Goal: Task Accomplishment & Management: Manage account settings

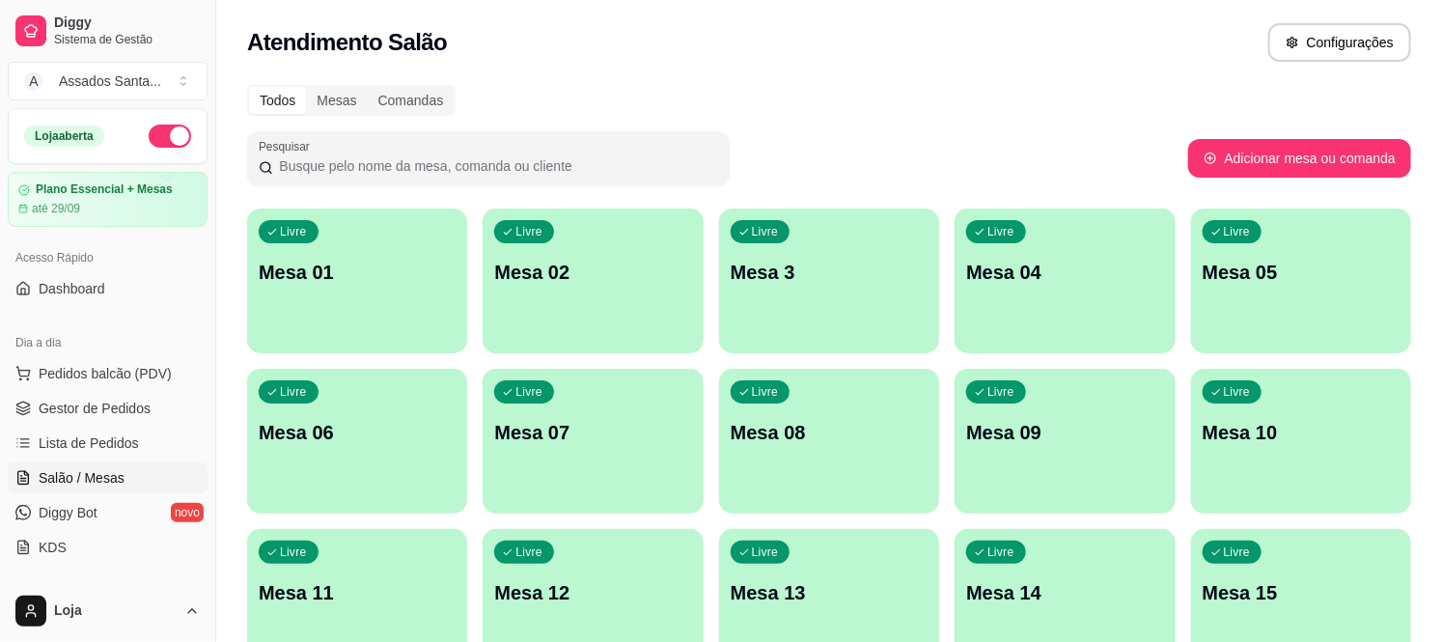
click at [608, 448] on div "Livre Mesa 07" at bounding box center [593, 430] width 220 height 122
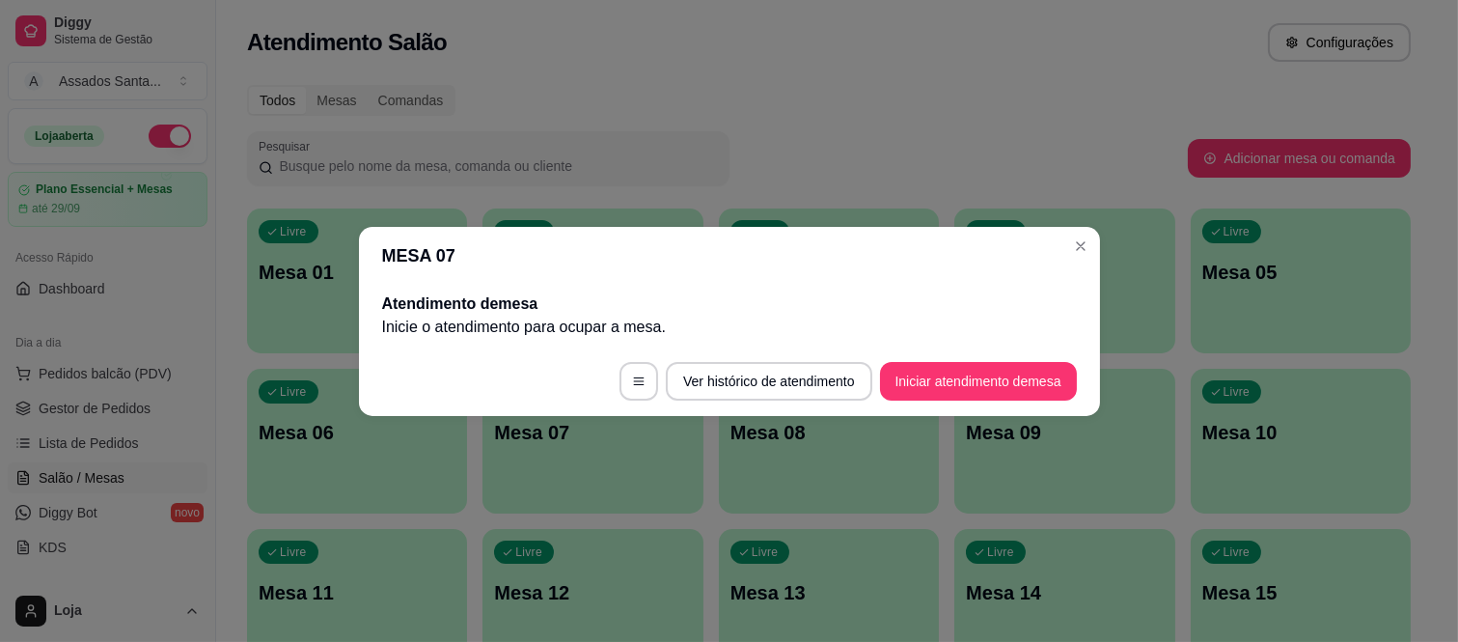
click at [891, 340] on div "Atendimento de mesa Inicie o atendimento para ocupar a mesa ." at bounding box center [729, 316] width 741 height 62
click at [899, 376] on button "Iniciar atendimento de mesa" at bounding box center [978, 381] width 197 height 39
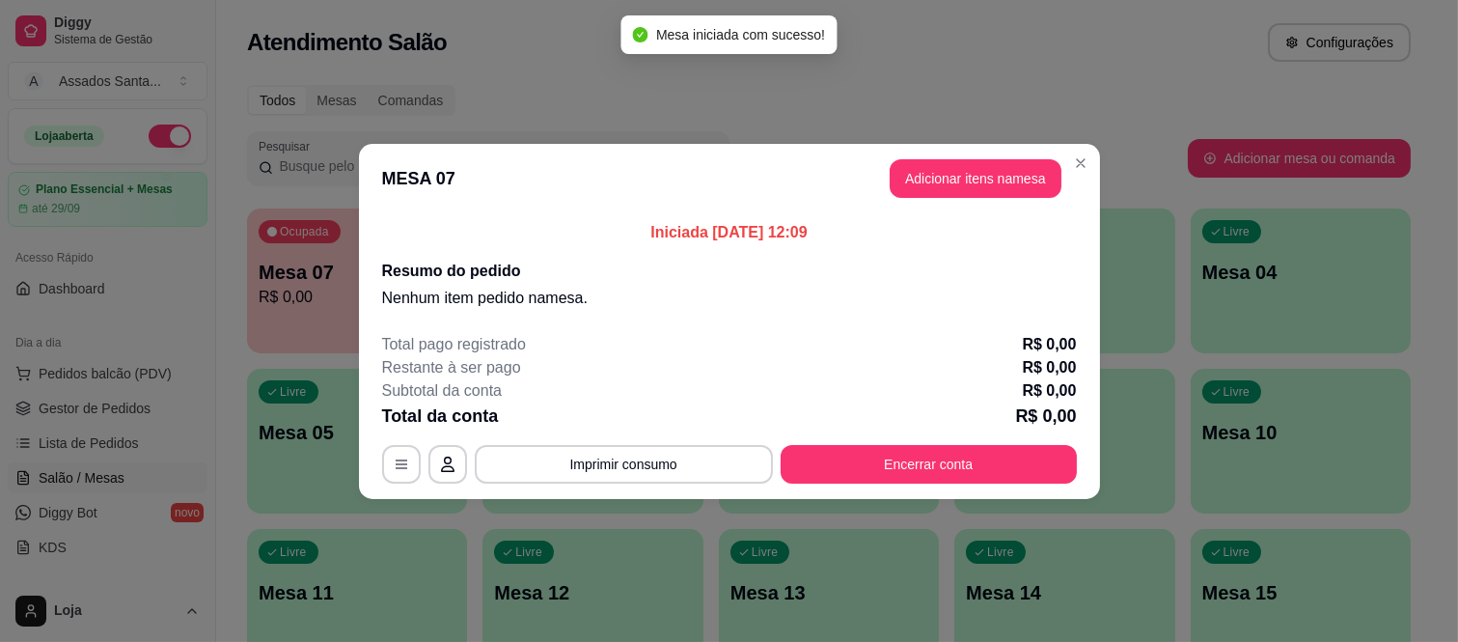
click at [1008, 190] on button "Adicionar itens na mesa" at bounding box center [976, 178] width 172 height 39
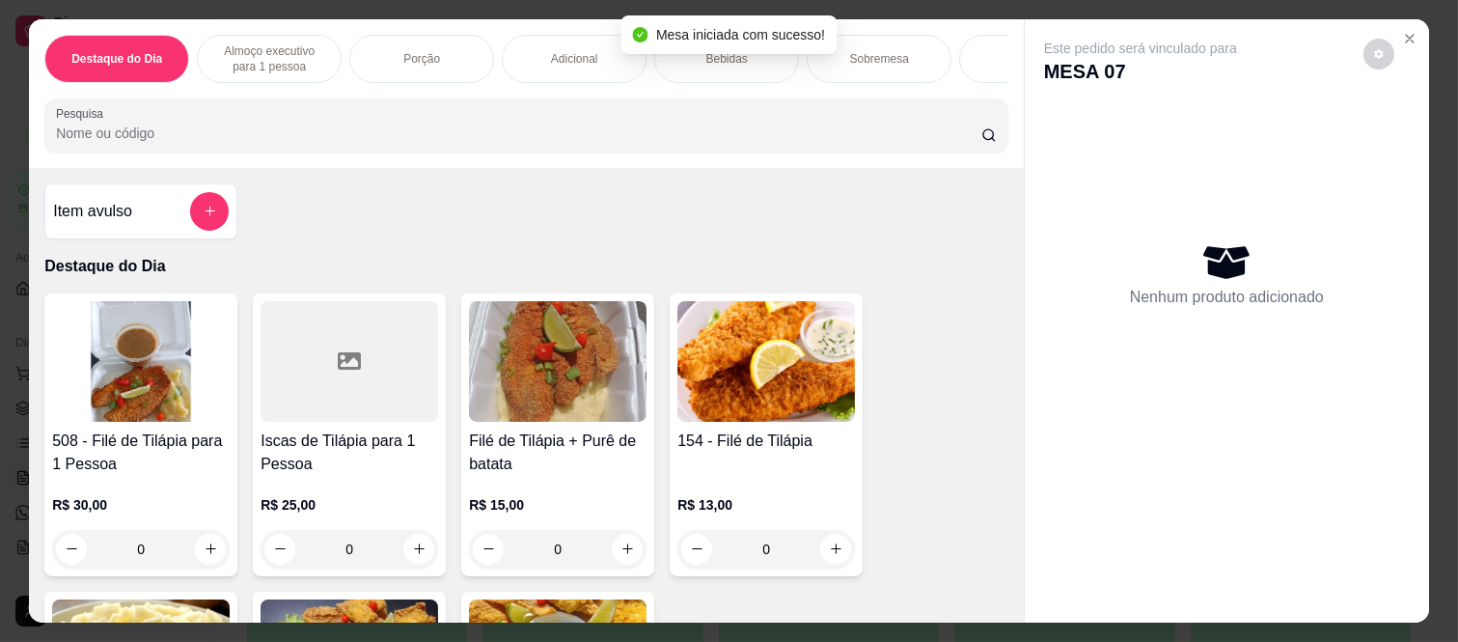
click at [255, 62] on p "Almoço executivo para 1 pessoa" at bounding box center [269, 58] width 112 height 31
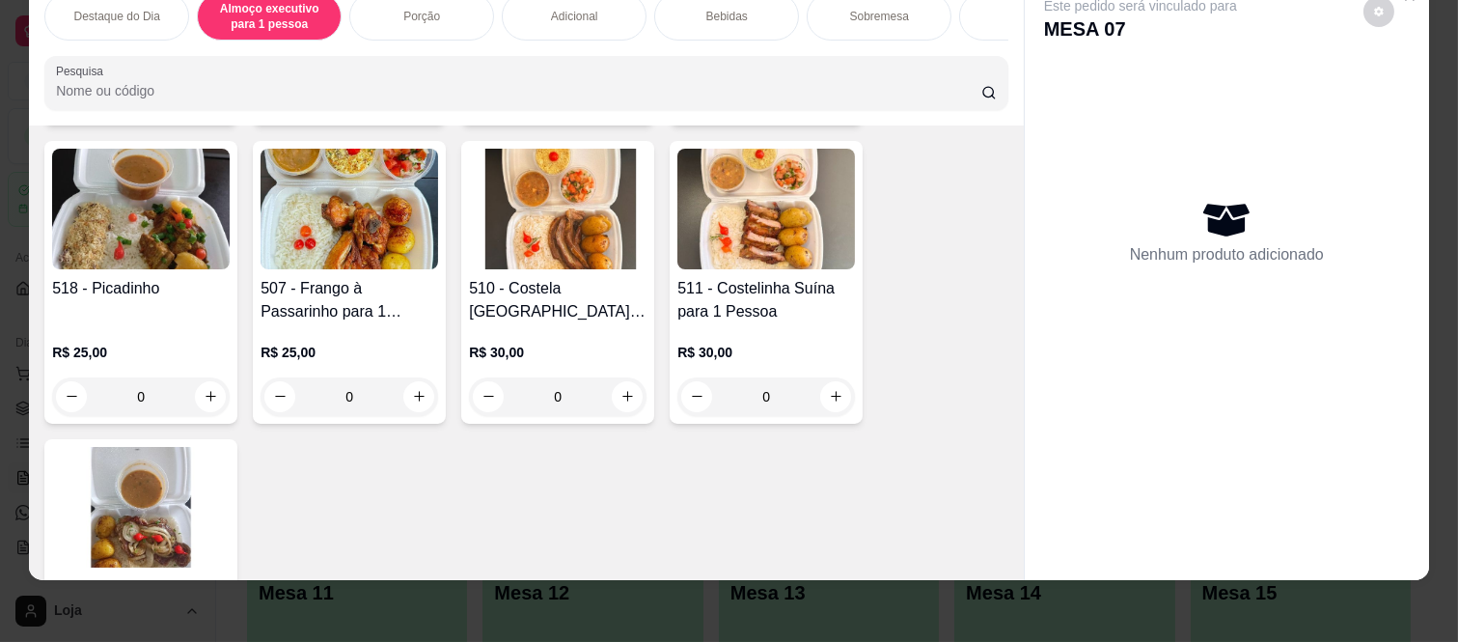
scroll to position [1151, 0]
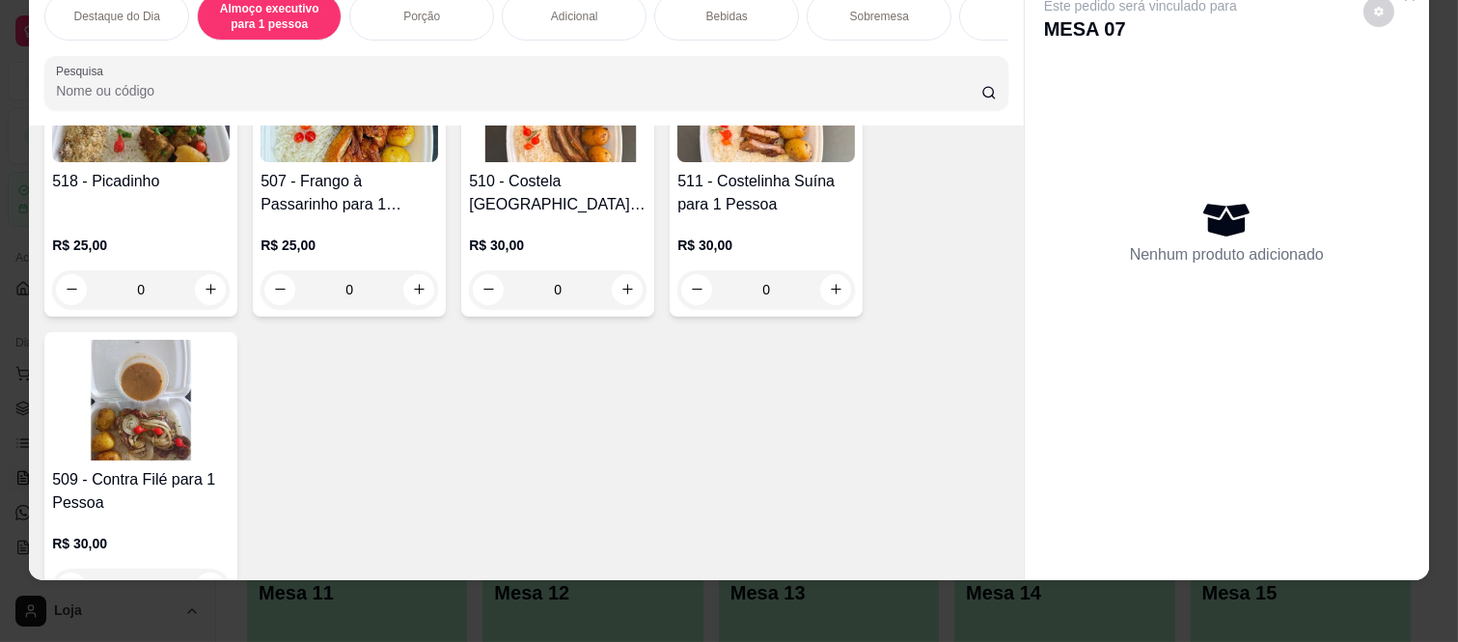
click at [622, 306] on div "0" at bounding box center [558, 289] width 178 height 39
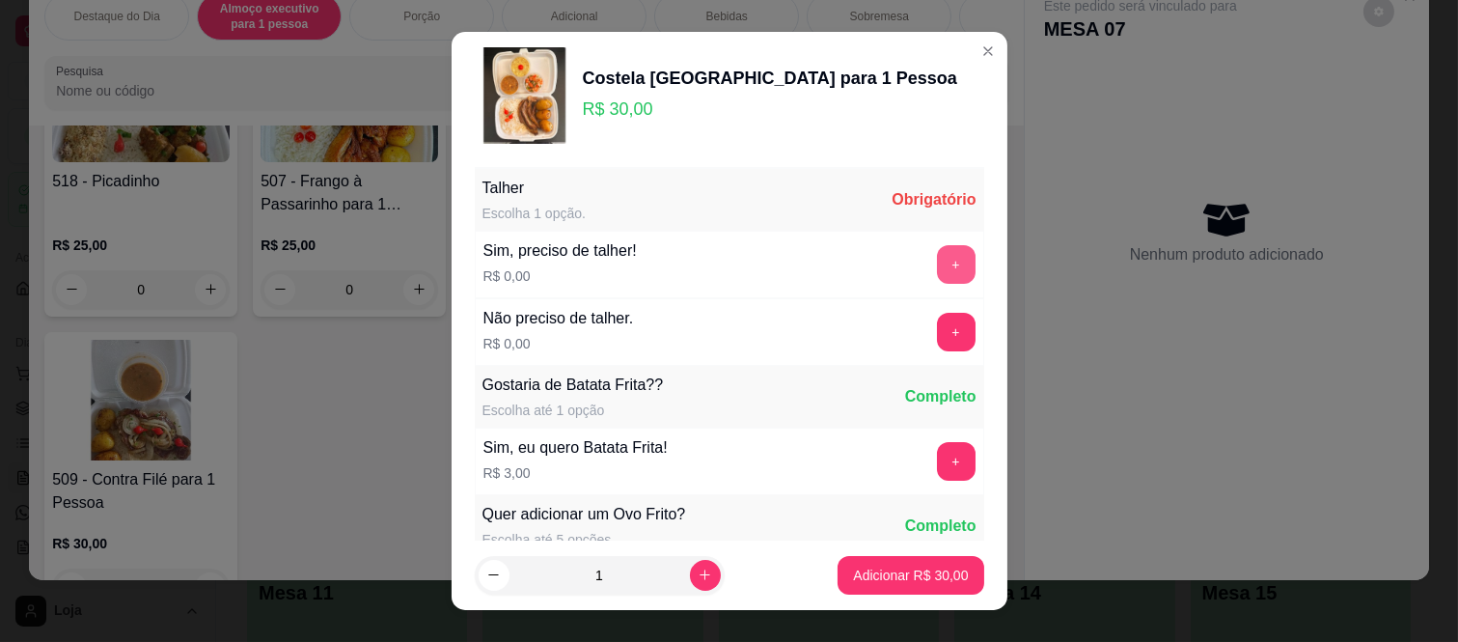
click at [923, 244] on div "Sim, preciso de talher! R$ 0,00 +" at bounding box center [730, 265] width 510 height 68
click at [937, 267] on button "+" at bounding box center [956, 264] width 39 height 39
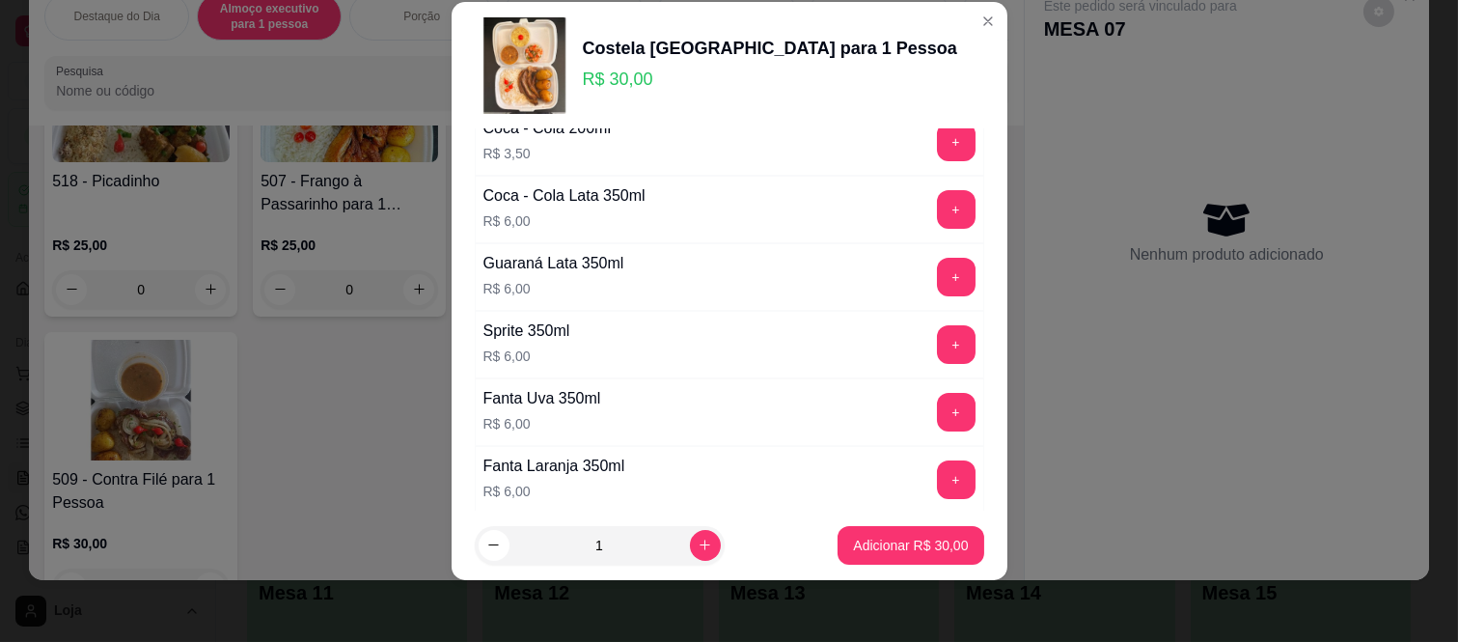
scroll to position [847, 0]
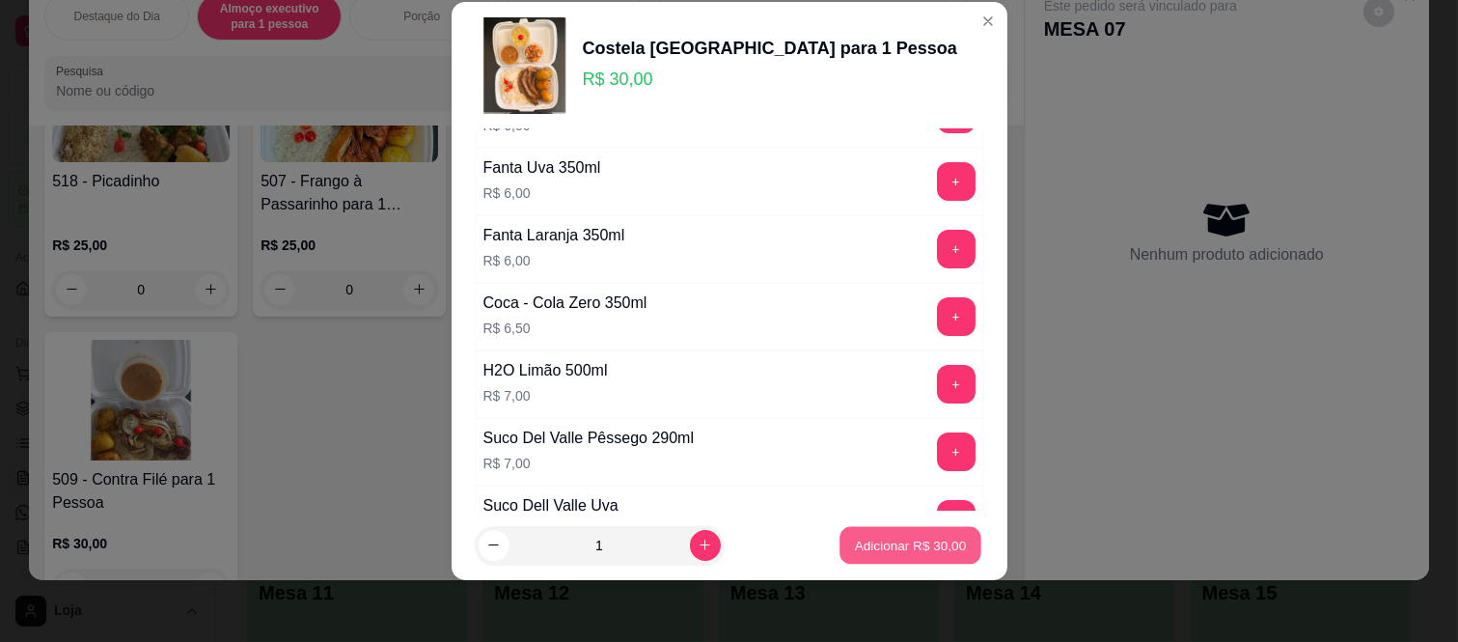
click at [860, 547] on p "Adicionar R$ 30,00" at bounding box center [911, 545] width 112 height 18
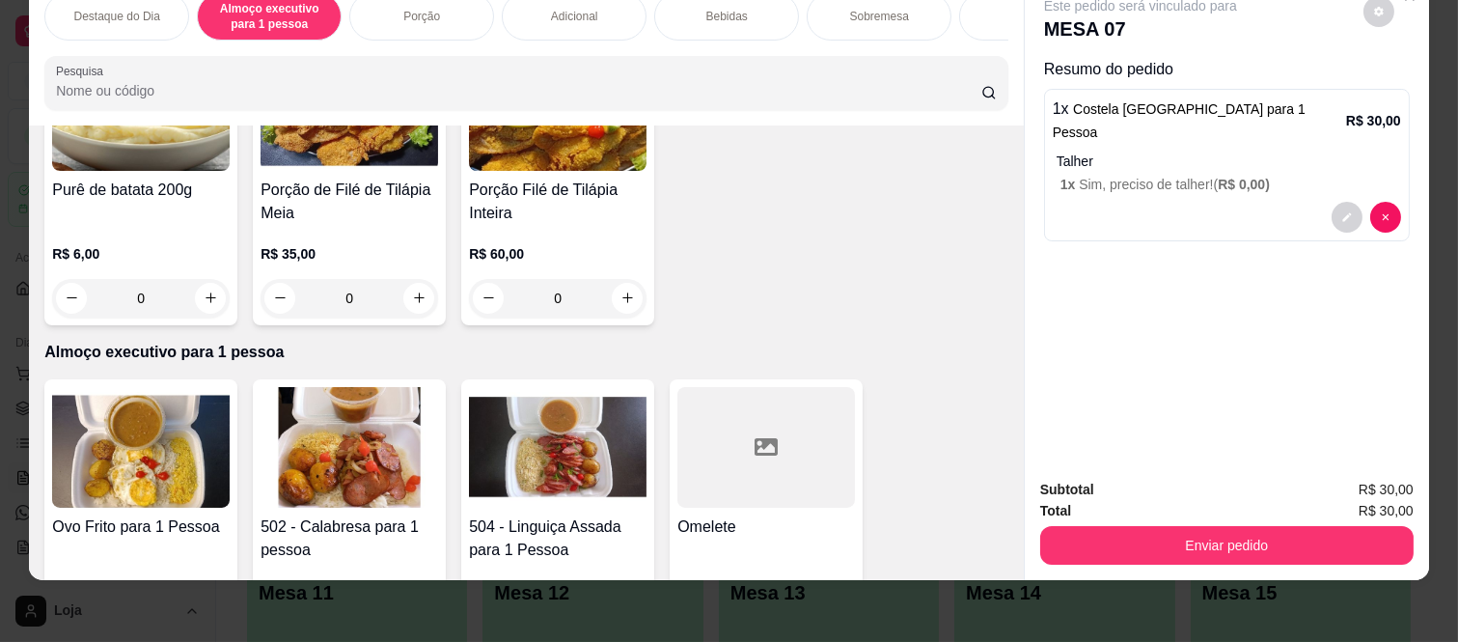
click at [724, 9] on p "Bebidas" at bounding box center [728, 16] width 42 height 15
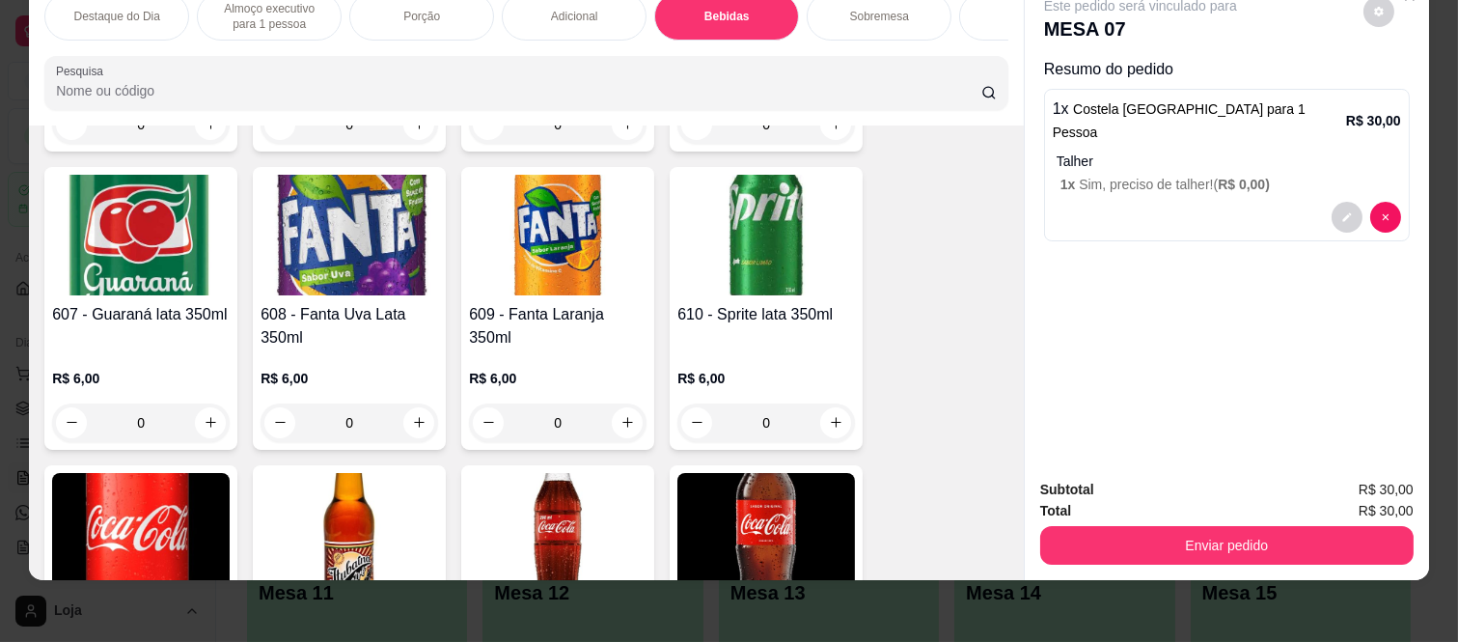
scroll to position [3247, 0]
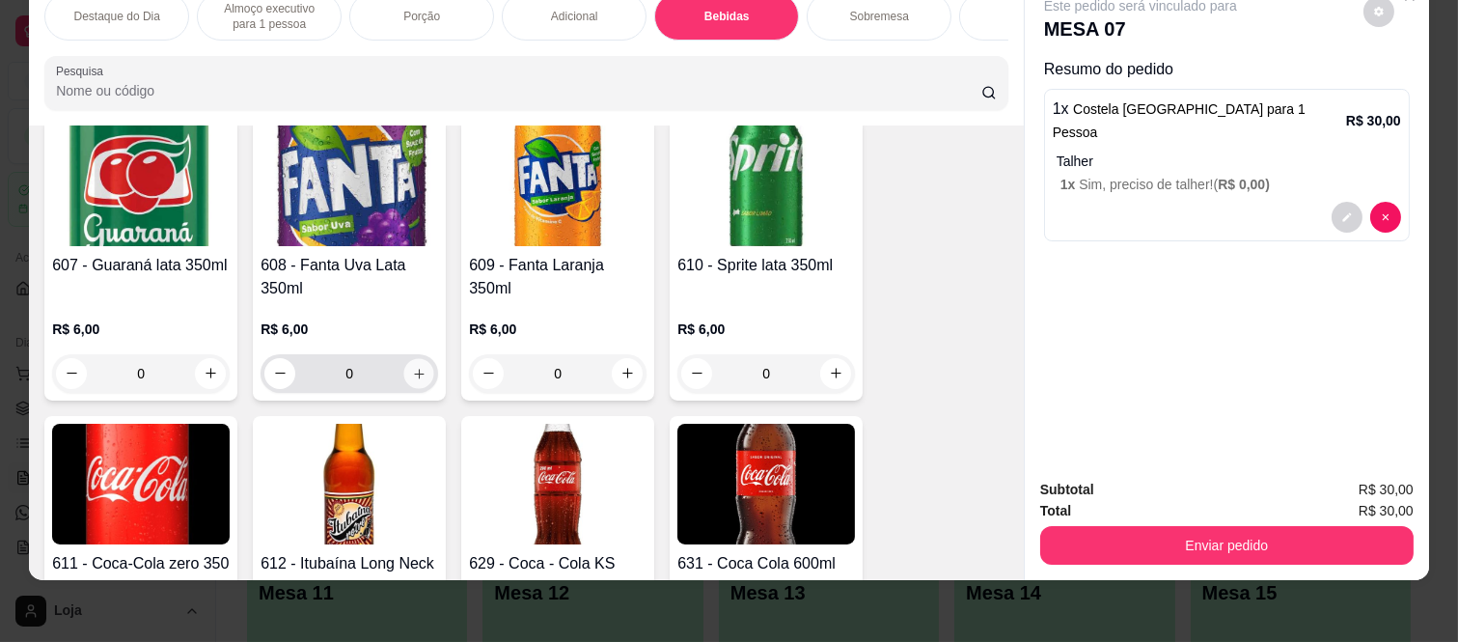
click at [412, 371] on icon "increase-product-quantity" at bounding box center [419, 374] width 14 height 14
type input "1"
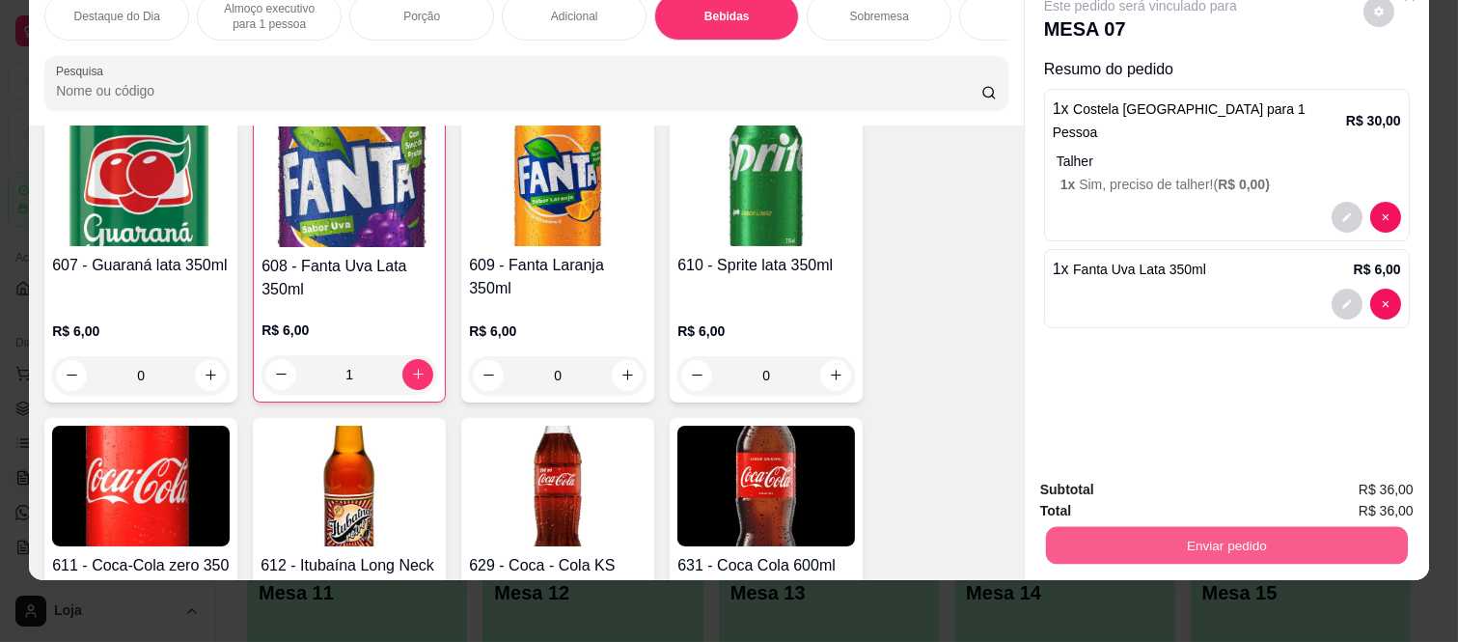
click at [1112, 547] on button "Enviar pedido" at bounding box center [1227, 546] width 362 height 38
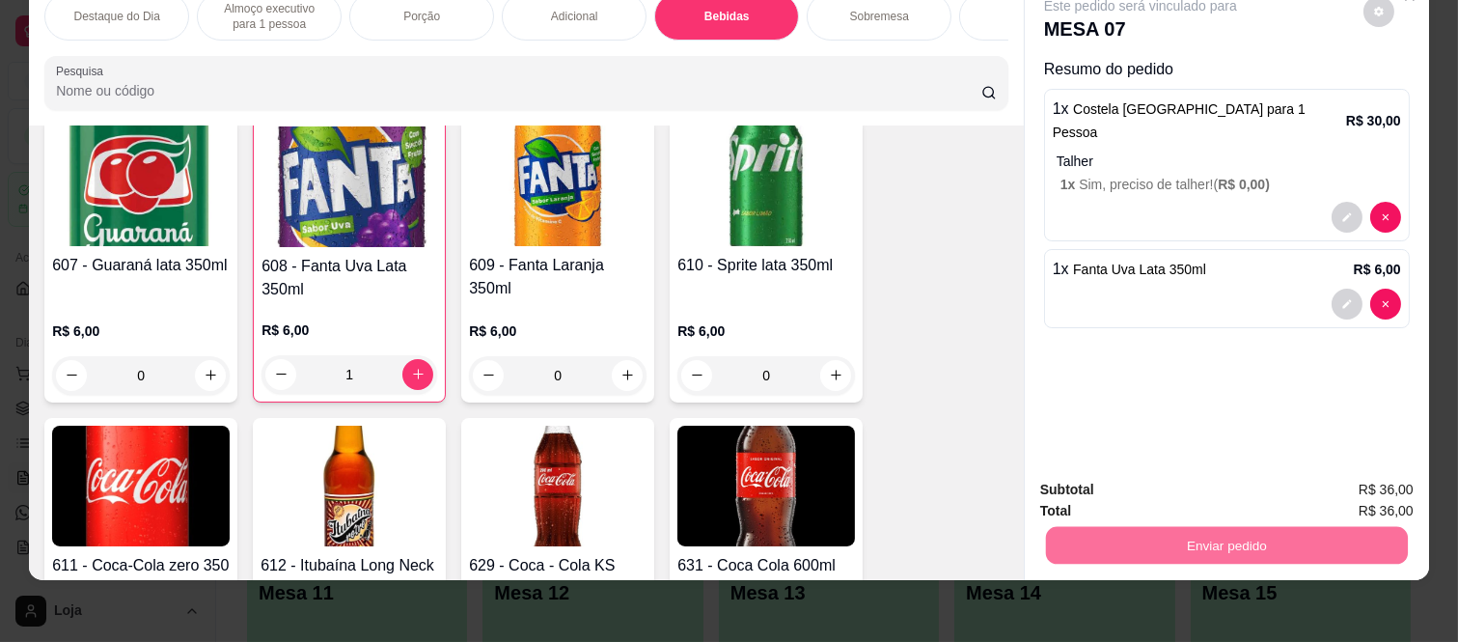
click at [1189, 471] on button "Não registrar e enviar pedido" at bounding box center [1163, 482] width 195 height 36
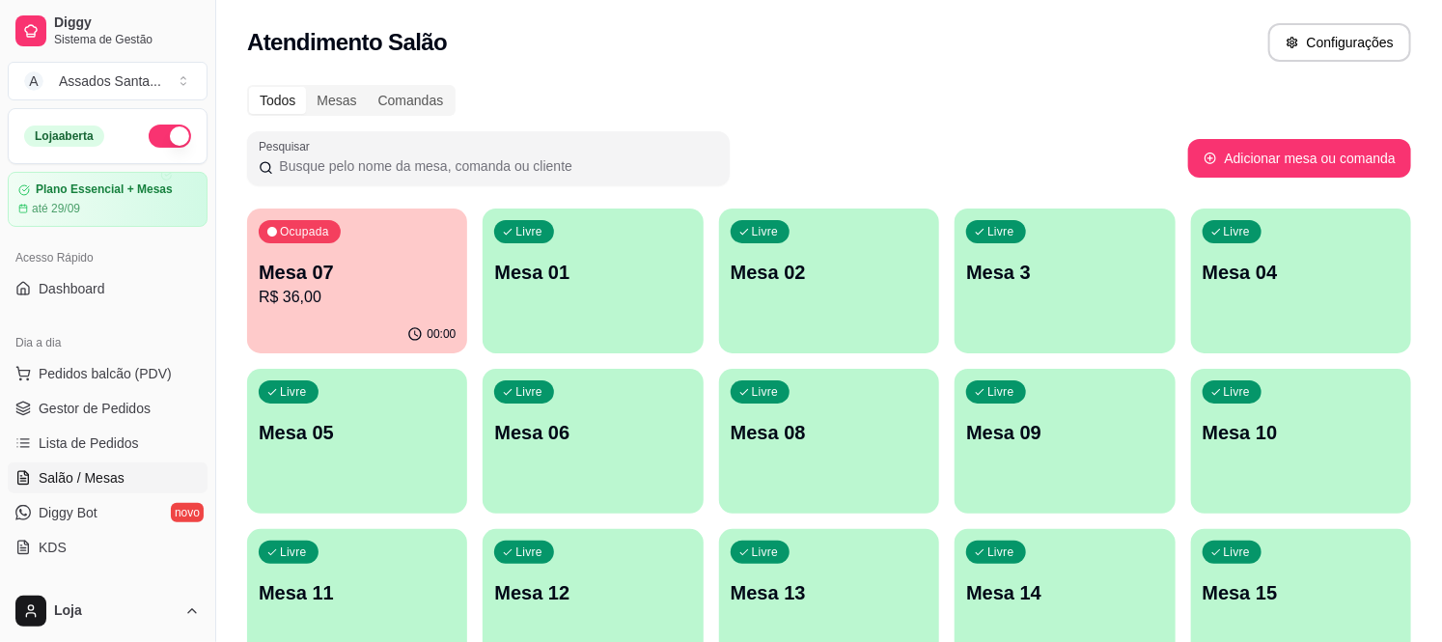
click at [823, 473] on div "Livre Mesa 08" at bounding box center [829, 430] width 220 height 122
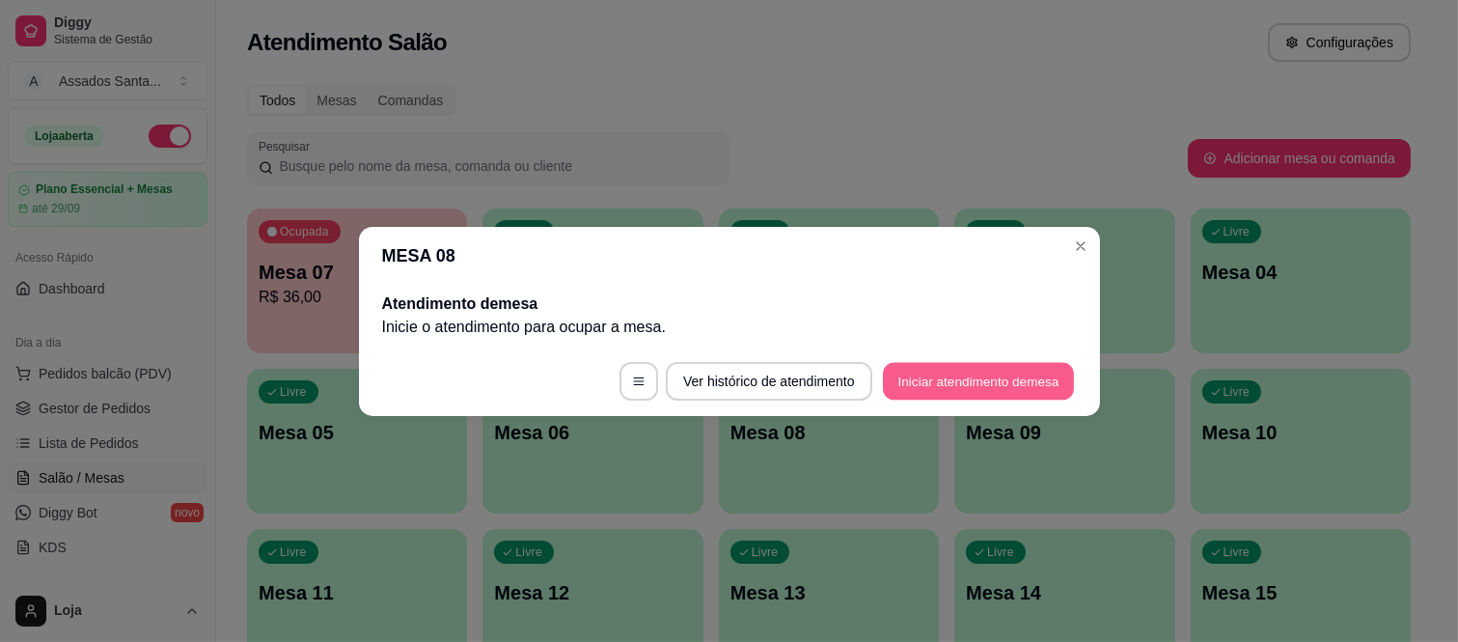
click at [938, 391] on button "Iniciar atendimento de mesa" at bounding box center [978, 381] width 191 height 38
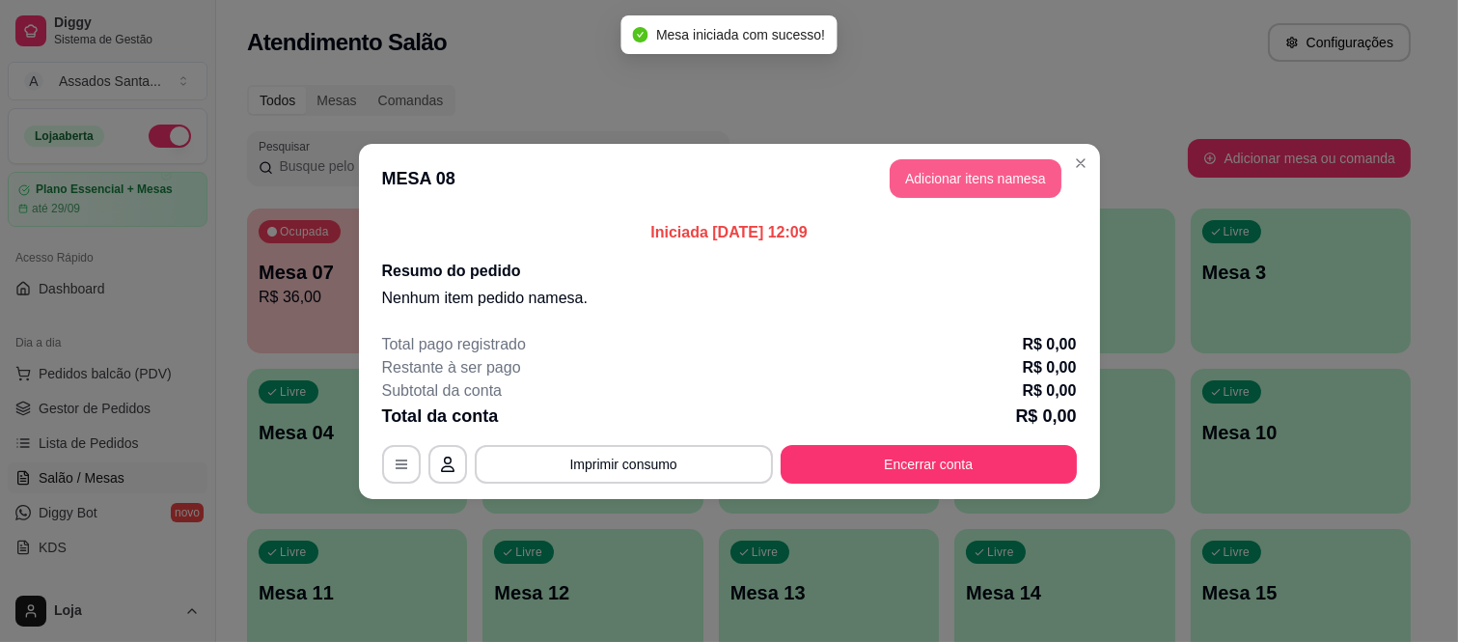
click at [958, 189] on button "Adicionar itens na mesa" at bounding box center [976, 178] width 172 height 39
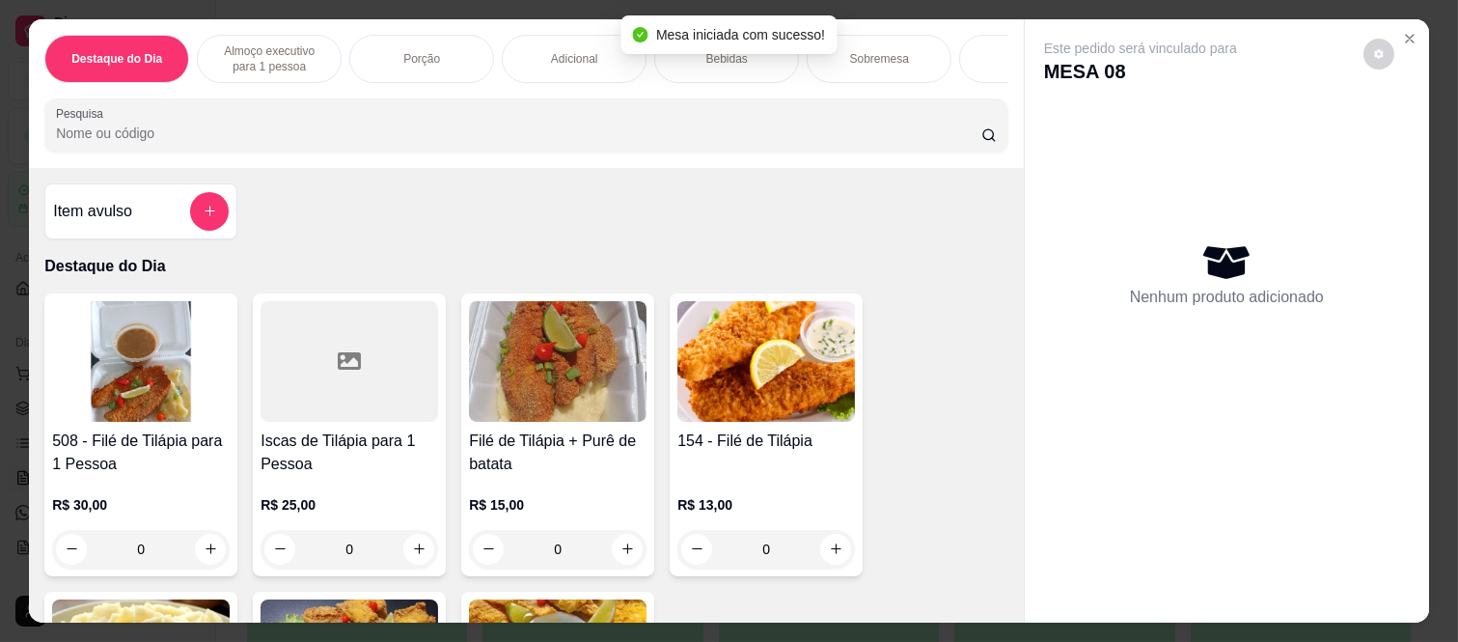
click at [686, 54] on div "Bebidas" at bounding box center [726, 59] width 145 height 48
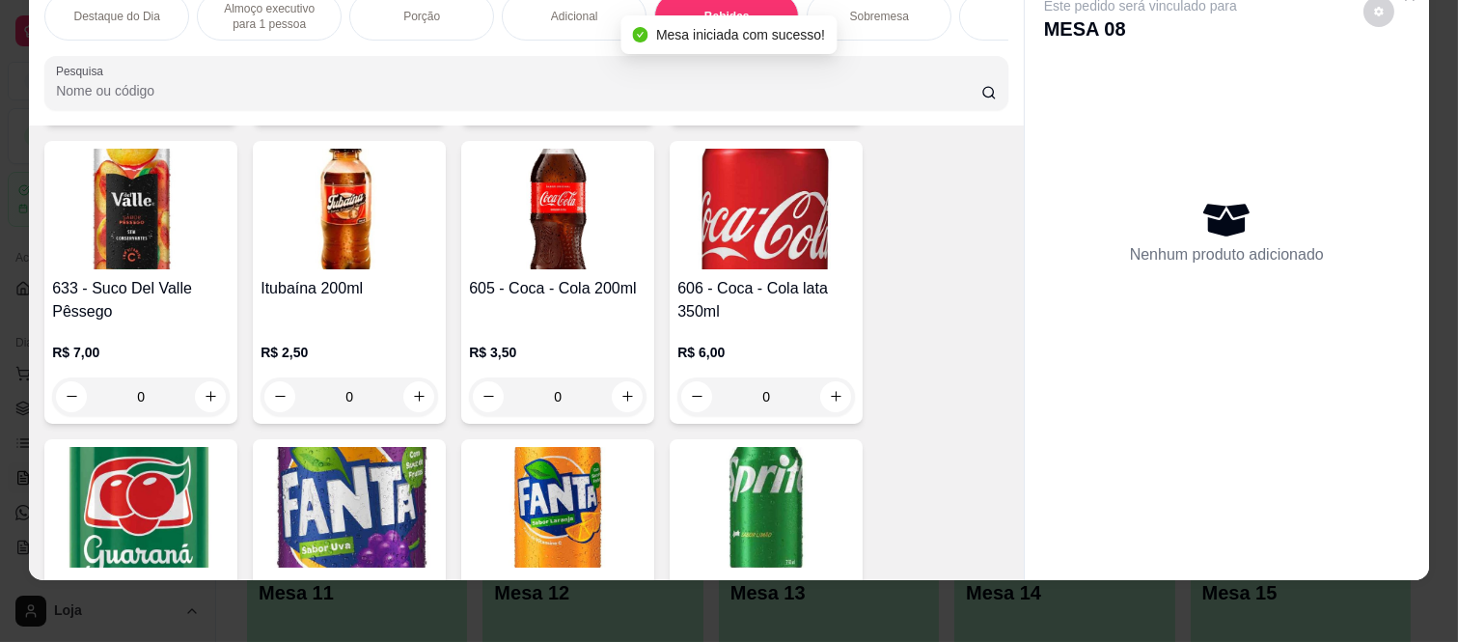
scroll to position [2710, 0]
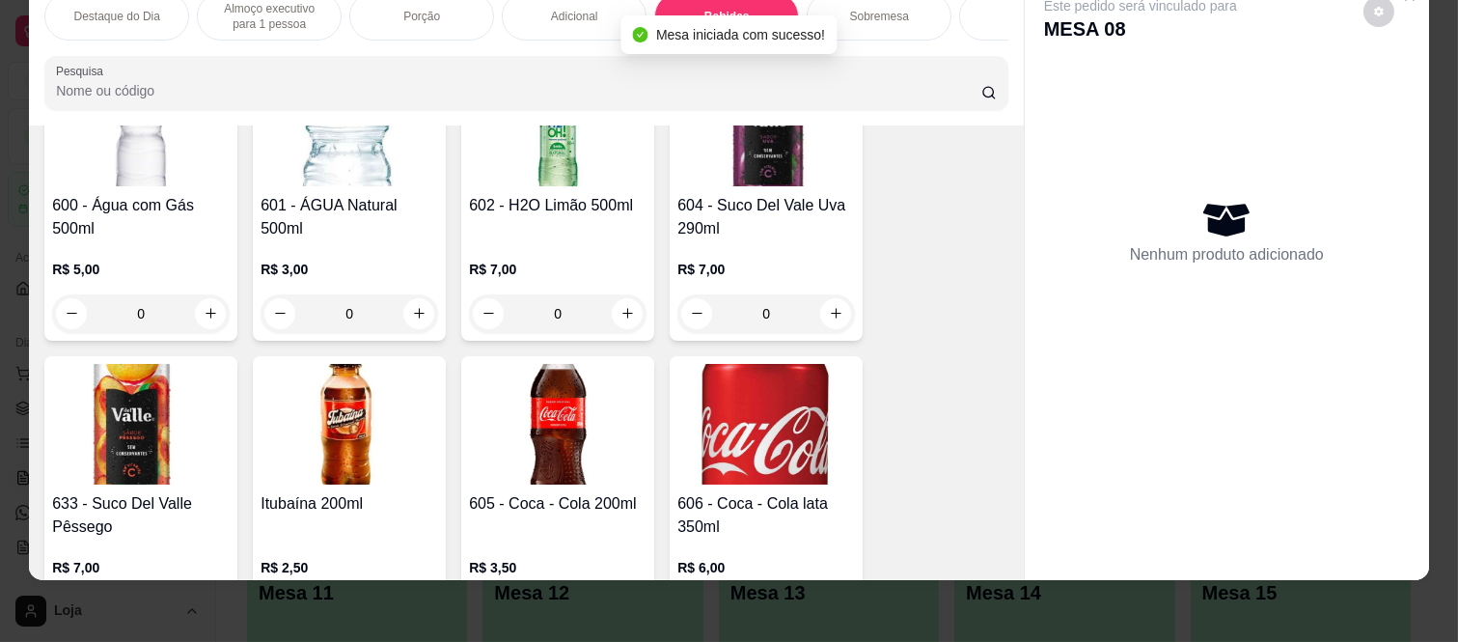
click at [602, 297] on input "0" at bounding box center [558, 313] width 108 height 39
click at [631, 309] on button "increase-product-quantity" at bounding box center [627, 313] width 31 height 31
type input "1"
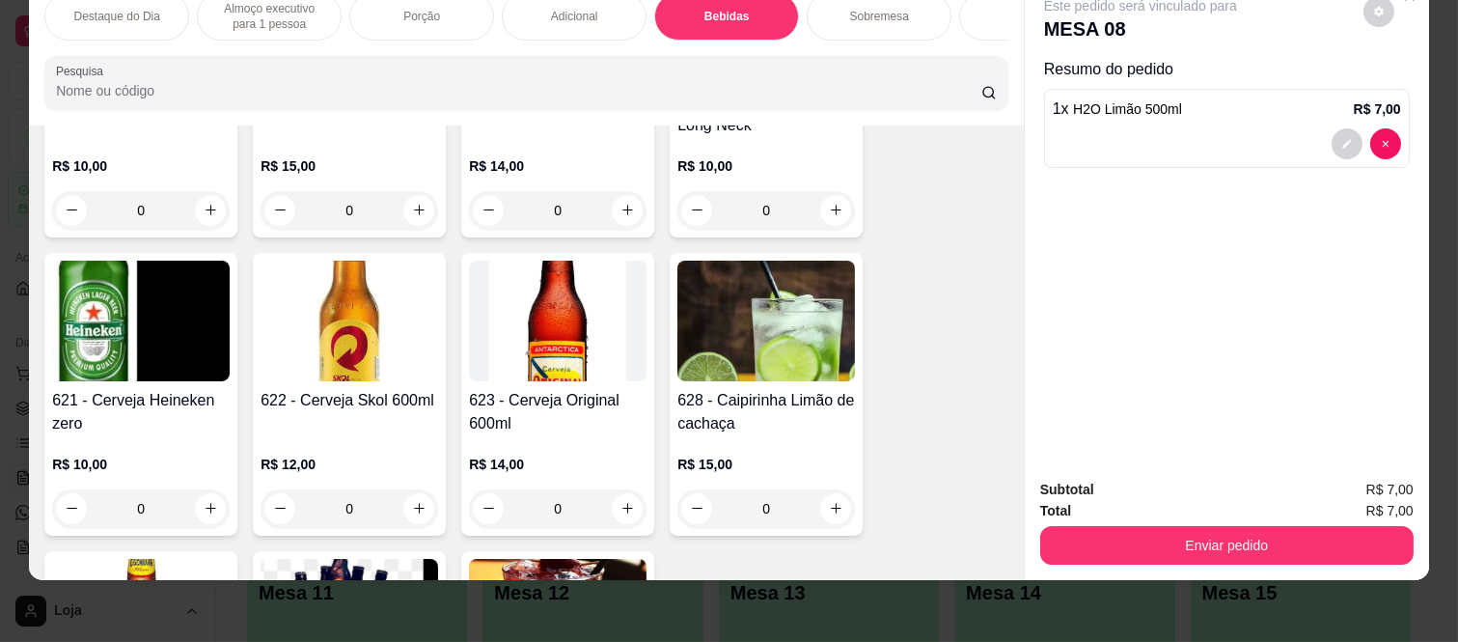
scroll to position [3998, 0]
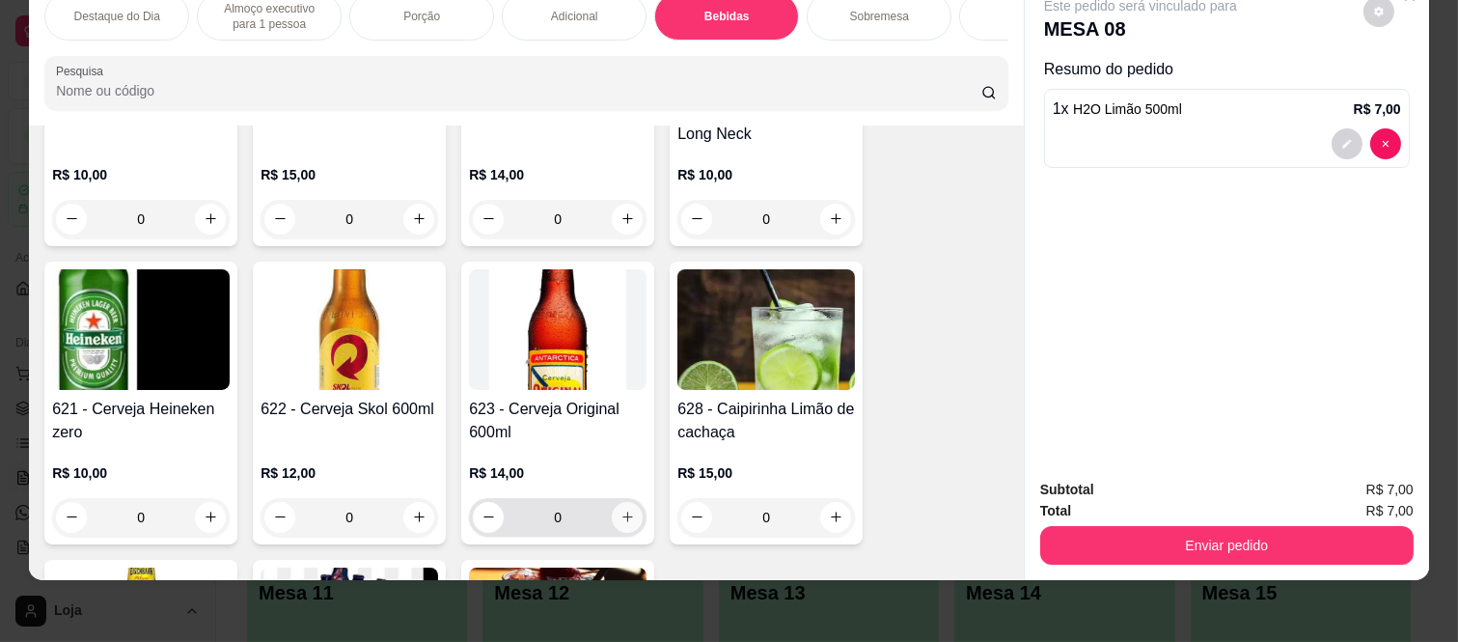
click at [621, 510] on icon "increase-product-quantity" at bounding box center [628, 517] width 14 height 14
type input "1"
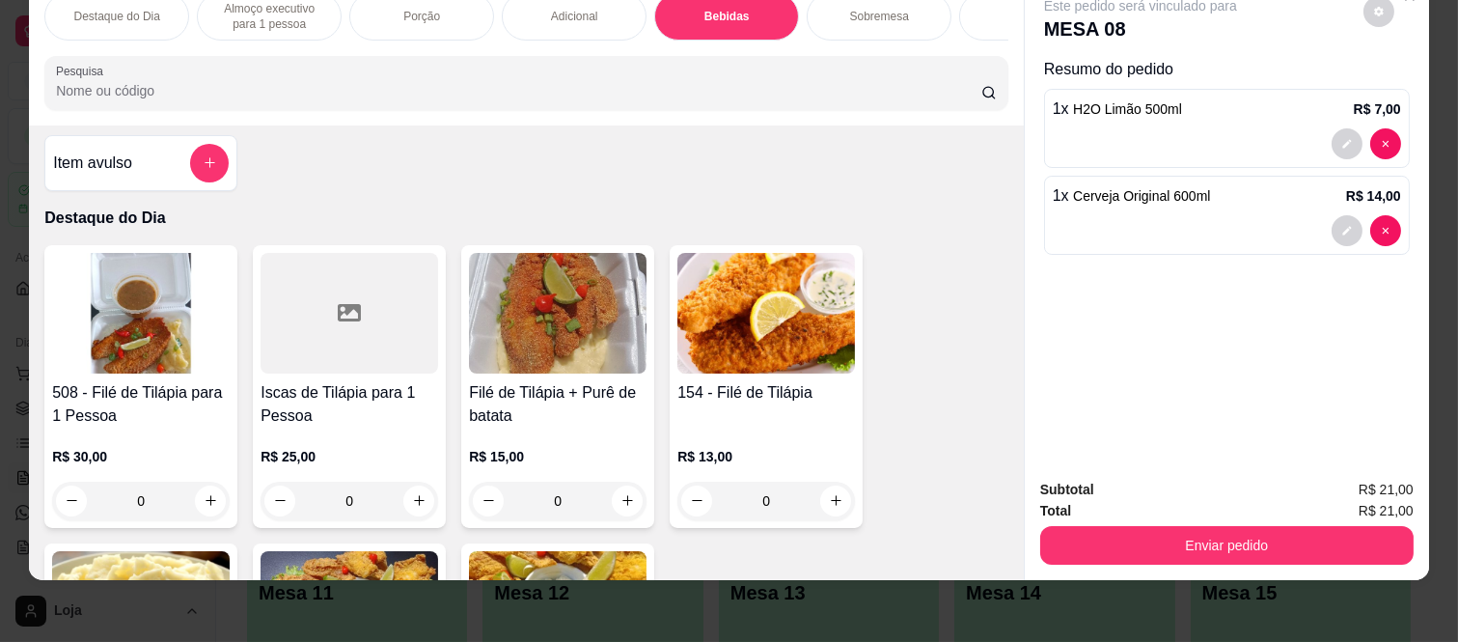
scroll to position [0, 0]
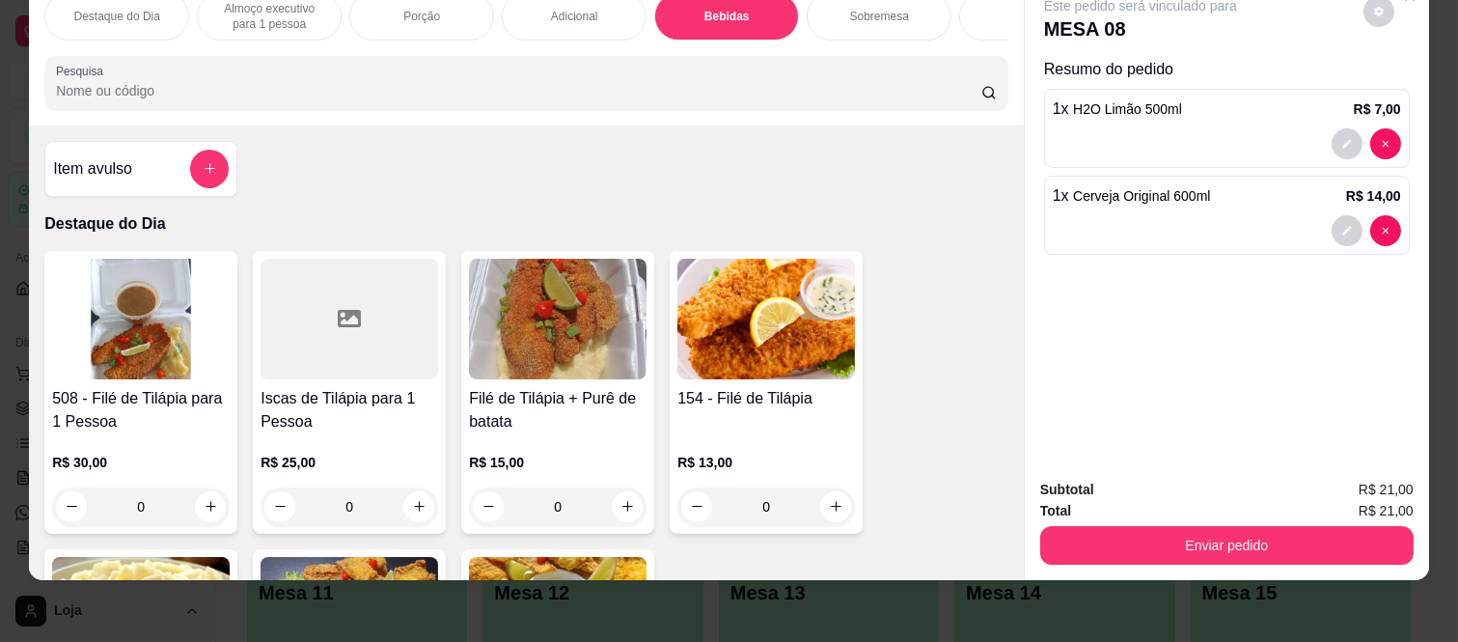
click at [205, 514] on div "0" at bounding box center [141, 506] width 178 height 39
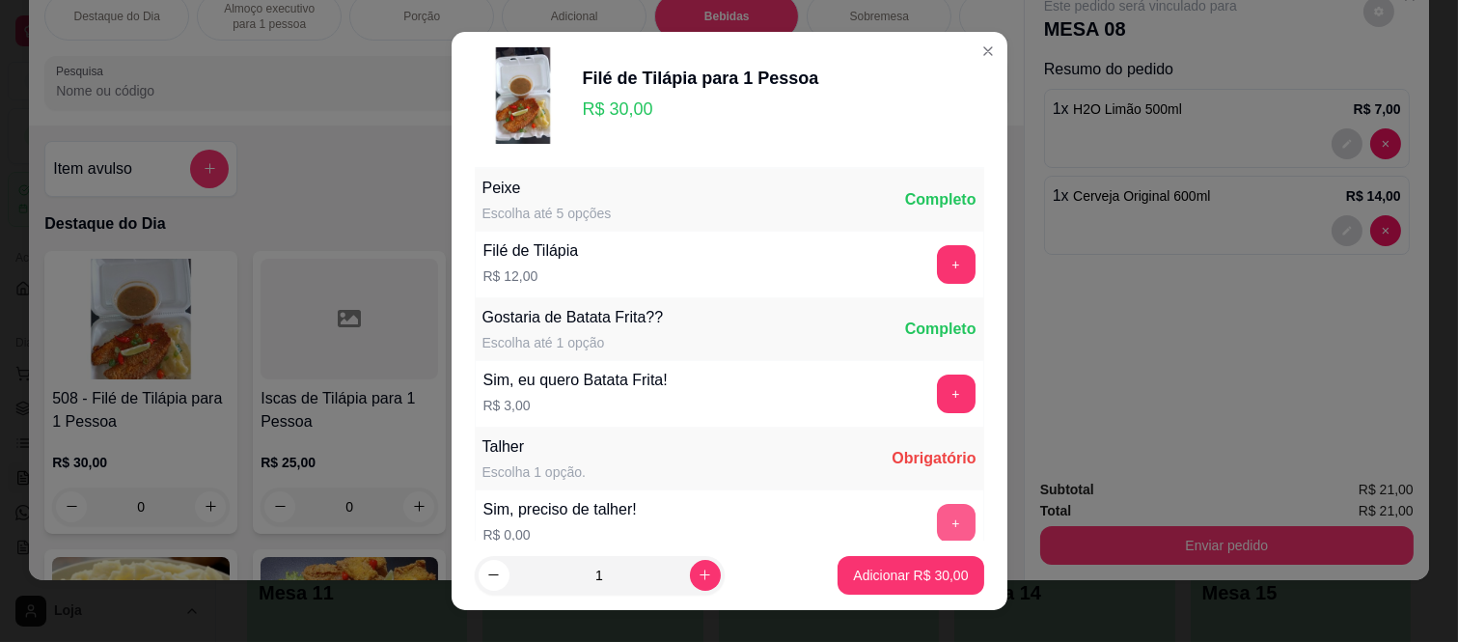
click at [937, 510] on button "+" at bounding box center [956, 523] width 39 height 39
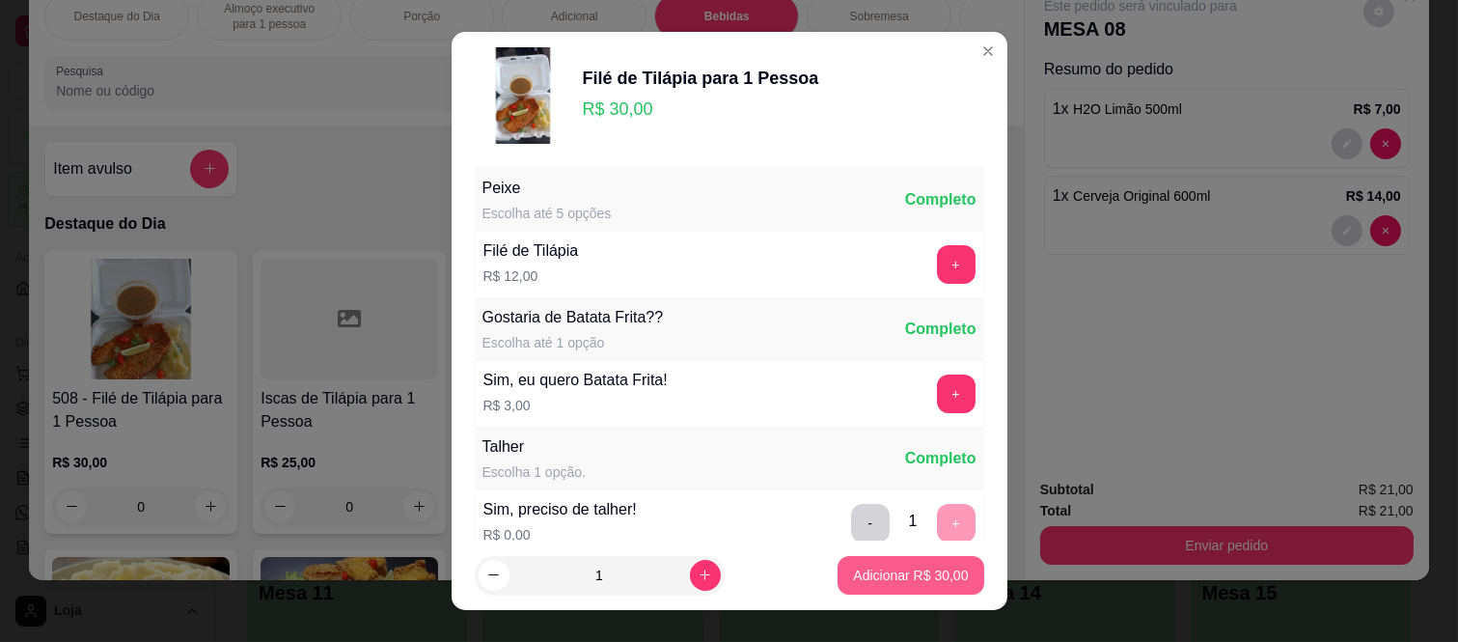
click at [899, 583] on p "Adicionar R$ 30,00" at bounding box center [910, 575] width 115 height 19
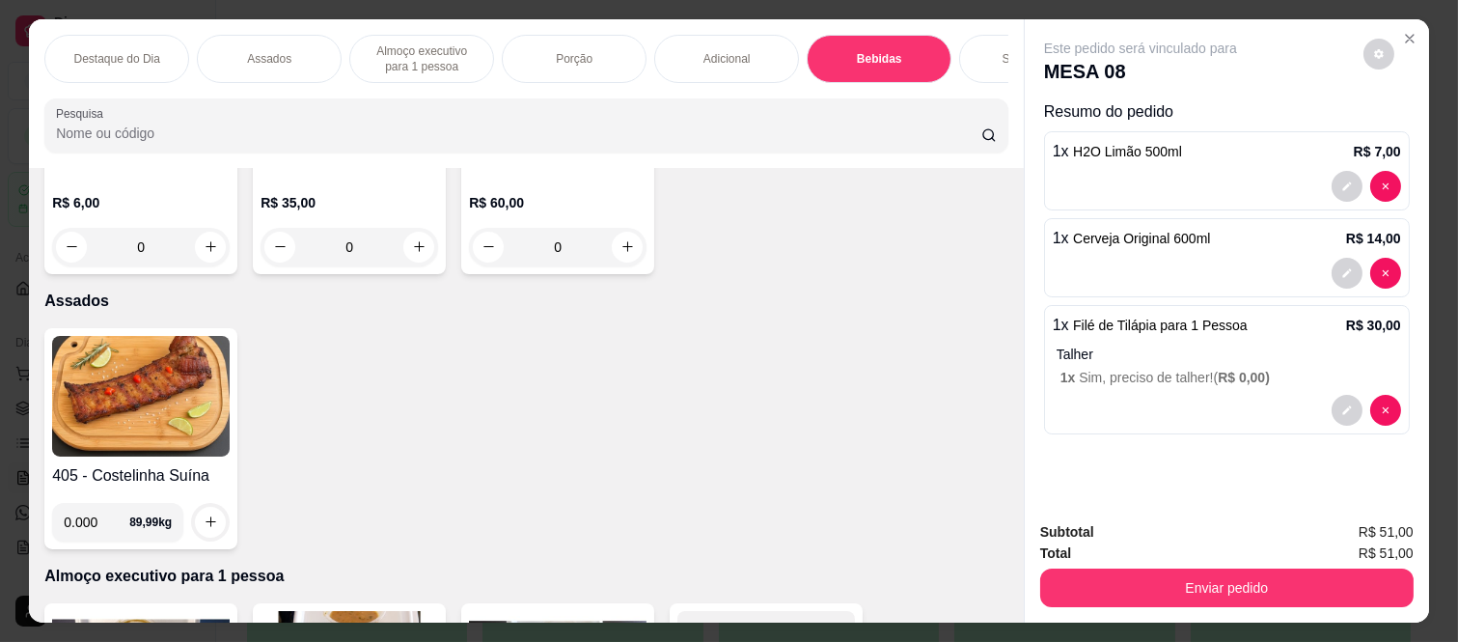
scroll to position [643, 0]
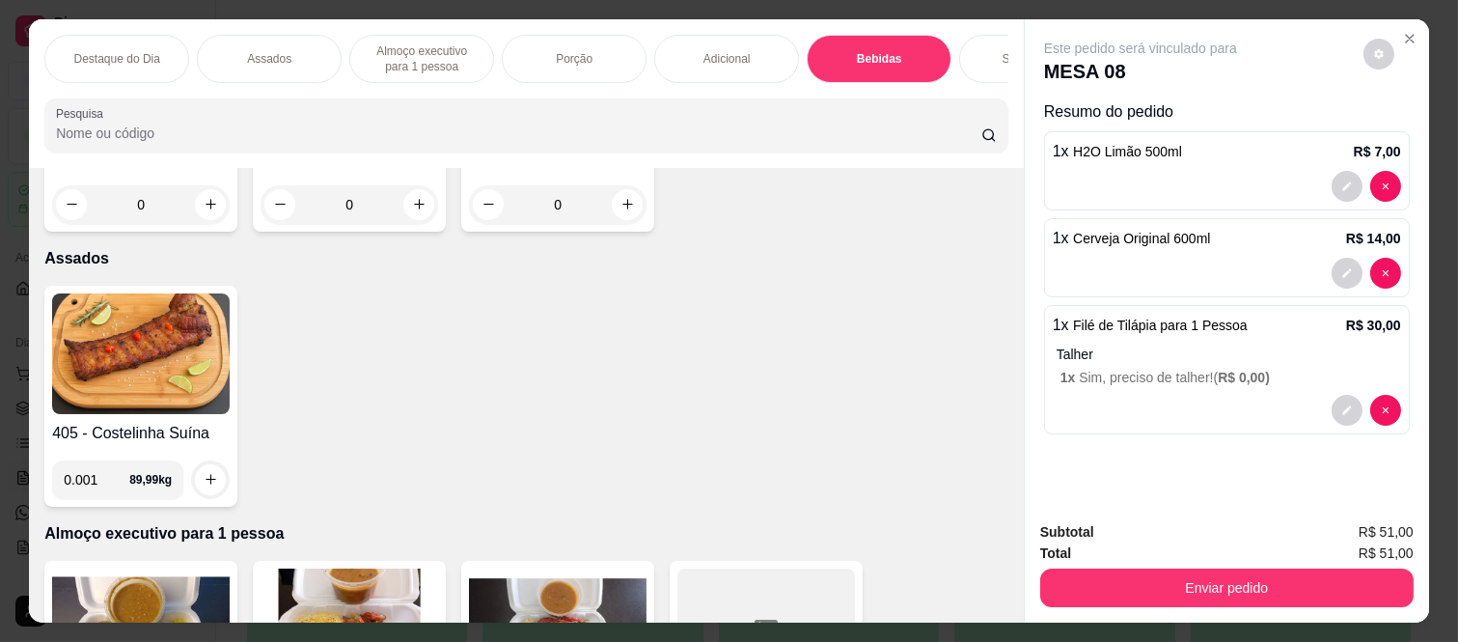
click at [113, 486] on input "0.001" at bounding box center [97, 479] width 66 height 39
click at [98, 486] on input "0.001" at bounding box center [97, 479] width 66 height 39
type input "0.200"
click at [434, 487] on div "405 - Costelinha Suína 0.200 89,99 kg" at bounding box center [526, 396] width 964 height 221
click at [195, 486] on button "increase-product-quantity" at bounding box center [210, 479] width 31 height 31
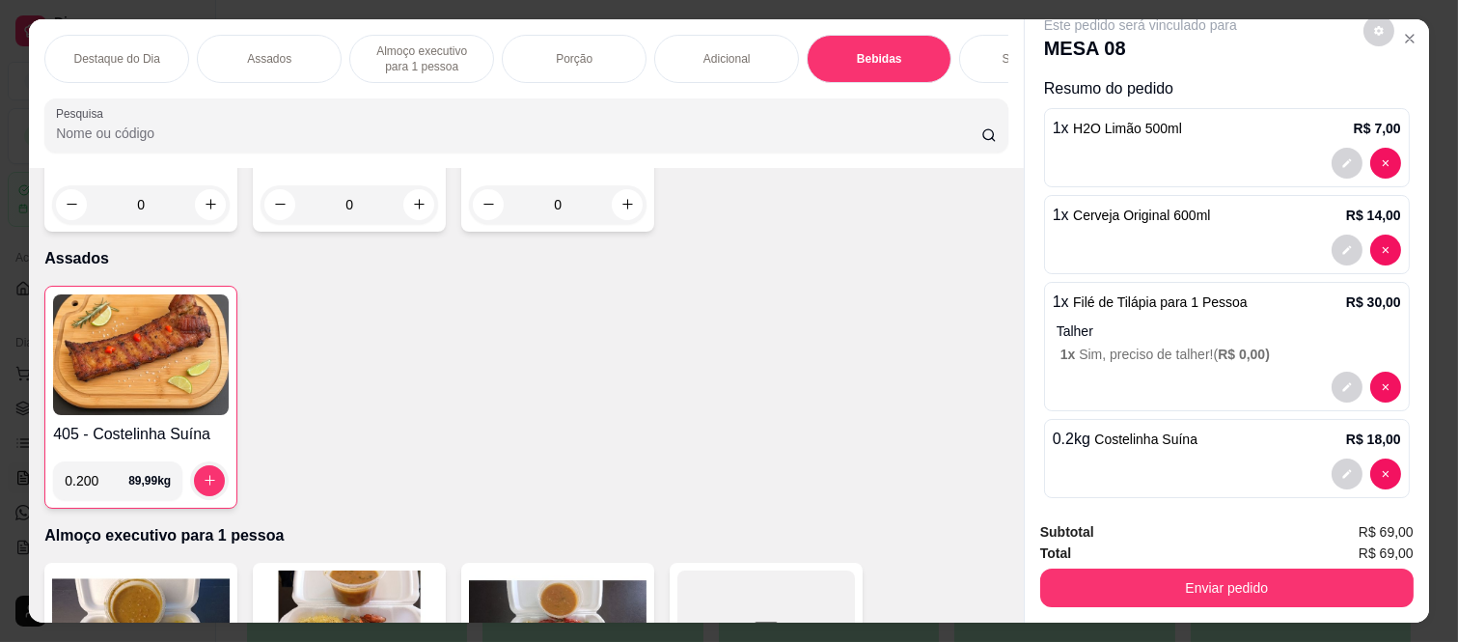
scroll to position [42, 0]
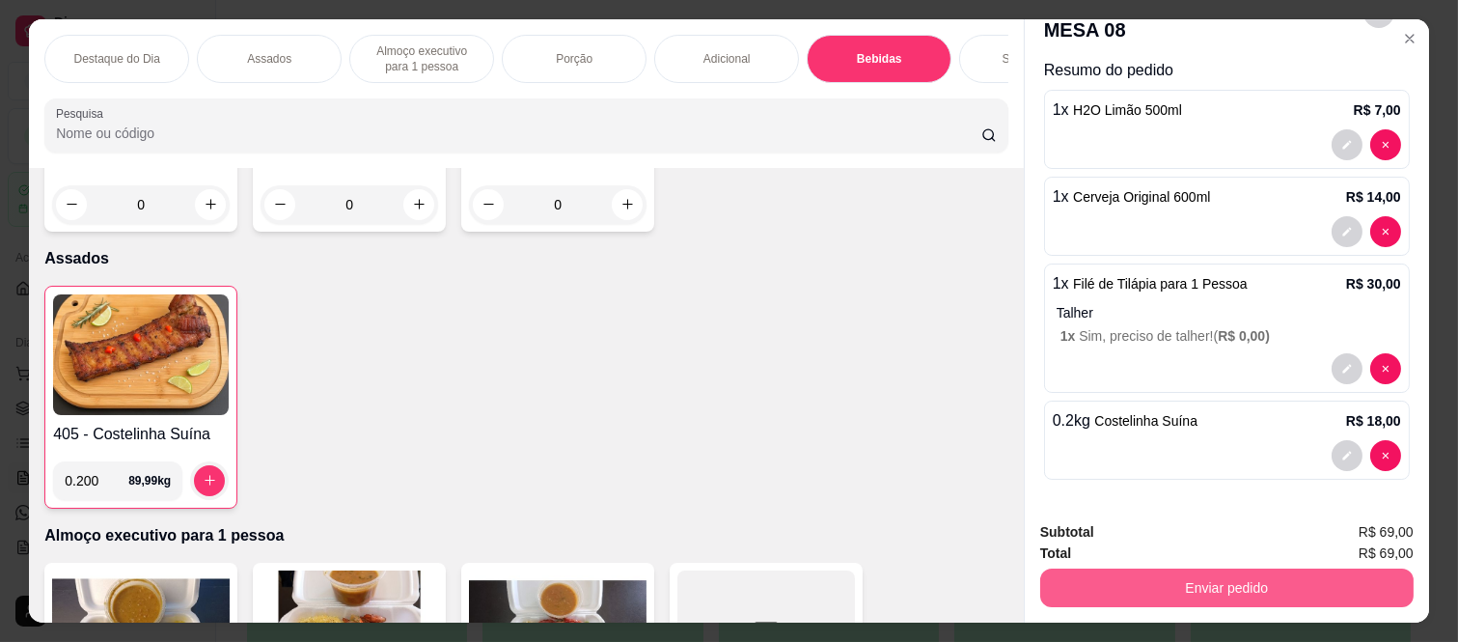
click at [1188, 579] on button "Enviar pedido" at bounding box center [1228, 588] width 374 height 39
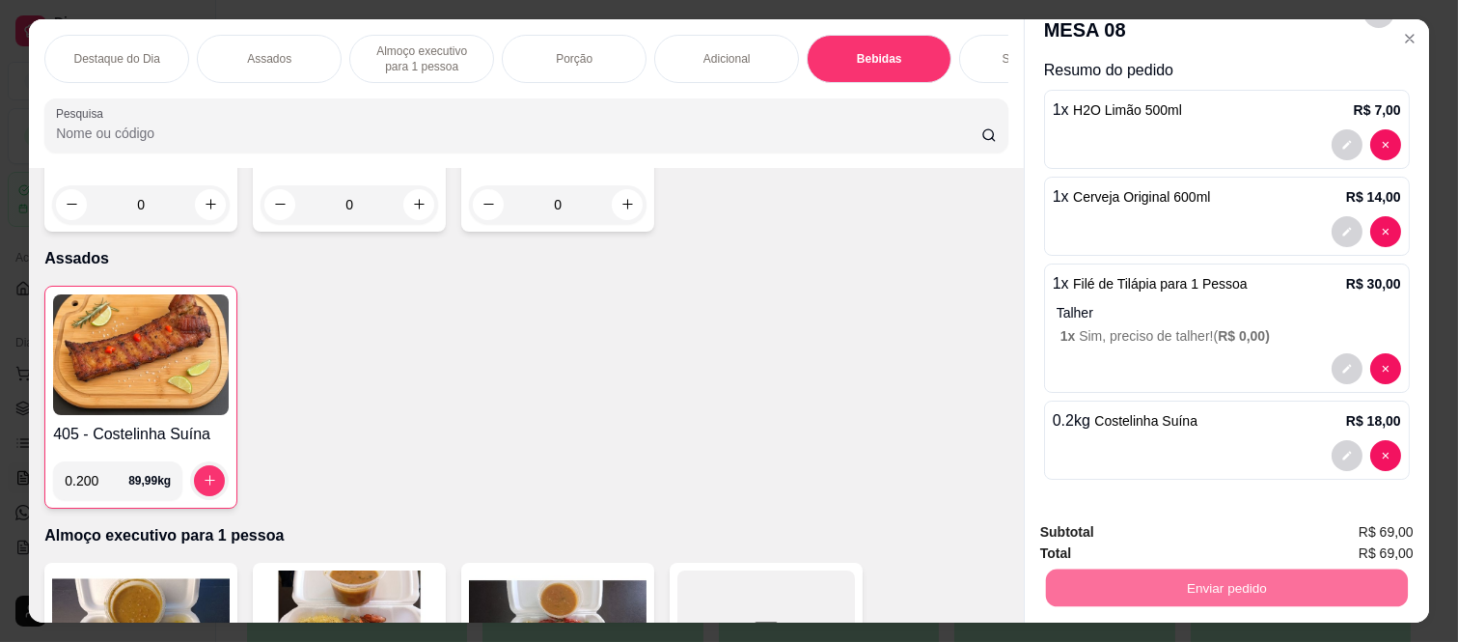
click at [1195, 534] on button "Não registrar e enviar pedido" at bounding box center [1162, 532] width 201 height 37
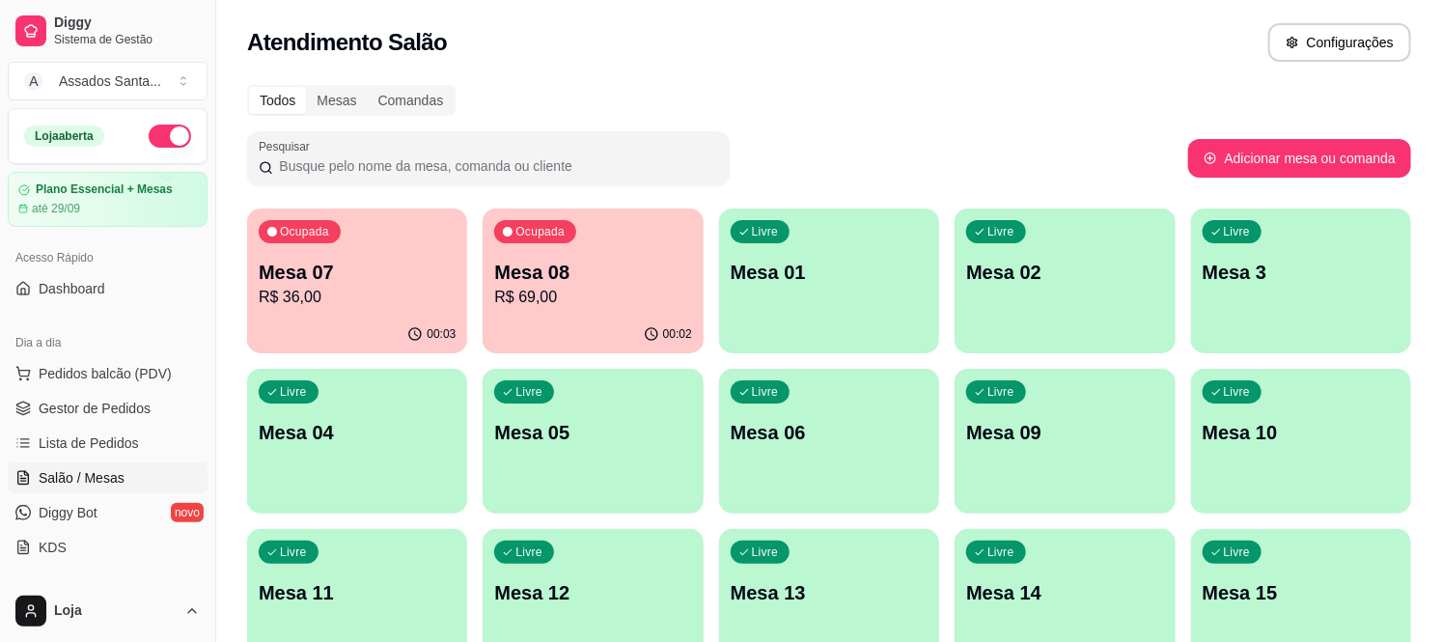
click at [603, 296] on p "R$ 69,00" at bounding box center [592, 297] width 197 height 23
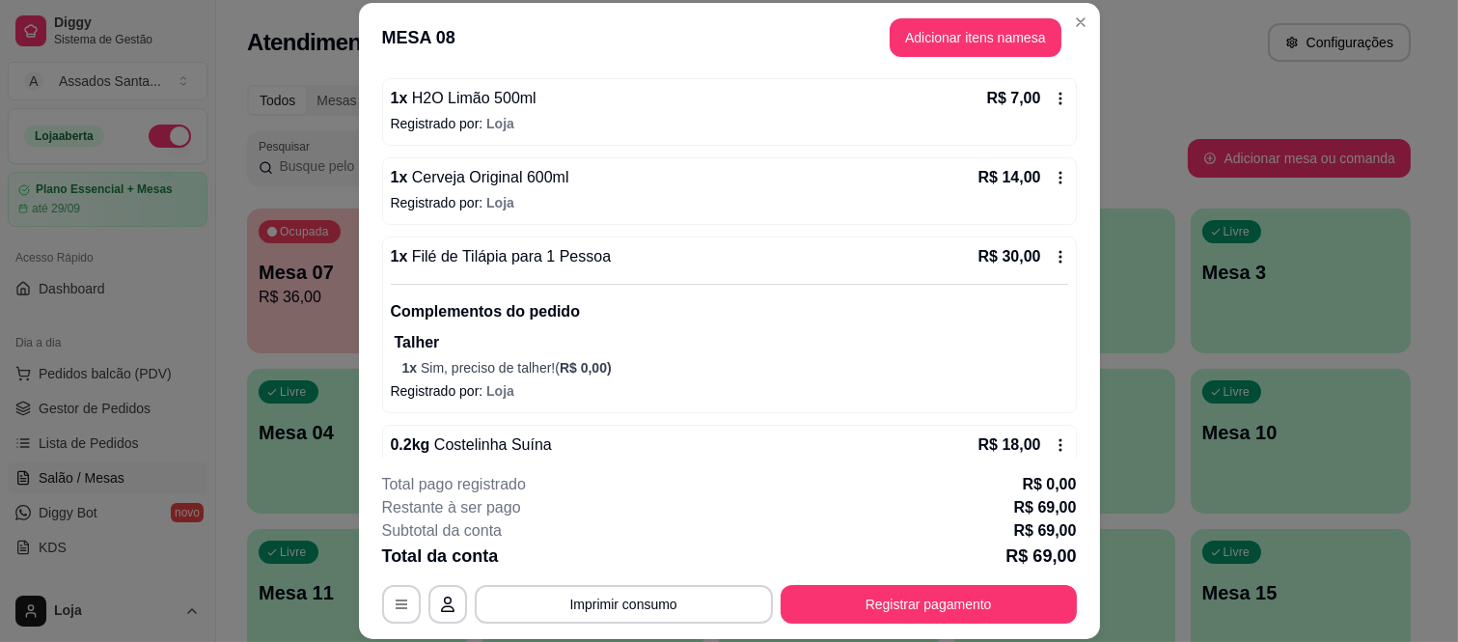
scroll to position [214, 0]
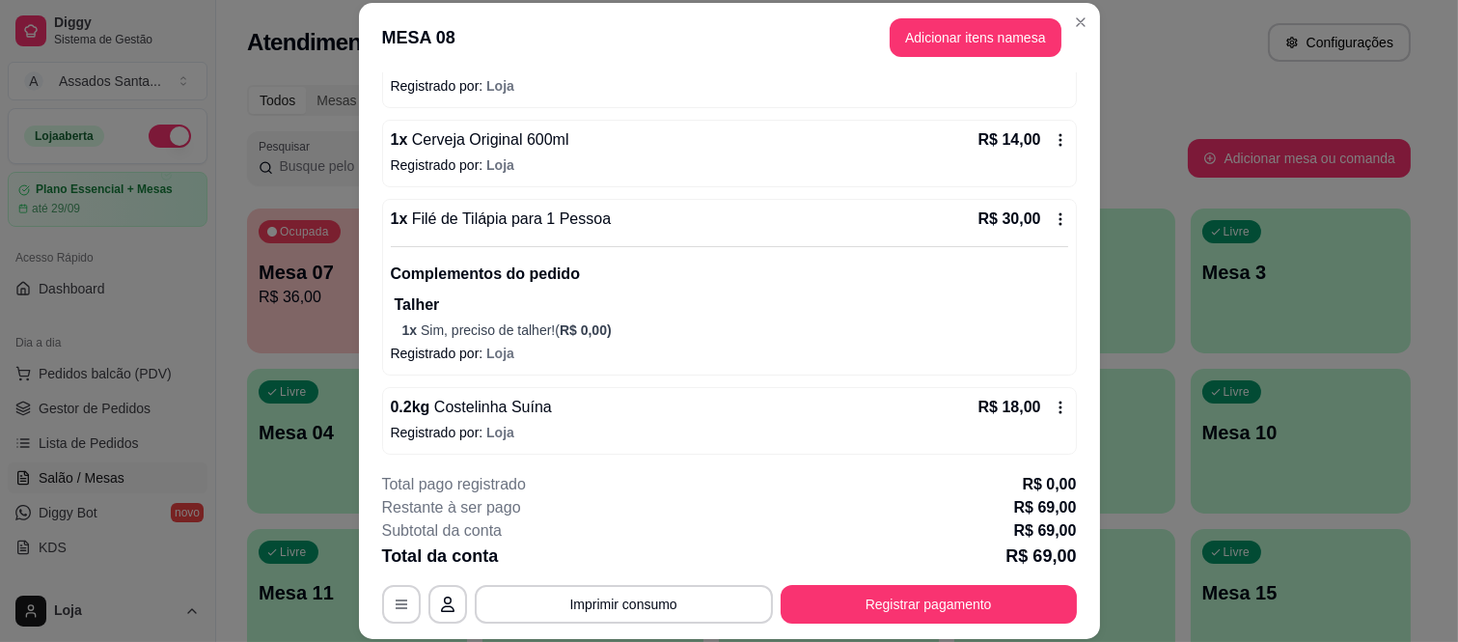
click at [977, 40] on button "Adicionar itens na mesa" at bounding box center [976, 37] width 172 height 39
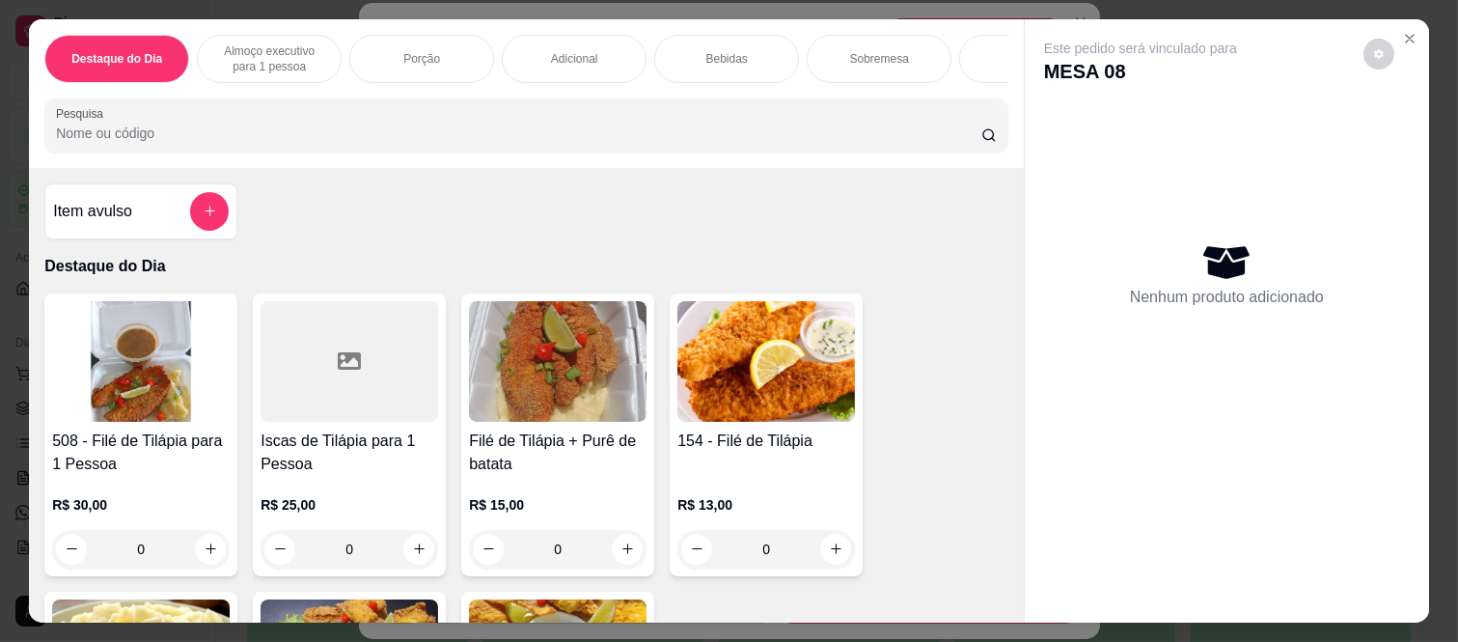
click at [502, 54] on div "Adicional" at bounding box center [574, 59] width 145 height 48
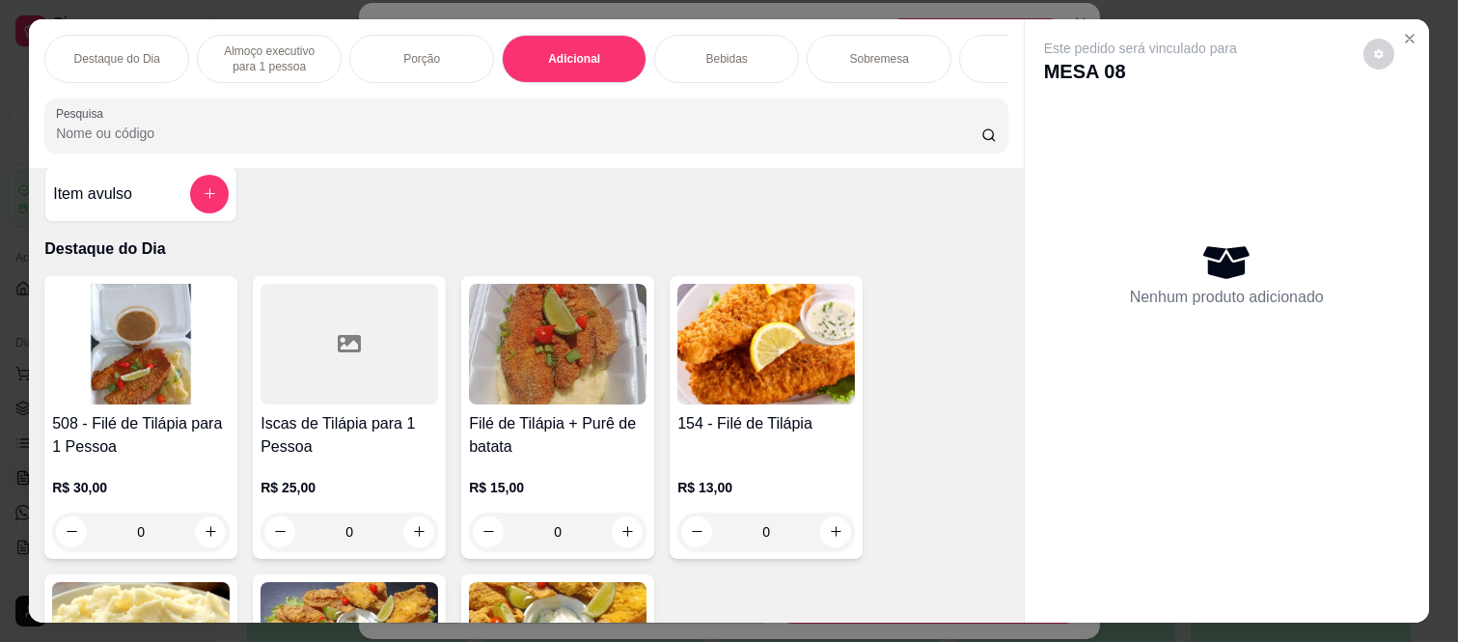
scroll to position [0, 0]
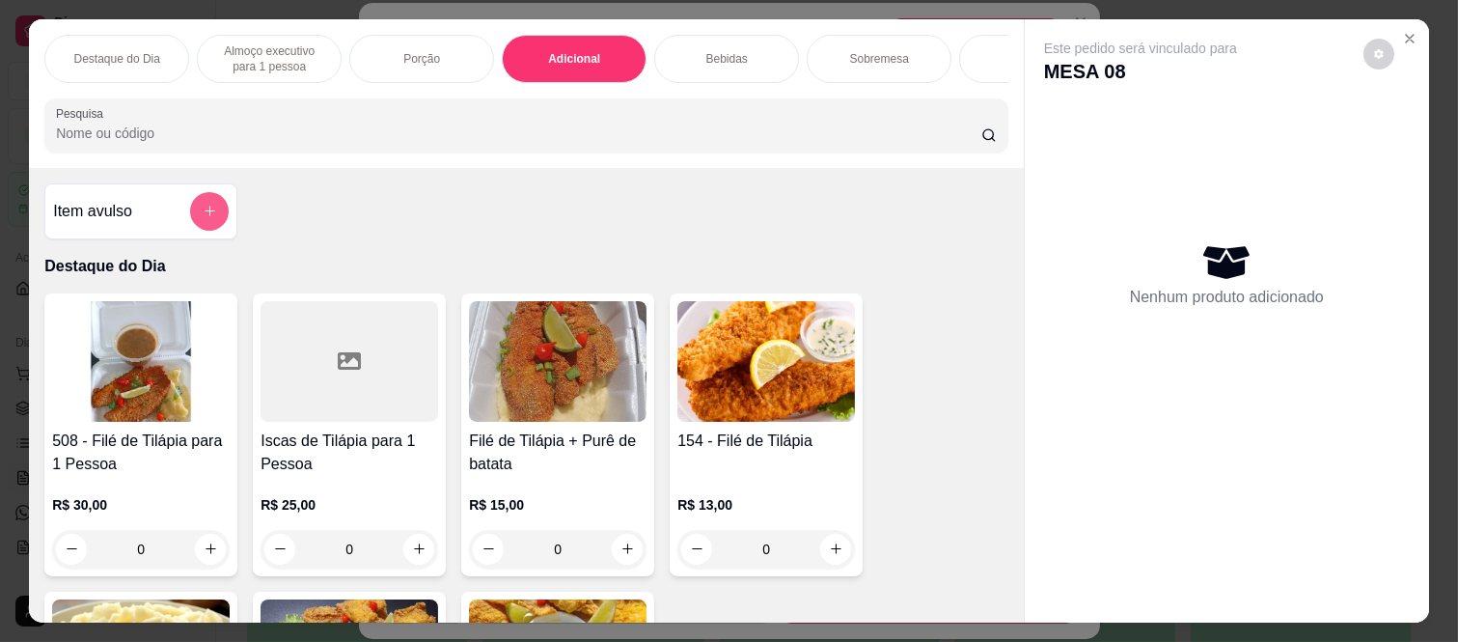
click at [194, 228] on button "add-separate-item" at bounding box center [209, 211] width 39 height 39
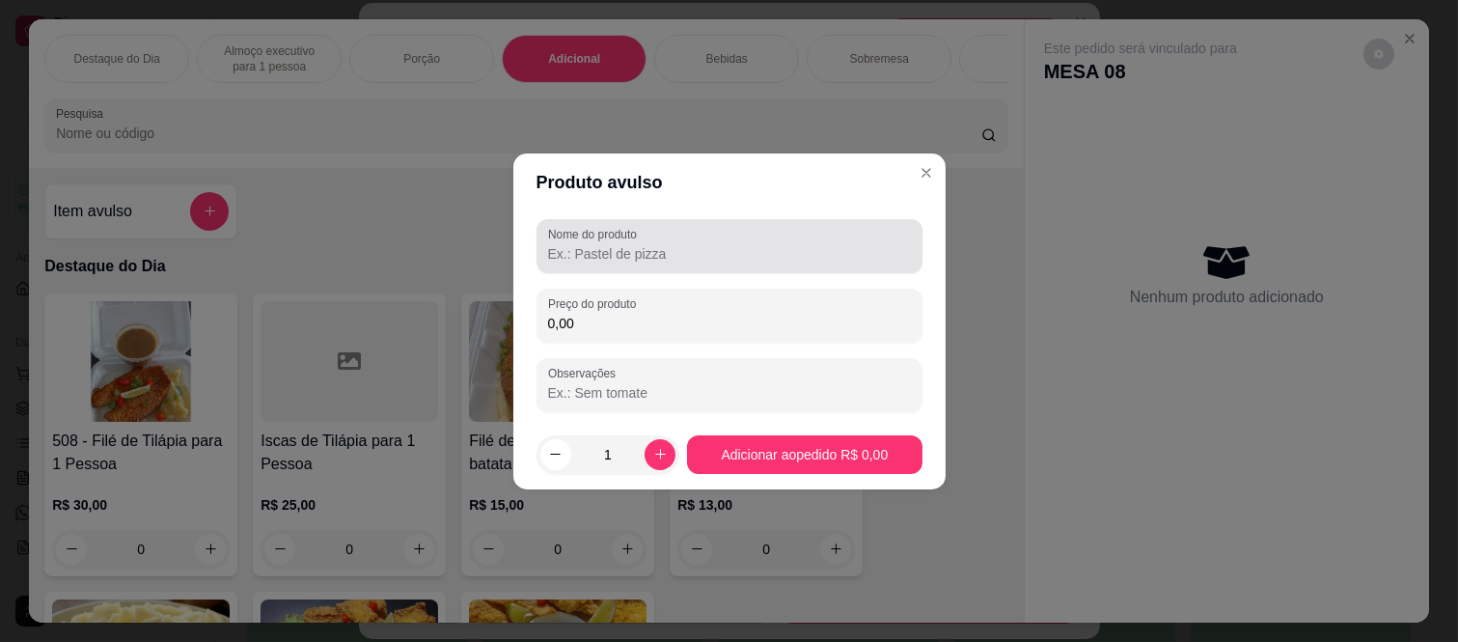
click at [647, 246] on input "Nome do produto" at bounding box center [729, 253] width 363 height 19
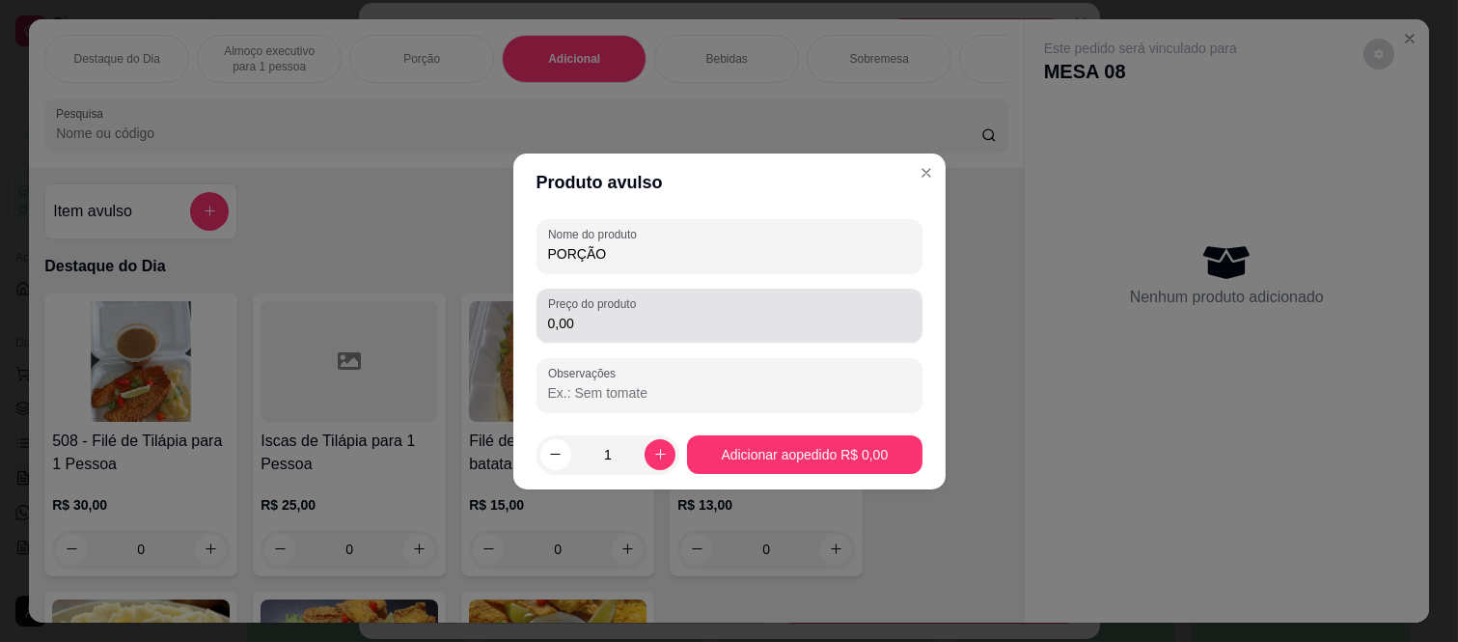
type input "PORÇÃO"
click at [602, 309] on label "Preço do produto" at bounding box center [595, 303] width 95 height 16
click at [602, 314] on input "0,00" at bounding box center [729, 323] width 363 height 19
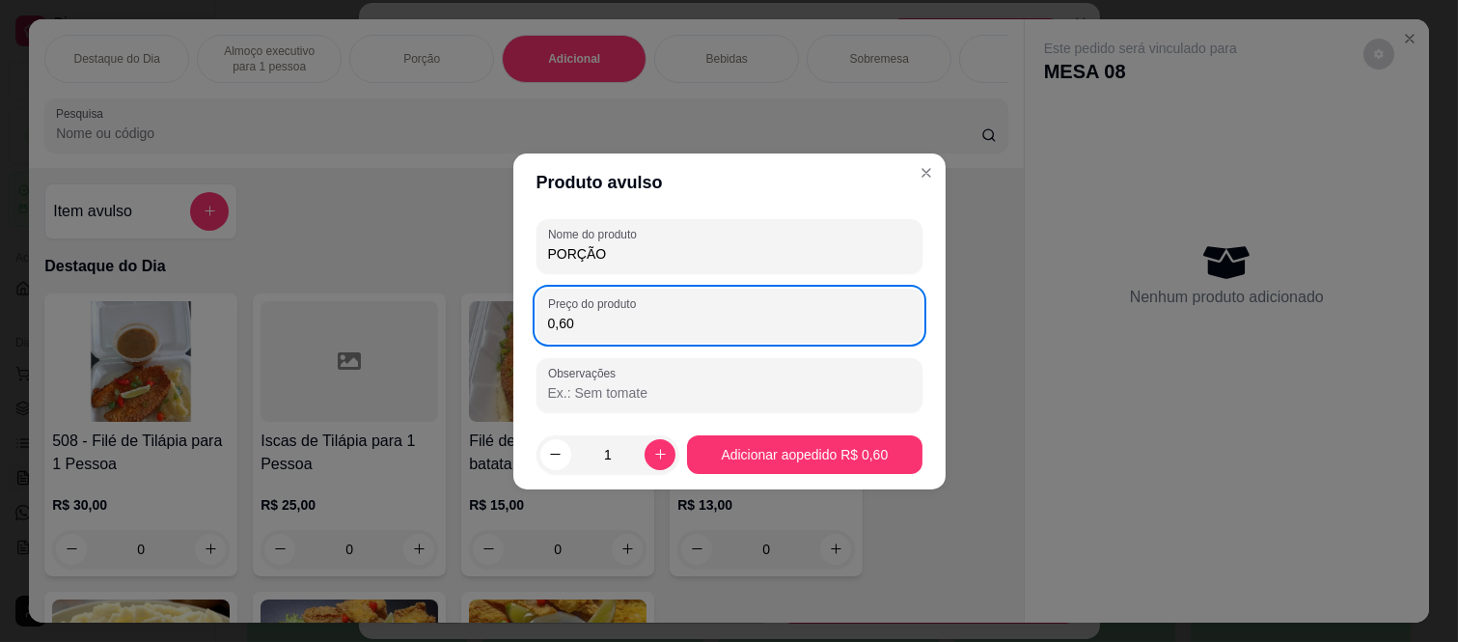
type input "6,00"
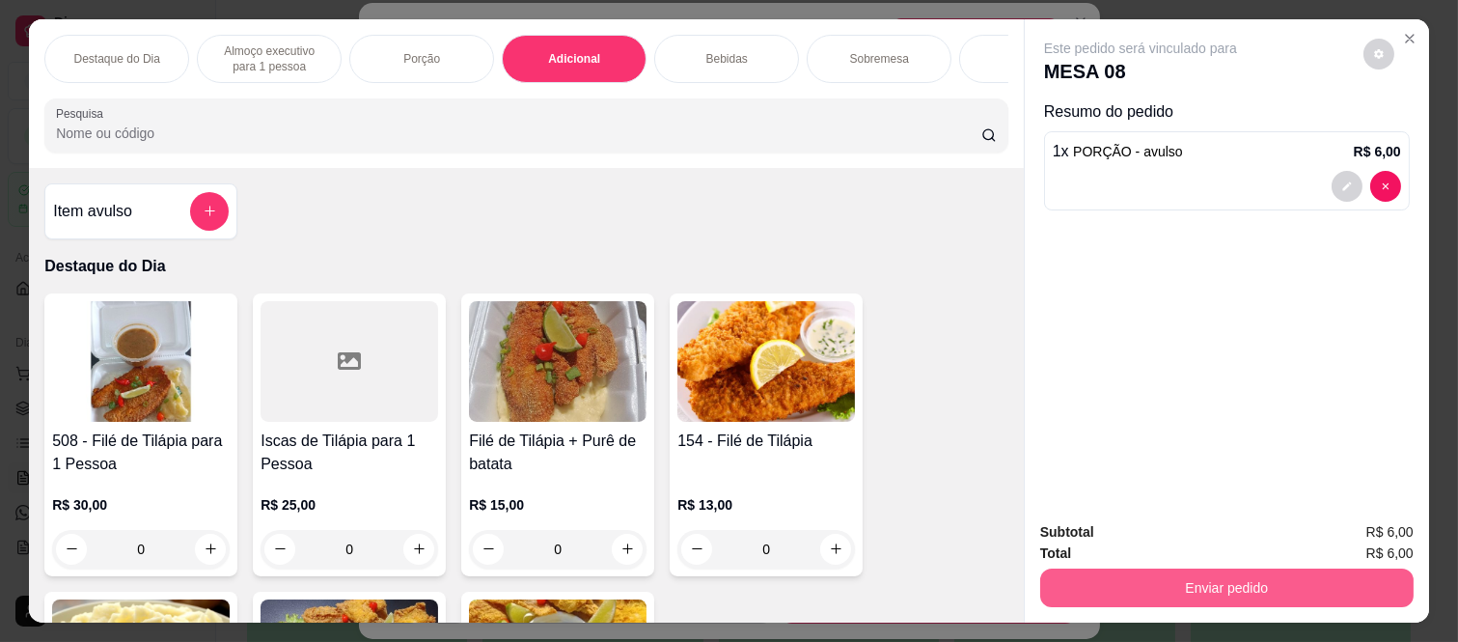
click at [1205, 574] on button "Enviar pedido" at bounding box center [1228, 588] width 374 height 39
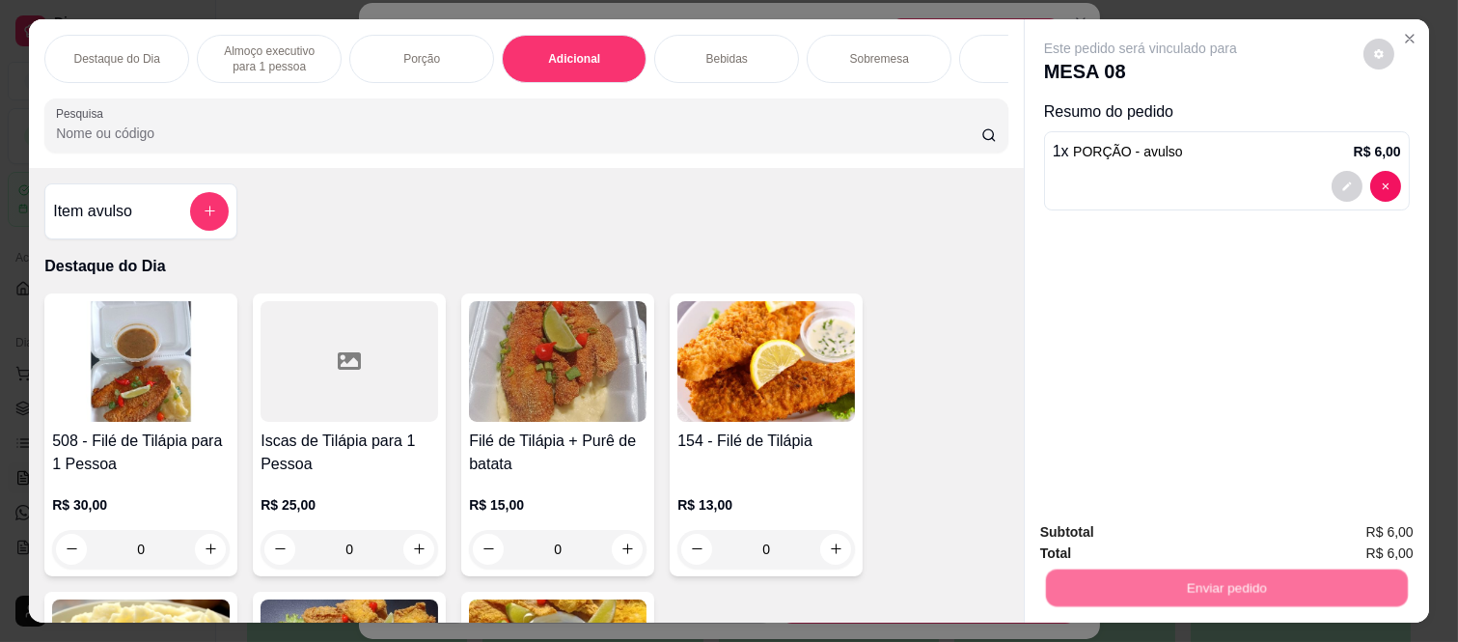
click at [1172, 536] on button "Não registrar e enviar pedido" at bounding box center [1162, 532] width 201 height 37
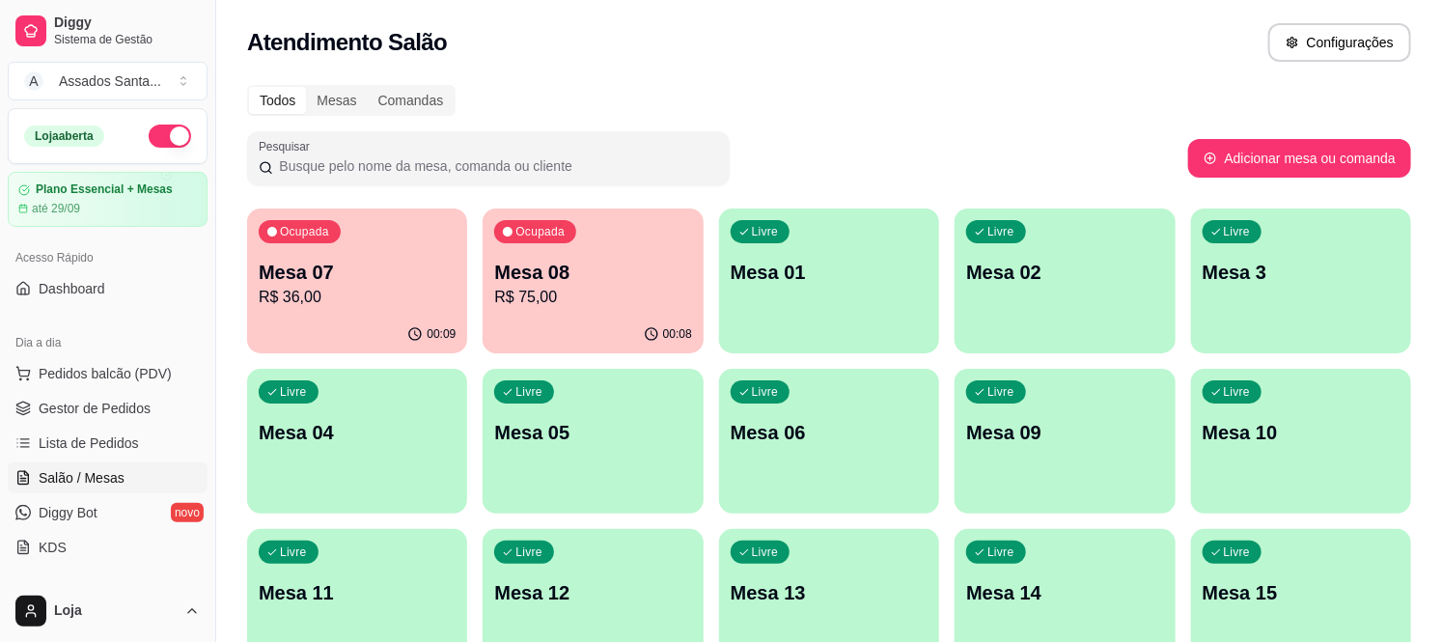
click at [339, 442] on p "Mesa 04" at bounding box center [357, 432] width 197 height 27
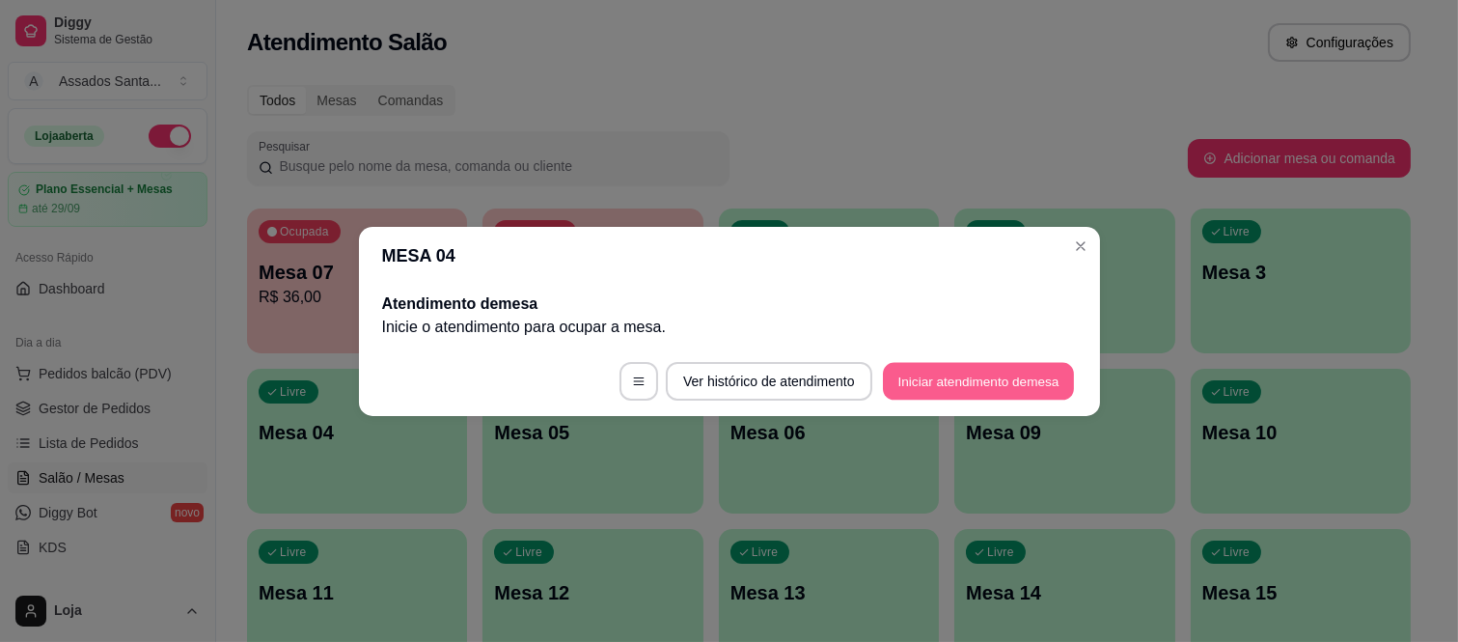
click at [910, 378] on button "Iniciar atendimento de mesa" at bounding box center [978, 381] width 191 height 38
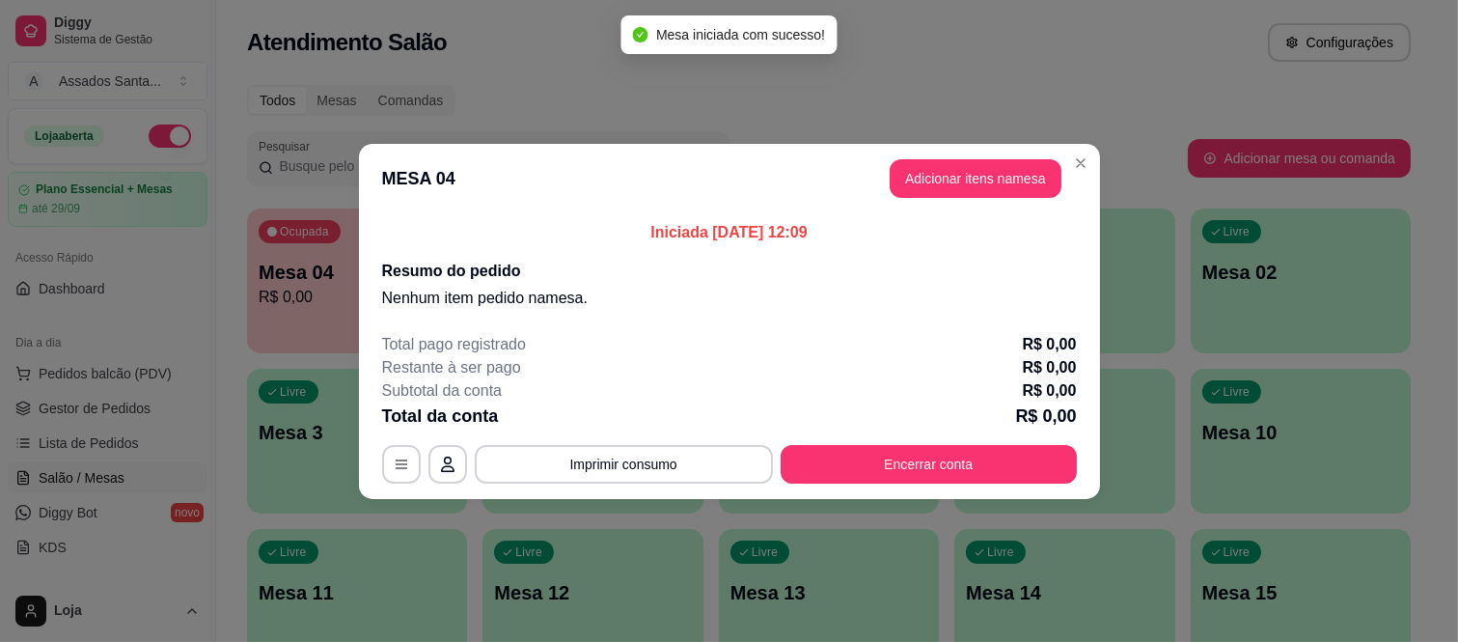
click at [970, 199] on header "MESA 04 Adicionar itens na mesa" at bounding box center [729, 178] width 741 height 69
click at [973, 177] on button "Adicionar itens na mesa" at bounding box center [976, 178] width 172 height 39
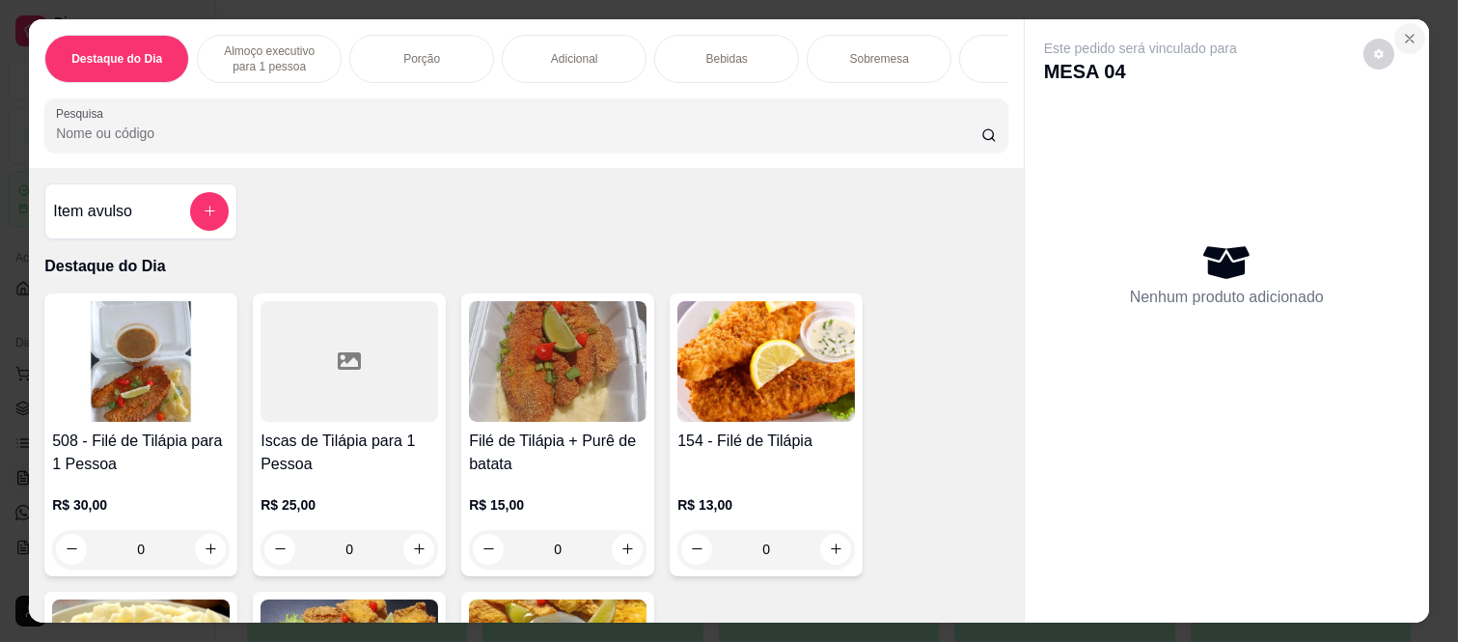
click at [1403, 31] on icon "Close" at bounding box center [1410, 38] width 15 height 15
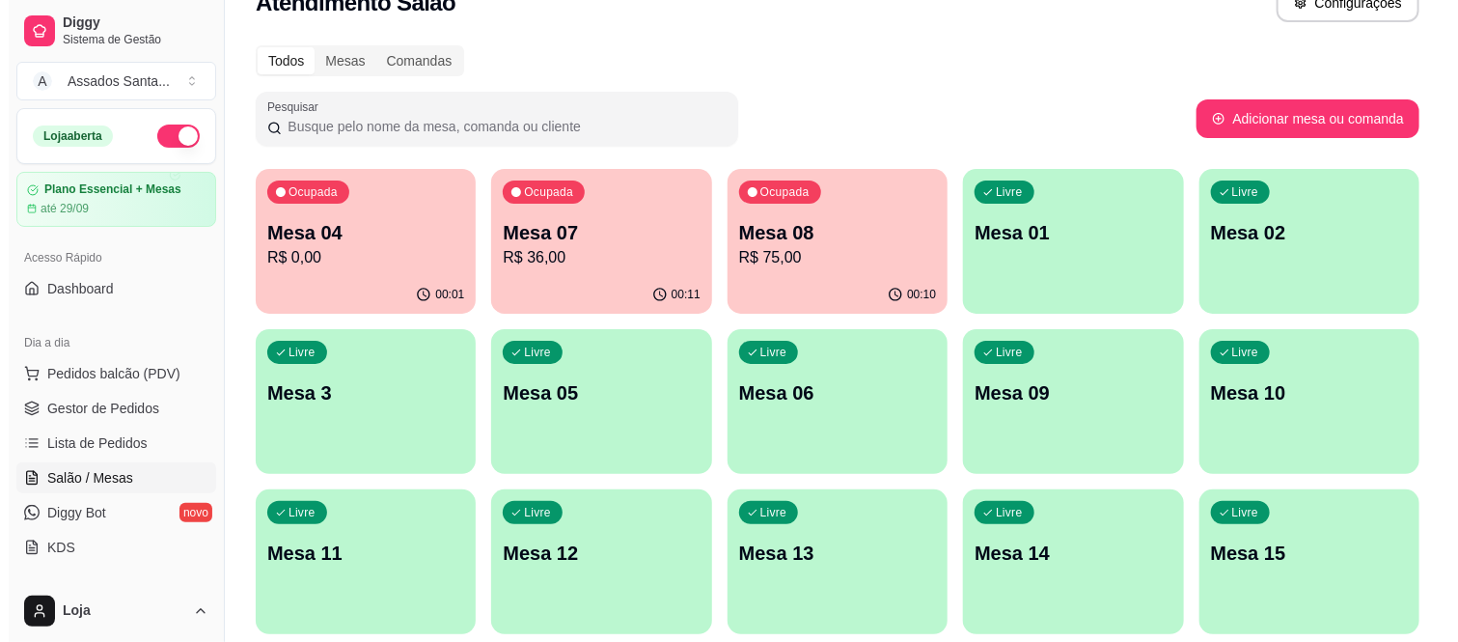
scroll to position [107, 0]
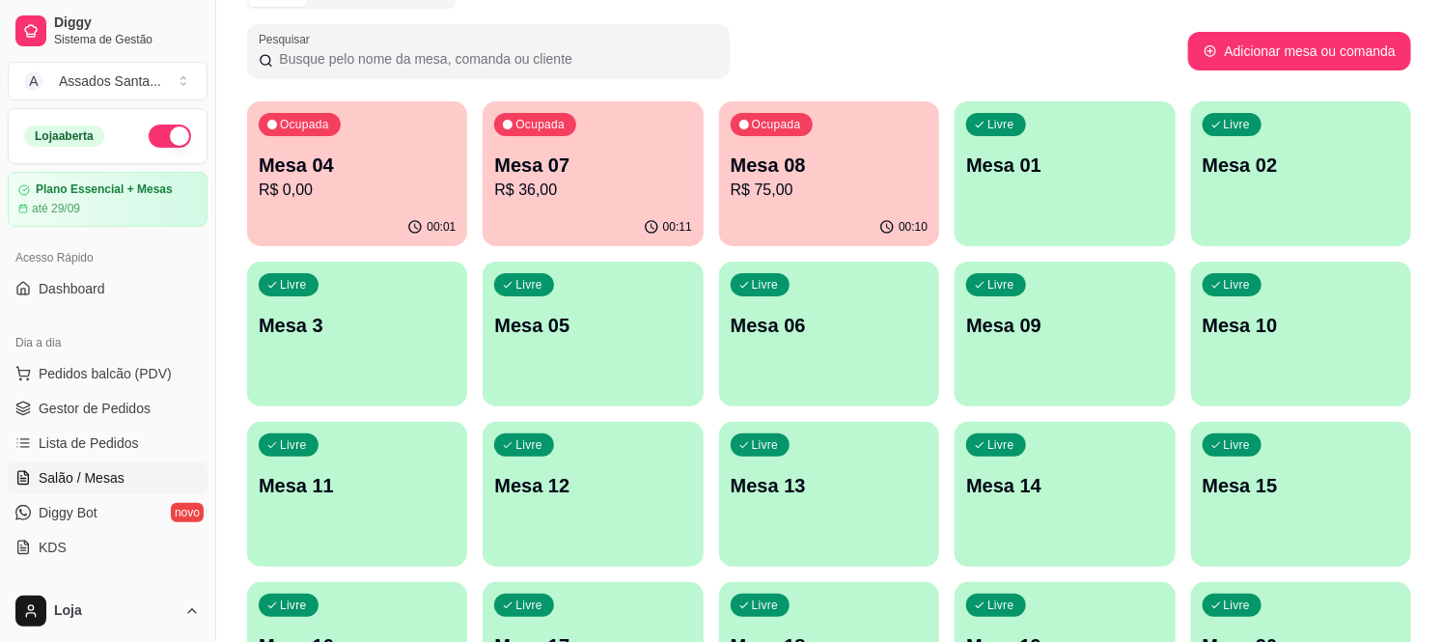
click at [1267, 351] on div "Livre Mesa 10" at bounding box center [1301, 323] width 220 height 122
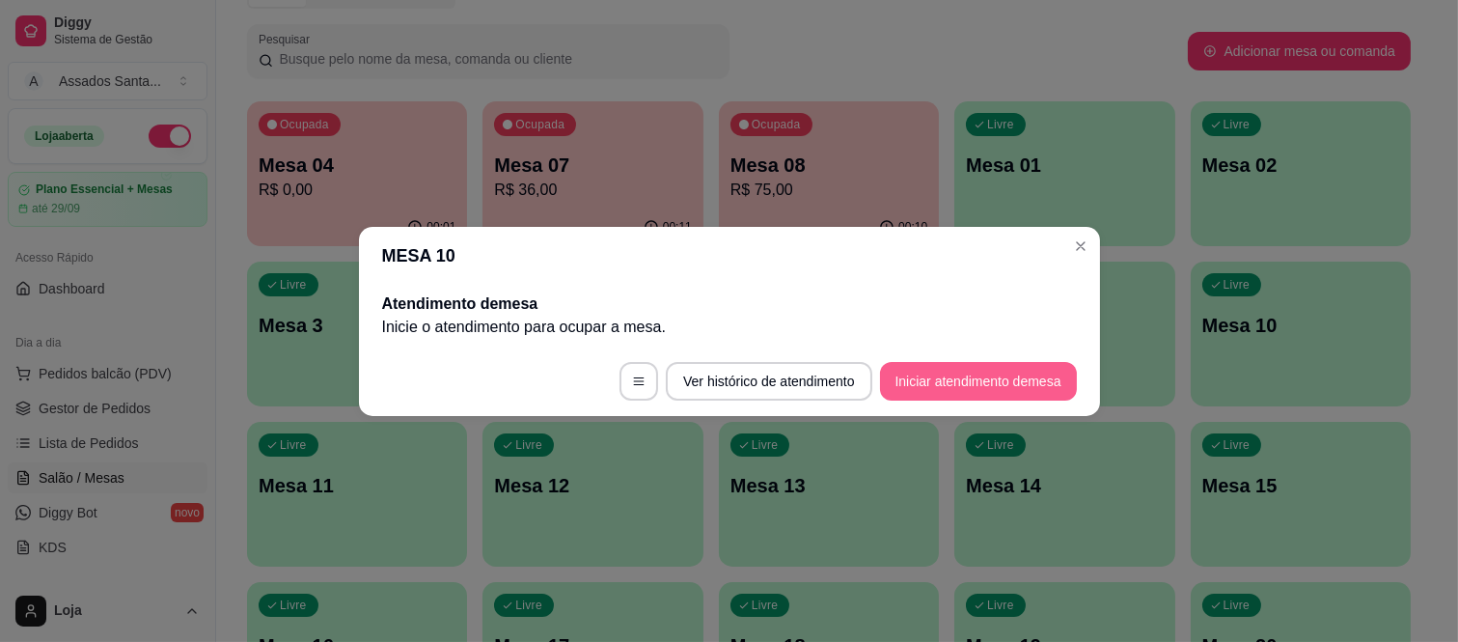
click at [978, 380] on button "Iniciar atendimento de mesa" at bounding box center [978, 381] width 197 height 39
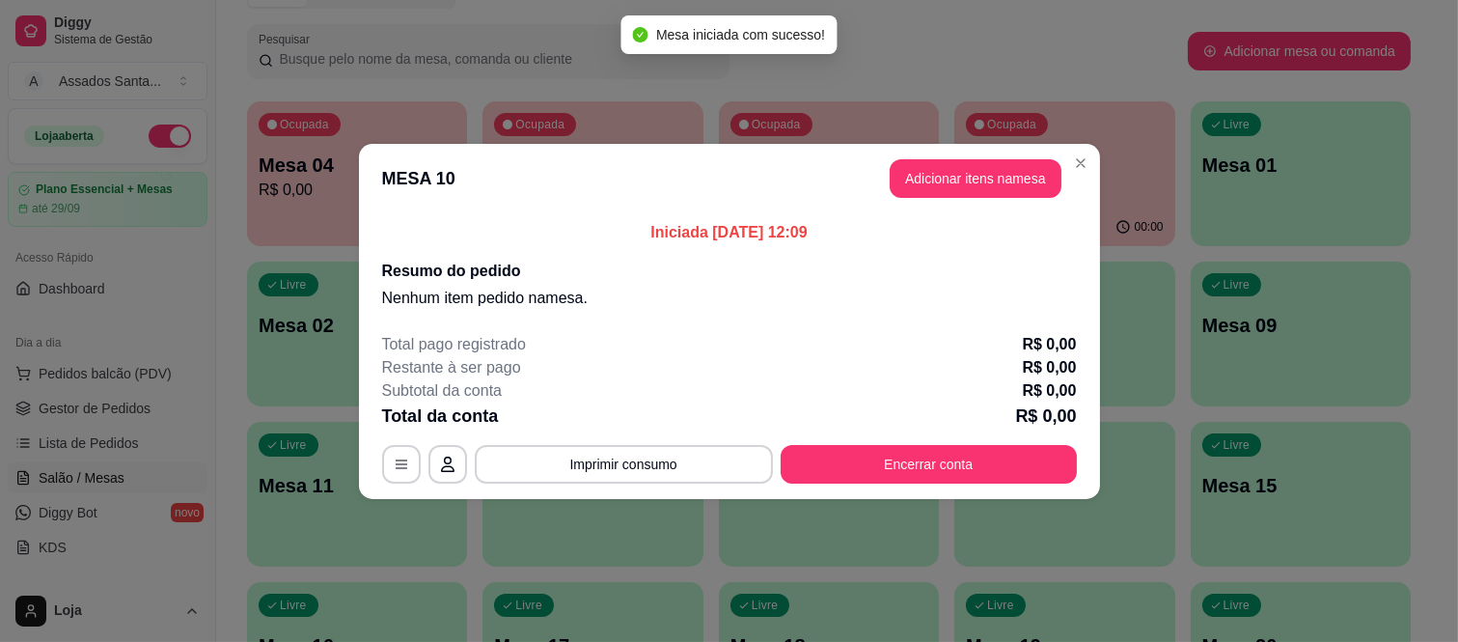
click at [893, 148] on header "MESA 10 Adicionar itens na mesa" at bounding box center [729, 178] width 741 height 69
click at [931, 196] on button "Adicionar itens na mesa" at bounding box center [976, 178] width 166 height 38
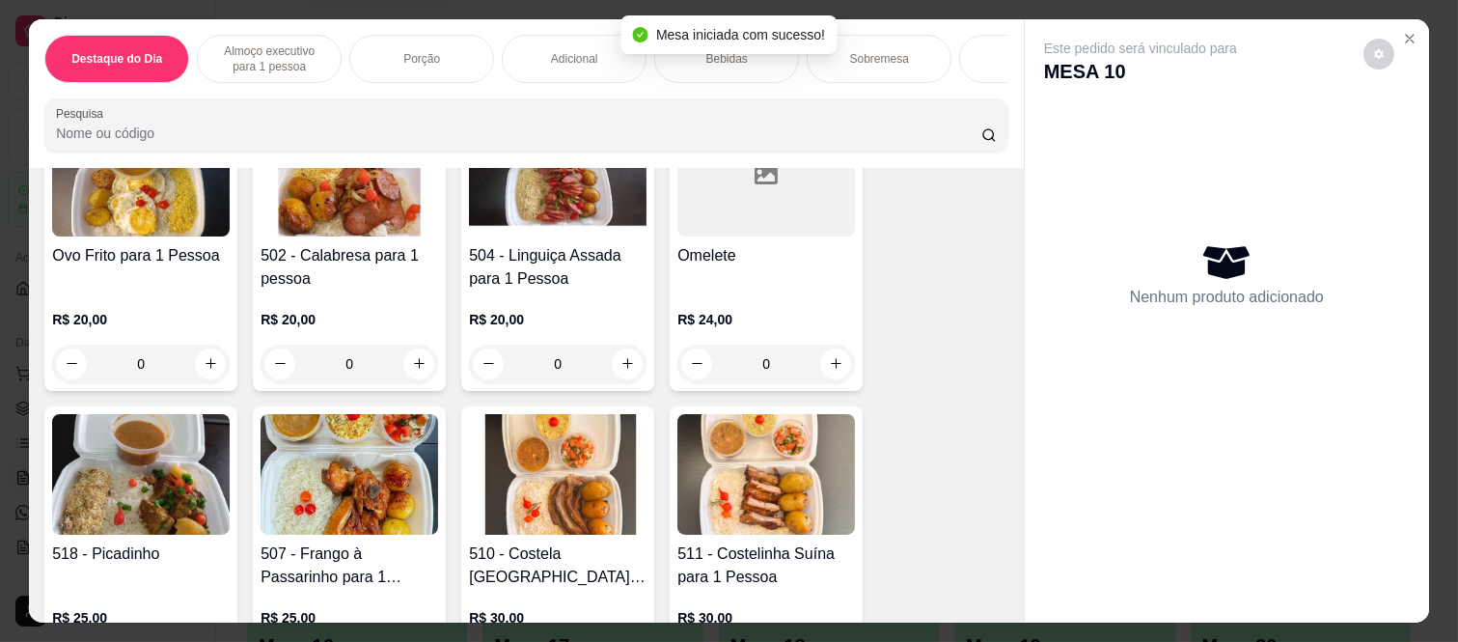
scroll to position [857, 0]
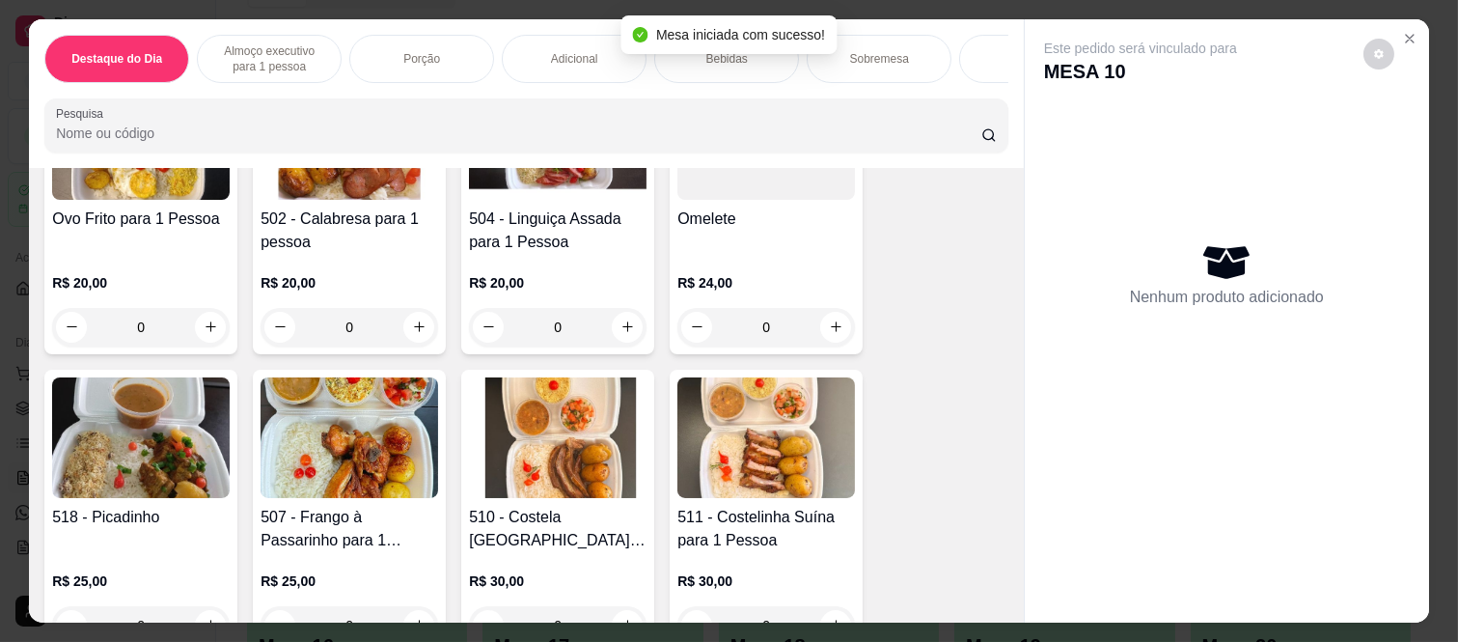
click at [637, 331] on div "0" at bounding box center [558, 327] width 178 height 39
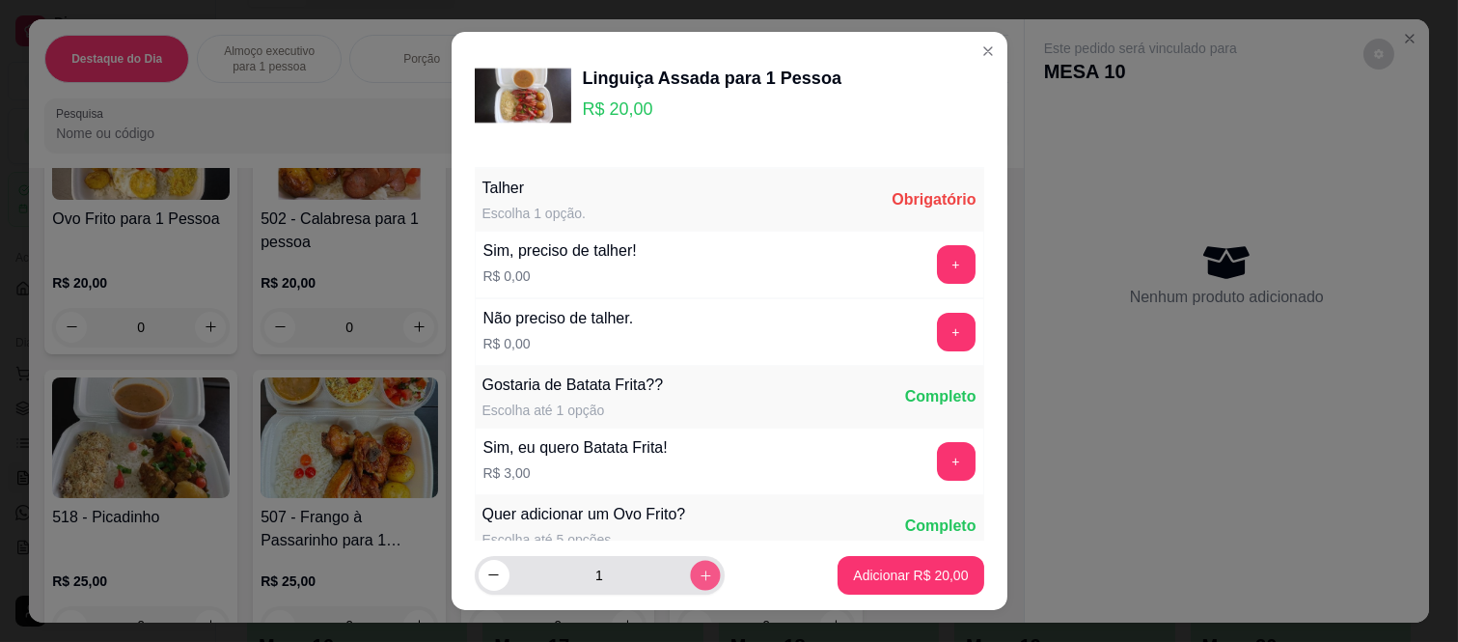
click at [698, 575] on icon "increase-product-quantity" at bounding box center [705, 575] width 14 height 14
type input "2"
click at [937, 345] on button "+" at bounding box center [956, 332] width 39 height 39
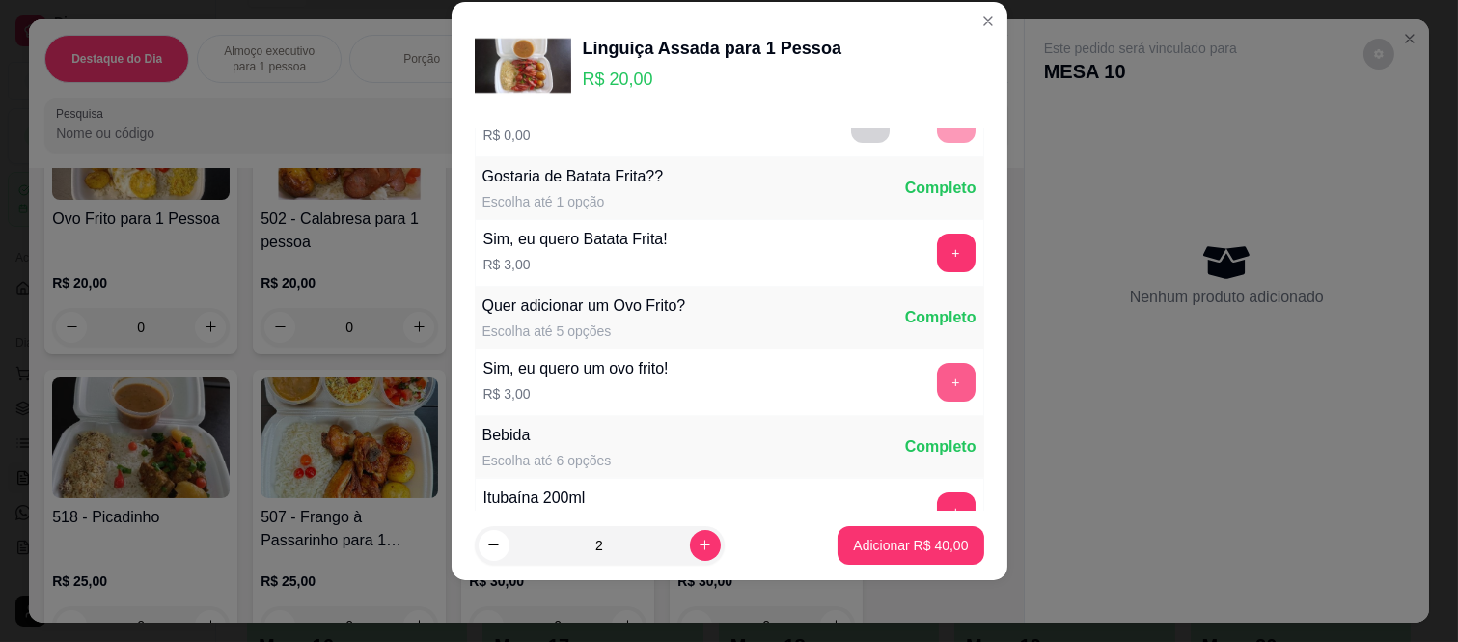
scroll to position [207, 0]
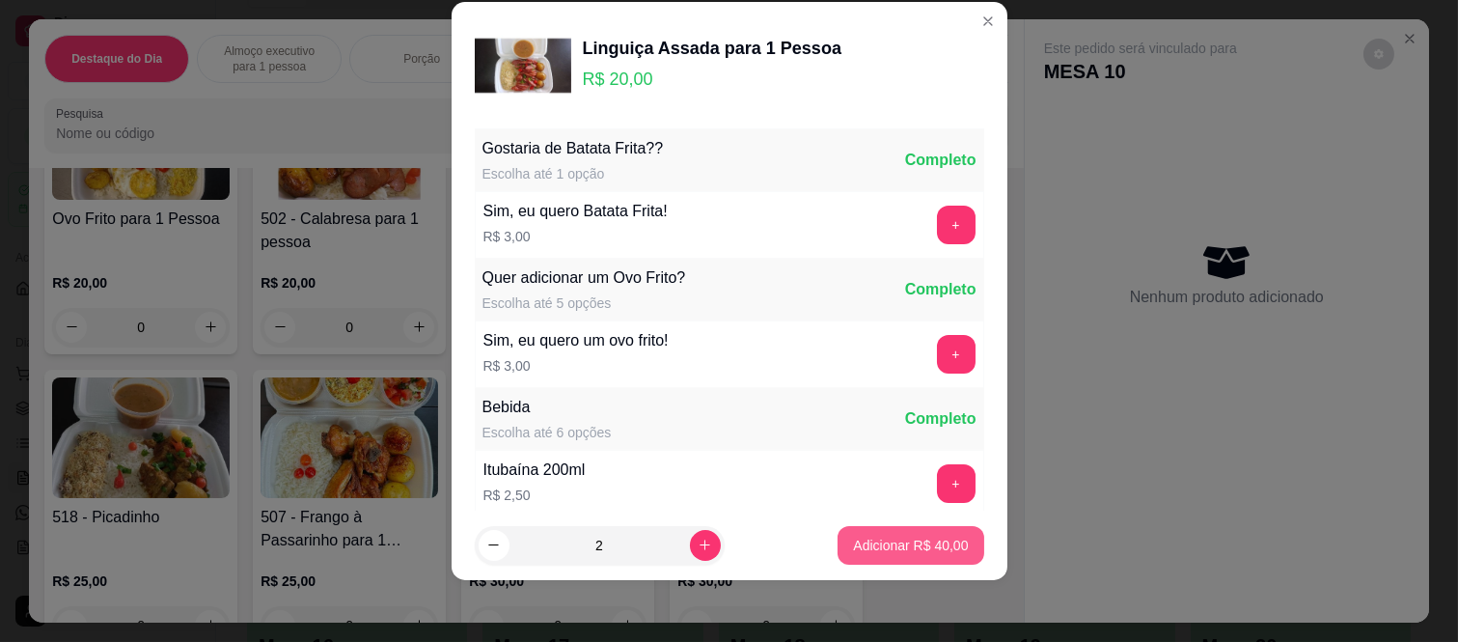
click at [910, 546] on p "Adicionar R$ 40,00" at bounding box center [910, 545] width 115 height 19
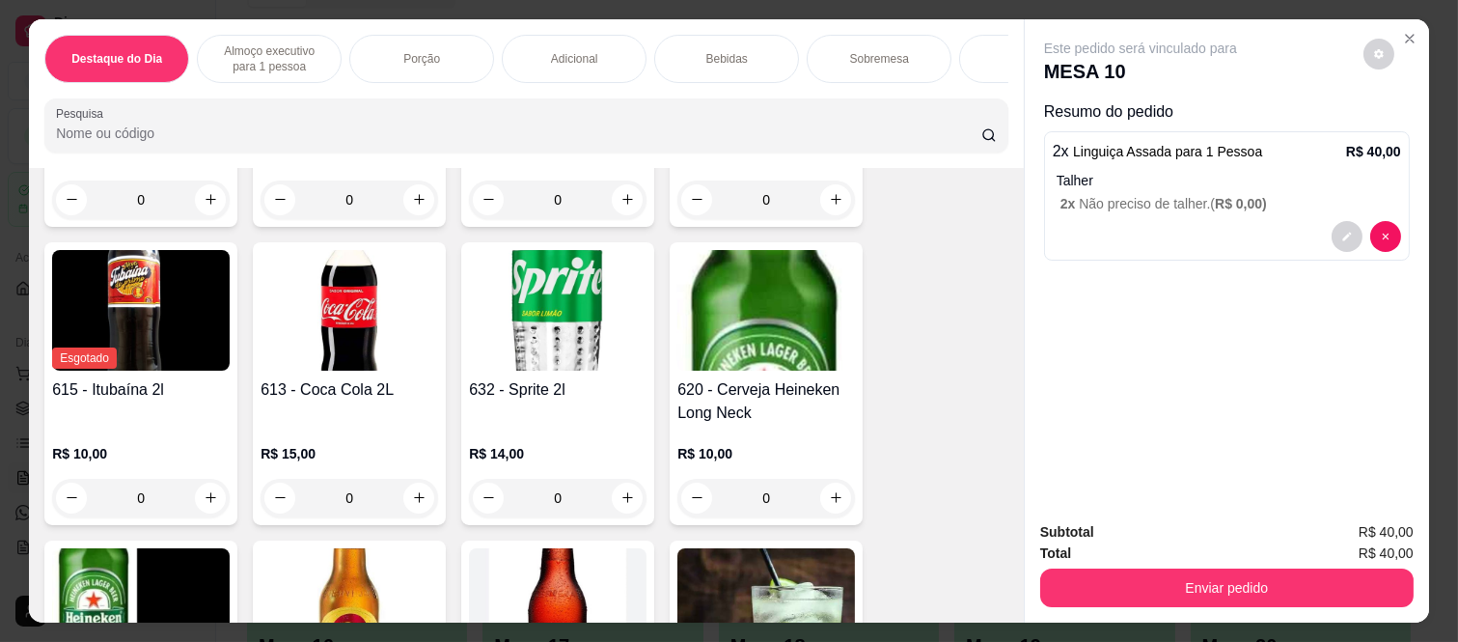
scroll to position [3753, 0]
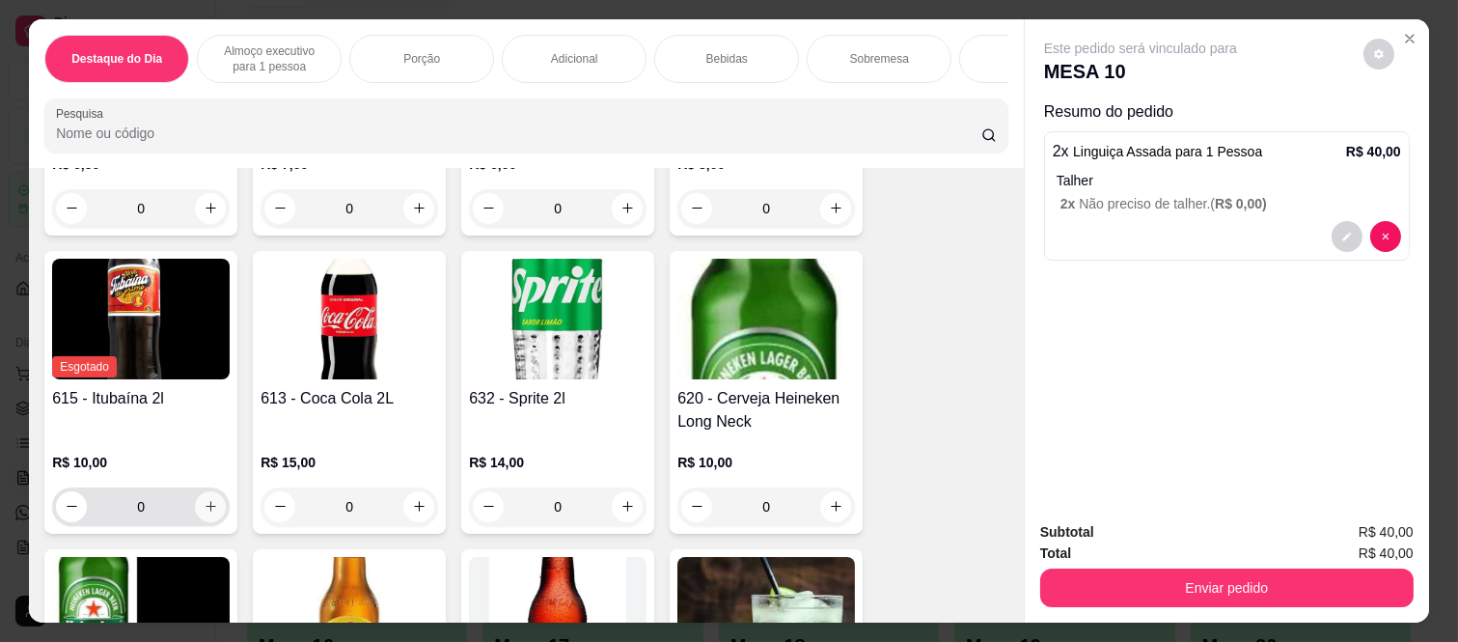
click at [206, 513] on icon "increase-product-quantity" at bounding box center [211, 507] width 11 height 11
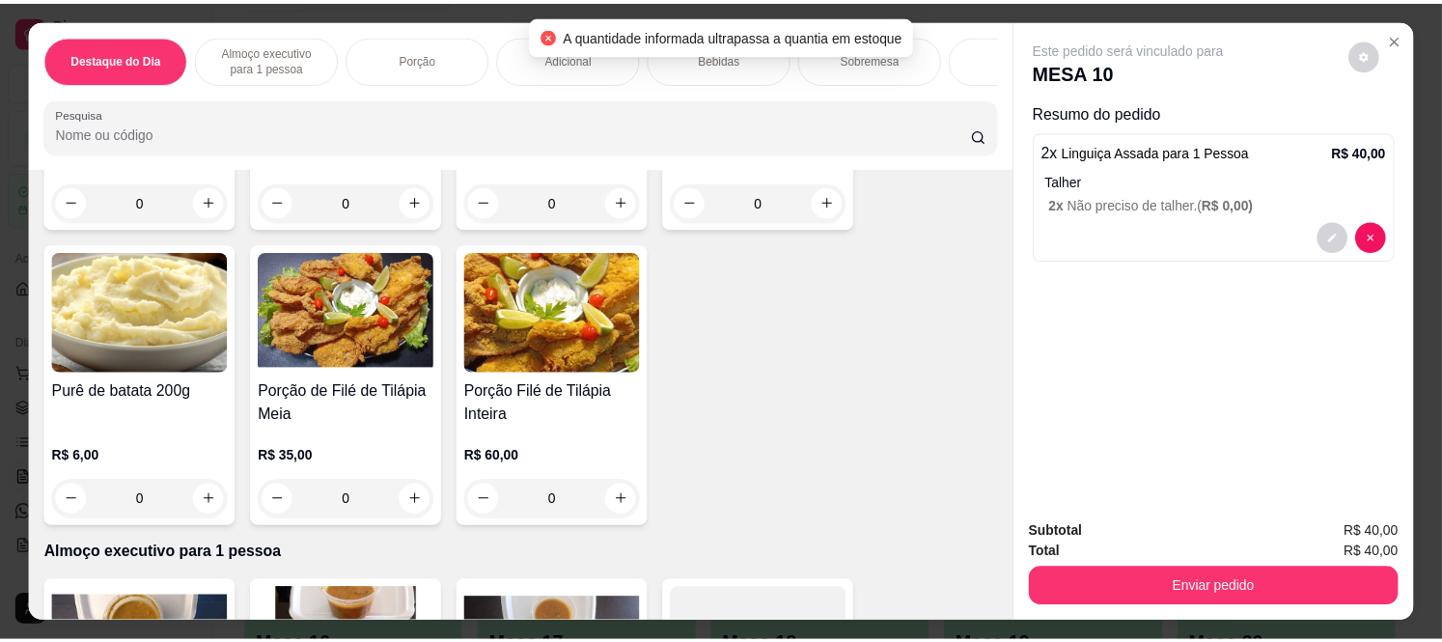
scroll to position [0, 0]
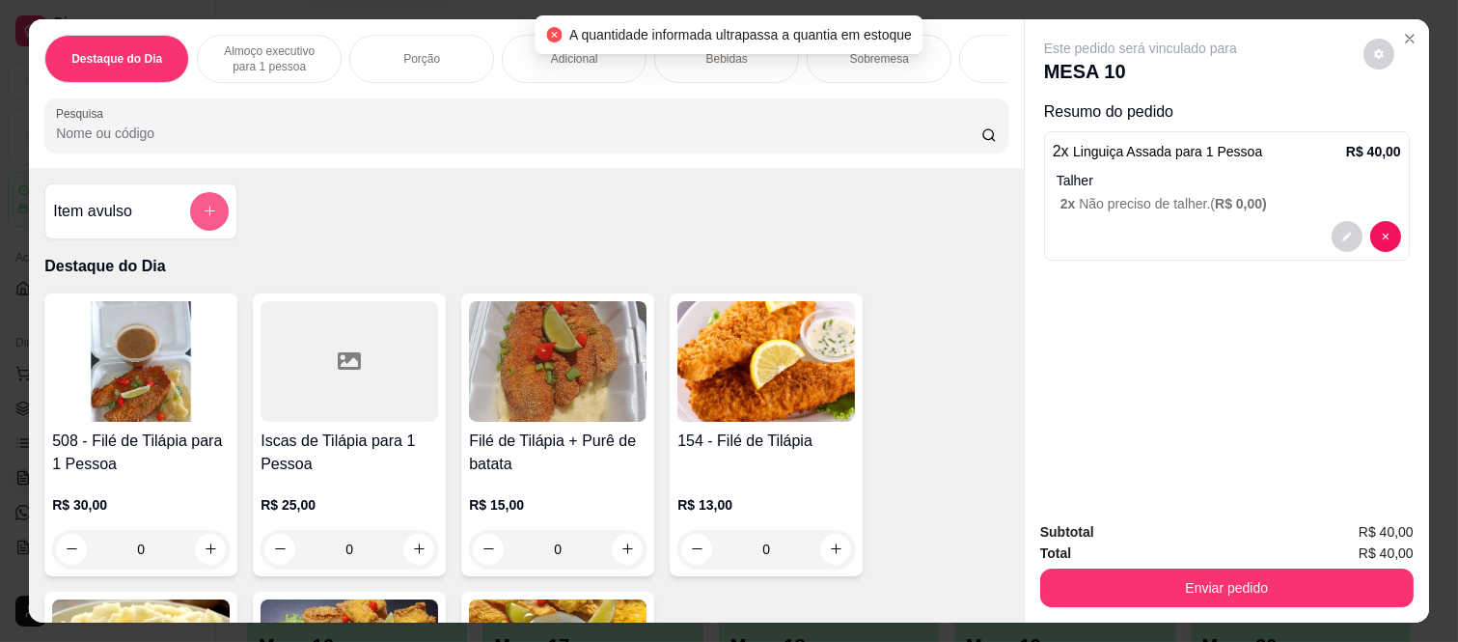
click at [190, 210] on button "add-separate-item" at bounding box center [209, 211] width 39 height 39
click at [679, 264] on div at bounding box center [729, 245] width 364 height 39
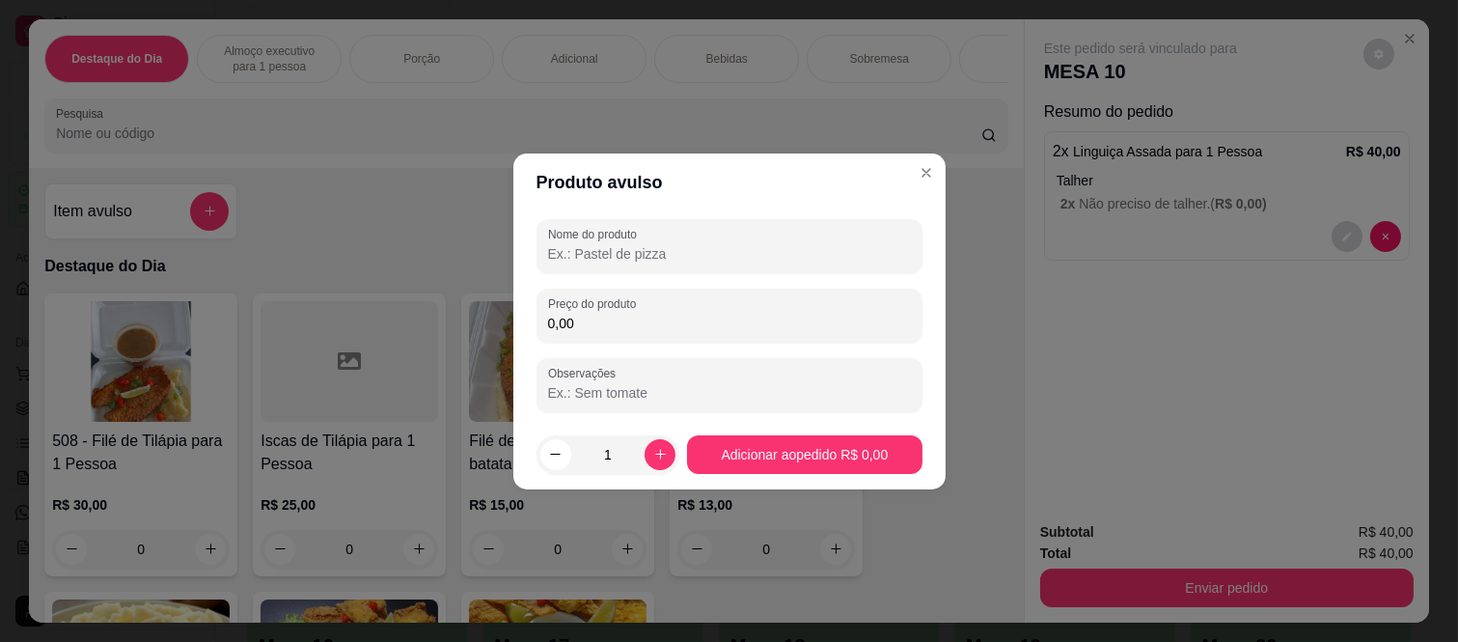
type input "U"
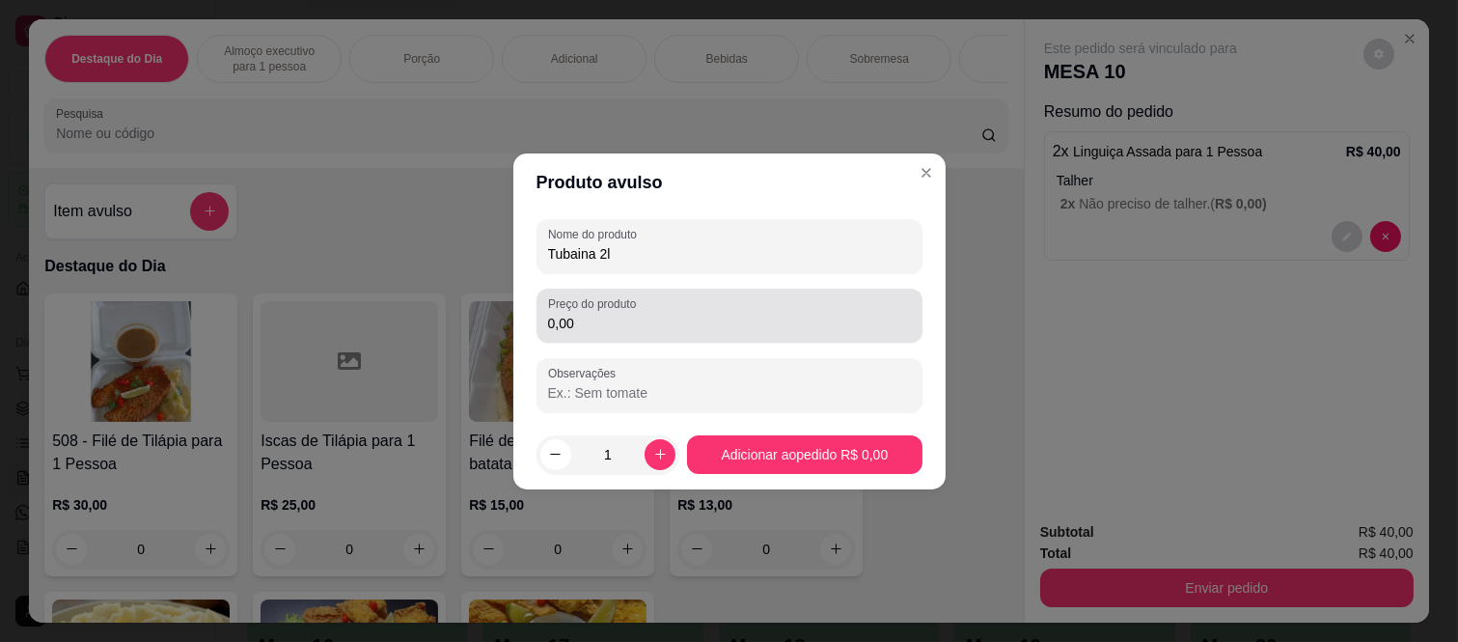
type input "Tubaina 2l"
click at [640, 312] on div "0,00" at bounding box center [729, 315] width 363 height 39
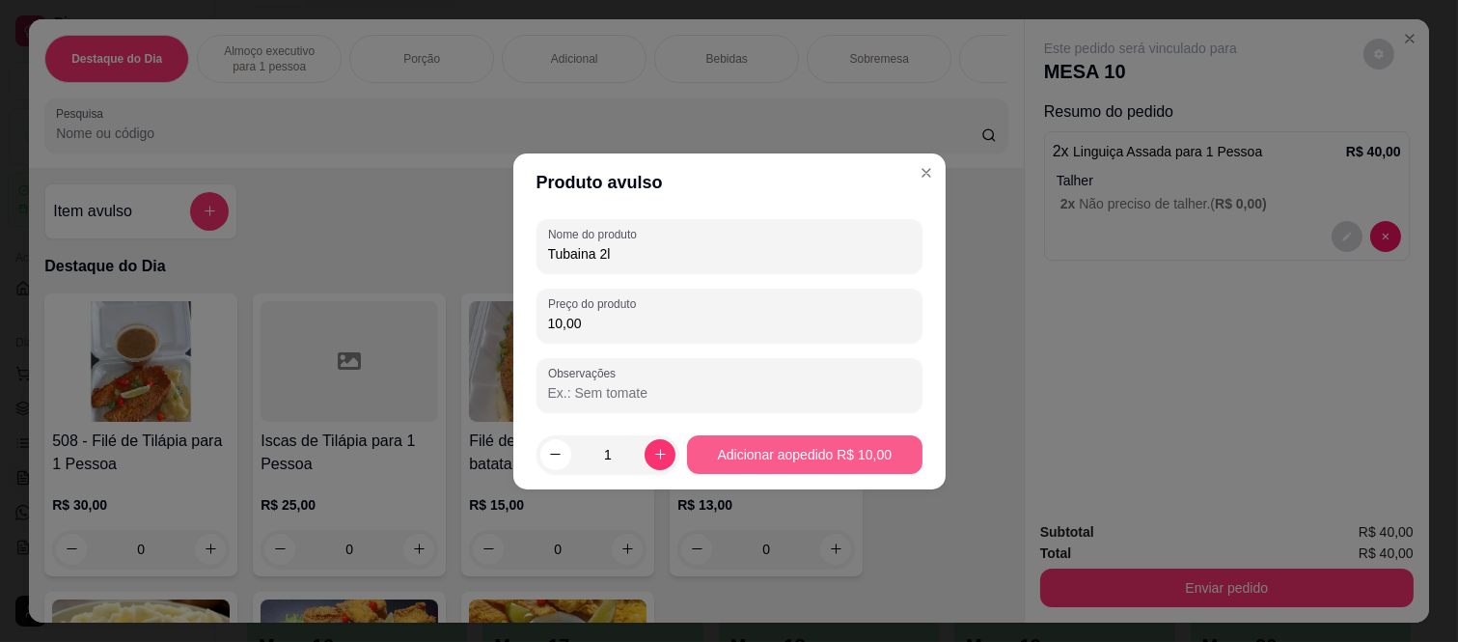
type input "10,00"
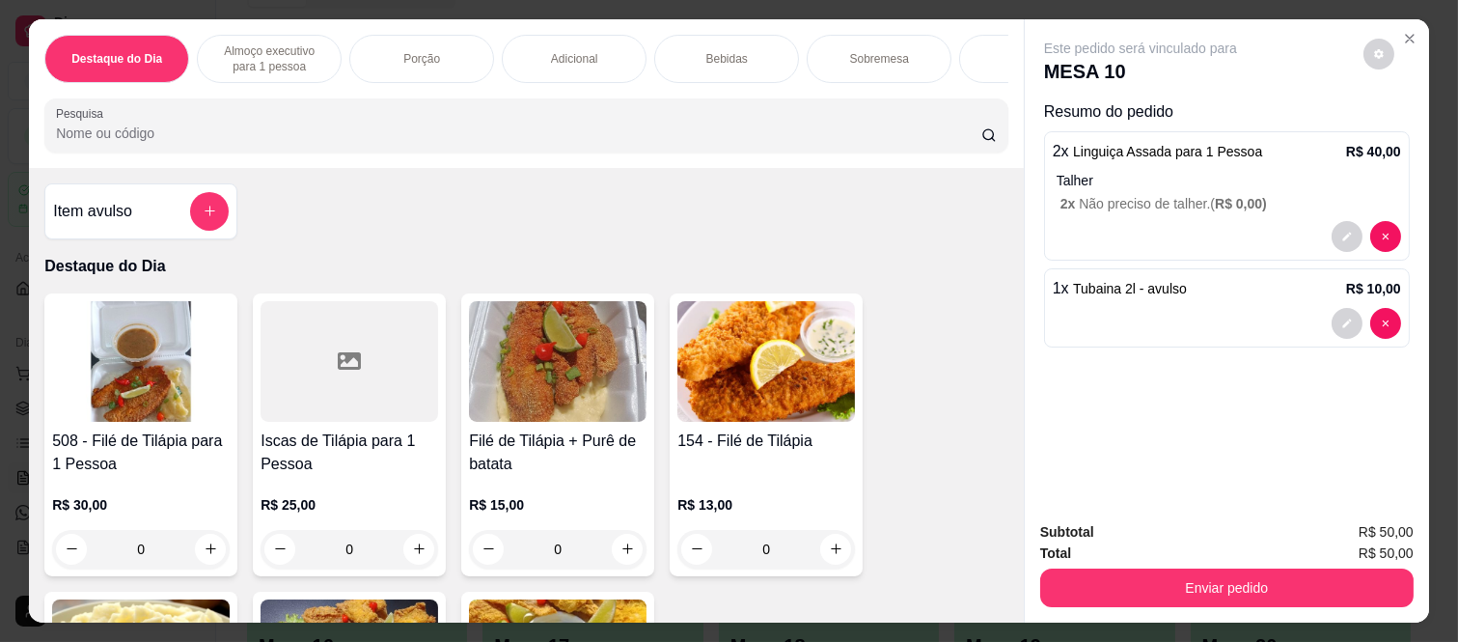
click at [1116, 569] on button "Enviar pedido" at bounding box center [1228, 588] width 374 height 39
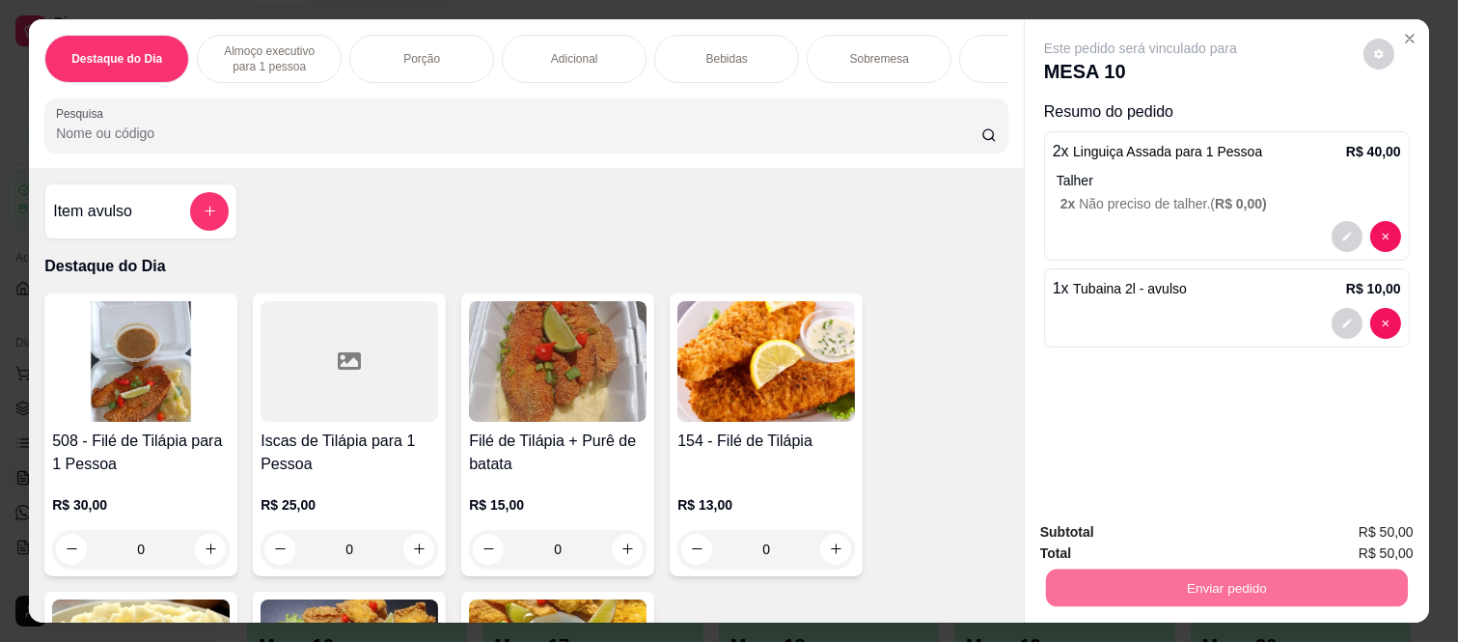
click at [1220, 534] on button "Não registrar e enviar pedido" at bounding box center [1163, 532] width 195 height 36
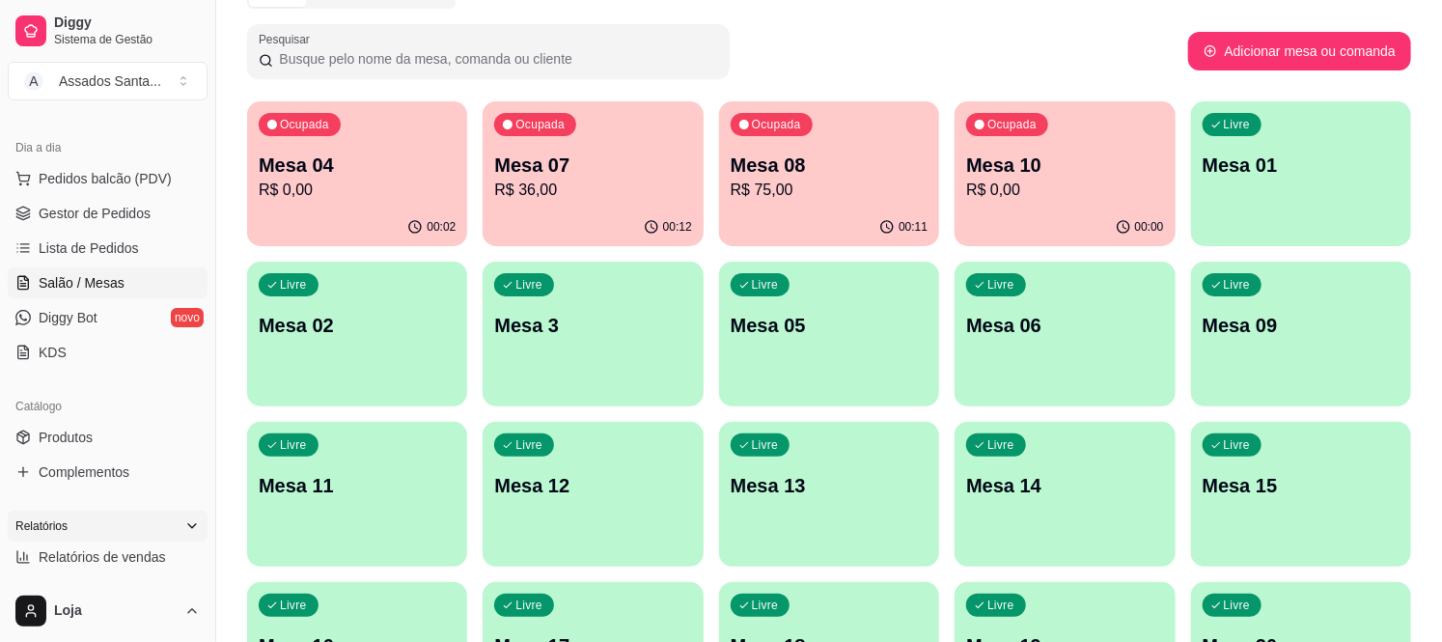
scroll to position [214, 0]
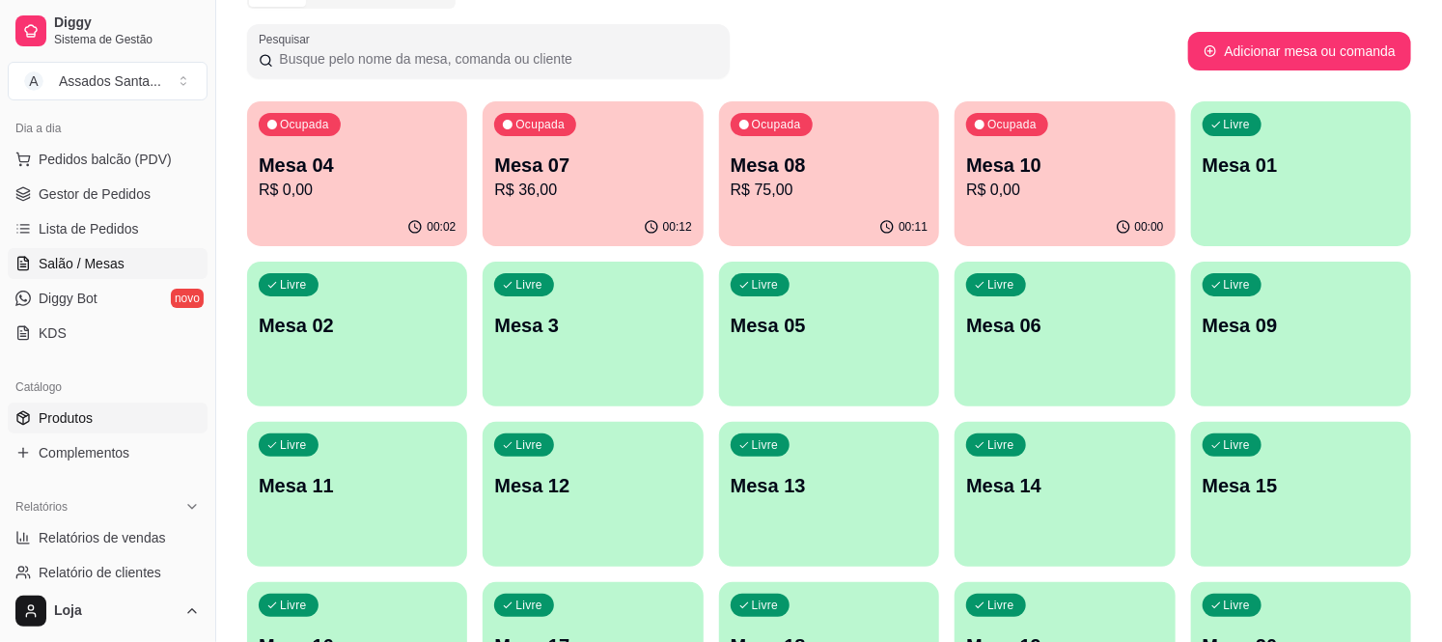
click at [113, 415] on link "Produtos" at bounding box center [108, 418] width 200 height 31
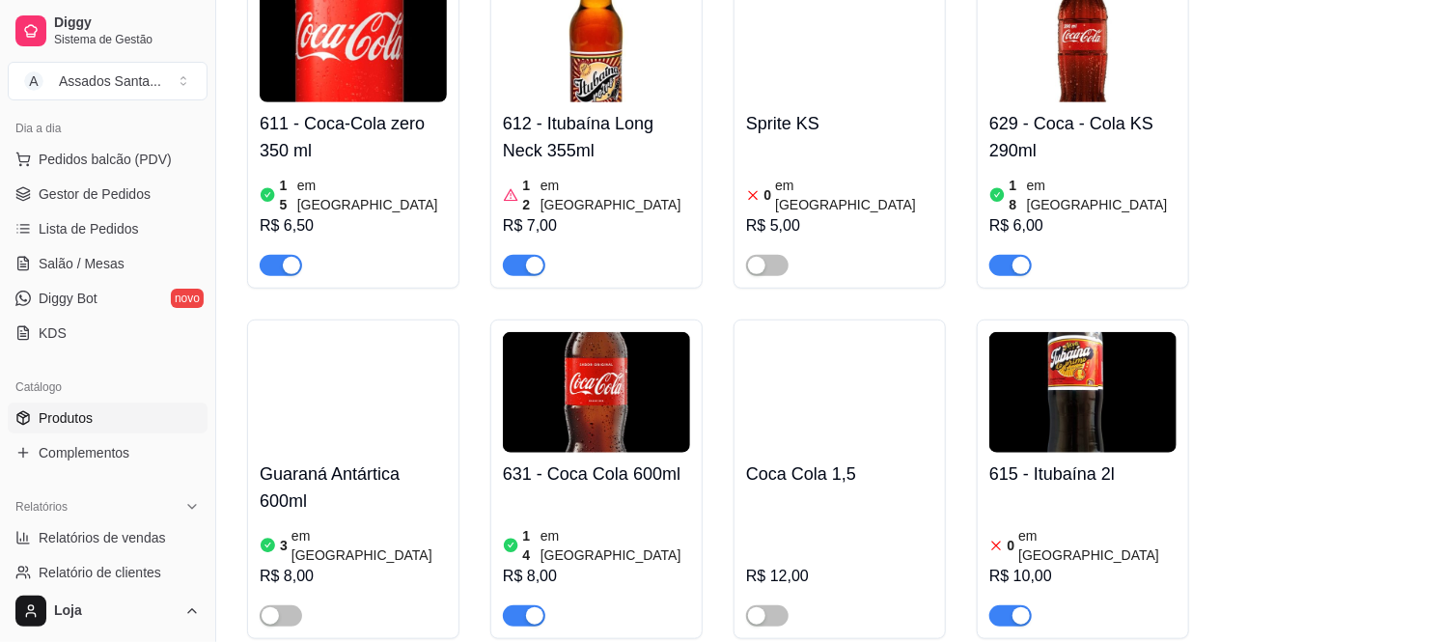
scroll to position [10267, 0]
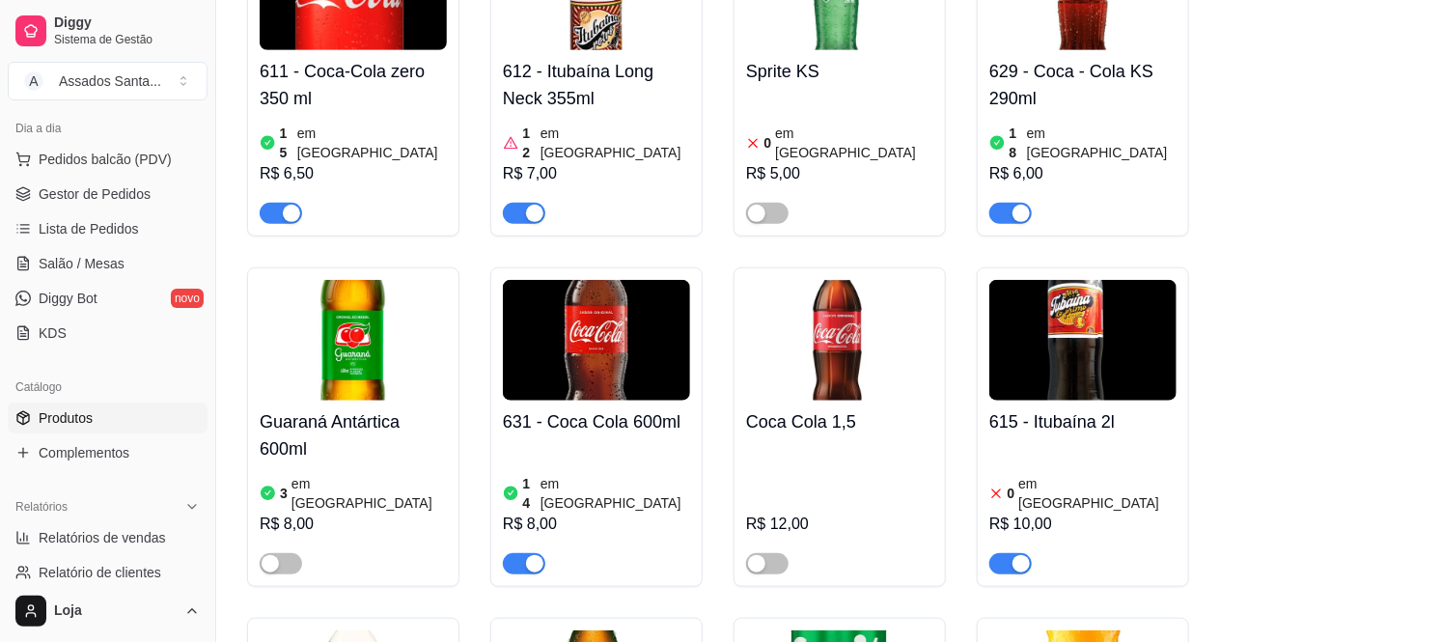
click at [1068, 443] on div "0 em estoque R$ 10,00" at bounding box center [1082, 508] width 187 height 131
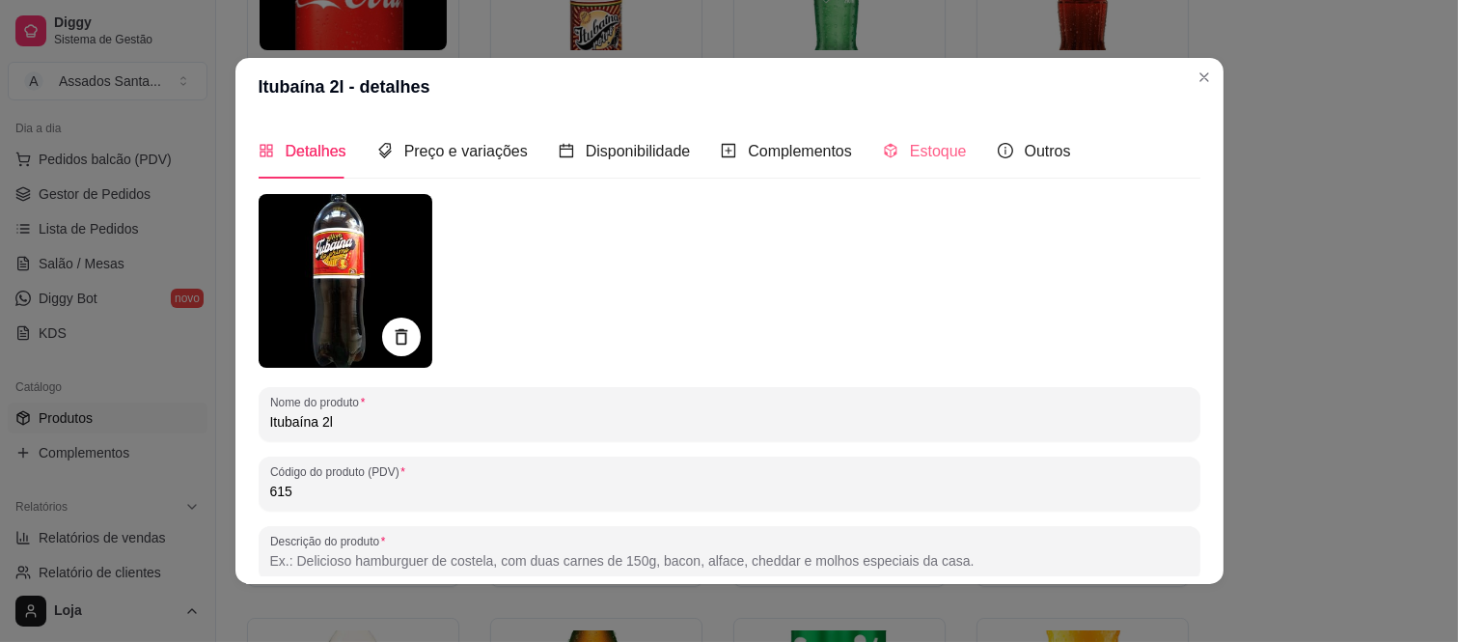
click at [907, 175] on div "Estoque" at bounding box center [925, 151] width 84 height 55
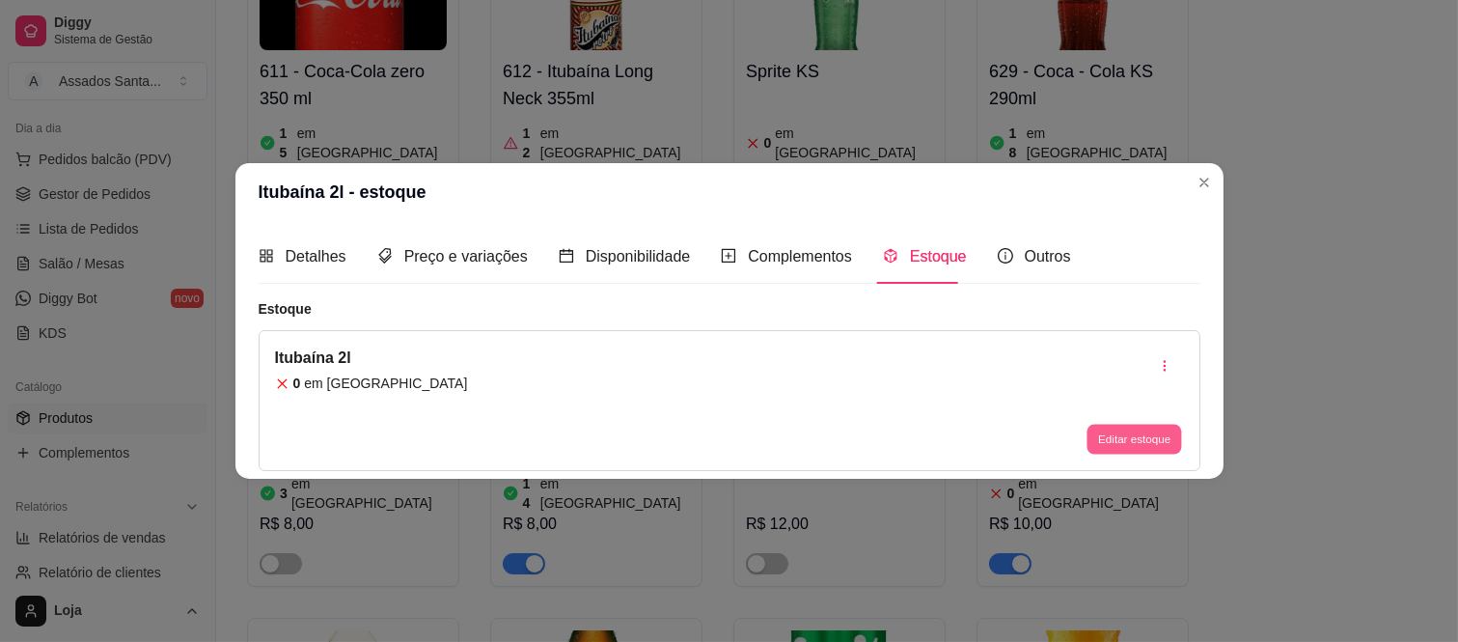
click at [1127, 434] on button "Editar estoque" at bounding box center [1135, 440] width 95 height 30
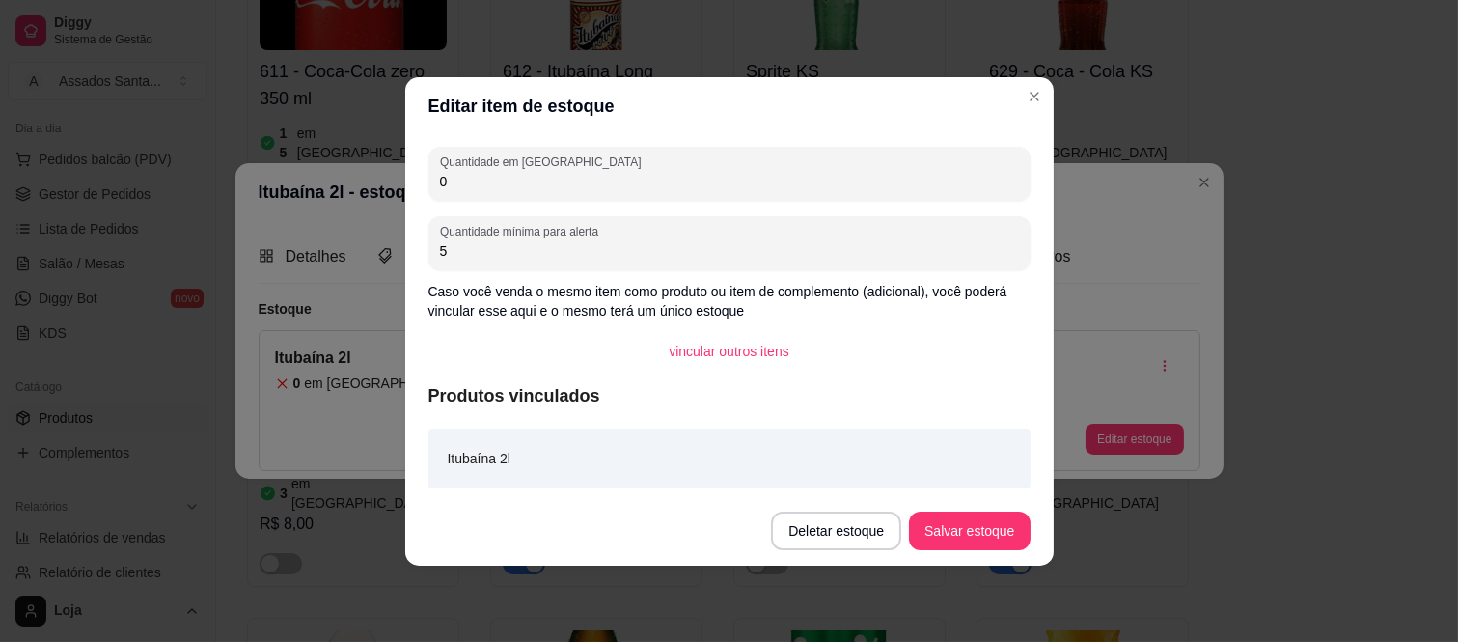
click at [605, 172] on input "0" at bounding box center [729, 181] width 579 height 19
type input "10"
click at [953, 521] on button "Salvar estoque" at bounding box center [969, 531] width 121 height 39
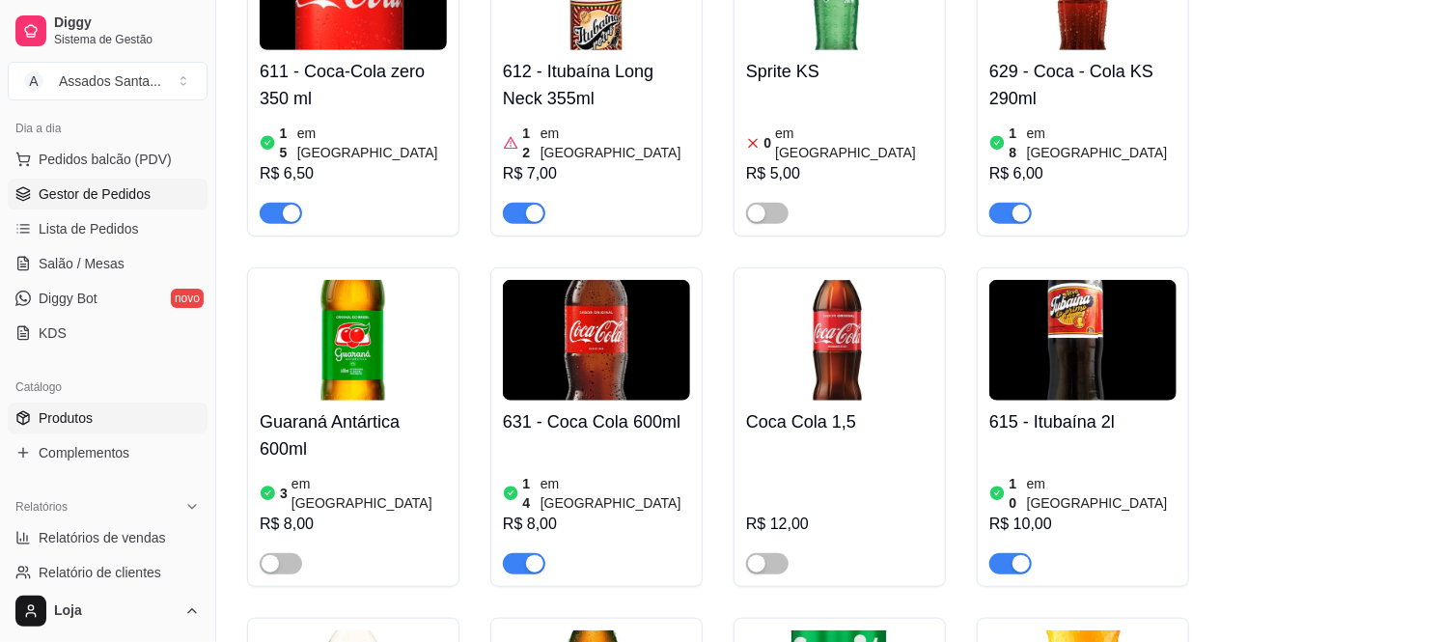
click at [120, 208] on link "Gestor de Pedidos" at bounding box center [108, 194] width 200 height 31
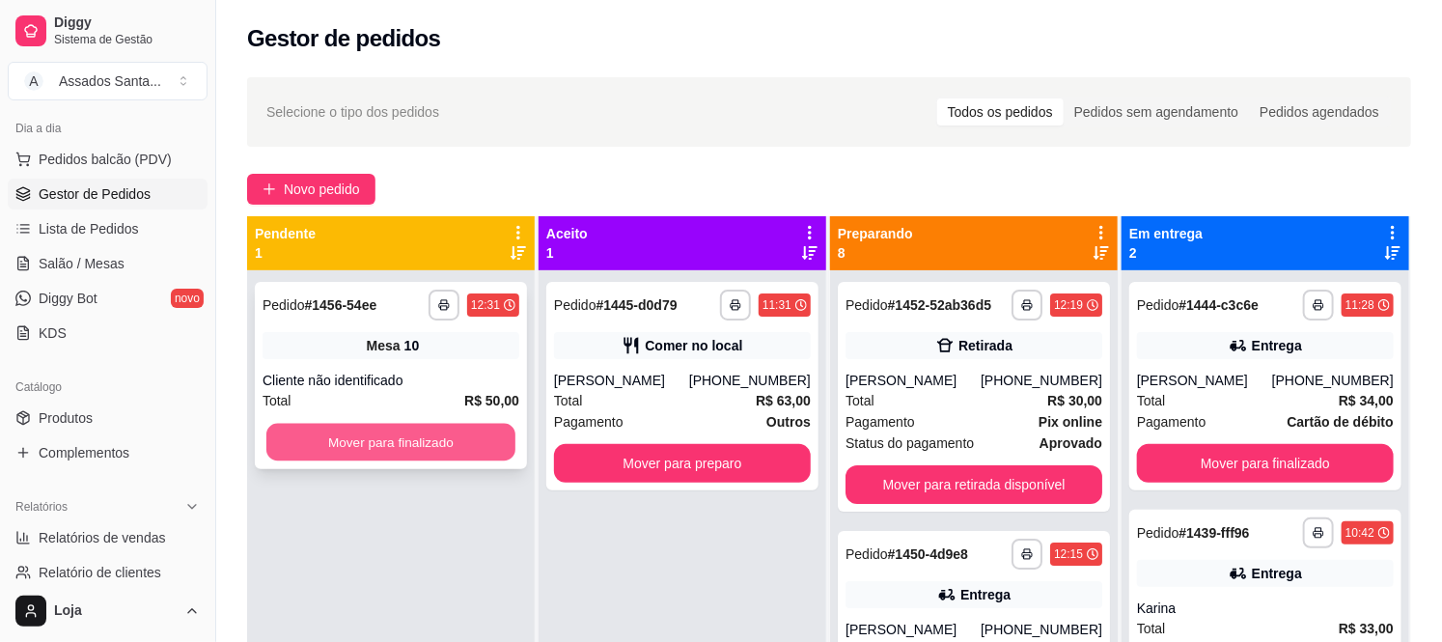
click at [410, 442] on button "Mover para finalizado" at bounding box center [390, 443] width 249 height 38
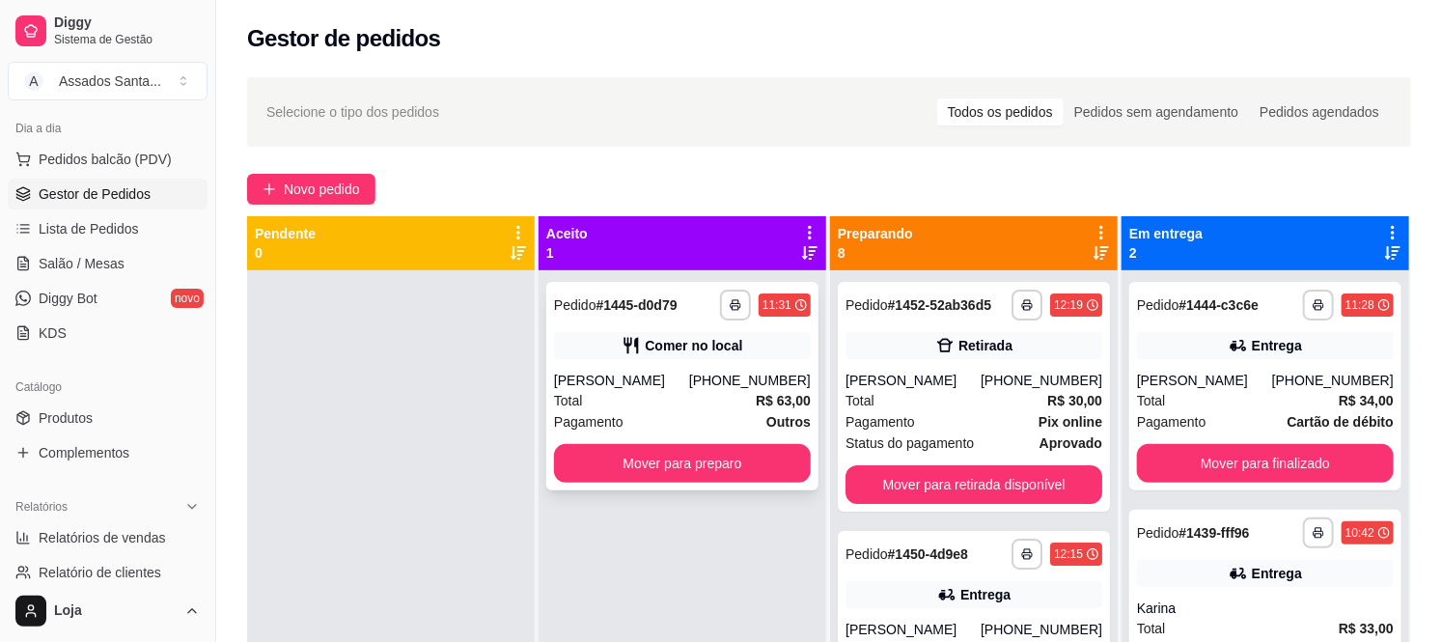
click at [688, 397] on div "Total R$ 63,00" at bounding box center [682, 400] width 257 height 21
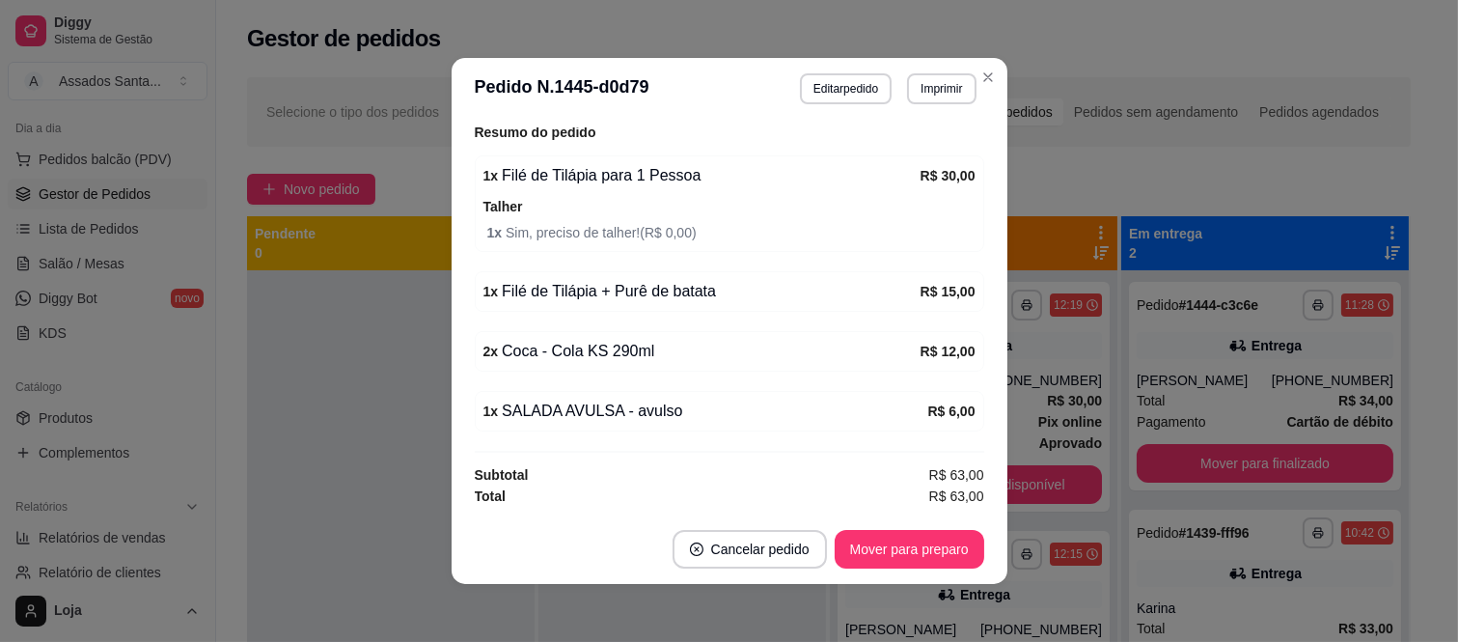
scroll to position [4, 0]
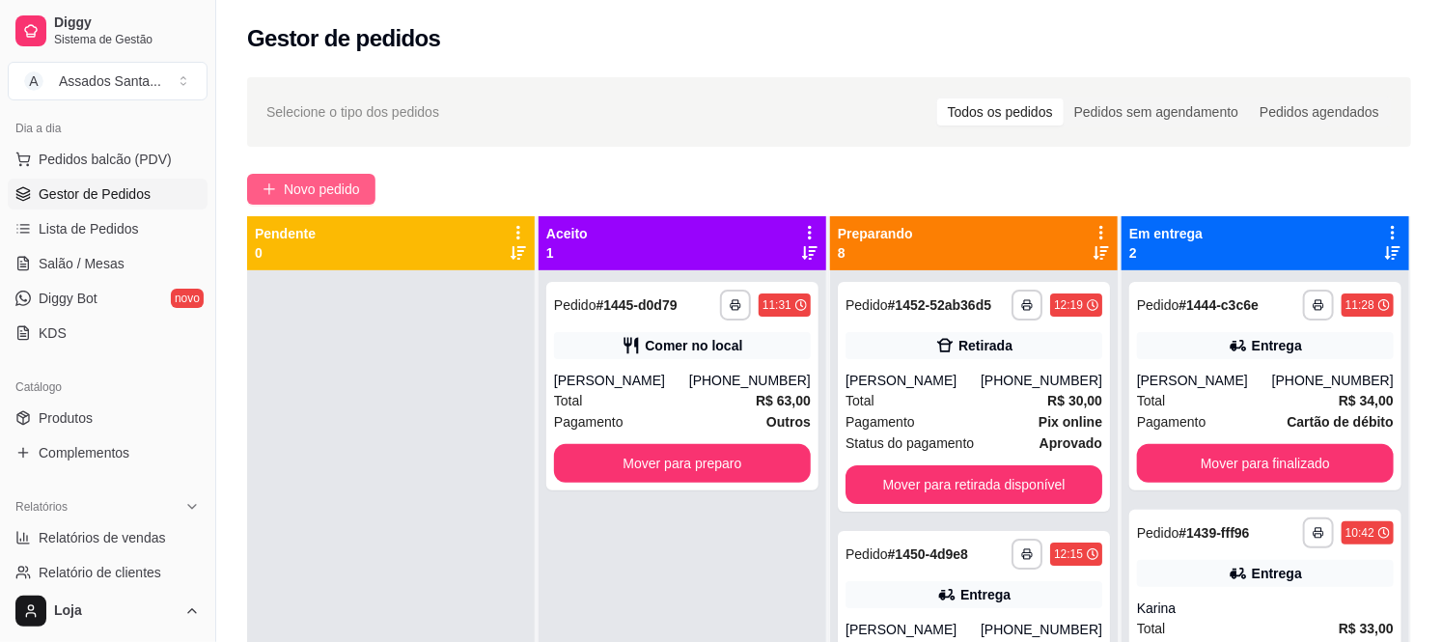
click at [332, 179] on span "Novo pedido" at bounding box center [322, 189] width 76 height 21
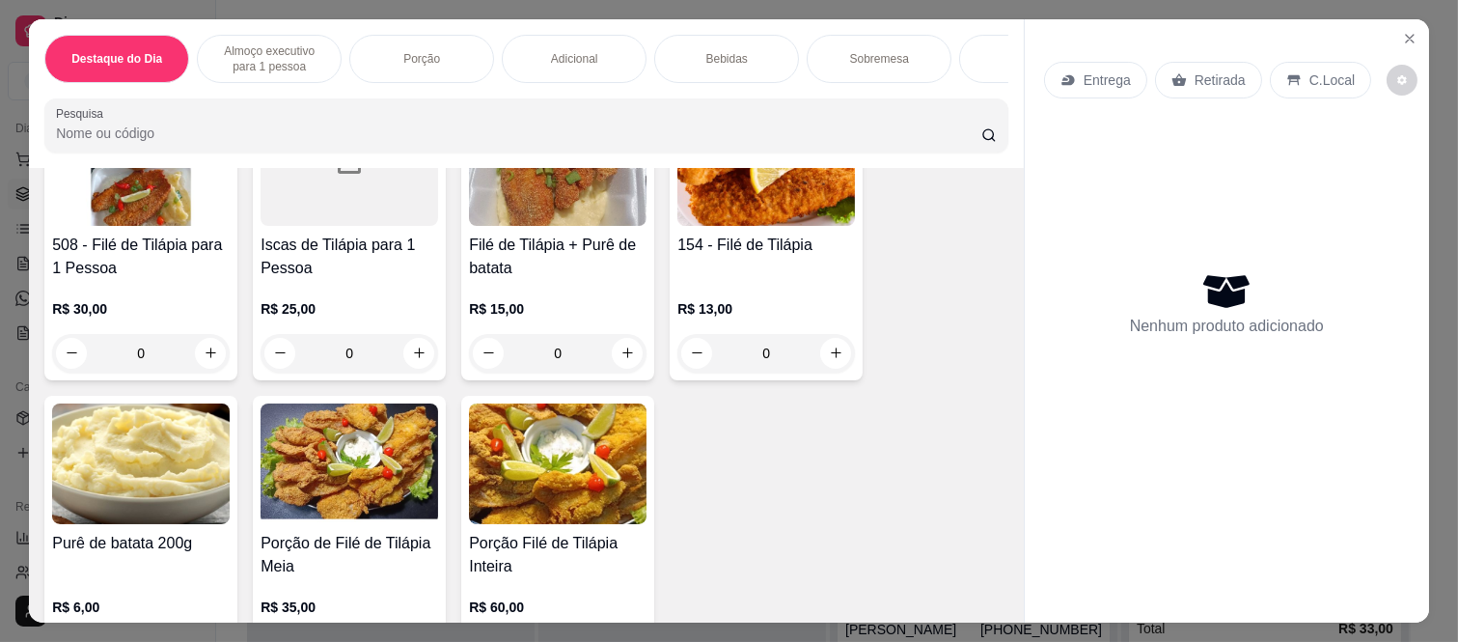
scroll to position [214, 0]
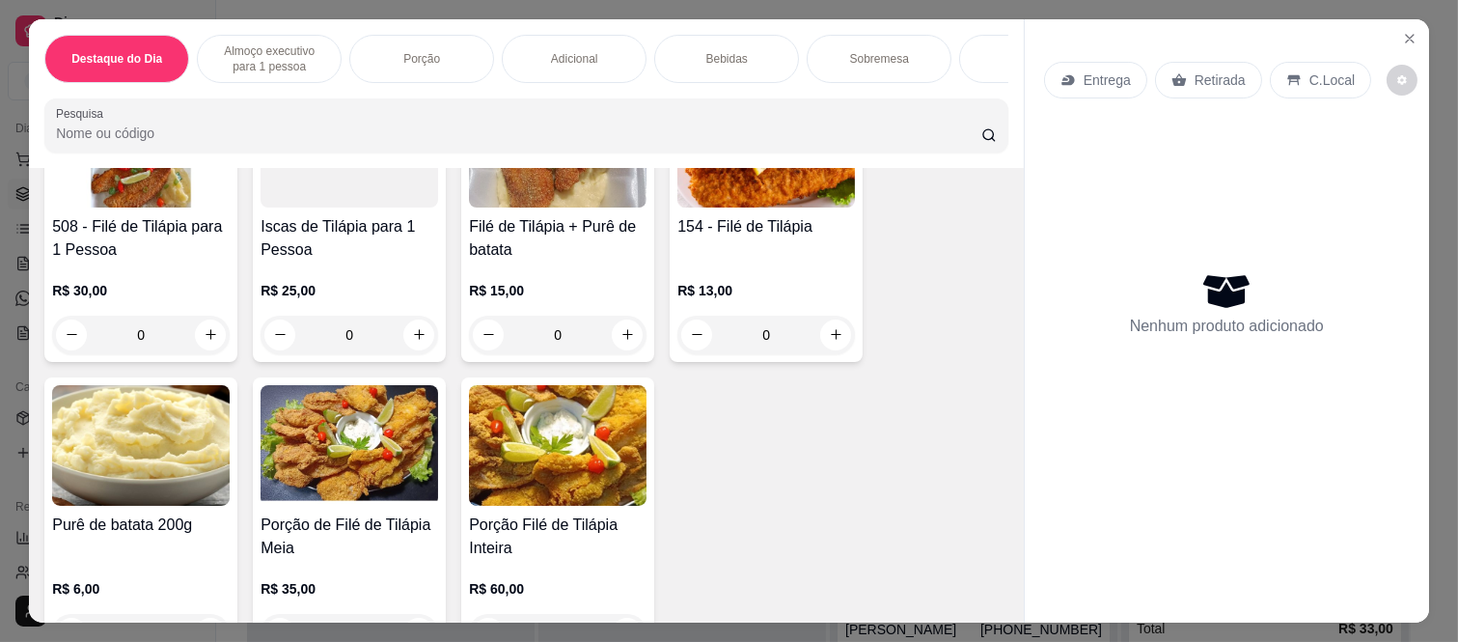
click at [206, 339] on div "0" at bounding box center [141, 335] width 178 height 39
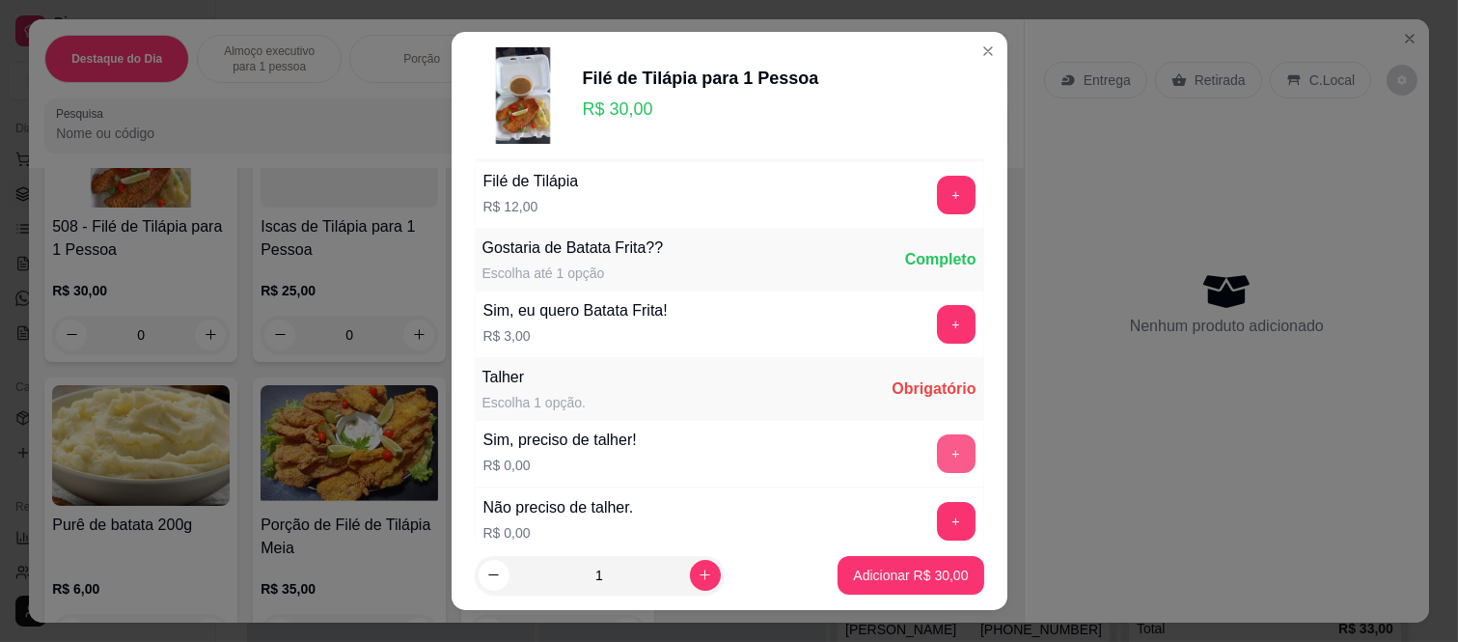
scroll to position [107, 0]
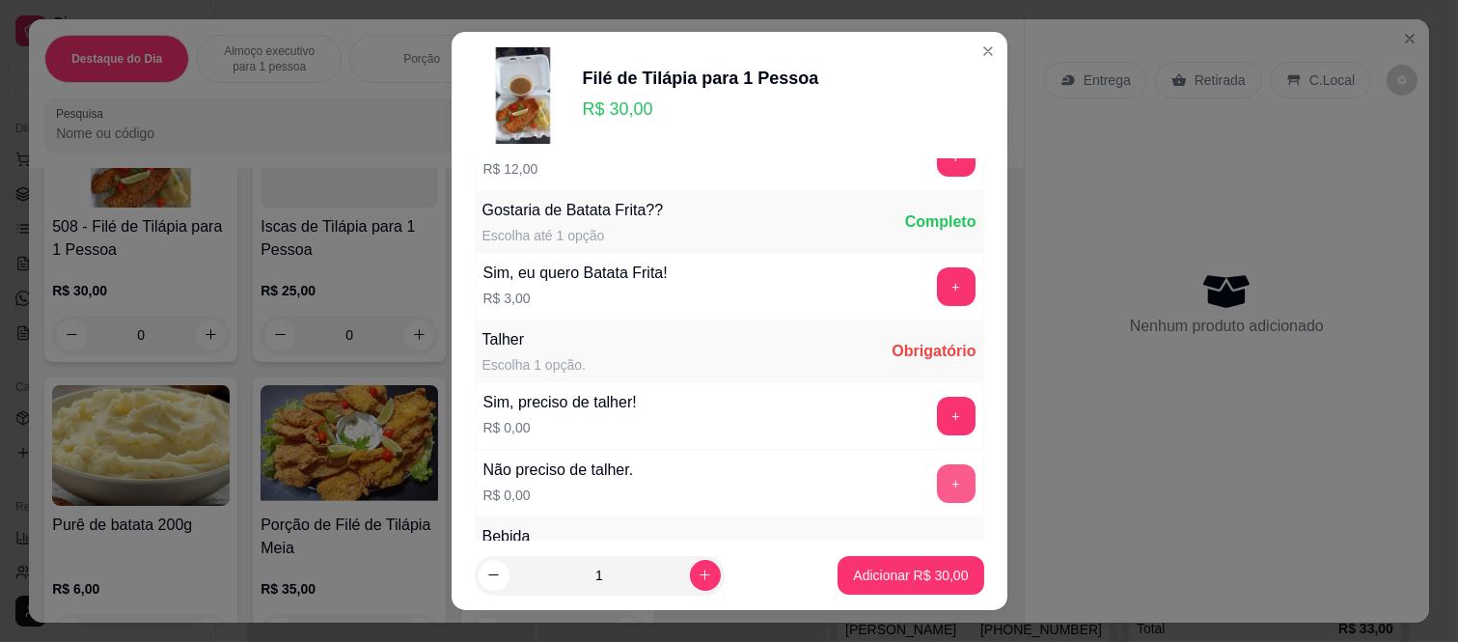
click at [937, 485] on button "+" at bounding box center [956, 483] width 39 height 39
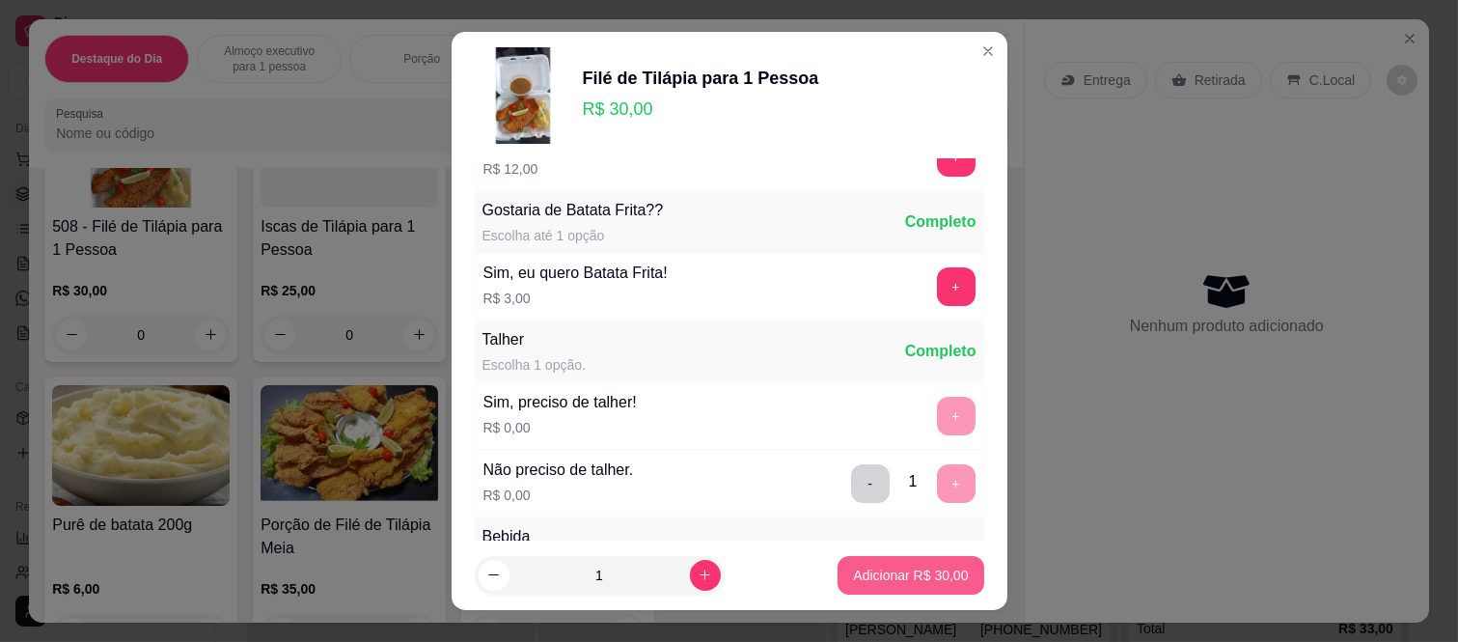
click at [920, 585] on button "Adicionar R$ 30,00" at bounding box center [911, 575] width 146 height 39
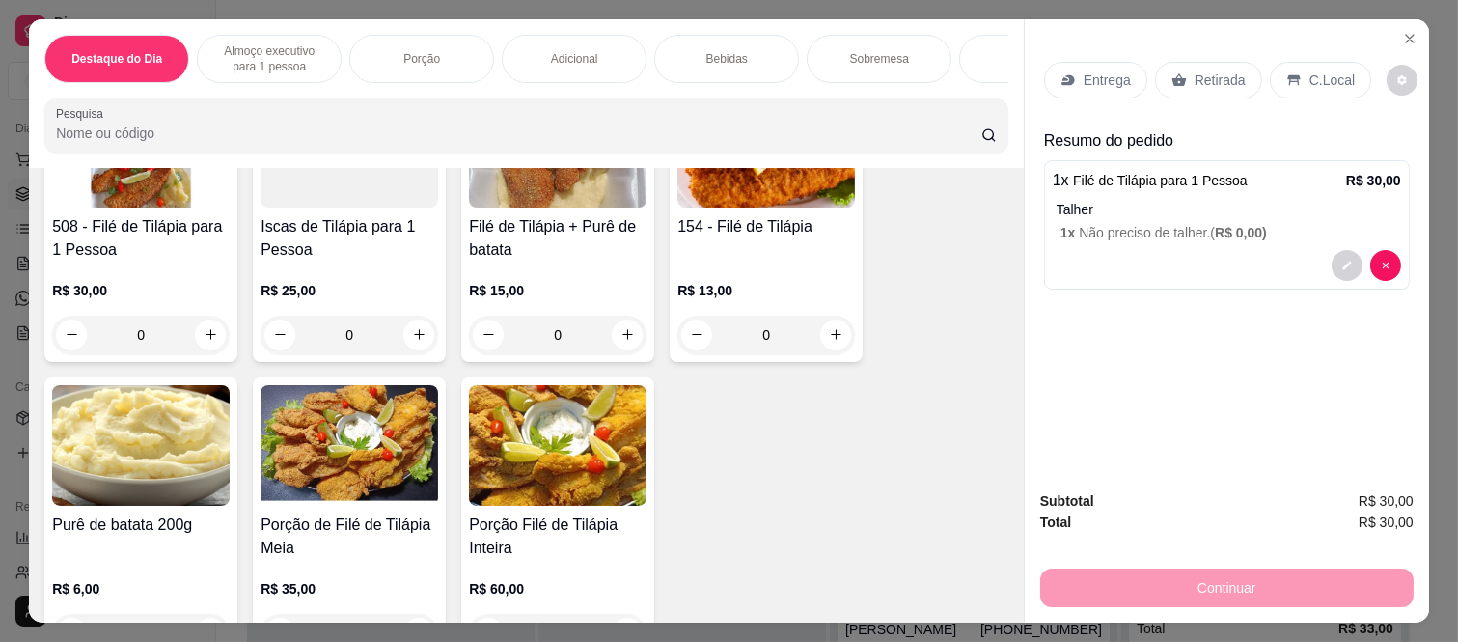
click at [1172, 72] on icon at bounding box center [1179, 79] width 15 height 15
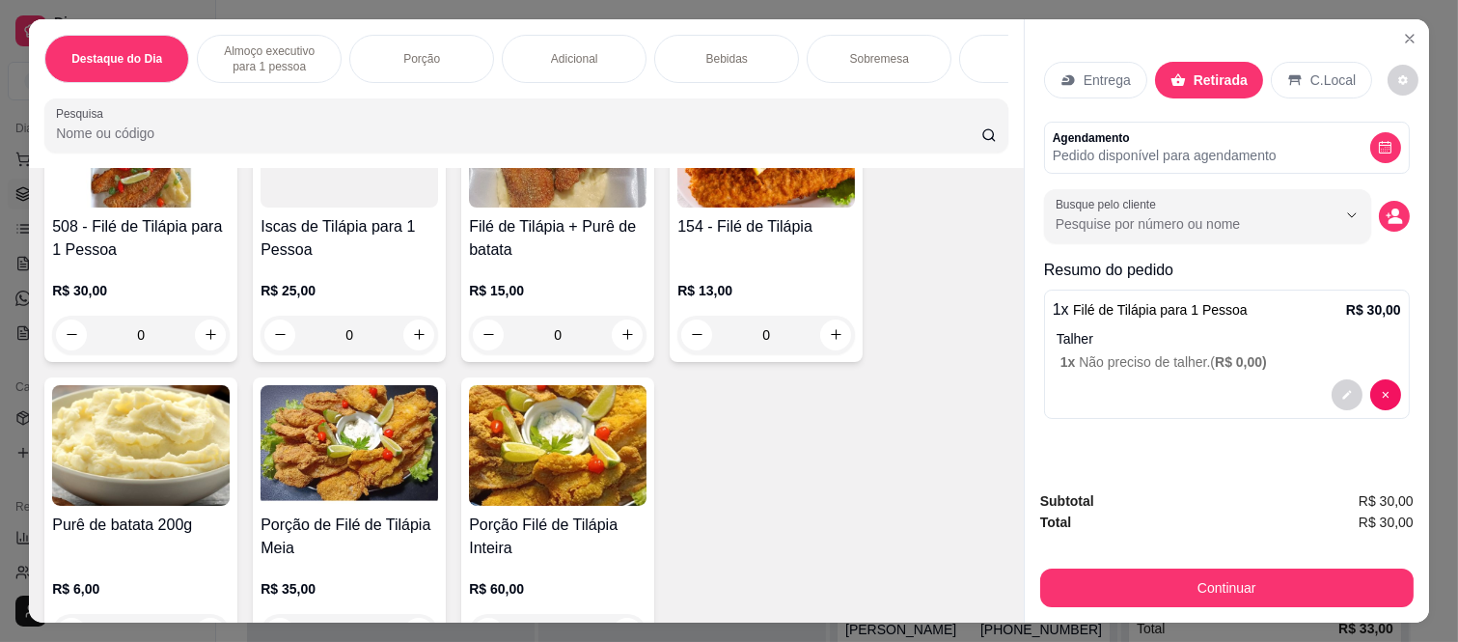
click at [1139, 603] on div "Subtotal R$ 30,00 Total R$ 30,00 Continuar" at bounding box center [1227, 549] width 404 height 148
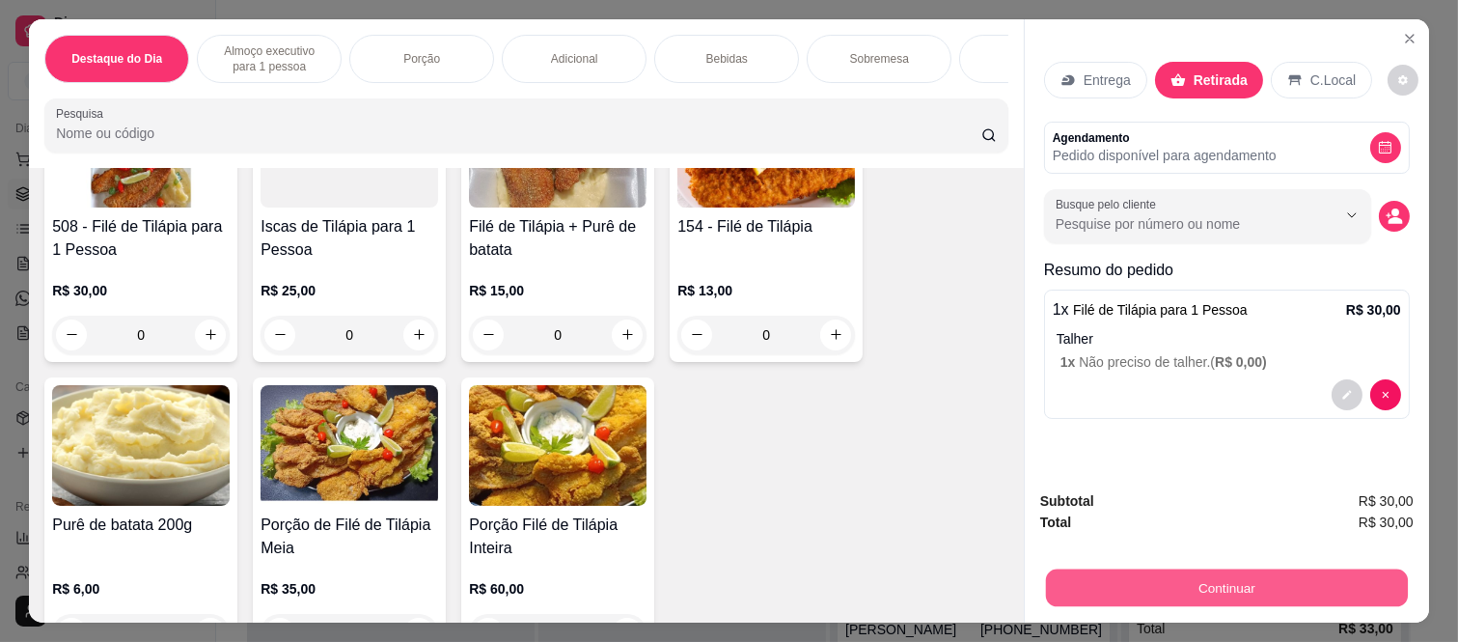
click at [1131, 584] on button "Continuar" at bounding box center [1227, 589] width 362 height 38
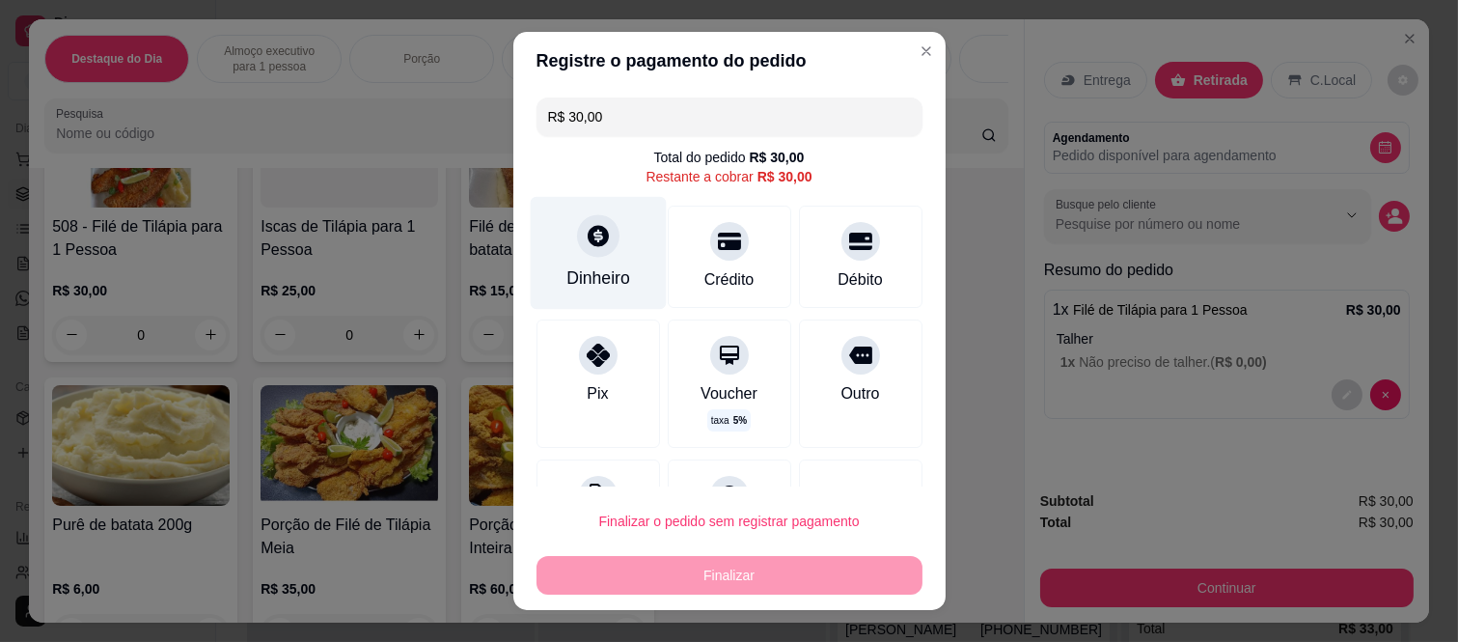
click at [599, 239] on div at bounding box center [598, 236] width 42 height 42
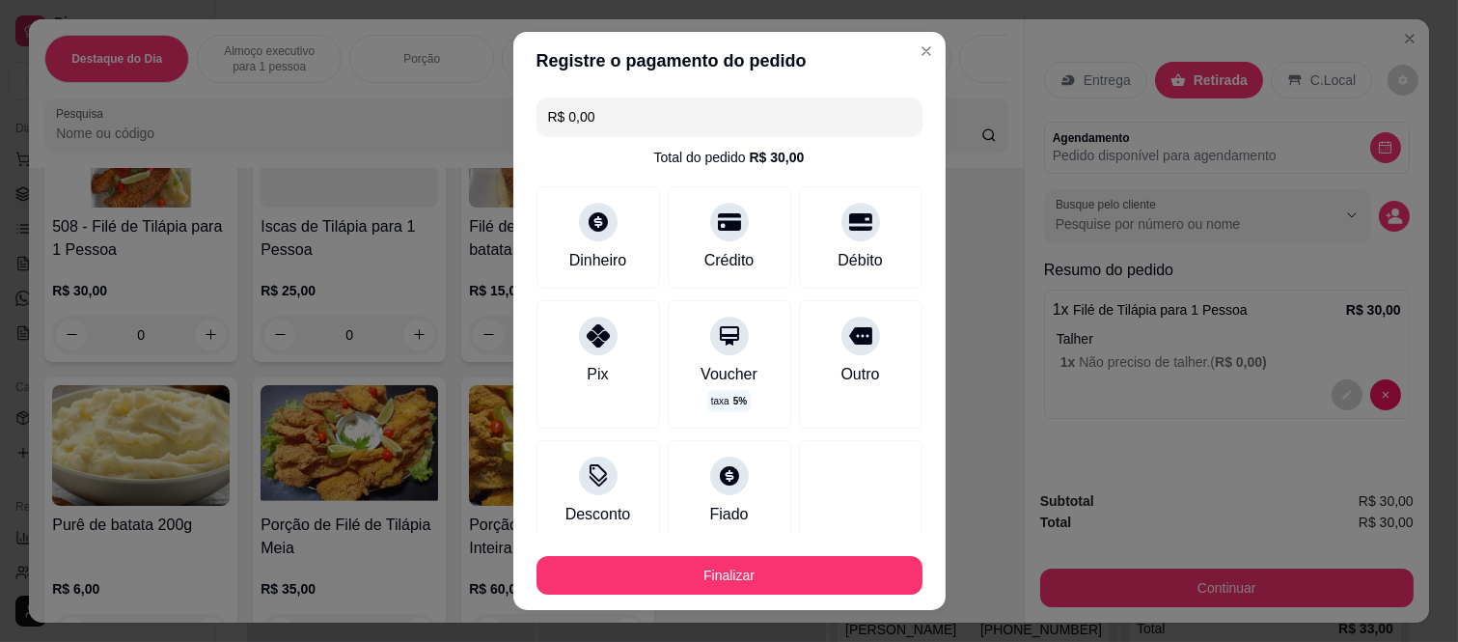
click at [788, 584] on button "Finalizar" at bounding box center [730, 575] width 386 height 39
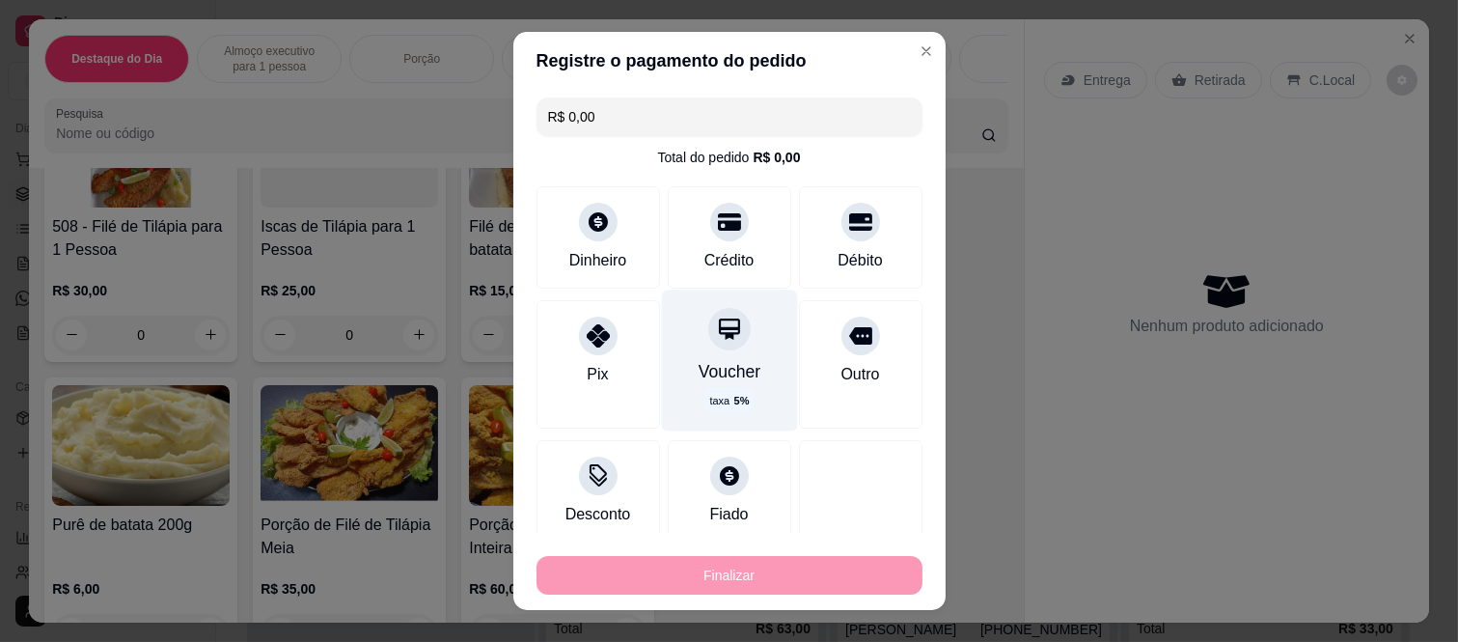
type input "-R$ 30,00"
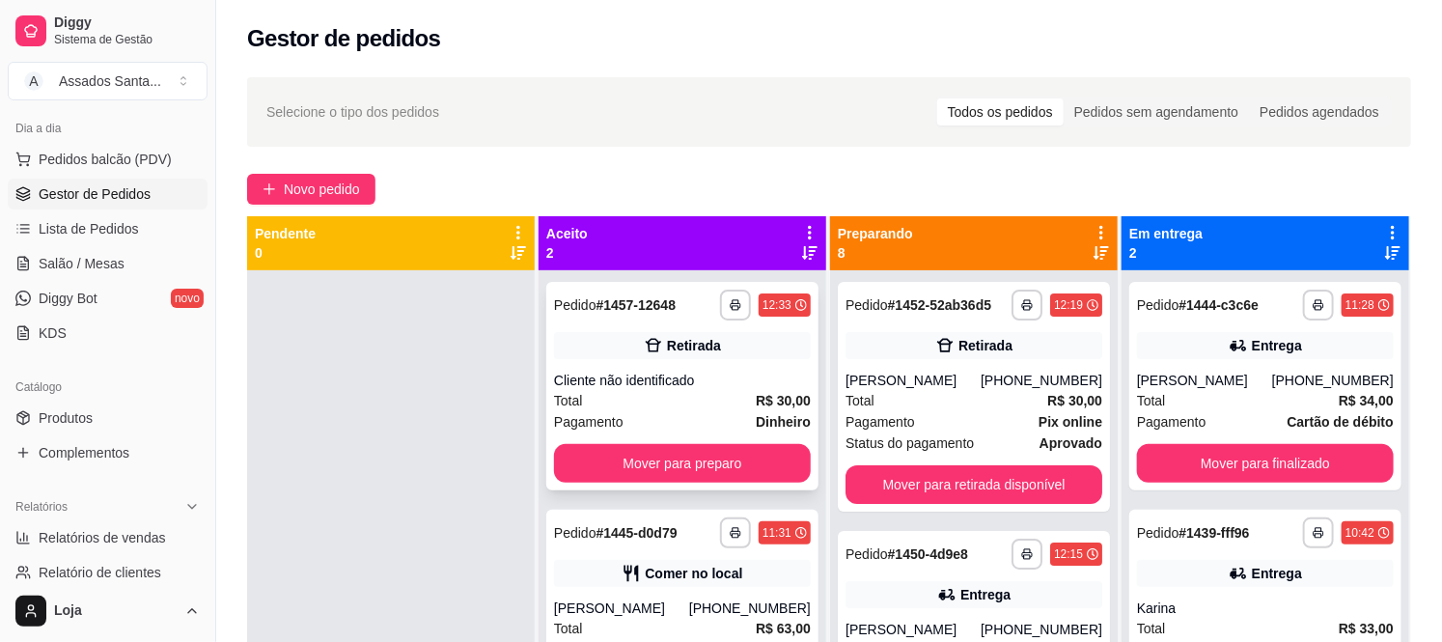
click at [638, 364] on div "**********" at bounding box center [682, 386] width 272 height 208
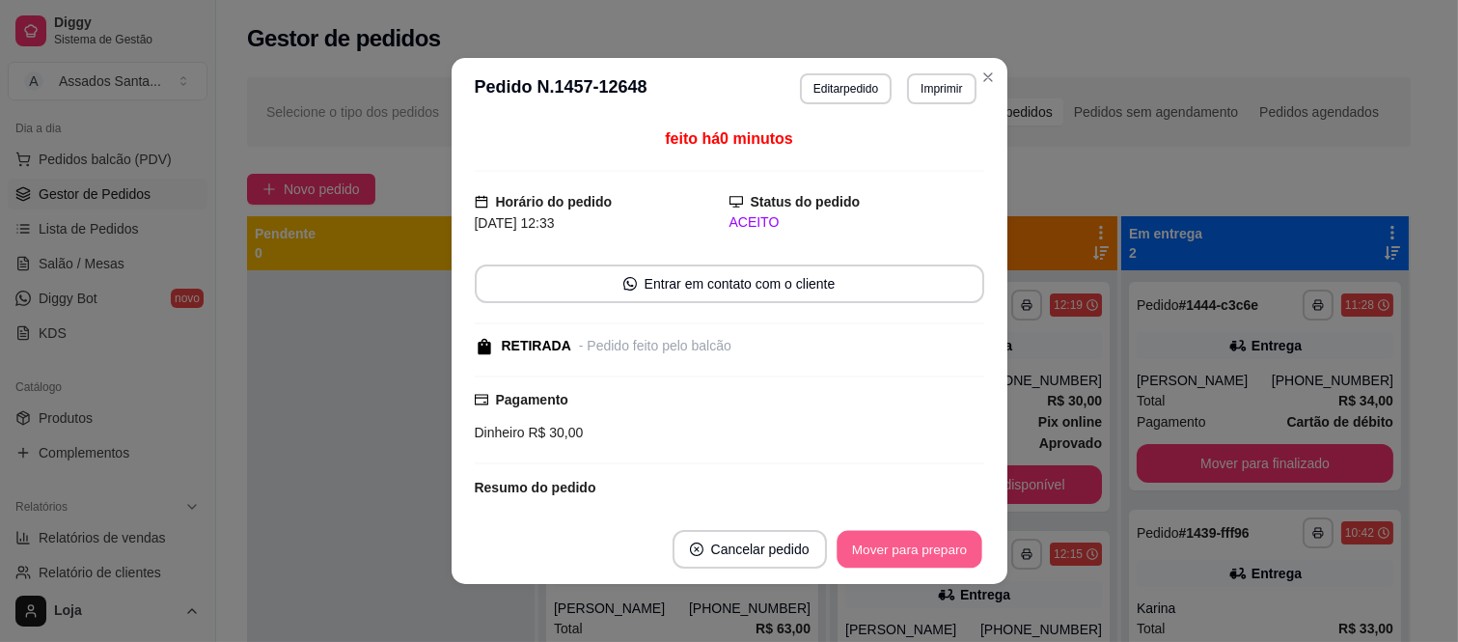
click at [882, 539] on button "Mover para preparo" at bounding box center [909, 550] width 145 height 38
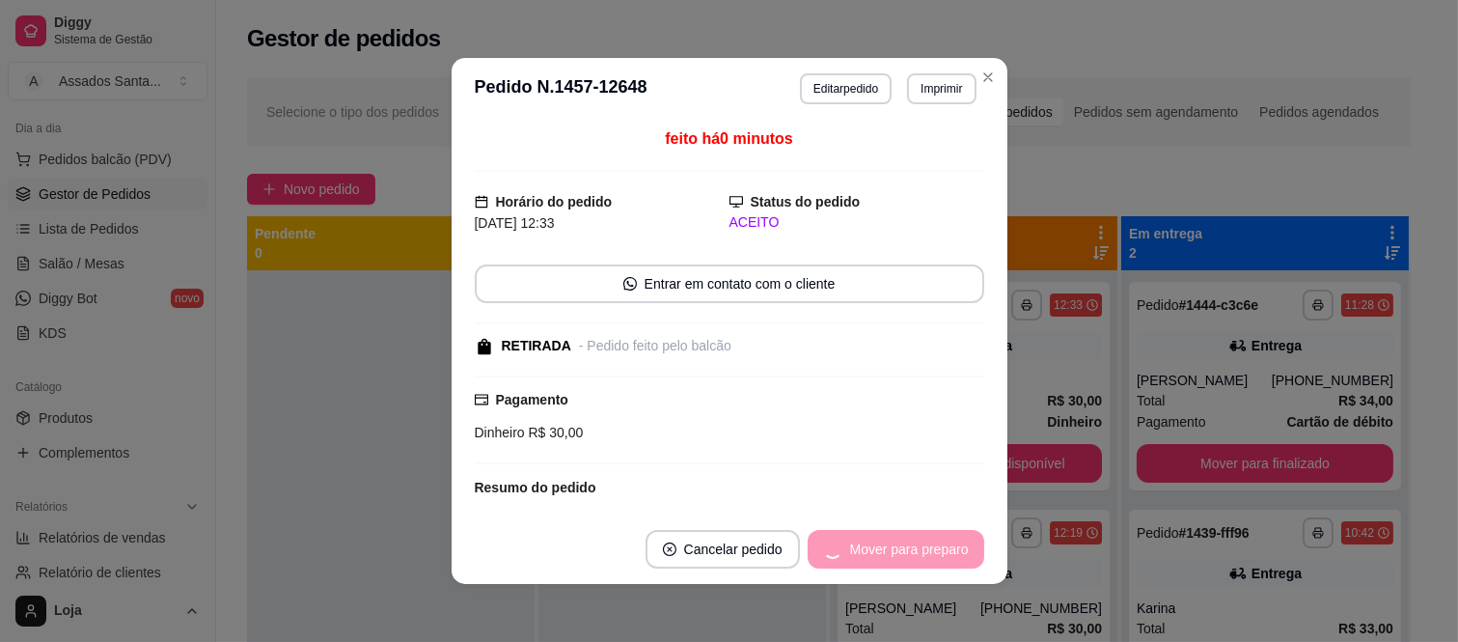
click at [875, 550] on div "Mover para preparo" at bounding box center [896, 549] width 177 height 39
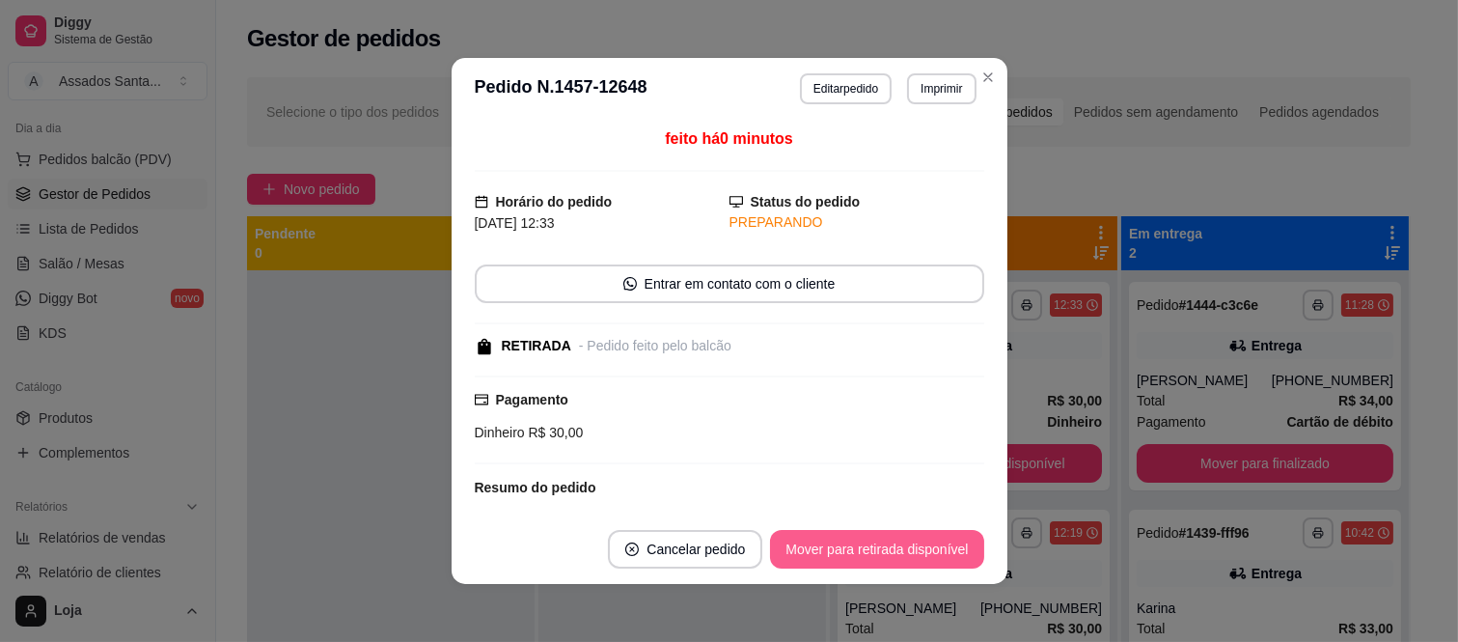
click at [875, 550] on button "Mover para retirada disponível" at bounding box center [876, 549] width 213 height 39
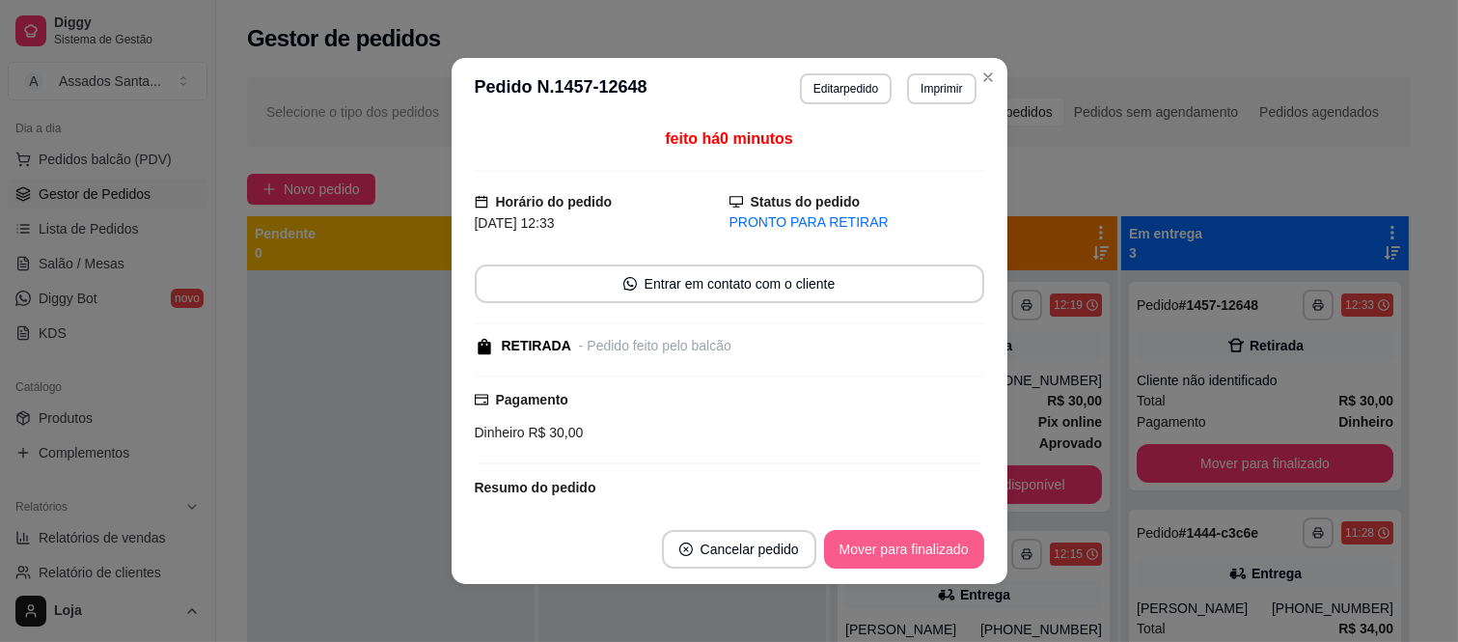
click at [884, 550] on button "Mover para finalizado" at bounding box center [904, 549] width 160 height 39
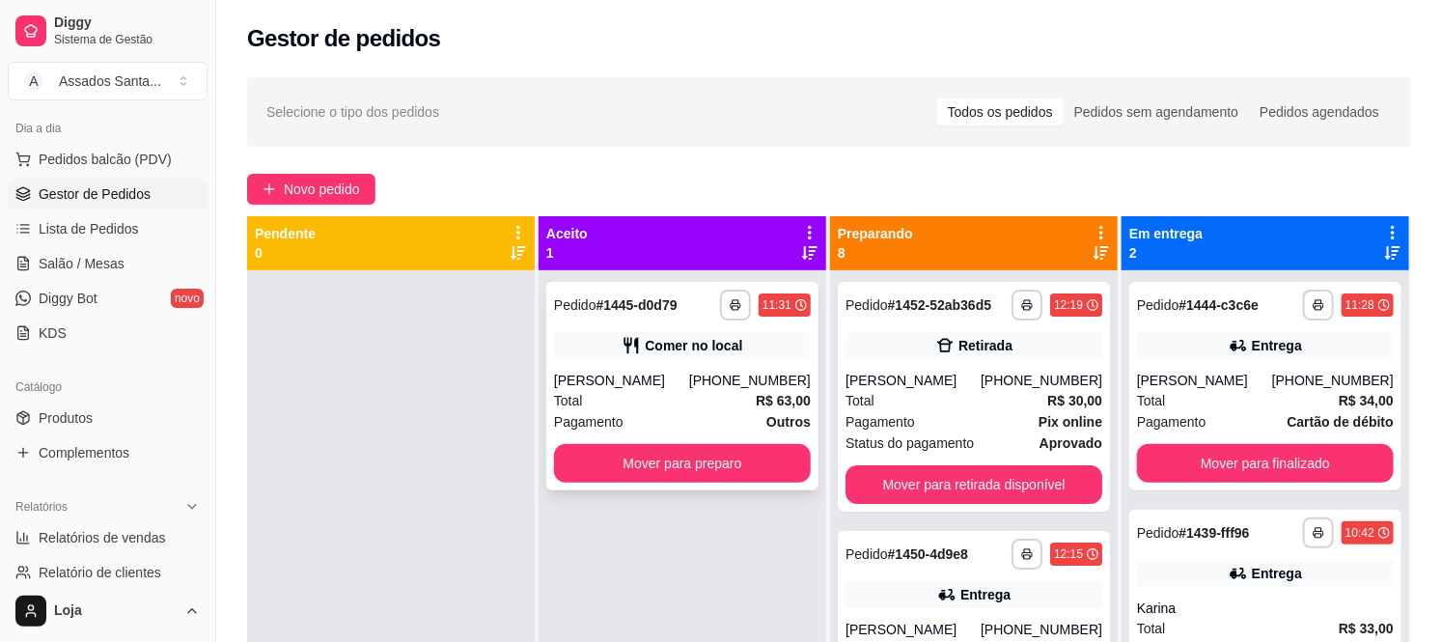
click at [681, 348] on div "Comer no local" at bounding box center [693, 345] width 97 height 19
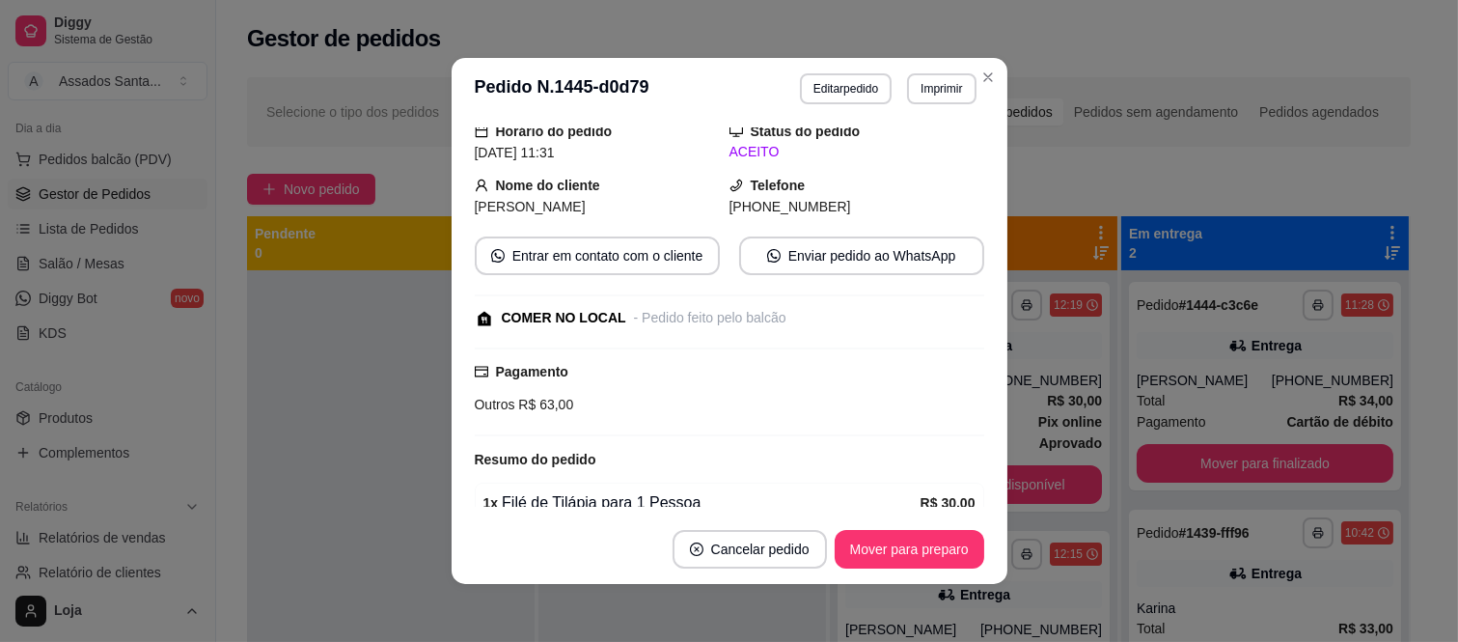
scroll to position [429, 0]
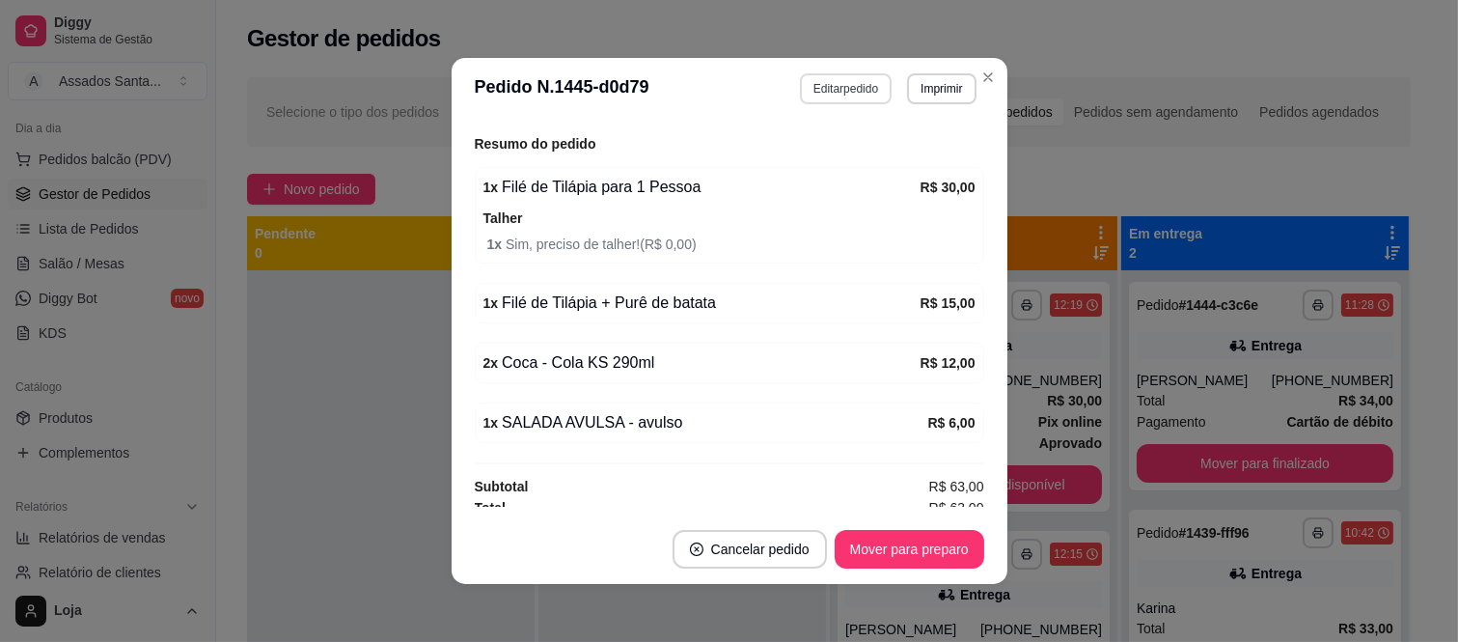
click at [837, 94] on button "Editar pedido" at bounding box center [846, 88] width 92 height 31
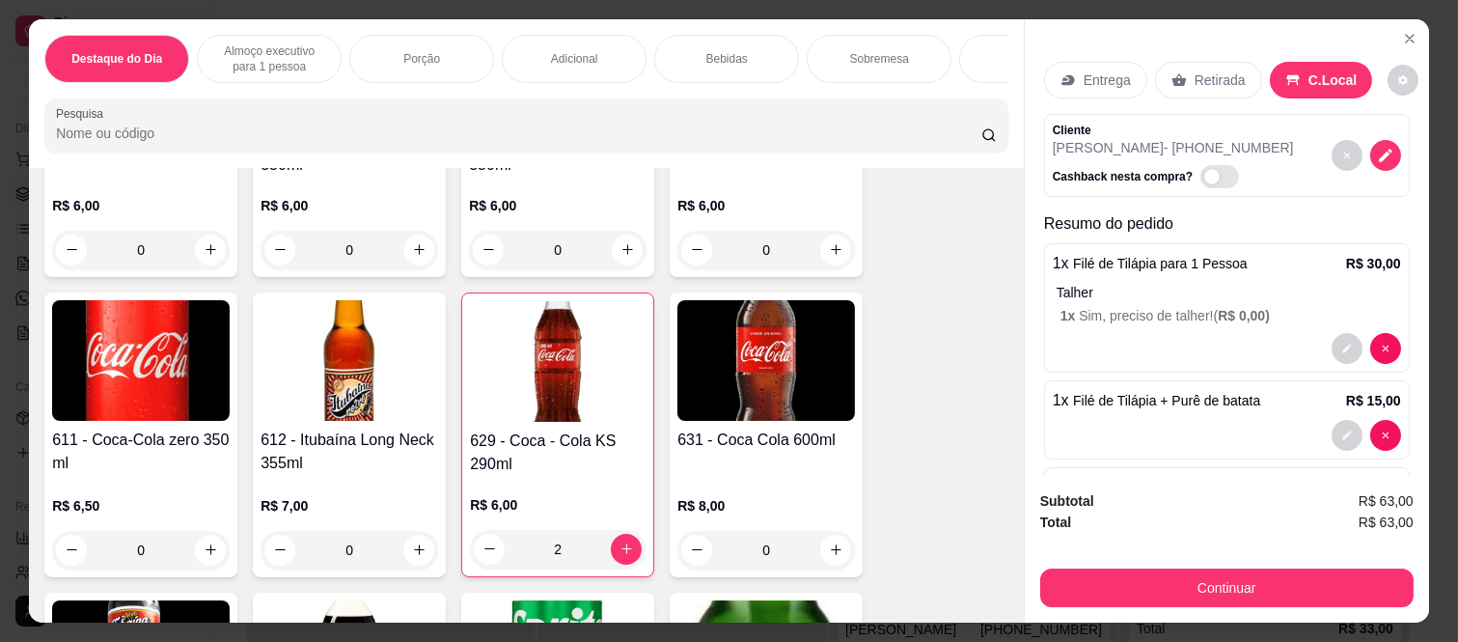
scroll to position [3539, 0]
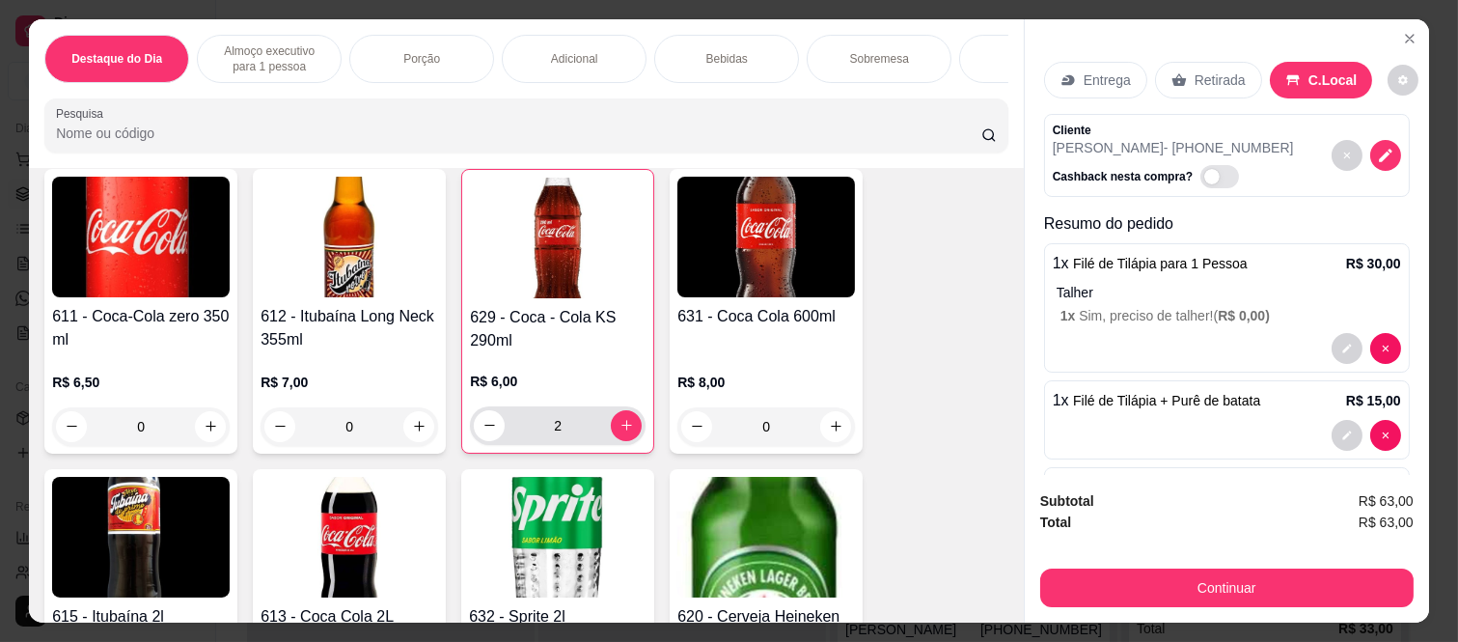
click at [611, 440] on button "increase-product-quantity" at bounding box center [626, 425] width 31 height 31
click at [629, 437] on button "increase-product-quantity" at bounding box center [627, 425] width 30 height 30
click at [483, 429] on icon "decrease-product-quantity" at bounding box center [490, 425] width 14 height 14
type input "3"
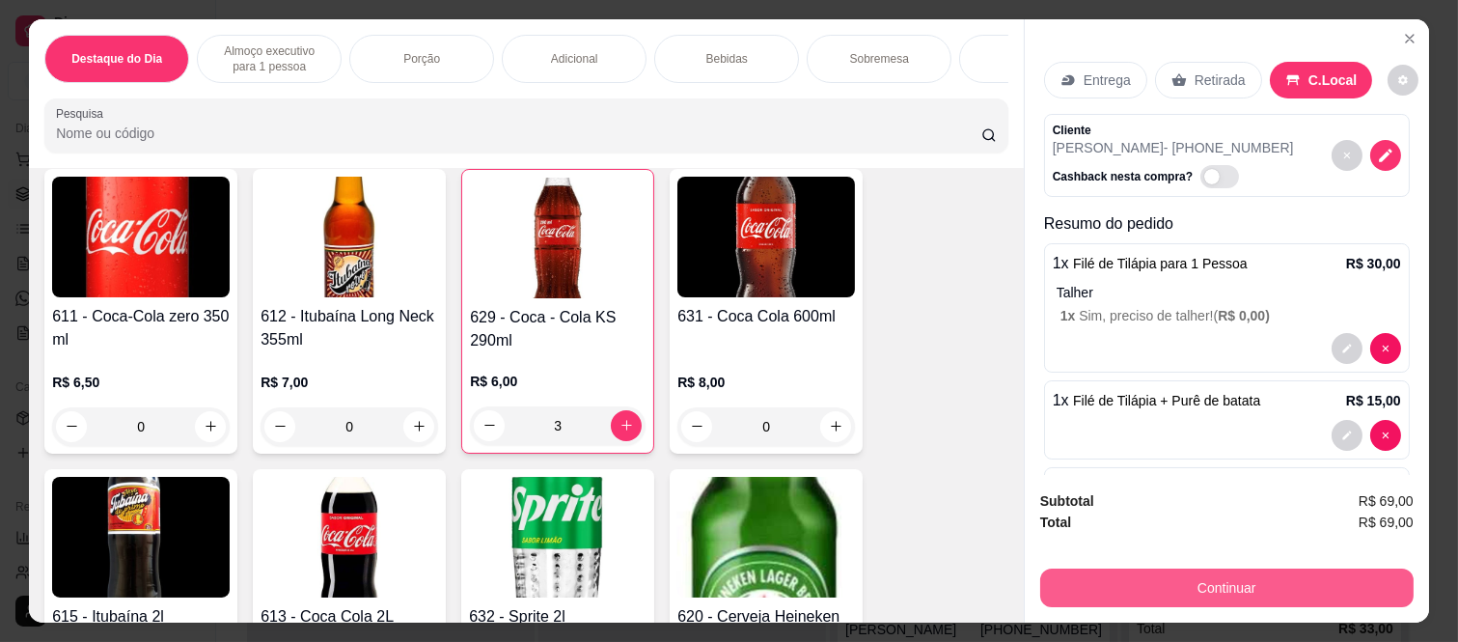
click at [1165, 580] on button "Continuar" at bounding box center [1228, 588] width 374 height 39
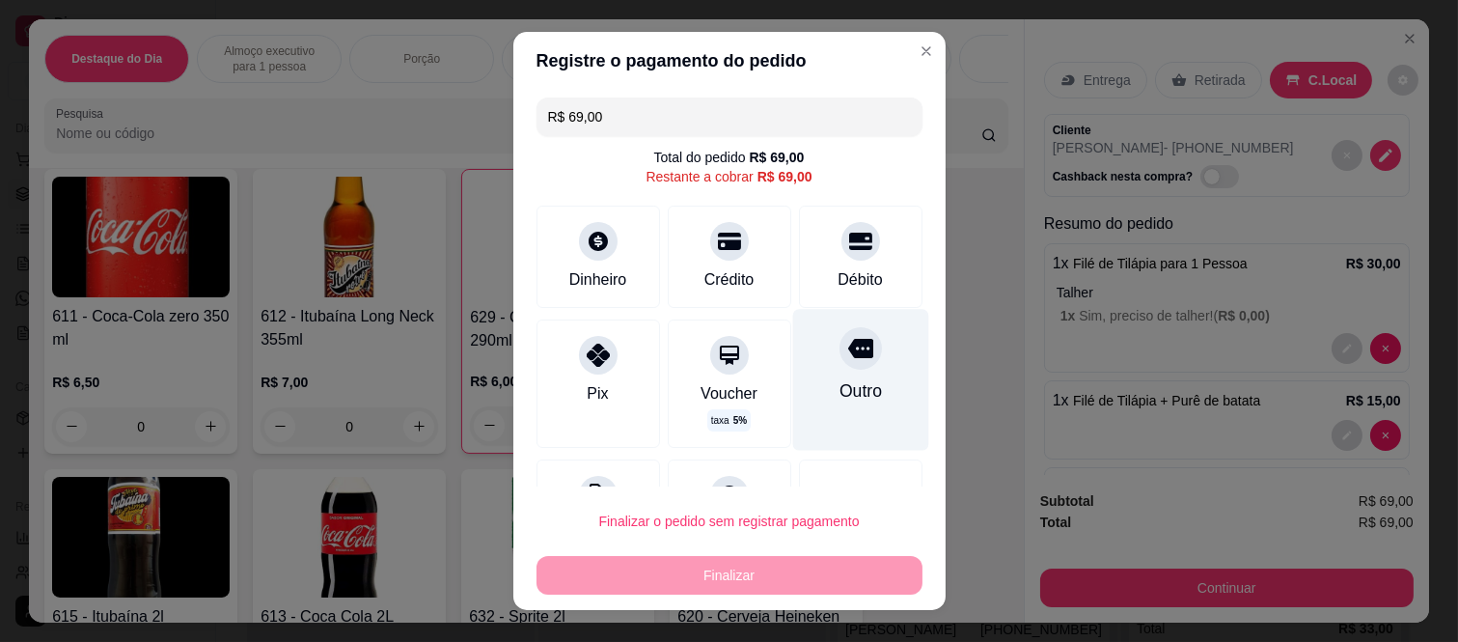
click at [839, 382] on div "Outro" at bounding box center [860, 390] width 42 height 25
type input "R$ 0,00"
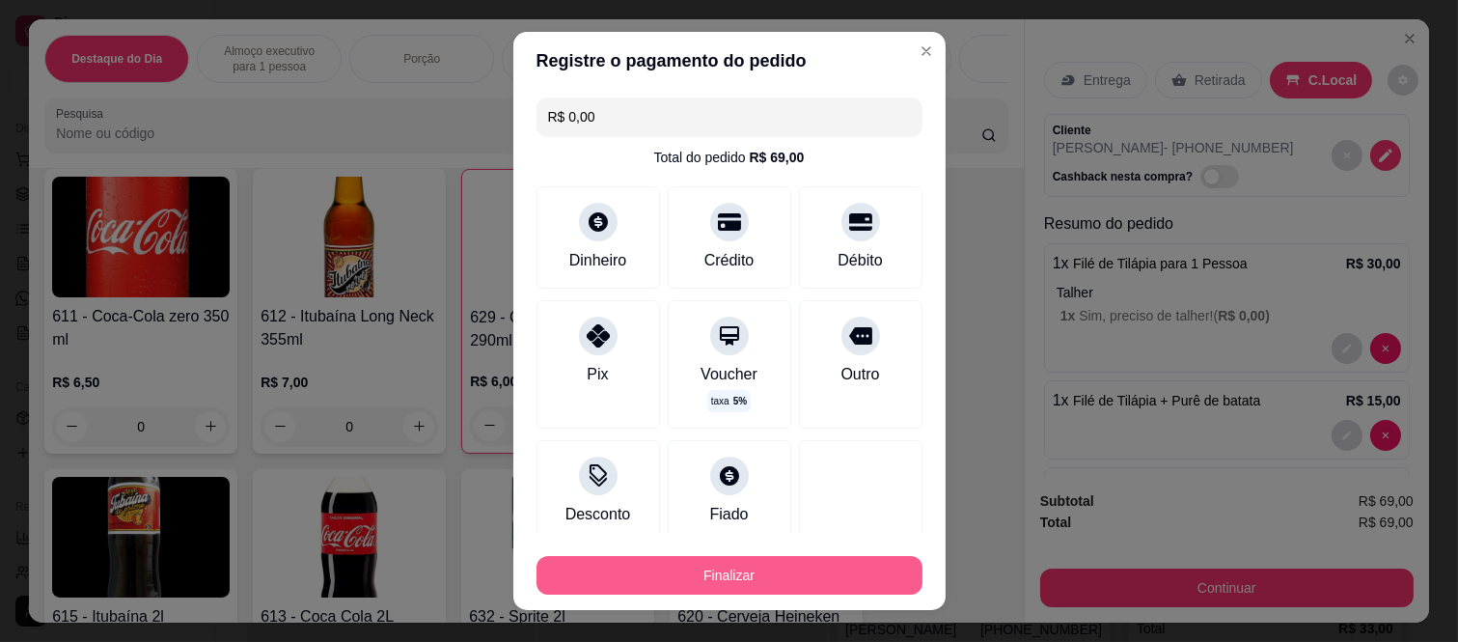
click at [811, 573] on button "Finalizar" at bounding box center [730, 575] width 386 height 39
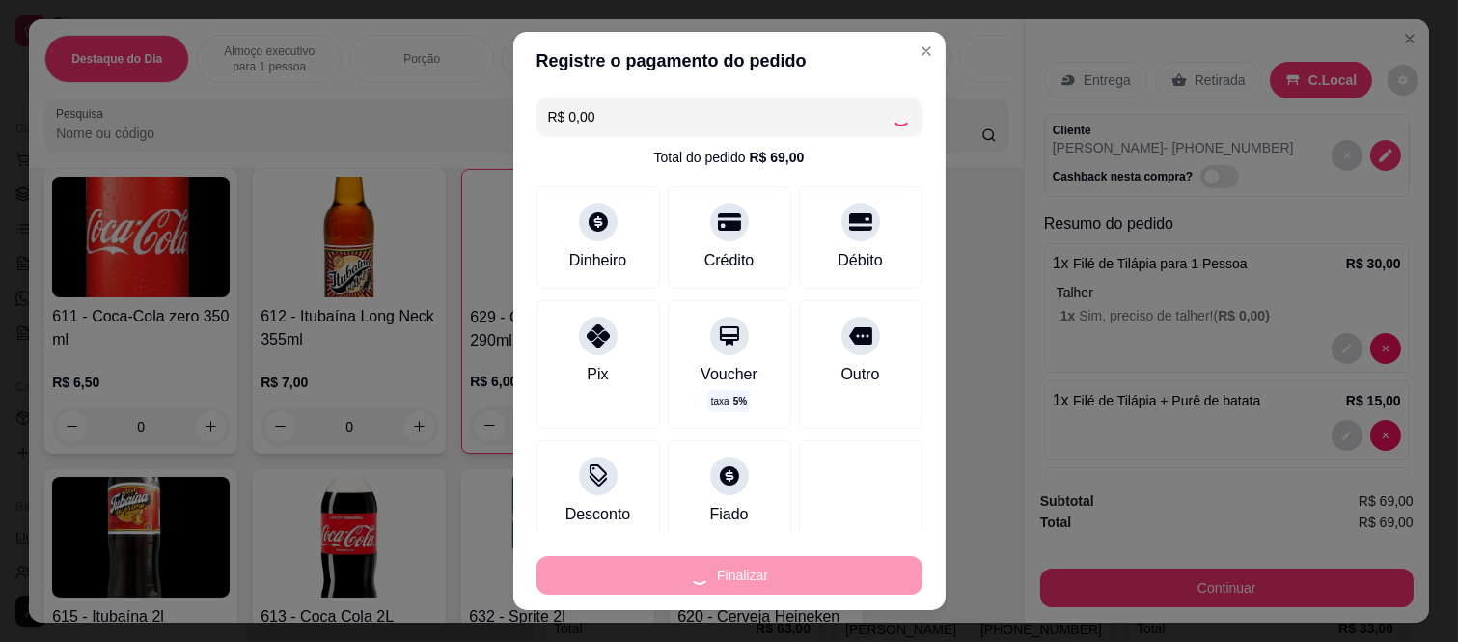
type input "0"
type input "-R$ 69,00"
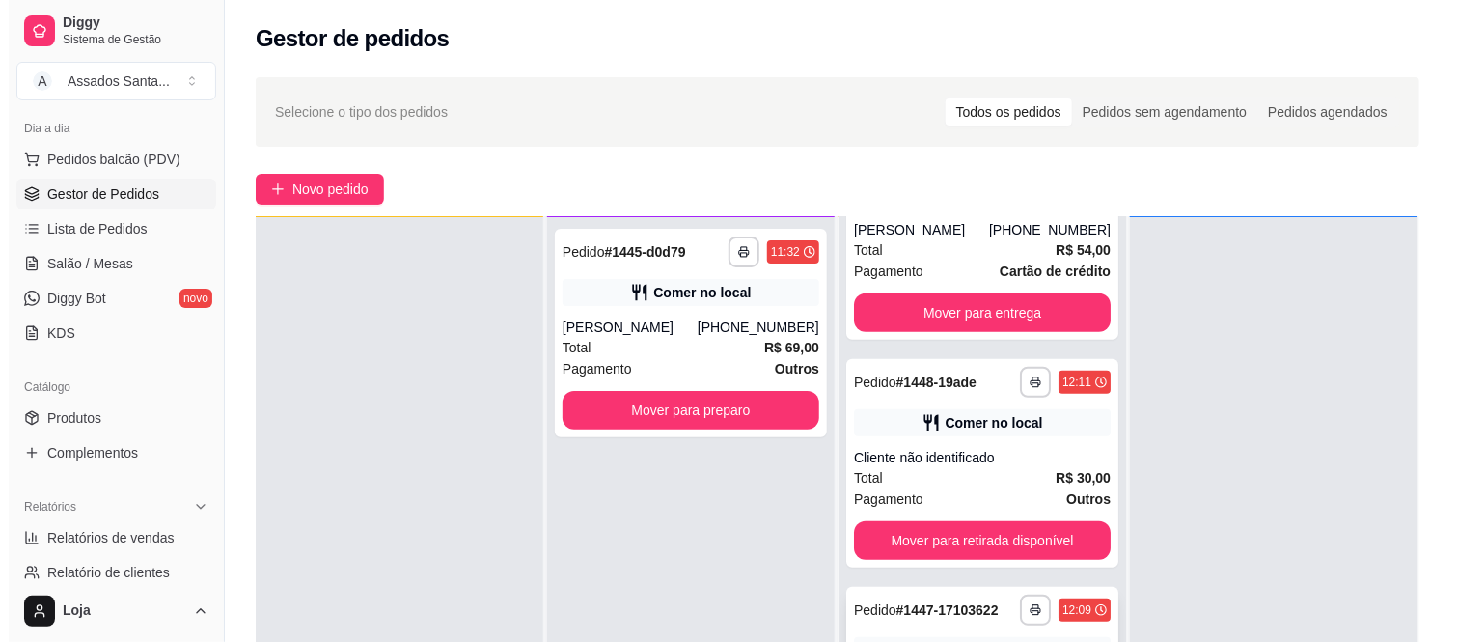
scroll to position [536, 0]
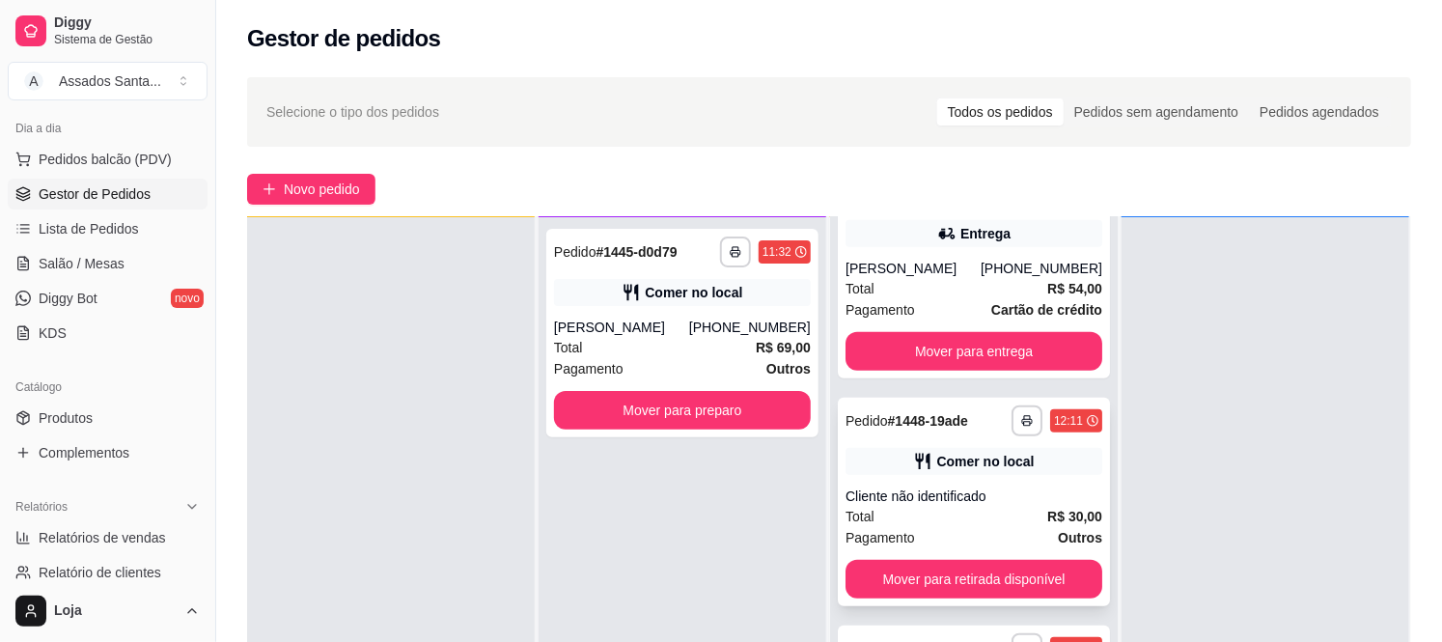
click at [962, 495] on div "Cliente não identificado" at bounding box center [974, 495] width 257 height 19
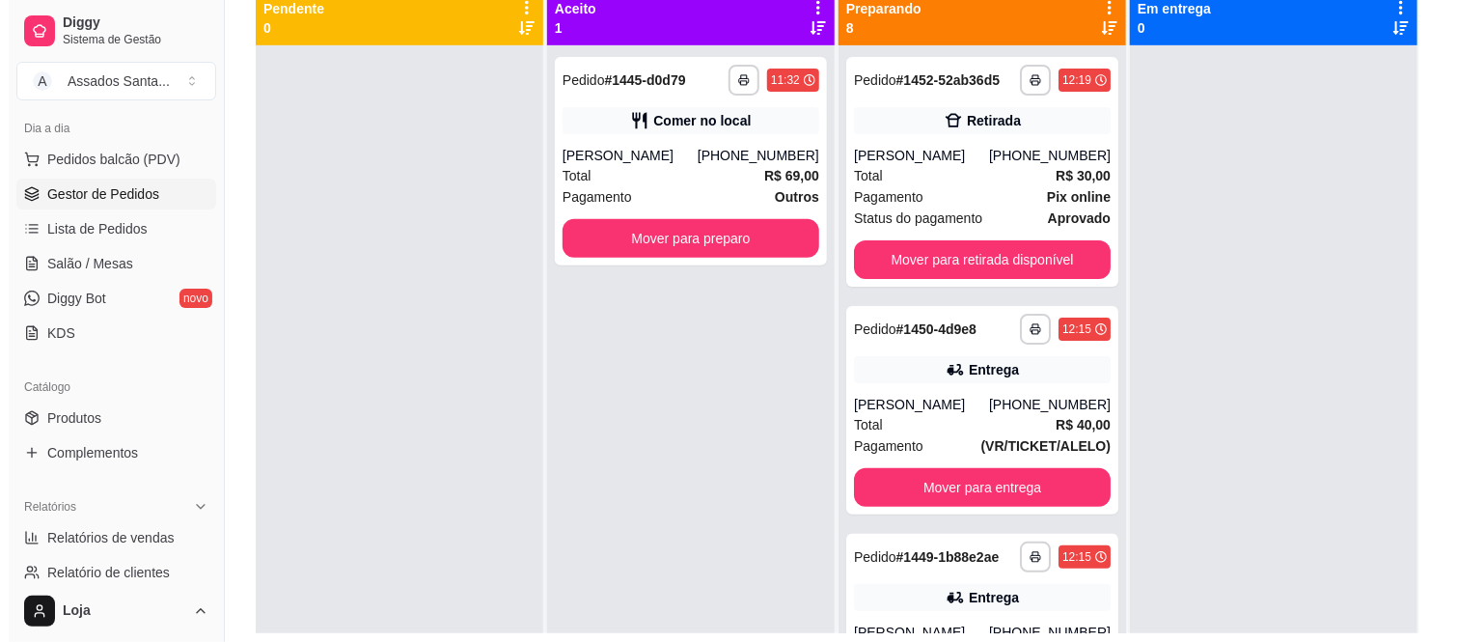
scroll to position [187, 0]
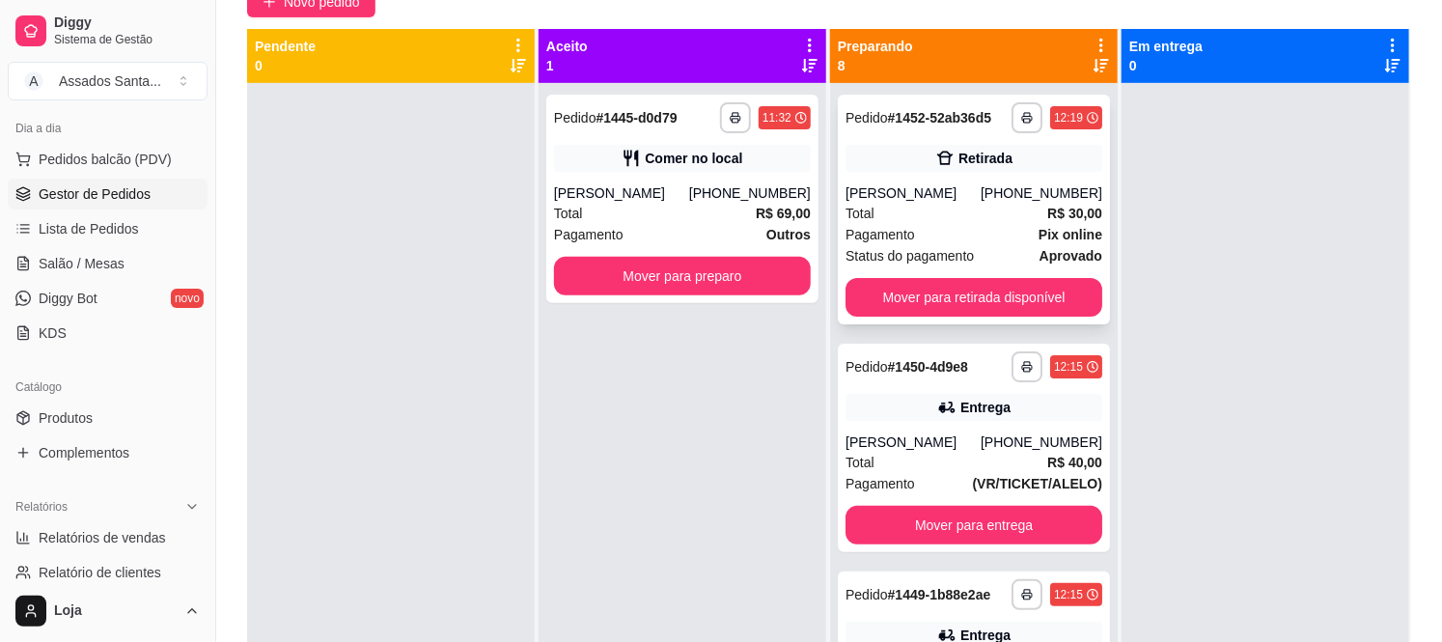
click at [922, 214] on div "Total R$ 30,00" at bounding box center [974, 213] width 257 height 21
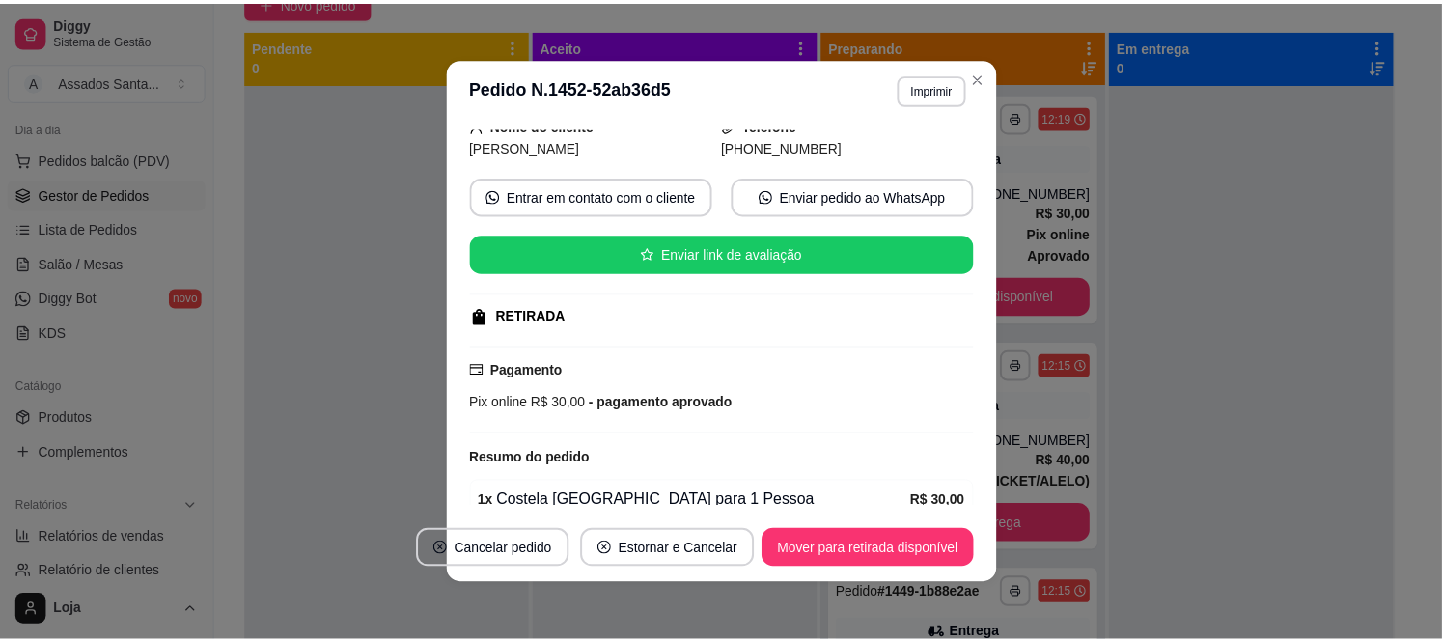
scroll to position [277, 0]
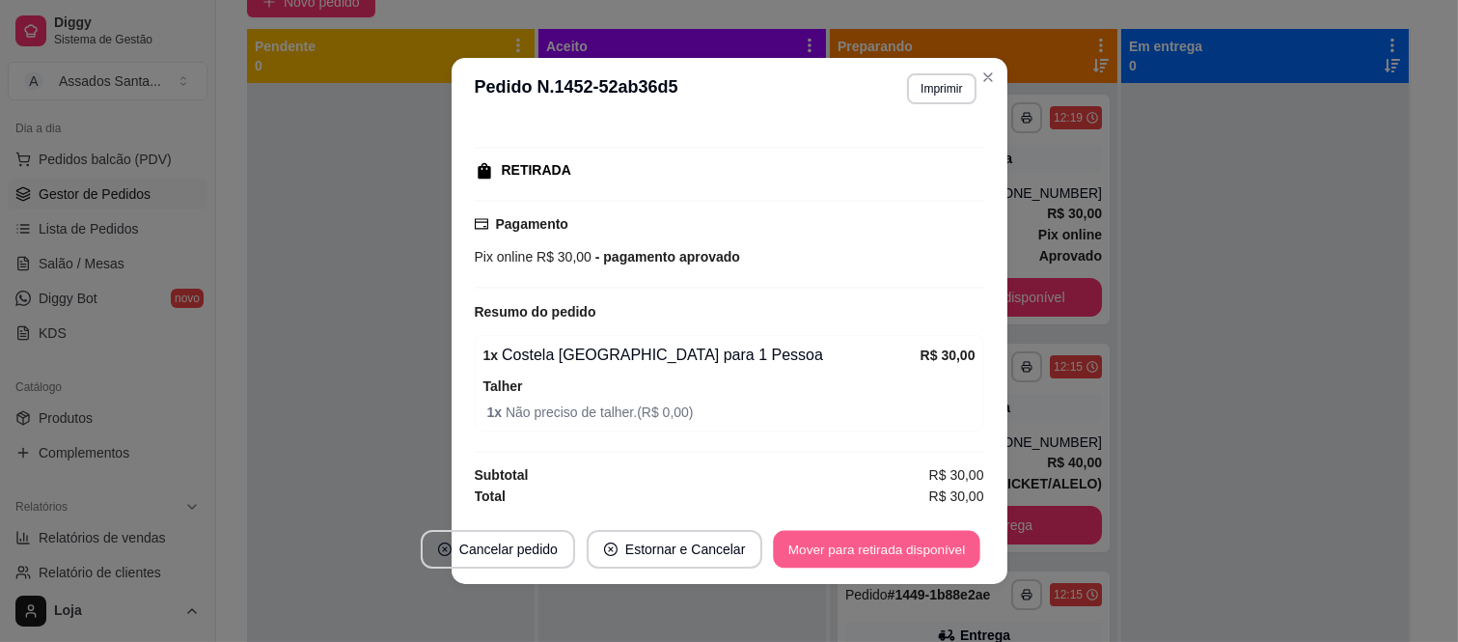
click at [826, 546] on button "Mover para retirada disponível" at bounding box center [877, 550] width 207 height 38
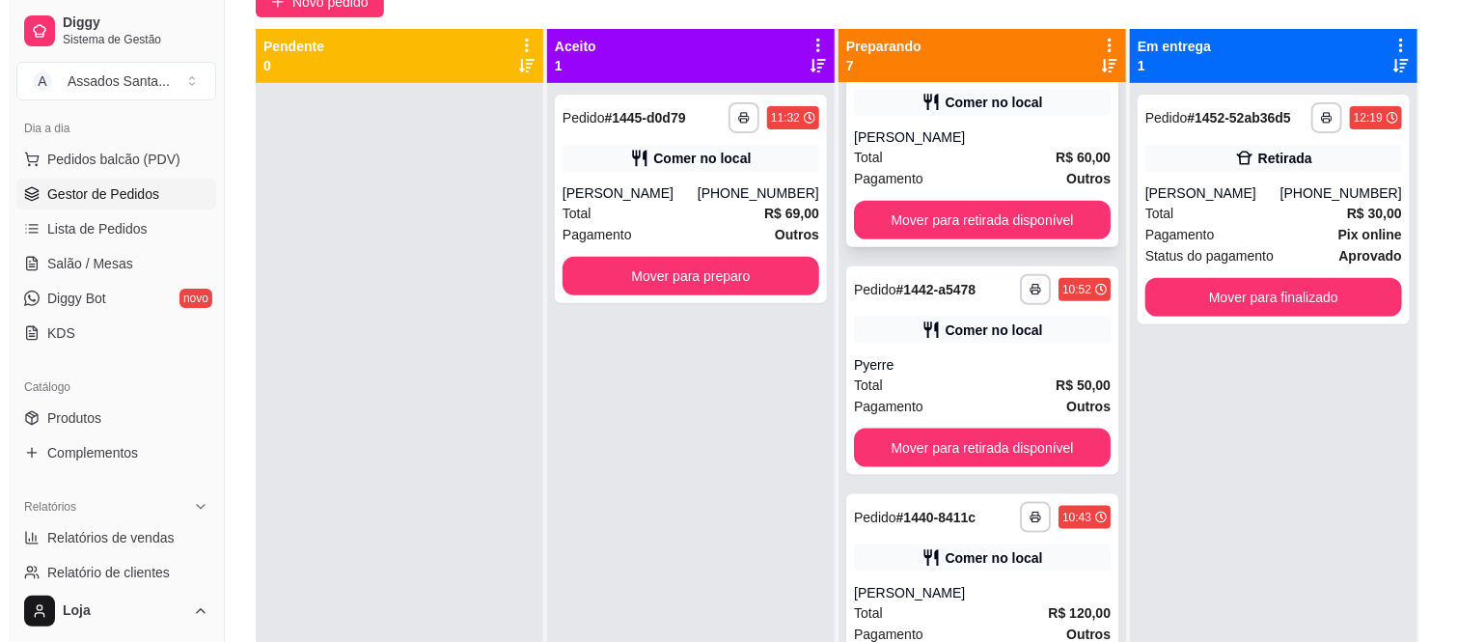
scroll to position [991, 0]
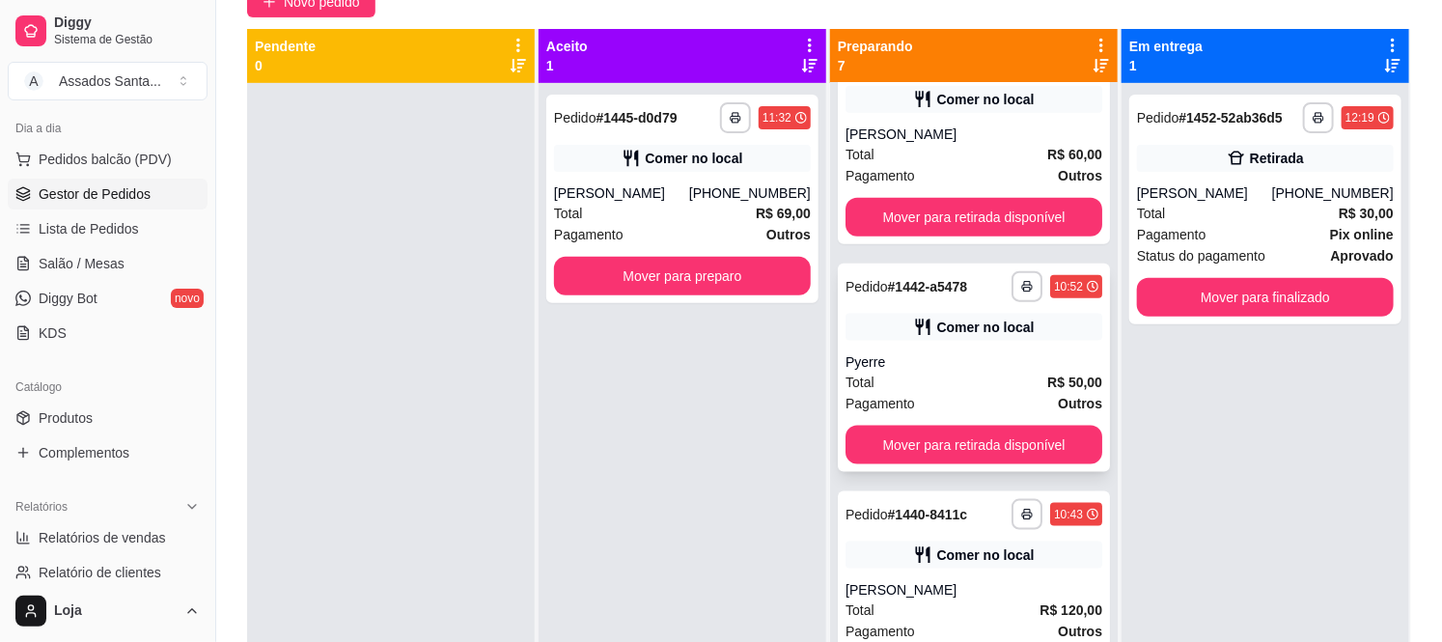
click at [923, 381] on div "Total R$ 50,00" at bounding box center [974, 382] width 257 height 21
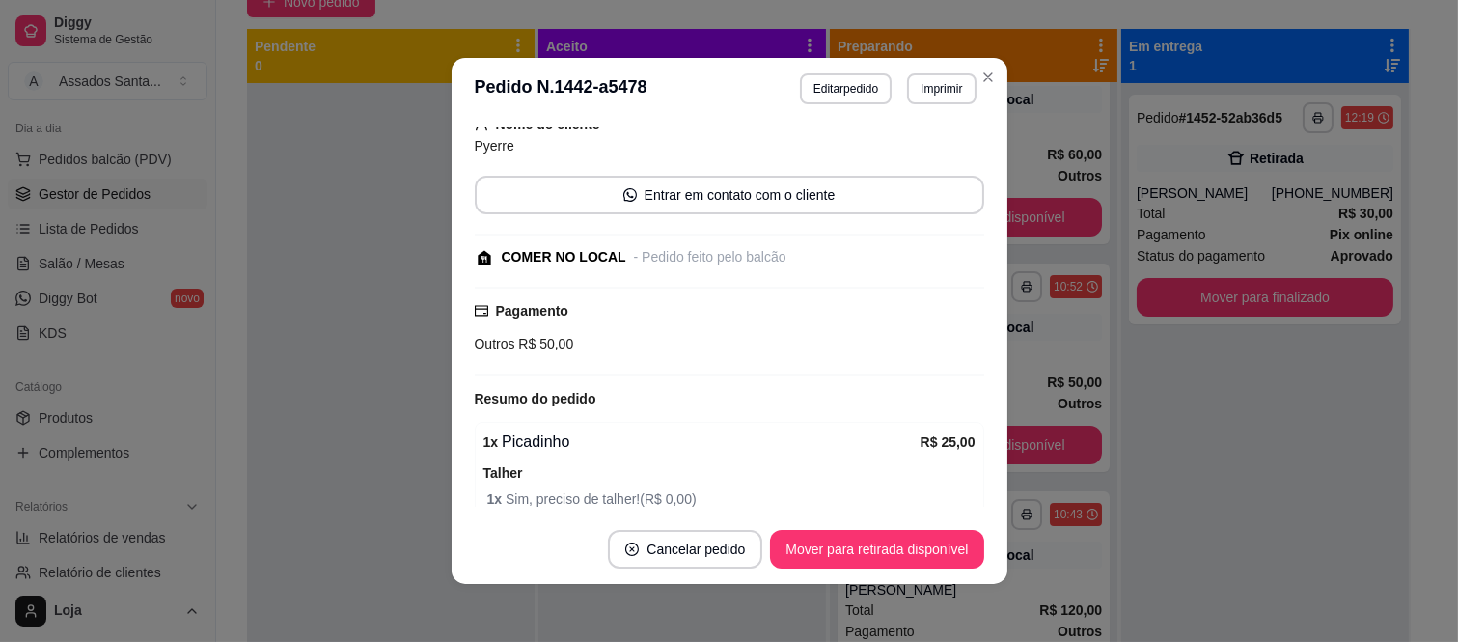
scroll to position [280, 0]
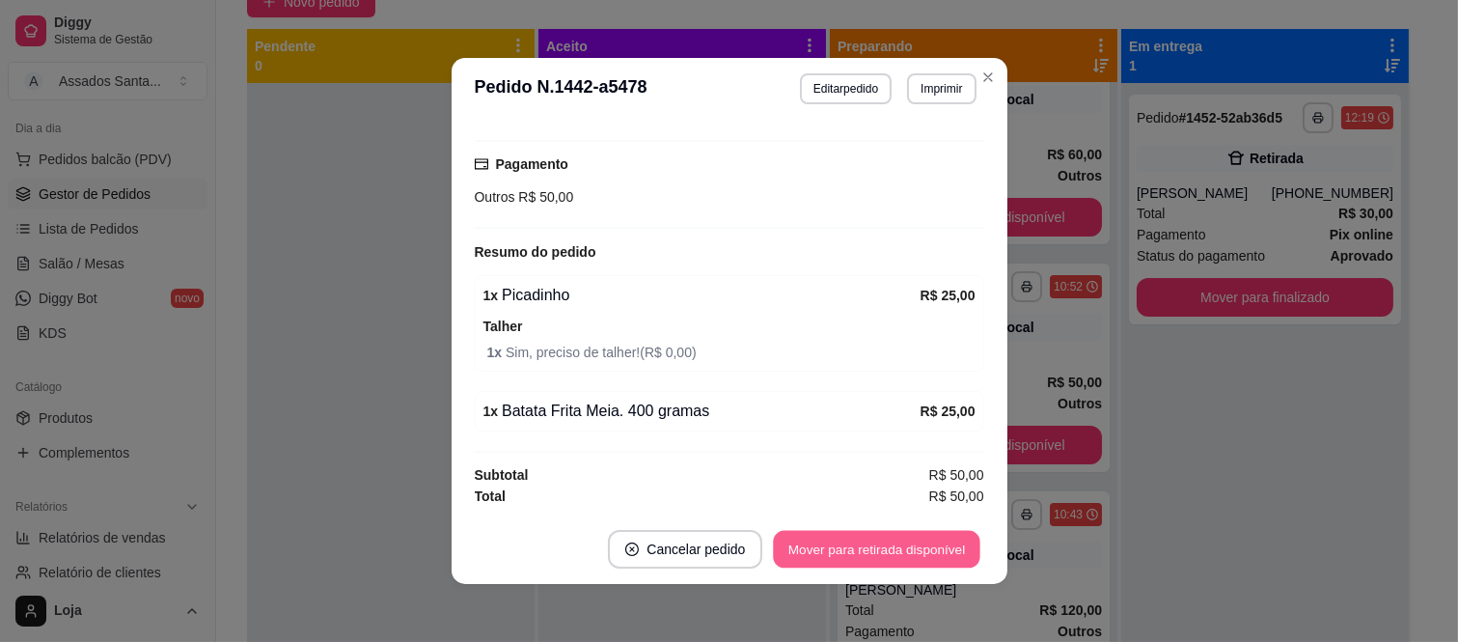
click at [849, 546] on button "Mover para retirada disponível" at bounding box center [877, 550] width 207 height 38
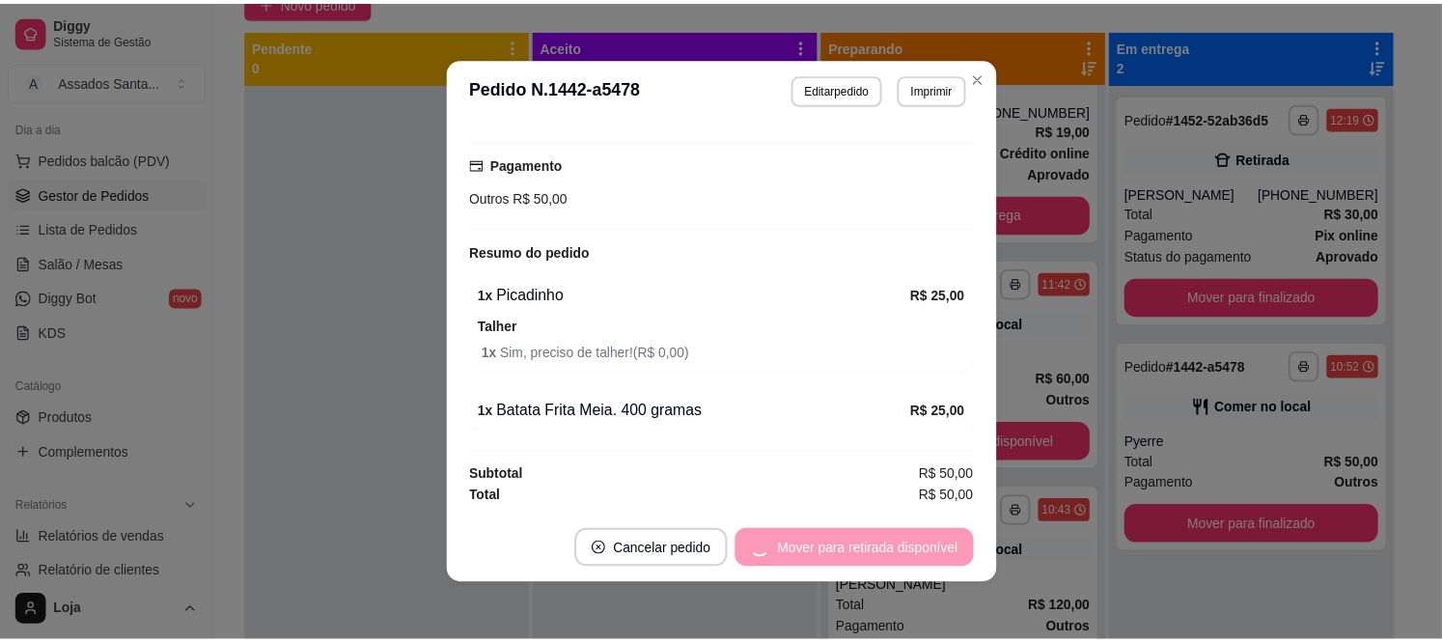
scroll to position [764, 0]
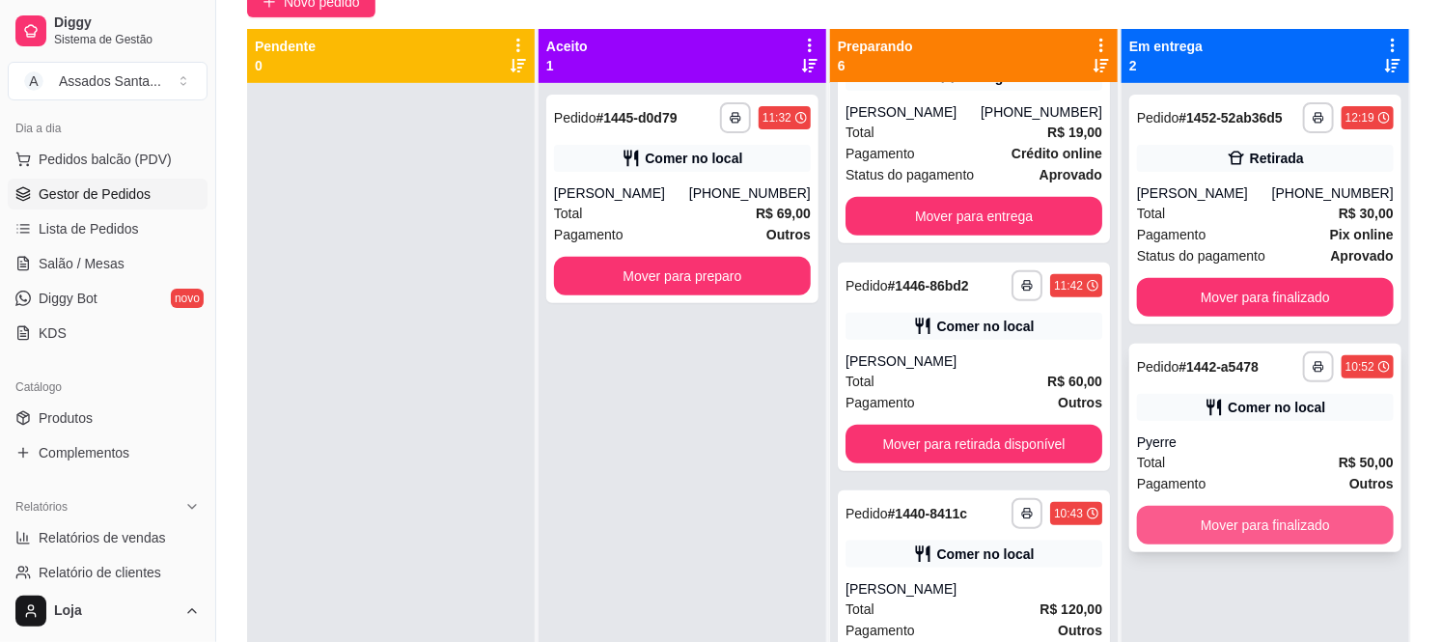
click at [1237, 526] on button "Mover para finalizado" at bounding box center [1265, 525] width 257 height 39
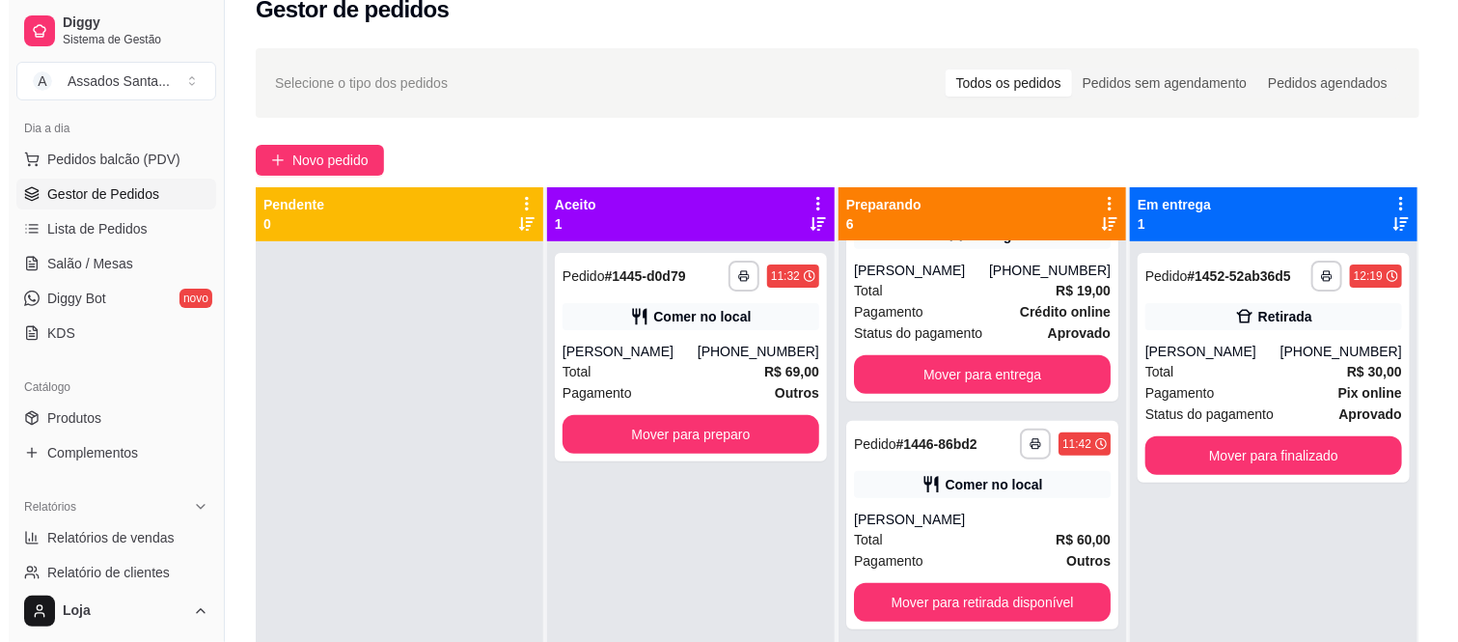
scroll to position [0, 0]
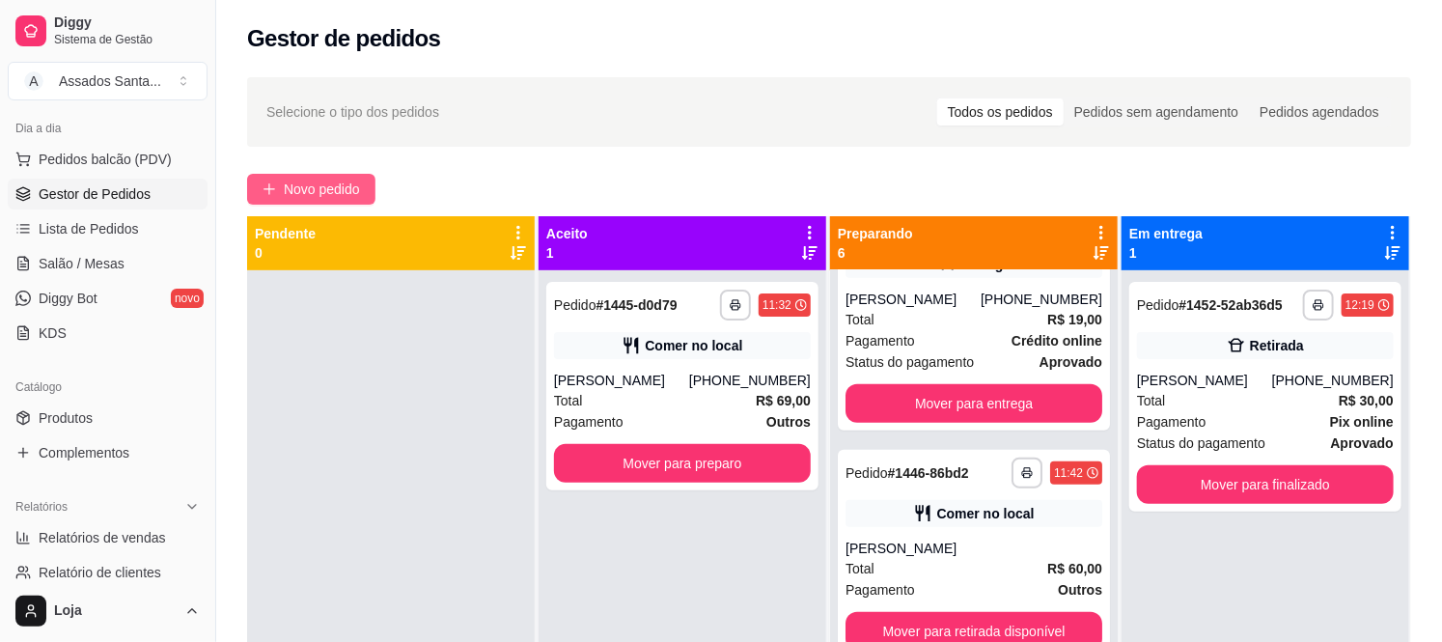
click at [317, 181] on span "Novo pedido" at bounding box center [322, 189] width 76 height 21
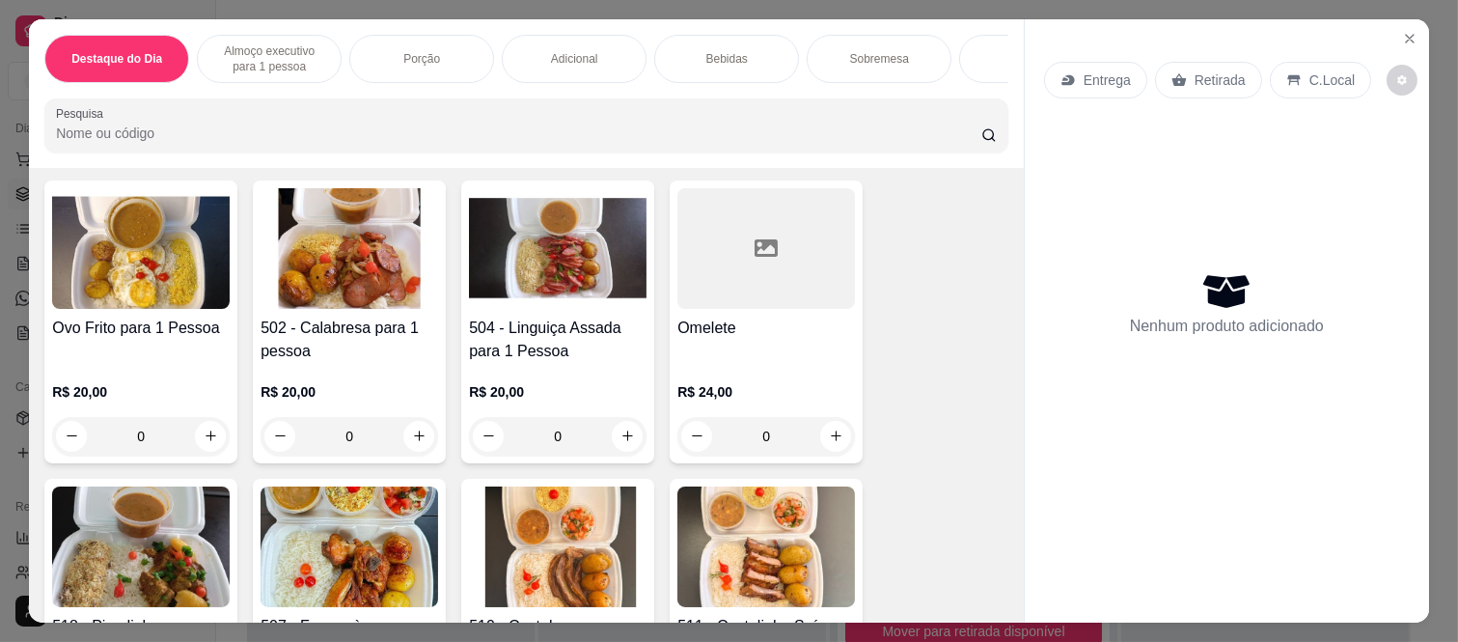
scroll to position [750, 0]
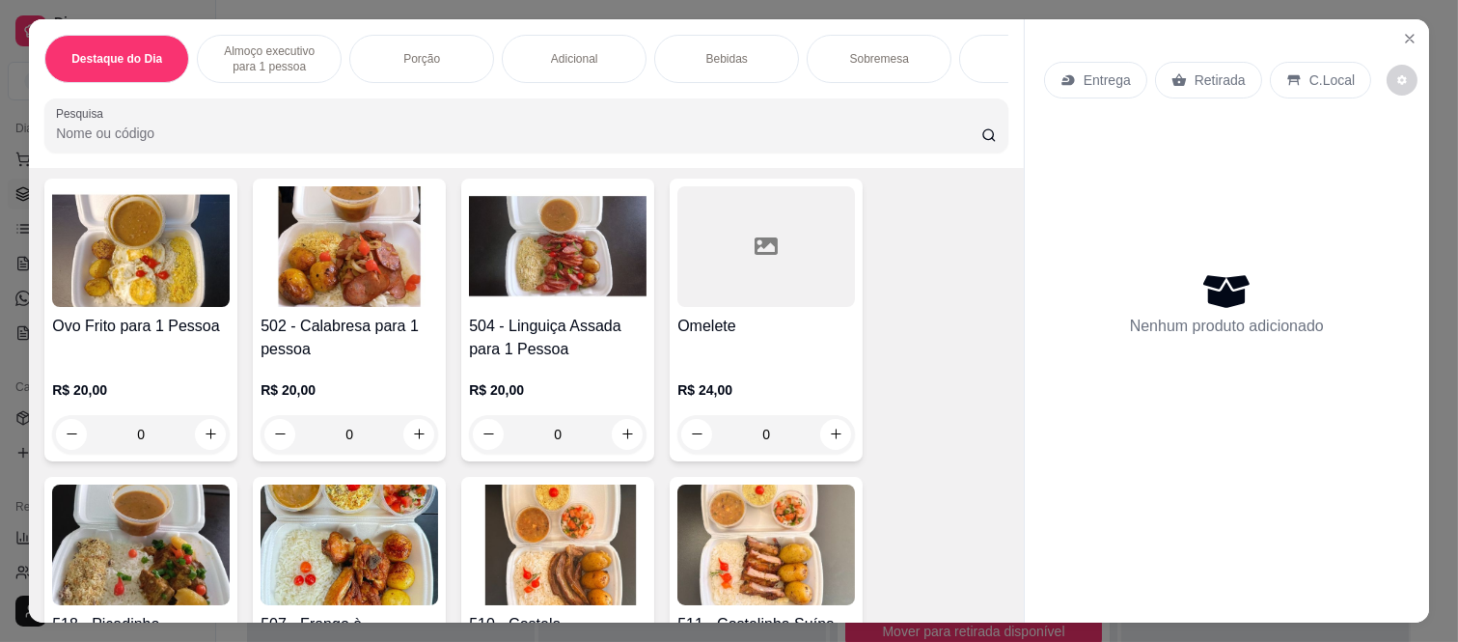
click at [420, 442] on div "0" at bounding box center [350, 434] width 178 height 39
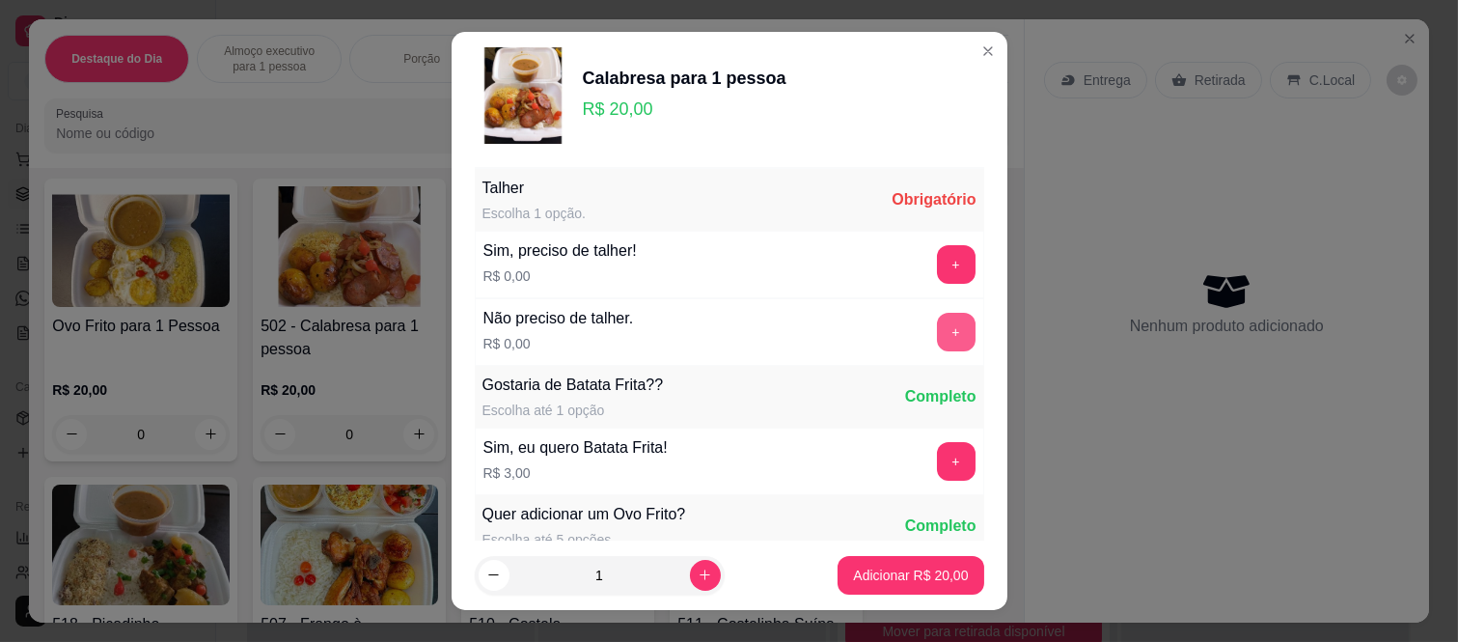
click at [937, 336] on button "+" at bounding box center [956, 332] width 39 height 39
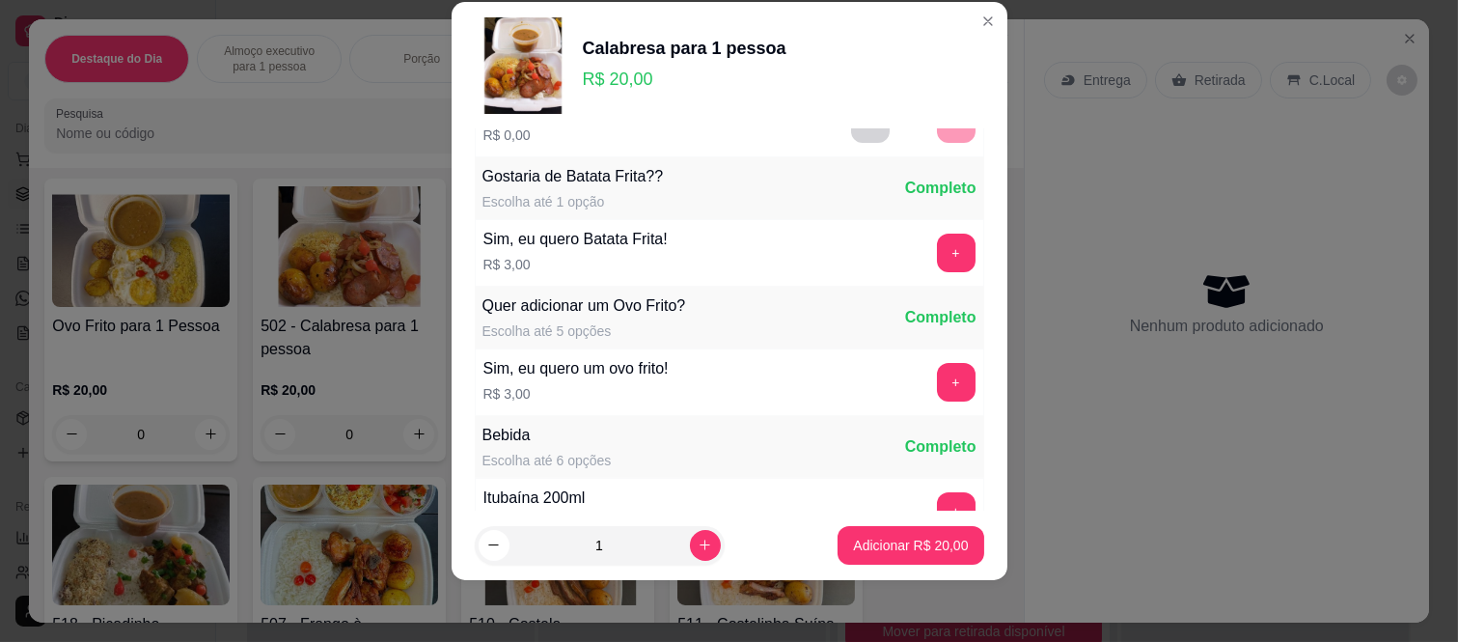
scroll to position [207, 0]
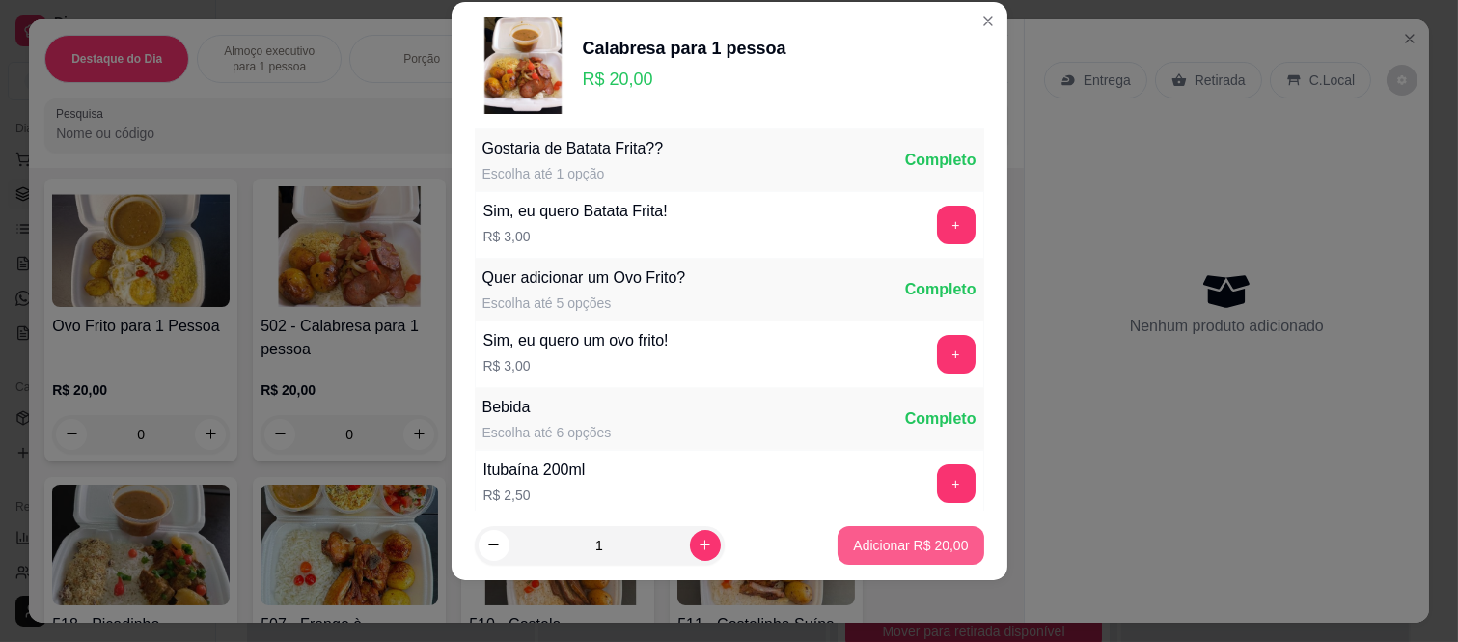
click at [905, 546] on p "Adicionar R$ 20,00" at bounding box center [910, 545] width 115 height 19
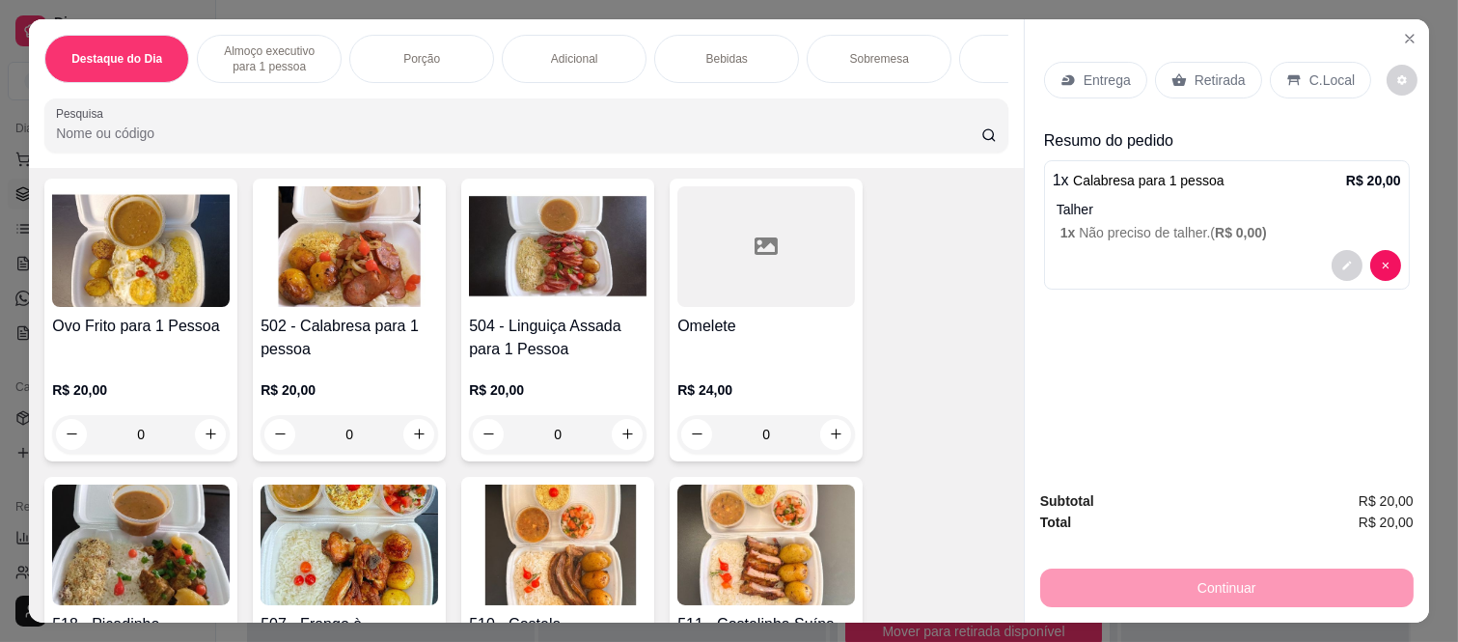
click at [1189, 62] on div "Retirada" at bounding box center [1208, 80] width 107 height 37
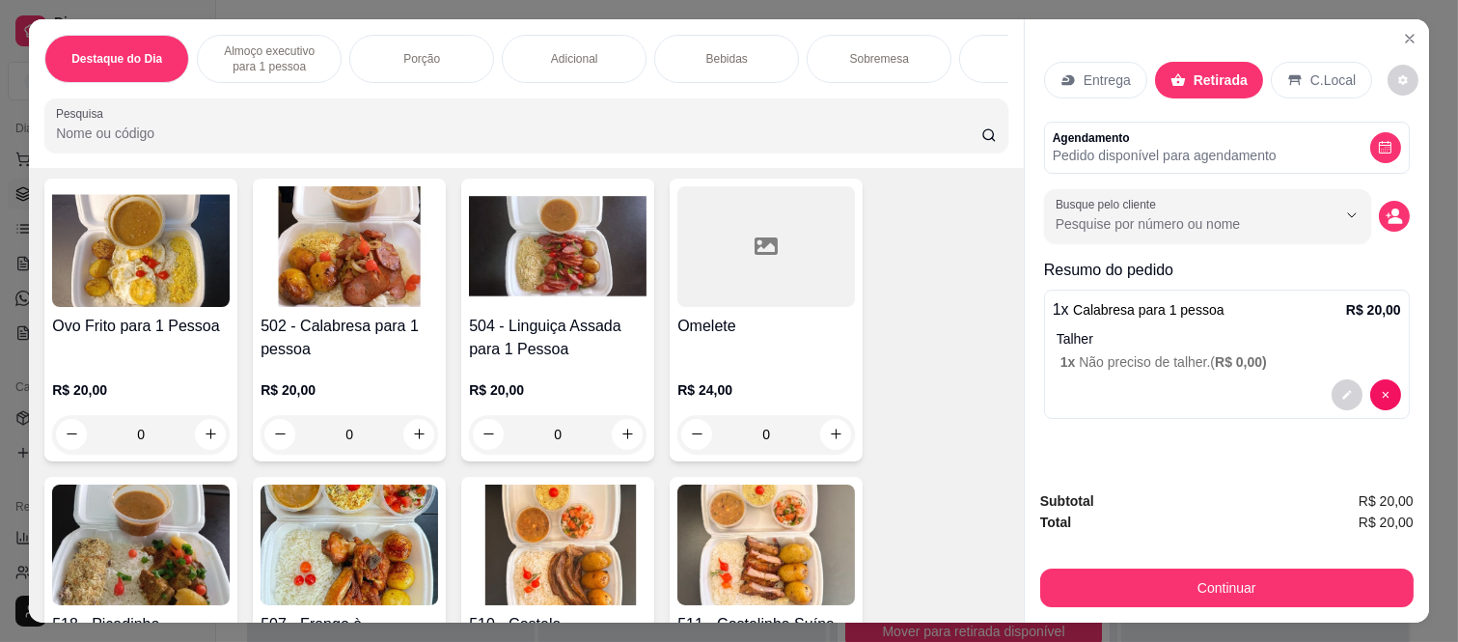
click at [1117, 592] on button "Continuar" at bounding box center [1228, 588] width 374 height 39
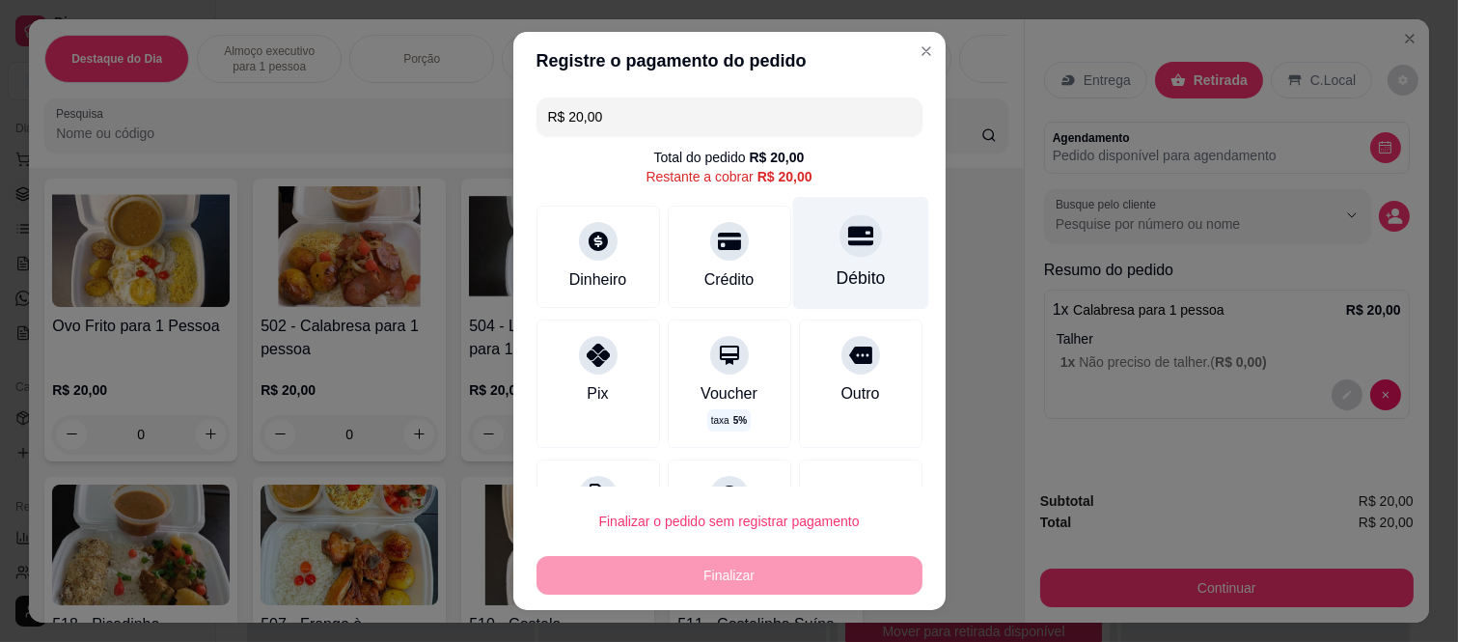
click at [843, 263] on div "Débito" at bounding box center [860, 253] width 136 height 113
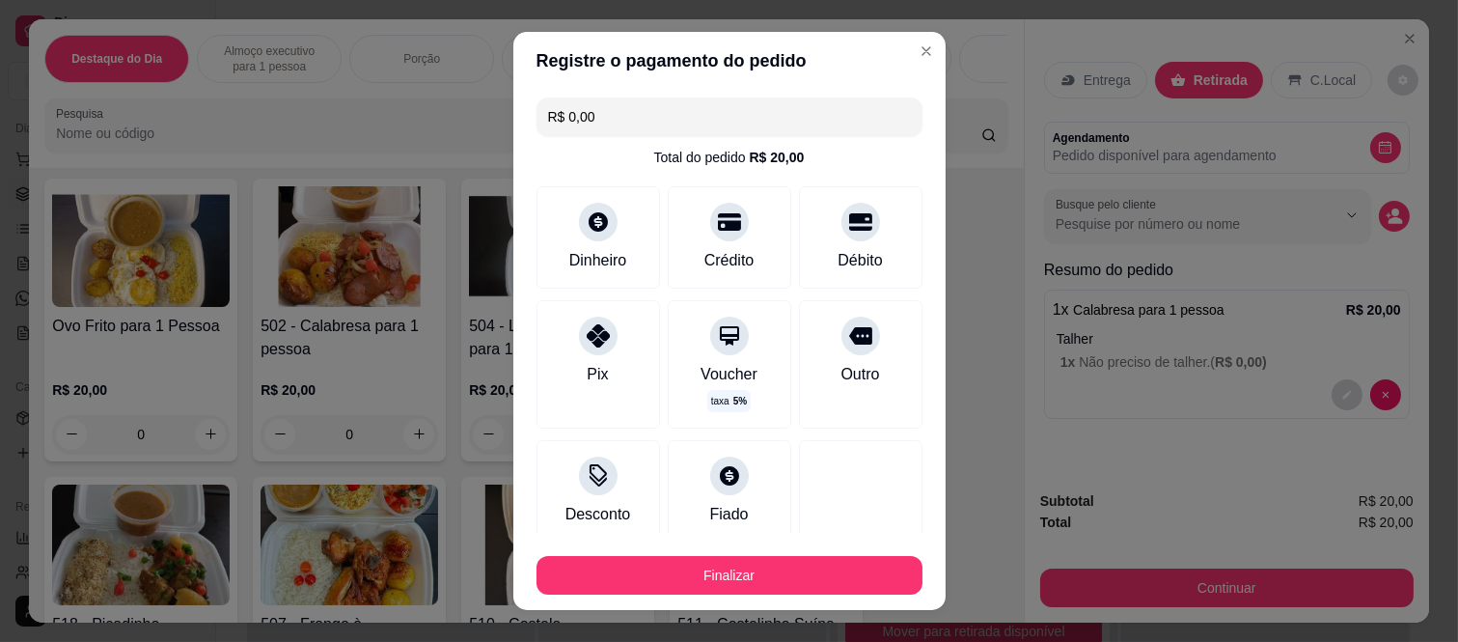
click at [784, 574] on button "Finalizar" at bounding box center [730, 575] width 386 height 39
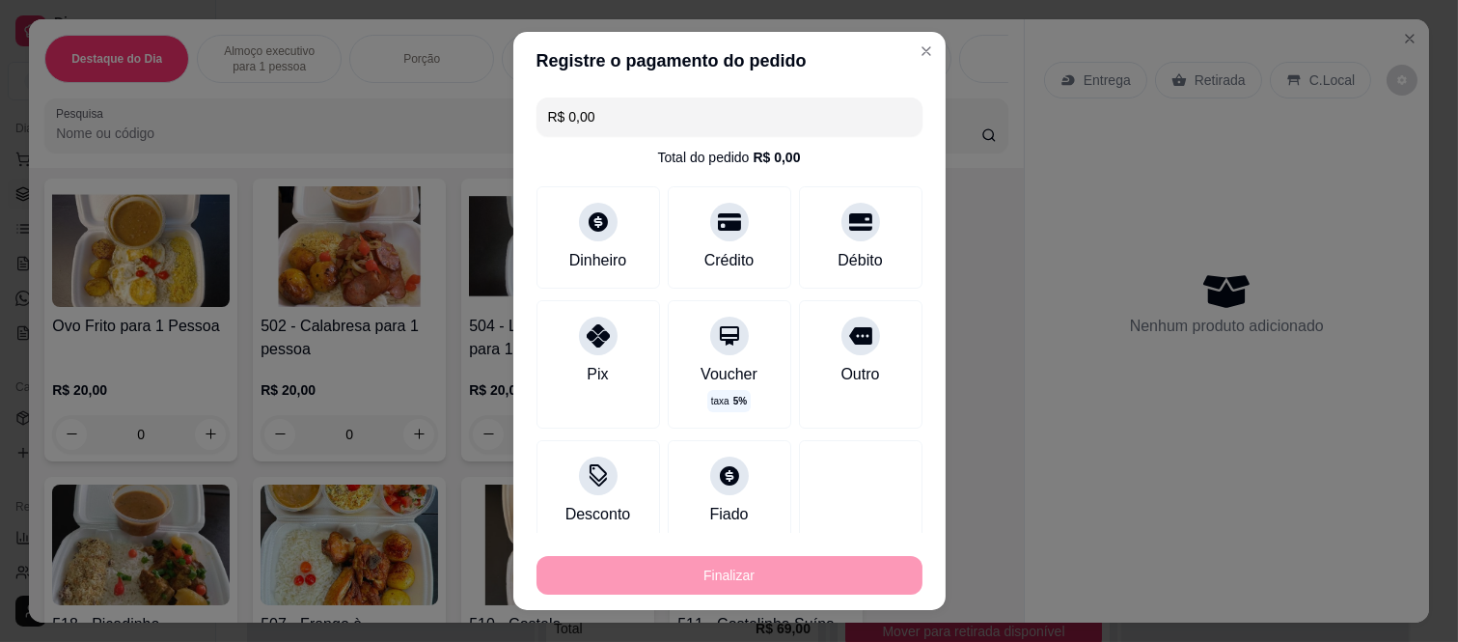
type input "-R$ 20,00"
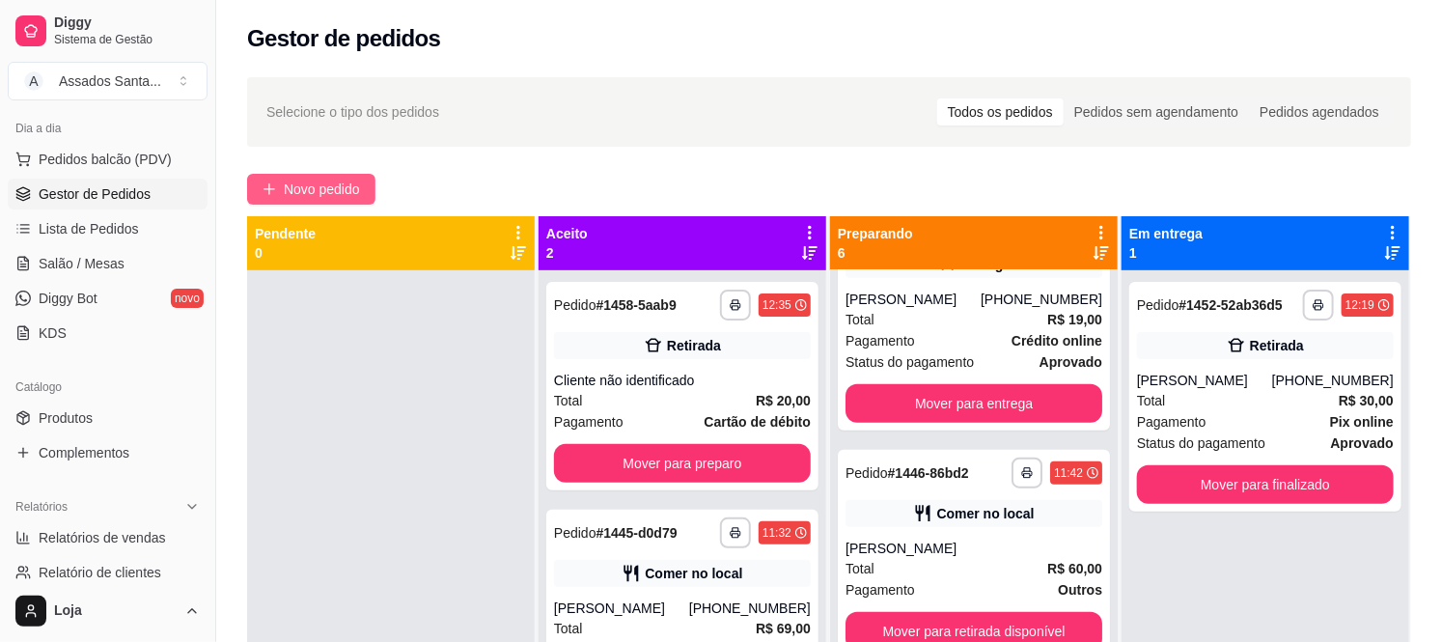
click at [351, 199] on span "Novo pedido" at bounding box center [322, 189] width 76 height 21
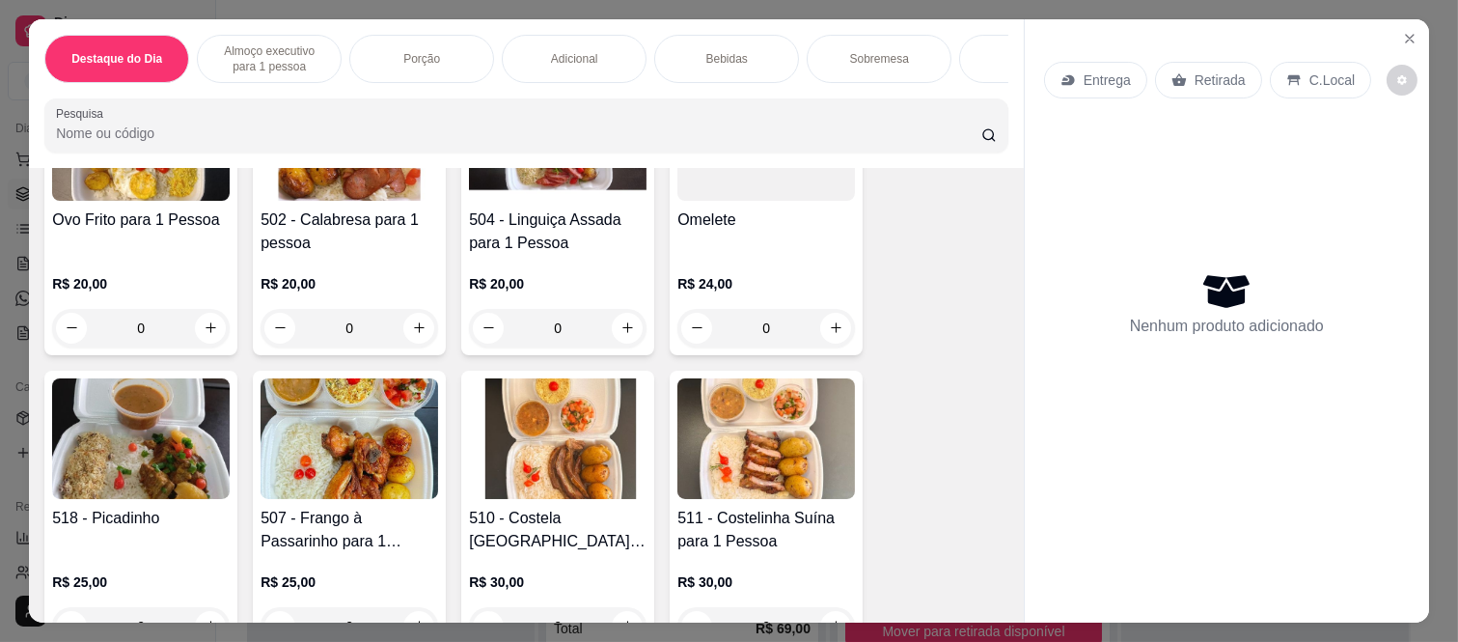
scroll to position [857, 0]
click at [418, 340] on div "0" at bounding box center [350, 327] width 178 height 39
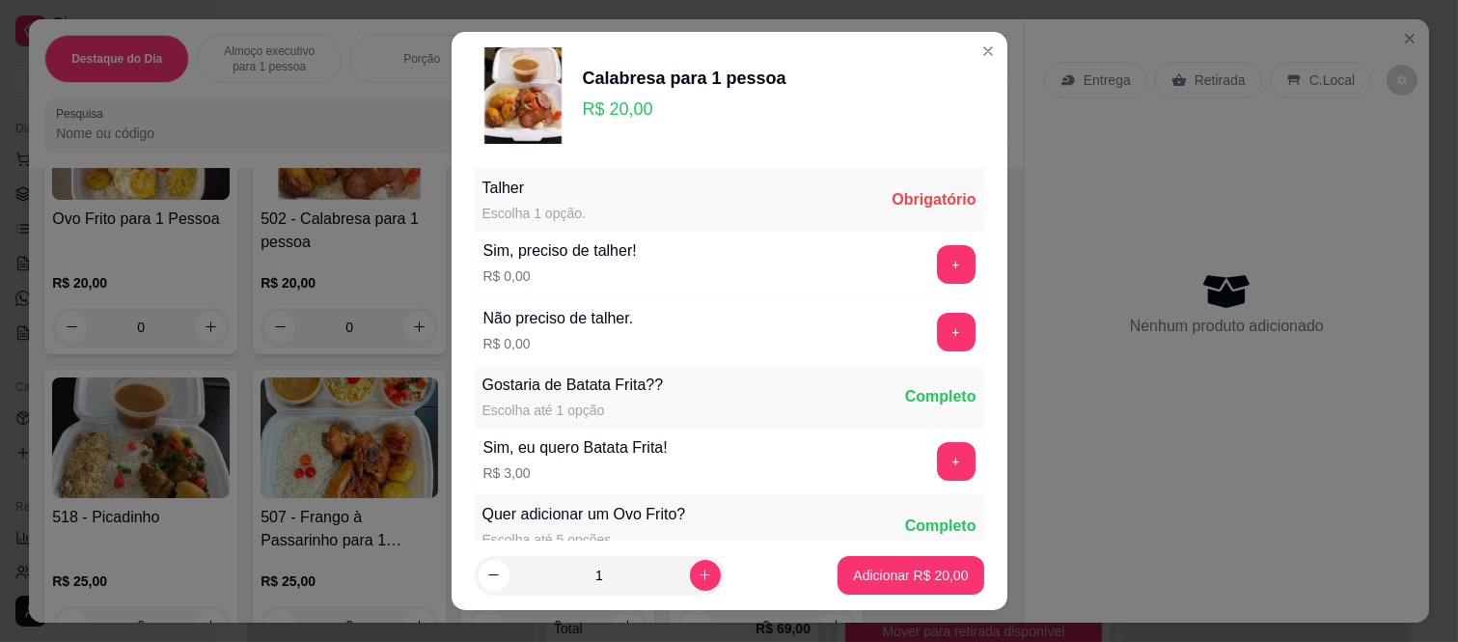
click at [920, 311] on div "Não preciso de talher. R$ 0,00 +" at bounding box center [730, 332] width 510 height 68
click at [937, 315] on button "+" at bounding box center [956, 333] width 38 height 38
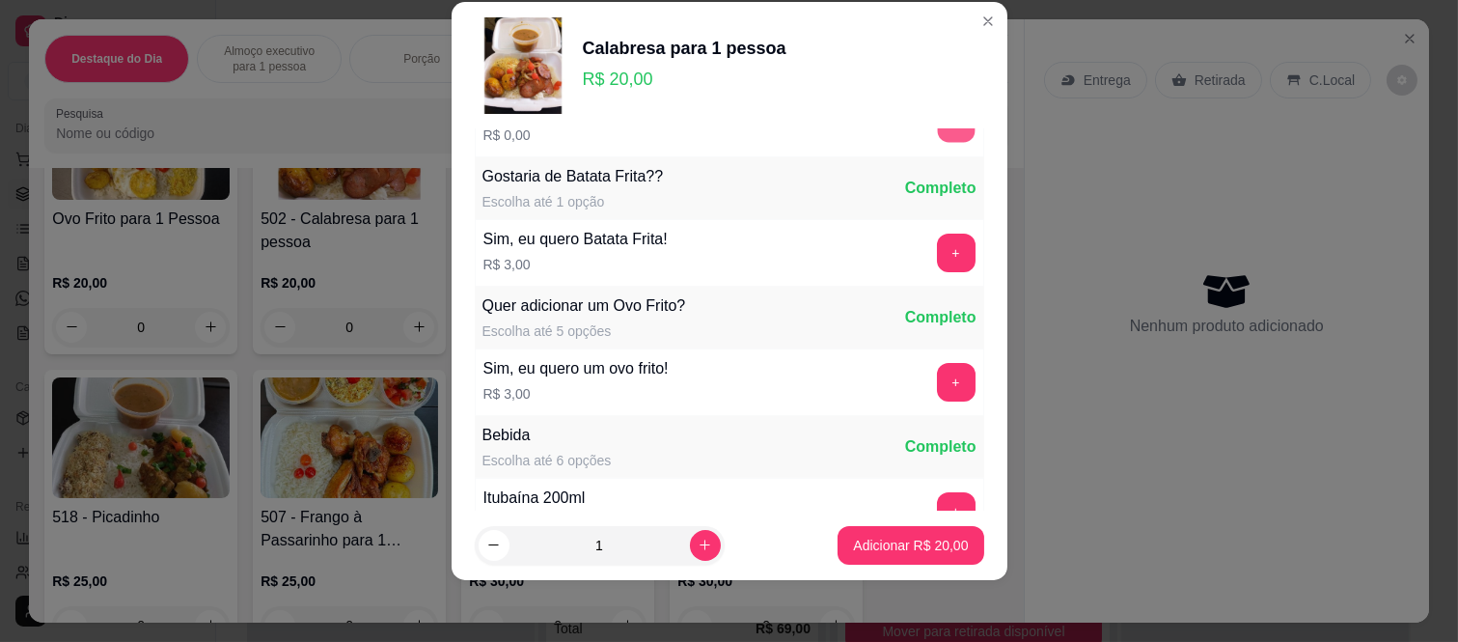
scroll to position [207, 0]
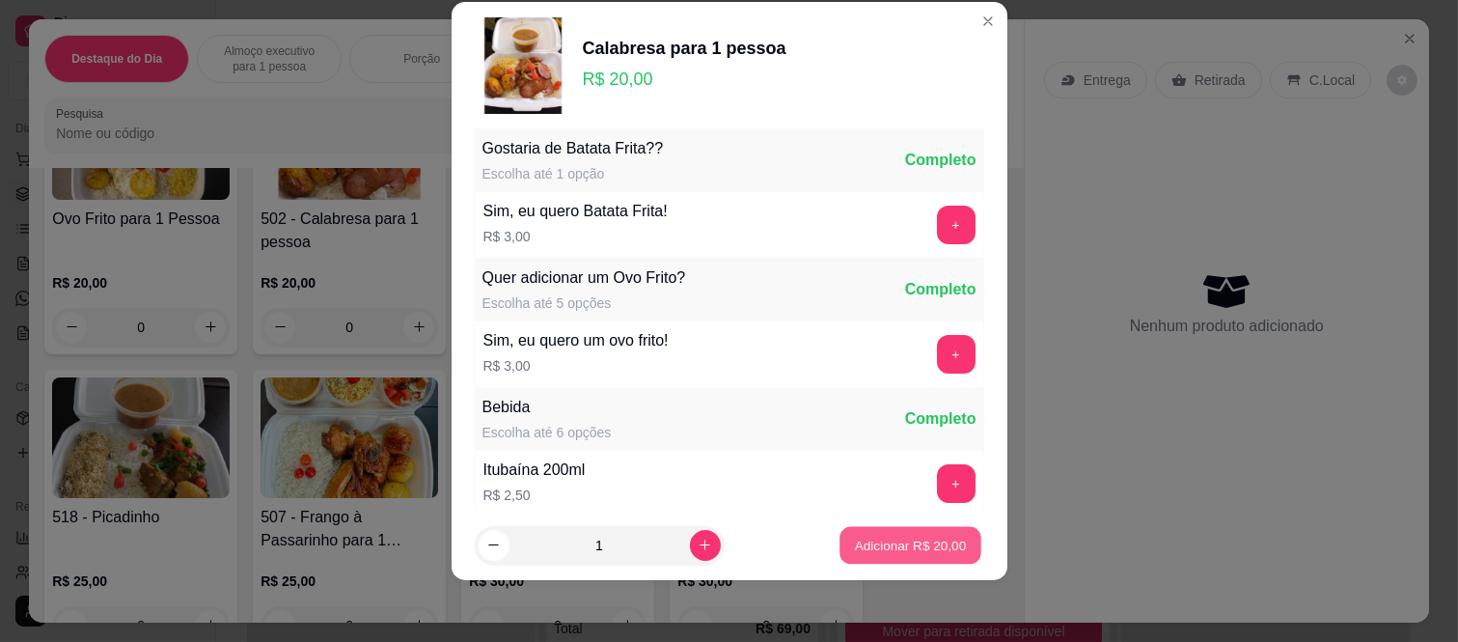
click at [886, 542] on p "Adicionar R$ 20,00" at bounding box center [911, 545] width 112 height 18
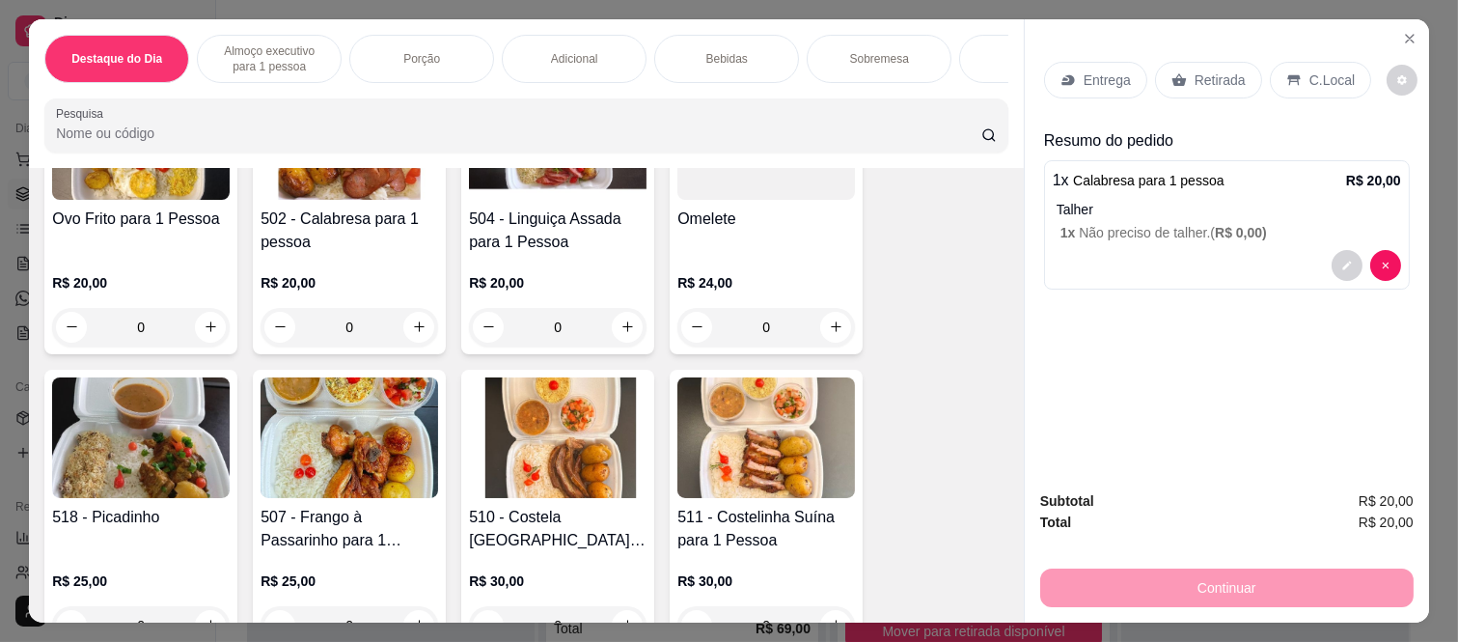
click at [1216, 77] on p "Retirada" at bounding box center [1220, 79] width 51 height 19
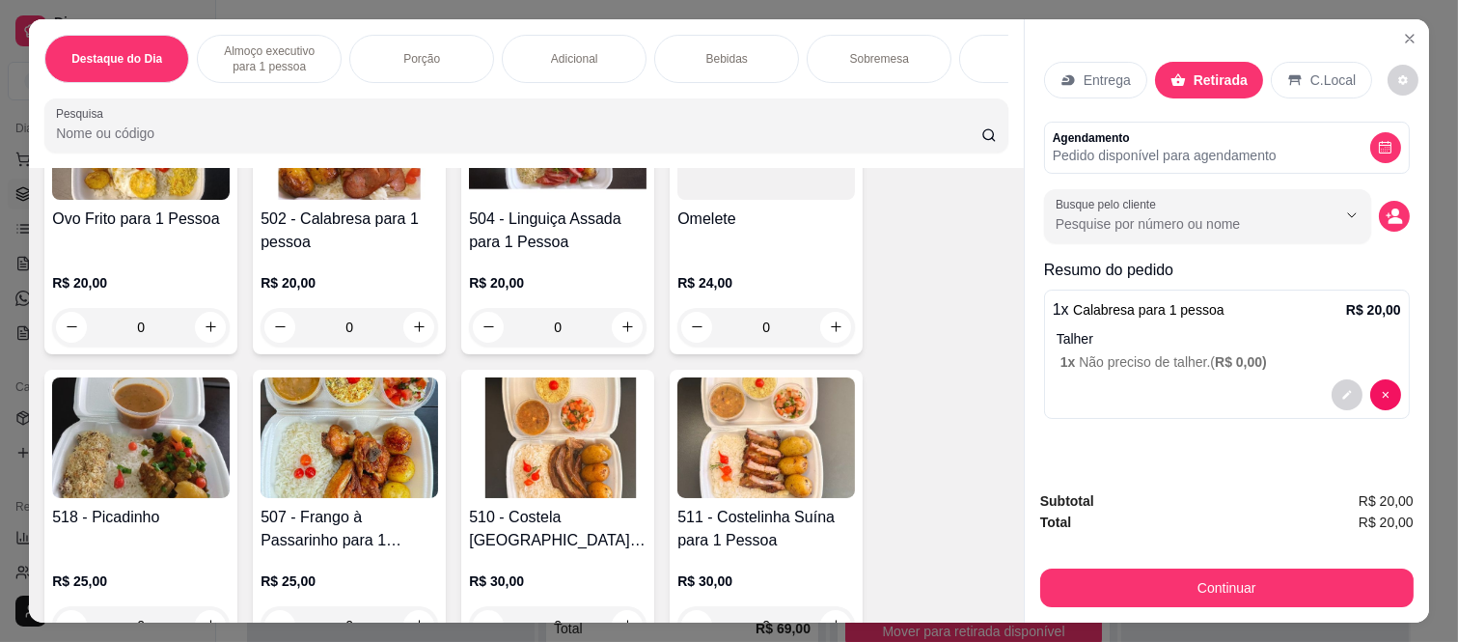
click at [1159, 620] on div "Destaque do Dia Almoço executivo para 1 pessoa Porção Adicional Bebidas Sobreme…" at bounding box center [729, 321] width 1458 height 642
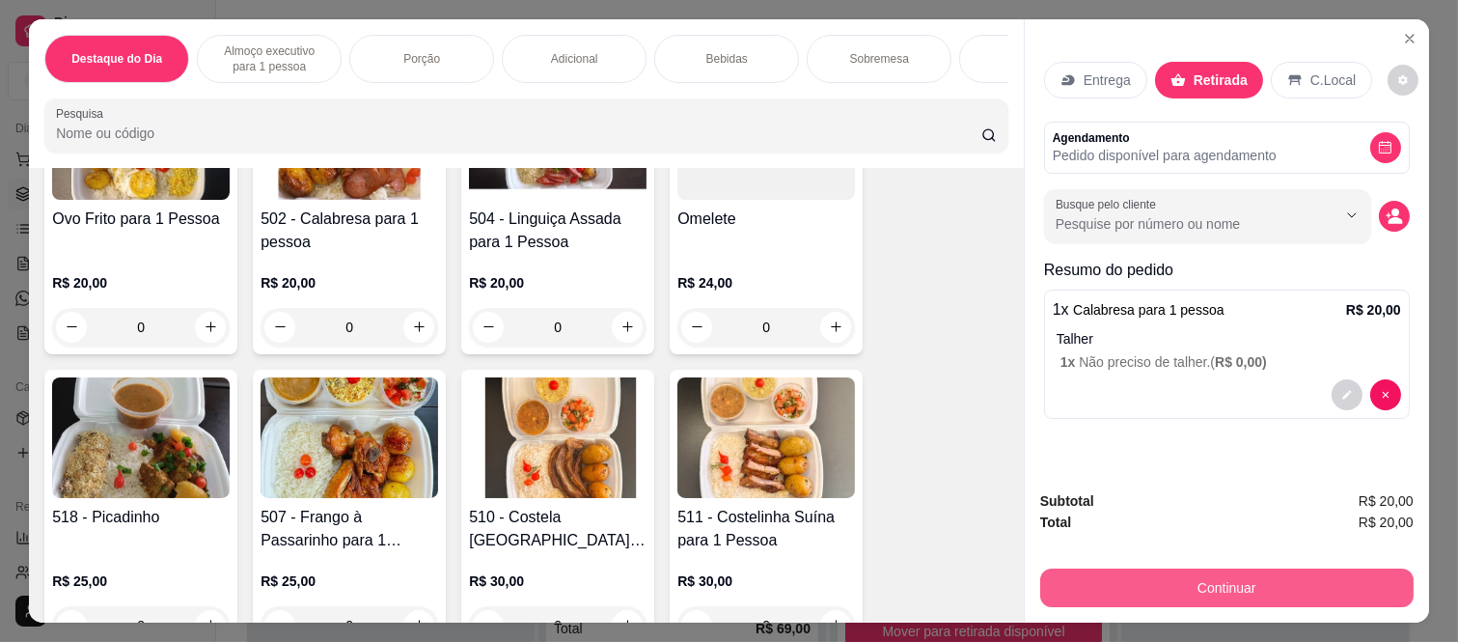
click at [1158, 596] on button "Continuar" at bounding box center [1228, 588] width 374 height 39
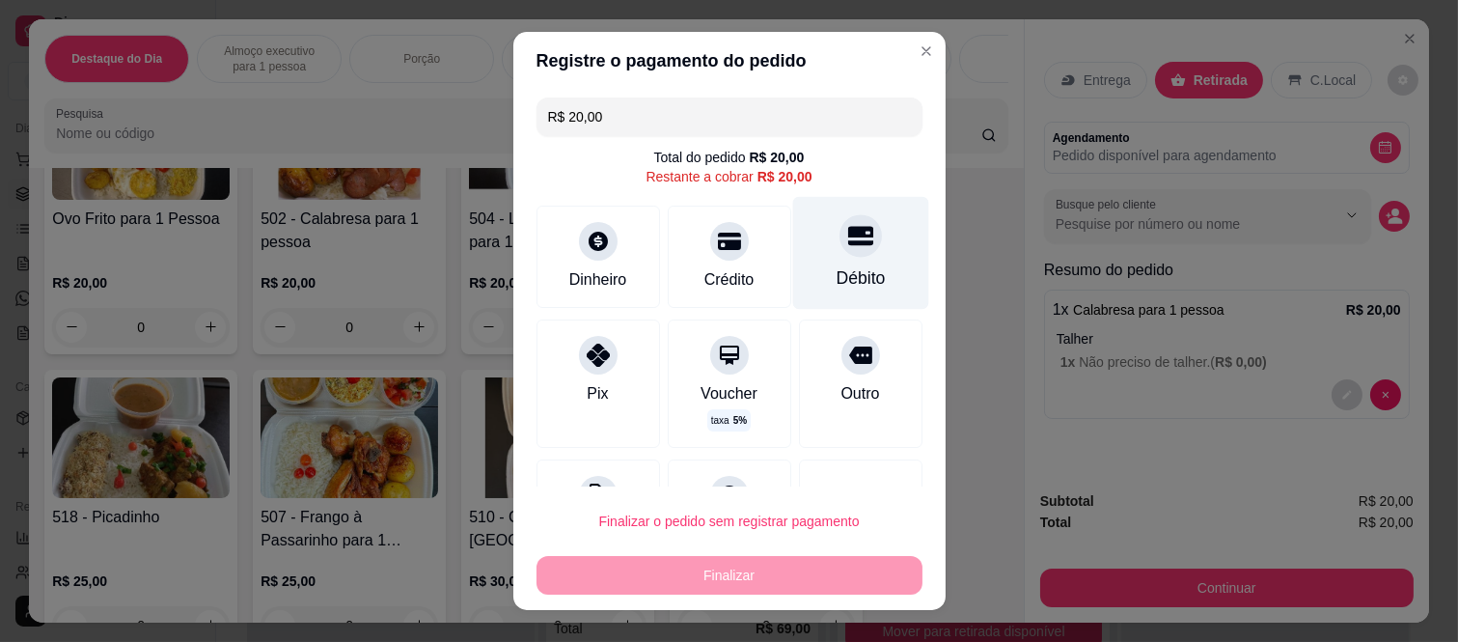
click at [850, 282] on div "Débito" at bounding box center [860, 253] width 136 height 113
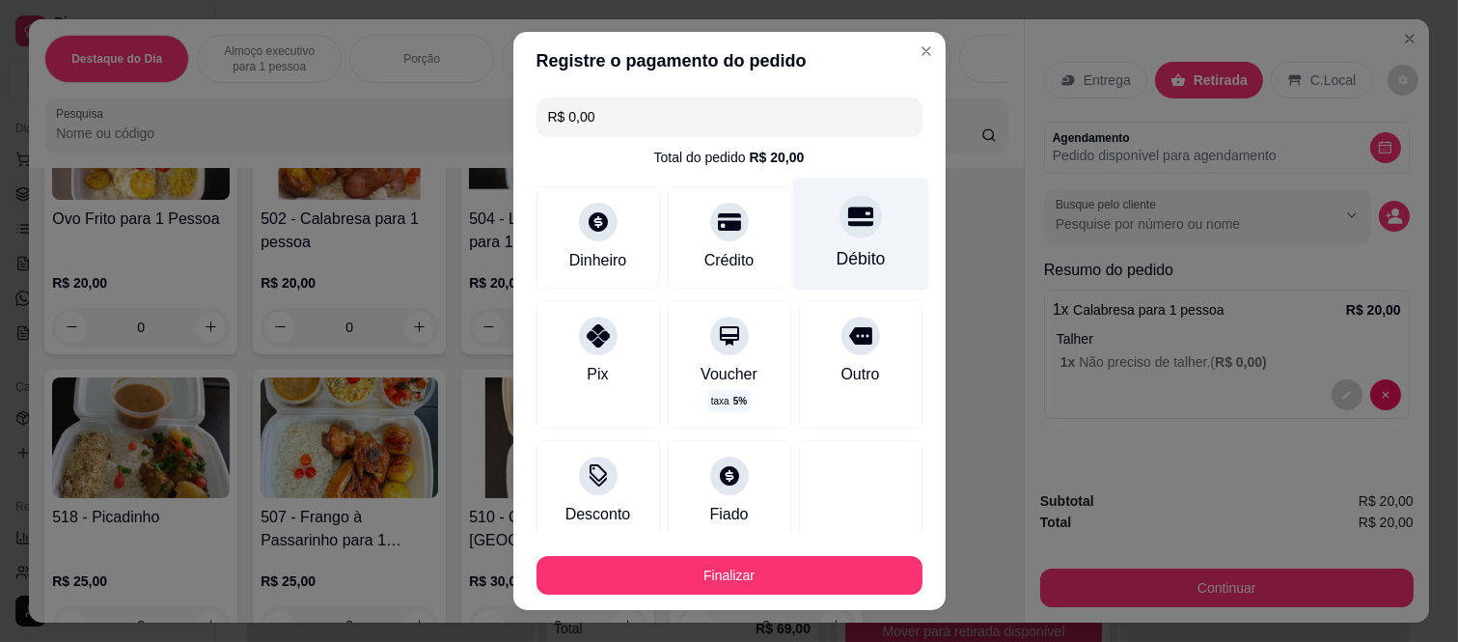
click at [846, 224] on div "Débito" at bounding box center [860, 234] width 136 height 113
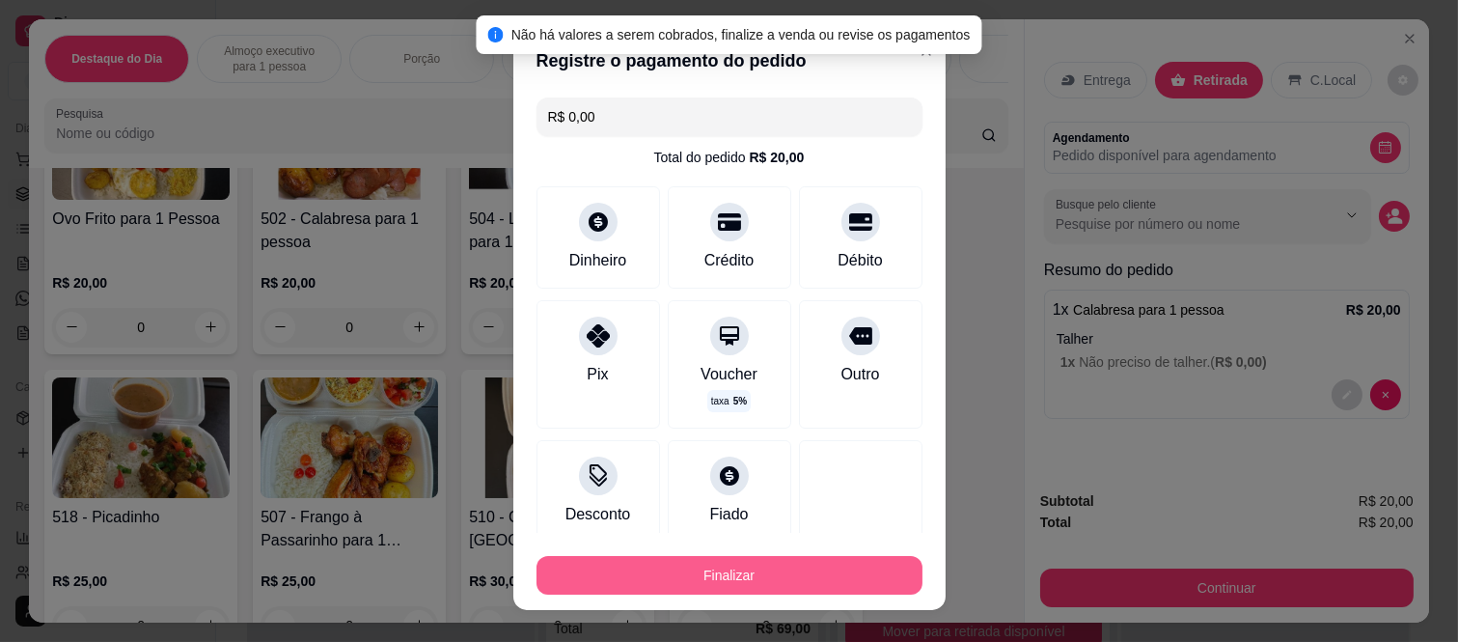
click at [770, 561] on button "Finalizar" at bounding box center [730, 575] width 386 height 39
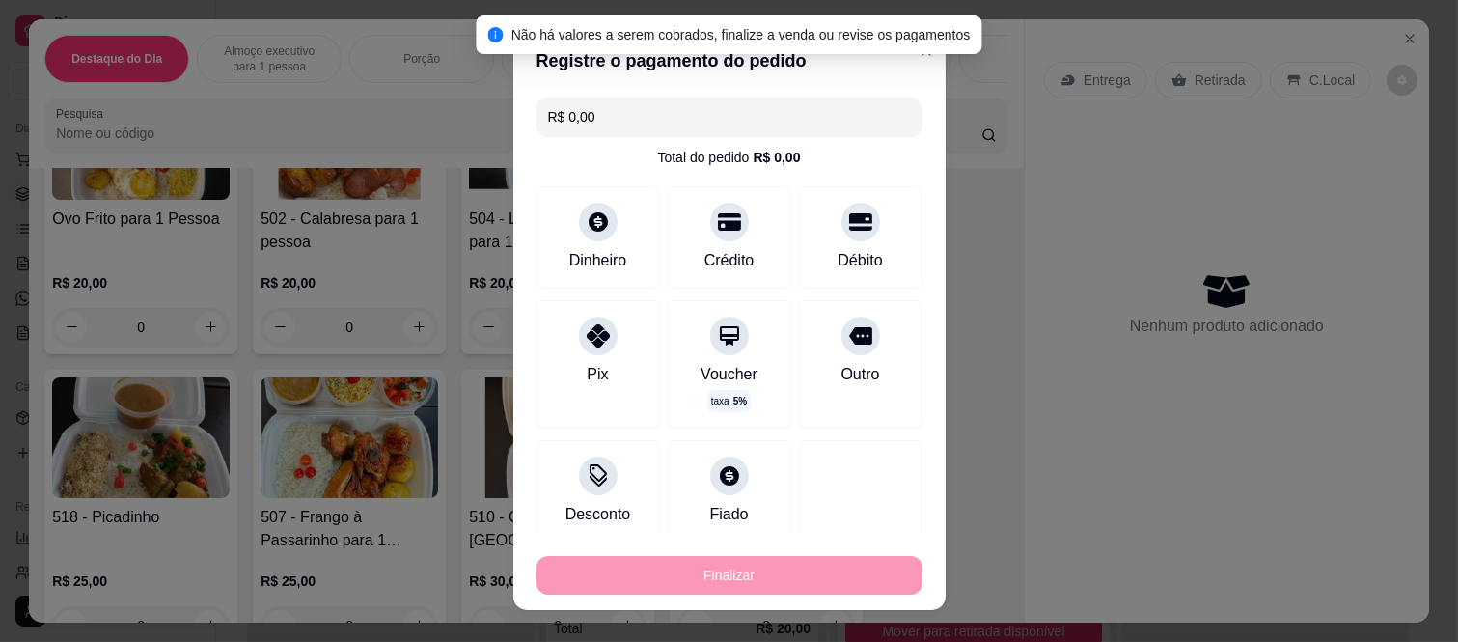
type input "-R$ 20,00"
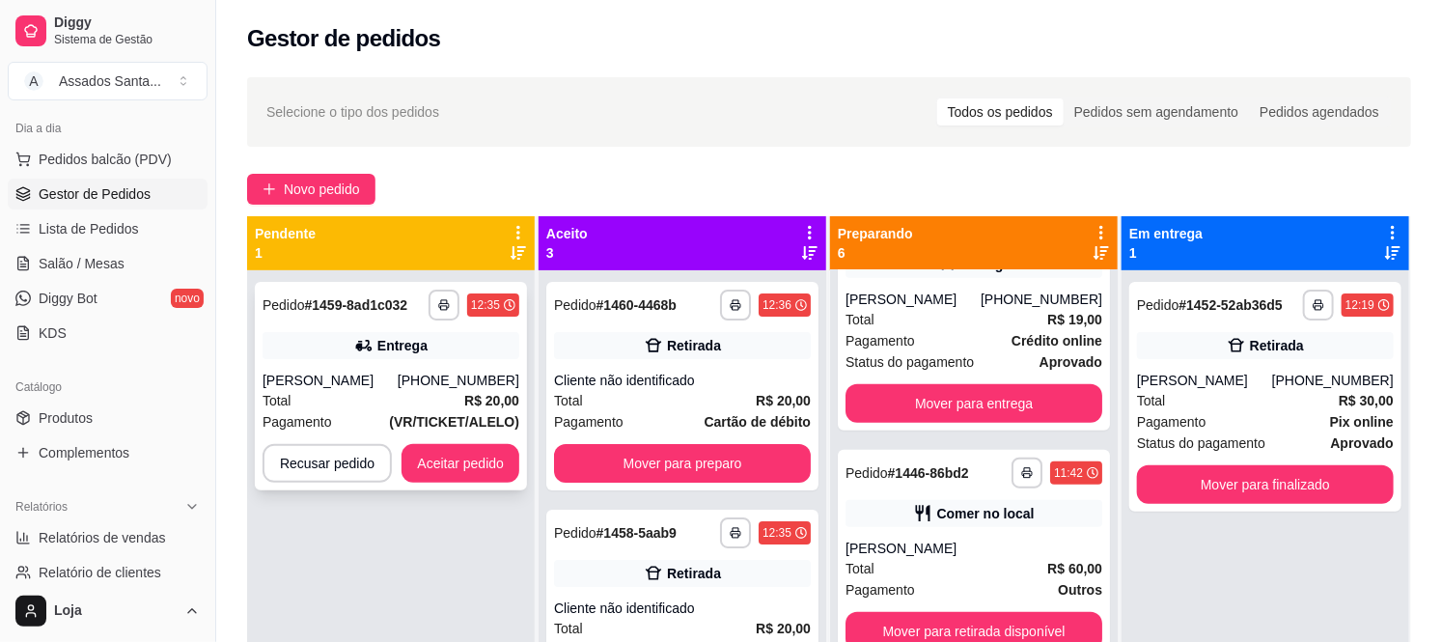
click at [364, 342] on icon at bounding box center [363, 345] width 19 height 19
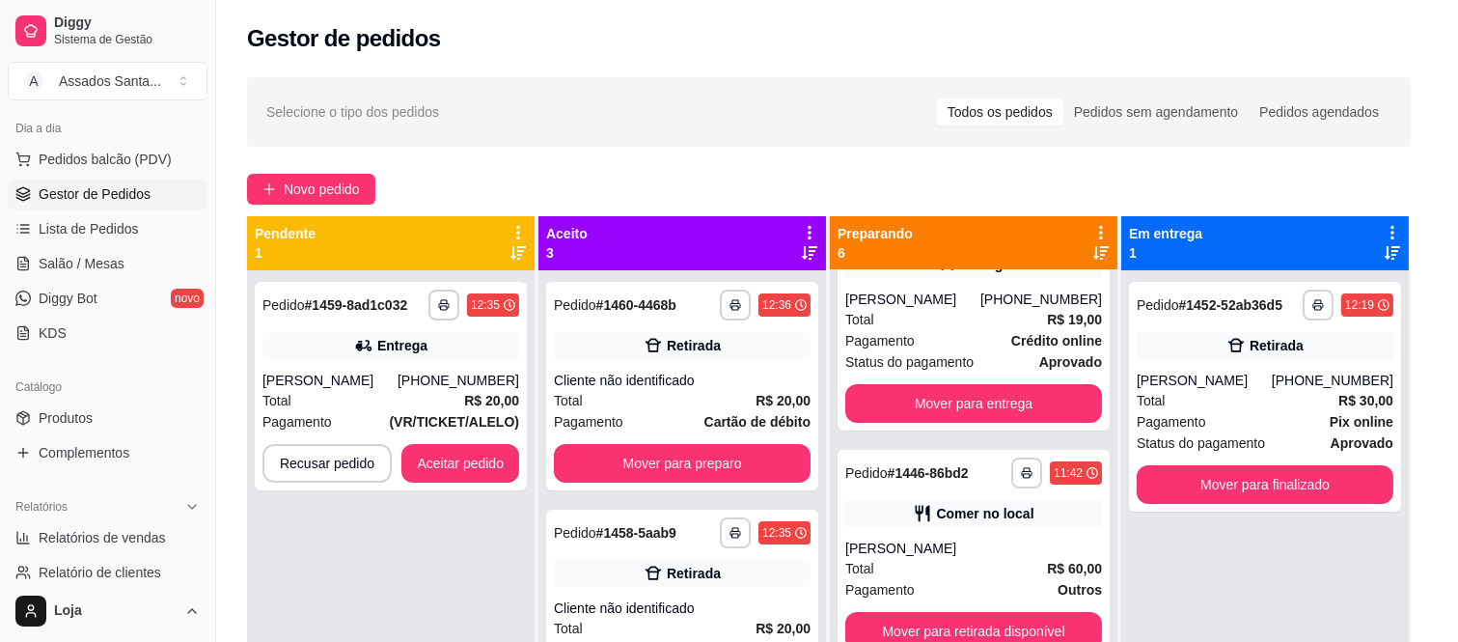
scroll to position [416, 0]
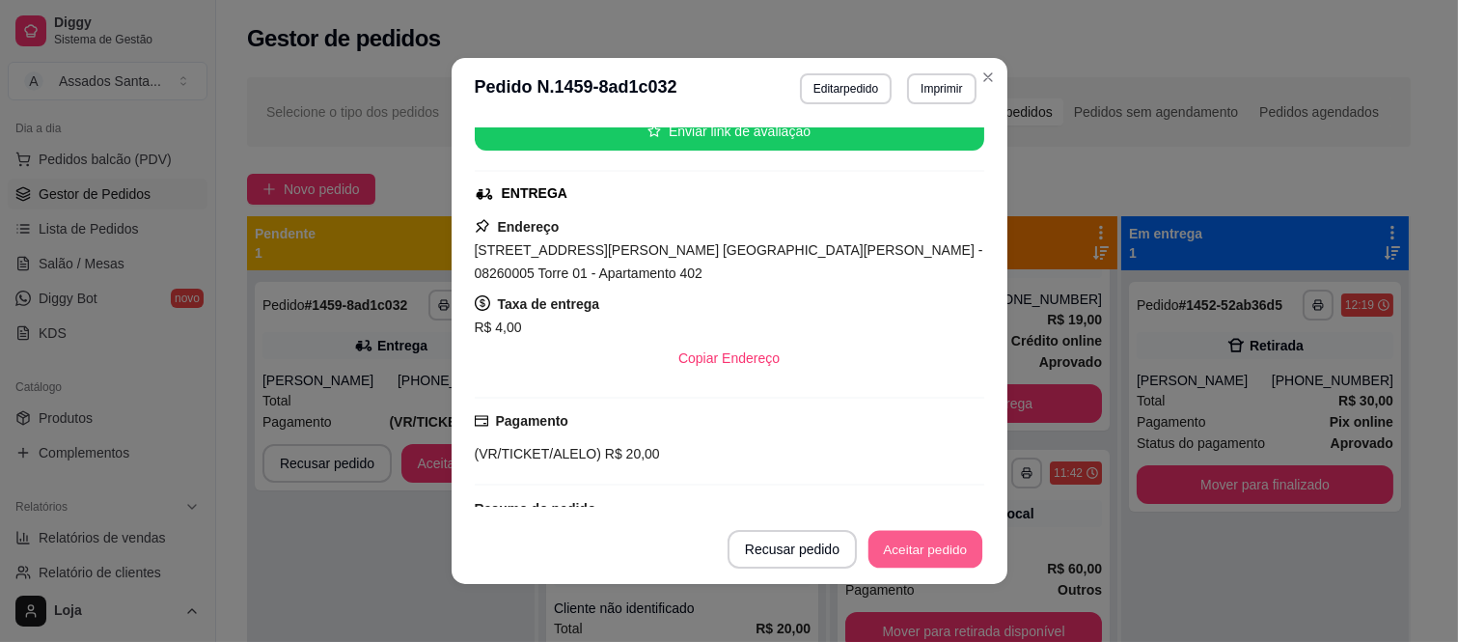
click at [932, 547] on button "Aceitar pedido" at bounding box center [926, 550] width 114 height 38
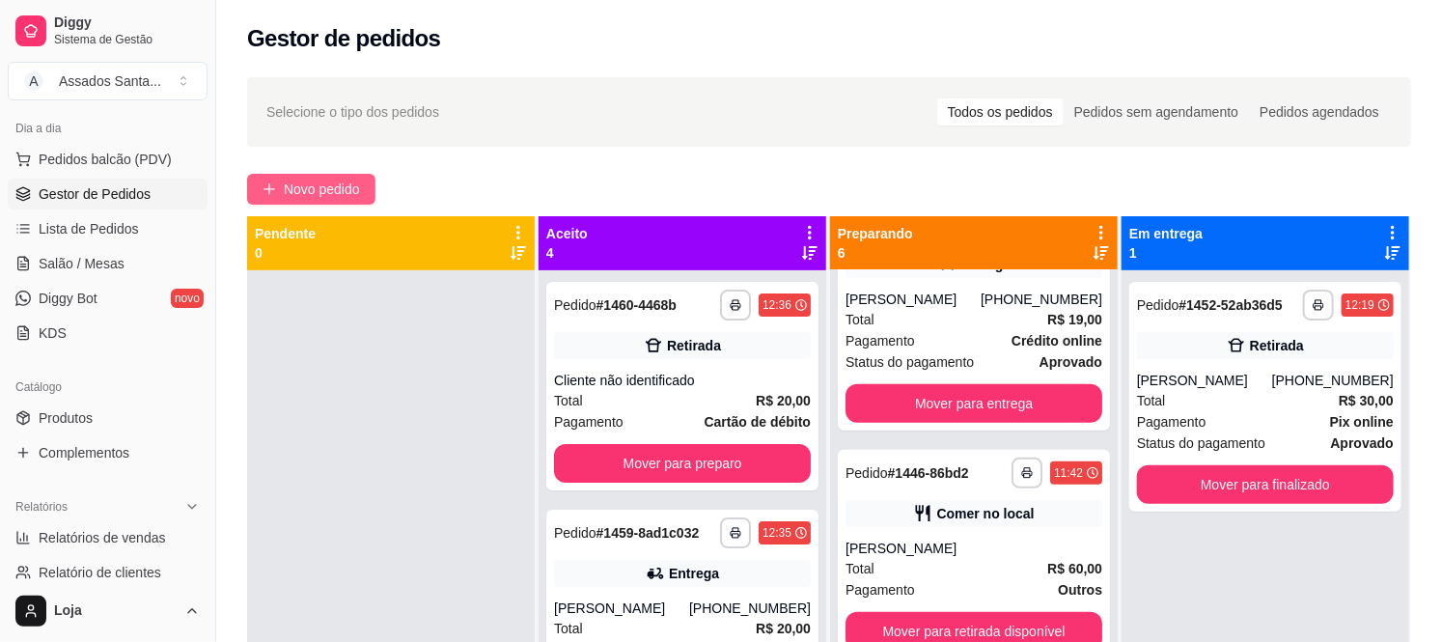
click at [325, 188] on span "Novo pedido" at bounding box center [322, 189] width 76 height 21
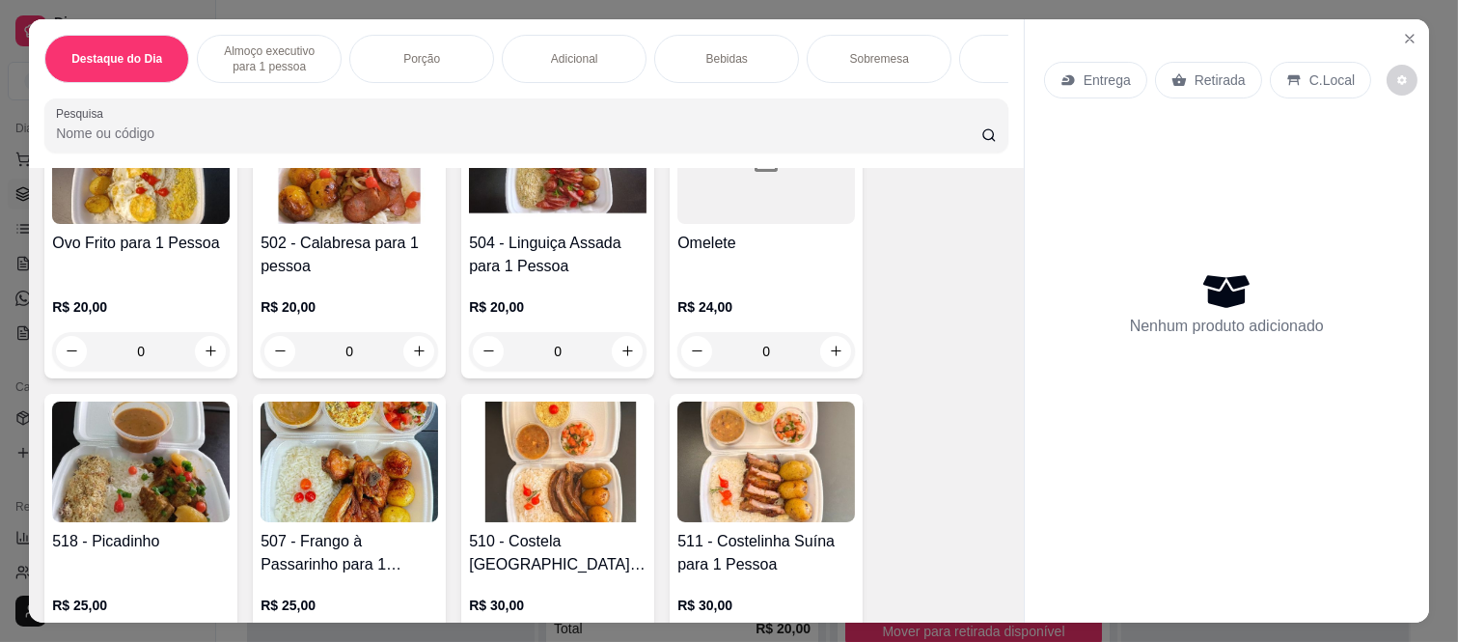
scroll to position [857, 0]
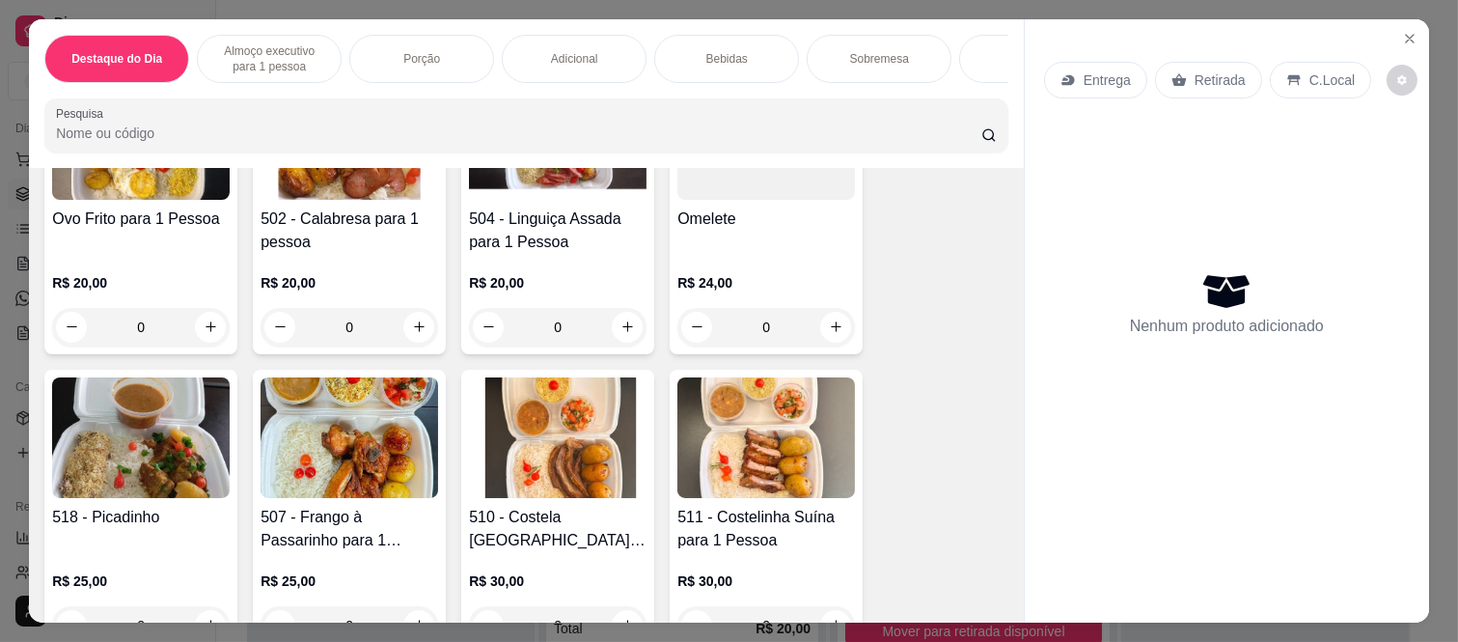
click at [402, 344] on div "0" at bounding box center [350, 327] width 178 height 39
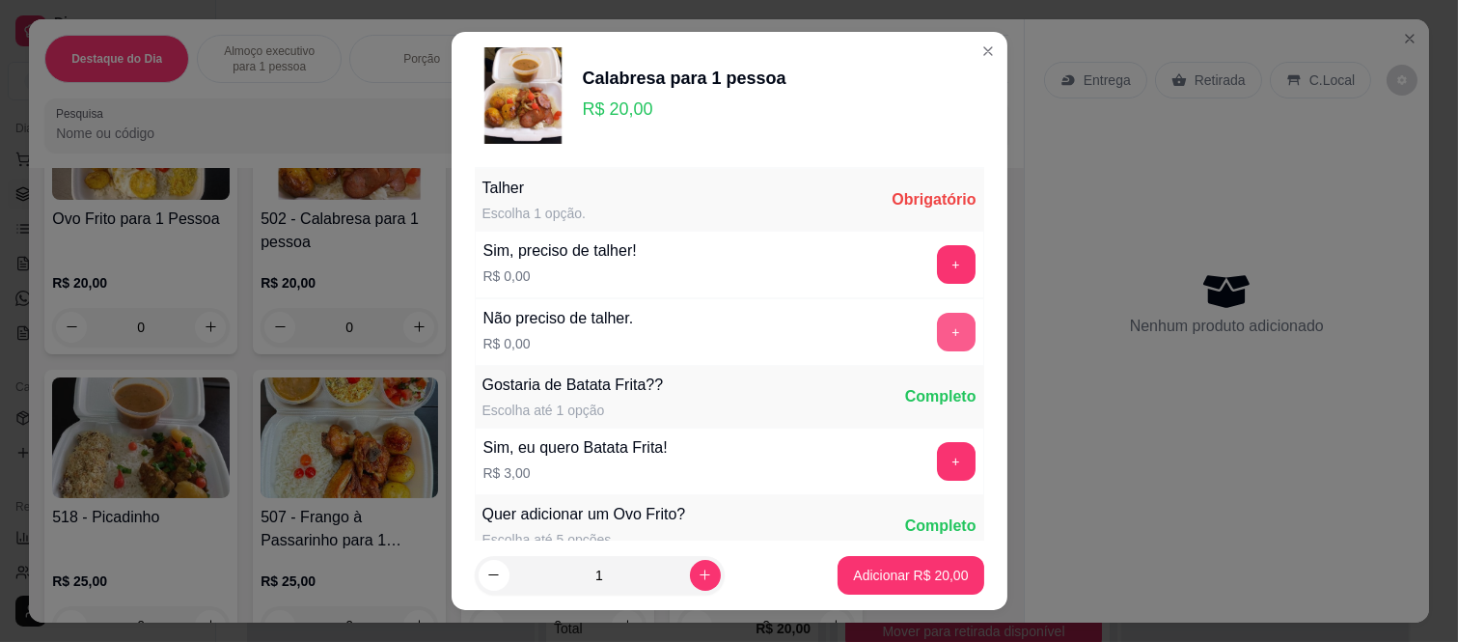
click at [937, 321] on button "+" at bounding box center [956, 332] width 39 height 39
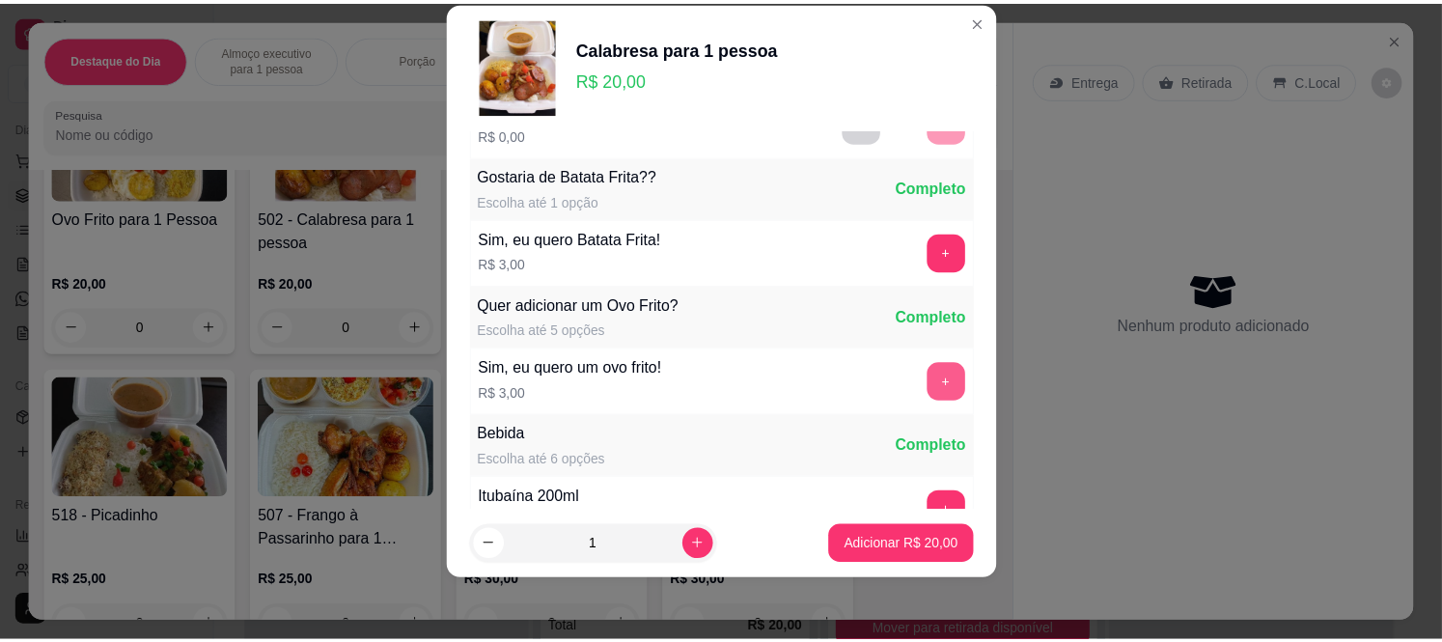
scroll to position [207, 0]
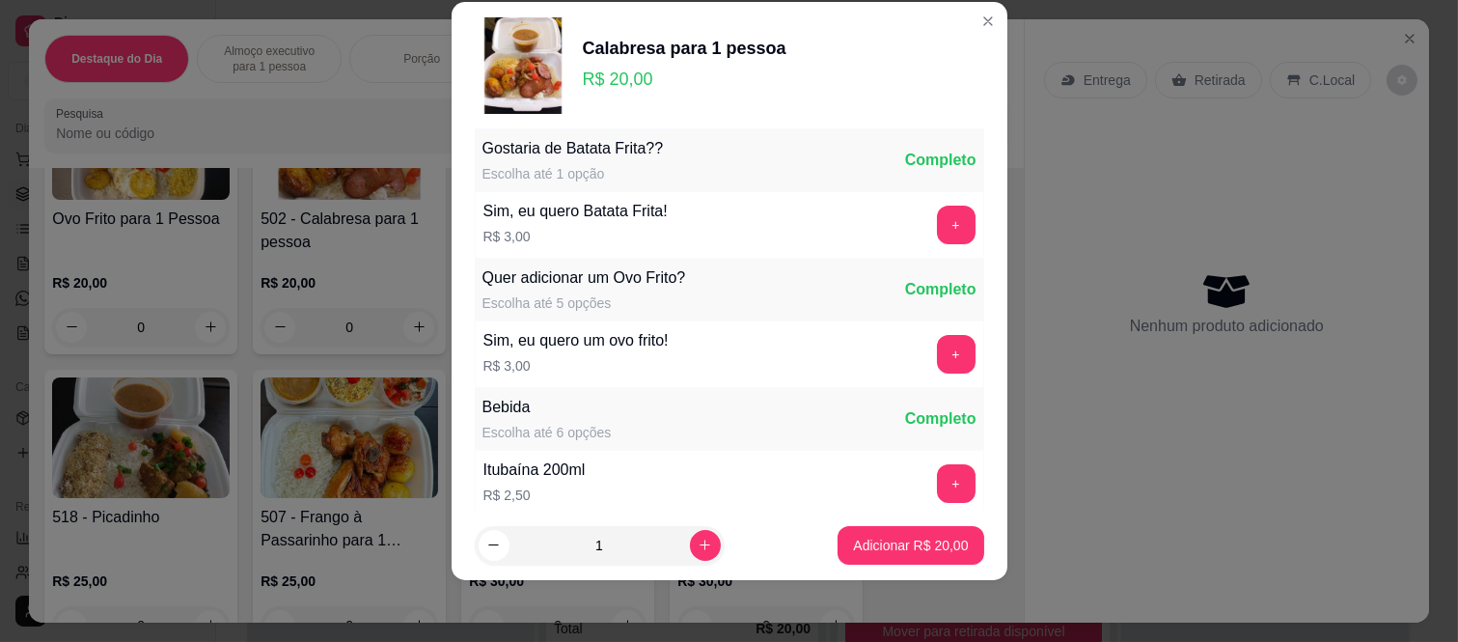
click at [890, 541] on p "Adicionar R$ 20,00" at bounding box center [910, 545] width 115 height 19
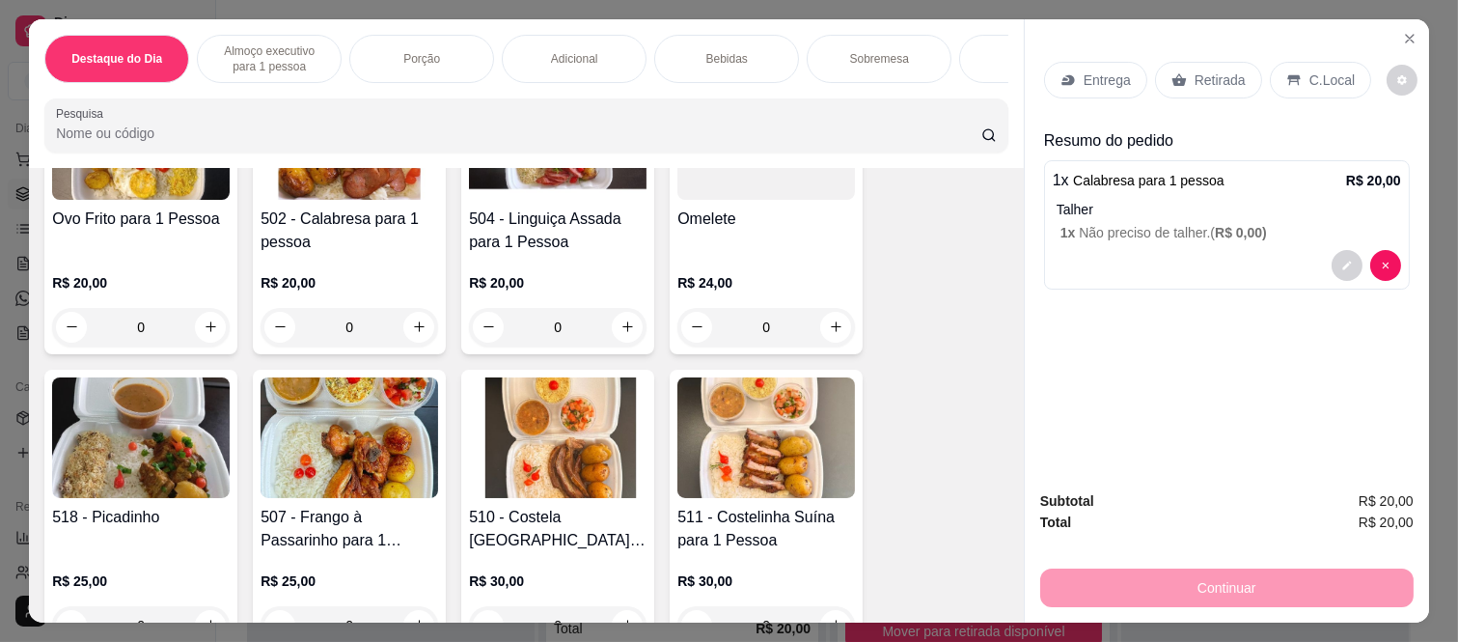
click at [1178, 72] on icon at bounding box center [1179, 79] width 15 height 15
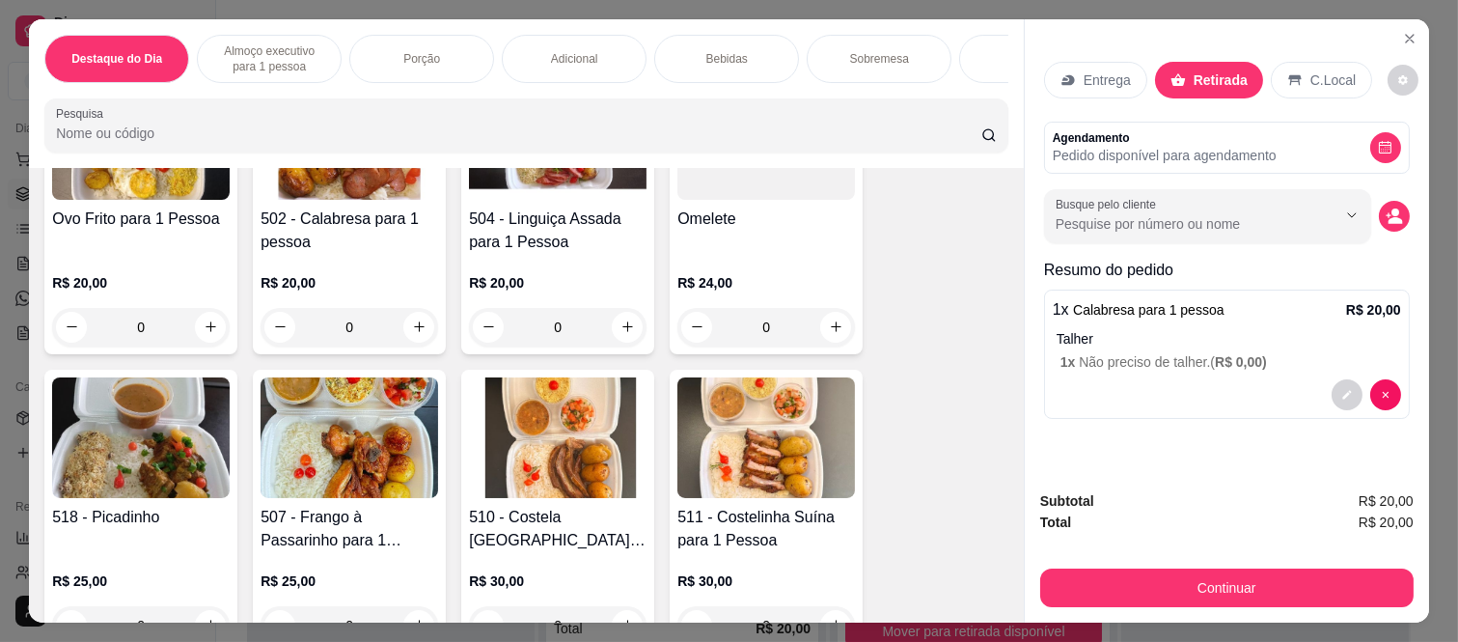
click at [1152, 569] on button "Continuar" at bounding box center [1228, 588] width 374 height 39
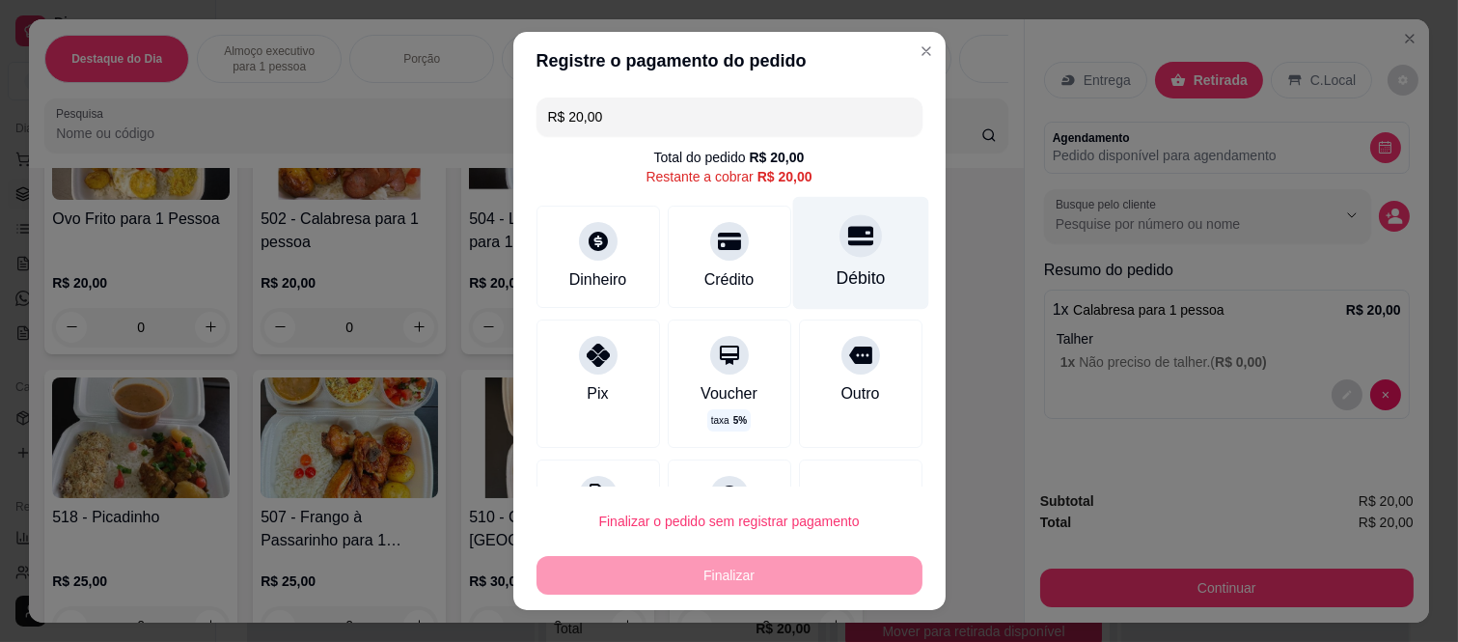
click at [834, 258] on div "Débito" at bounding box center [860, 253] width 136 height 113
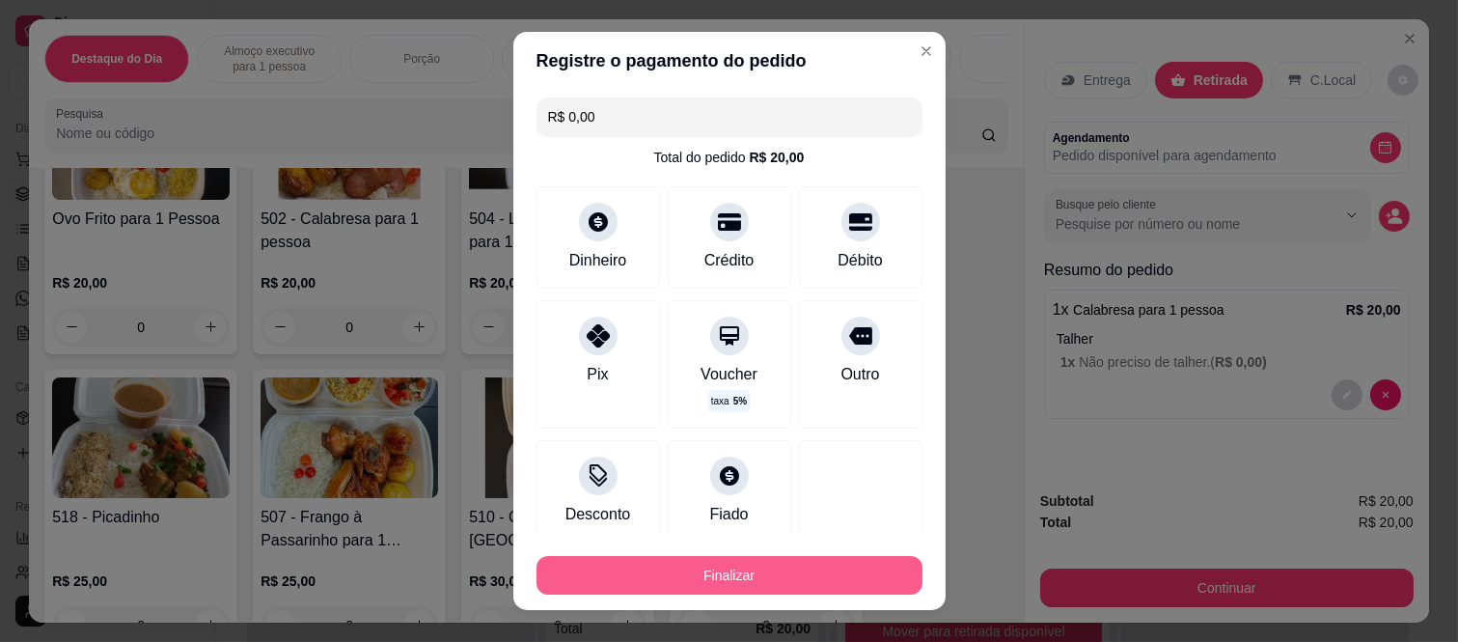
click at [811, 580] on button "Finalizar" at bounding box center [730, 575] width 386 height 39
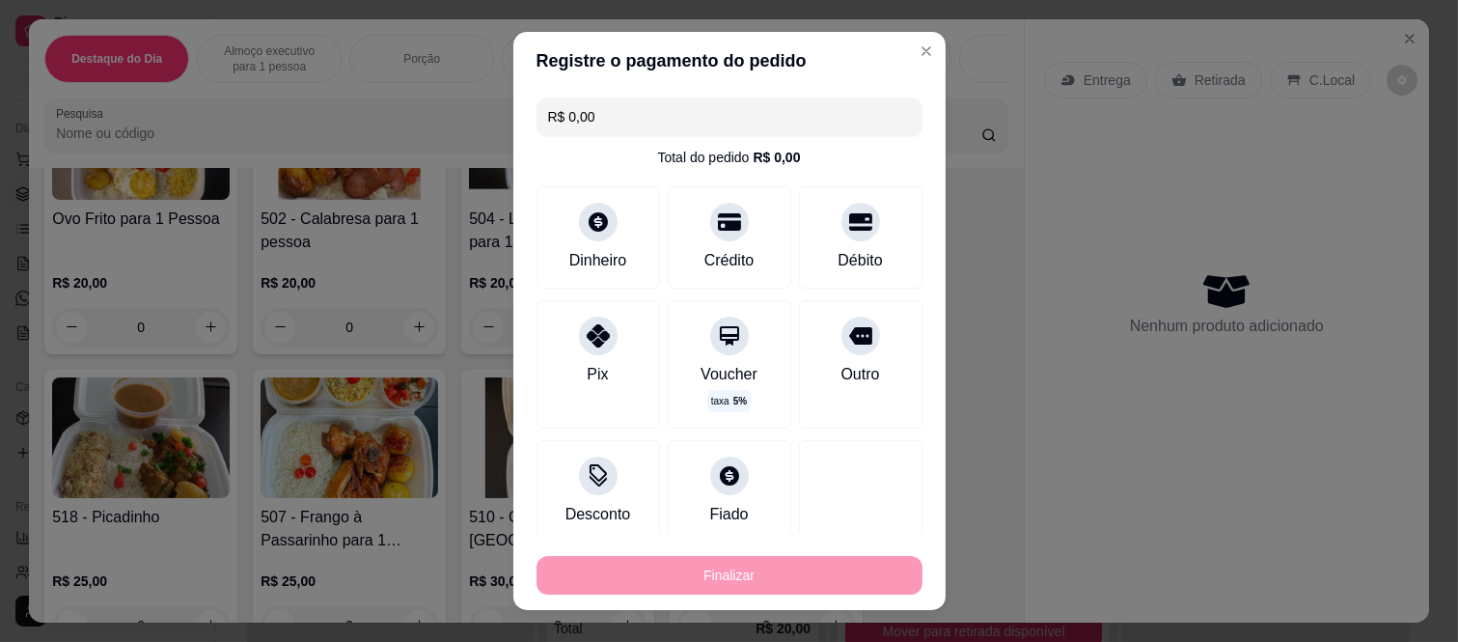
type input "-R$ 20,00"
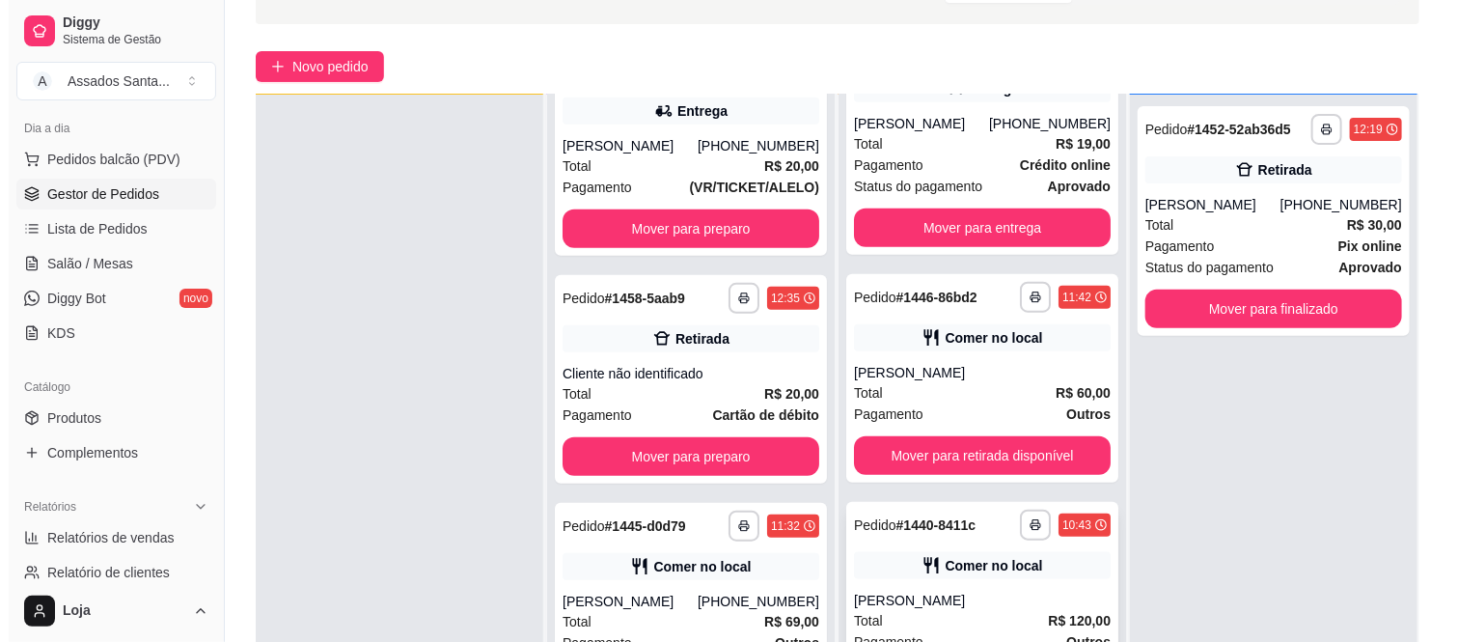
scroll to position [294, 0]
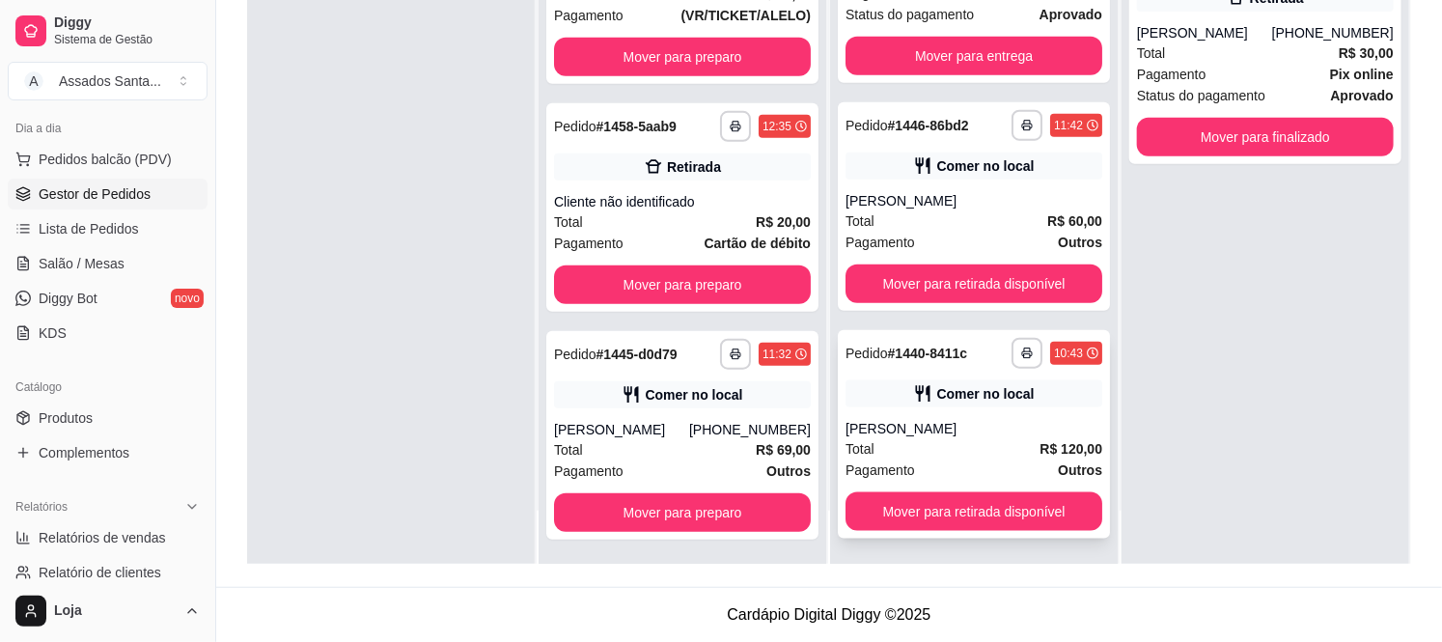
click at [991, 393] on div "Comer no local" at bounding box center [984, 393] width 97 height 19
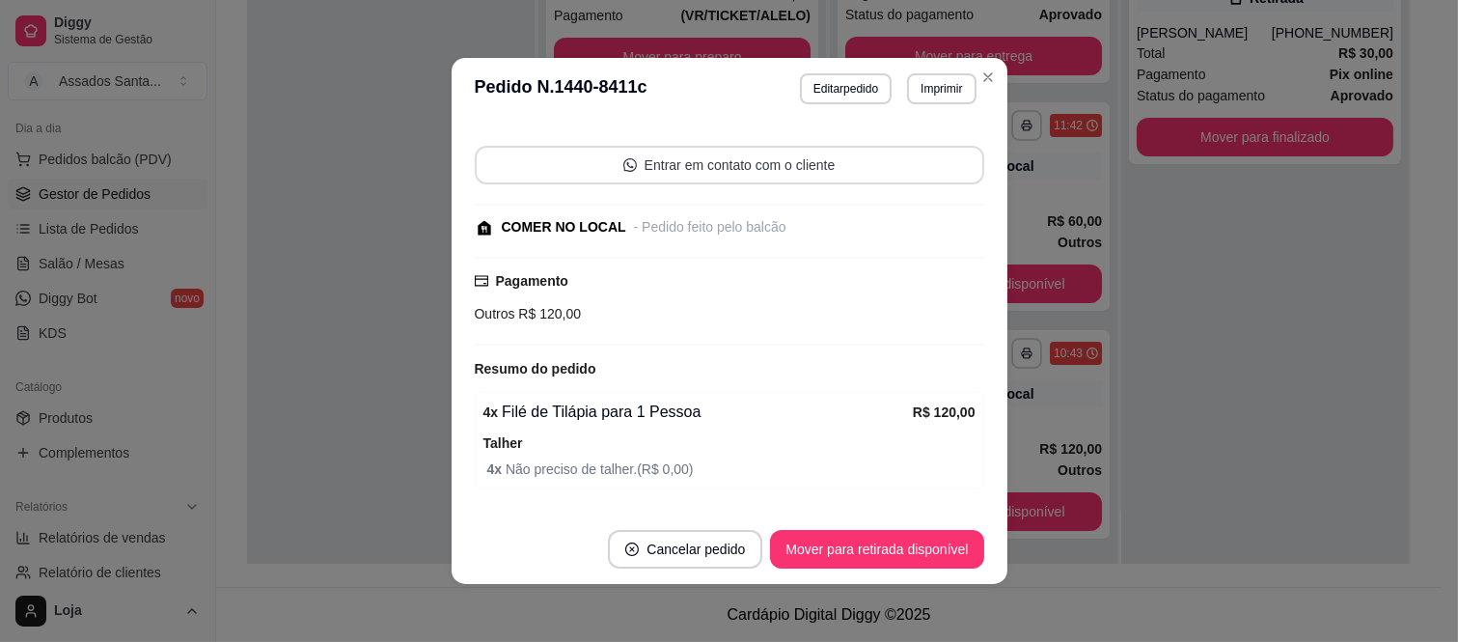
scroll to position [112, 0]
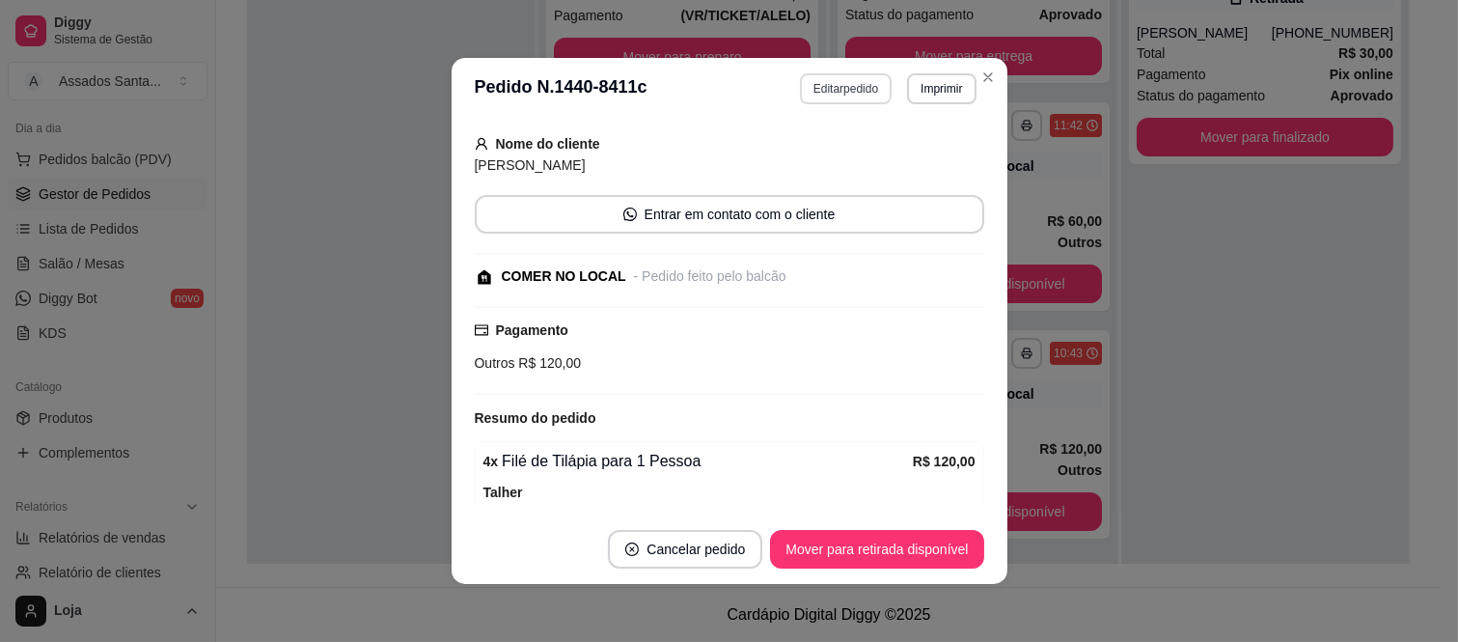
click at [820, 75] on button "Editar pedido" at bounding box center [846, 88] width 92 height 31
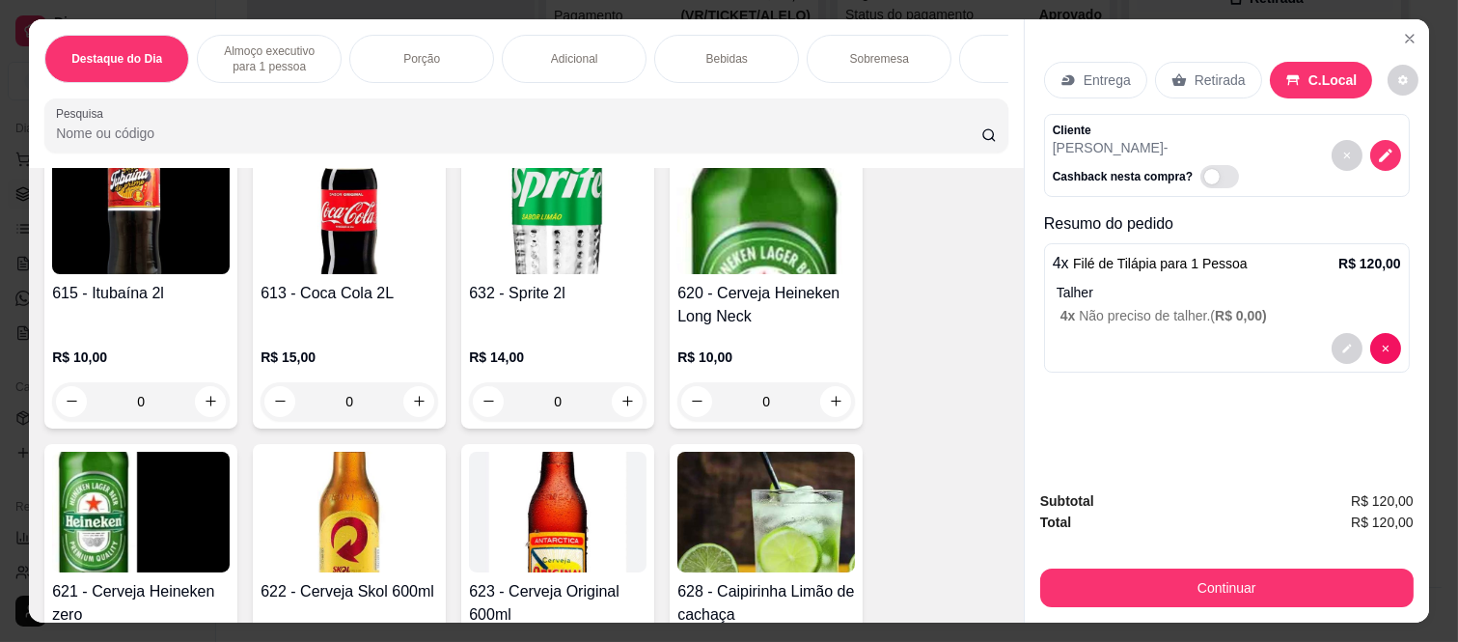
scroll to position [3861, 0]
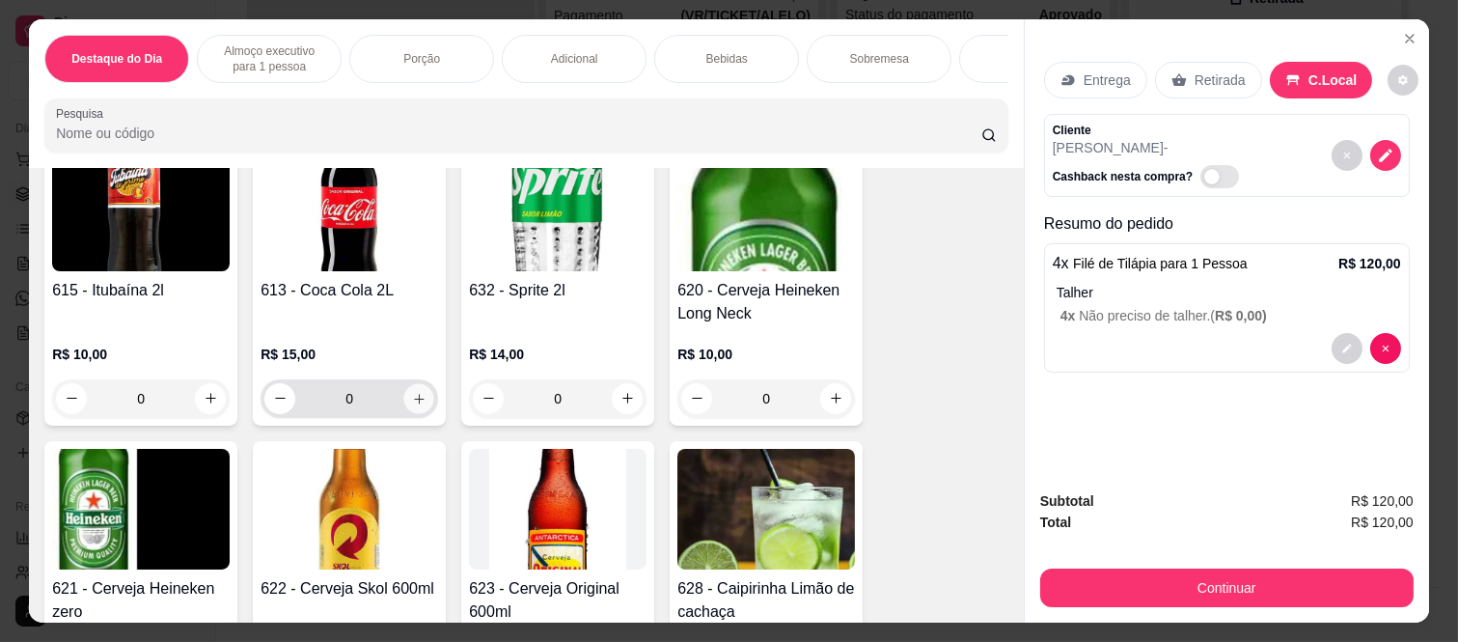
click at [423, 399] on button "increase-product-quantity" at bounding box center [419, 398] width 30 height 30
type input "1"
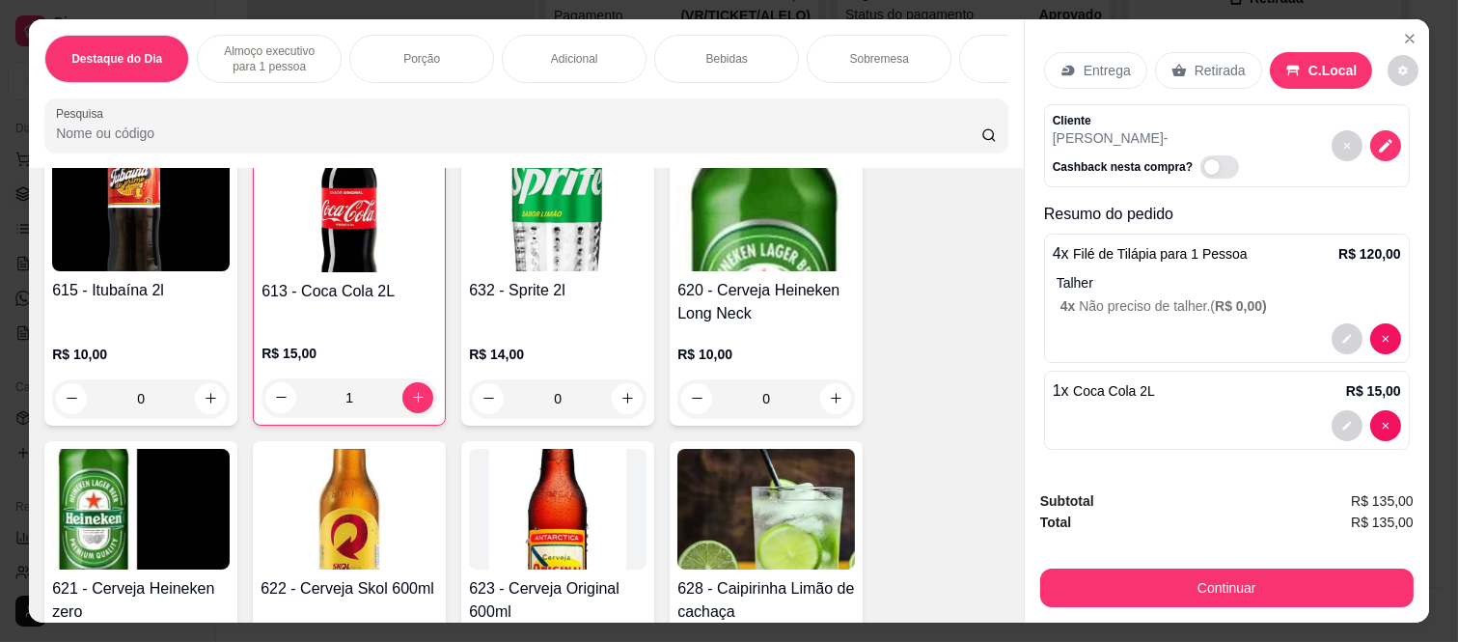
scroll to position [12, 0]
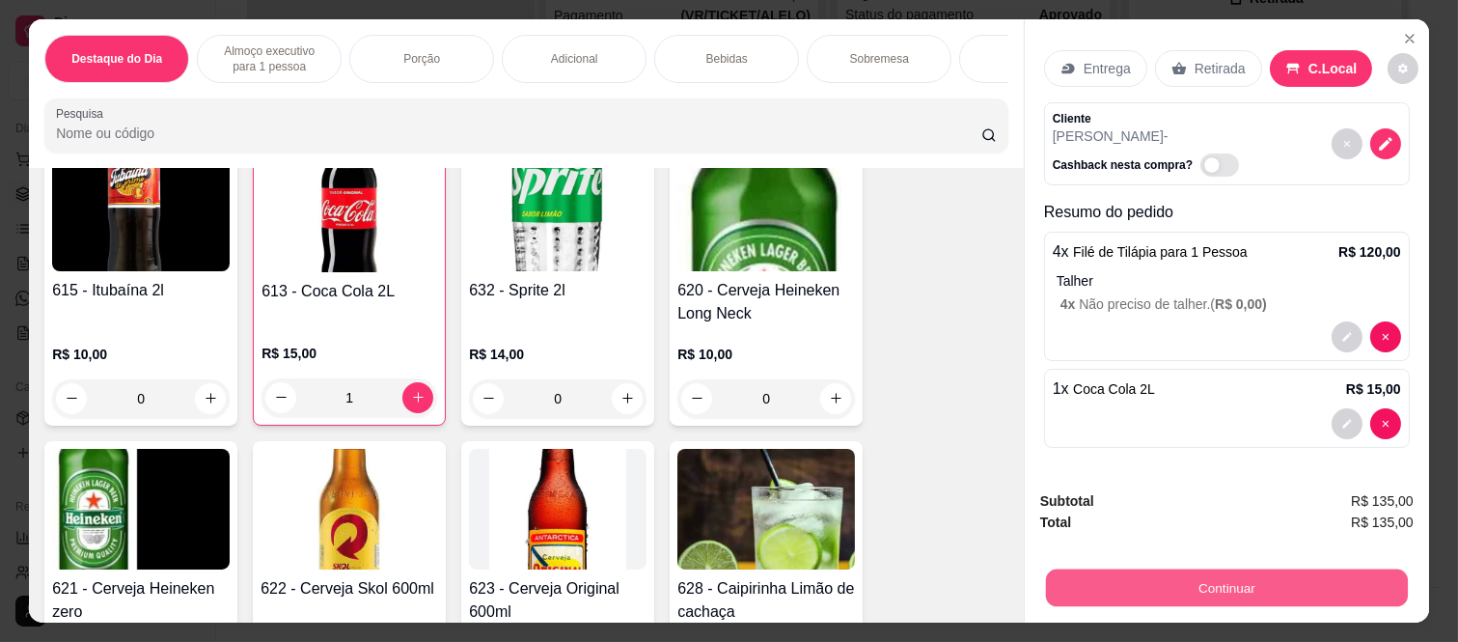
click at [1164, 577] on button "Continuar" at bounding box center [1227, 589] width 362 height 38
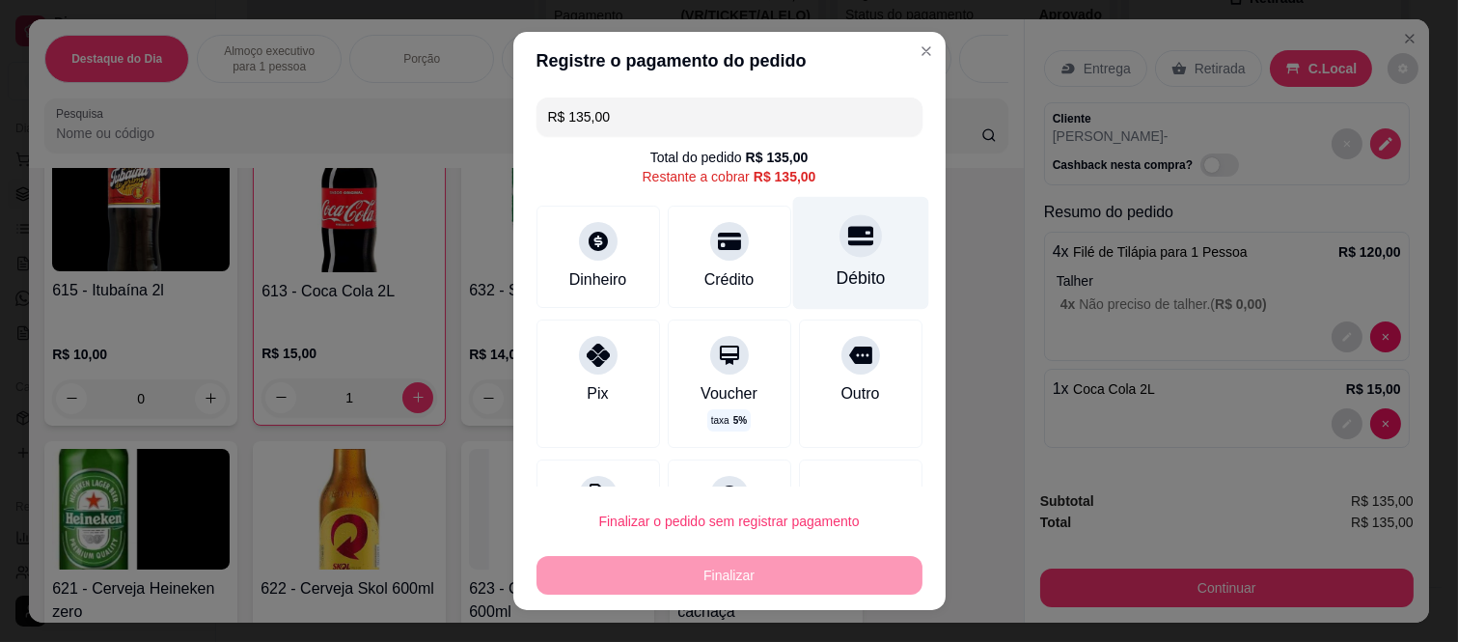
click at [864, 257] on div "Débito" at bounding box center [860, 253] width 136 height 113
type input "R$ 0,00"
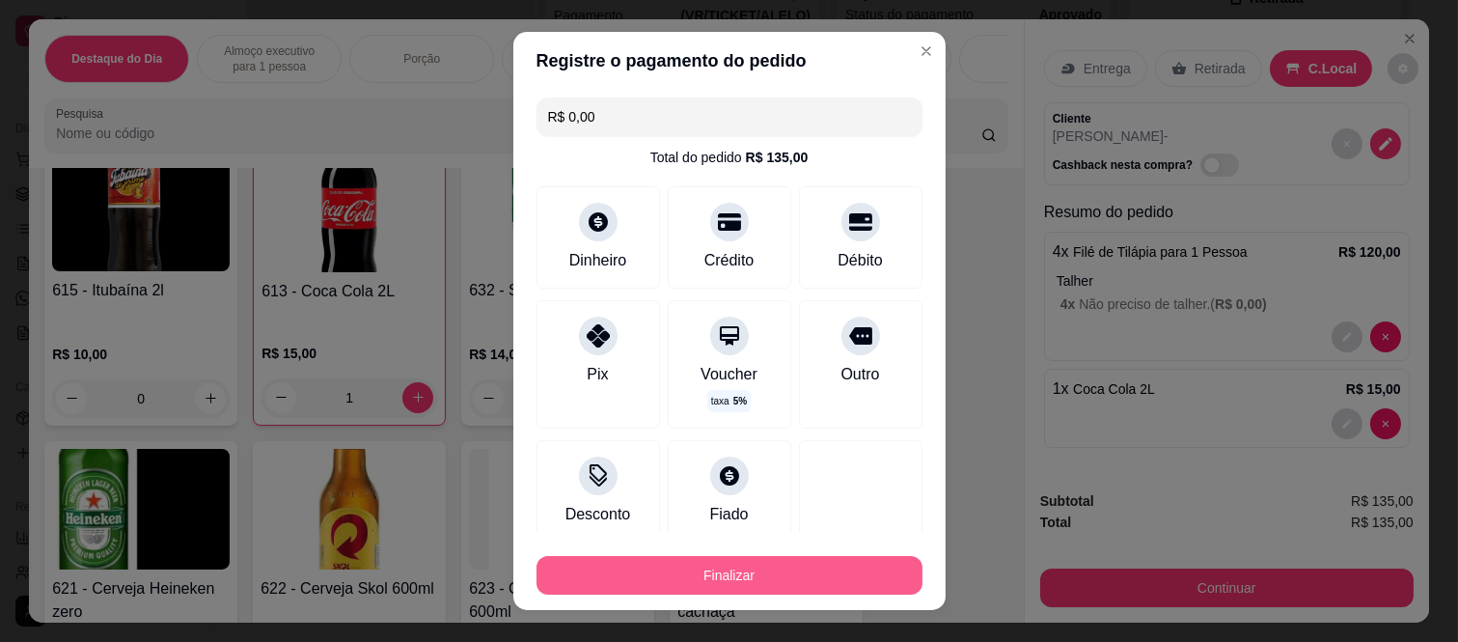
click at [739, 583] on button "Finalizar" at bounding box center [730, 575] width 386 height 39
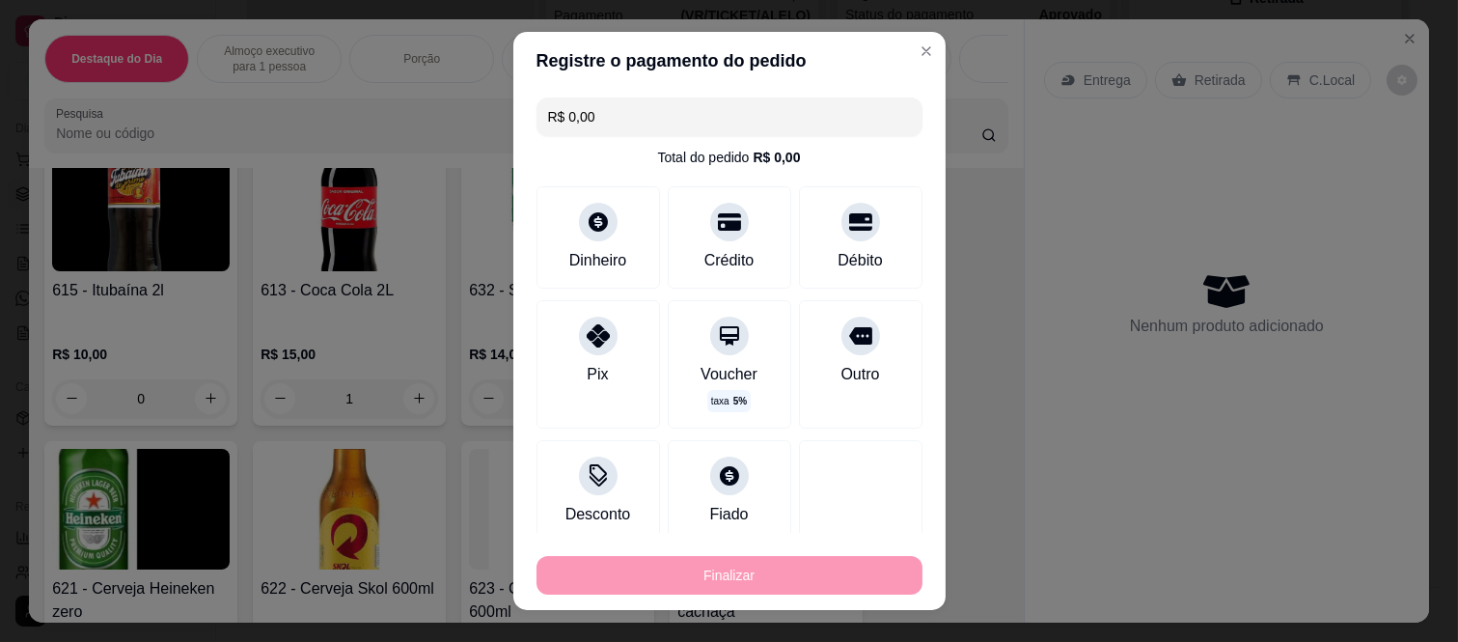
type input "0"
type input "-R$ 135,00"
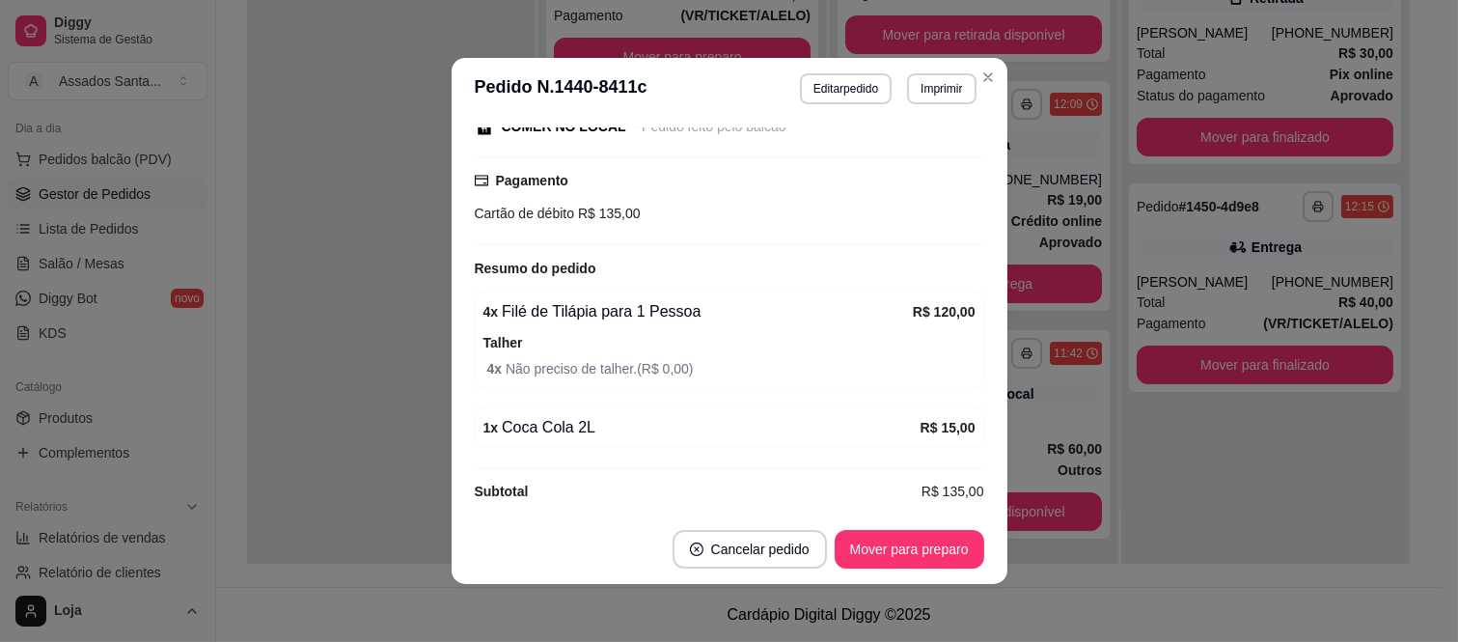
scroll to position [322, 0]
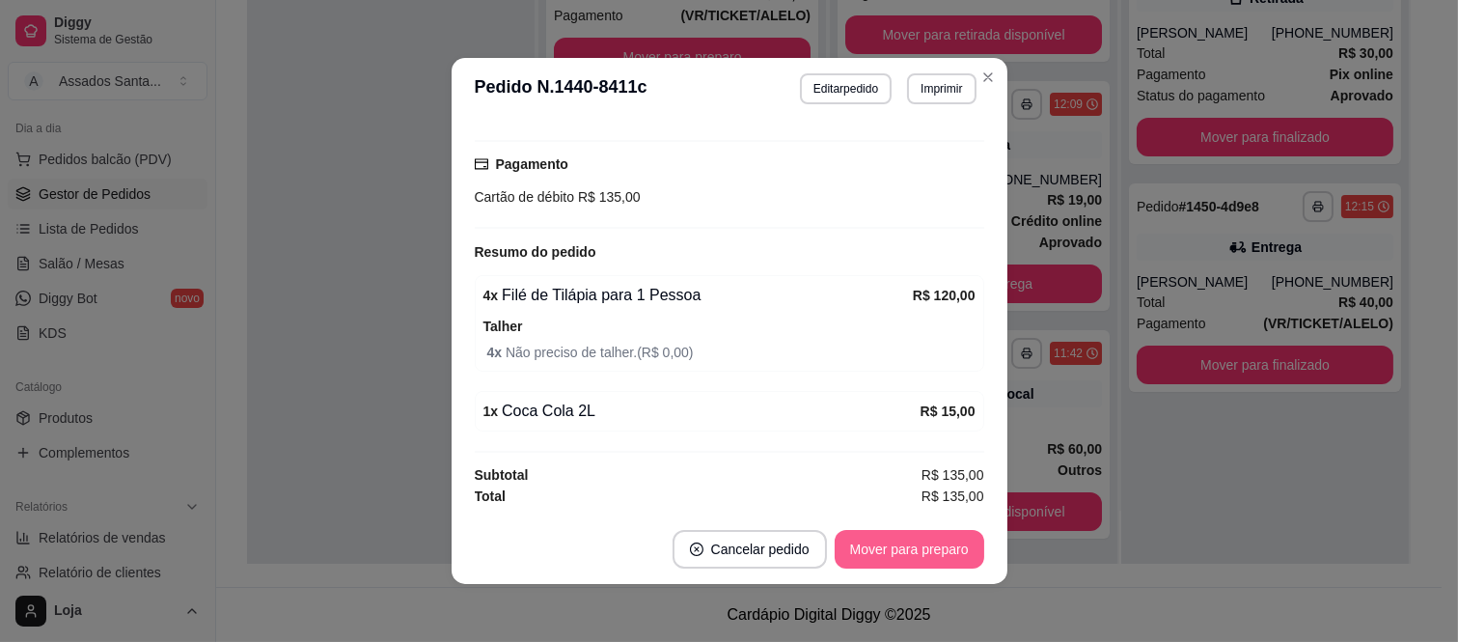
click at [930, 543] on button "Mover para preparo" at bounding box center [910, 549] width 150 height 39
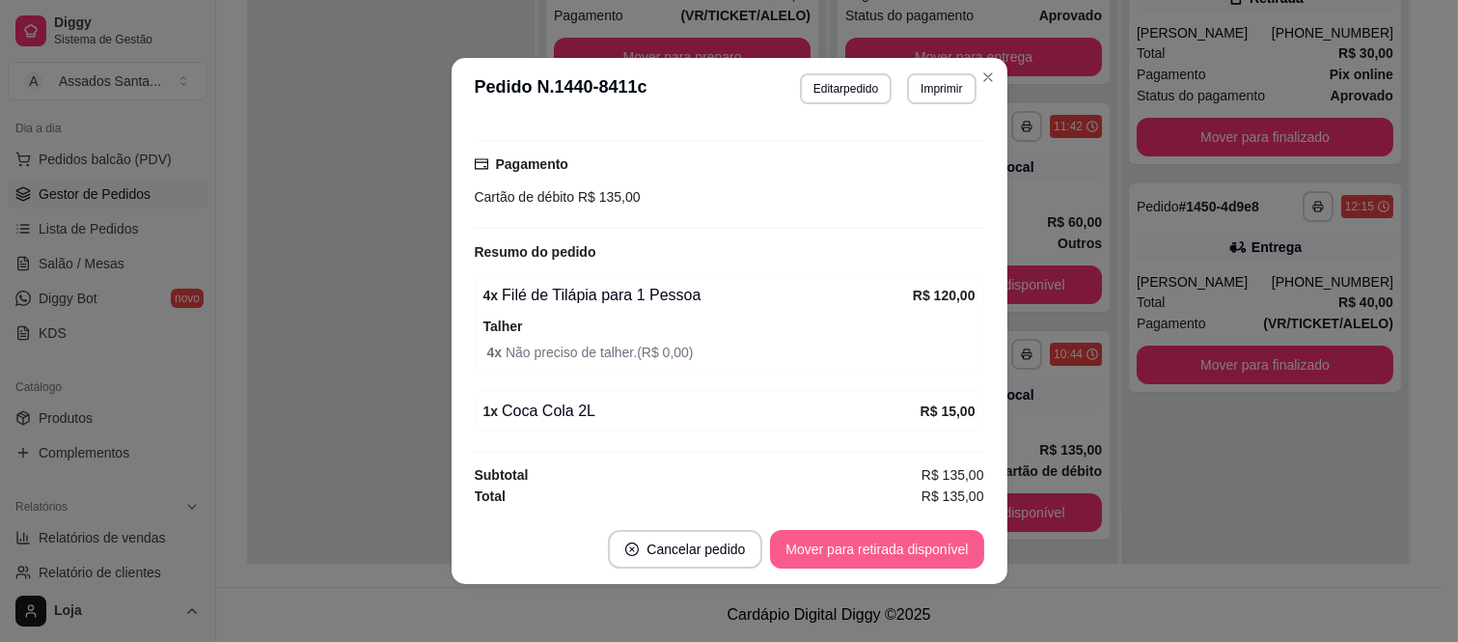
click at [912, 550] on button "Mover para retirada disponível" at bounding box center [876, 549] width 213 height 39
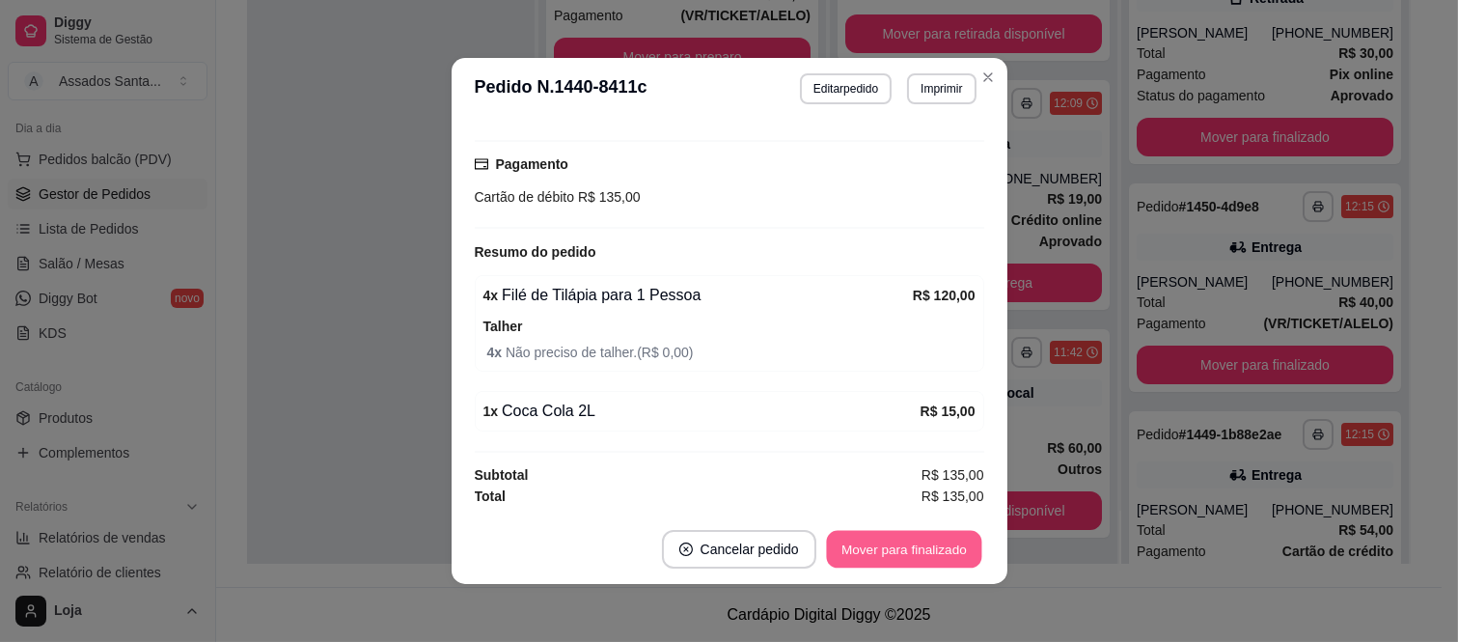
click at [912, 550] on button "Mover para finalizado" at bounding box center [903, 550] width 155 height 38
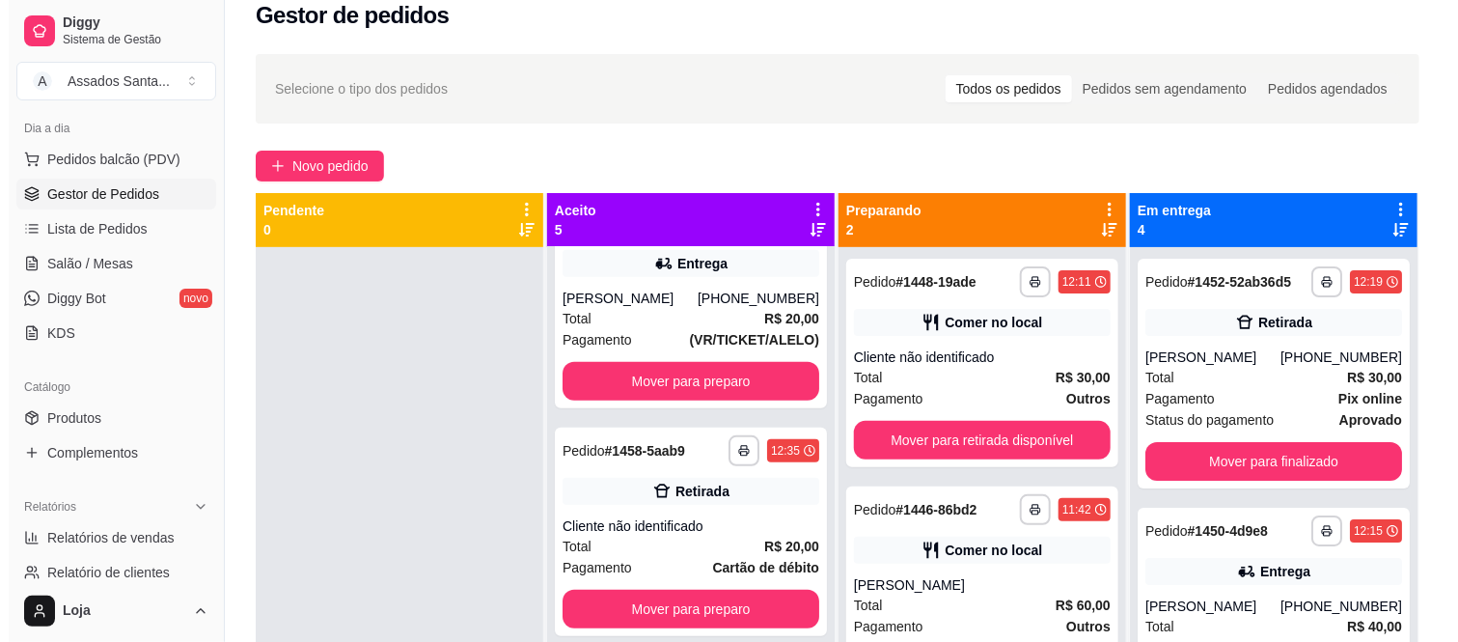
scroll to position [0, 0]
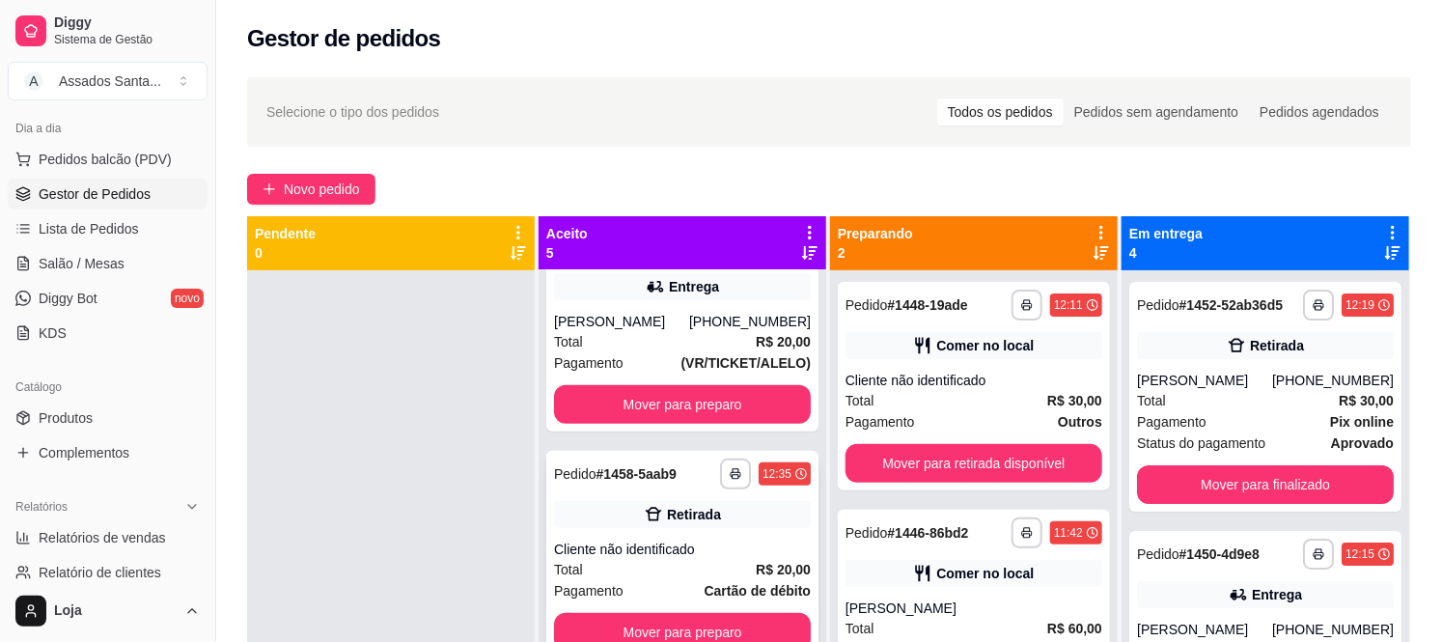
click at [627, 537] on div "**********" at bounding box center [682, 555] width 272 height 208
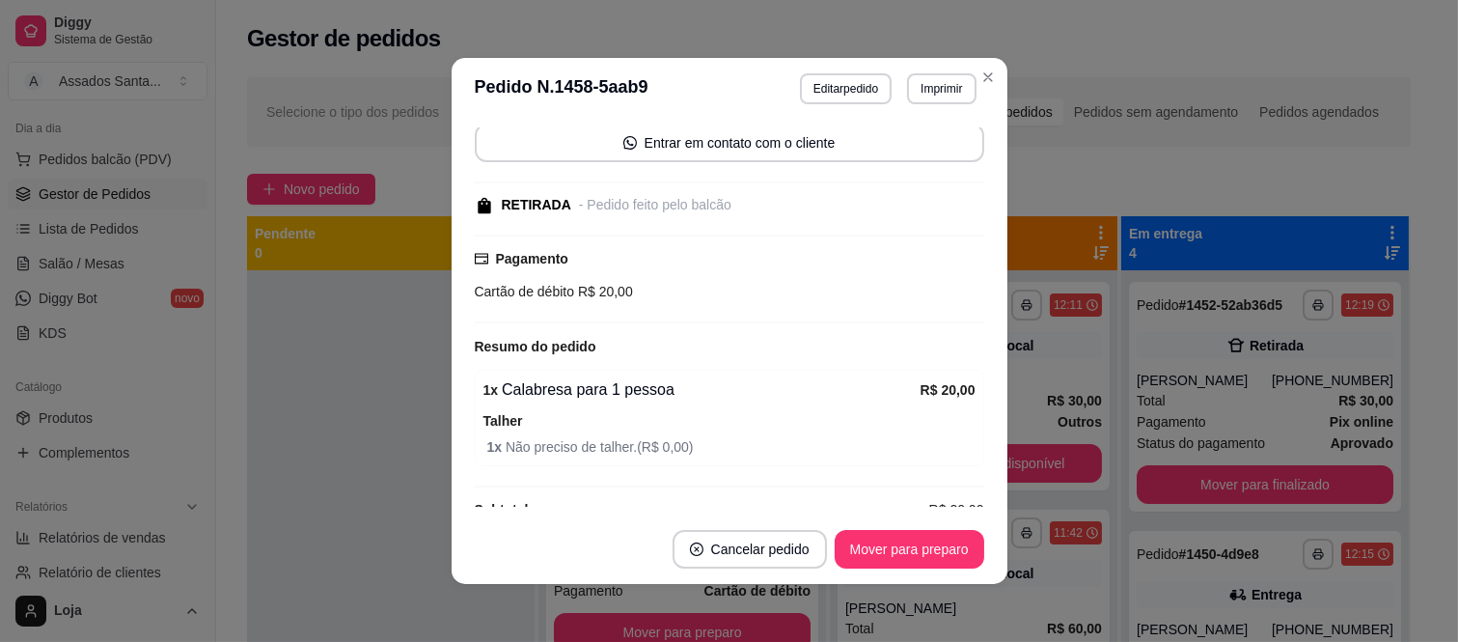
scroll to position [178, 0]
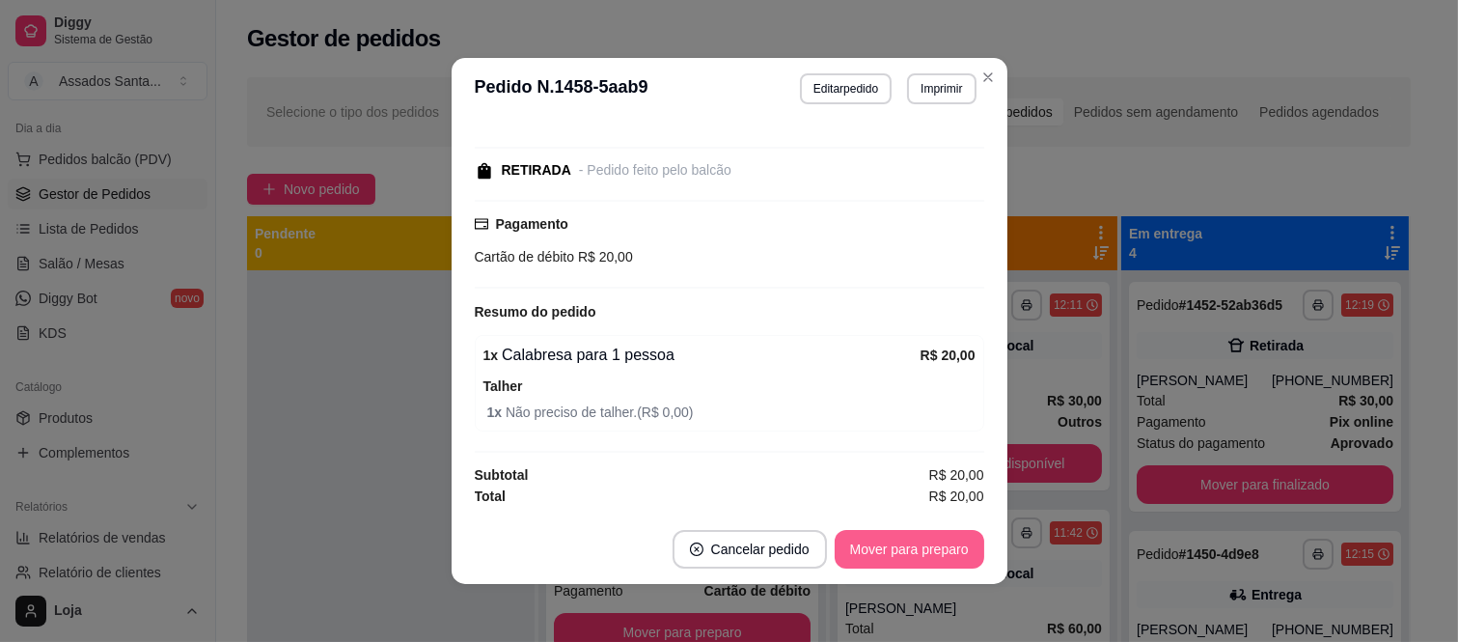
click at [903, 551] on button "Mover para preparo" at bounding box center [910, 549] width 150 height 39
click at [903, 551] on button "Mover para retirada disponível" at bounding box center [876, 549] width 213 height 39
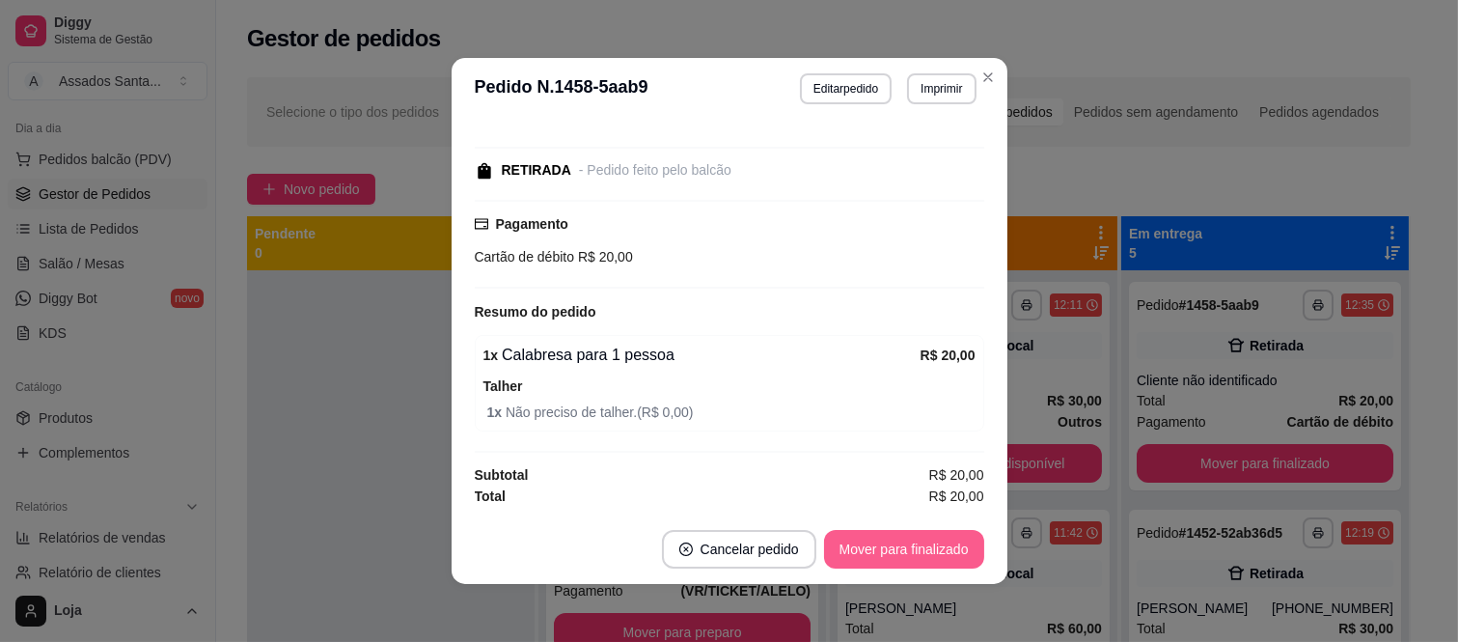
click at [903, 551] on button "Mover para finalizado" at bounding box center [904, 549] width 160 height 39
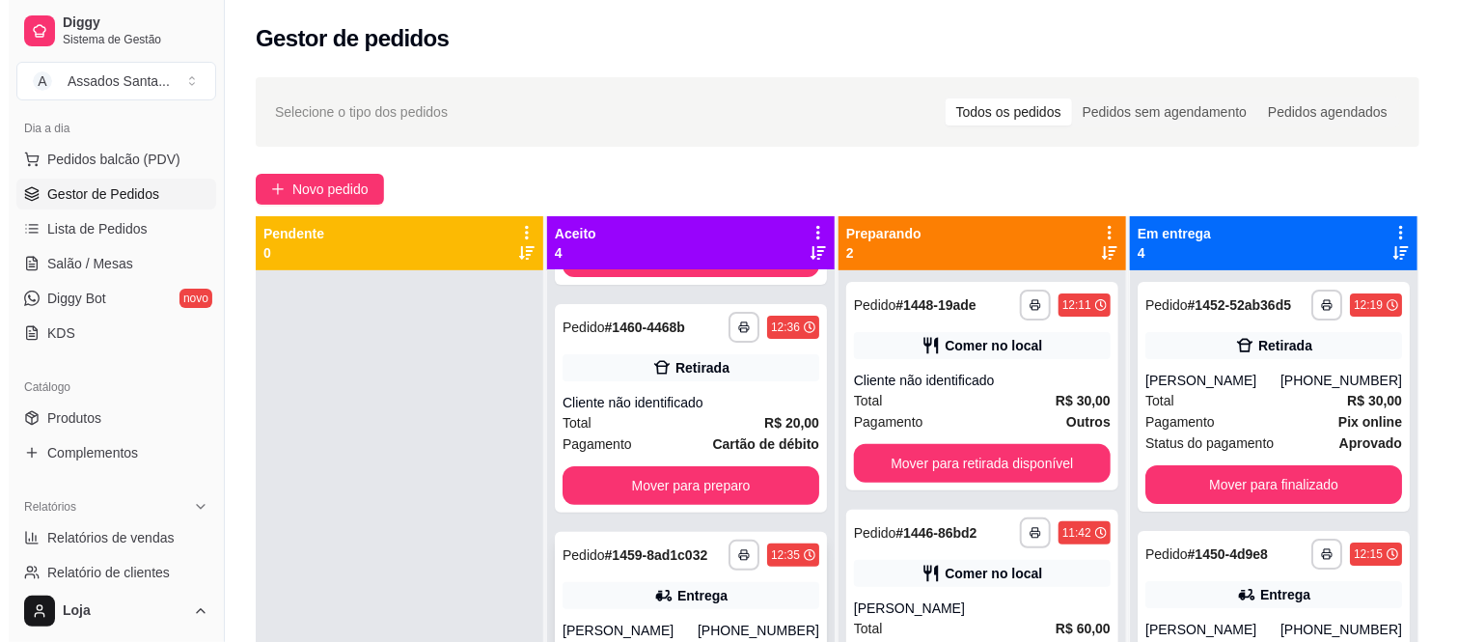
scroll to position [214, 0]
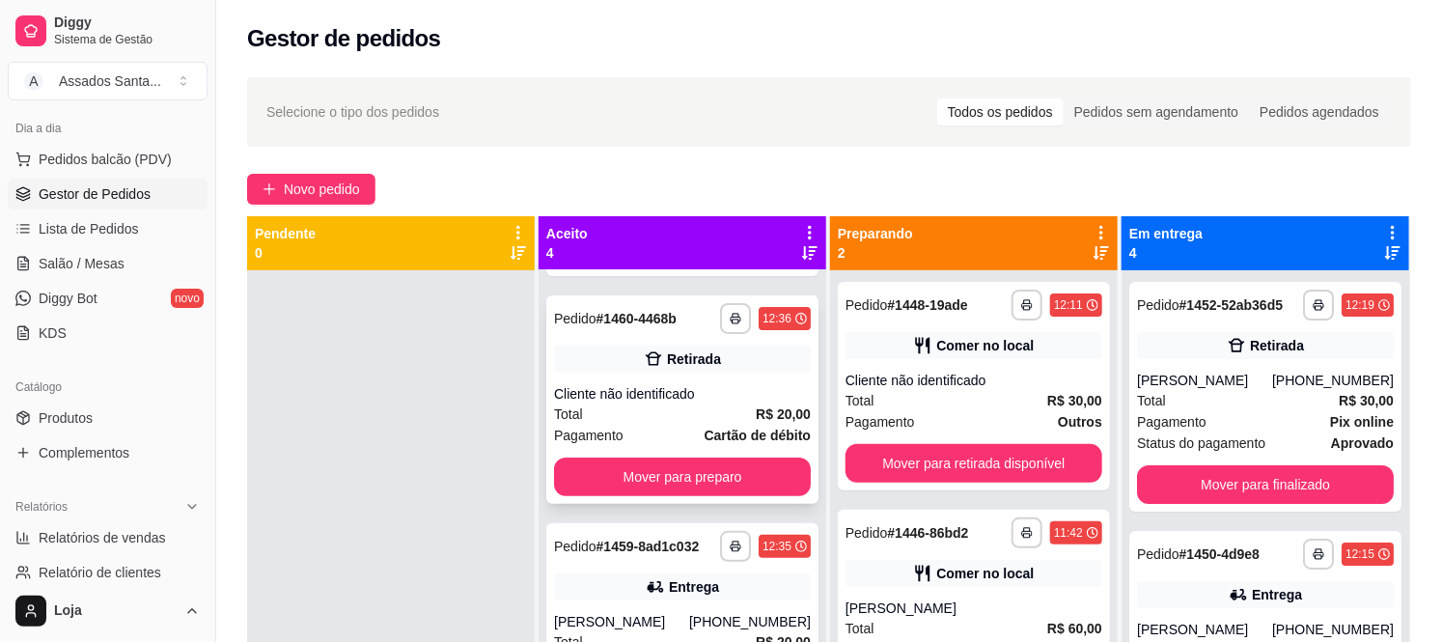
click at [680, 384] on div "Cliente não identificado" at bounding box center [682, 393] width 257 height 19
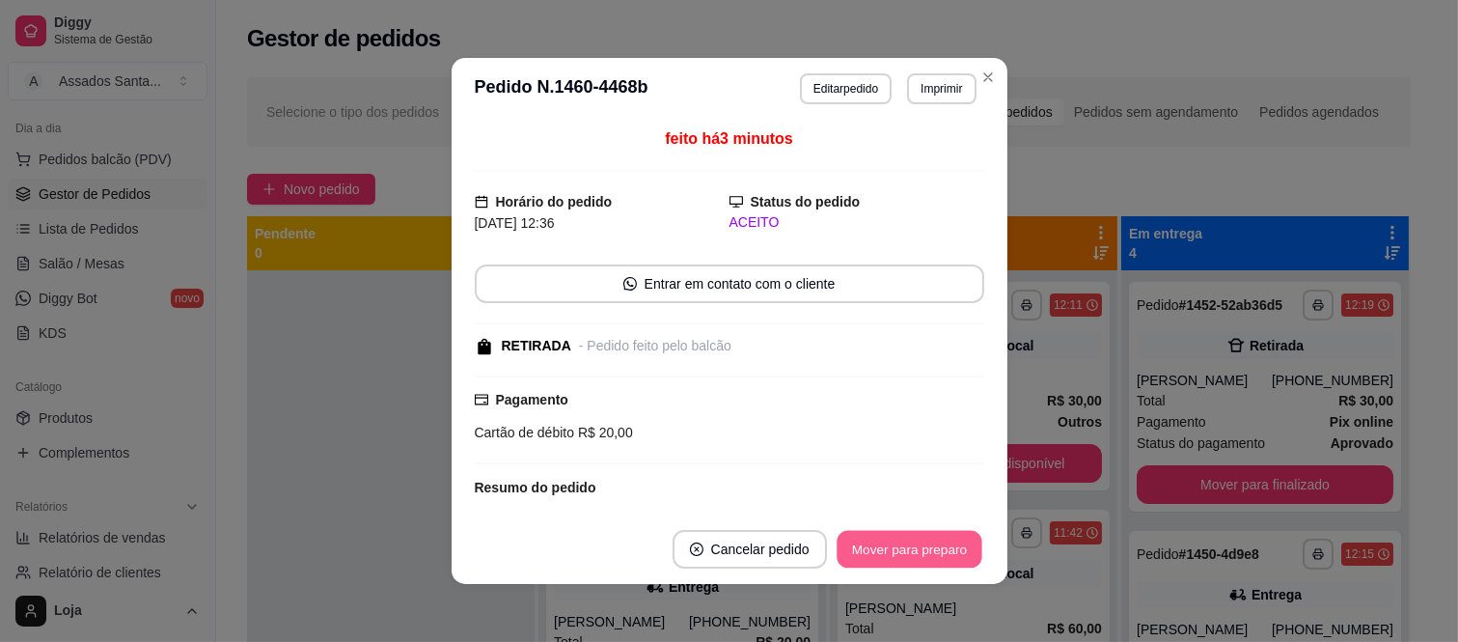
click at [863, 542] on button "Mover para preparo" at bounding box center [909, 550] width 145 height 38
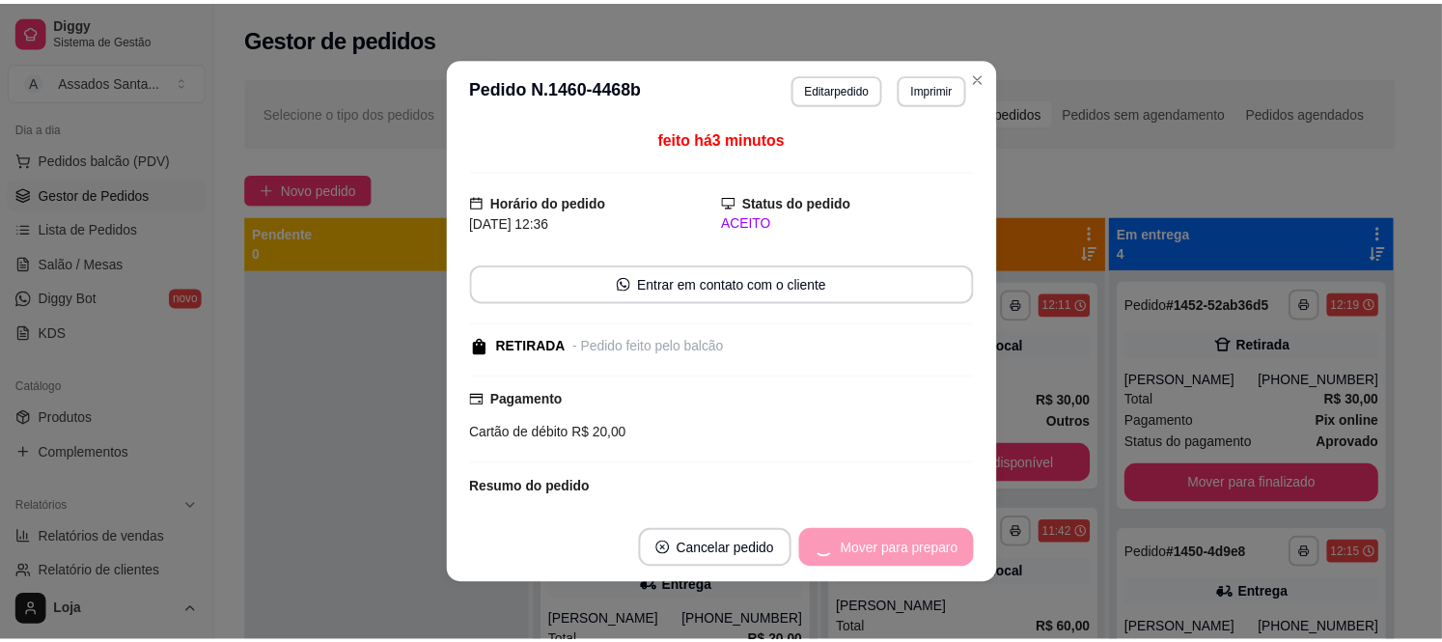
scroll to position [60, 0]
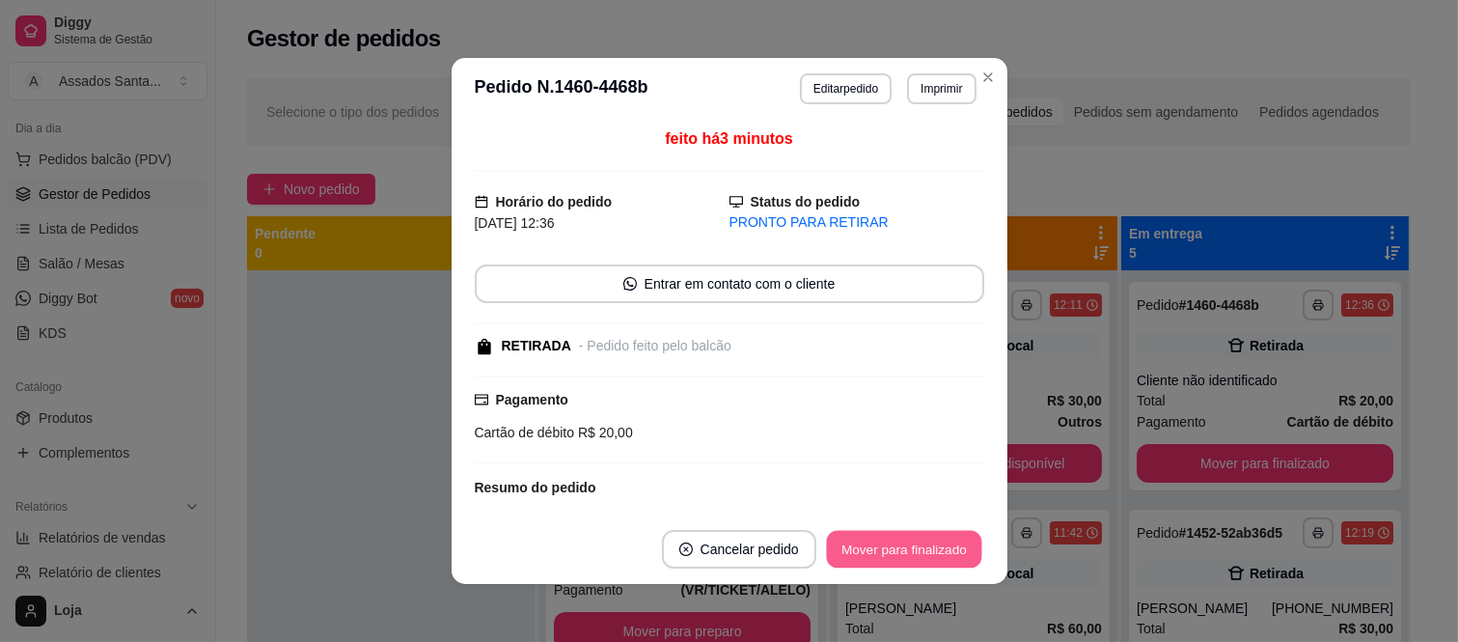
click at [886, 552] on button "Mover para finalizado" at bounding box center [903, 550] width 155 height 38
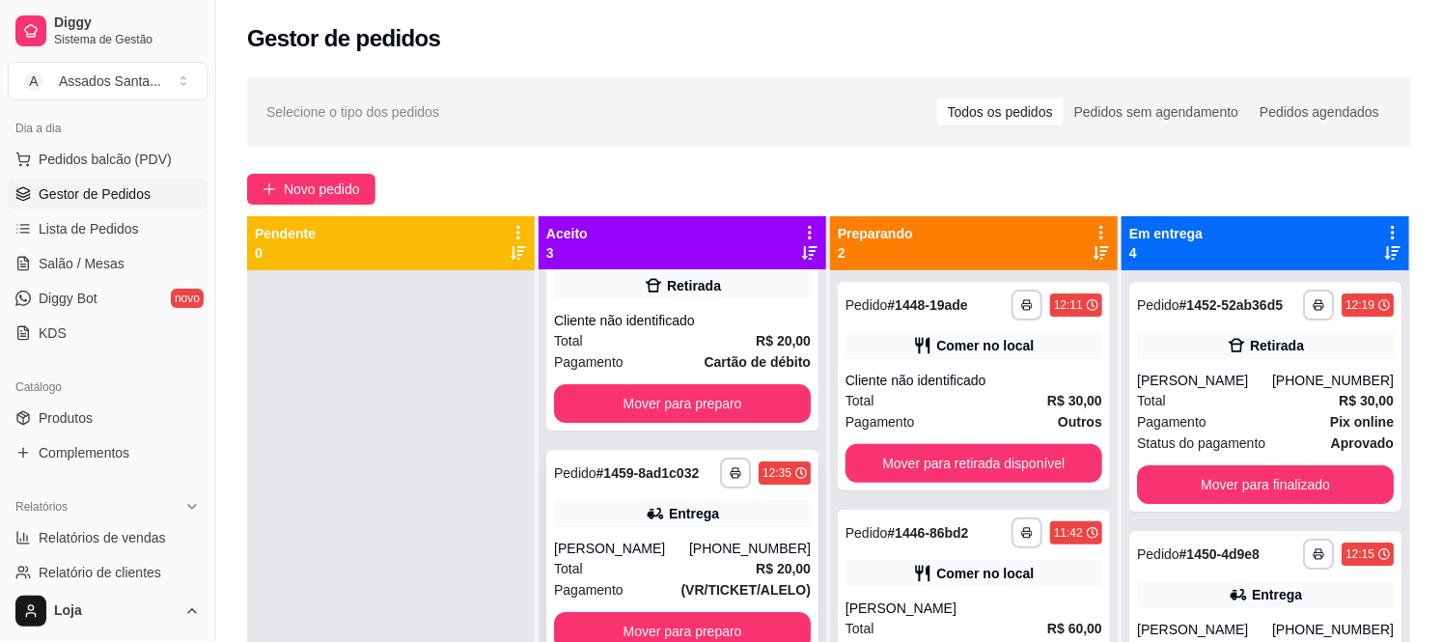
scroll to position [0, 0]
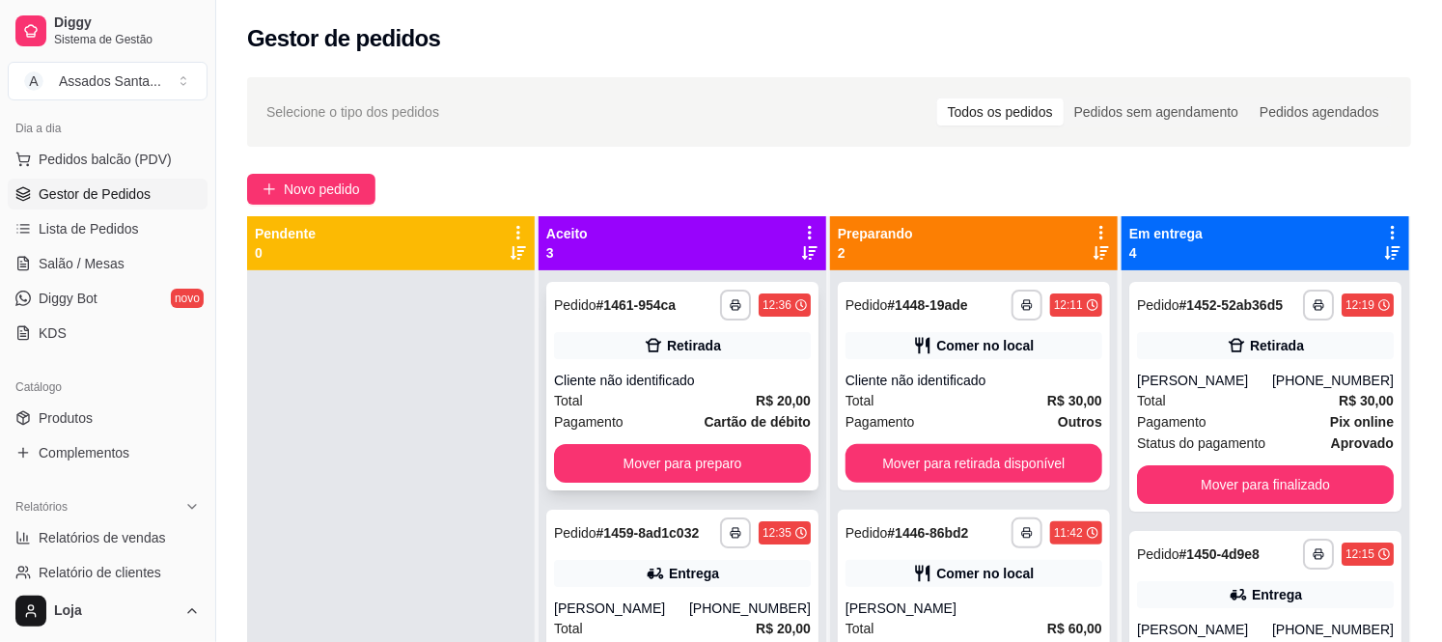
click at [663, 398] on div "Total R$ 20,00" at bounding box center [682, 400] width 257 height 21
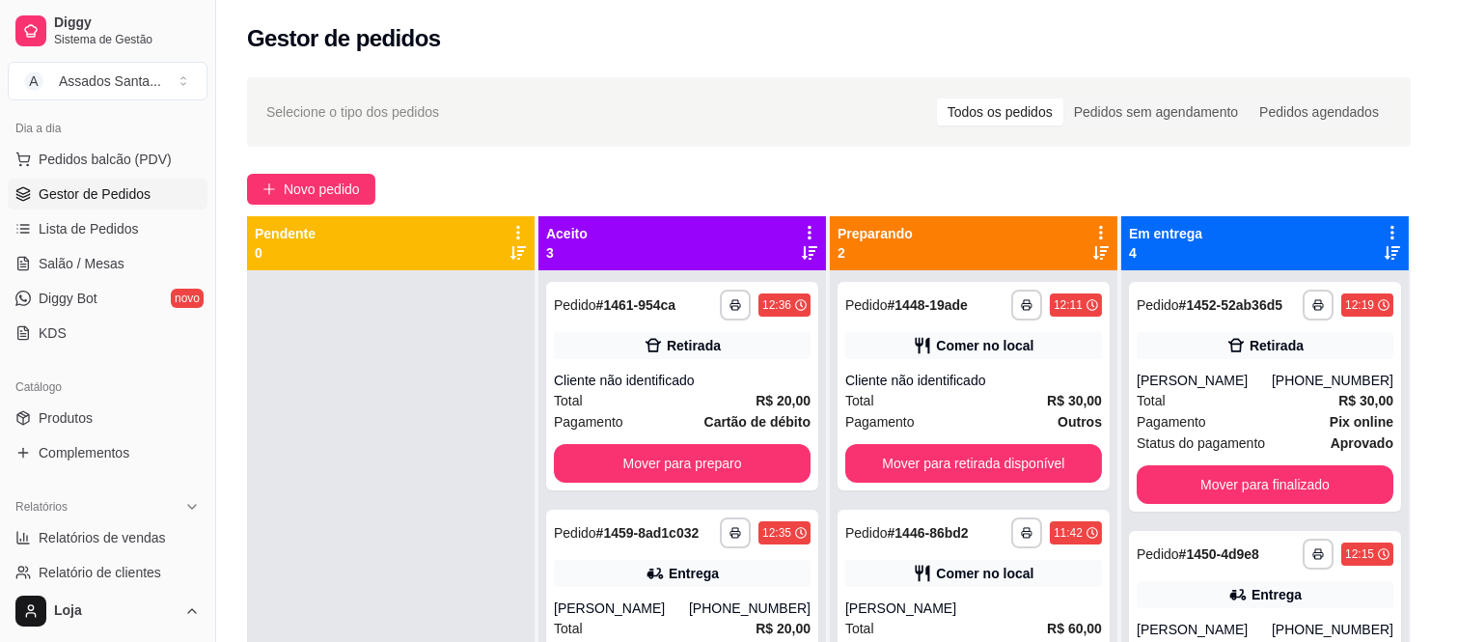
click at [901, 545] on button "Mover para preparo" at bounding box center [910, 549] width 150 height 39
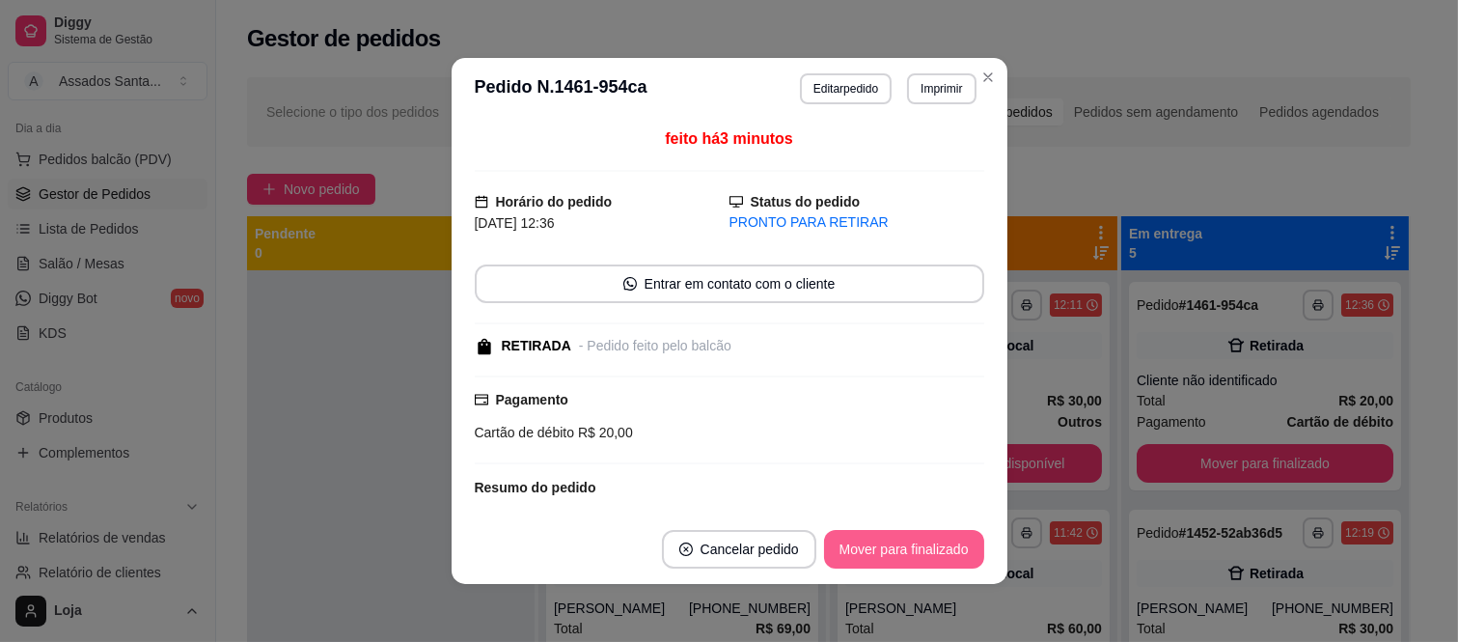
click at [901, 545] on button "Mover para finalizado" at bounding box center [904, 549] width 160 height 39
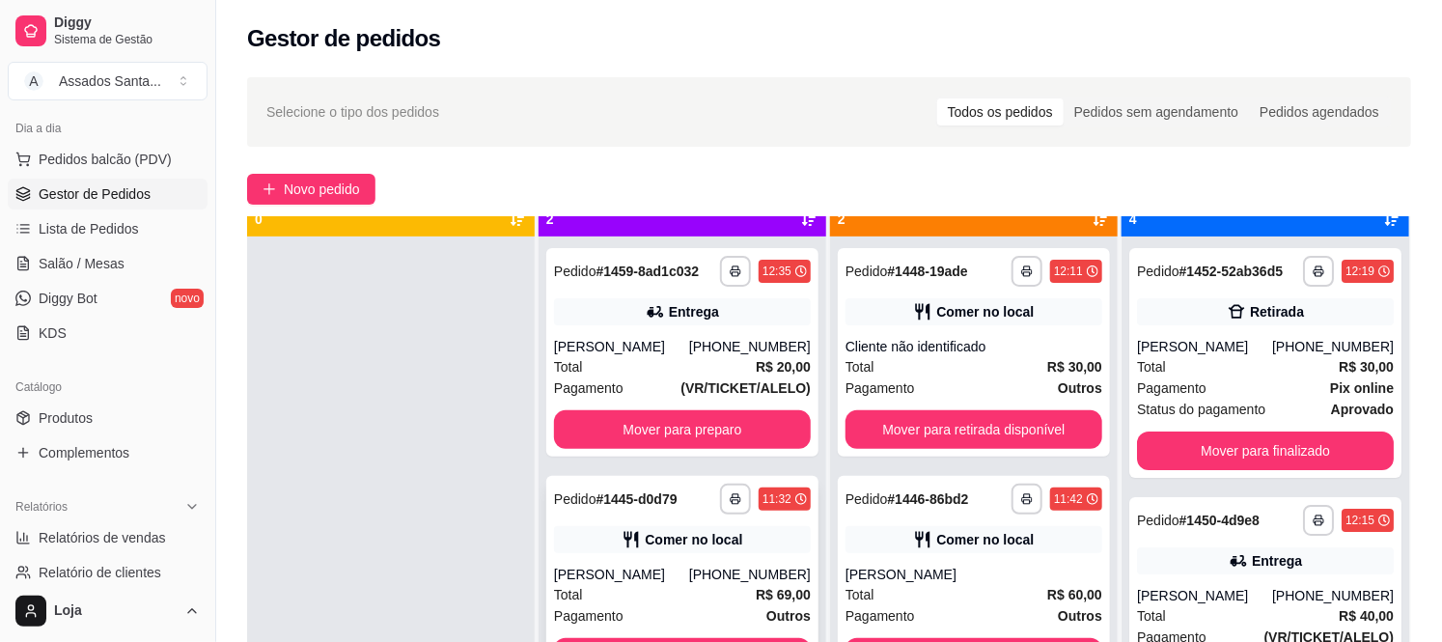
scroll to position [53, 0]
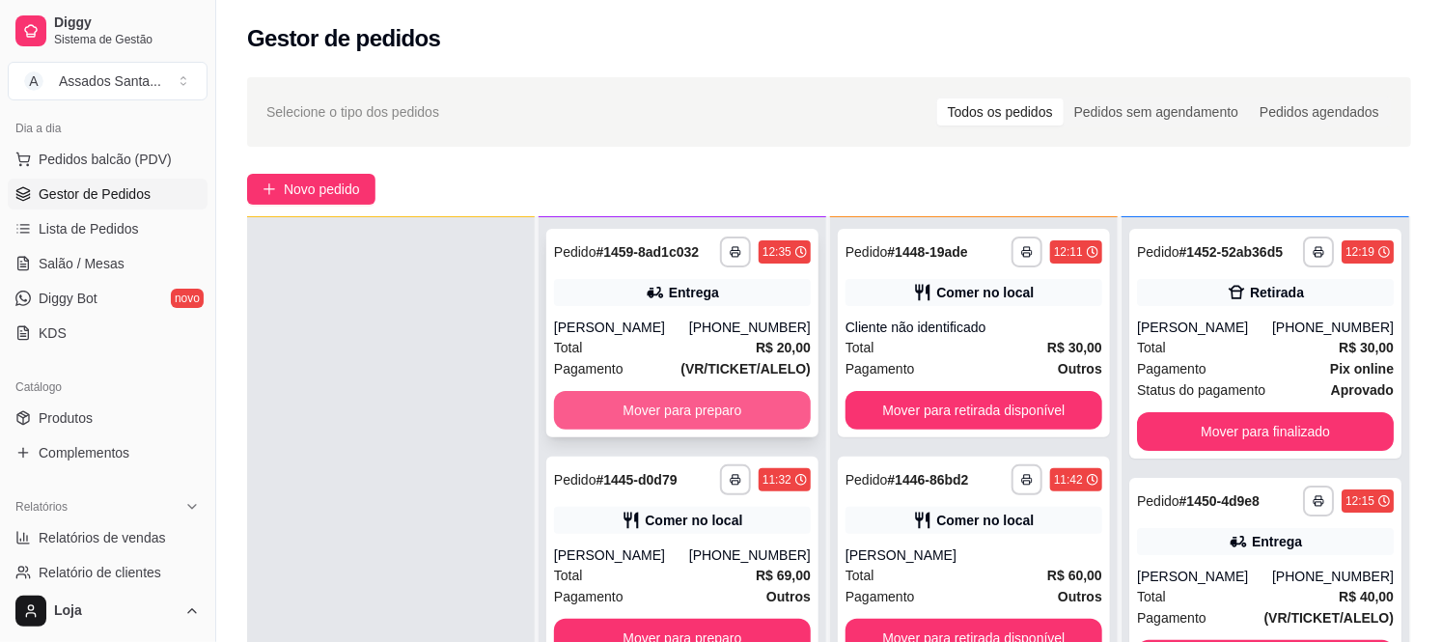
click at [709, 417] on button "Mover para preparo" at bounding box center [682, 410] width 257 height 39
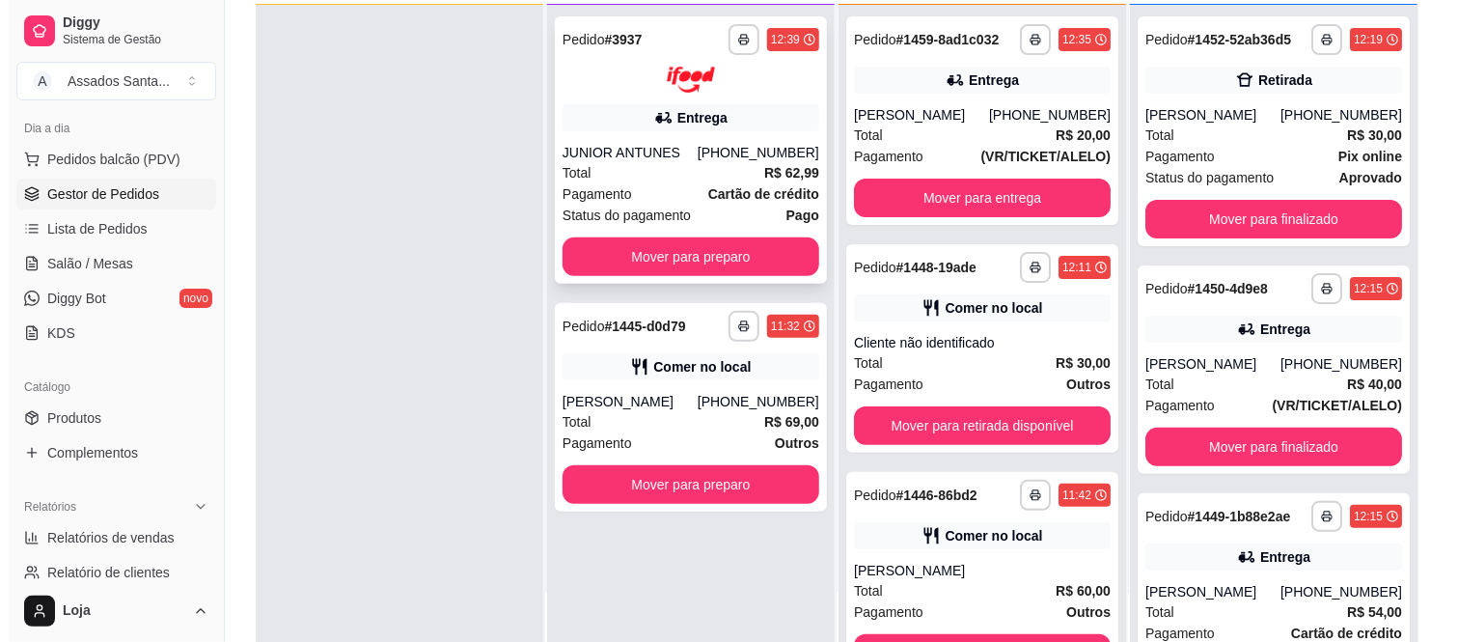
scroll to position [214, 0]
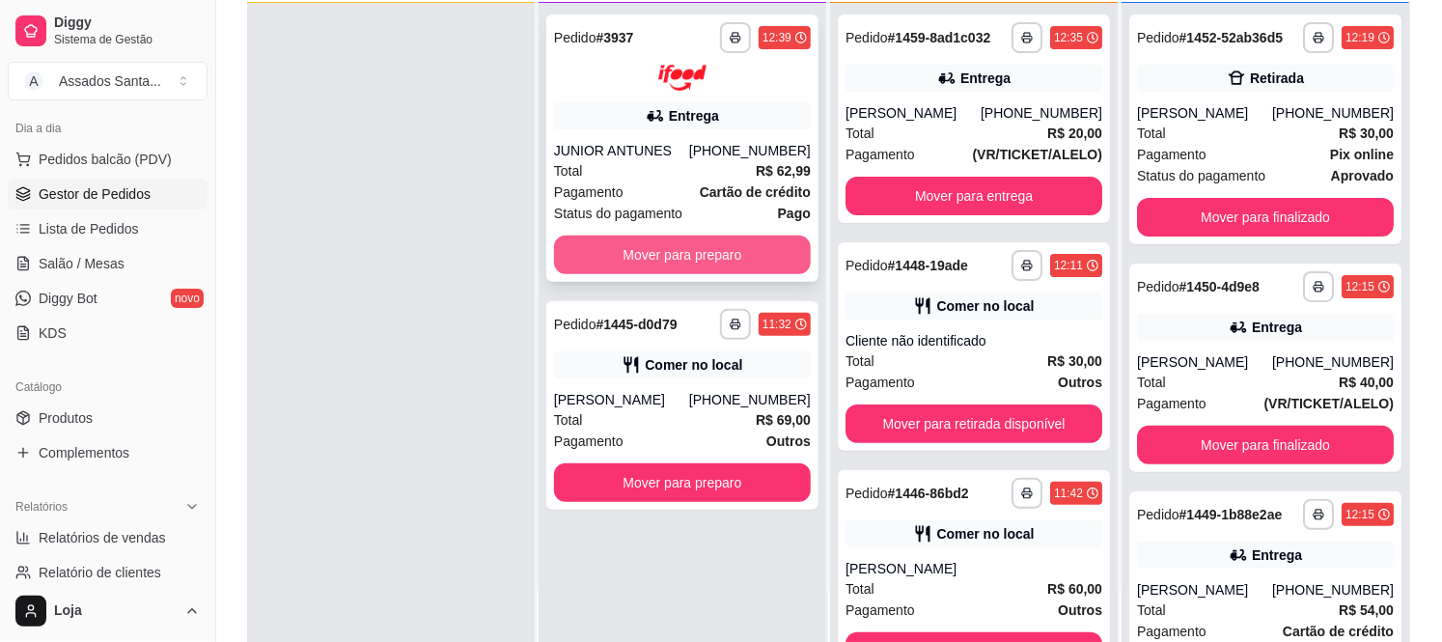
click at [652, 248] on button "Mover para preparo" at bounding box center [682, 255] width 257 height 39
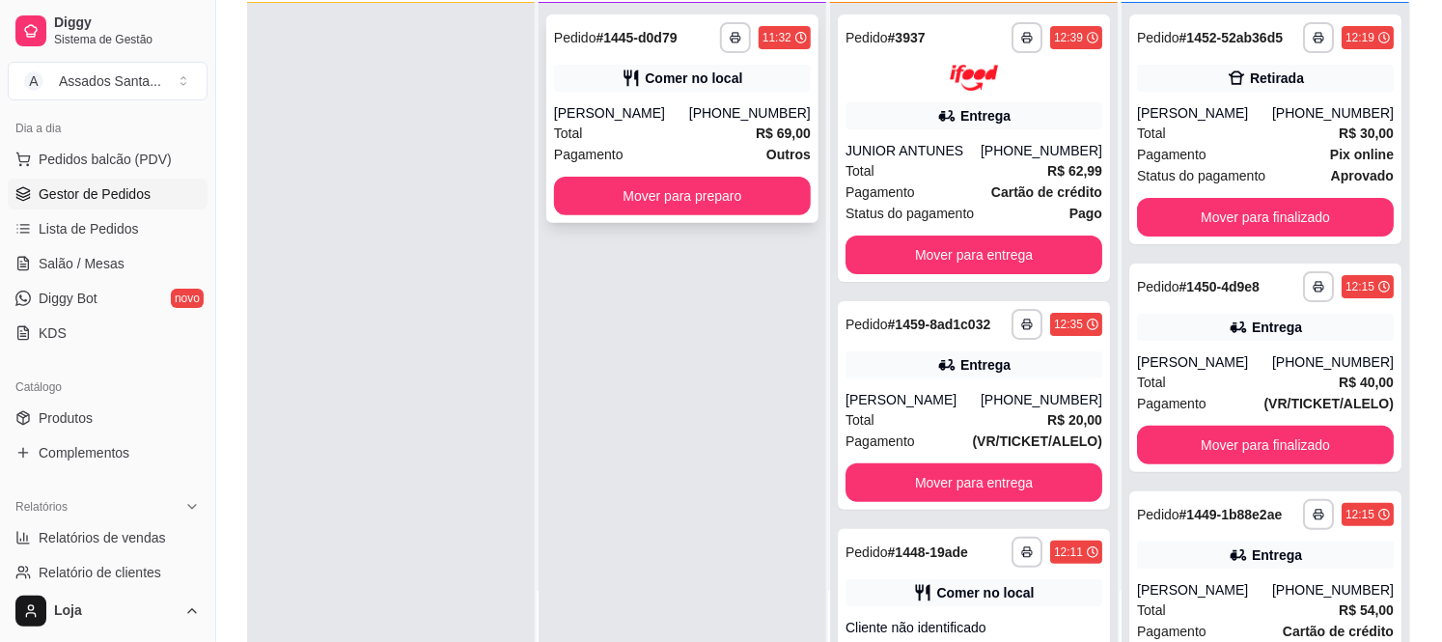
click at [659, 107] on div "Rafael Cordeiro" at bounding box center [621, 112] width 135 height 19
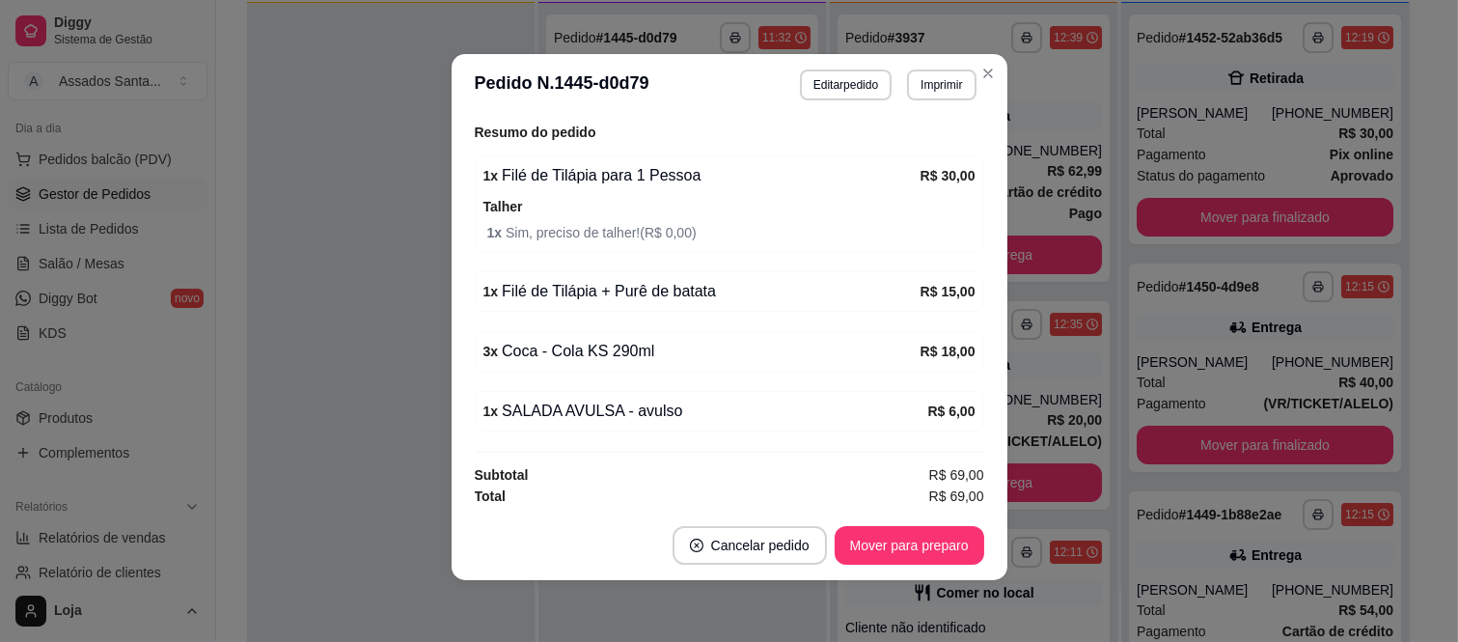
scroll to position [442, 0]
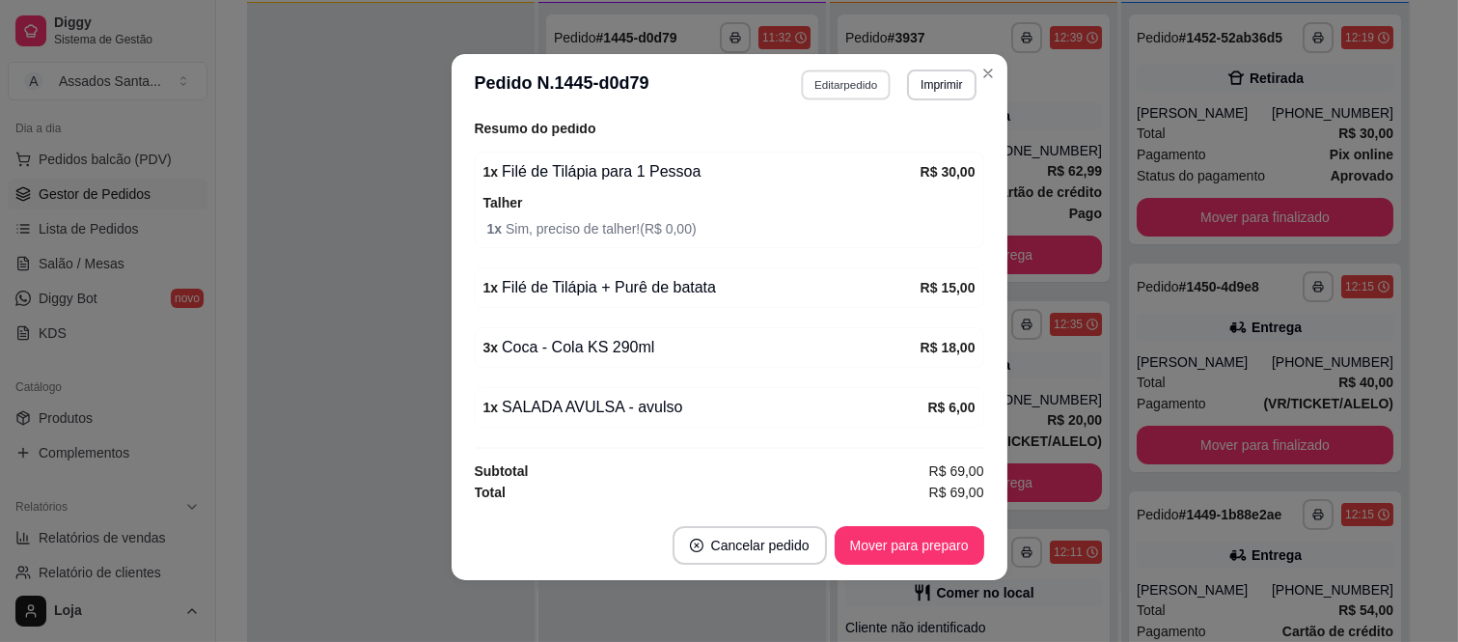
click at [849, 87] on button "Editar pedido" at bounding box center [846, 84] width 90 height 30
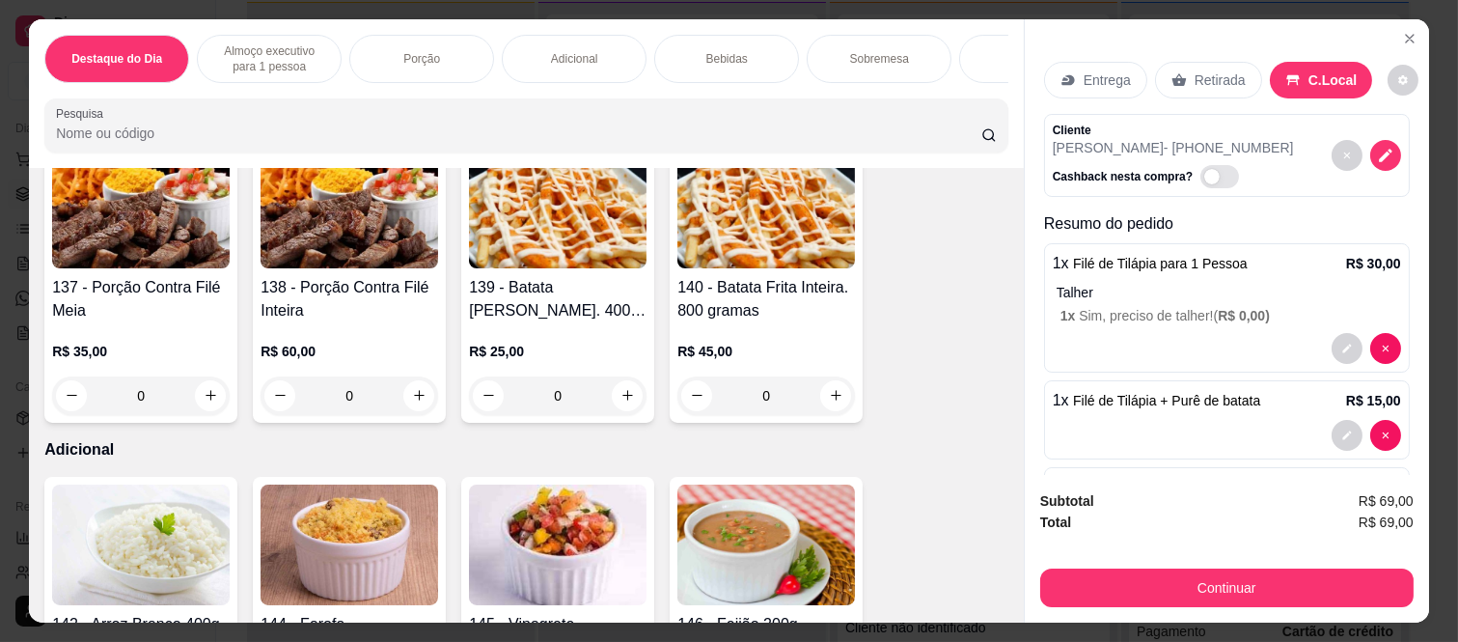
scroll to position [1715, 0]
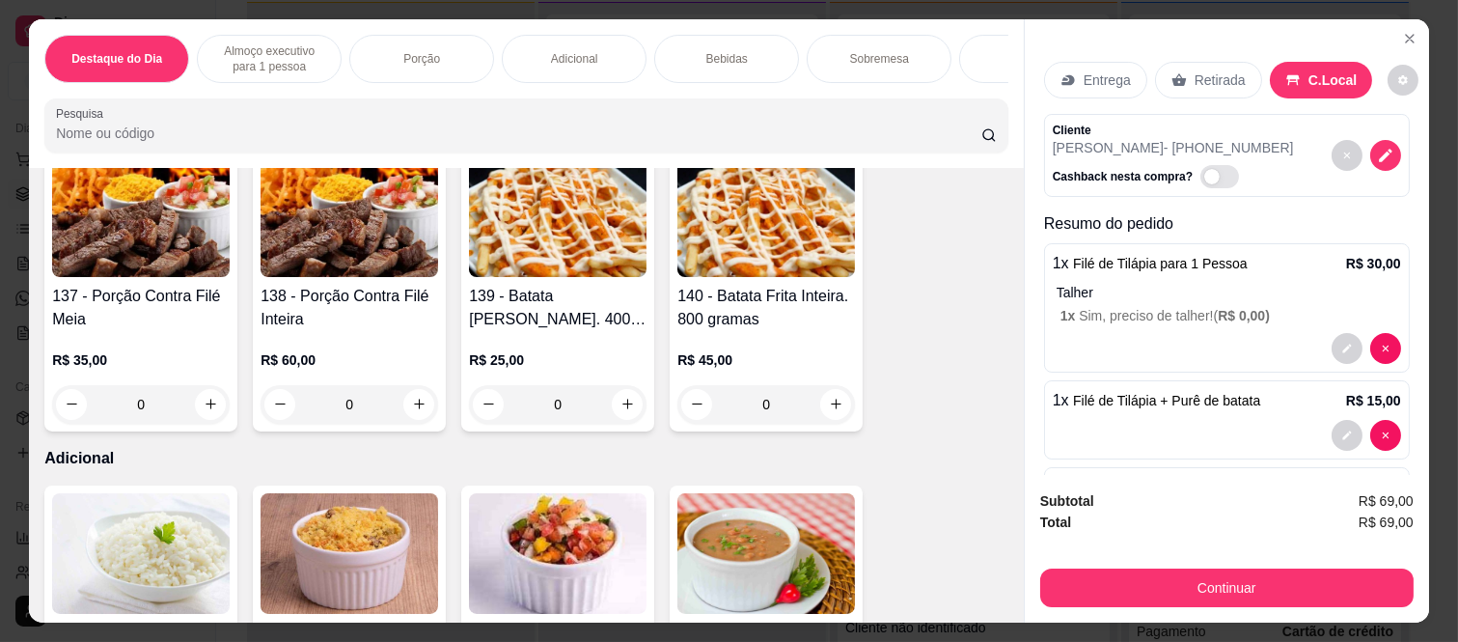
click at [623, 397] on div "0" at bounding box center [558, 404] width 178 height 39
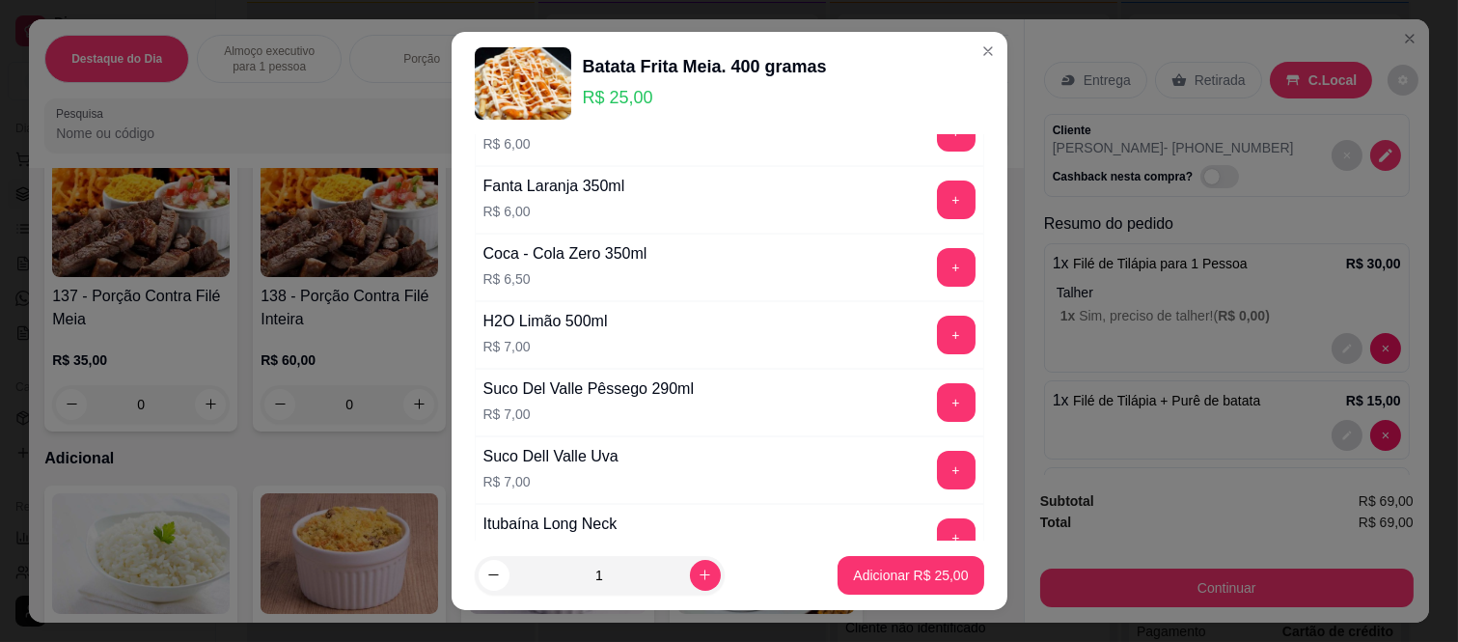
scroll to position [750, 0]
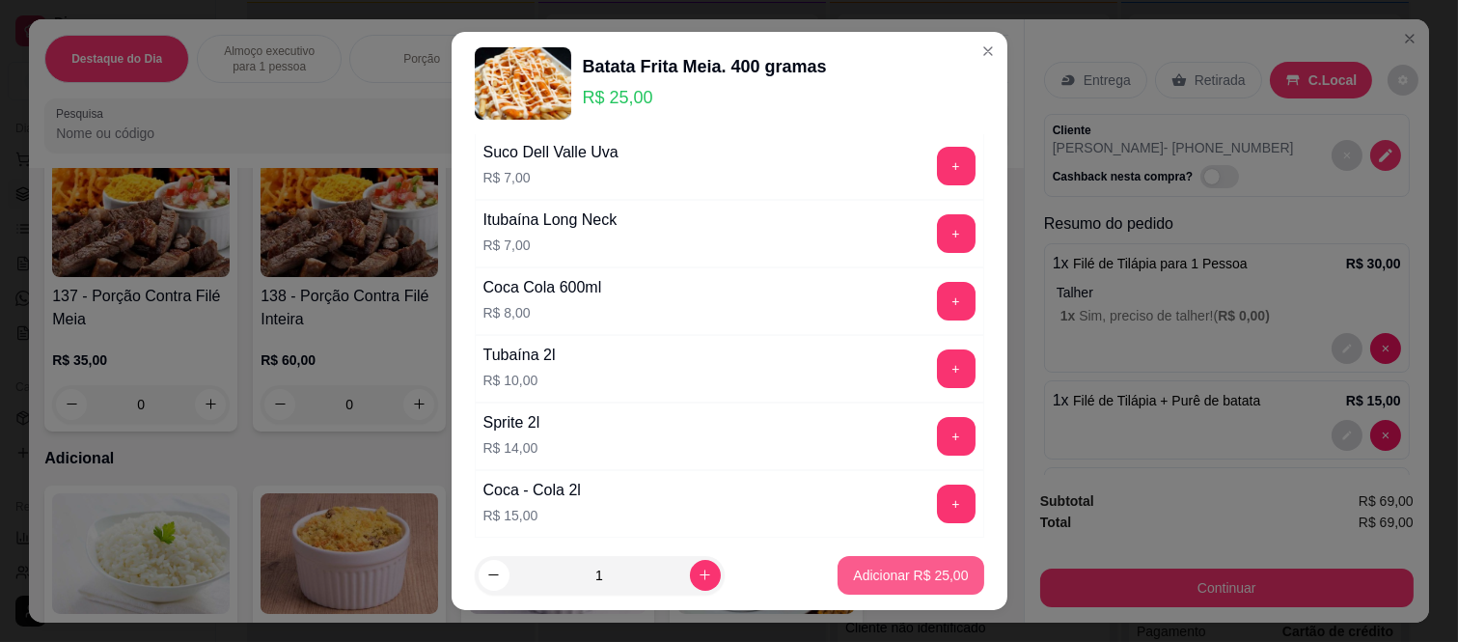
click at [901, 571] on p "Adicionar R$ 25,00" at bounding box center [910, 575] width 115 height 19
type input "1"
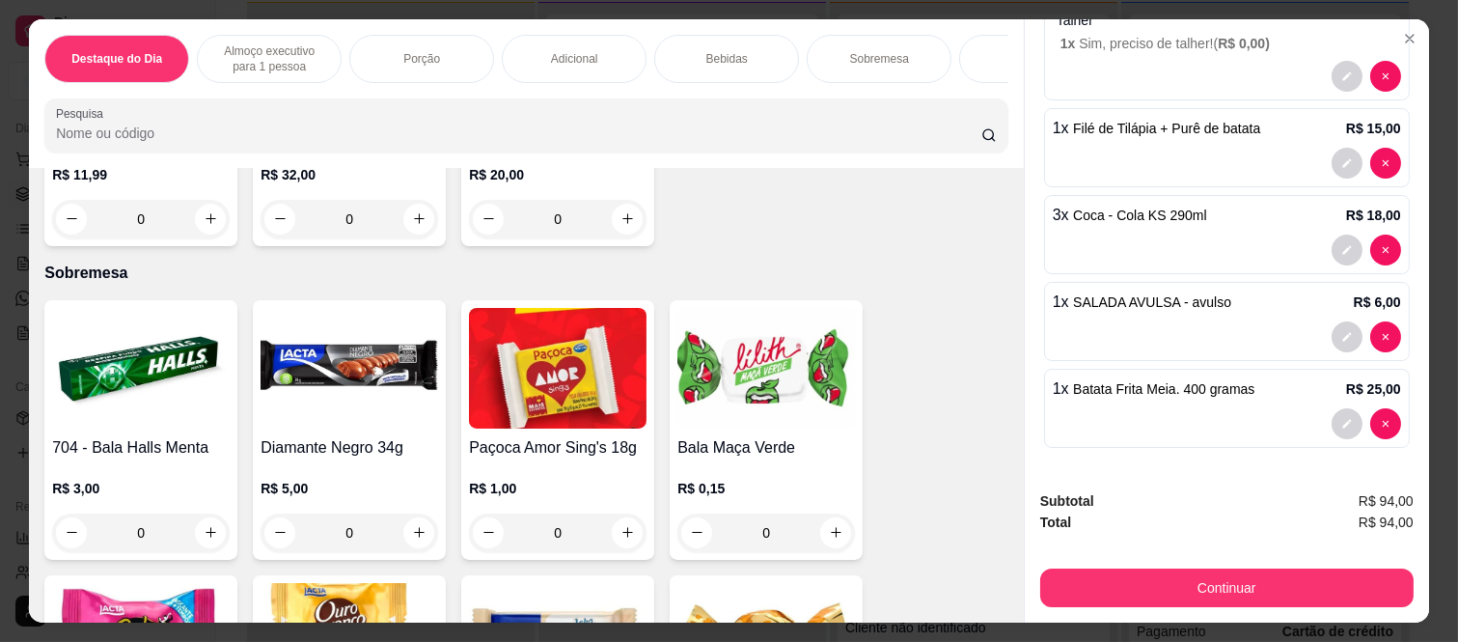
scroll to position [4611, 0]
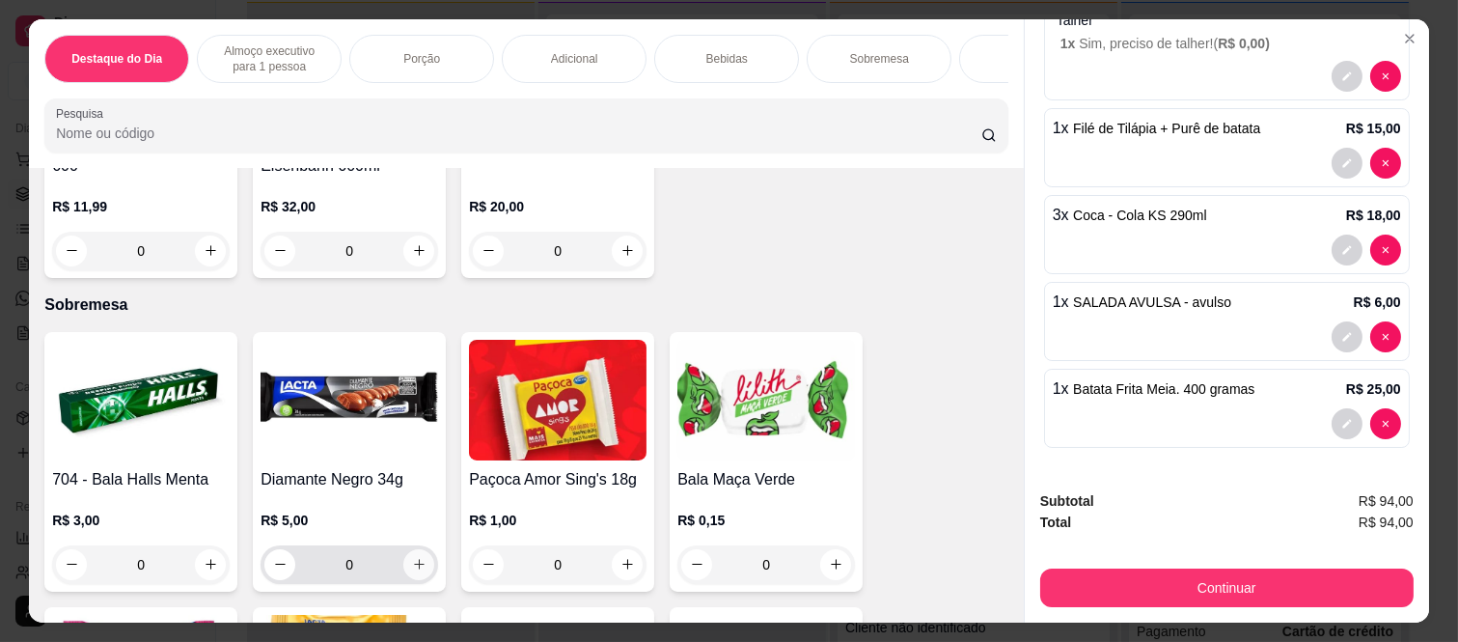
click at [416, 571] on icon "increase-product-quantity" at bounding box center [419, 564] width 14 height 14
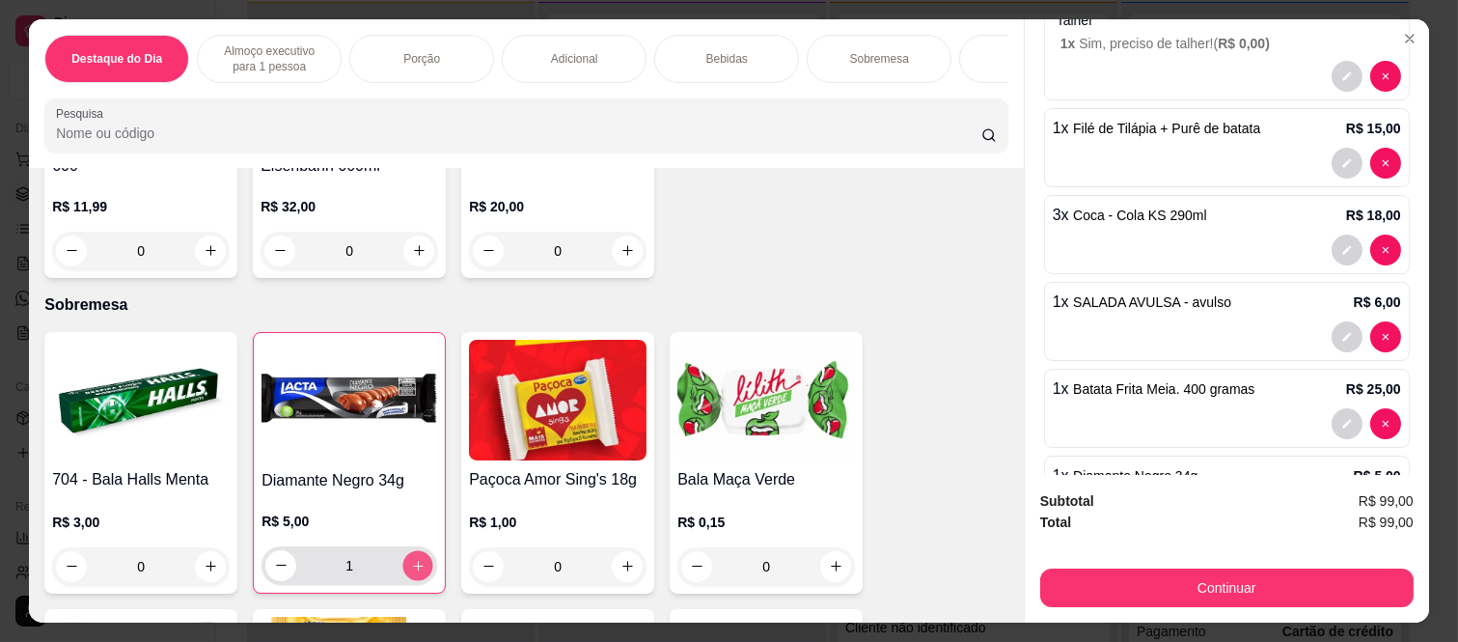
click at [416, 571] on icon "increase-product-quantity" at bounding box center [418, 566] width 14 height 14
type input "2"
click at [632, 573] on button "increase-product-quantity" at bounding box center [628, 566] width 30 height 30
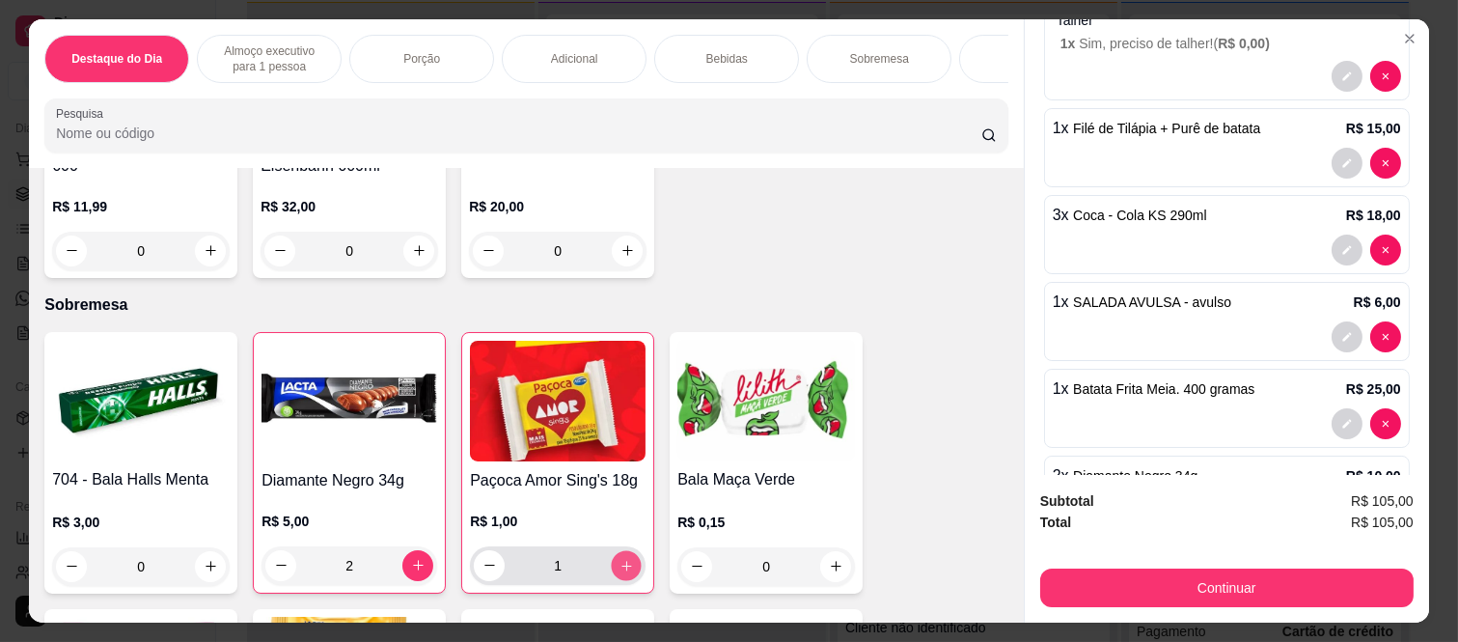
click at [622, 571] on icon "increase-product-quantity" at bounding box center [627, 566] width 14 height 14
type input "2"
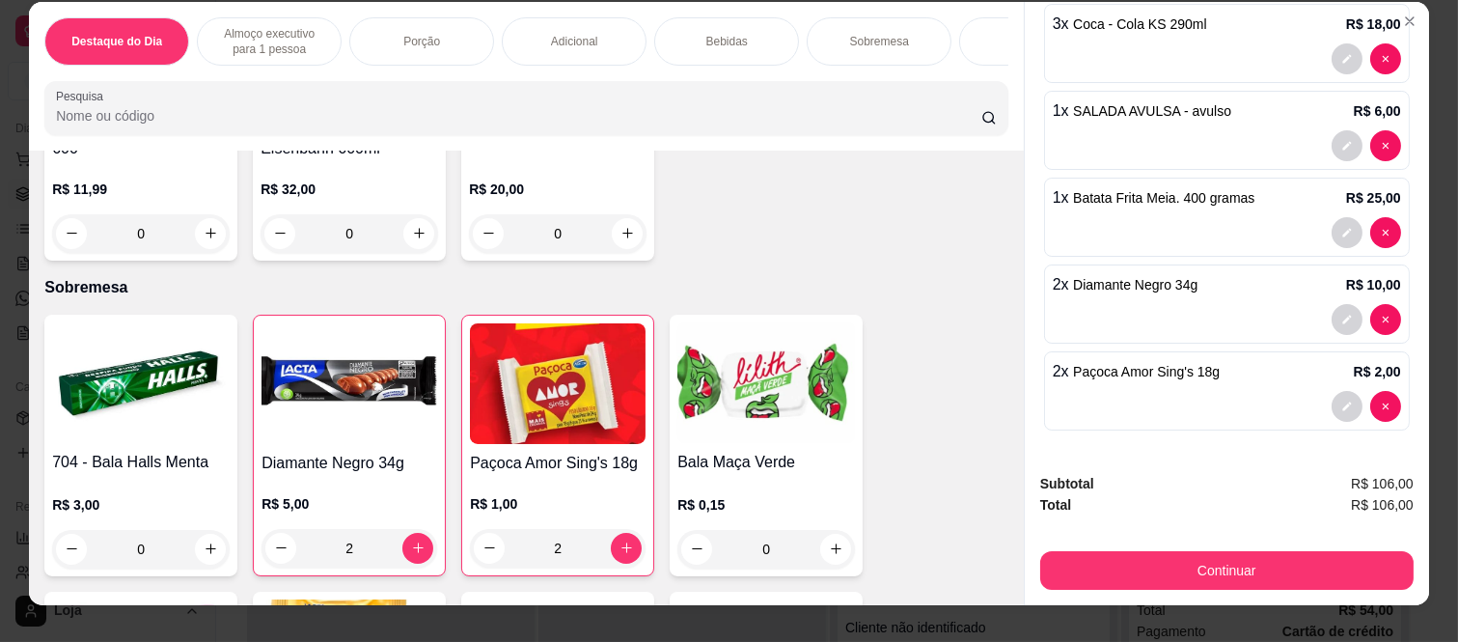
scroll to position [50, 0]
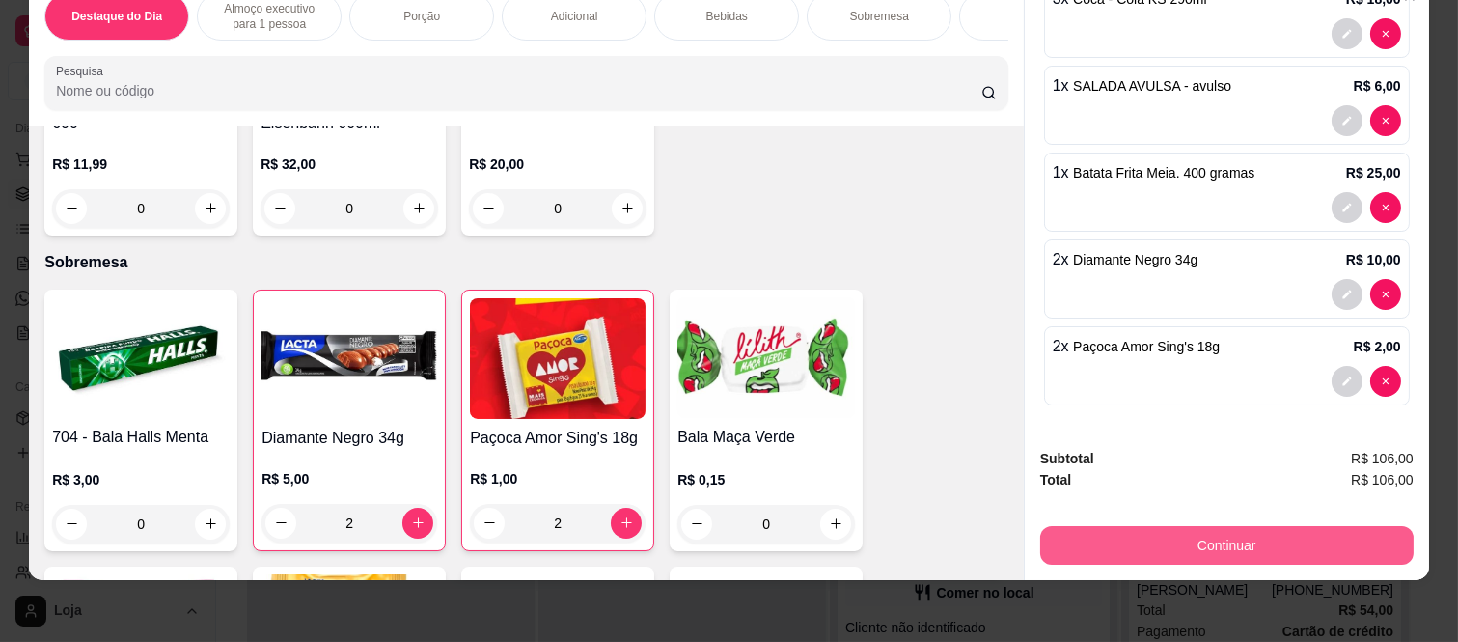
click at [1112, 533] on button "Continuar" at bounding box center [1228, 545] width 374 height 39
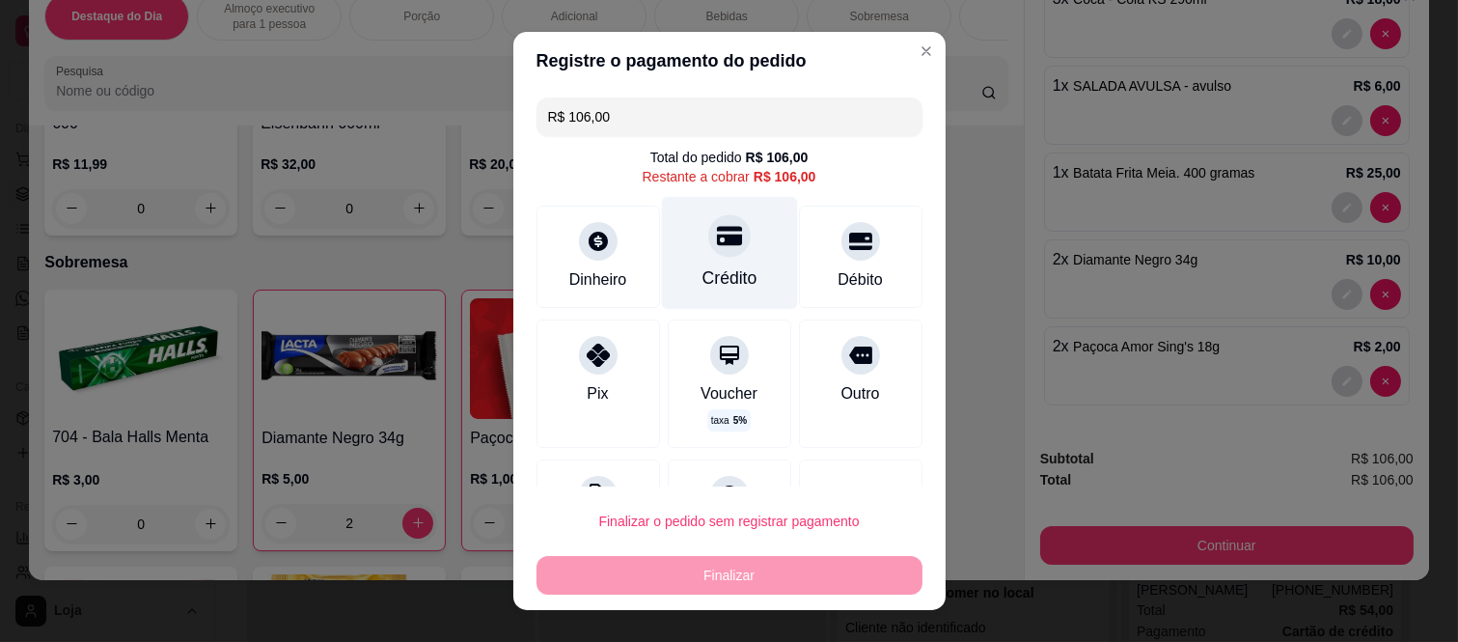
click at [688, 249] on div "Crédito" at bounding box center [729, 253] width 136 height 113
type input "R$ 0,00"
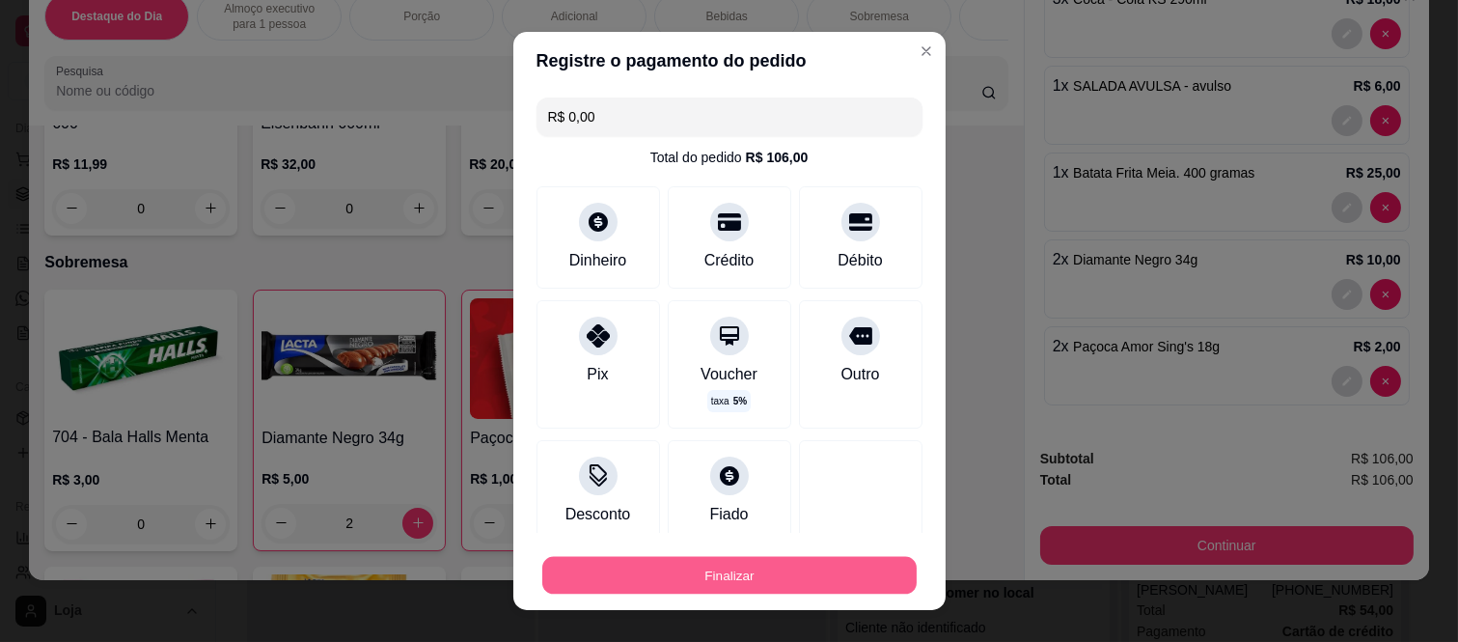
click at [691, 579] on button "Finalizar" at bounding box center [729, 575] width 375 height 38
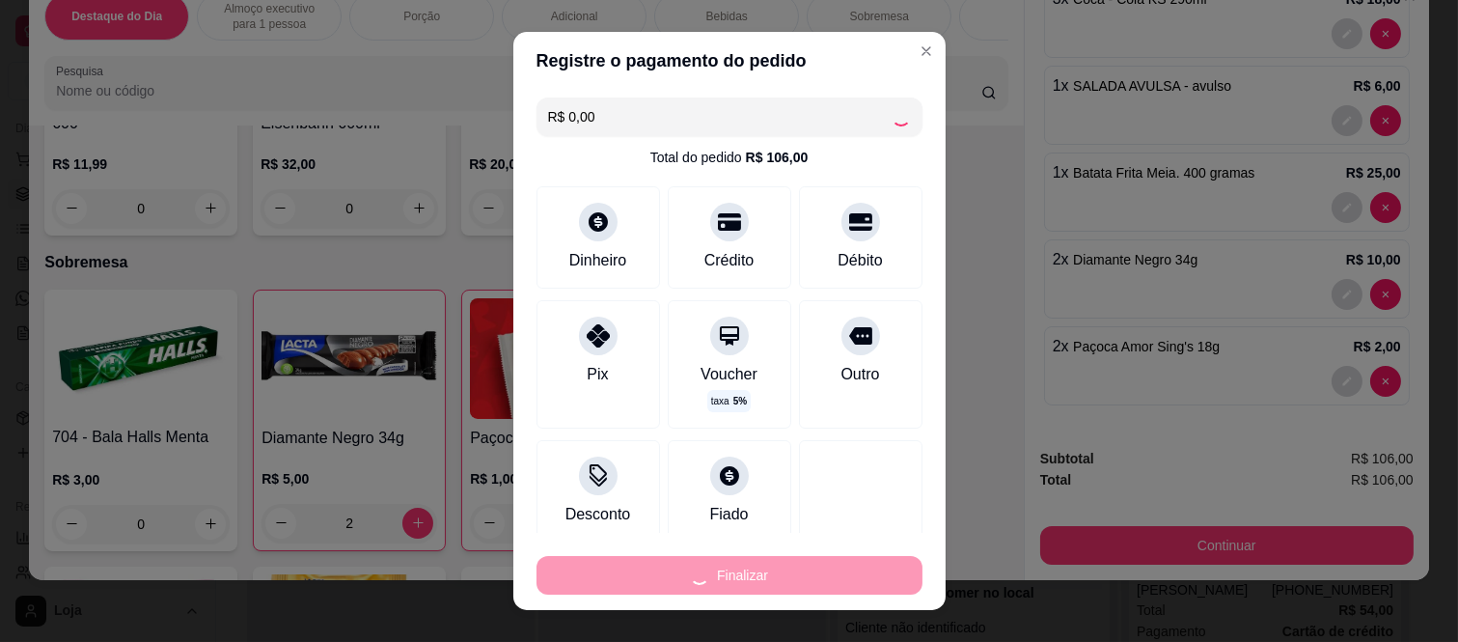
type input "0"
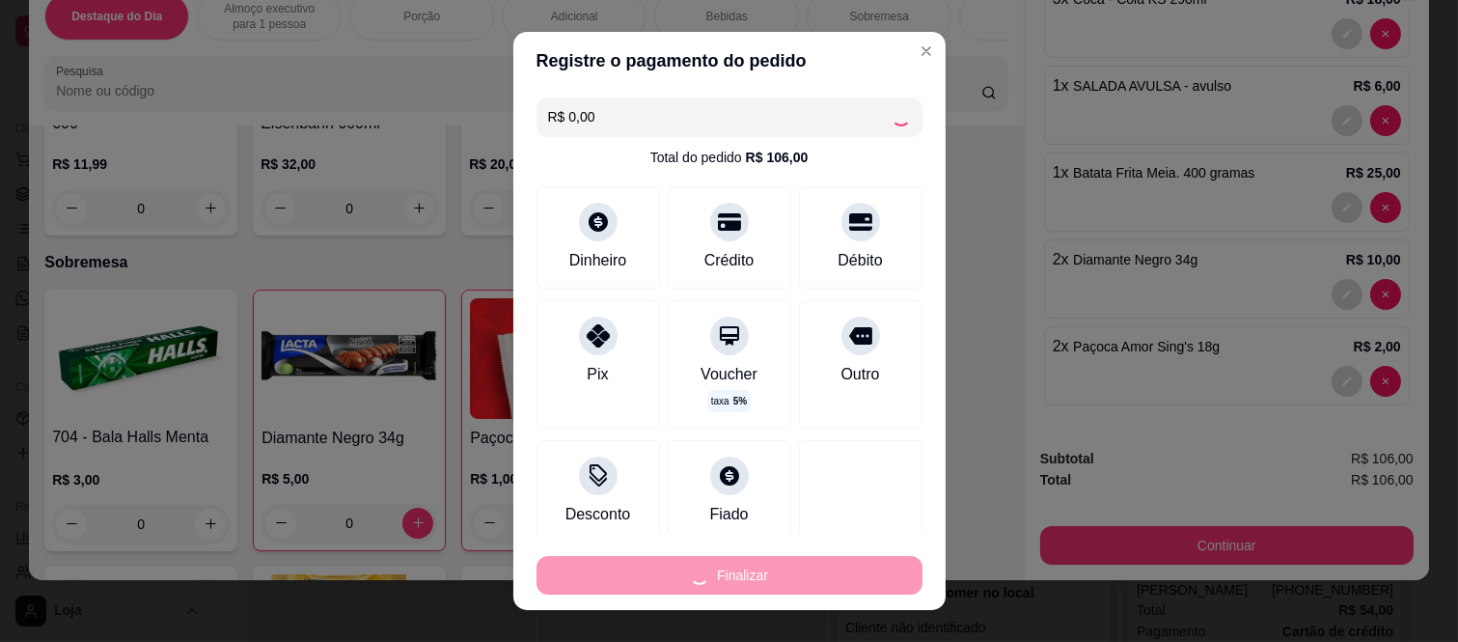
type input "-R$ 106,00"
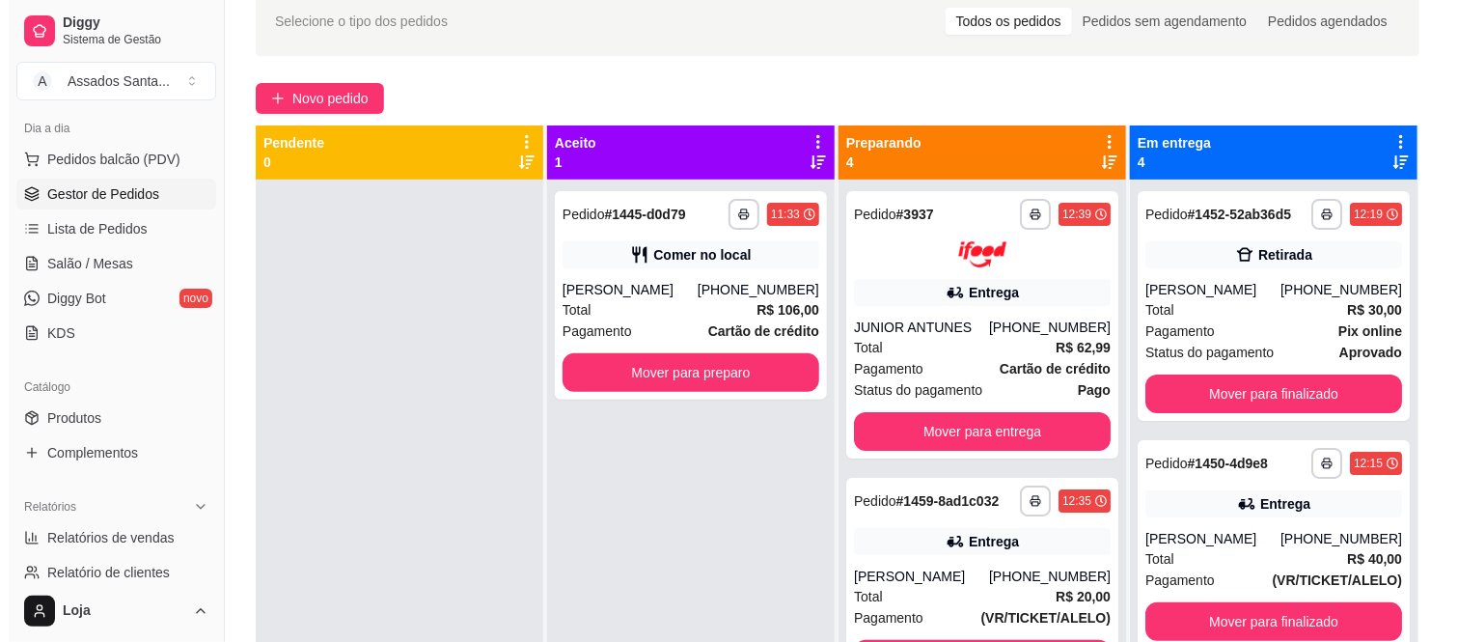
scroll to position [0, 0]
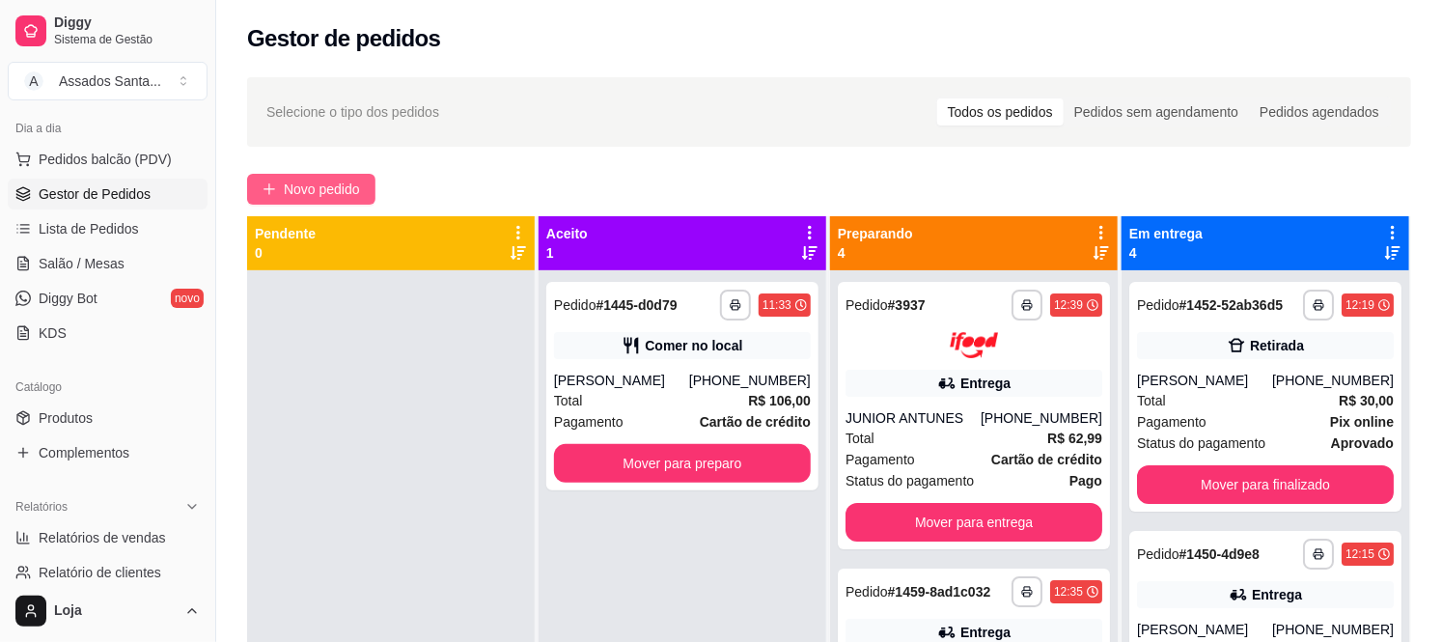
click at [300, 193] on span "Novo pedido" at bounding box center [322, 189] width 76 height 21
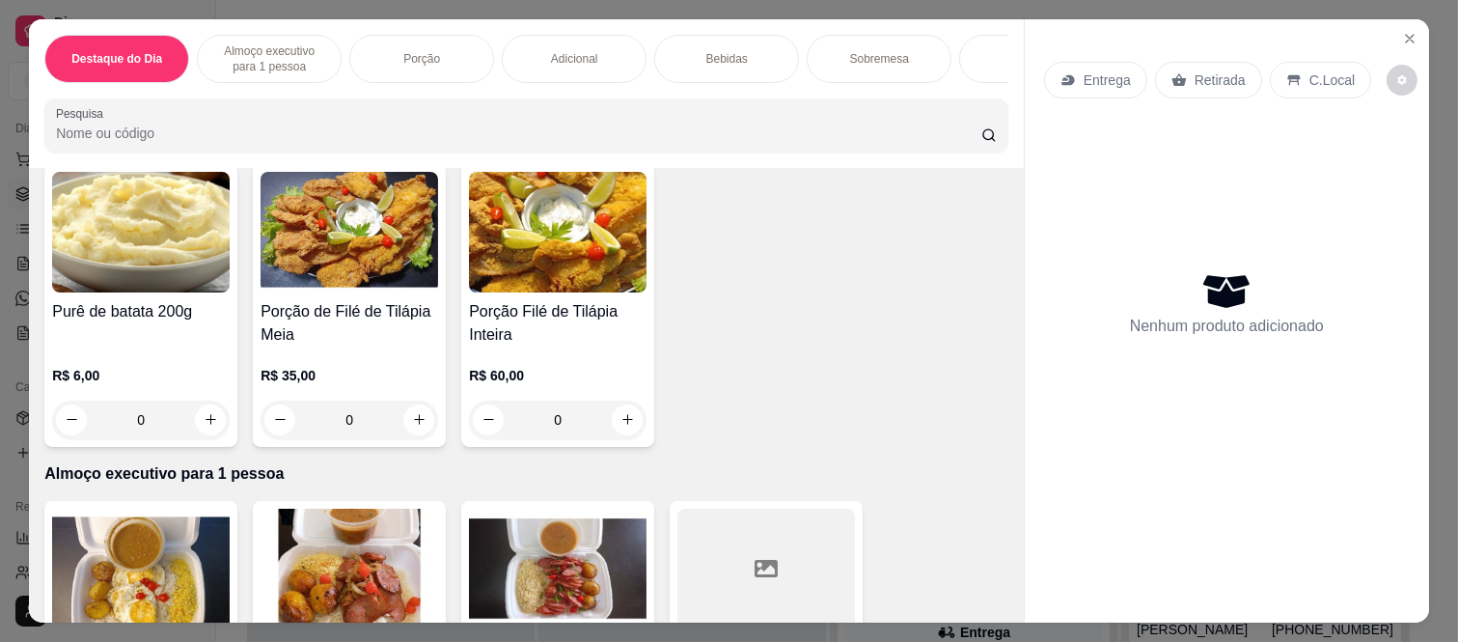
scroll to position [429, 0]
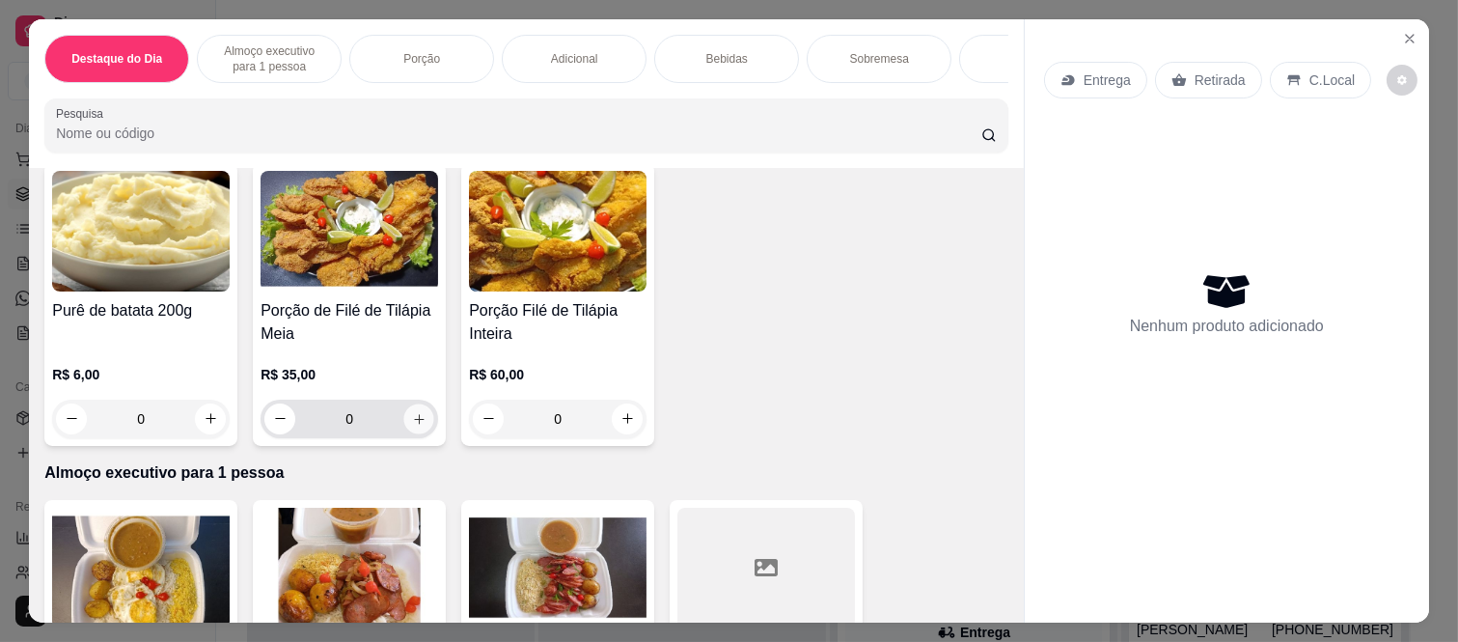
click at [404, 431] on button "increase-product-quantity" at bounding box center [419, 418] width 30 height 30
type input "1"
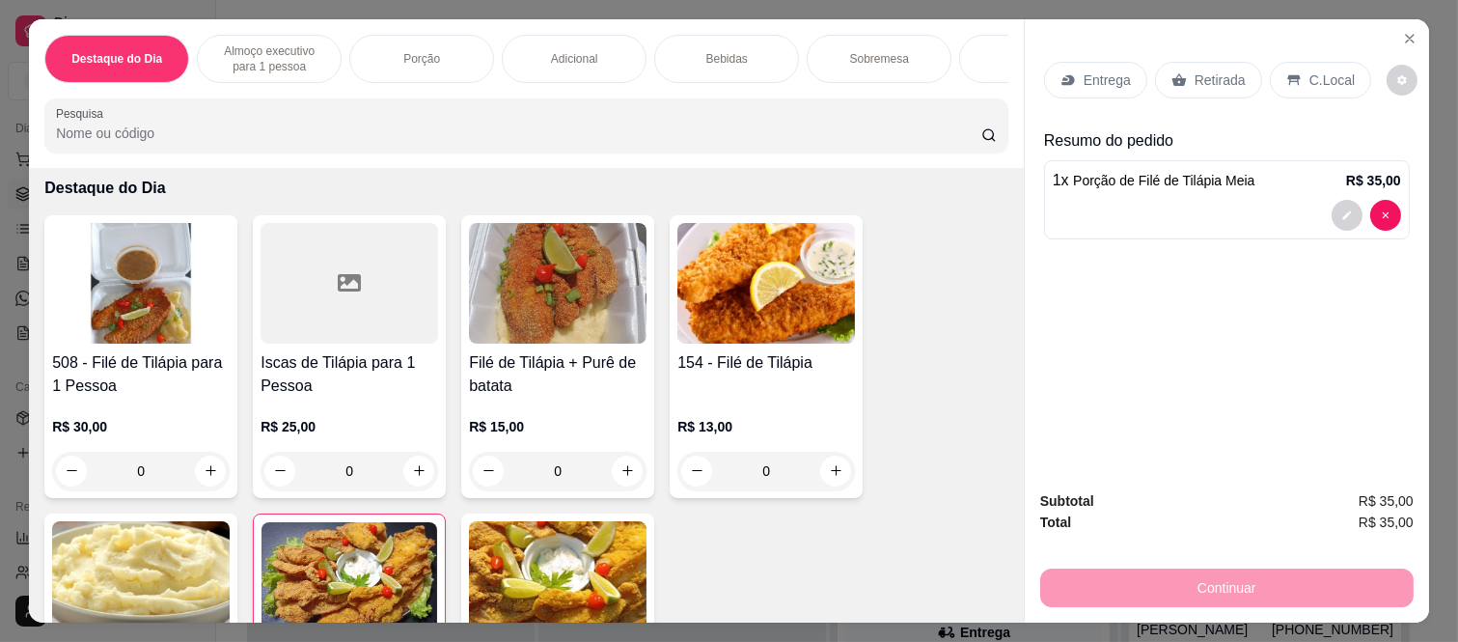
scroll to position [0, 0]
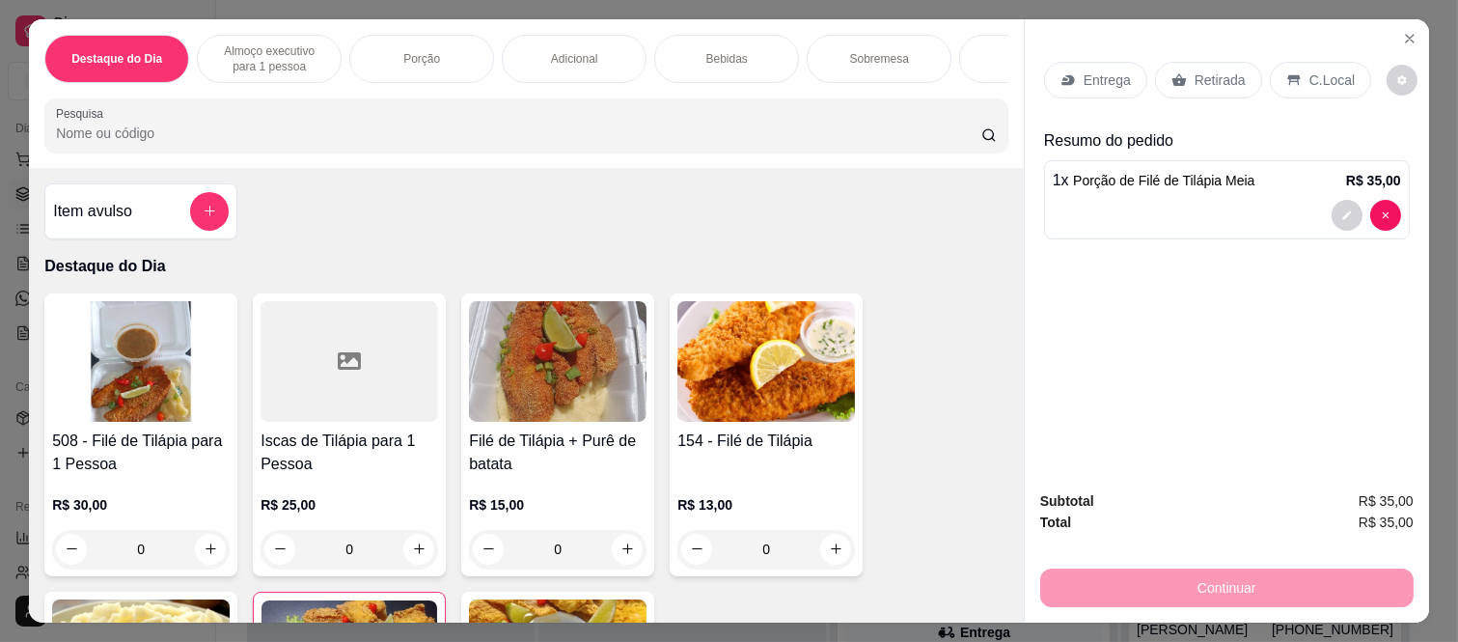
click at [1210, 70] on p "Retirada" at bounding box center [1220, 79] width 51 height 19
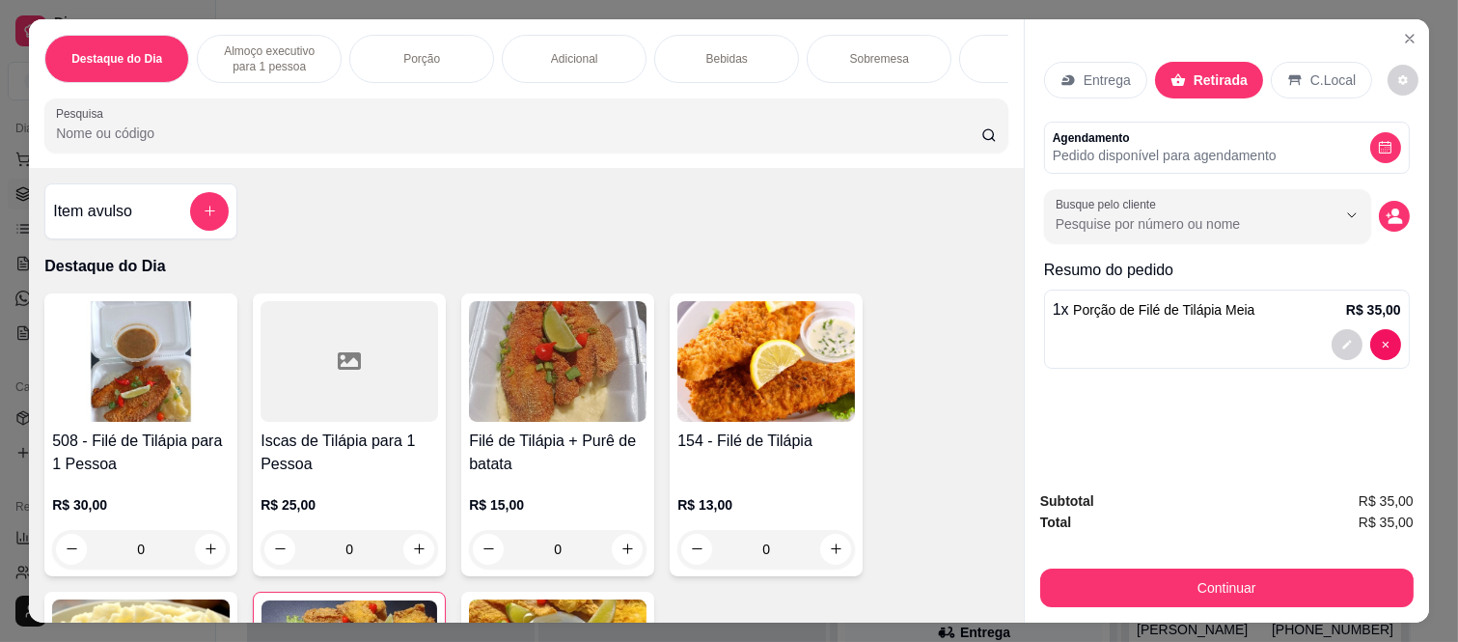
click at [1288, 72] on icon at bounding box center [1295, 79] width 15 height 15
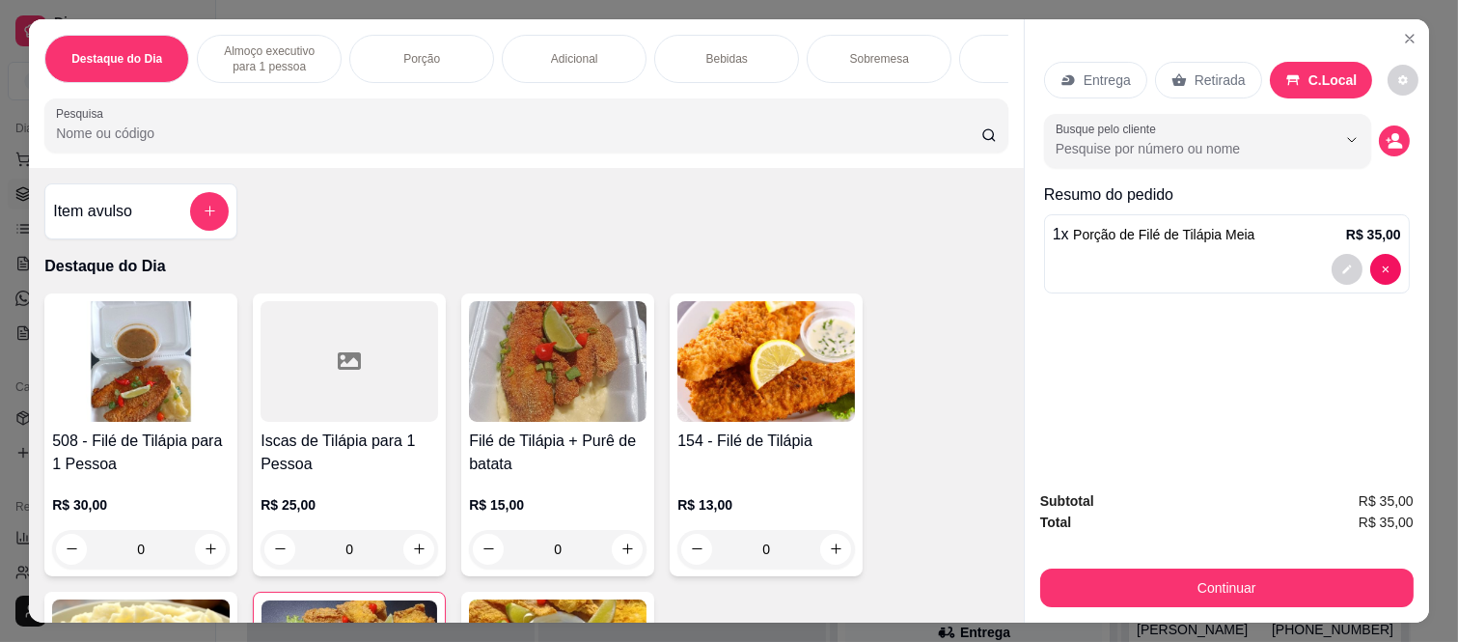
click at [1203, 62] on div "Retirada" at bounding box center [1208, 80] width 107 height 37
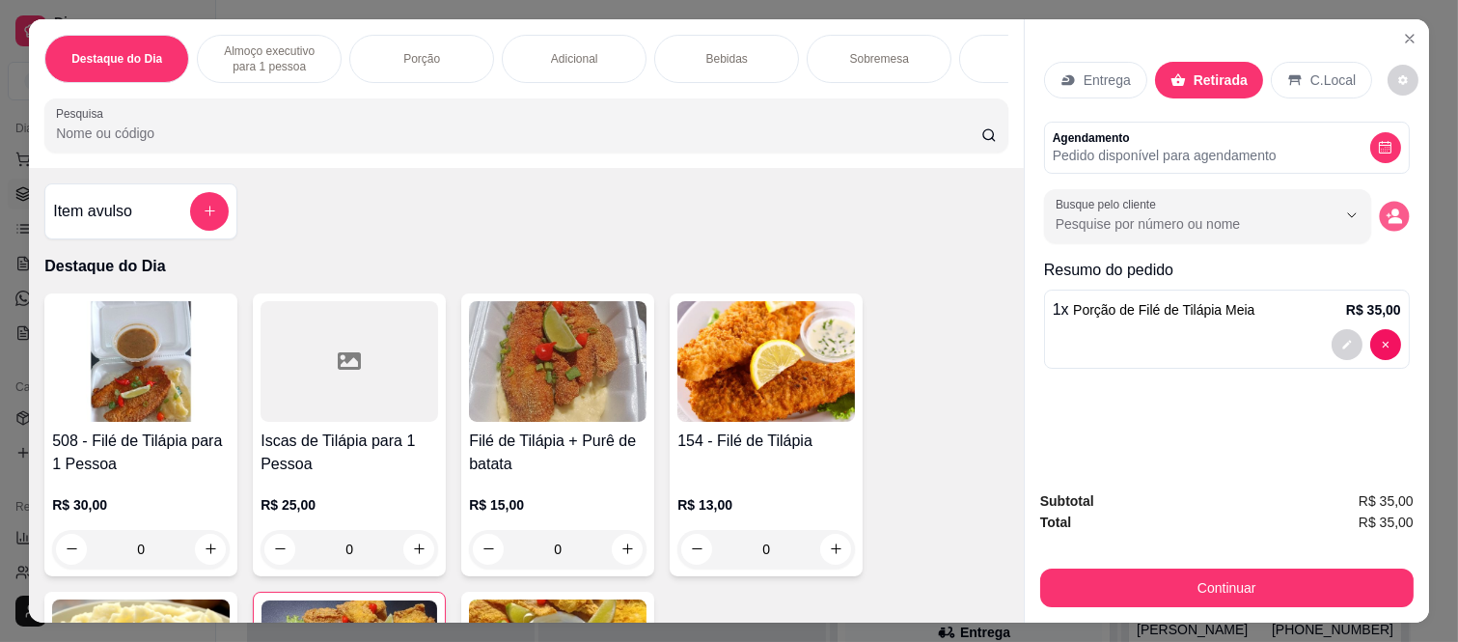
click at [1379, 210] on button "decrease-product-quantity" at bounding box center [1394, 216] width 30 height 30
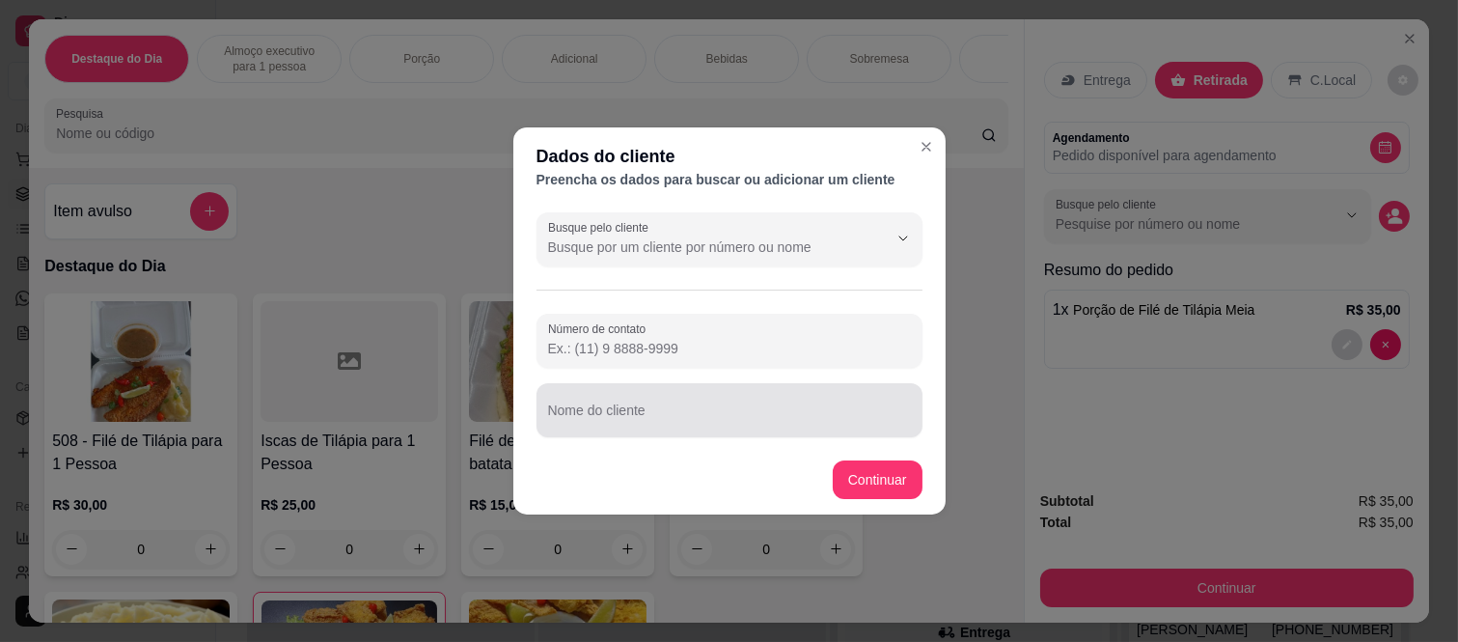
click at [718, 397] on div at bounding box center [729, 410] width 363 height 39
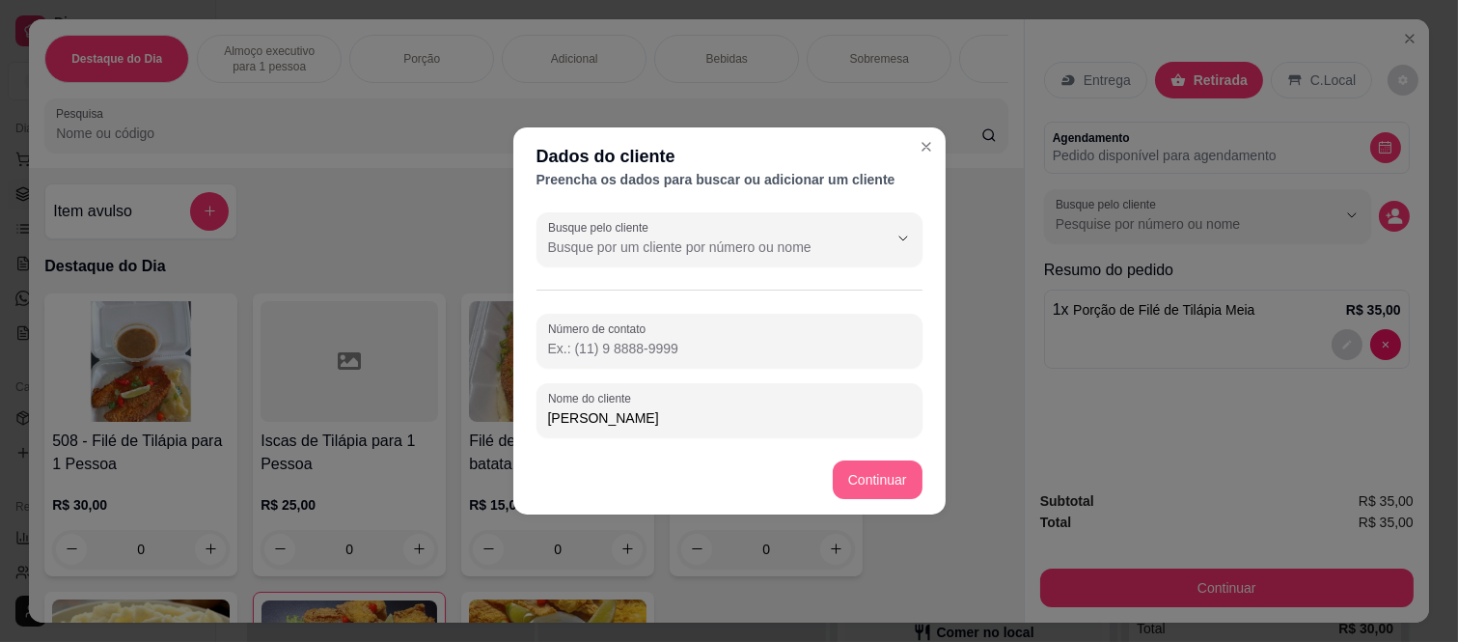
type input "João"
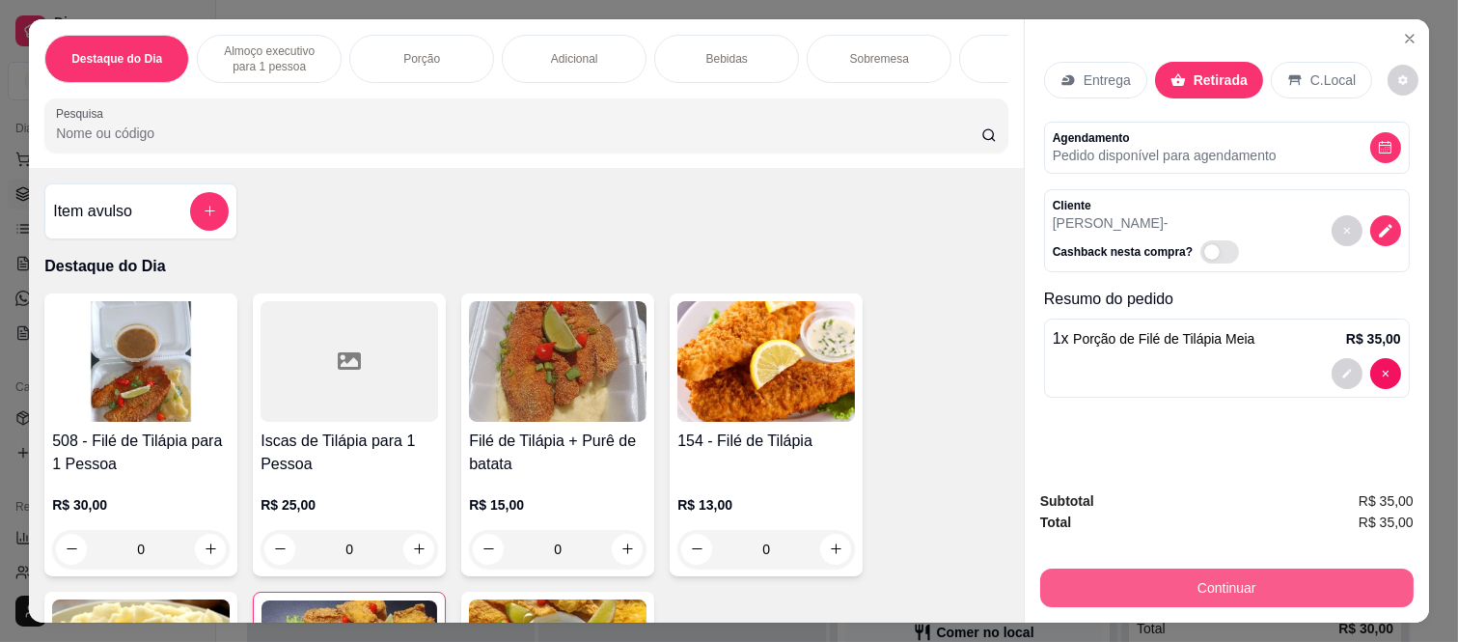
click at [1181, 583] on button "Continuar" at bounding box center [1228, 588] width 374 height 39
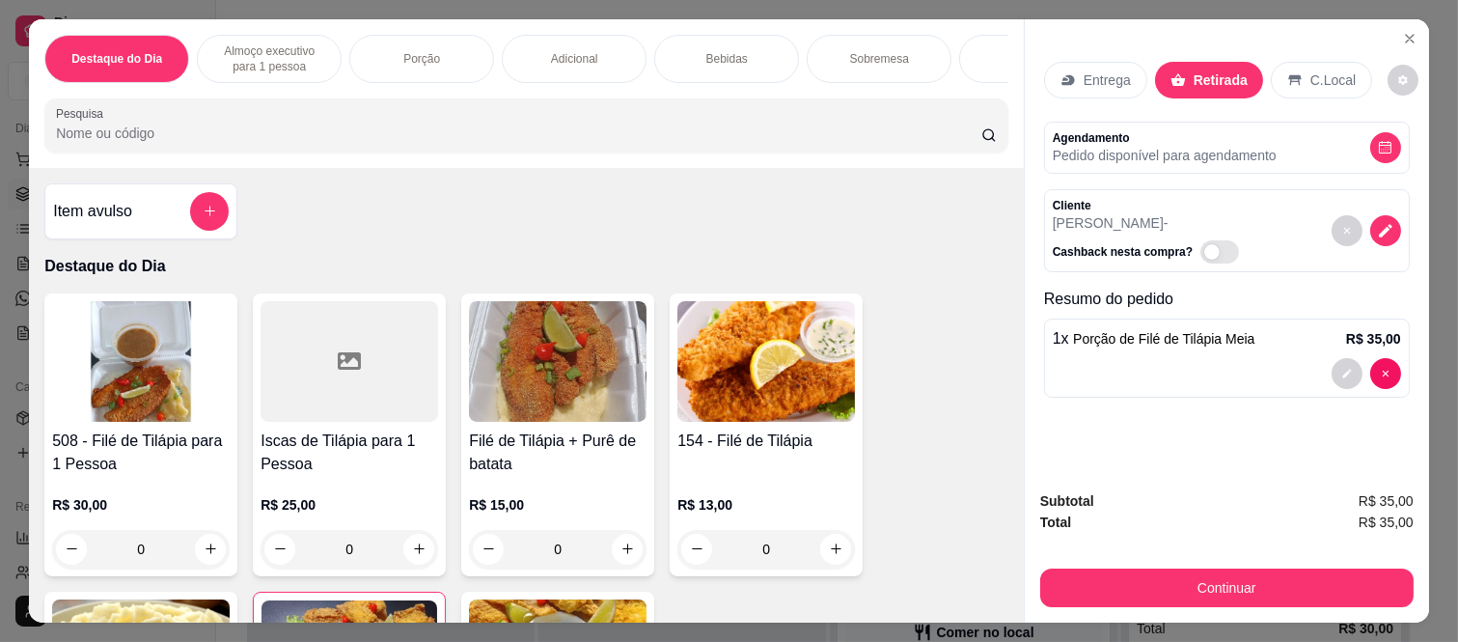
click at [847, 339] on icon at bounding box center [859, 348] width 25 height 25
type input "R$ 0,00"
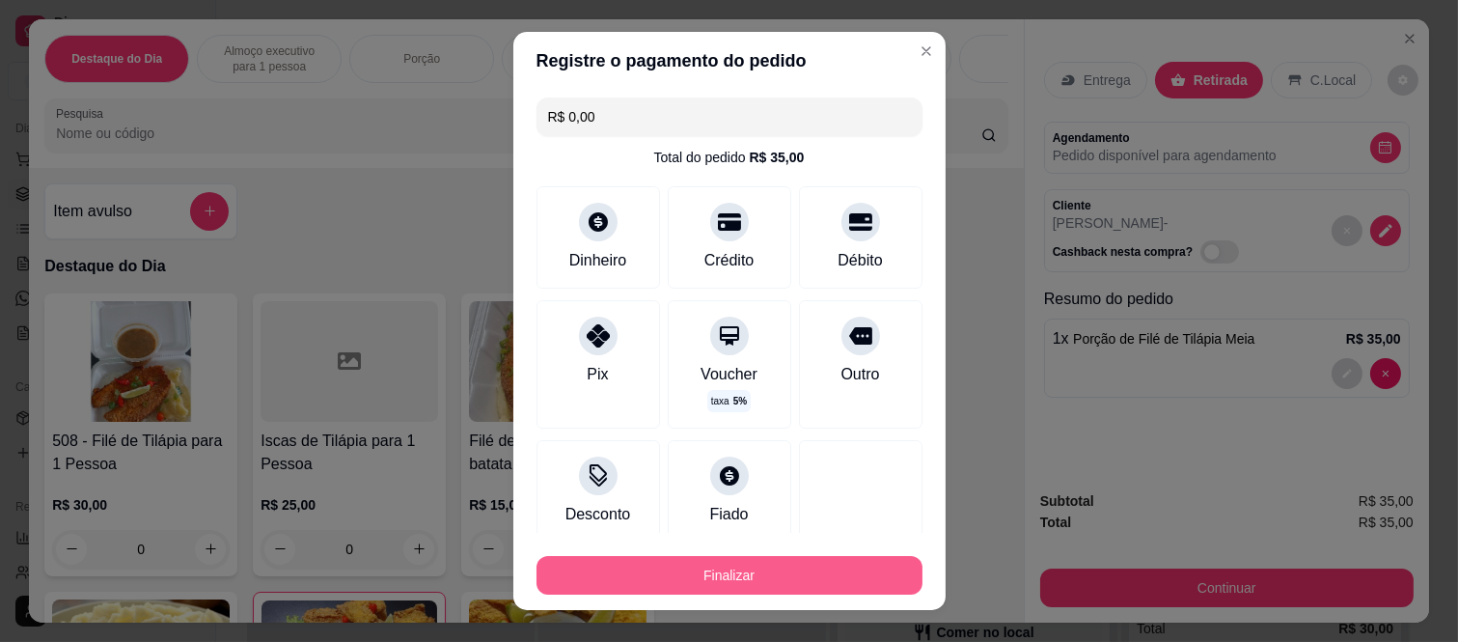
click at [807, 571] on button "Finalizar" at bounding box center [730, 575] width 386 height 39
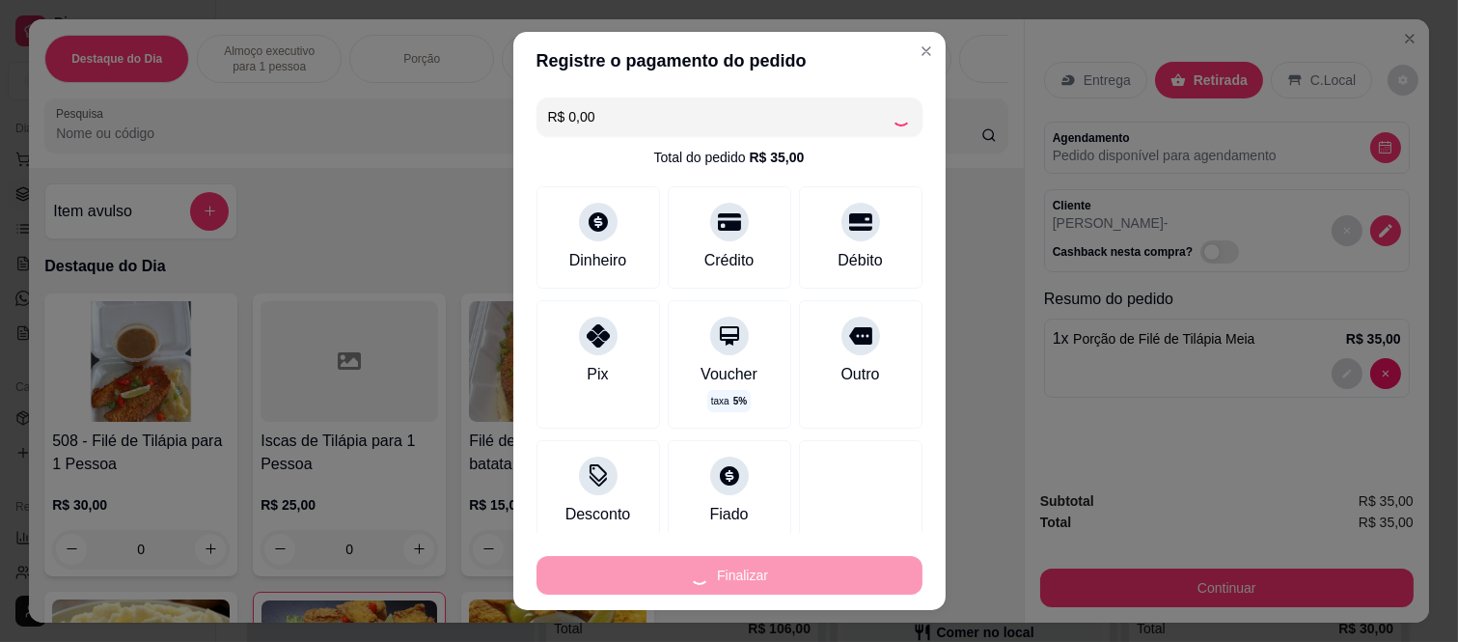
type input "0"
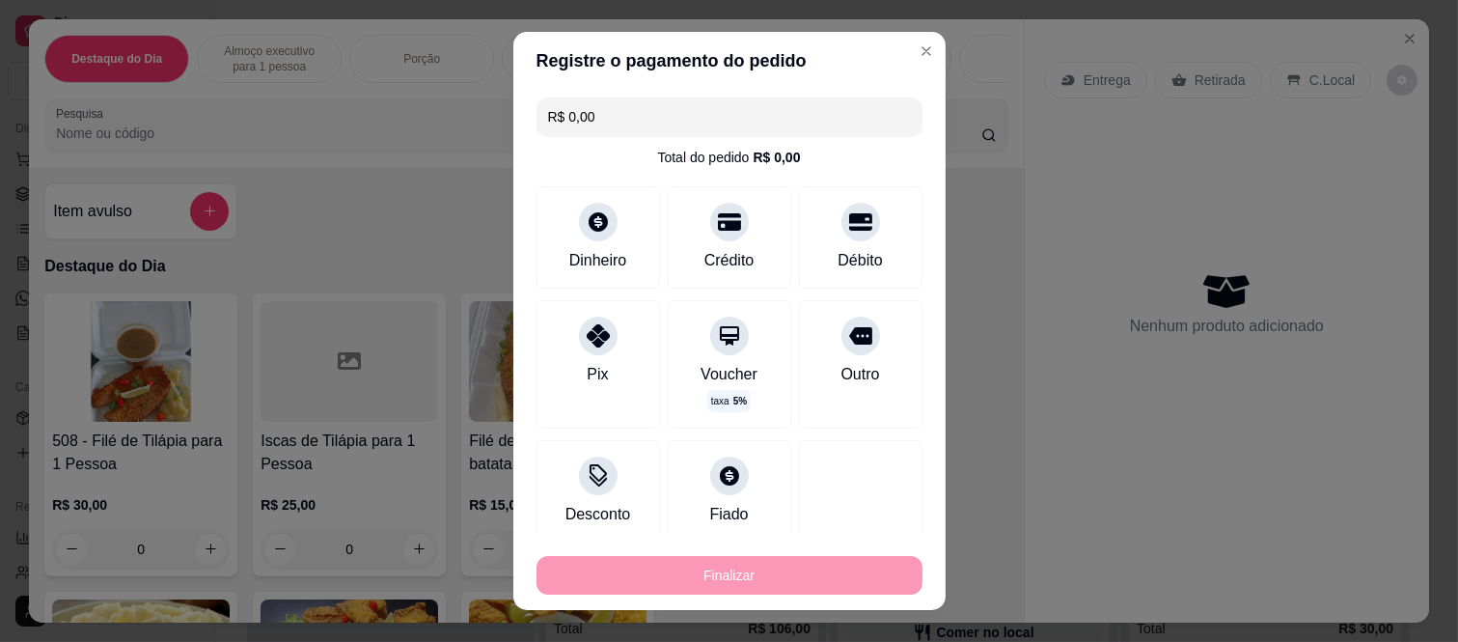
type input "-R$ 35,00"
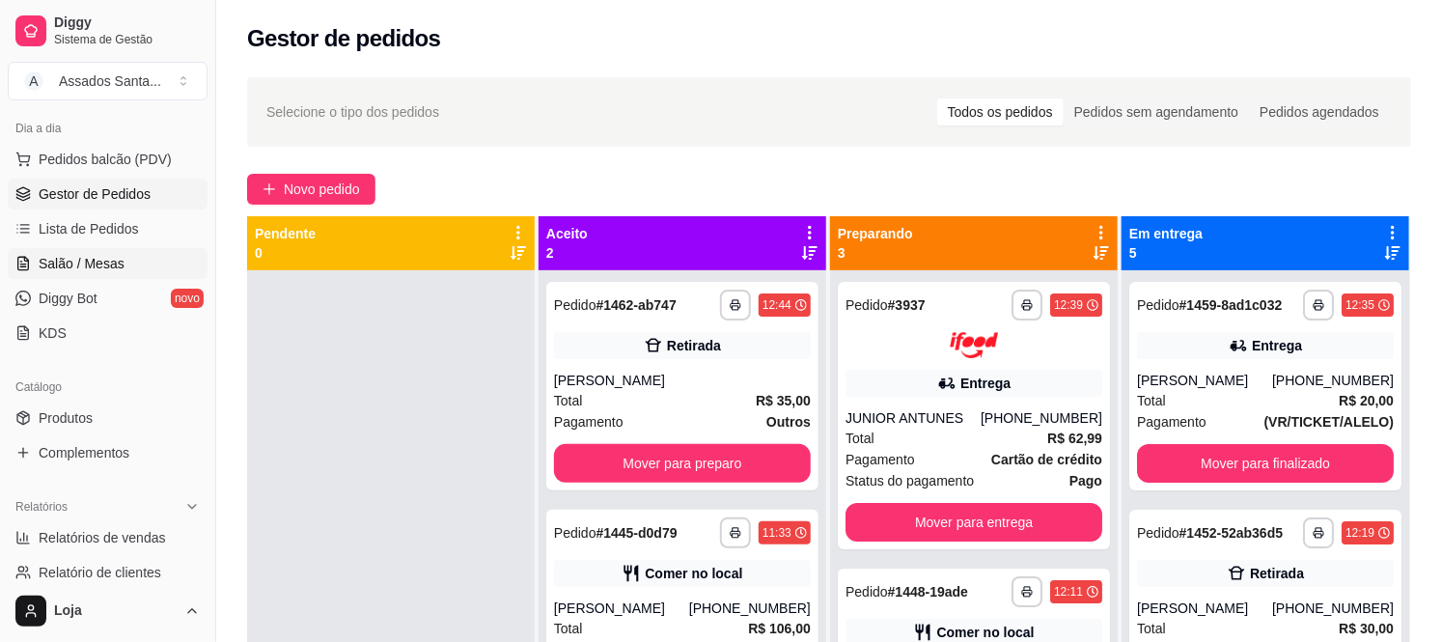
click at [132, 267] on link "Salão / Mesas" at bounding box center [108, 263] width 200 height 31
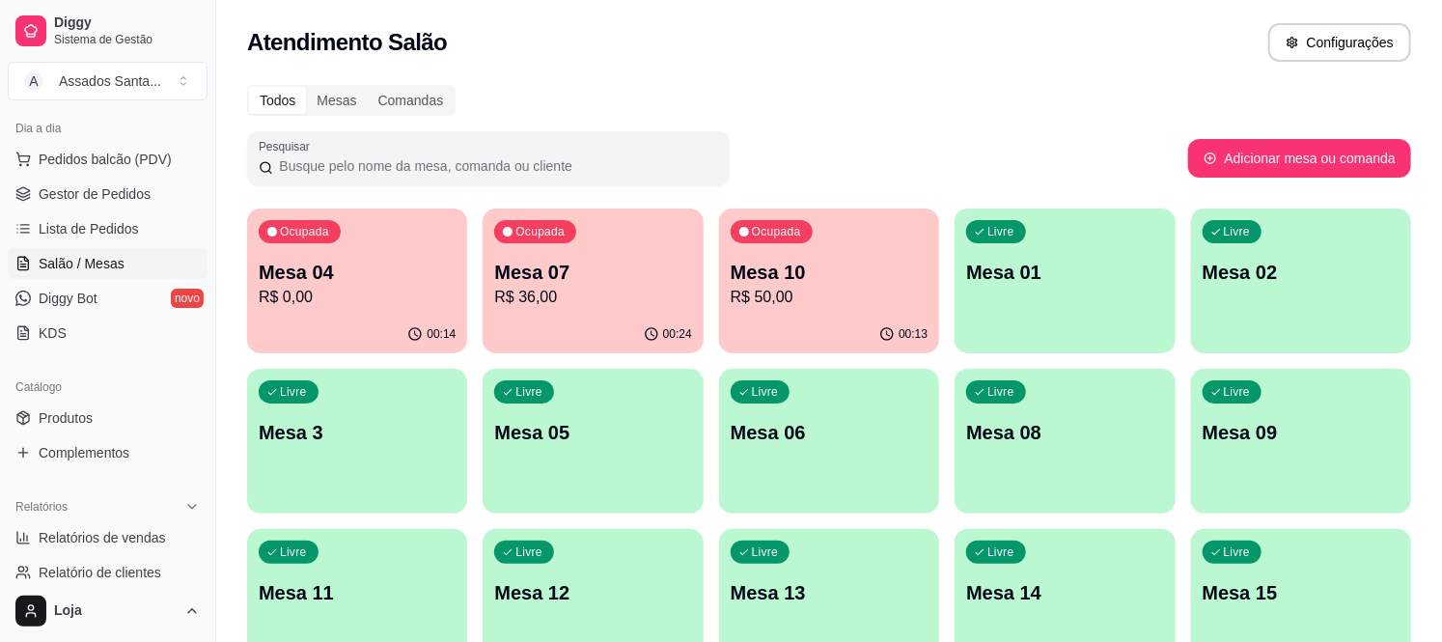
click at [535, 286] on p "R$ 36,00" at bounding box center [592, 297] width 197 height 23
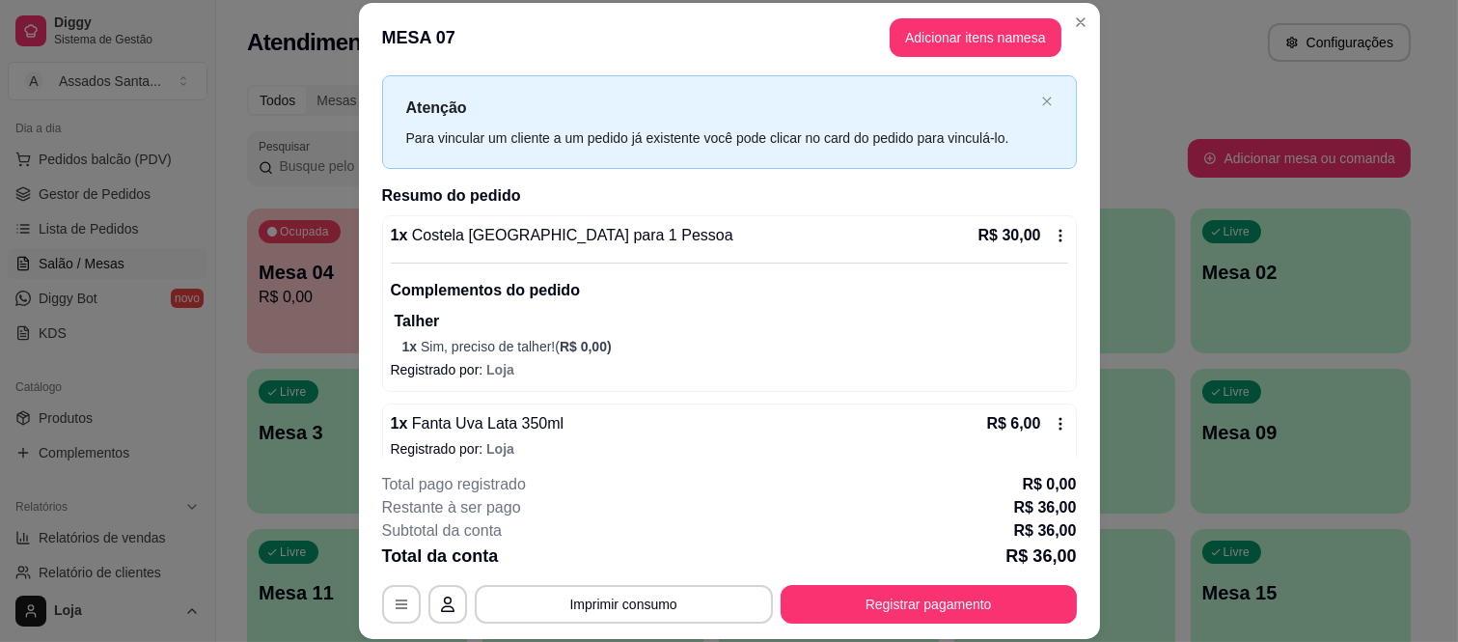
scroll to position [61, 0]
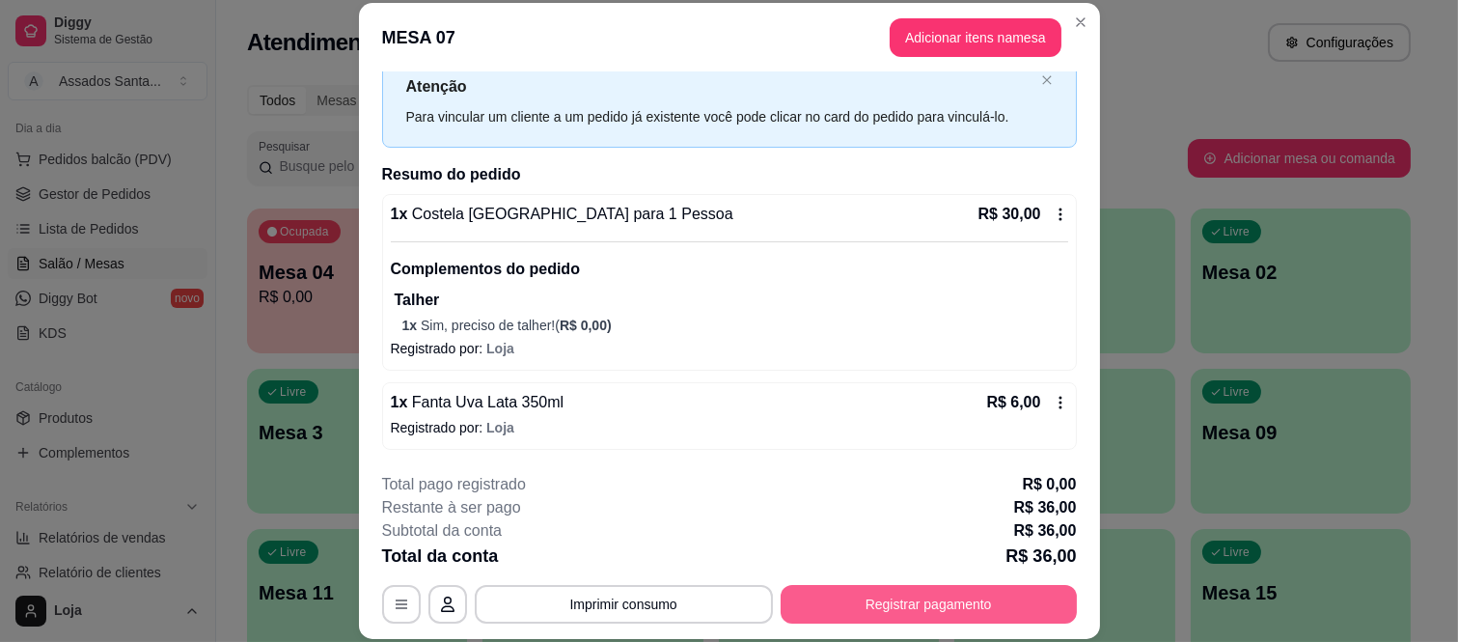
click at [825, 598] on button "Registrar pagamento" at bounding box center [929, 604] width 296 height 39
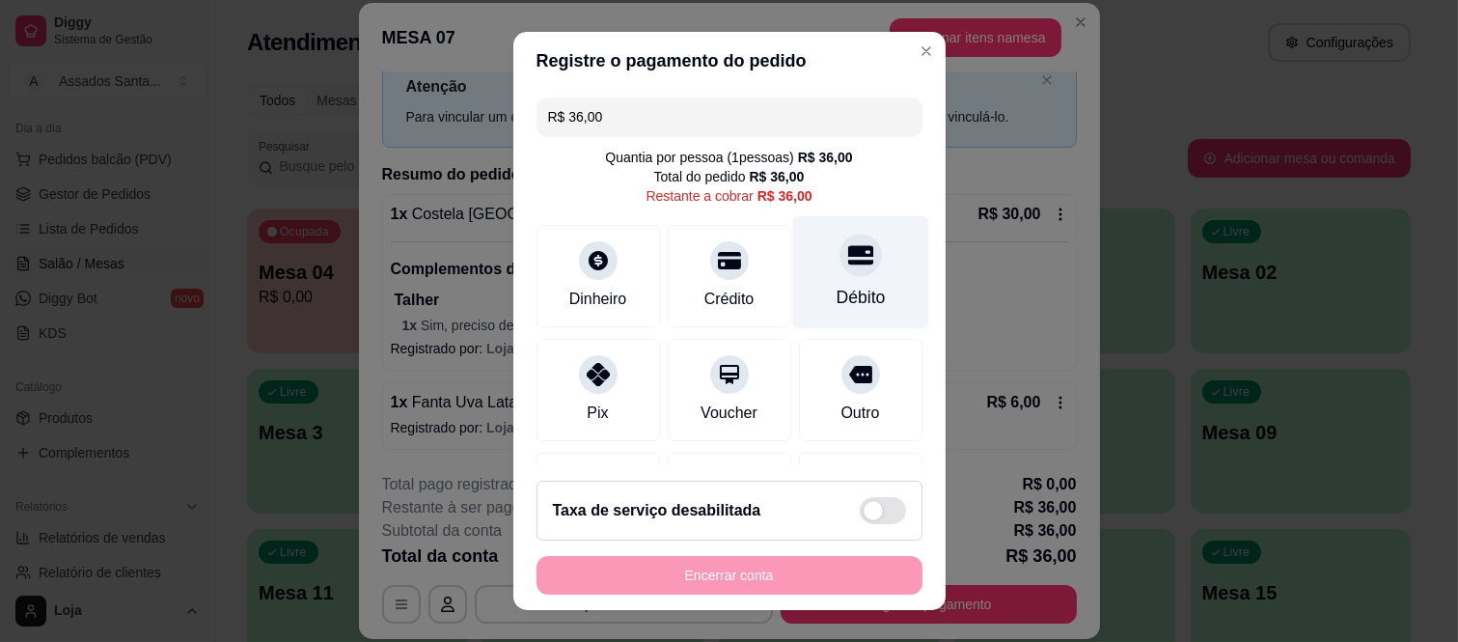
click at [844, 286] on div "Débito" at bounding box center [860, 297] width 49 height 25
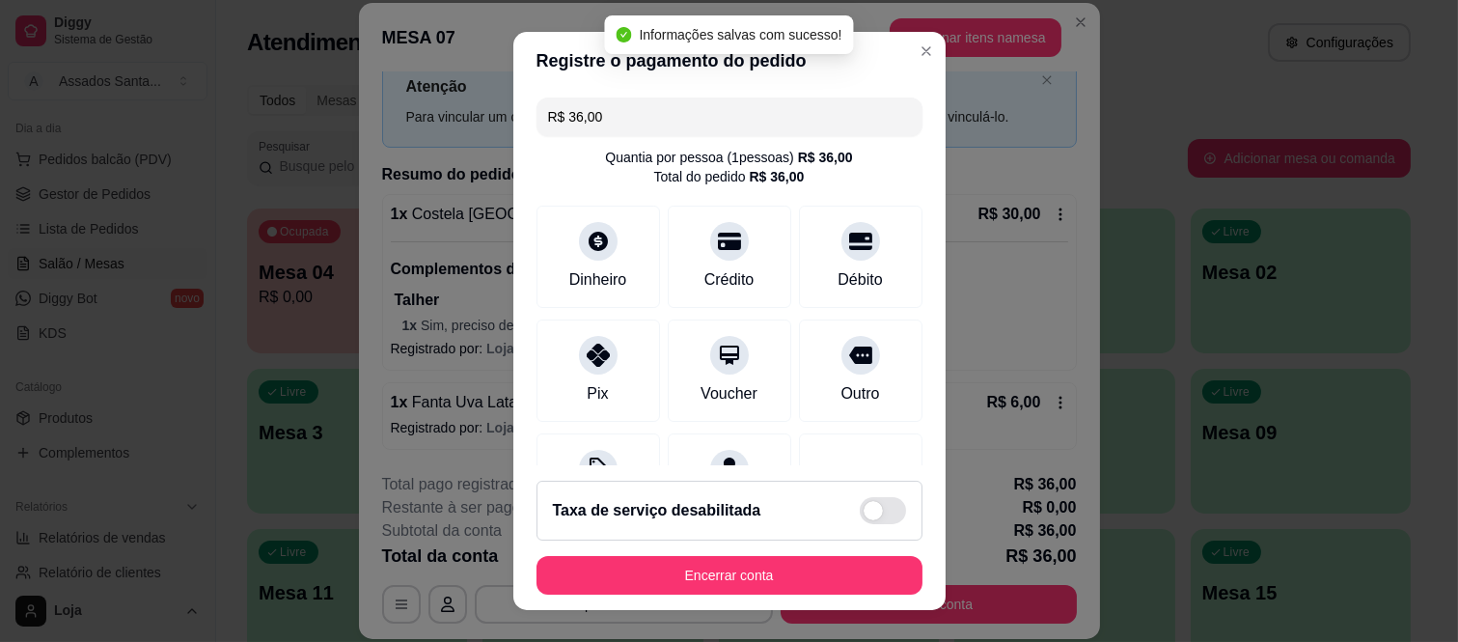
type input "R$ 0,00"
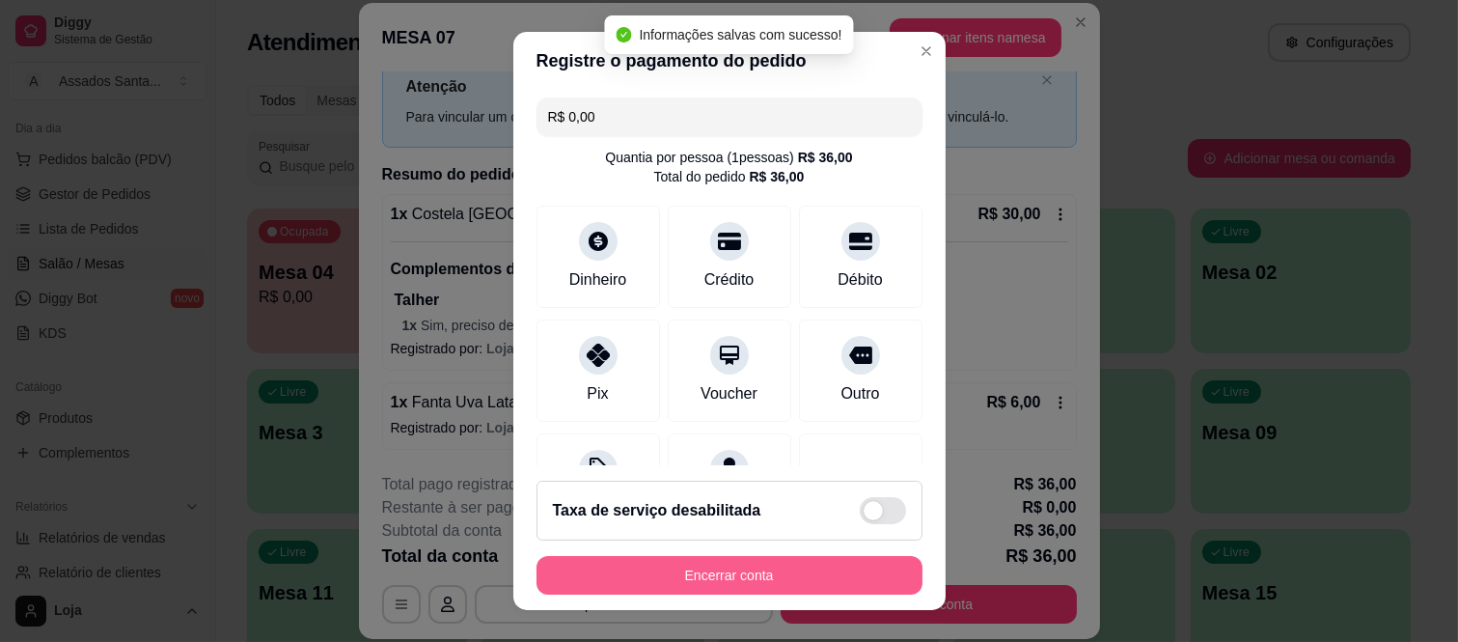
click at [613, 574] on button "Encerrar conta" at bounding box center [730, 575] width 386 height 39
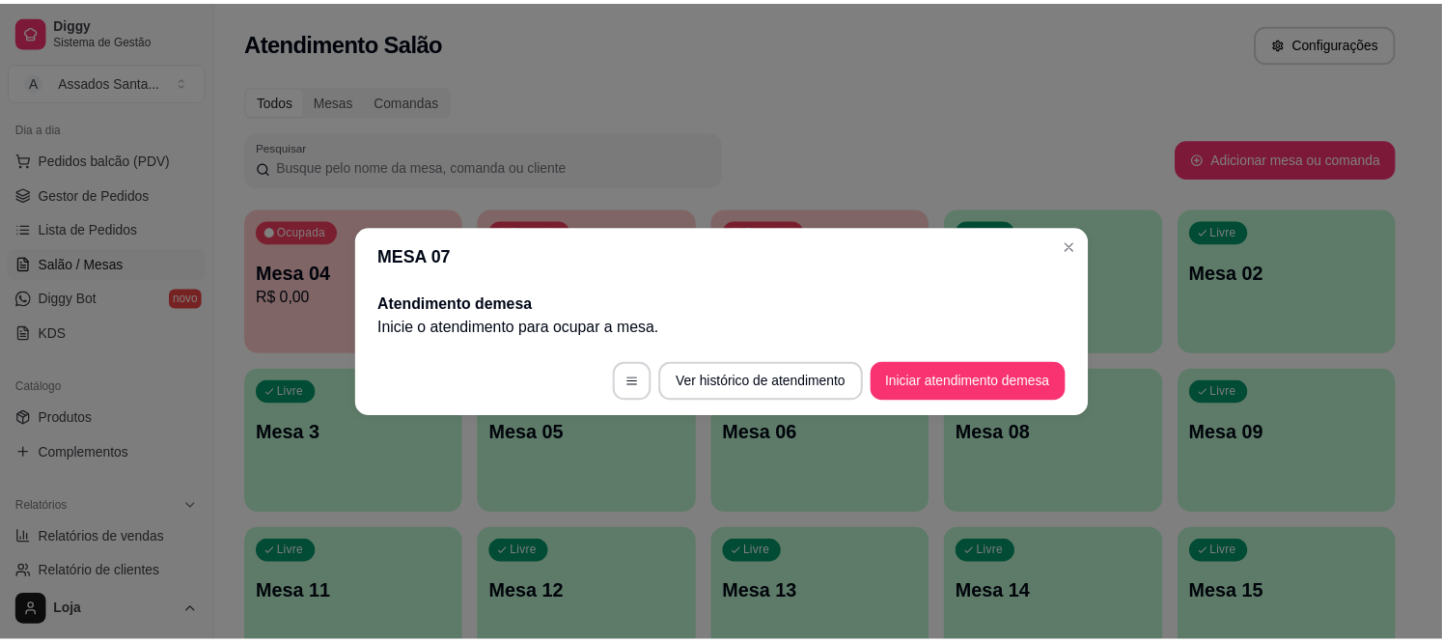
scroll to position [0, 0]
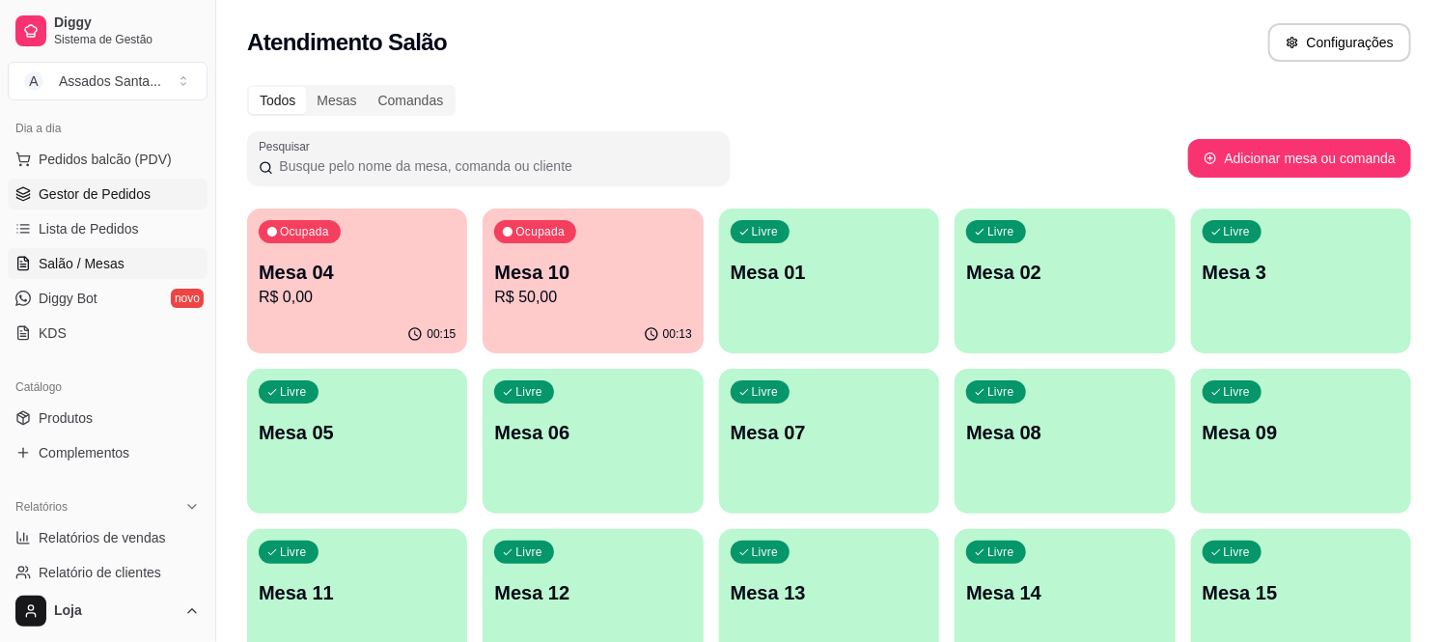
click at [80, 189] on span "Gestor de Pedidos" at bounding box center [95, 193] width 112 height 19
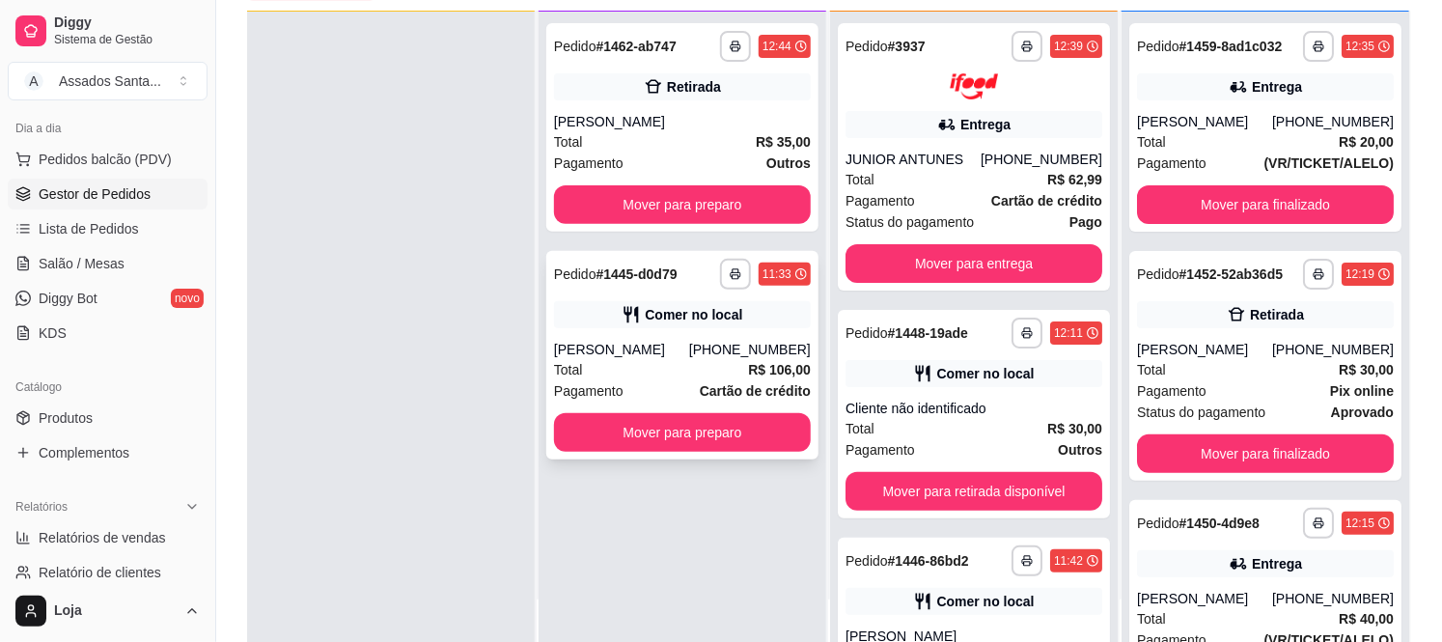
scroll to position [214, 0]
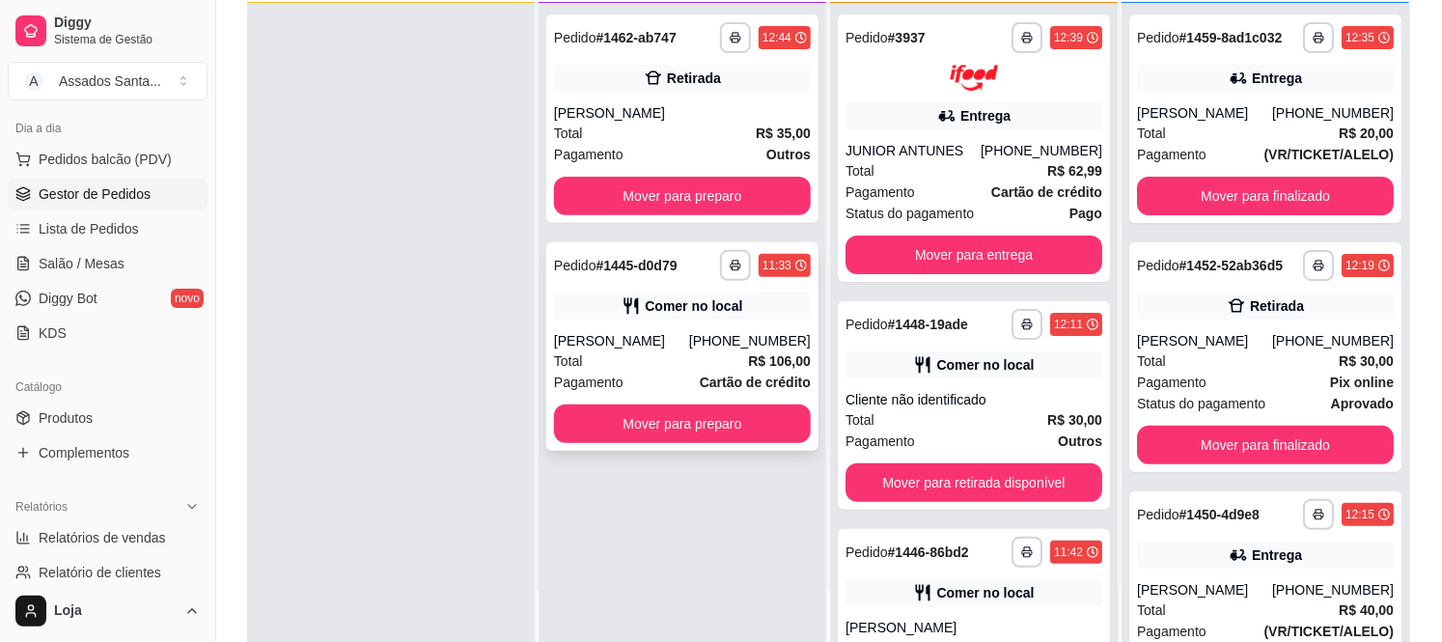
click at [672, 338] on div "Rafael Cordeiro" at bounding box center [621, 340] width 135 height 19
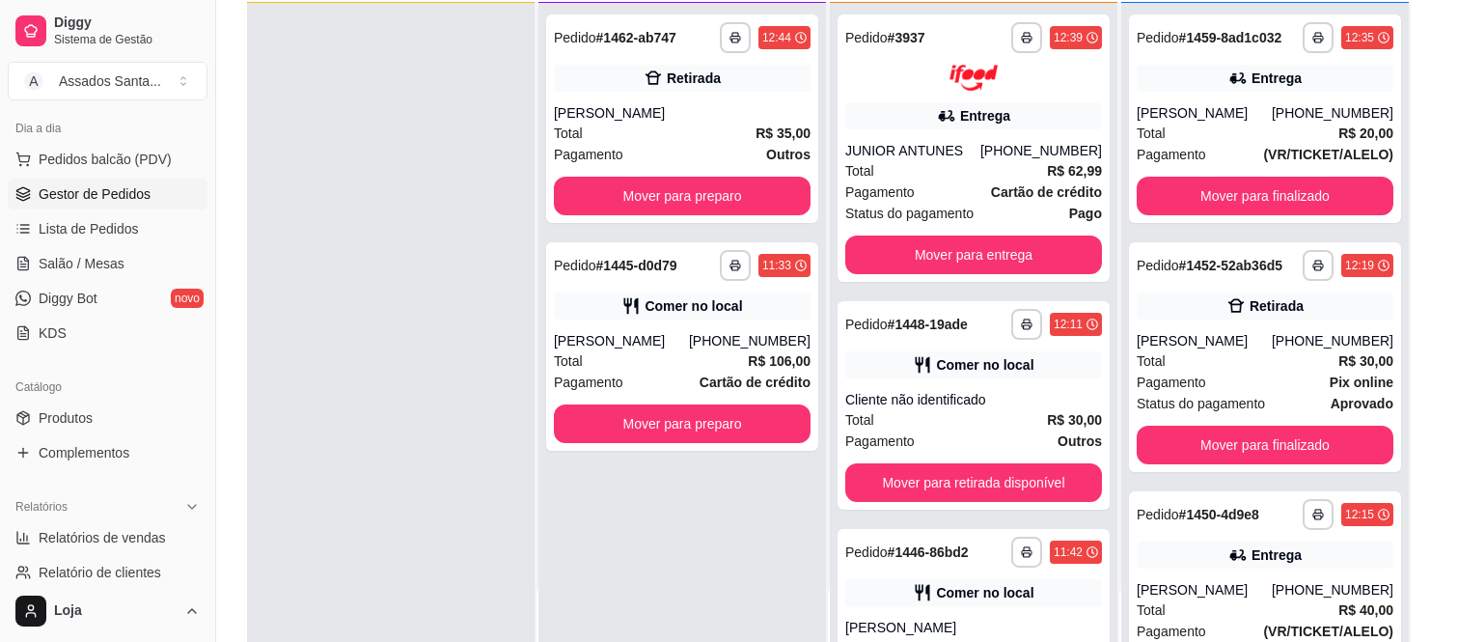
click at [910, 544] on button "Mover para preparo" at bounding box center [910, 549] width 150 height 39
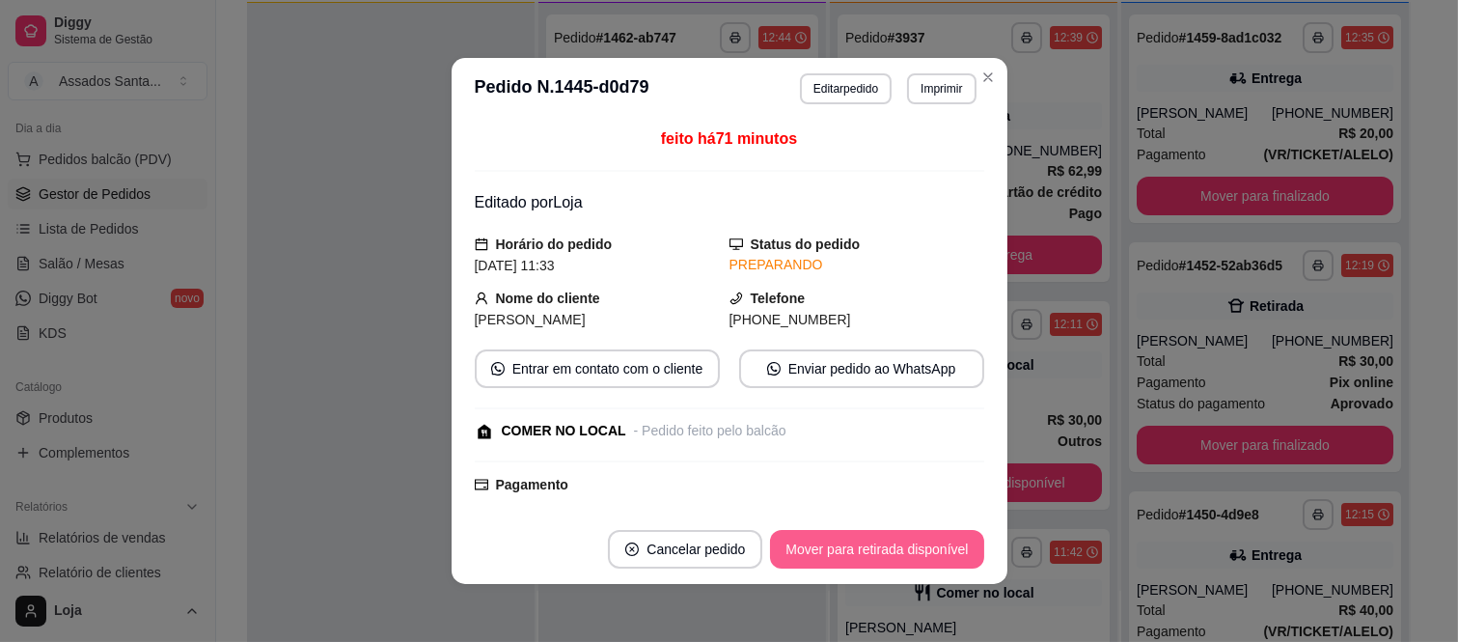
click at [889, 554] on button "Mover para retirada disponível" at bounding box center [876, 549] width 213 height 39
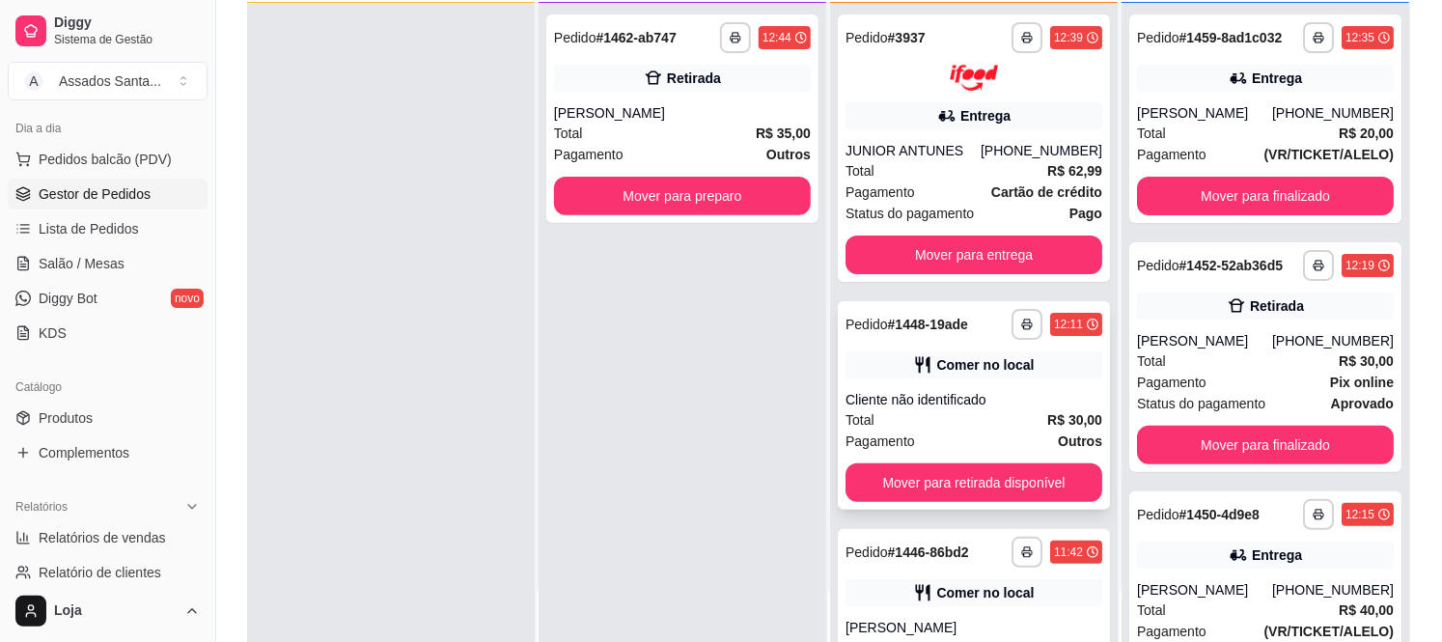
click at [886, 399] on div "Cliente não identificado" at bounding box center [974, 399] width 257 height 19
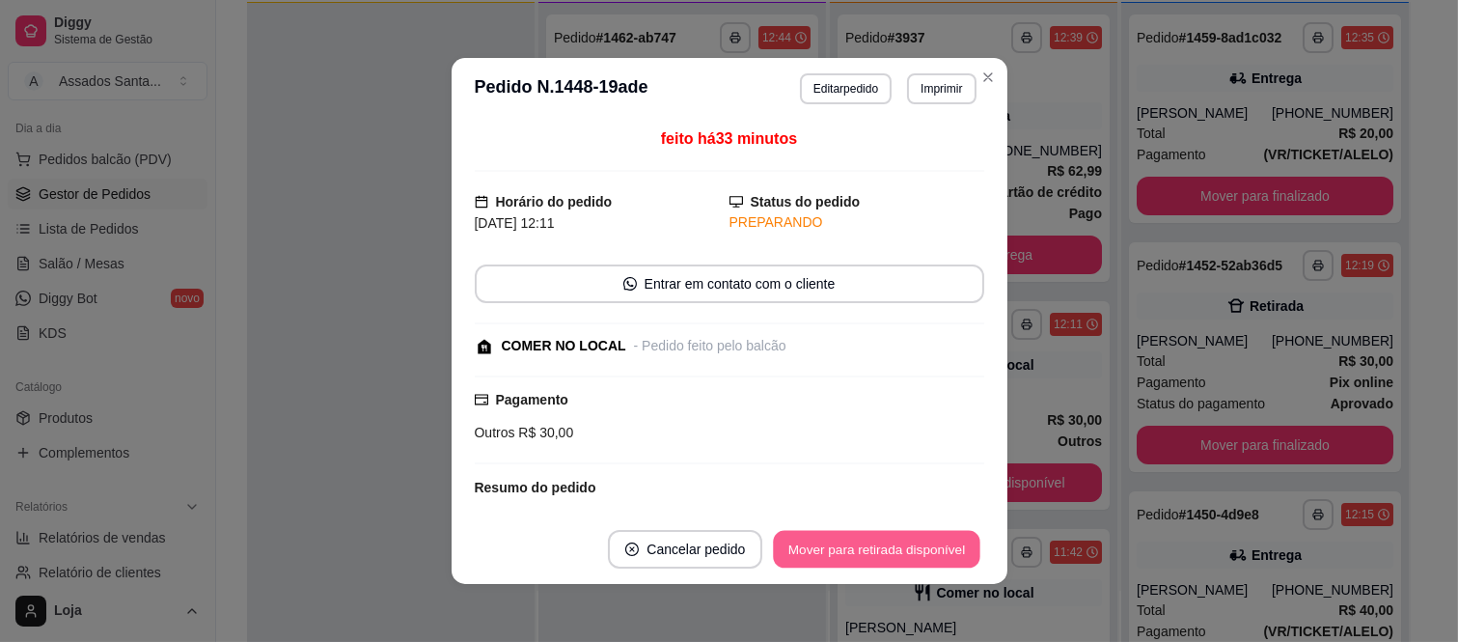
click at [896, 558] on button "Mover para retirada disponível" at bounding box center [877, 550] width 207 height 38
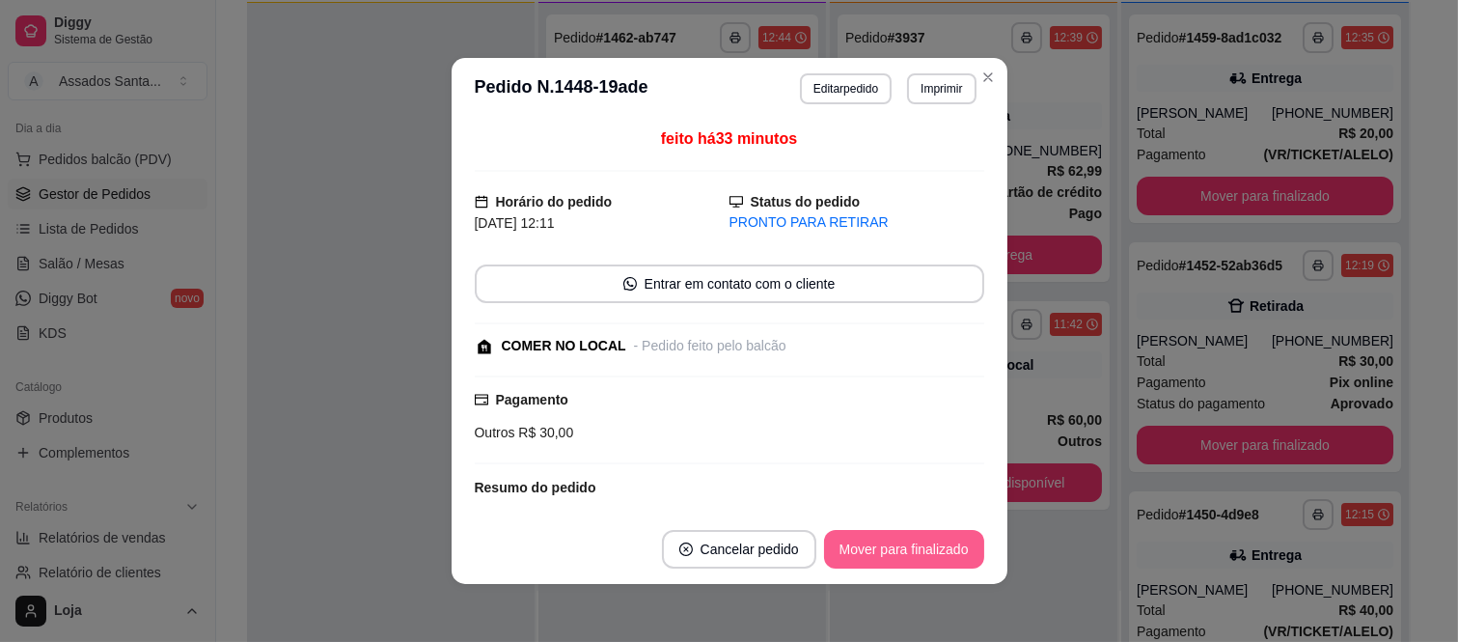
click at [891, 560] on button "Mover para finalizado" at bounding box center [904, 549] width 160 height 39
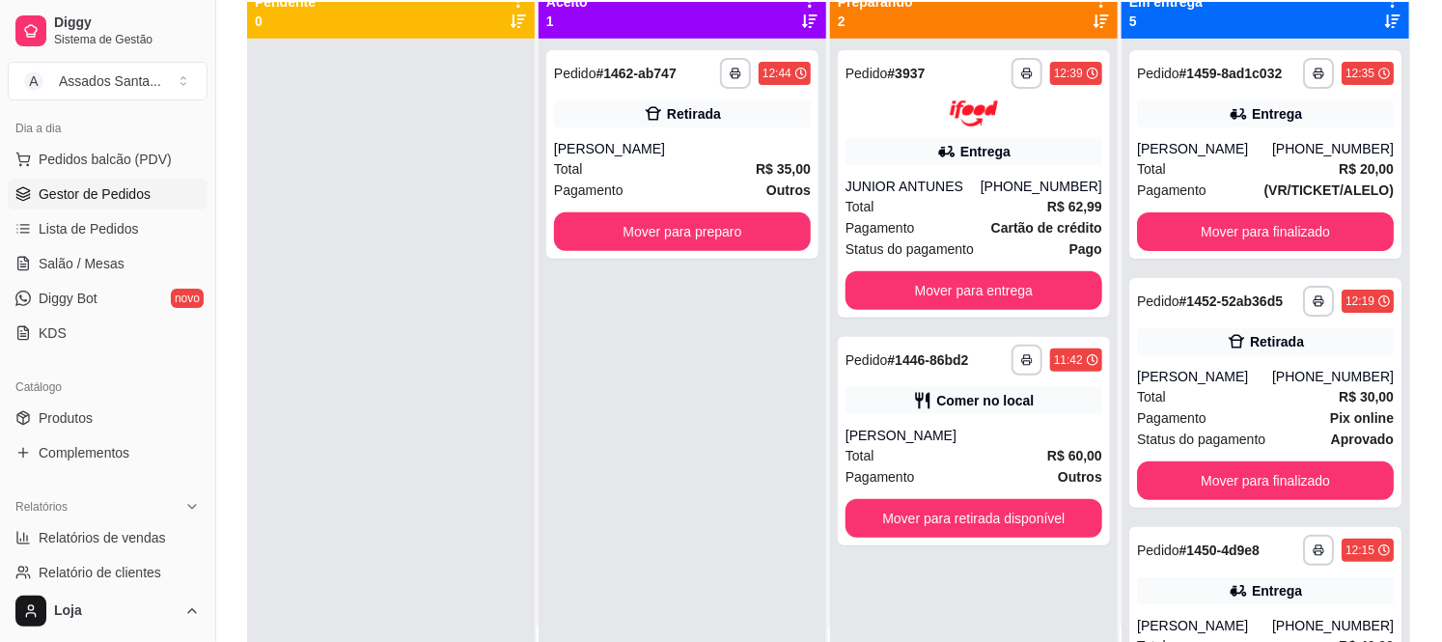
scroll to position [0, 0]
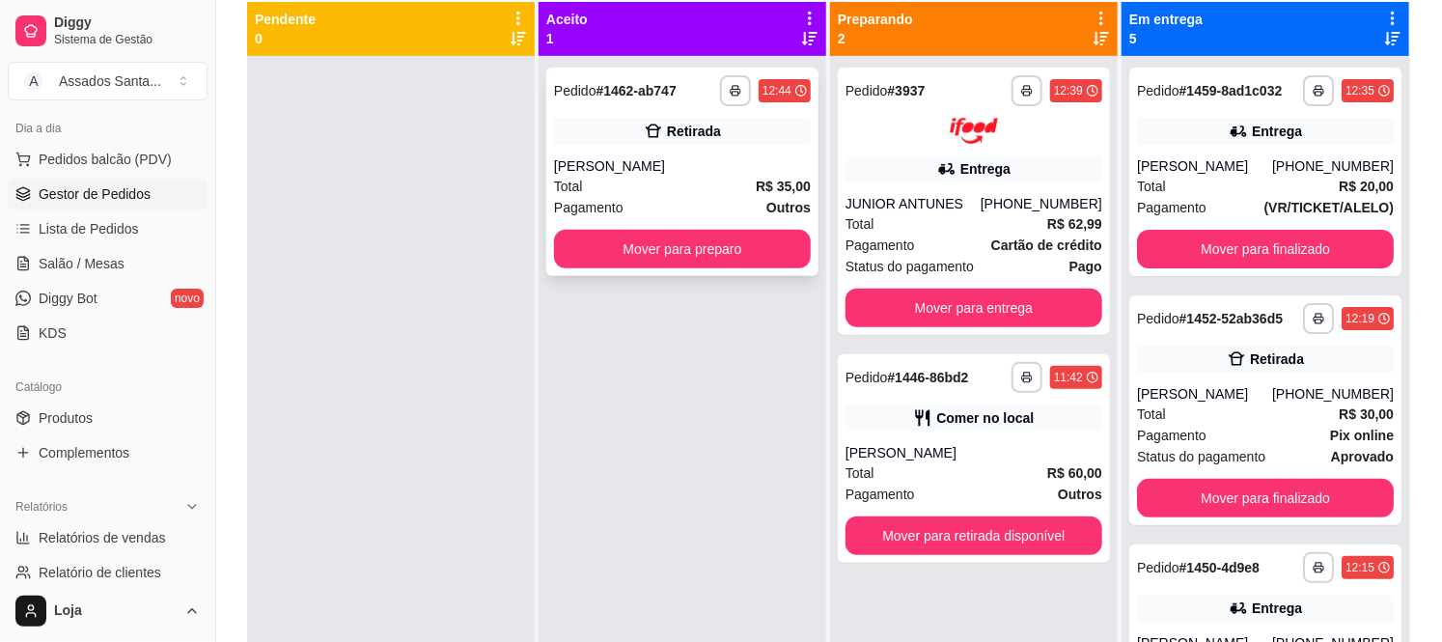
click at [611, 244] on button "Mover para preparo" at bounding box center [682, 249] width 257 height 39
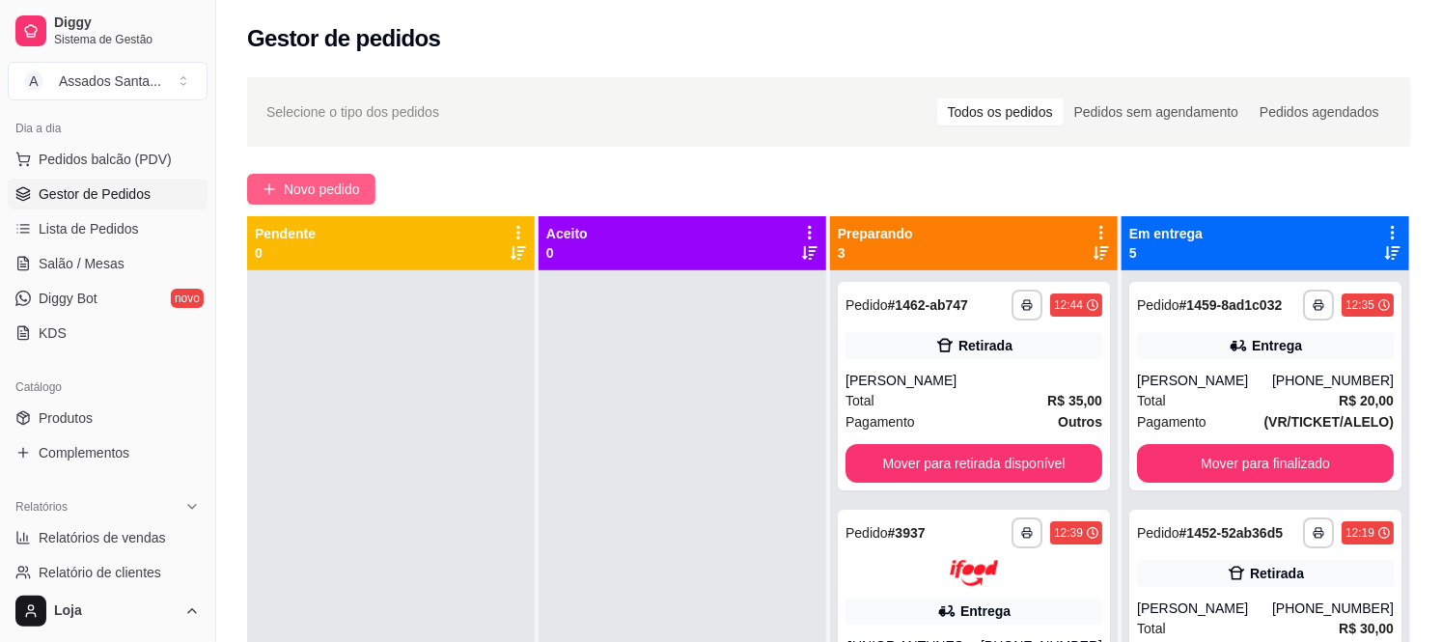
click at [353, 181] on span "Novo pedido" at bounding box center [322, 189] width 76 height 21
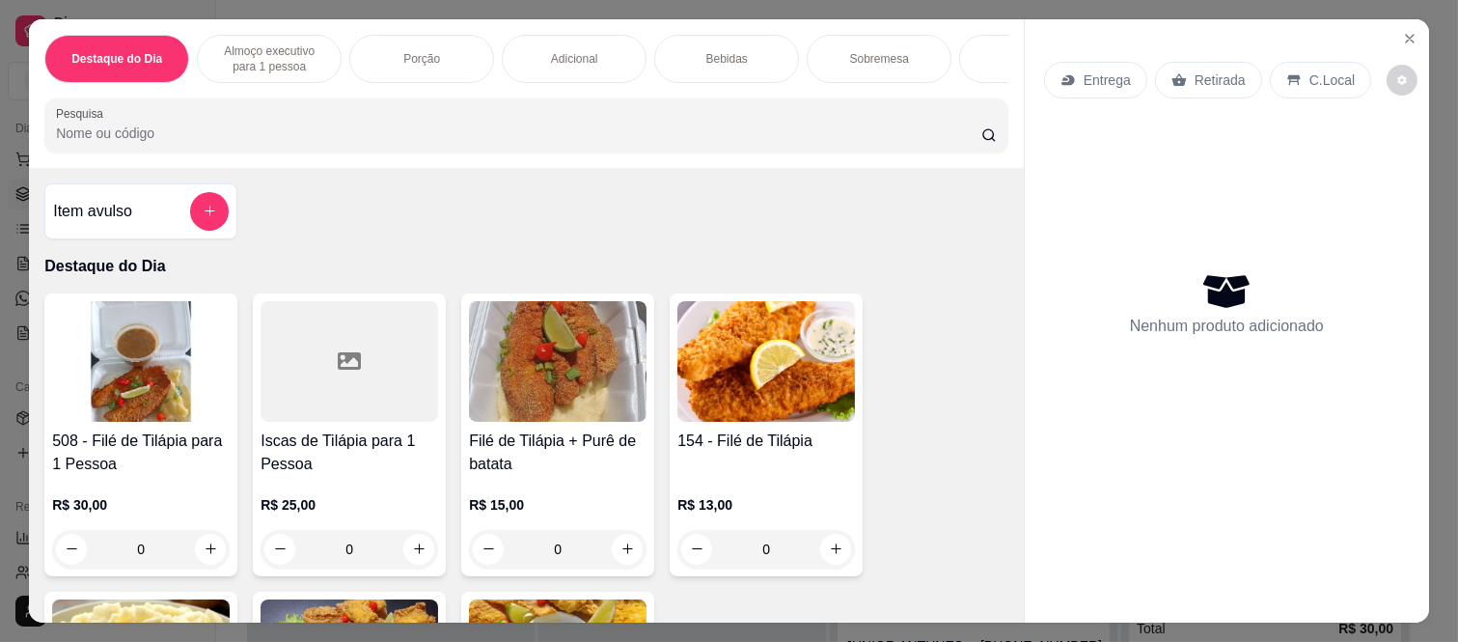
click at [1084, 70] on p "Entrega" at bounding box center [1107, 79] width 47 height 19
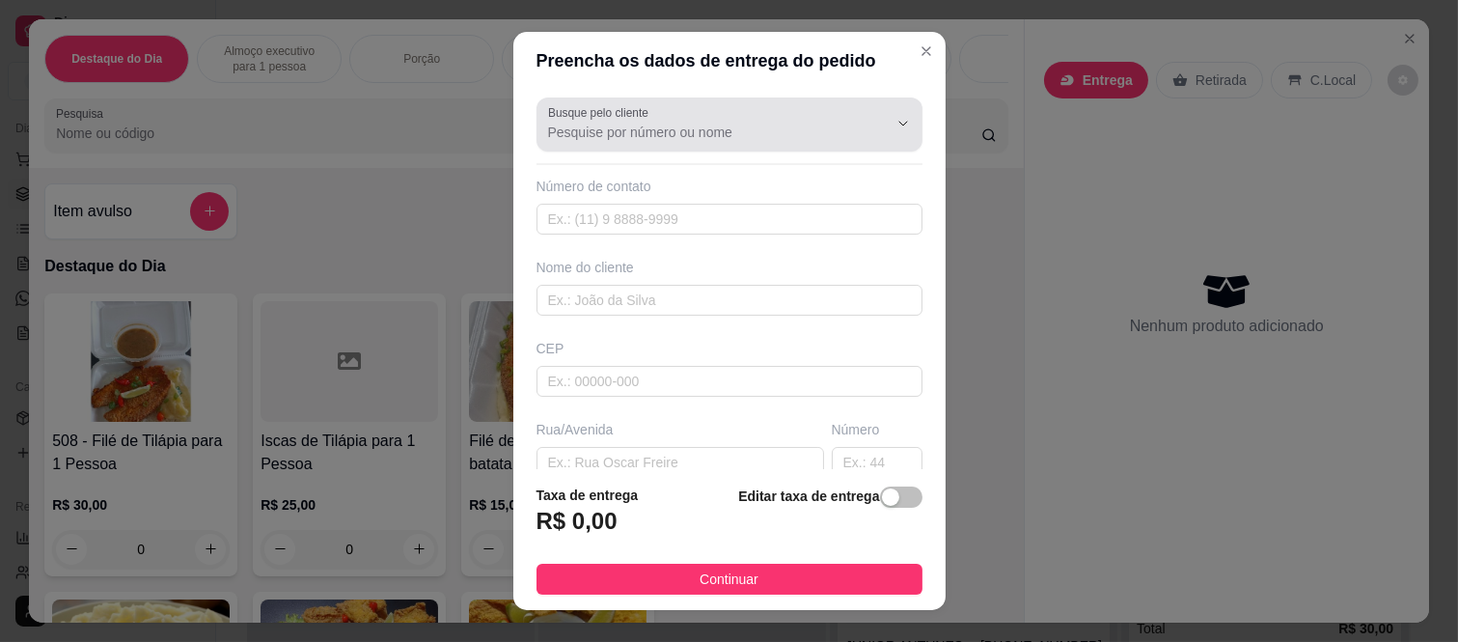
click at [668, 136] on input "Busque pelo cliente" at bounding box center [702, 132] width 309 height 19
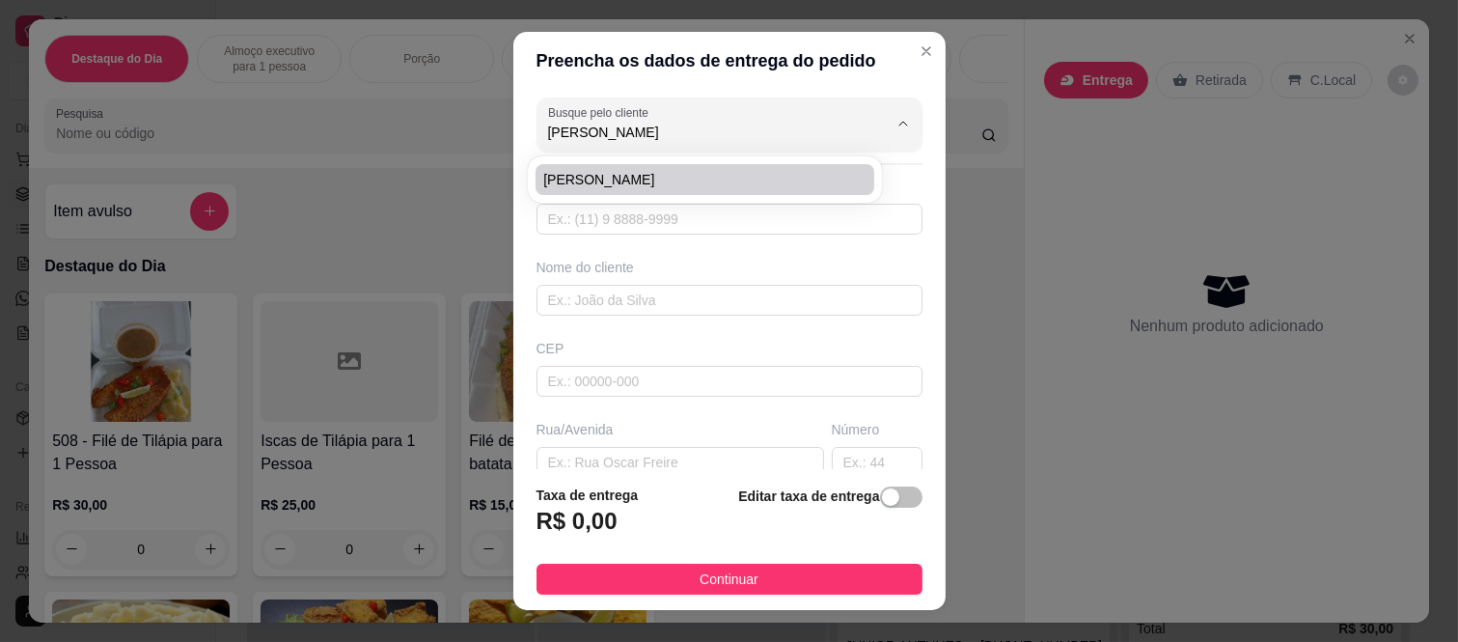
click at [631, 174] on span "Lucas Vieira Vieira" at bounding box center [695, 179] width 304 height 19
type input "Lucas Vieira Vieira"
type input "11989968382"
type input "Lucas Vieira Vieira"
type input "08260140"
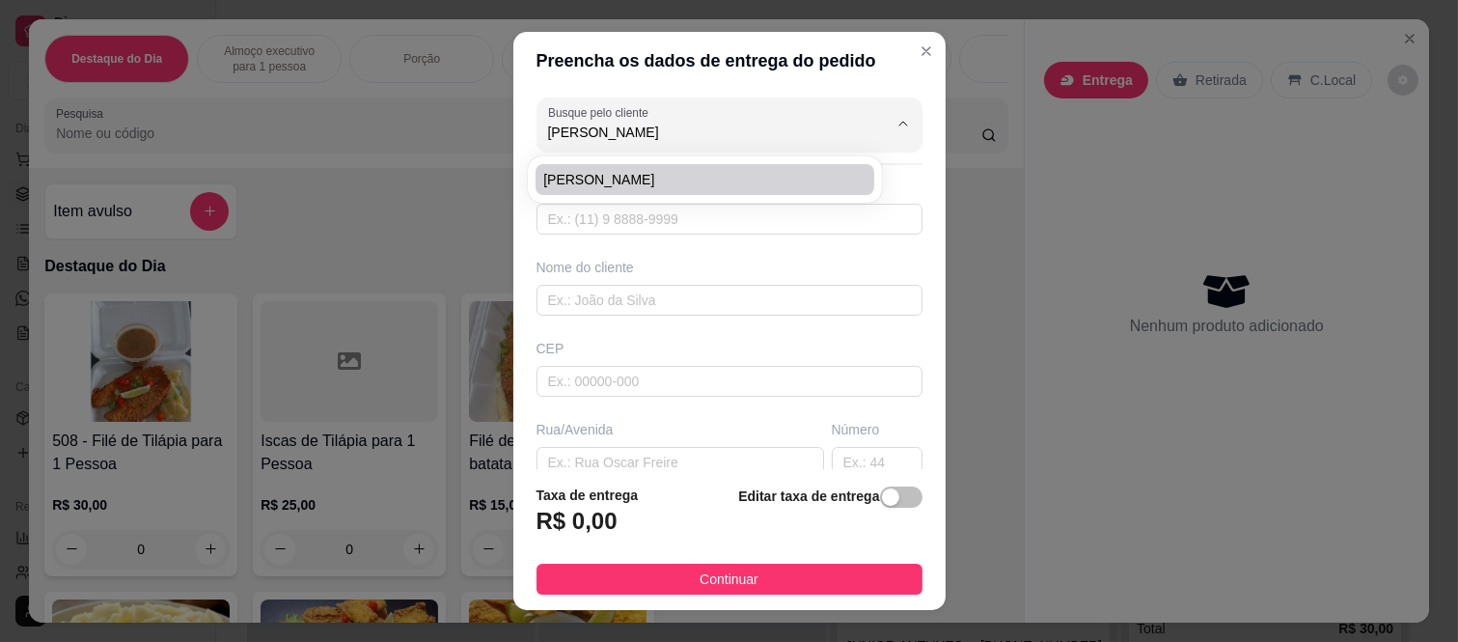
type input "Rua Tomoichi Shimizu"
type input "400"
type input "Colônia (Zona Leste)"
type input "[GEOGRAPHIC_DATA]"
type input "Bloco 1 apartamento 208"
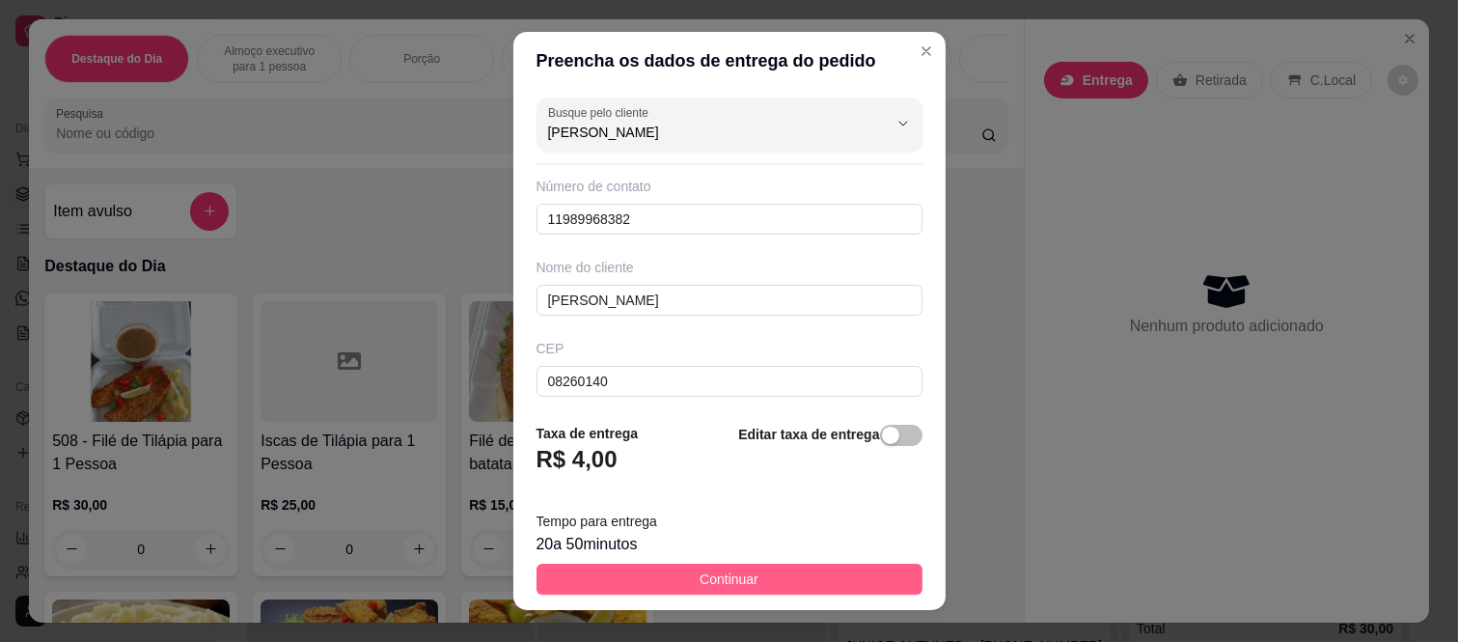
type input "Lucas Vieira Vieira"
click at [702, 576] on span "Continuar" at bounding box center [729, 579] width 59 height 21
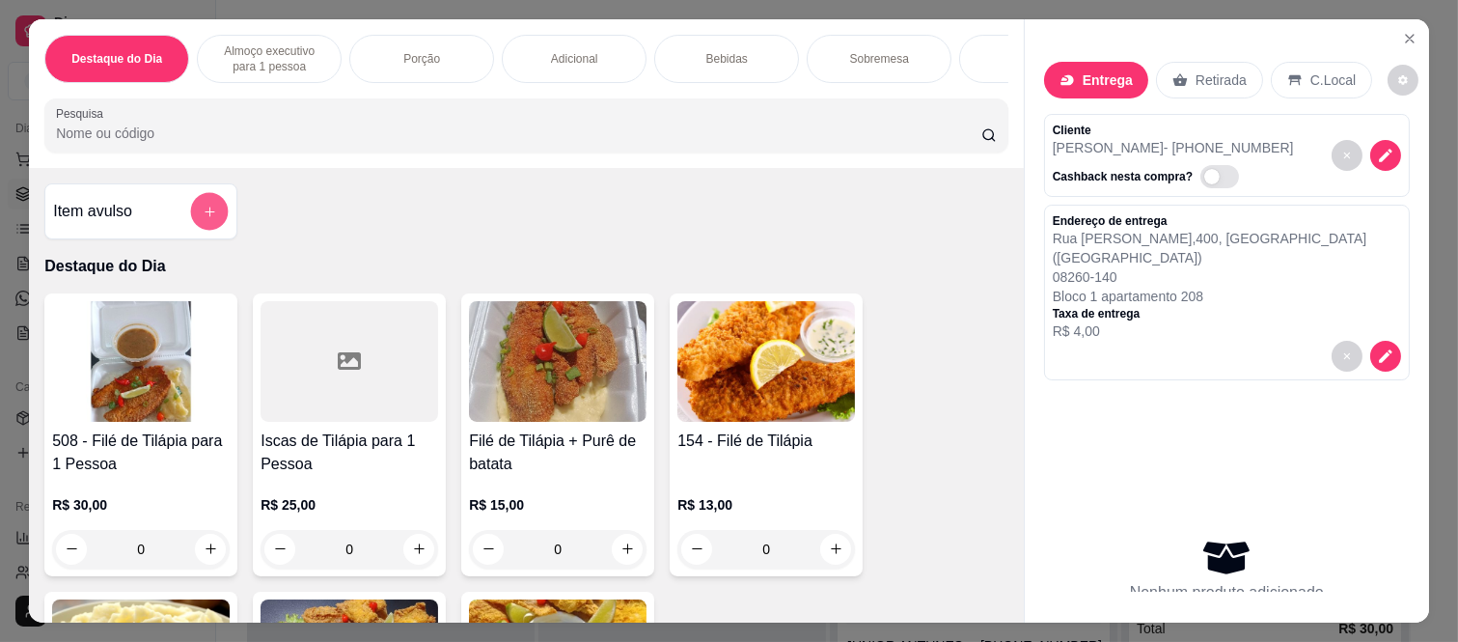
click at [204, 217] on icon "add-separate-item" at bounding box center [210, 212] width 14 height 14
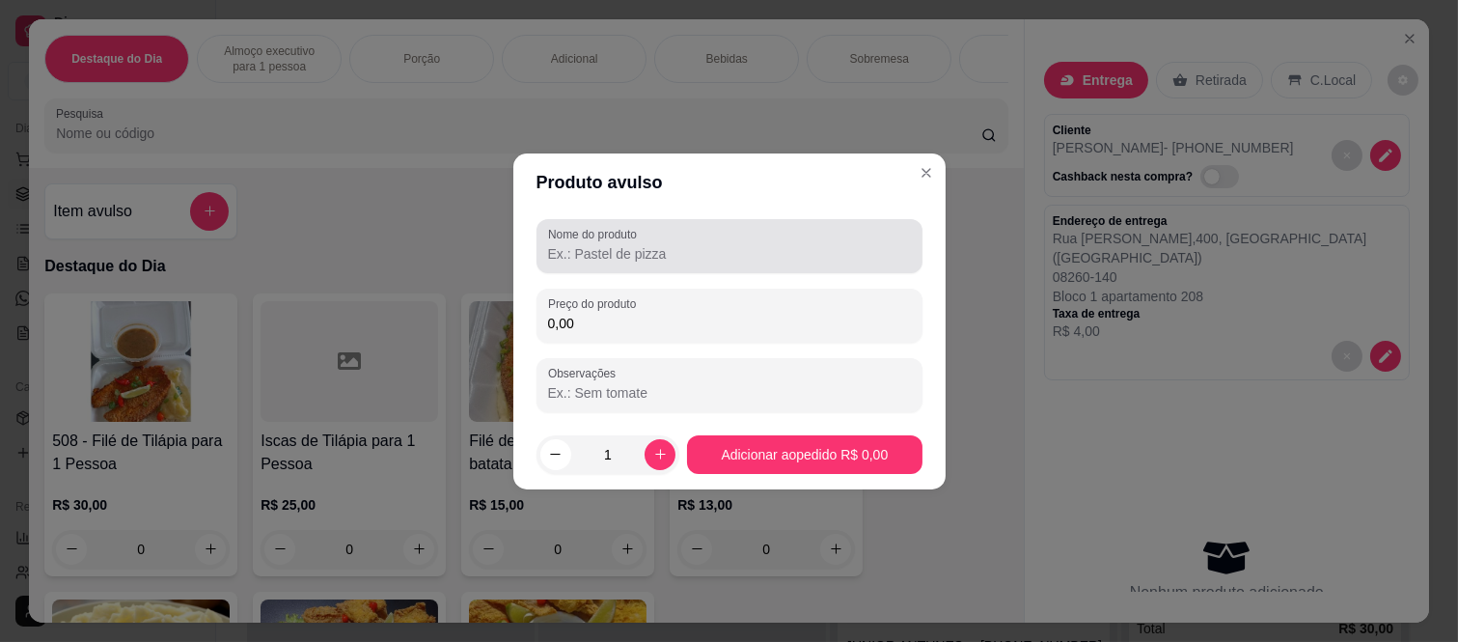
click at [649, 238] on div at bounding box center [729, 246] width 363 height 39
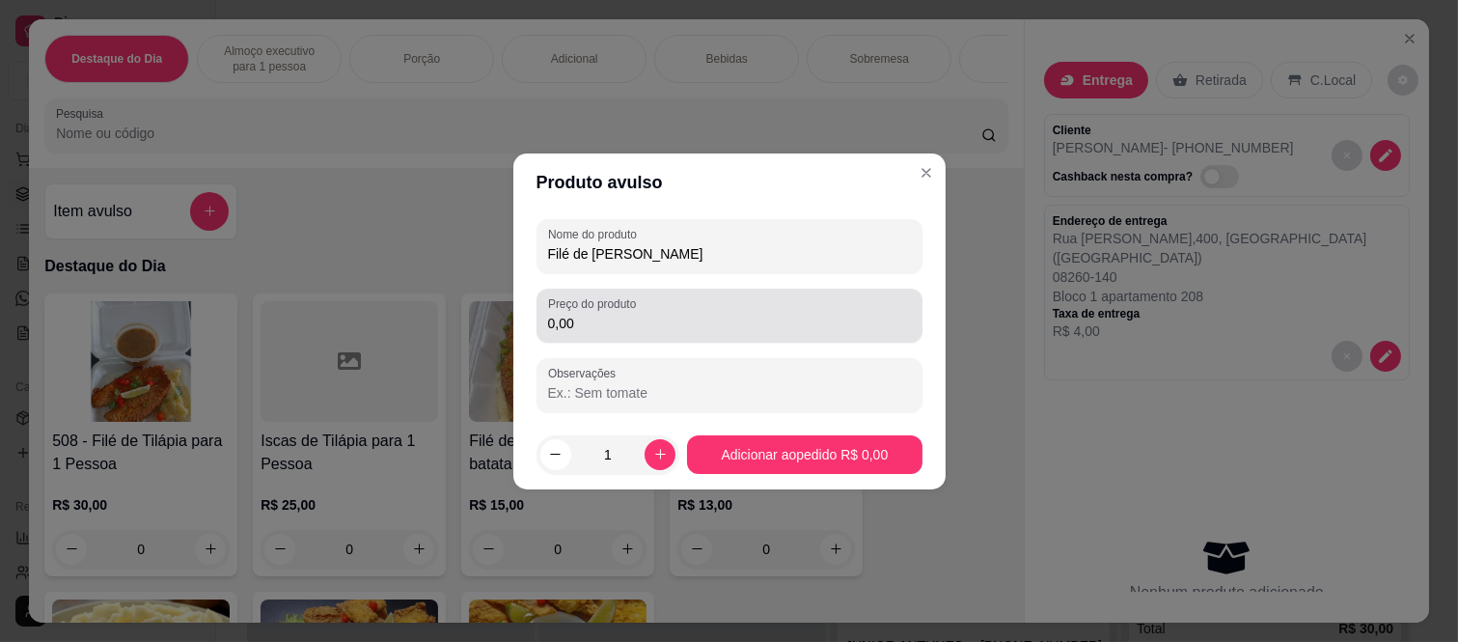
type input "Filé de Frango Empanado"
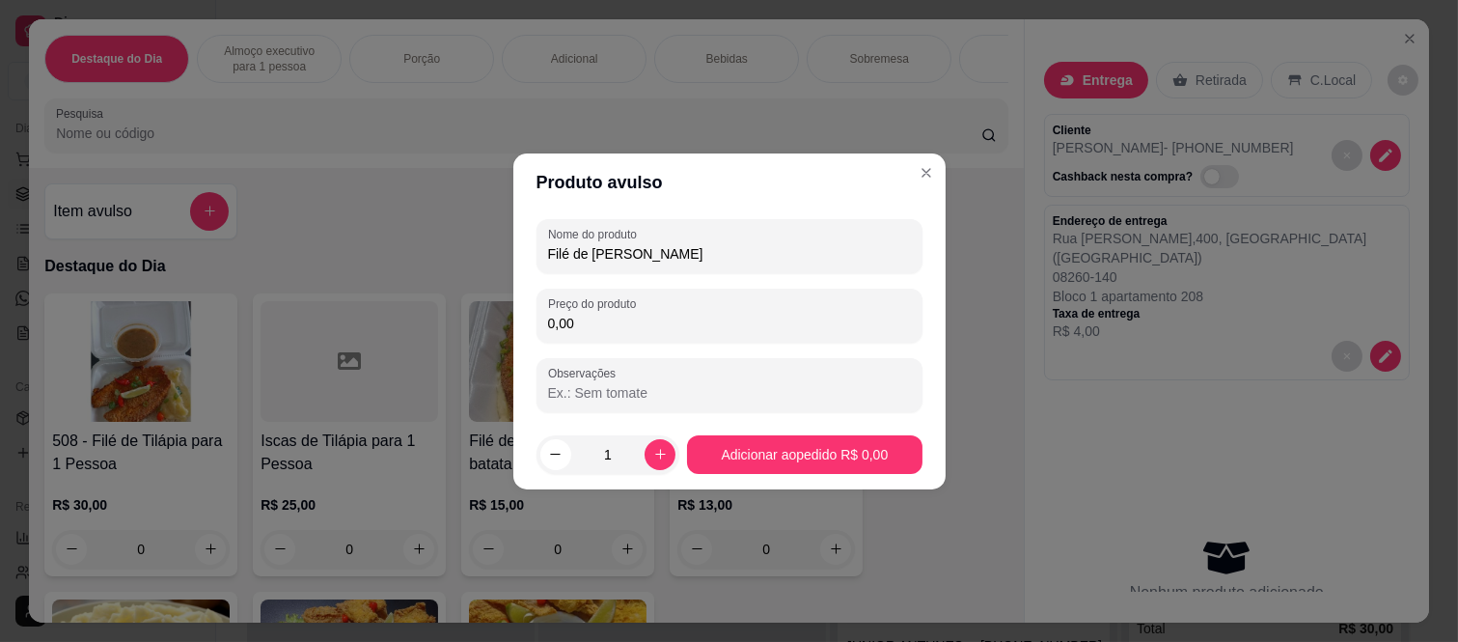
click at [643, 315] on input "0,00" at bounding box center [729, 323] width 363 height 19
type input "28,00"
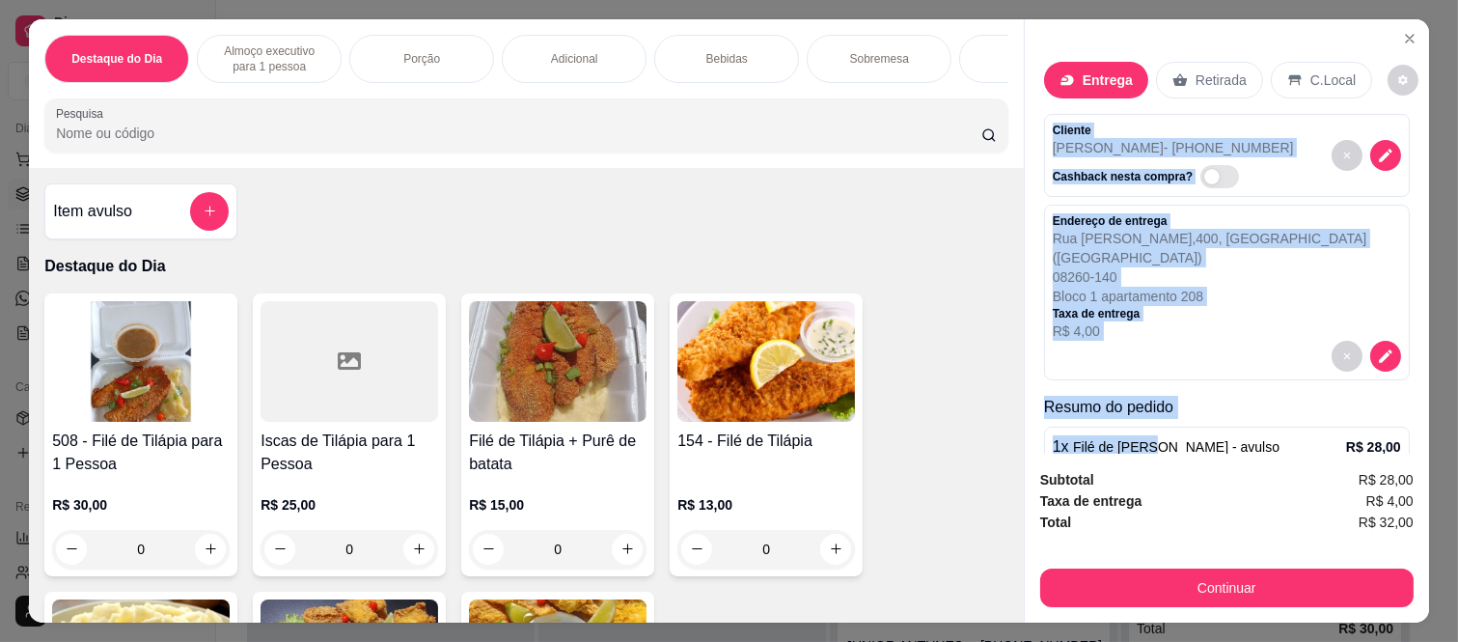
scroll to position [59, 0]
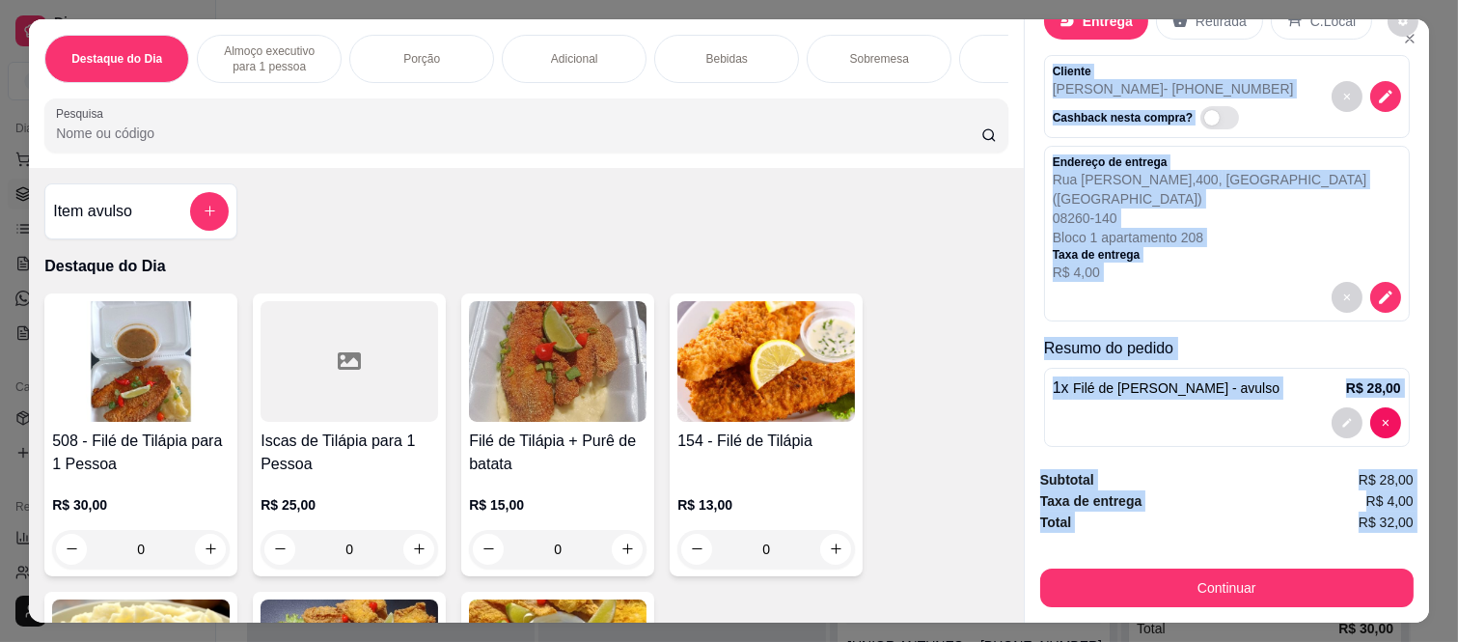
drag, startPoint x: 1047, startPoint y: 125, endPoint x: 1142, endPoint y: 526, distance: 411.6
click at [1142, 526] on div "Entrega Retirada C.Local Cliente Lucas Vieira Vieira - (11) 98996-8382 Cashback…" at bounding box center [1226, 320] width 405 height 603
copy div "Cliente Lucas Vieira Vieira - (11) 98996-8382 Cashback nesta compra? Endereço d…"
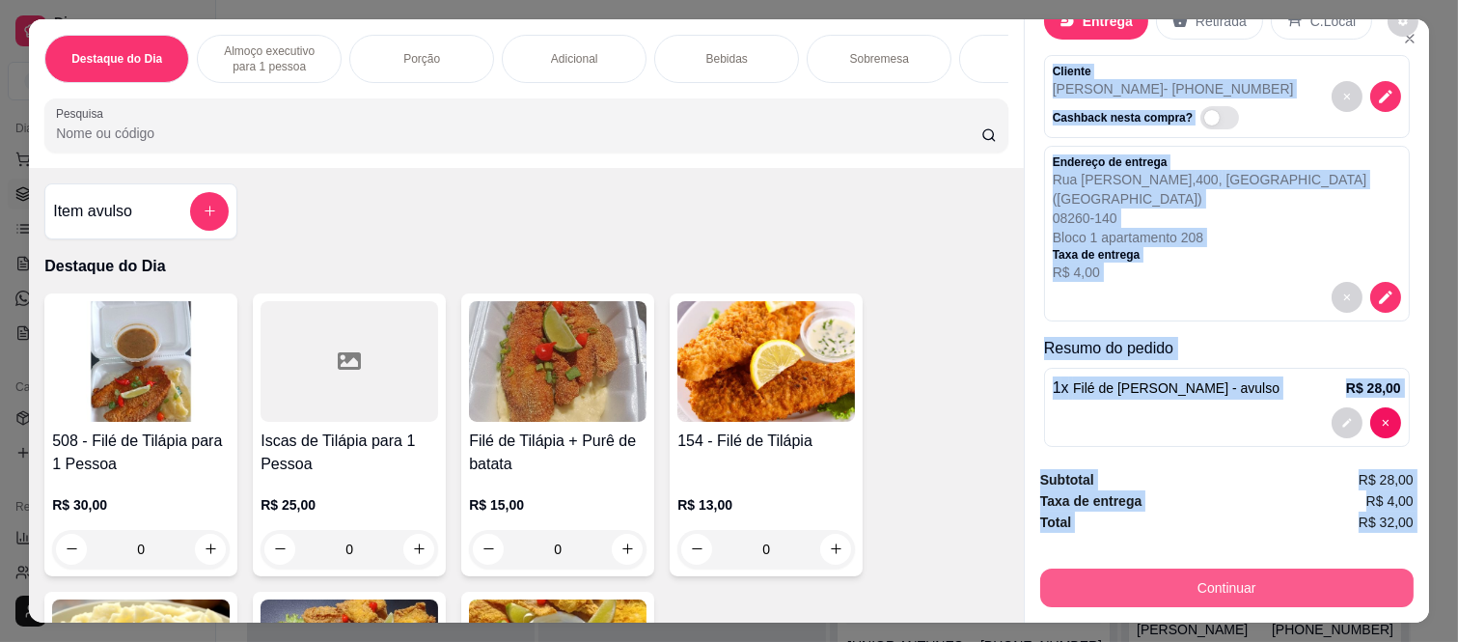
click at [1205, 584] on button "Continuar" at bounding box center [1228, 588] width 374 height 39
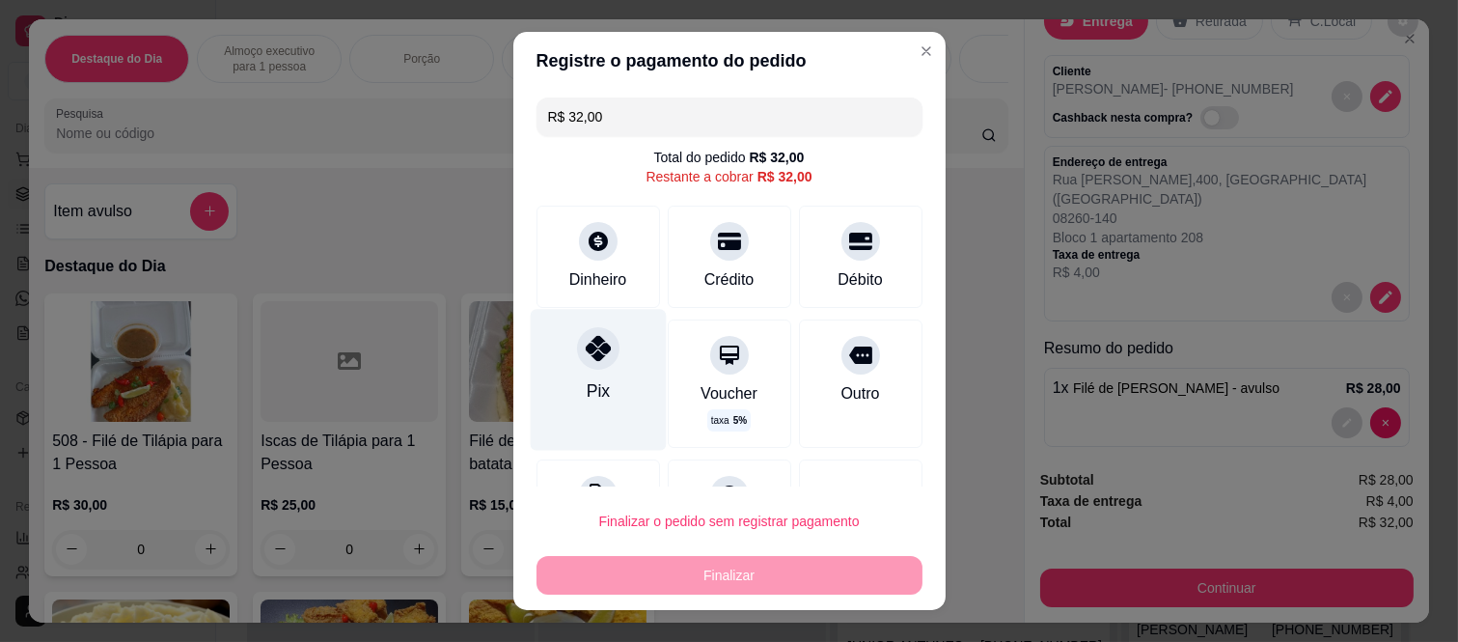
click at [577, 368] on div at bounding box center [598, 348] width 42 height 42
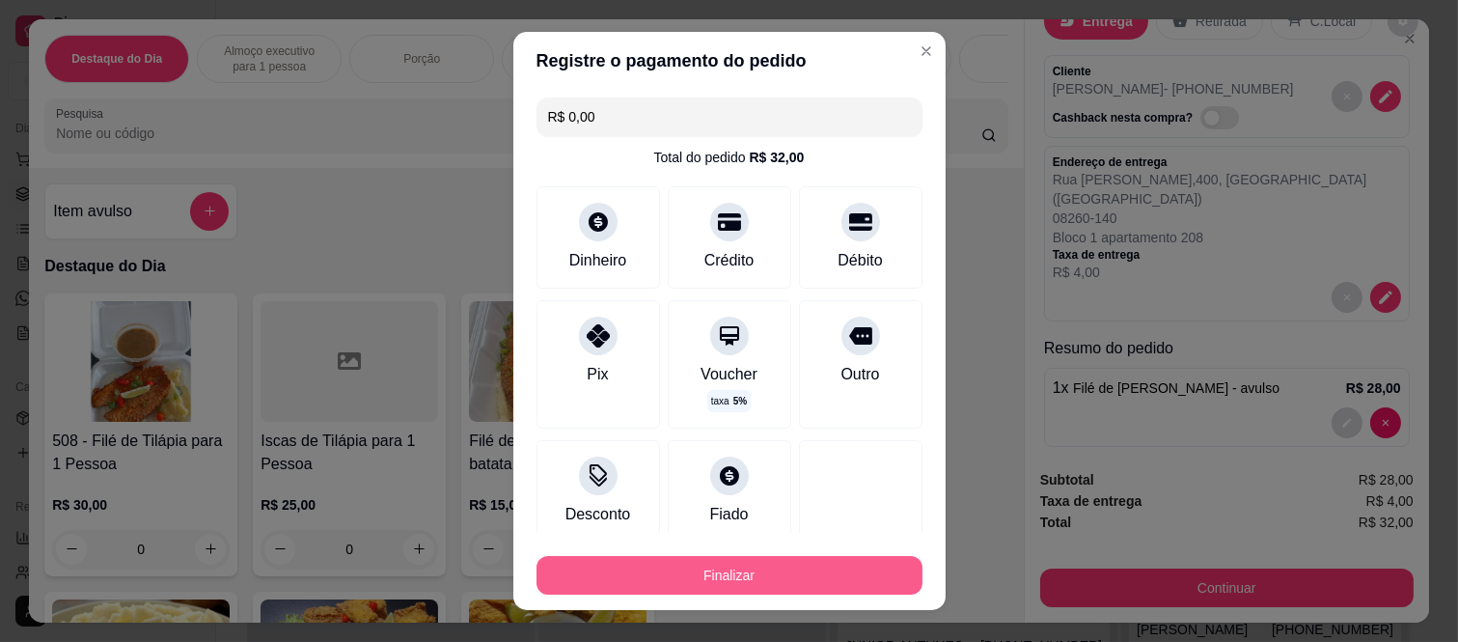
click at [645, 560] on button "Finalizar" at bounding box center [730, 575] width 386 height 39
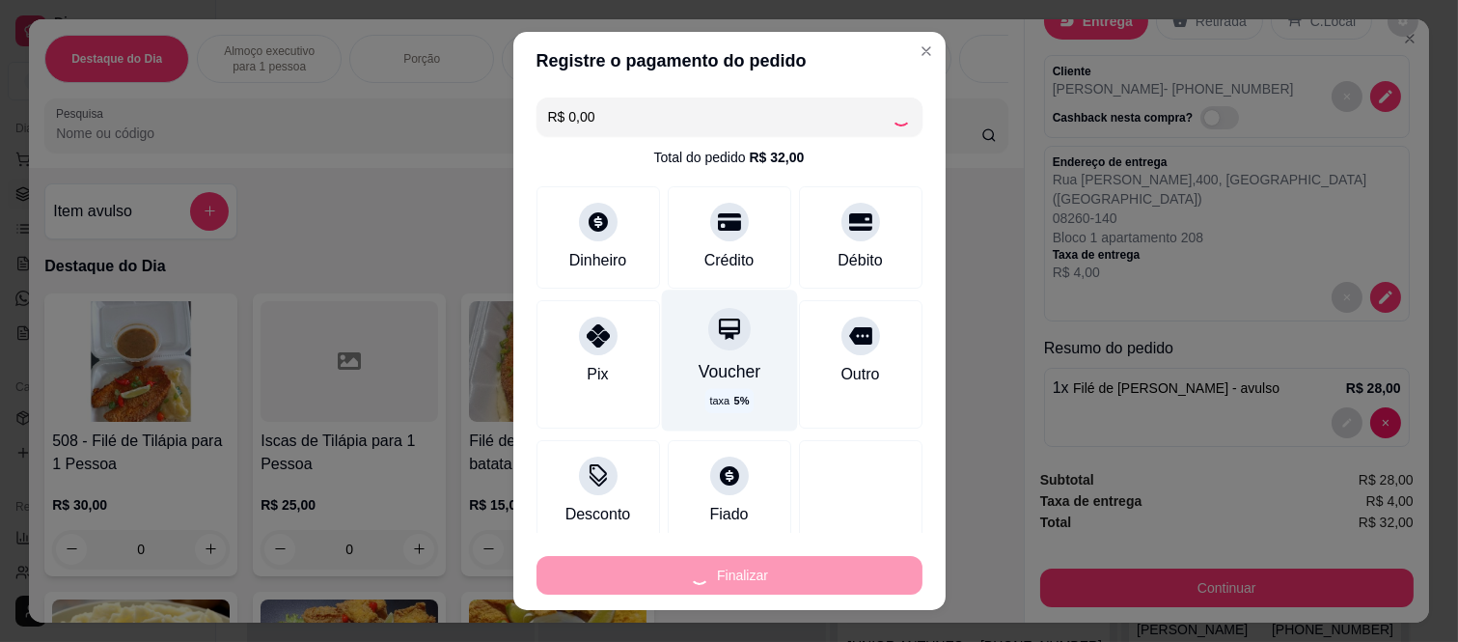
type input "-R$ 32,00"
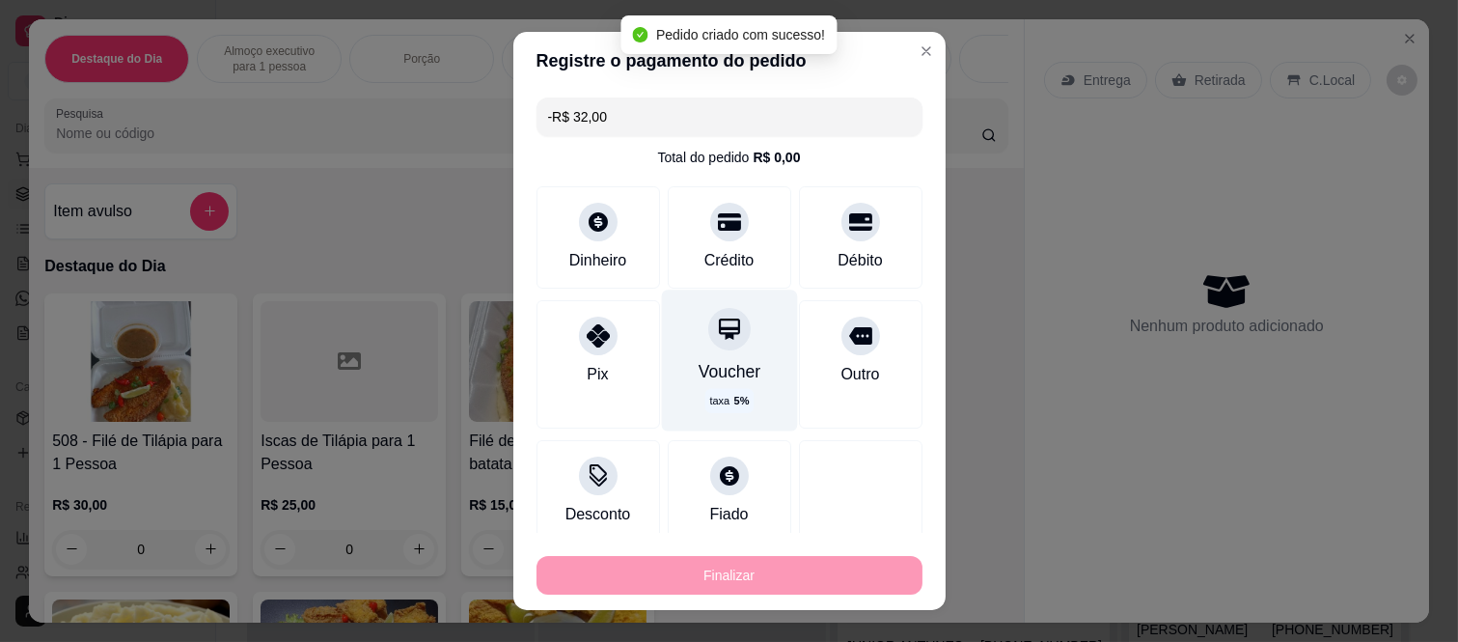
scroll to position [0, 0]
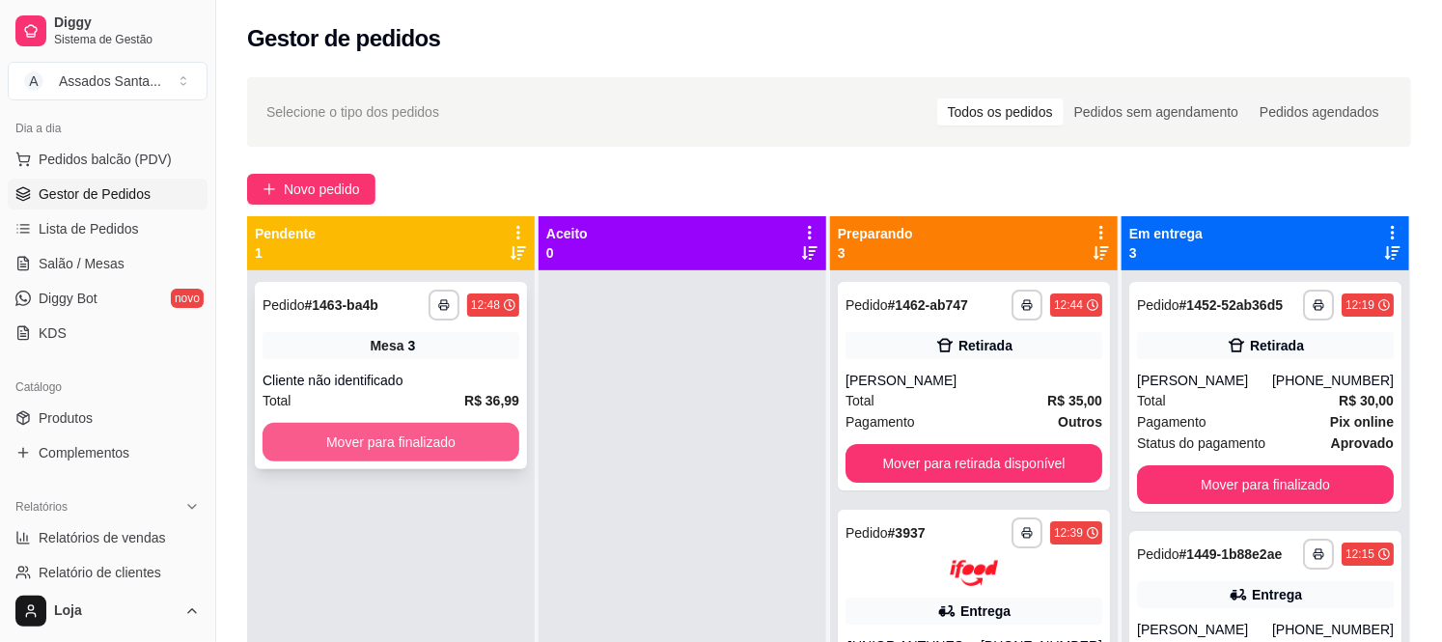
click at [391, 440] on button "Mover para finalizado" at bounding box center [391, 442] width 257 height 39
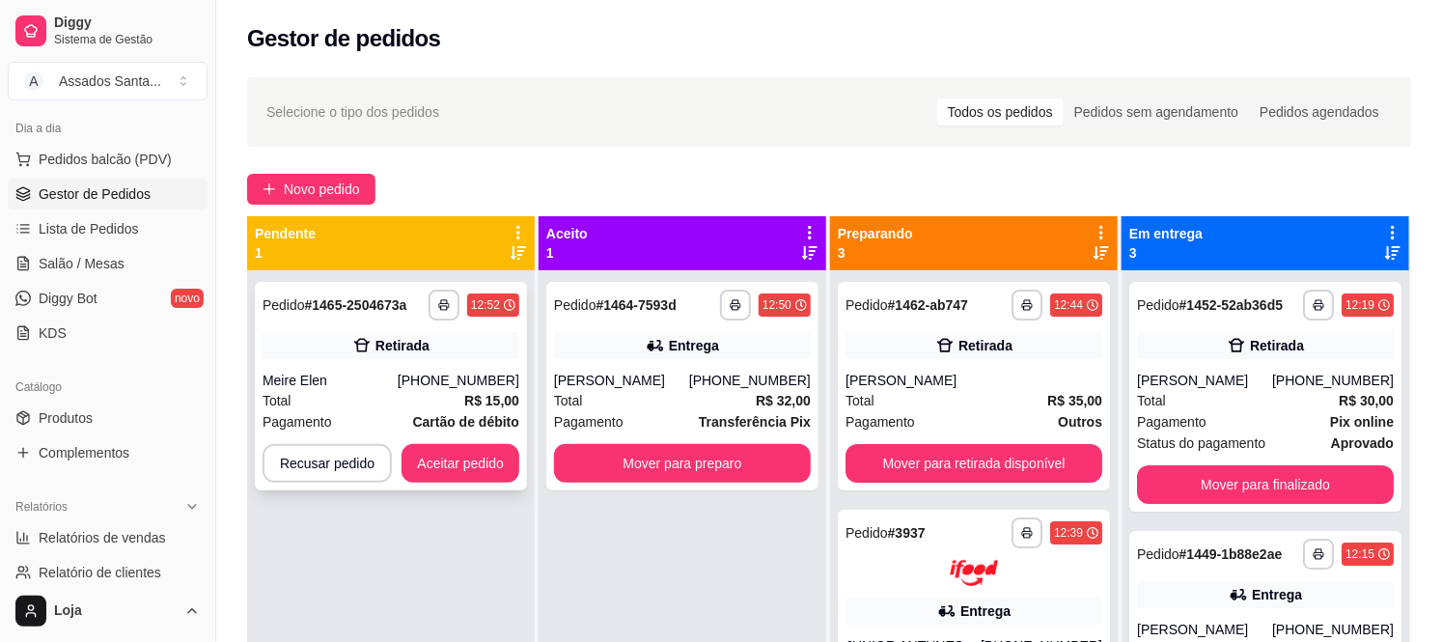
click at [342, 307] on strong "# 1465-2504673a" at bounding box center [356, 304] width 102 height 15
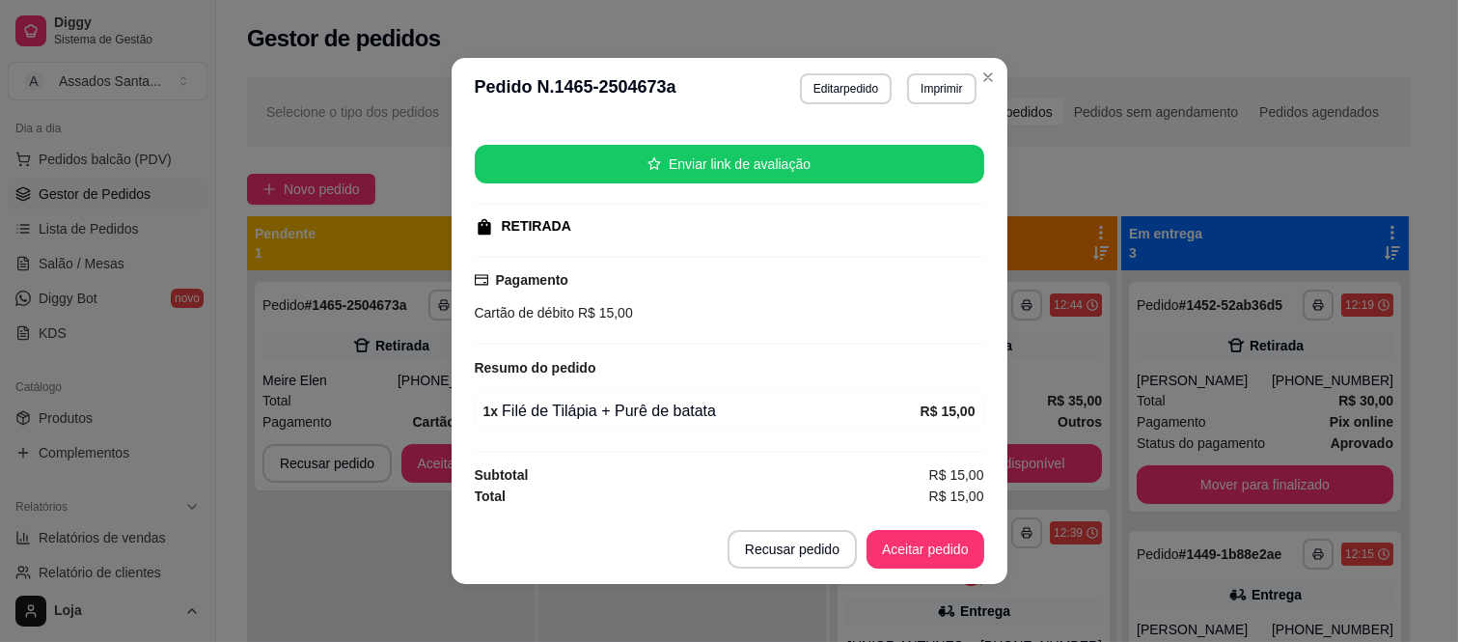
scroll to position [222, 0]
click at [912, 556] on button "Aceitar pedido" at bounding box center [926, 550] width 114 height 38
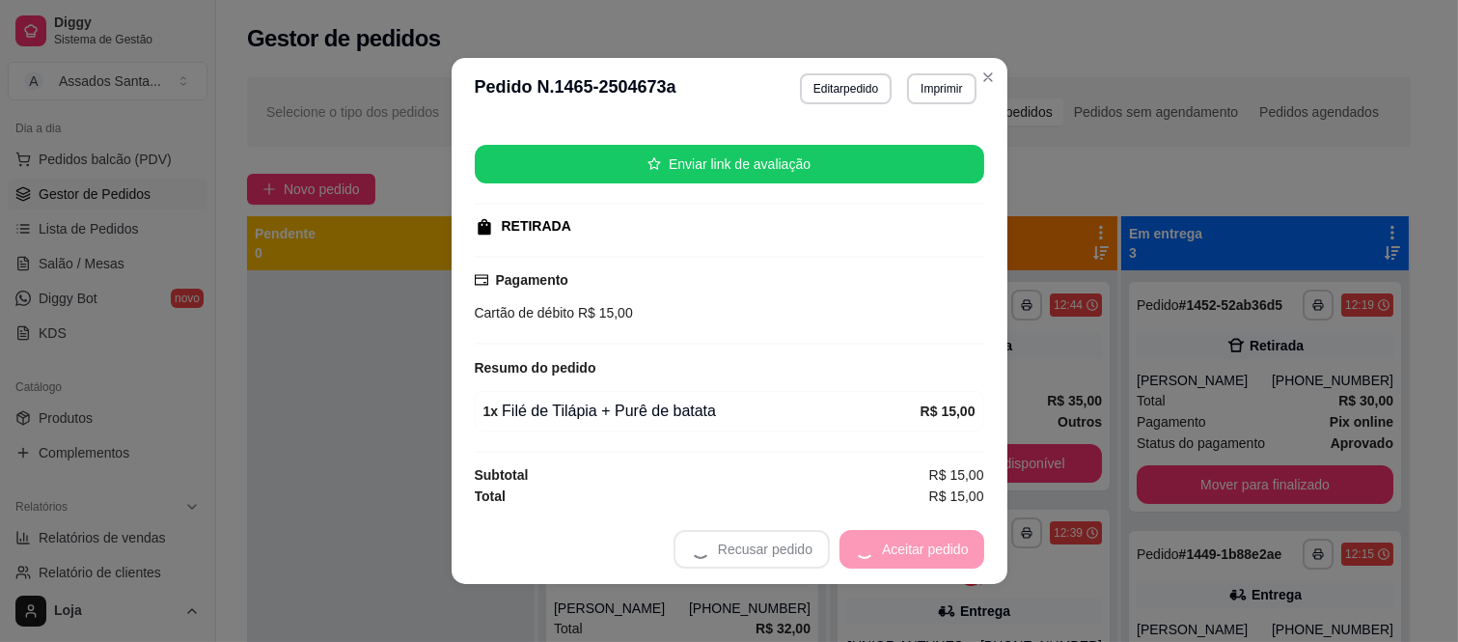
click at [912, 554] on div "Recusar pedido Aceitar pedido" at bounding box center [829, 549] width 311 height 39
click at [909, 546] on button "Mover para preparo" at bounding box center [910, 549] width 150 height 39
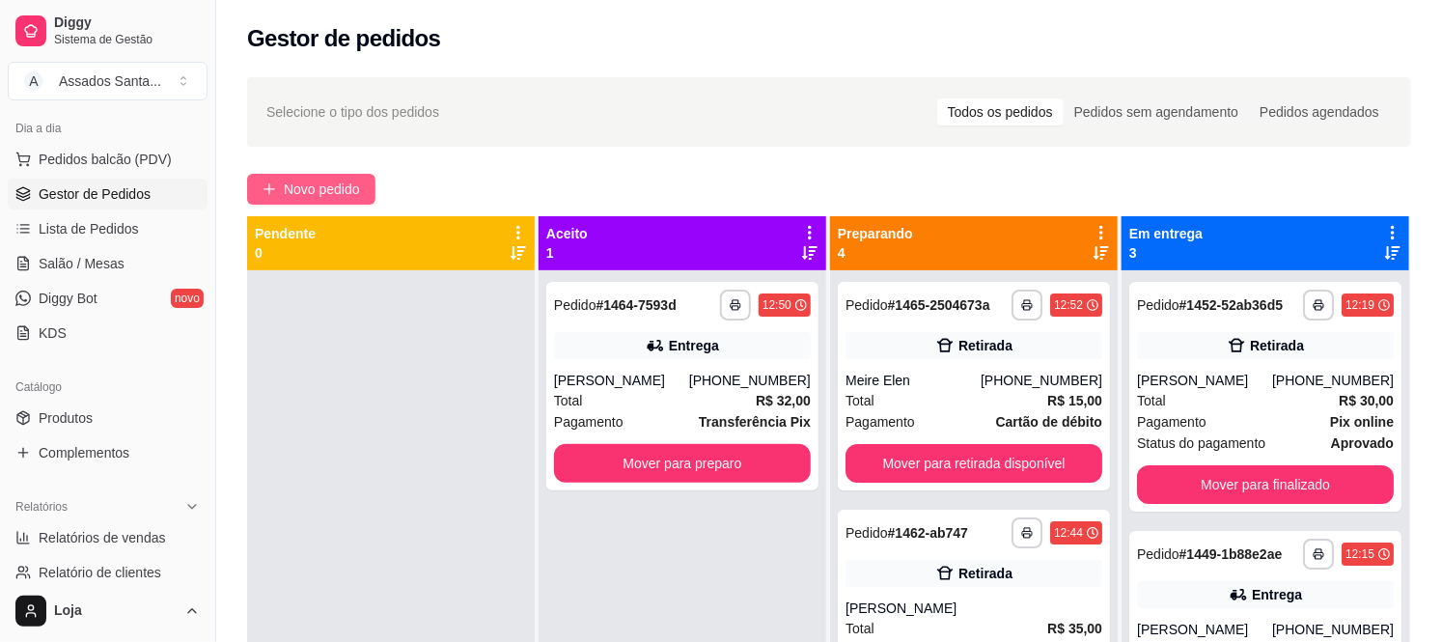
click at [355, 191] on span "Novo pedido" at bounding box center [322, 189] width 76 height 21
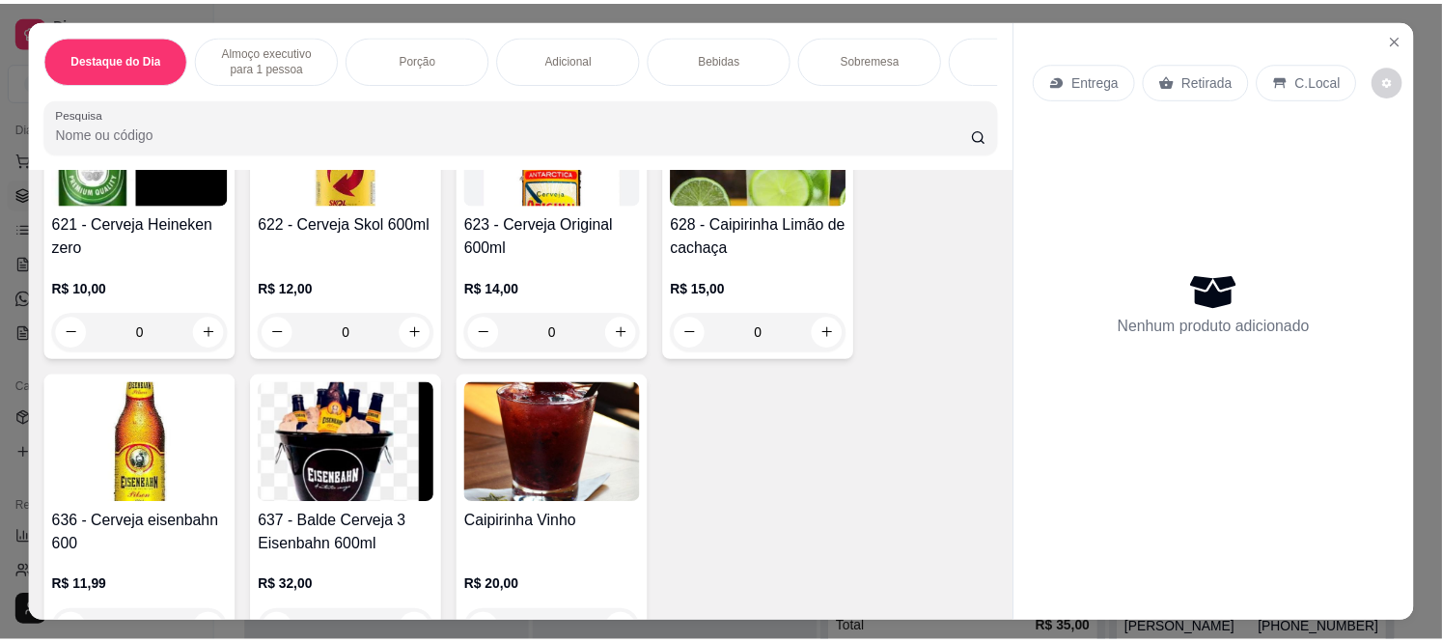
scroll to position [4013, 0]
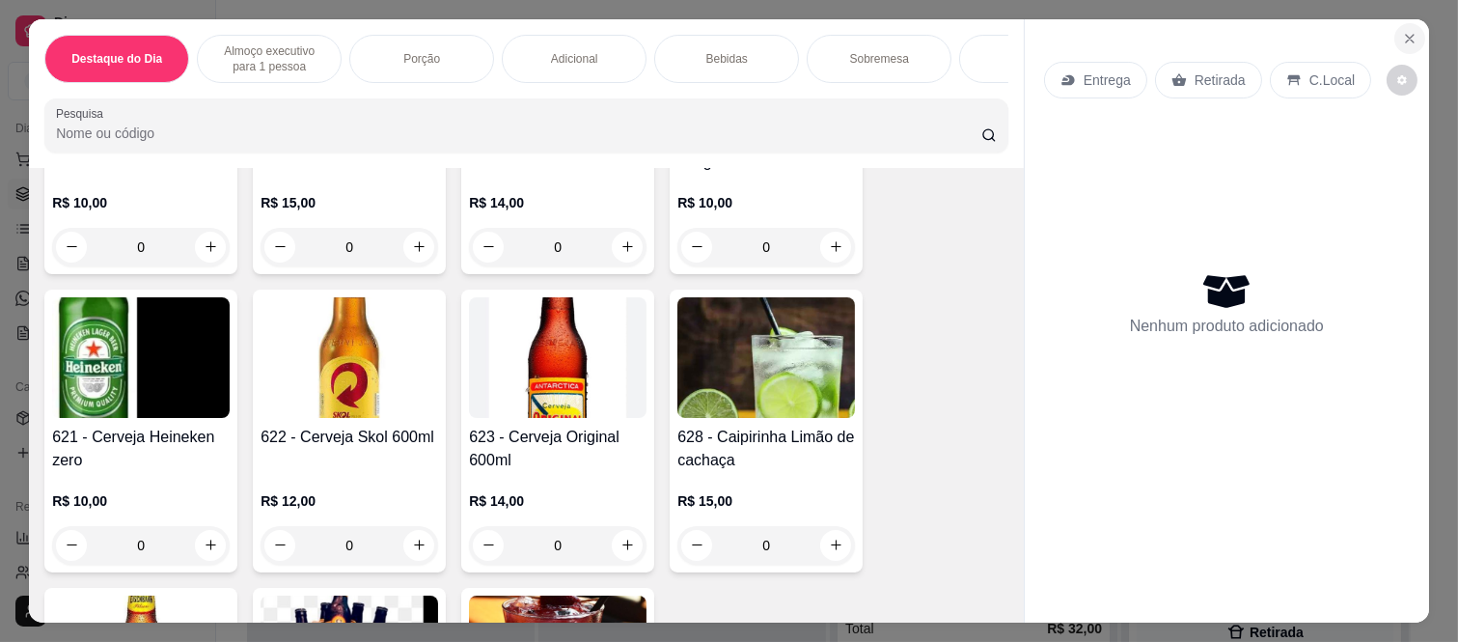
click at [1403, 33] on icon "Close" at bounding box center [1410, 38] width 15 height 15
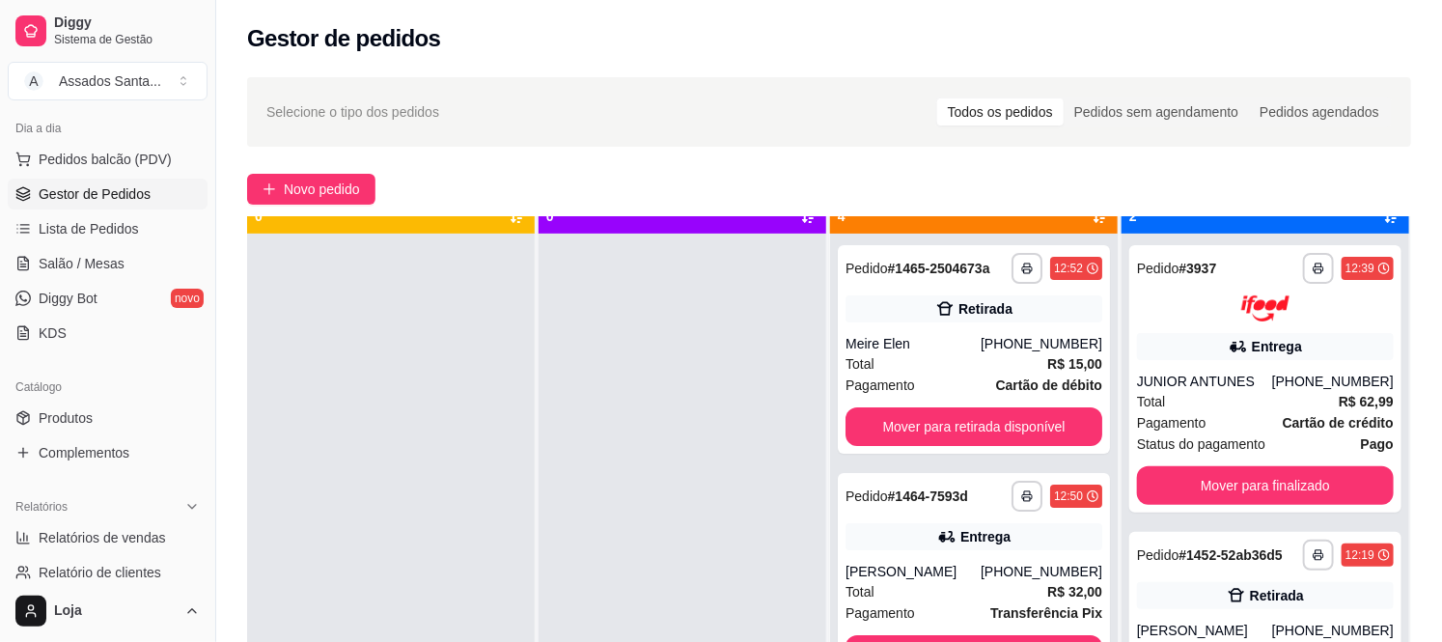
scroll to position [53, 0]
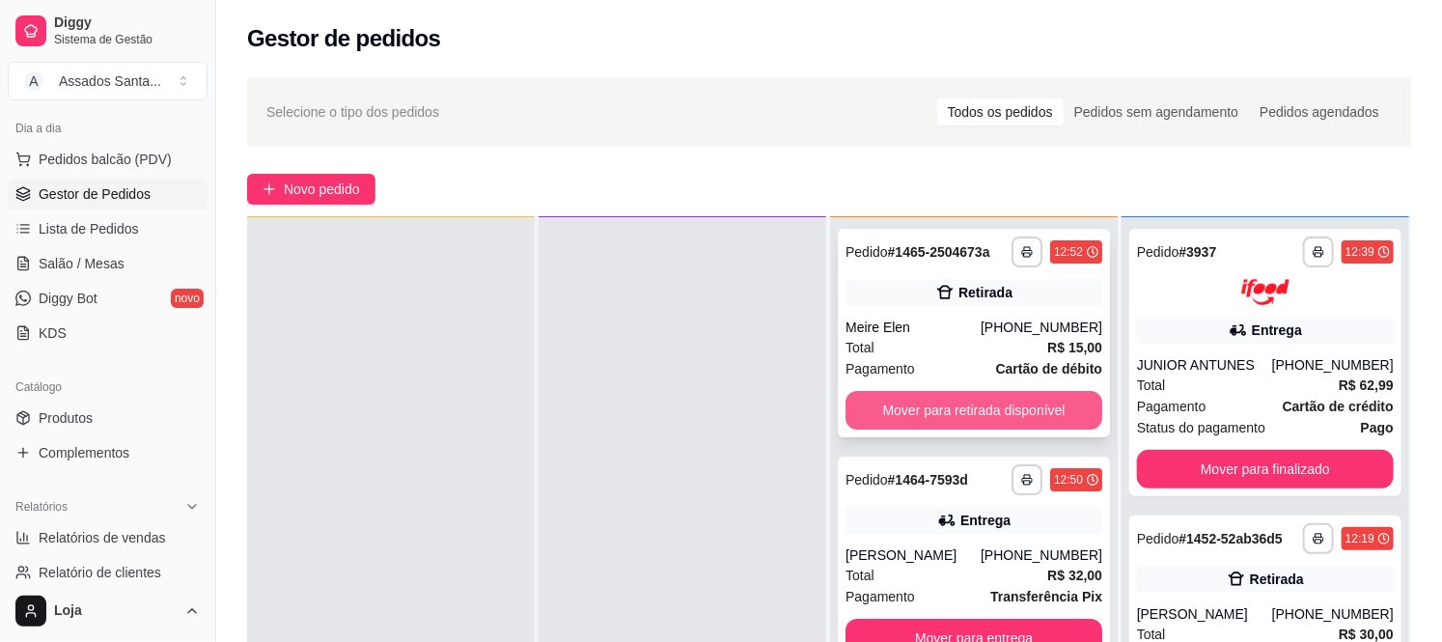
click at [924, 420] on button "Mover para retirada disponível" at bounding box center [974, 410] width 257 height 39
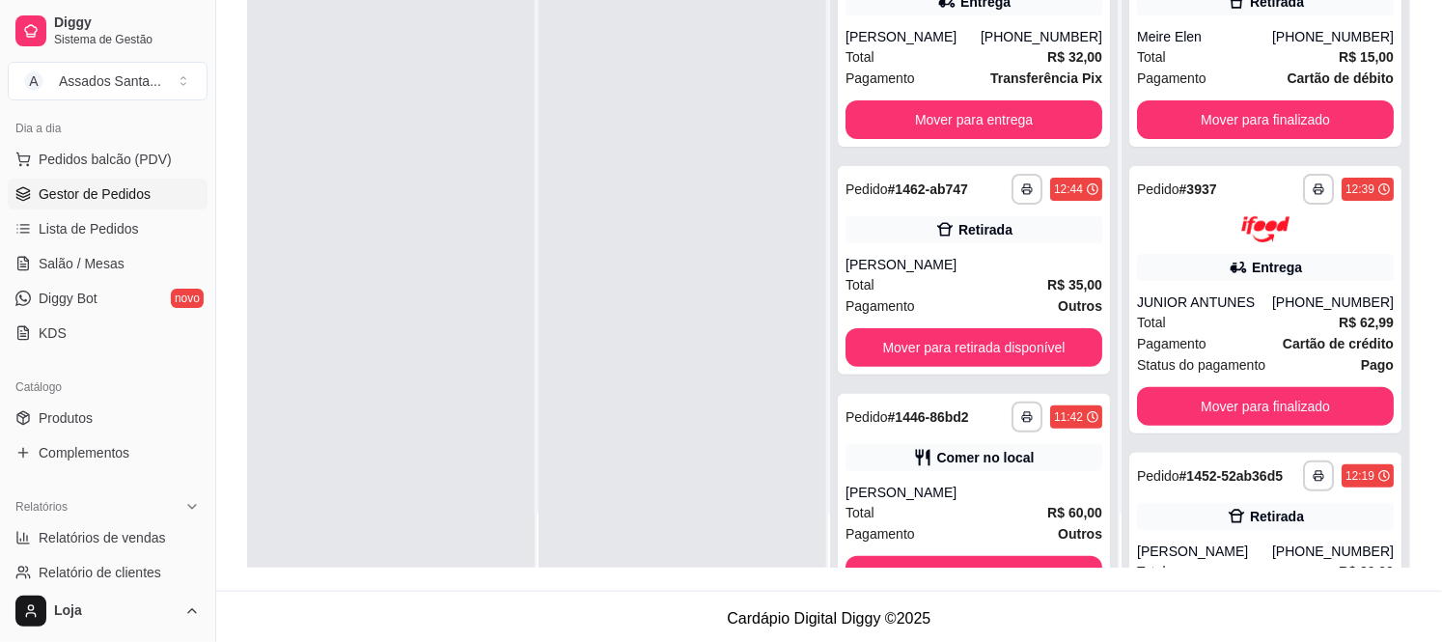
scroll to position [294, 0]
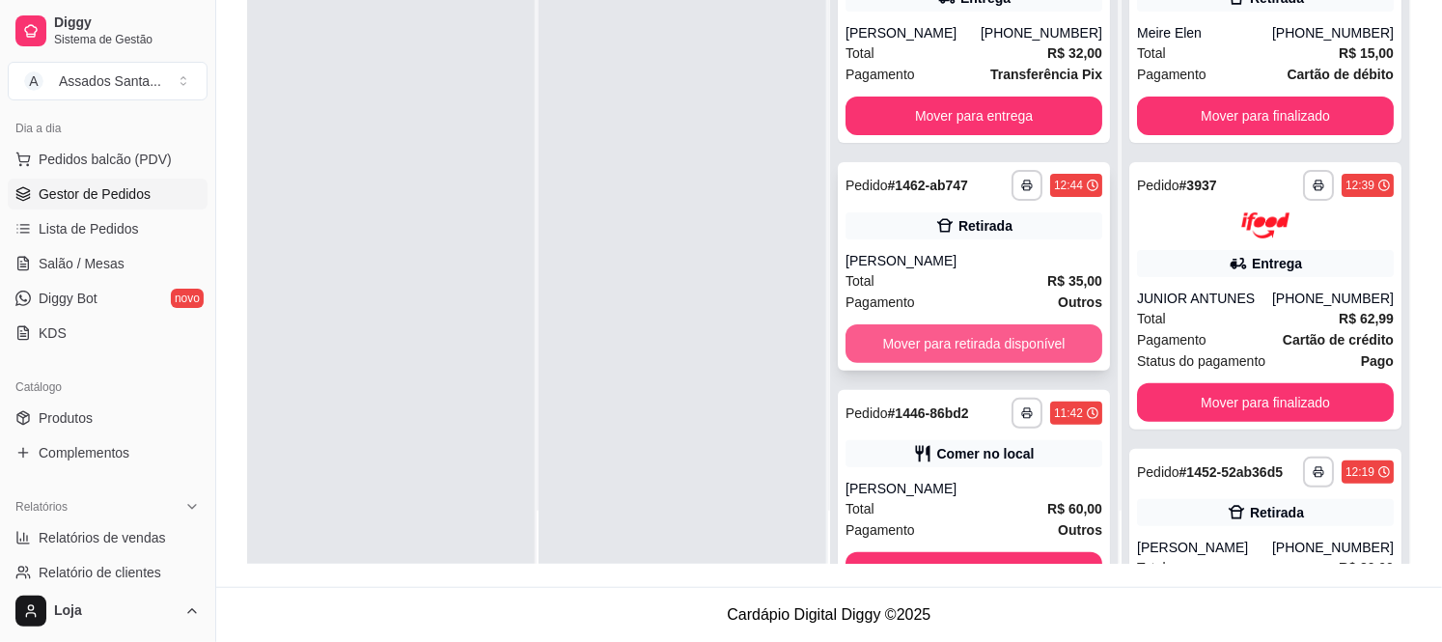
click at [896, 342] on button "Mover para retirada disponível" at bounding box center [974, 343] width 257 height 39
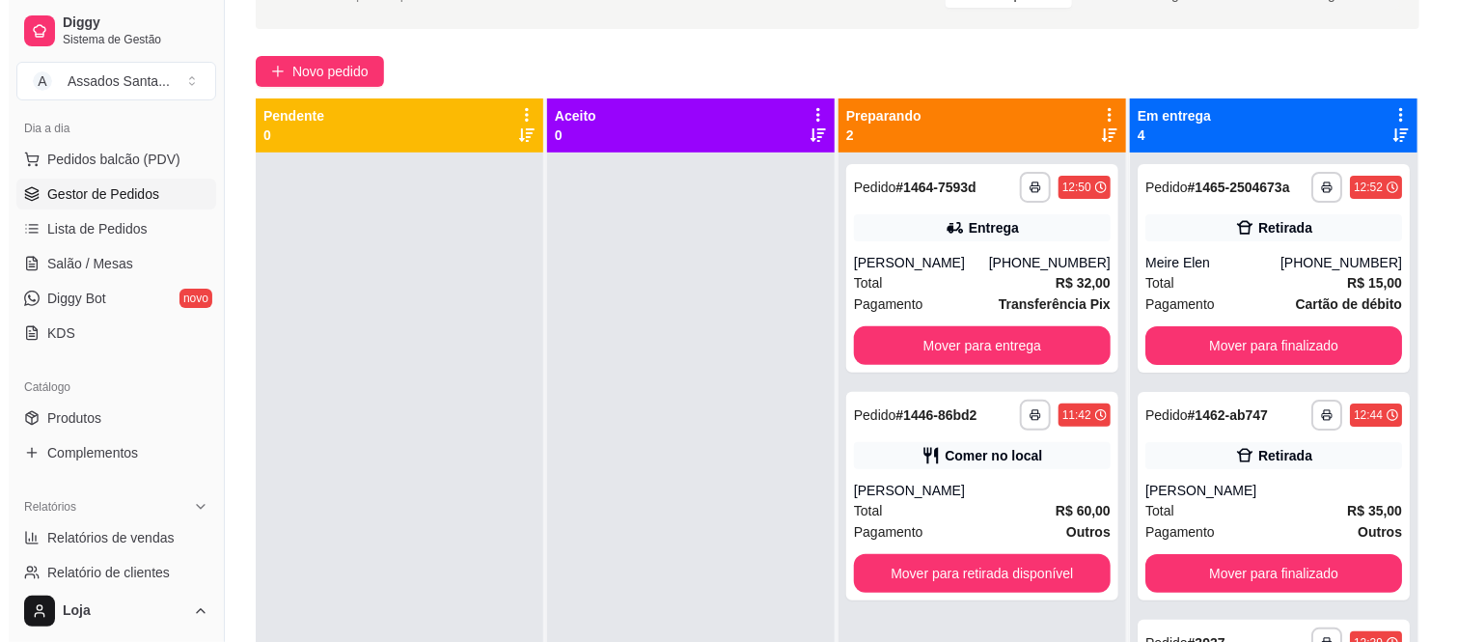
scroll to position [80, 0]
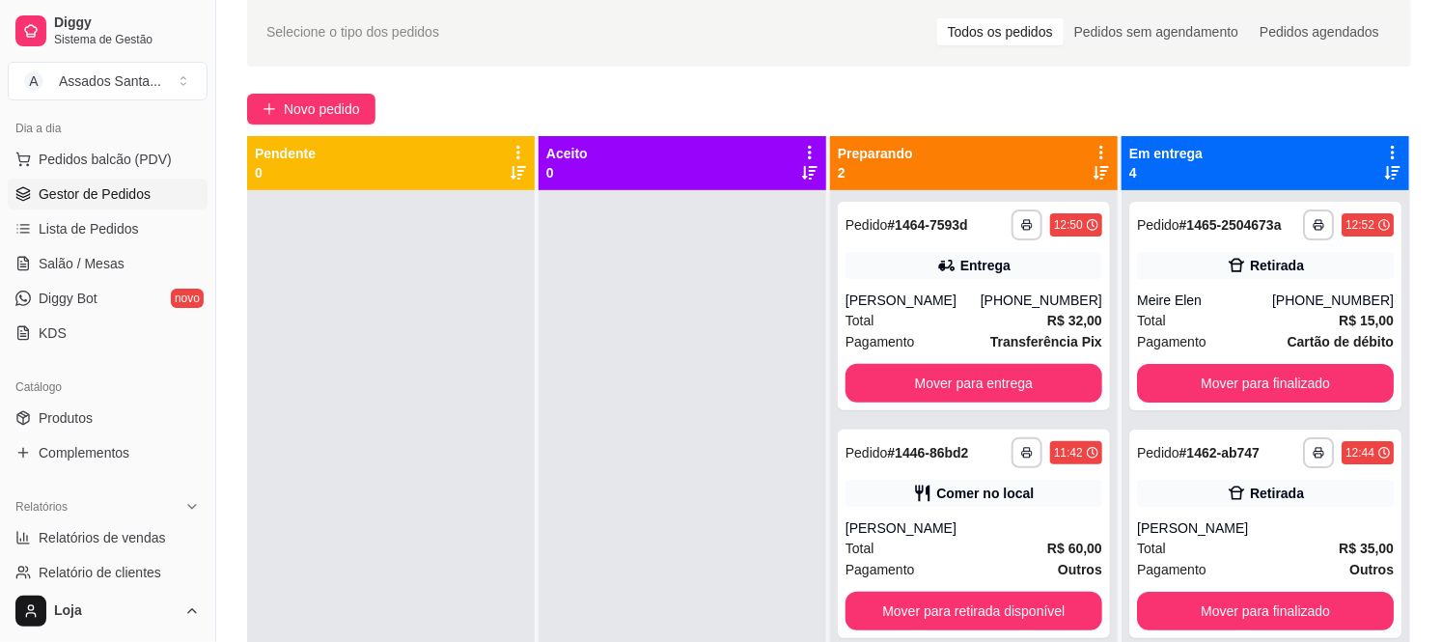
click at [306, 125] on div "**********" at bounding box center [829, 394] width 1226 height 816
click at [346, 97] on button "Novo pedido" at bounding box center [311, 109] width 128 height 31
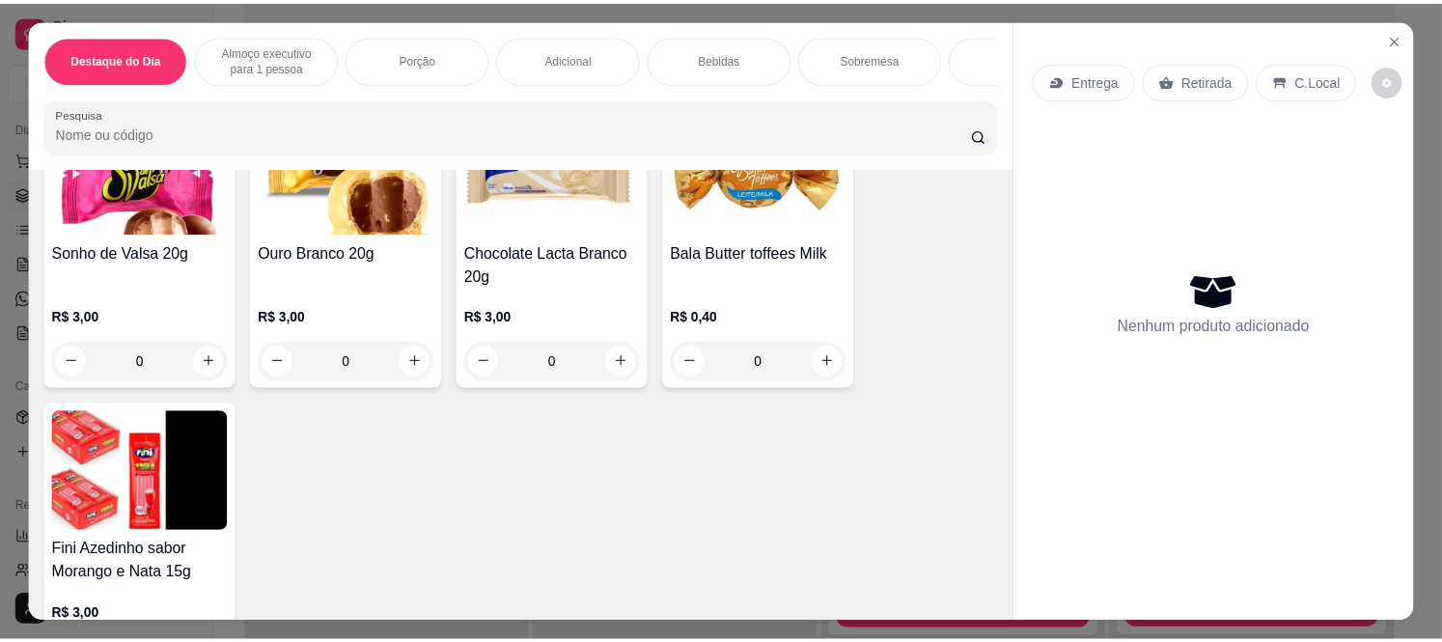
scroll to position [5041, 0]
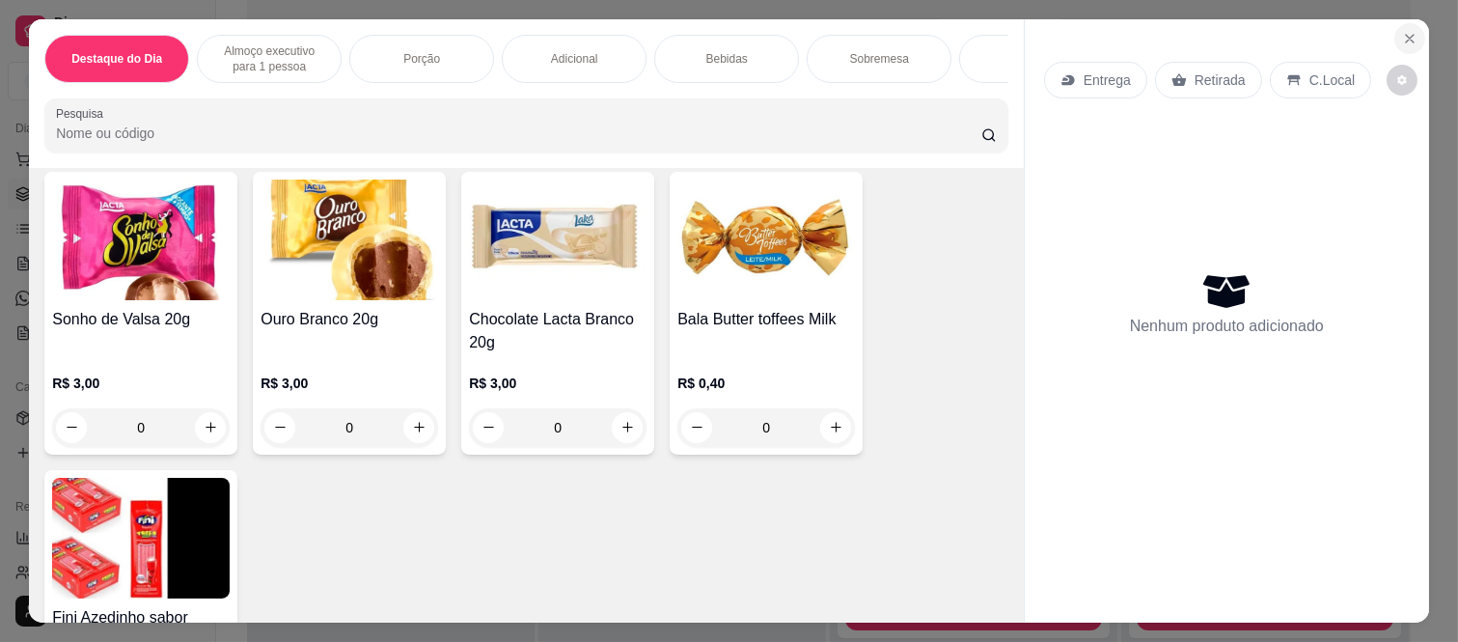
click at [1406, 35] on icon "Close" at bounding box center [1410, 39] width 8 height 8
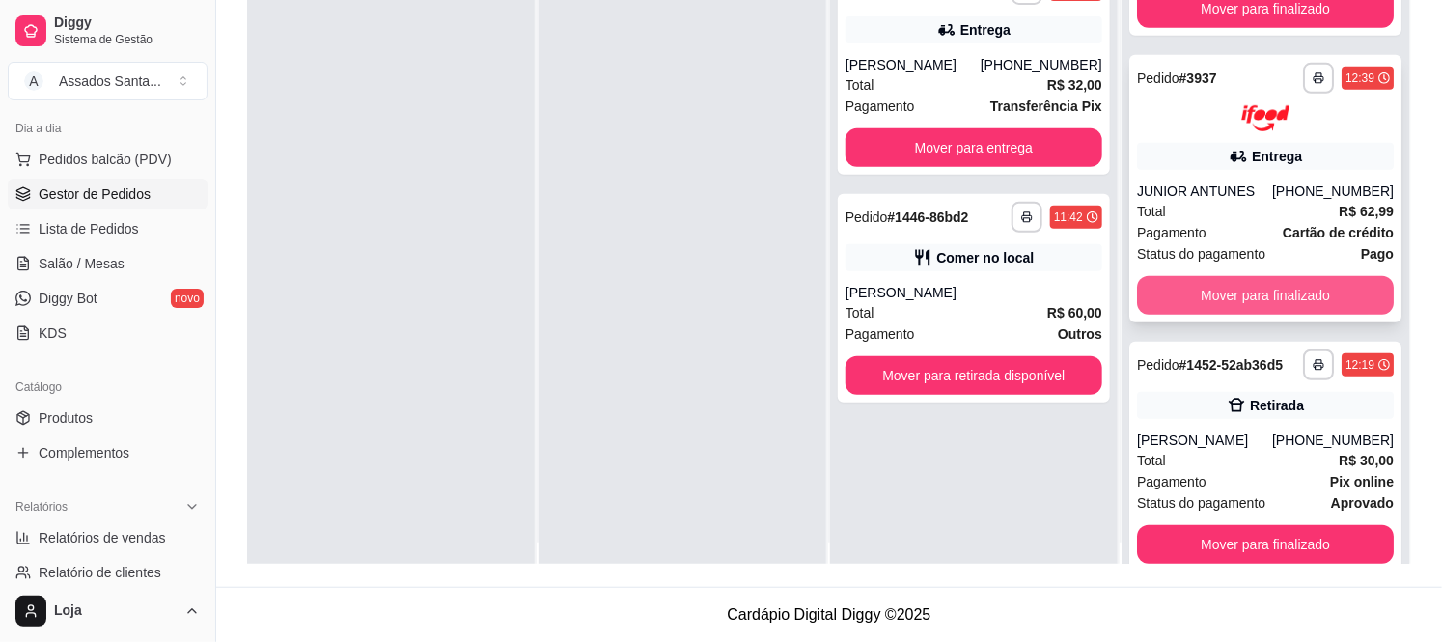
scroll to position [53, 0]
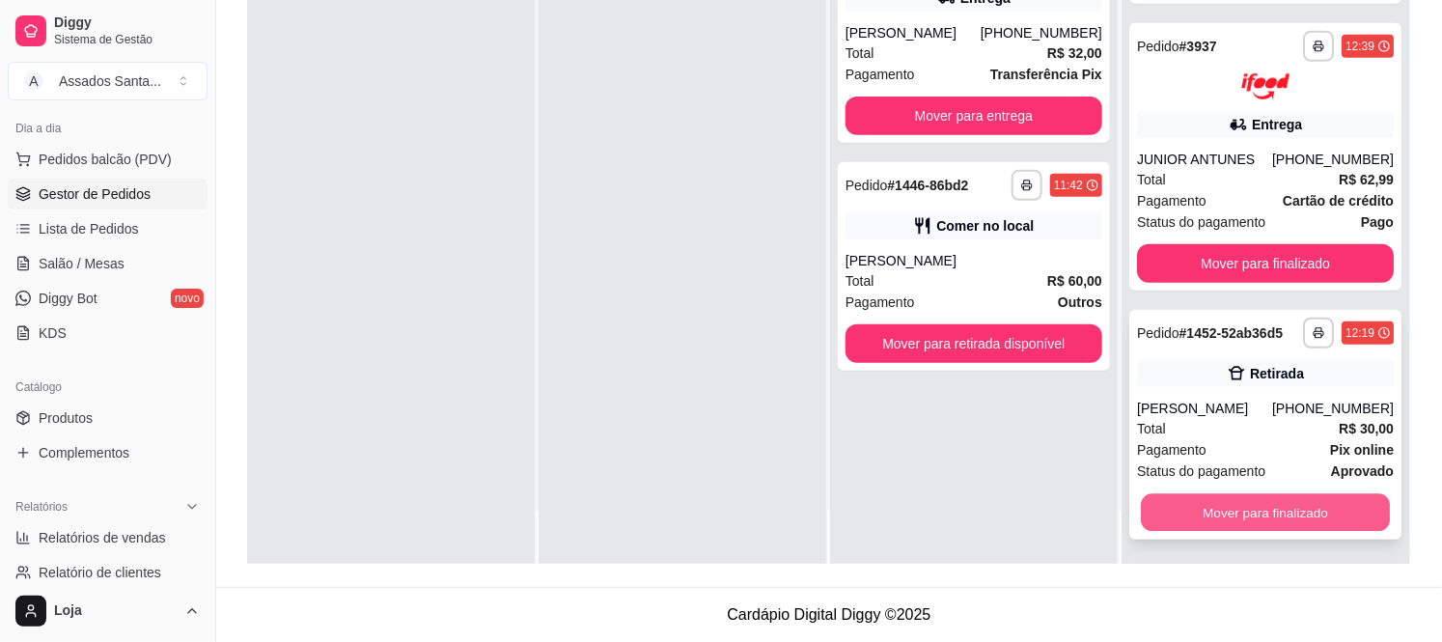
click at [1258, 521] on button "Mover para finalizado" at bounding box center [1265, 512] width 249 height 38
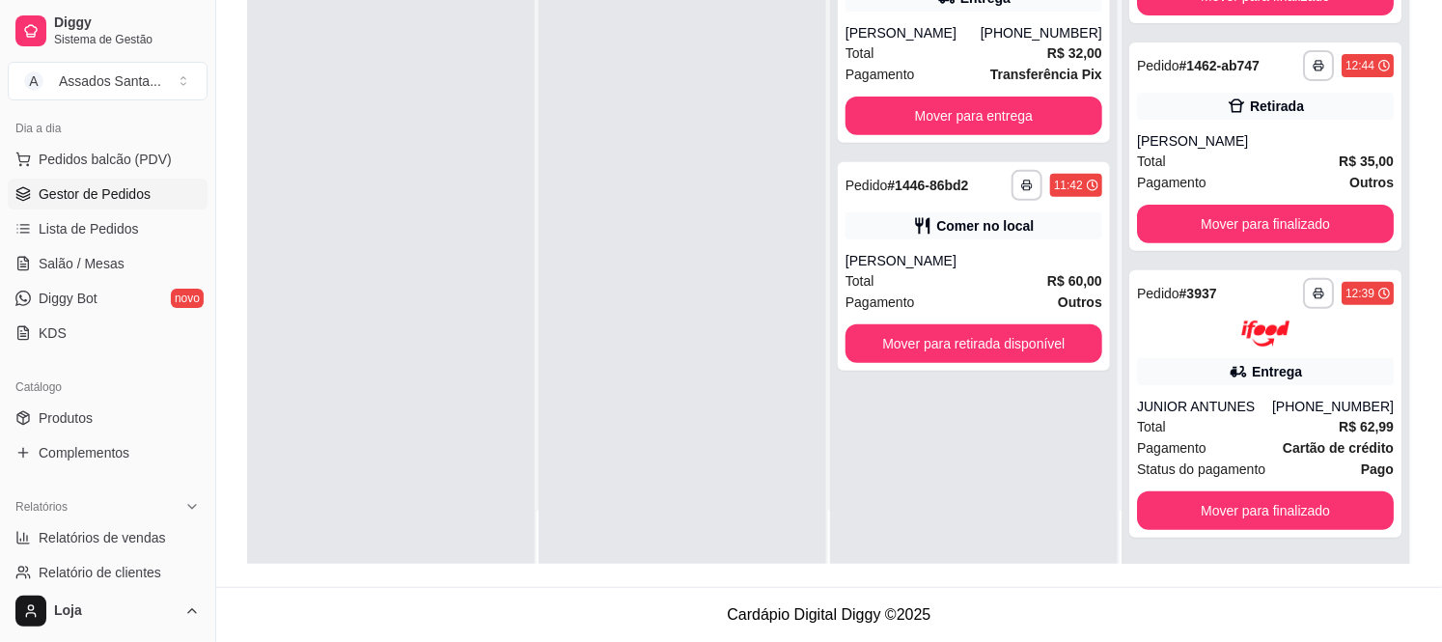
scroll to position [118, 0]
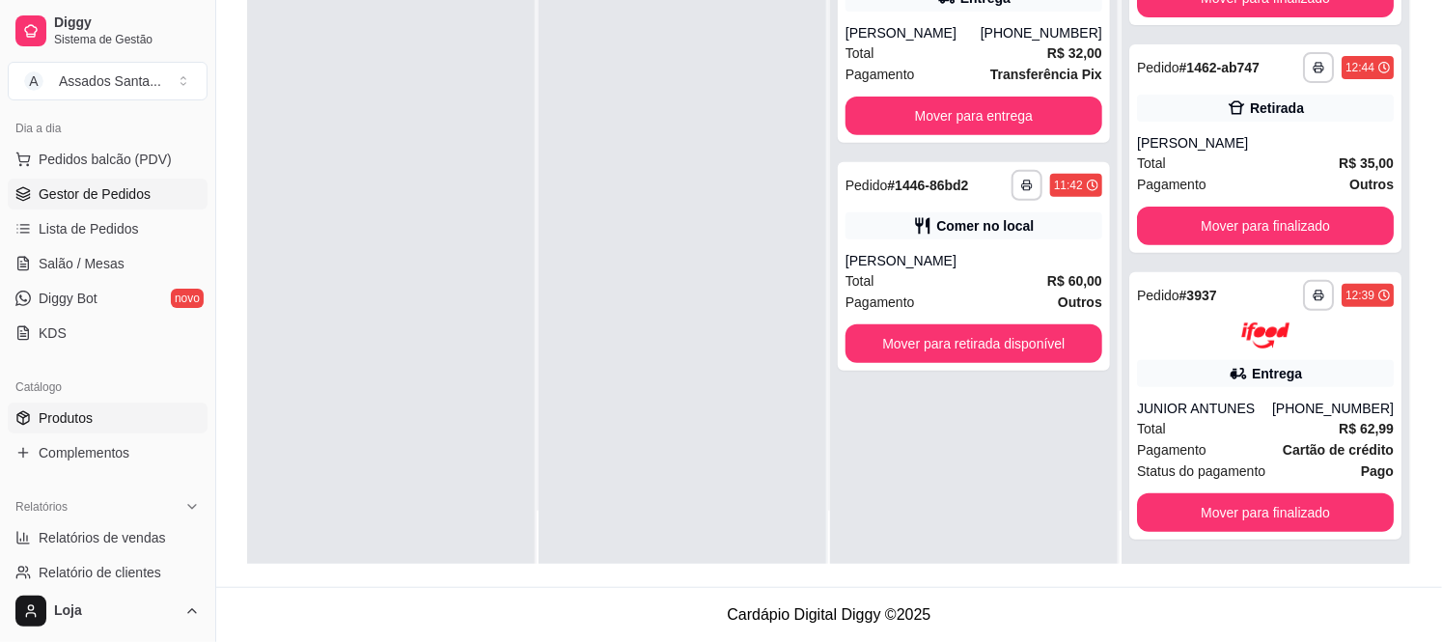
click at [108, 419] on link "Produtos" at bounding box center [108, 418] width 200 height 31
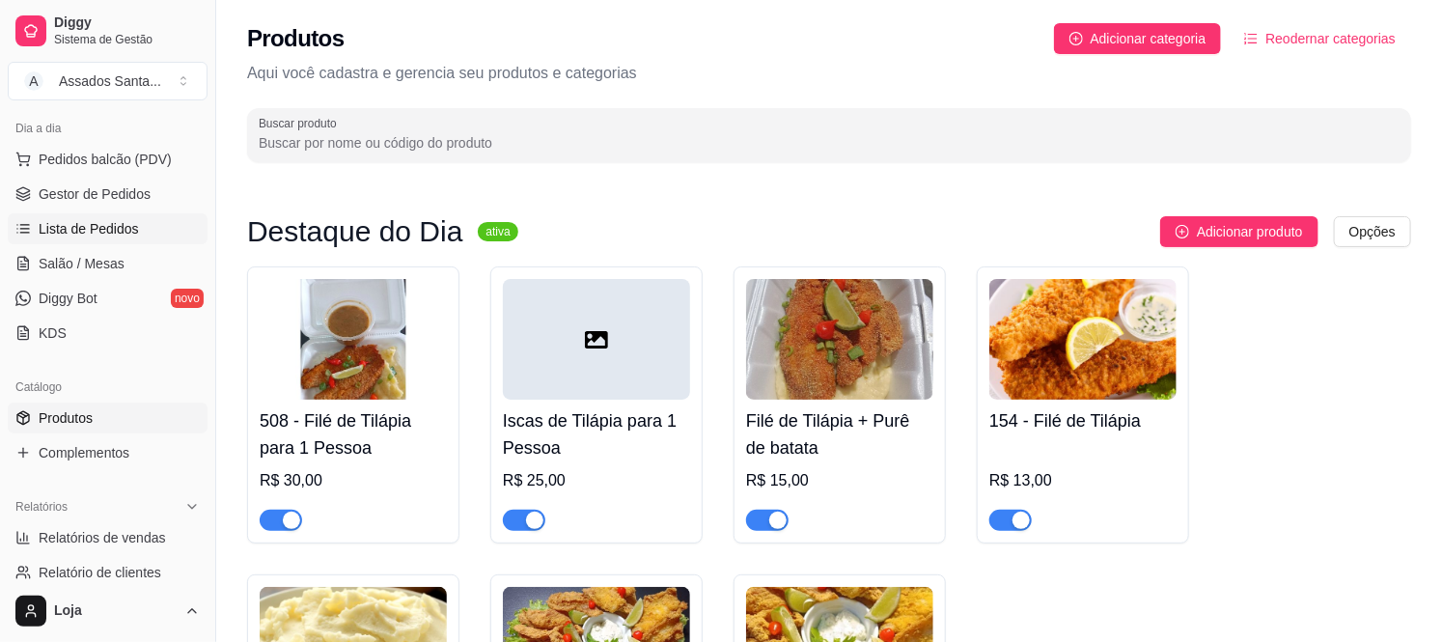
click at [119, 232] on span "Lista de Pedidos" at bounding box center [89, 228] width 100 height 19
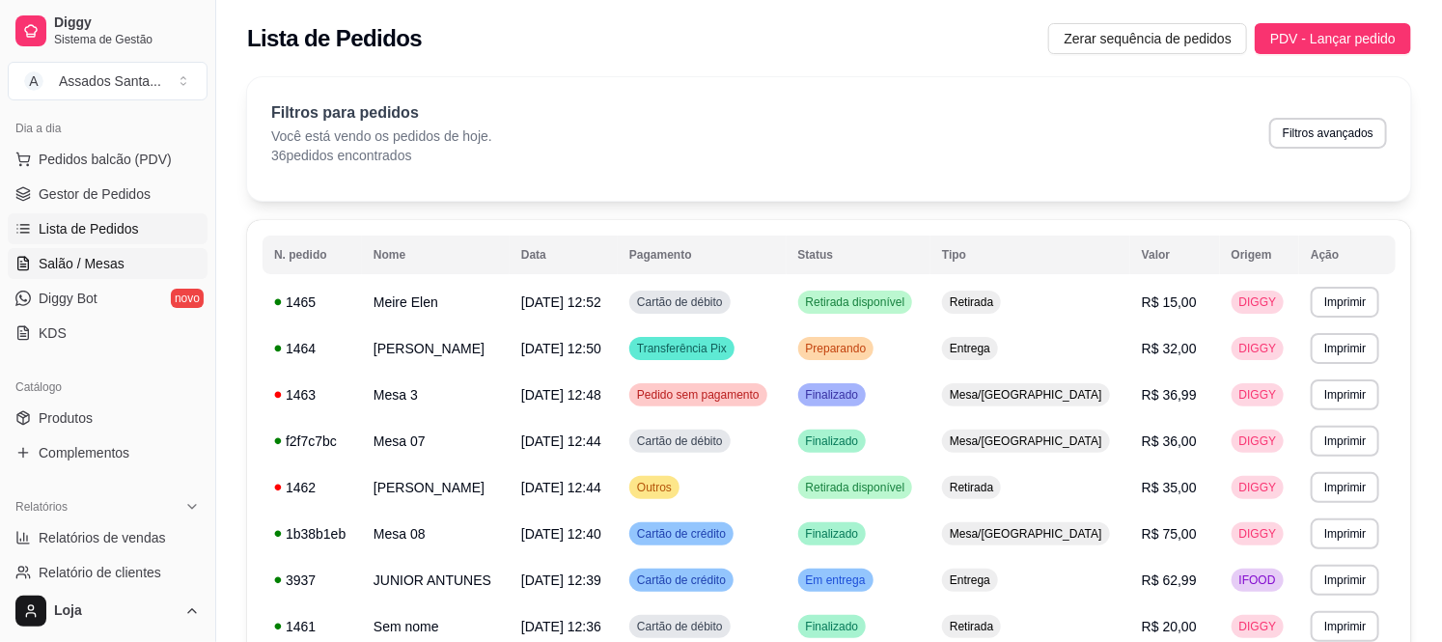
click at [113, 268] on span "Salão / Mesas" at bounding box center [82, 263] width 86 height 19
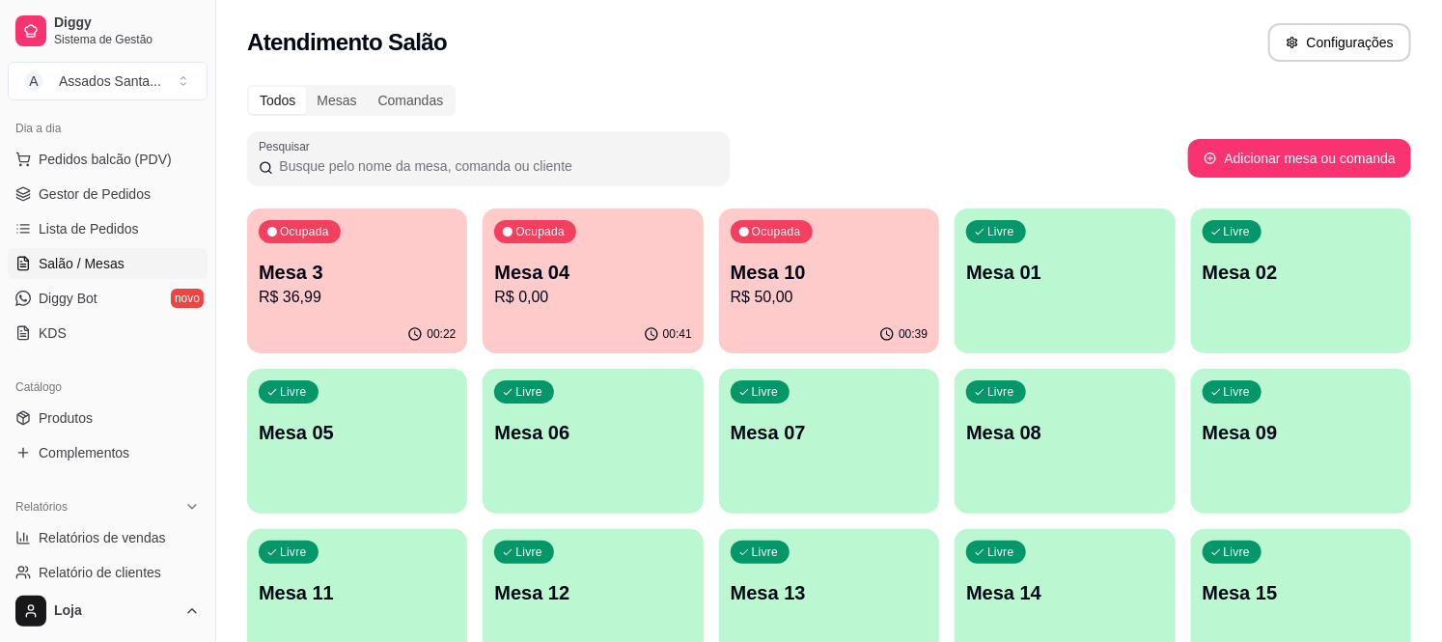
click at [811, 283] on p "Mesa 10" at bounding box center [829, 272] width 197 height 27
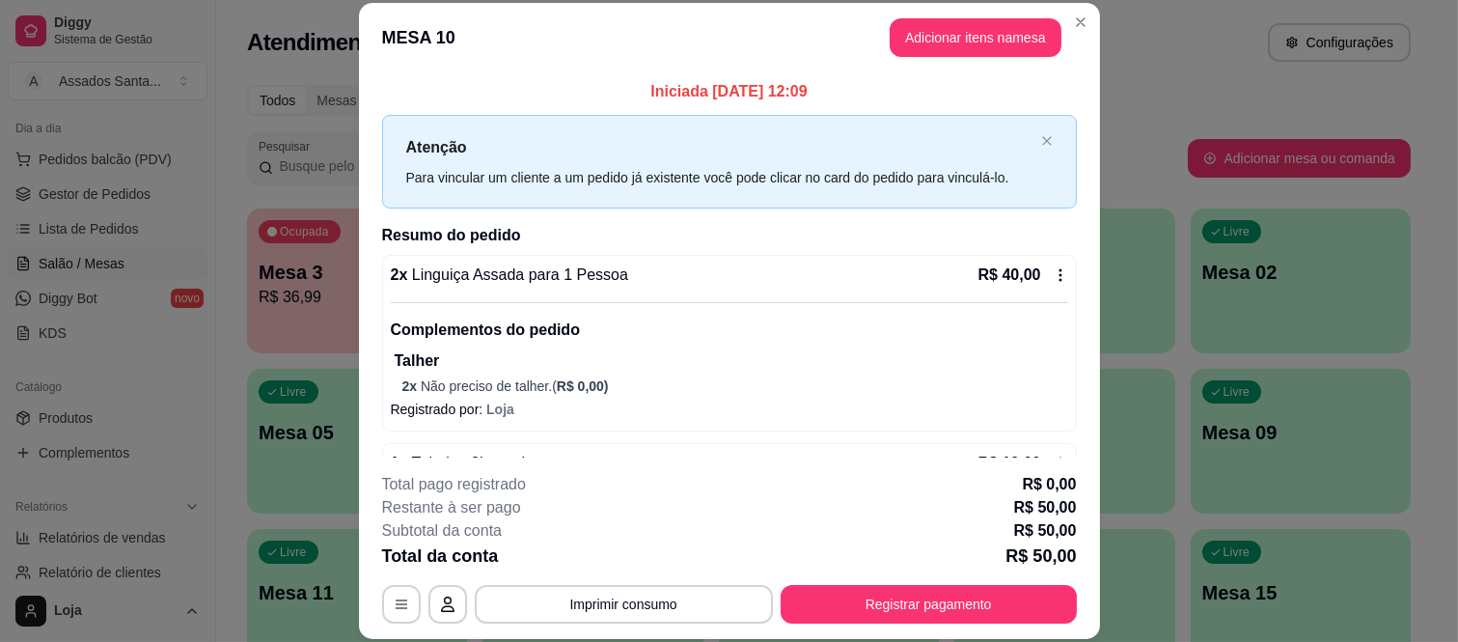
scroll to position [61, 0]
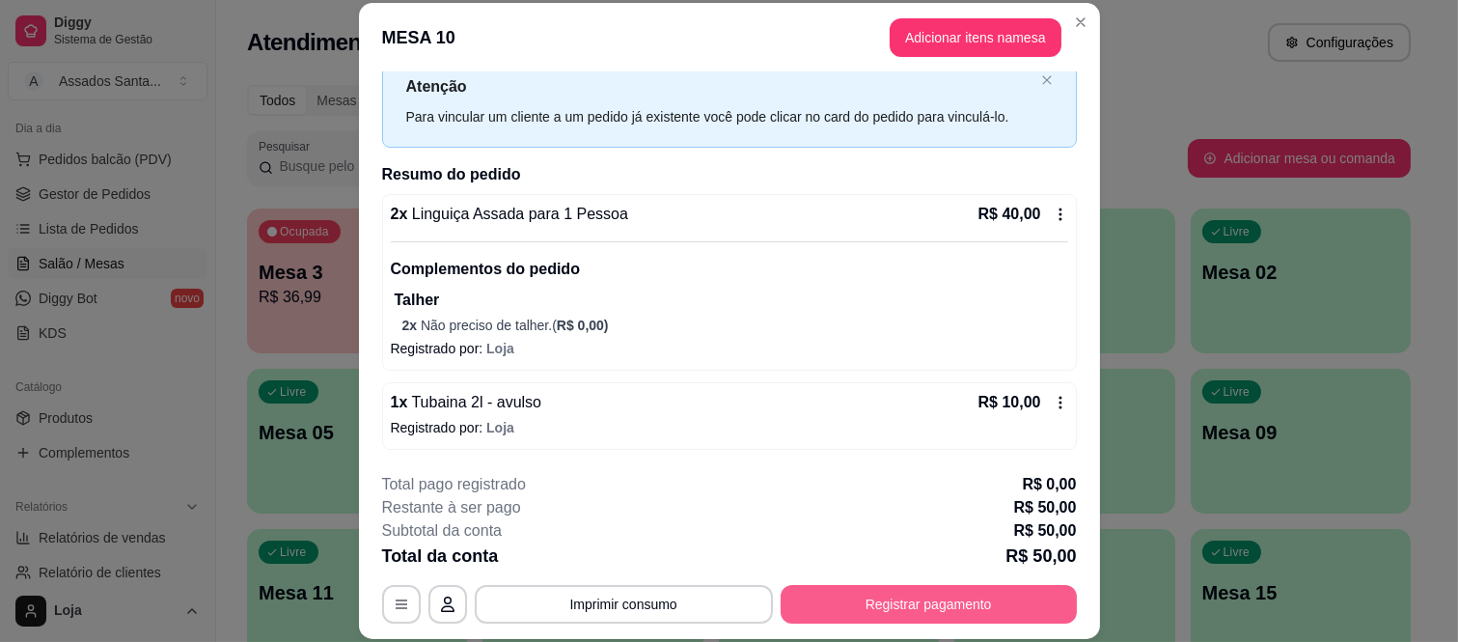
click at [911, 606] on button "Registrar pagamento" at bounding box center [929, 604] width 296 height 39
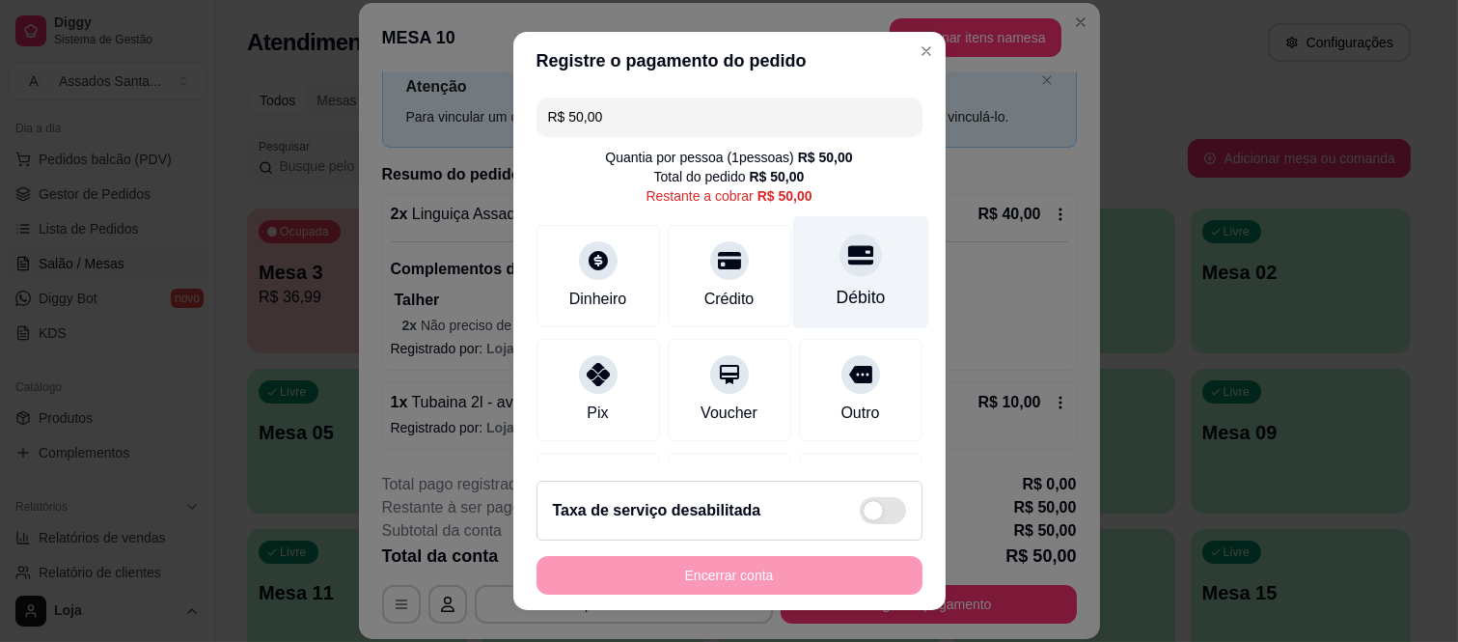
click at [840, 259] on div at bounding box center [861, 256] width 42 height 42
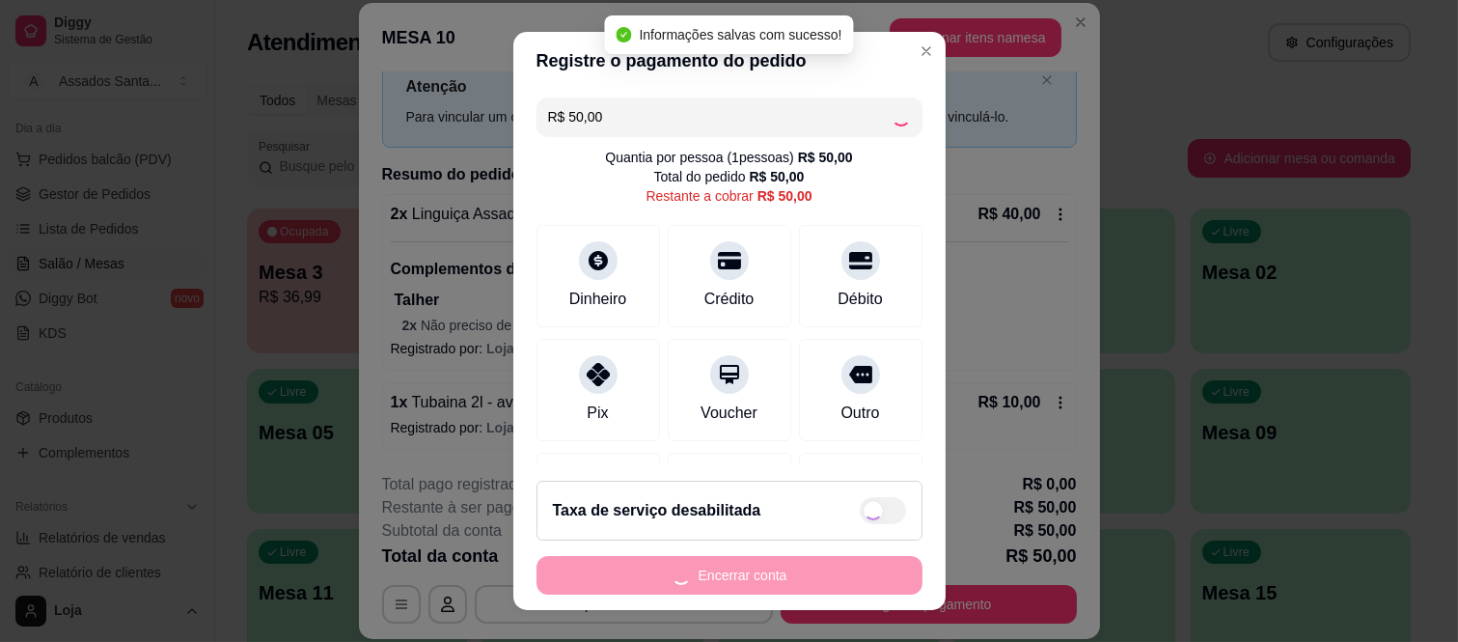
type input "R$ 0,00"
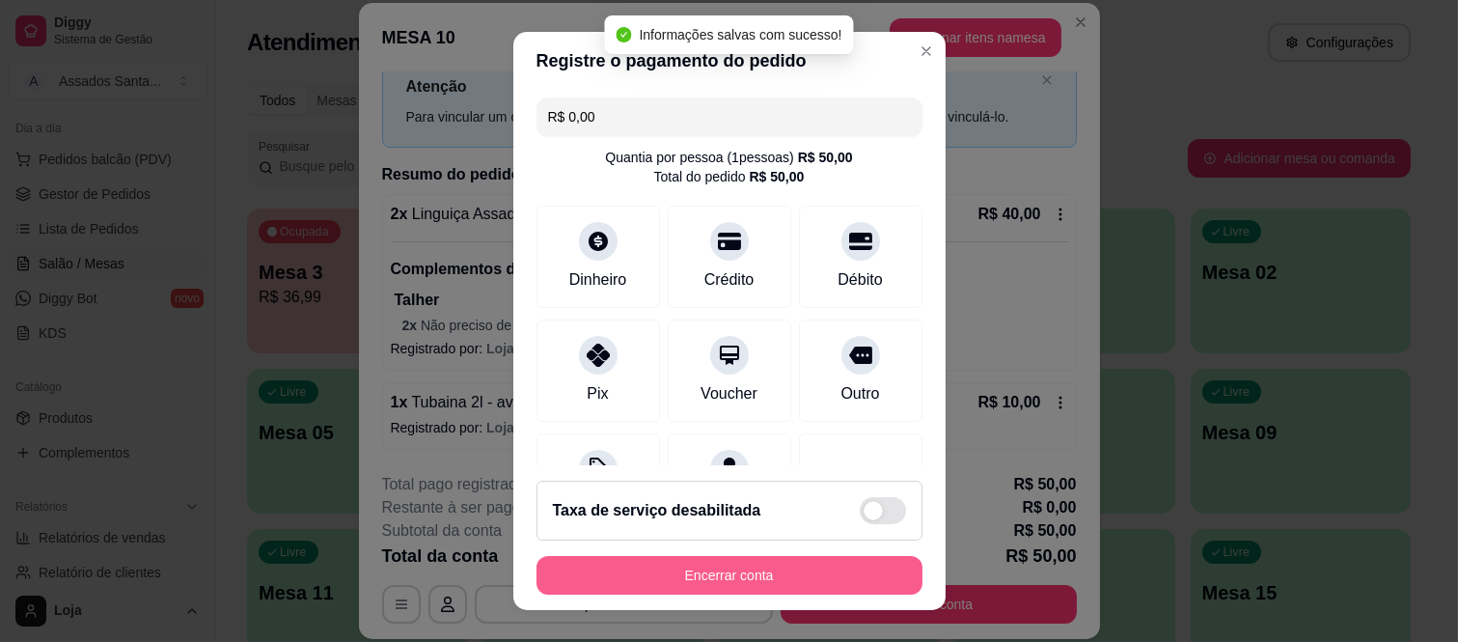
click at [779, 590] on button "Encerrar conta" at bounding box center [730, 575] width 386 height 39
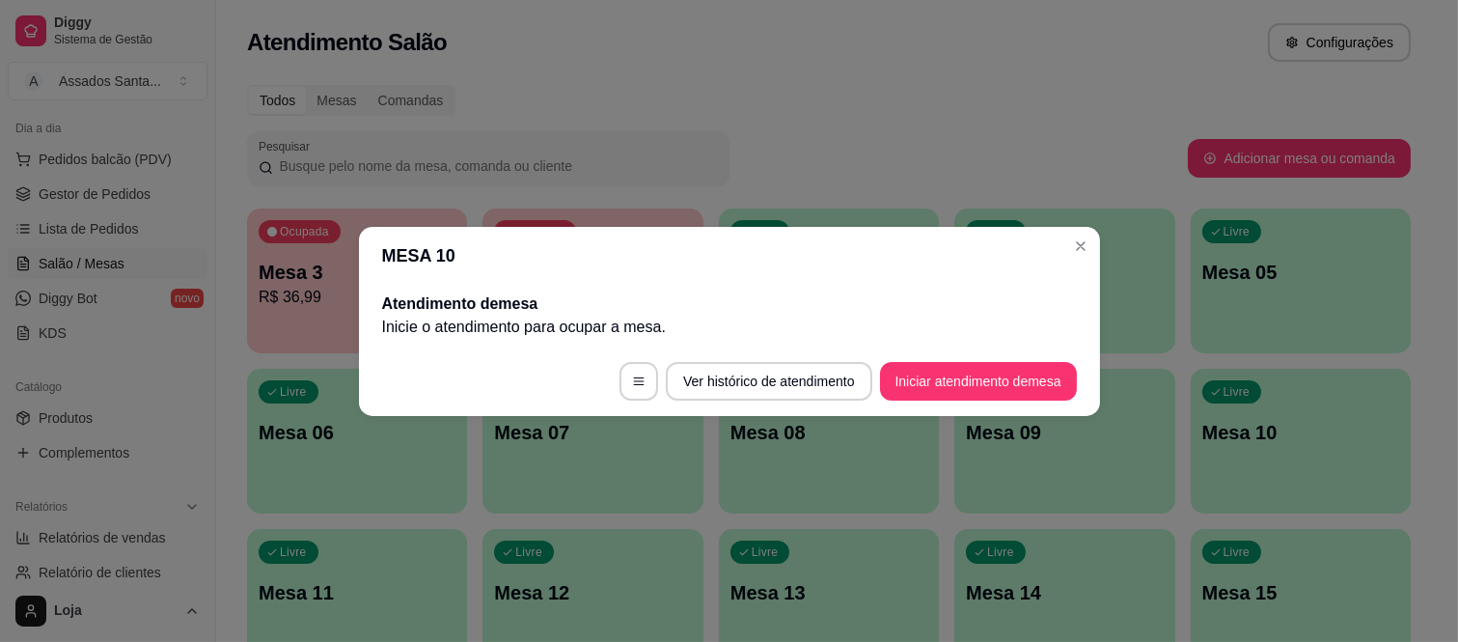
scroll to position [0, 0]
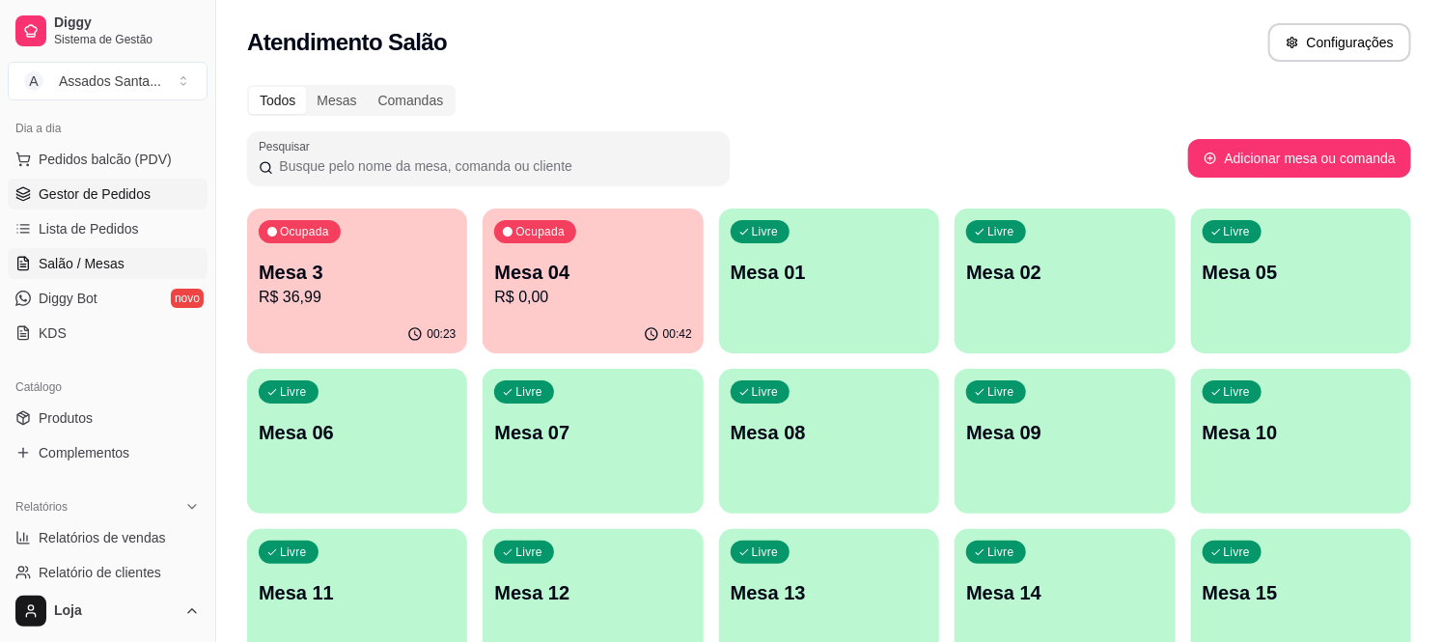
click at [103, 189] on span "Gestor de Pedidos" at bounding box center [95, 193] width 112 height 19
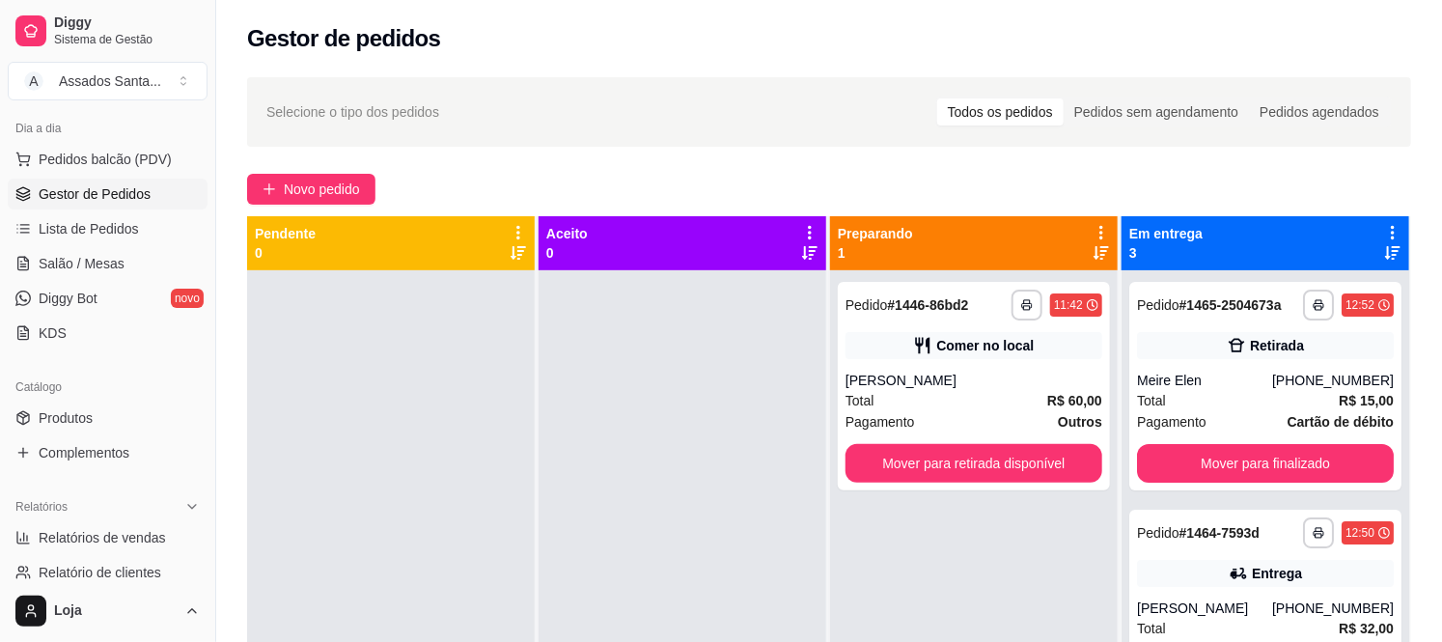
click at [8, 179] on link "Gestor de Pedidos" at bounding box center [108, 194] width 200 height 31
click at [102, 262] on span "Salão / Mesas" at bounding box center [82, 263] width 86 height 19
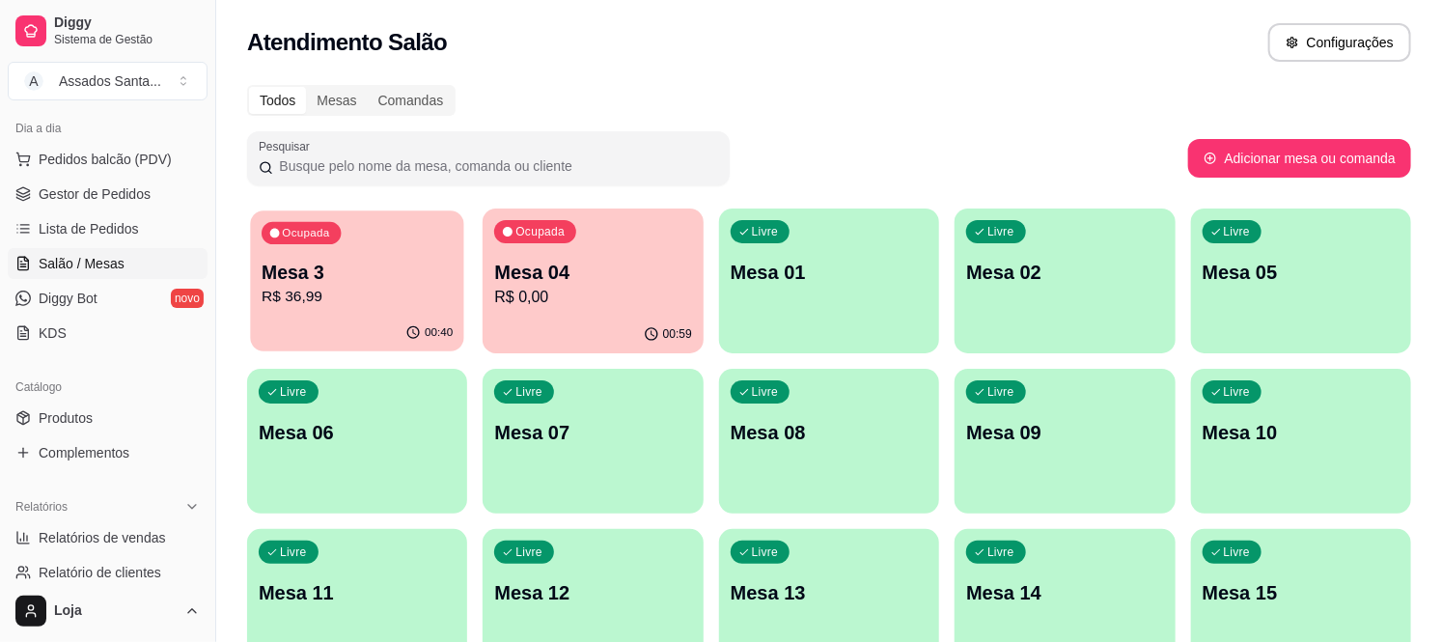
click at [403, 296] on p "R$ 36,99" at bounding box center [357, 297] width 191 height 22
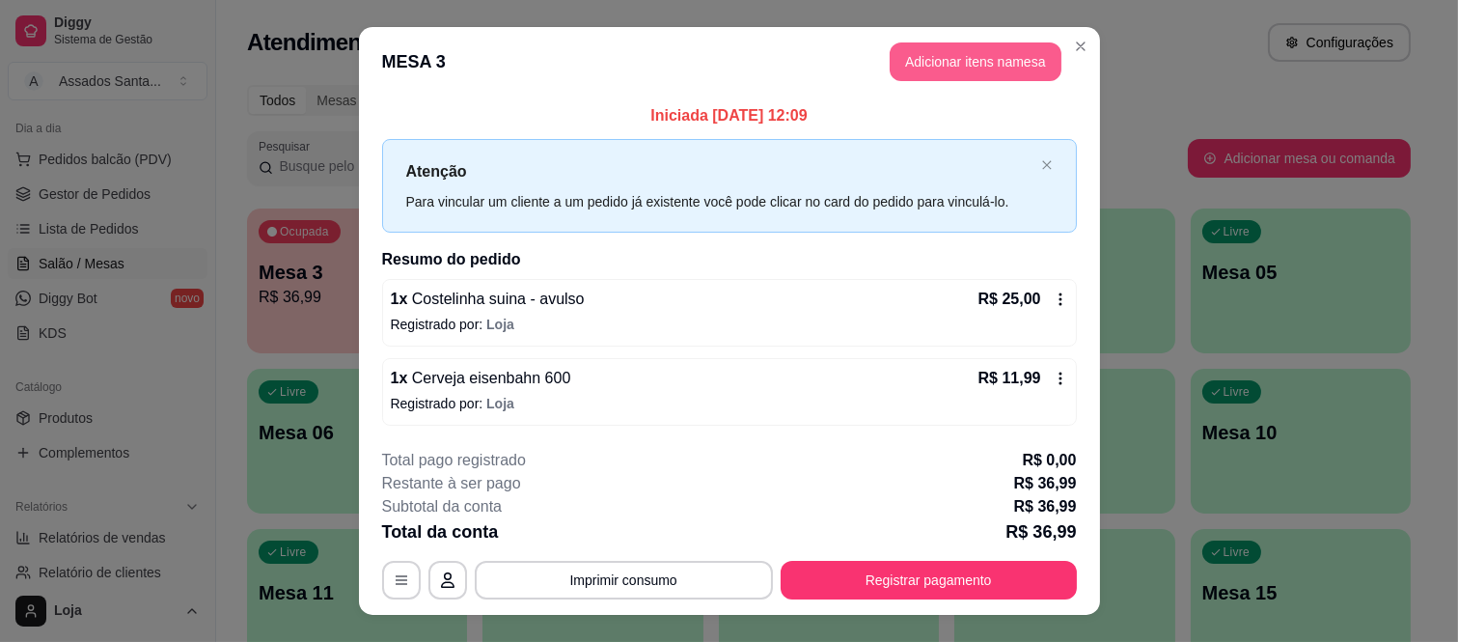
click at [922, 51] on button "Adicionar itens na mesa" at bounding box center [976, 61] width 172 height 39
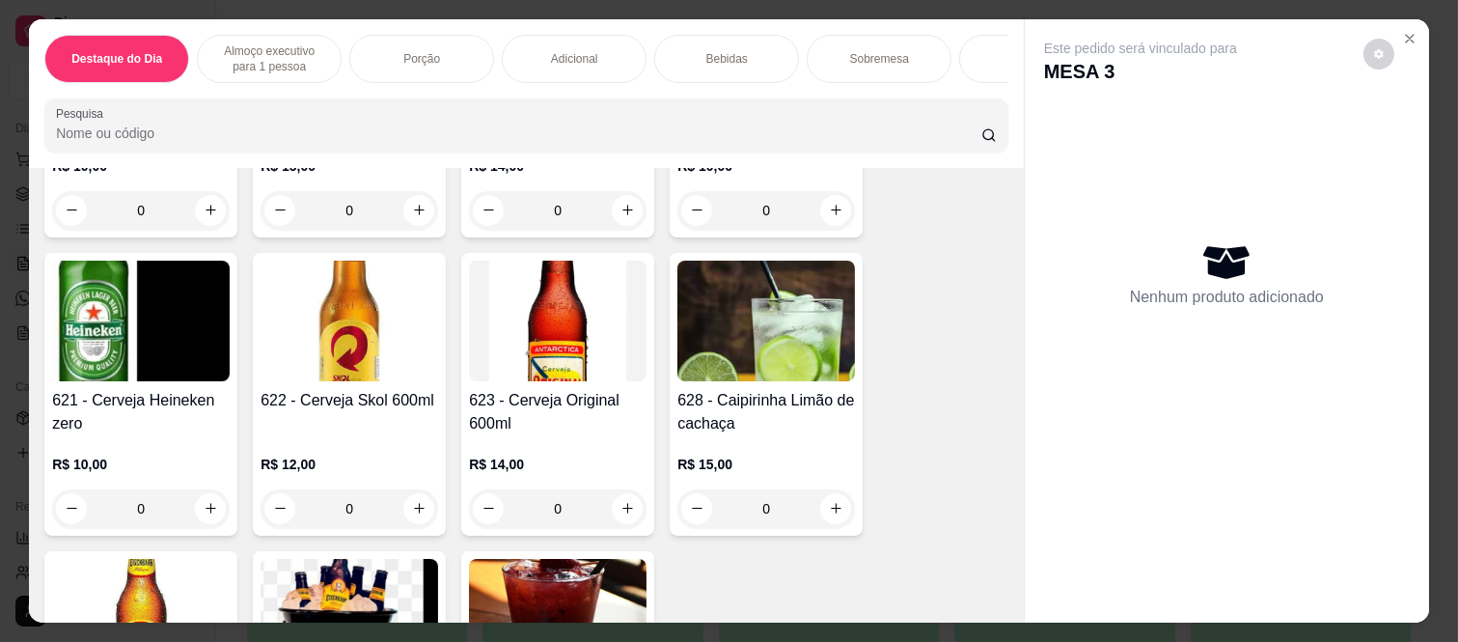
scroll to position [4290, 0]
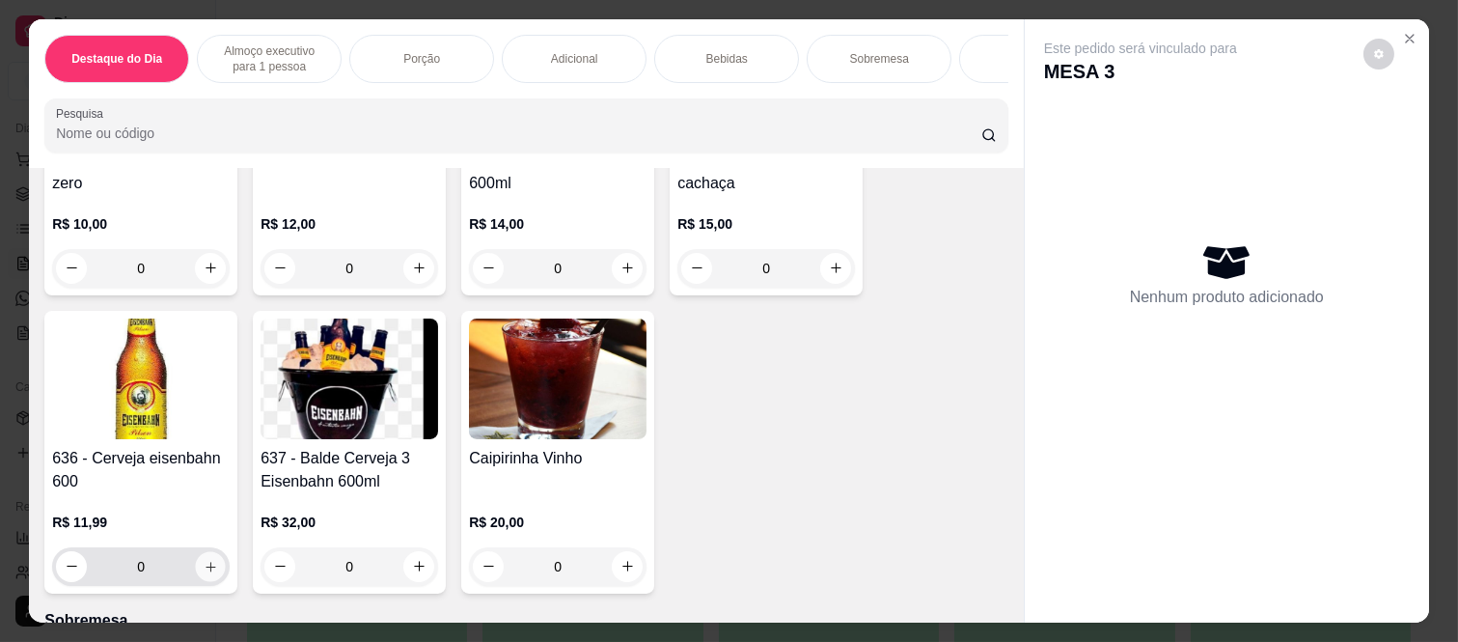
click at [201, 562] on button "increase-product-quantity" at bounding box center [211, 566] width 30 height 30
type input "1"
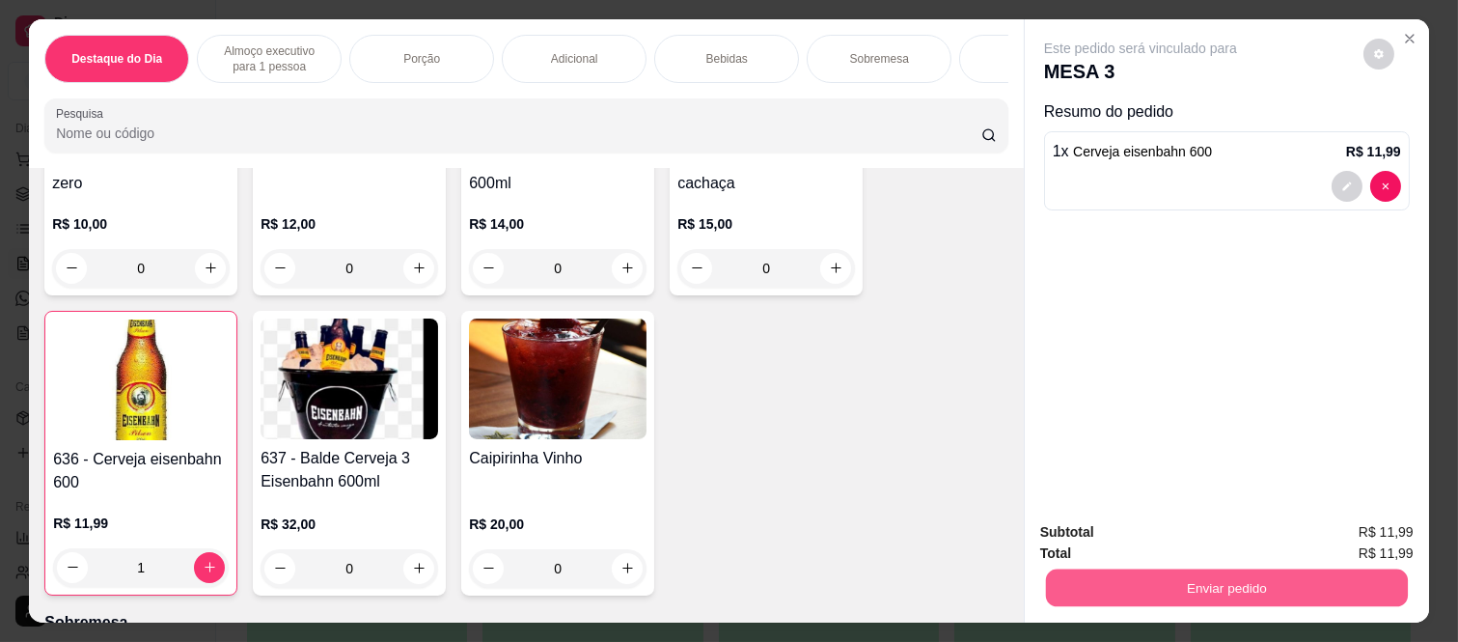
click at [1125, 585] on button "Enviar pedido" at bounding box center [1227, 589] width 362 height 38
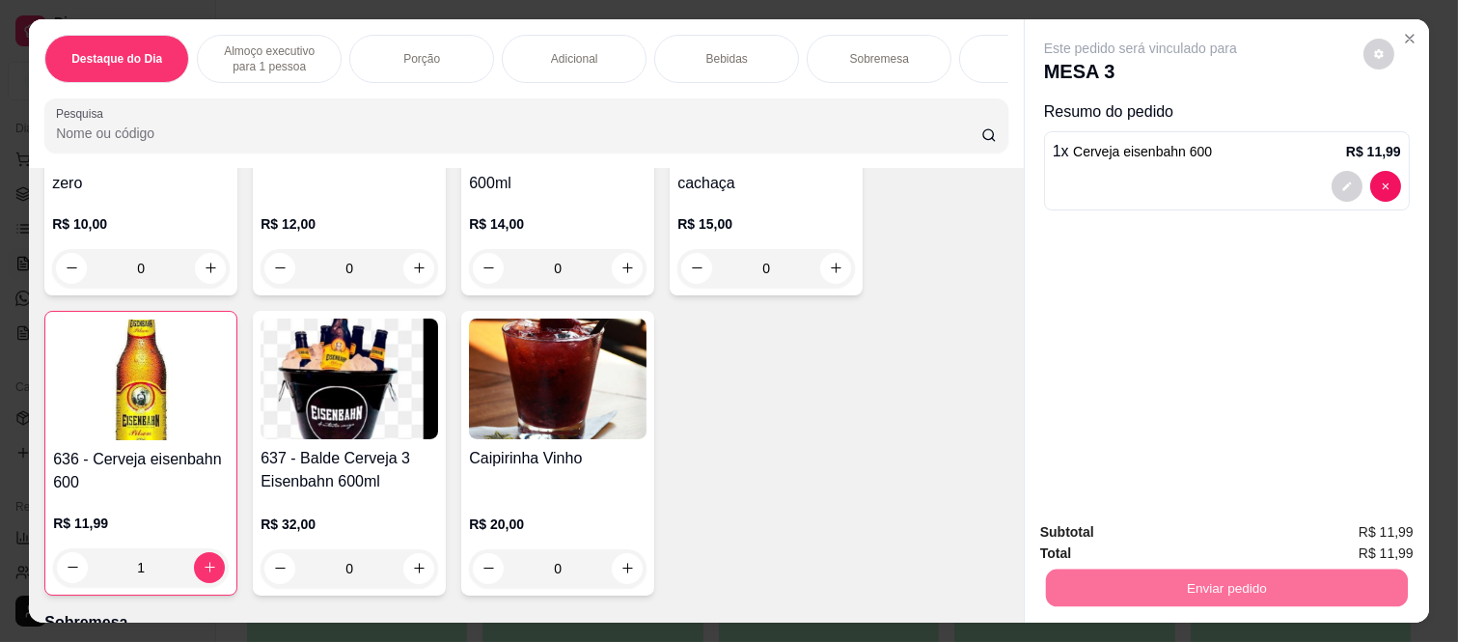
click at [1146, 527] on button "Não registrar e enviar pedido" at bounding box center [1162, 532] width 201 height 37
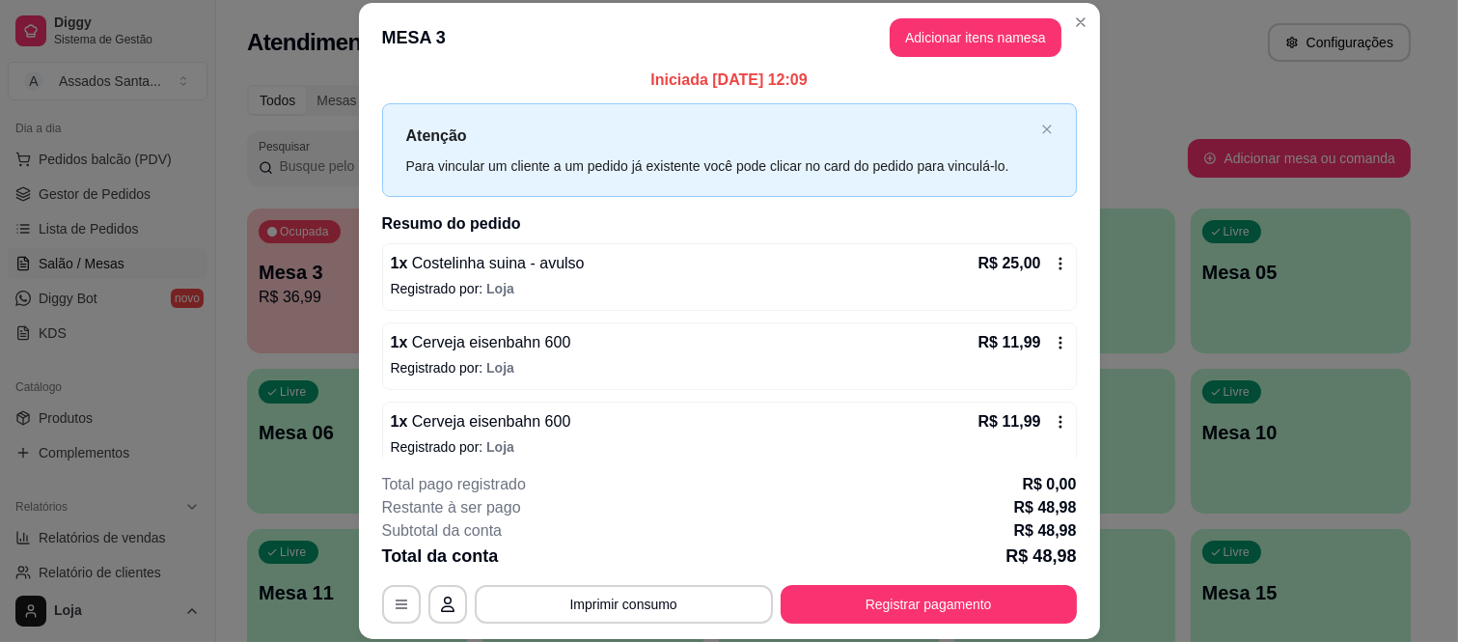
scroll to position [31, 0]
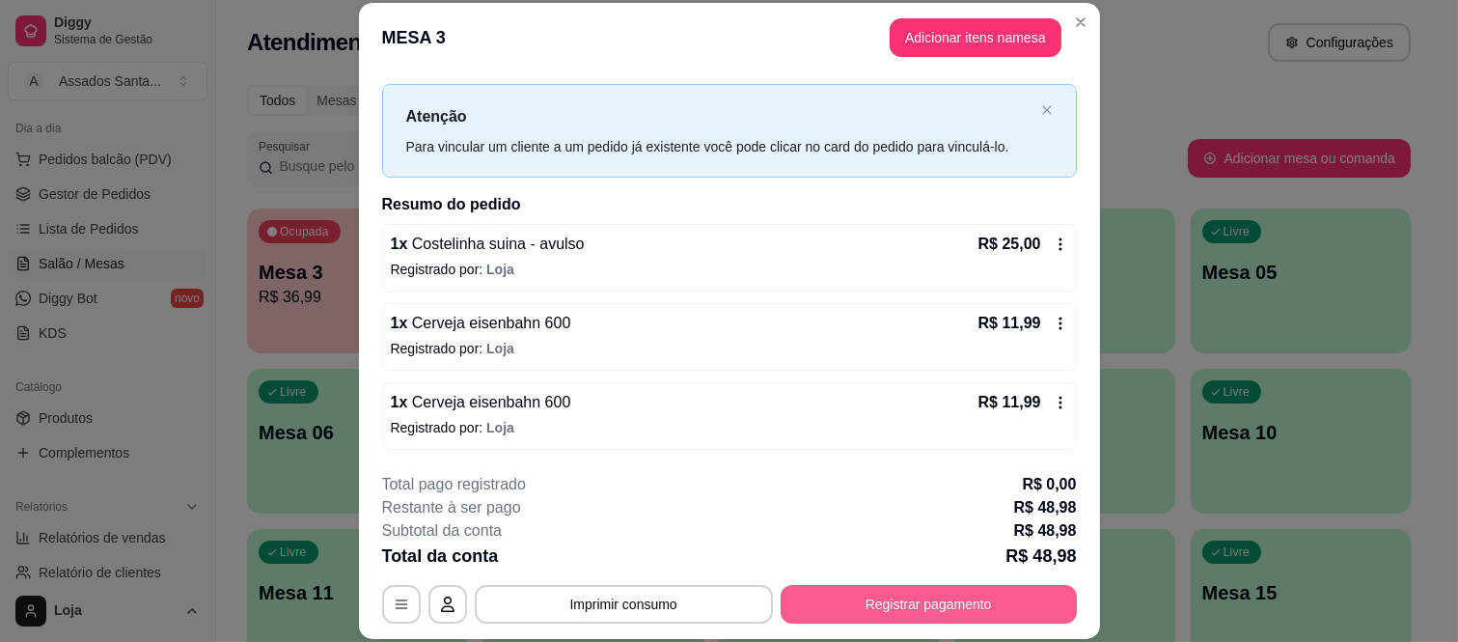
click at [924, 614] on button "Registrar pagamento" at bounding box center [929, 604] width 296 height 39
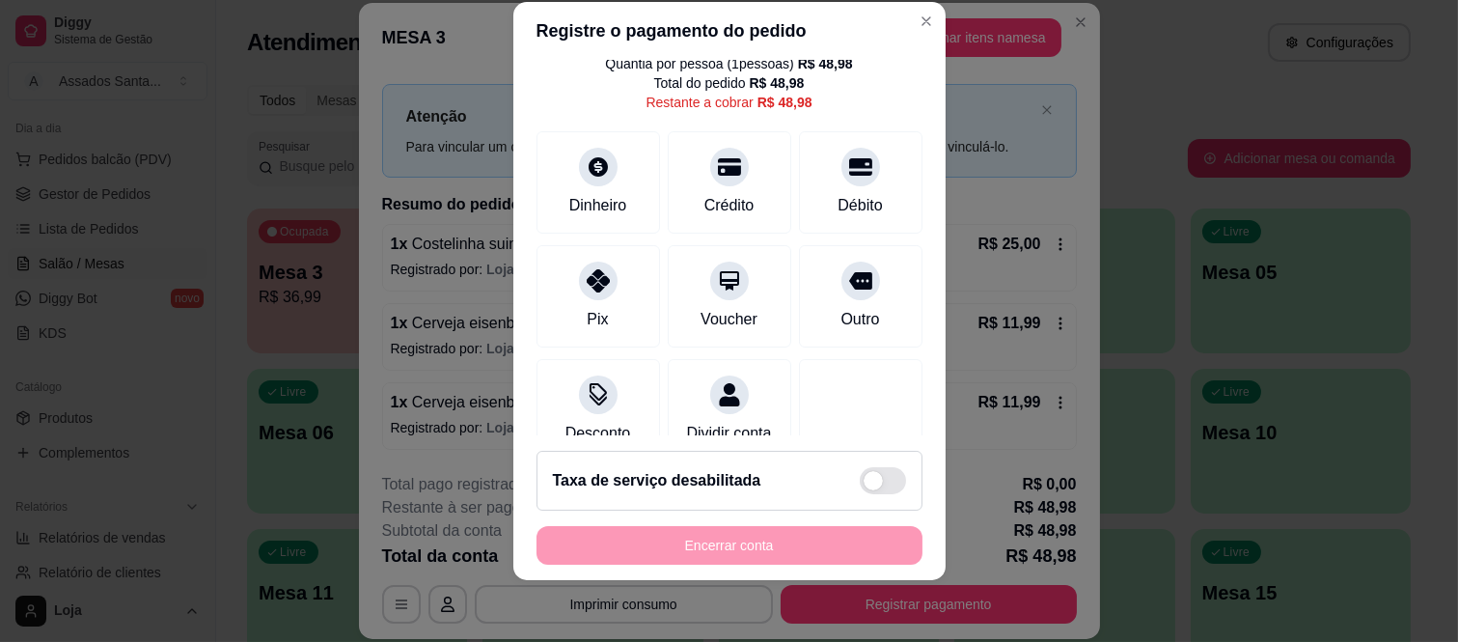
scroll to position [14, 0]
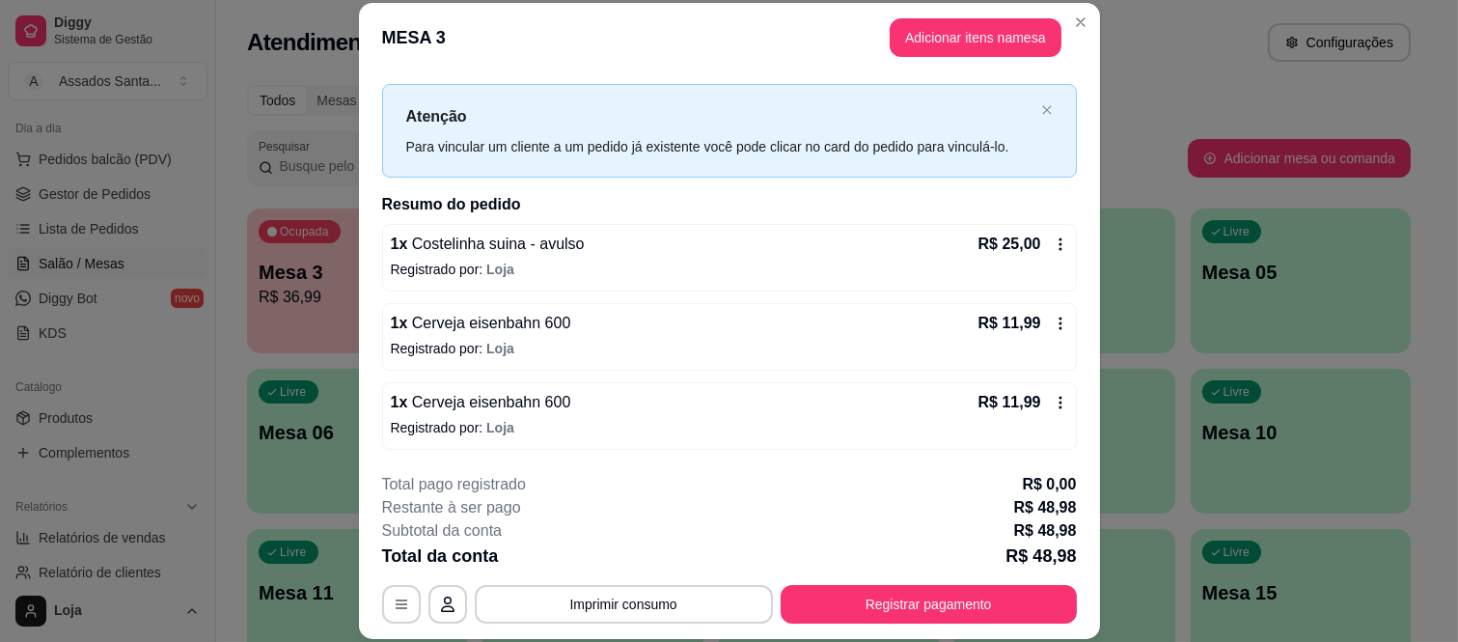
click at [987, 46] on button "Adicionar itens na mesa" at bounding box center [976, 37] width 172 height 39
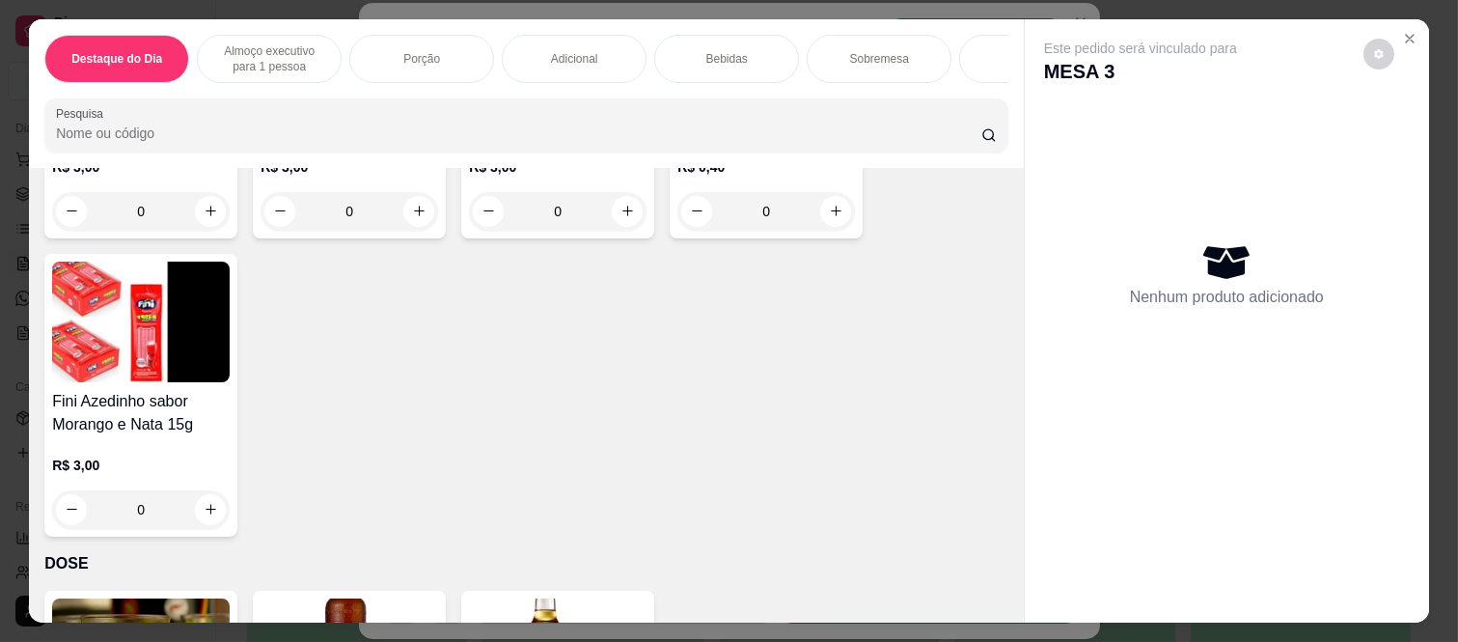
scroll to position [5041, 0]
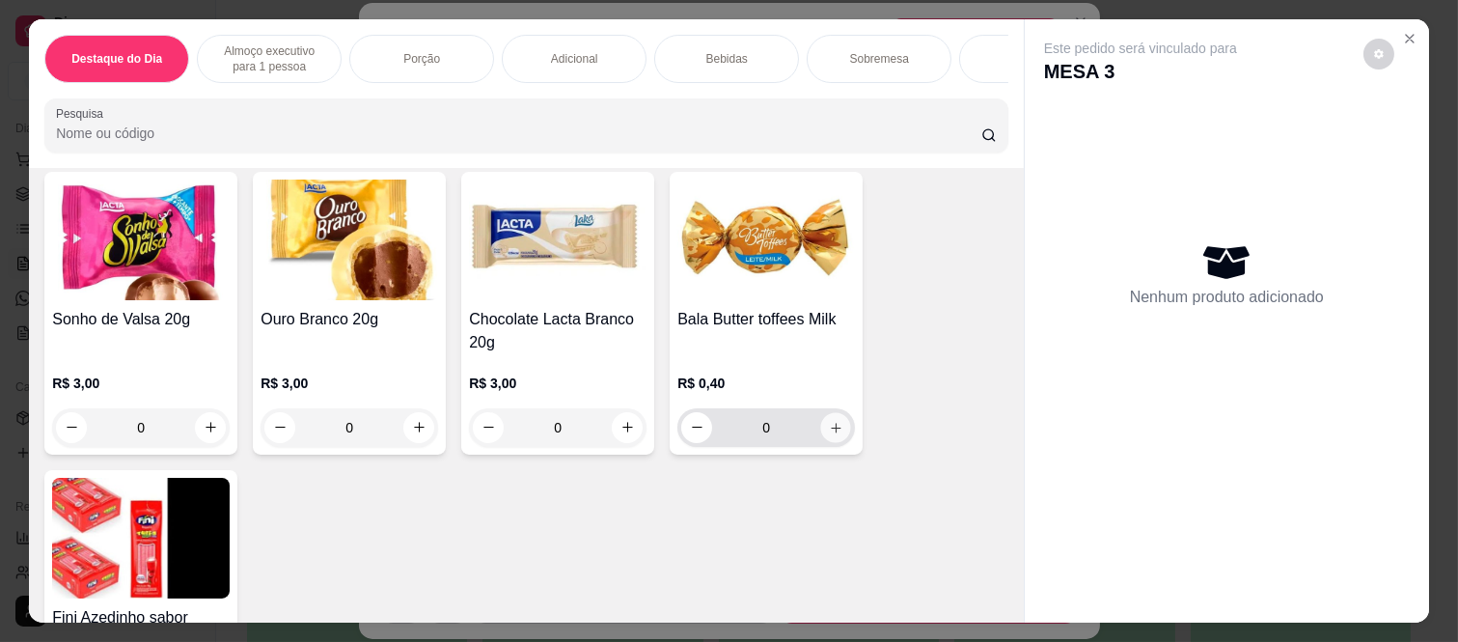
click at [830, 431] on icon "increase-product-quantity" at bounding box center [836, 428] width 14 height 14
type input "2"
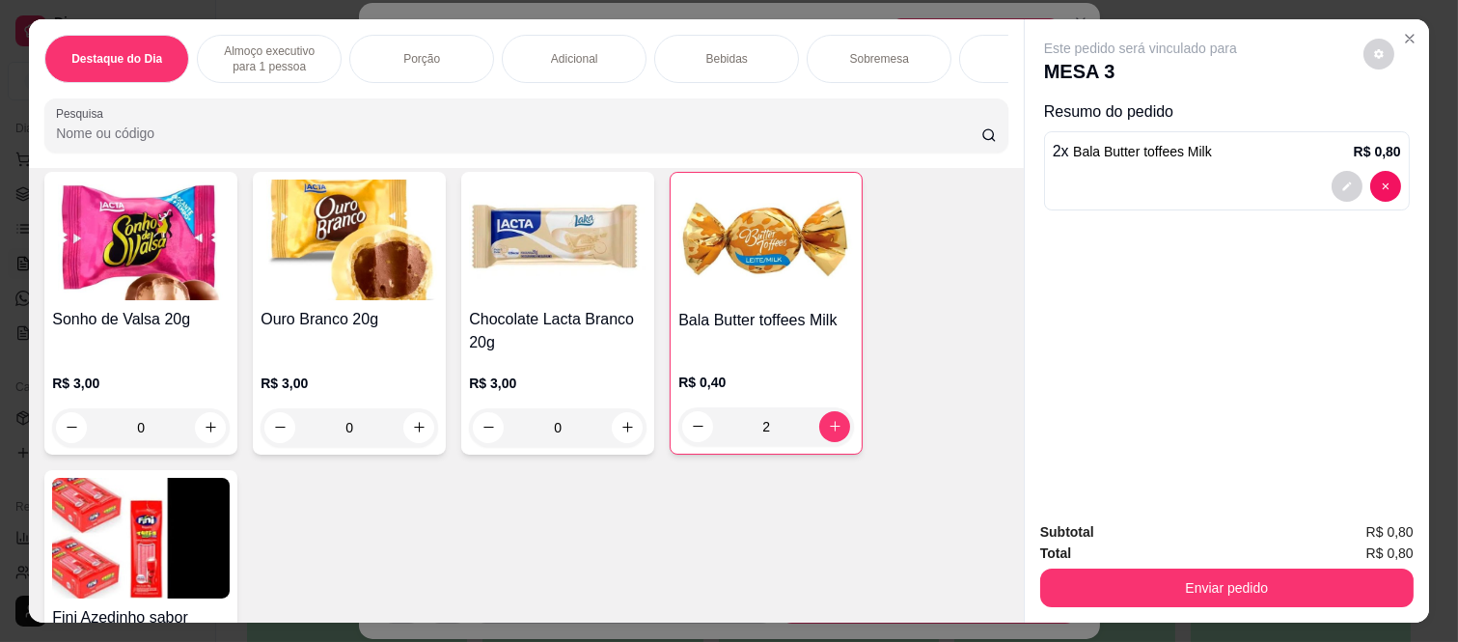
click at [1084, 574] on button "Enviar pedido" at bounding box center [1228, 588] width 374 height 39
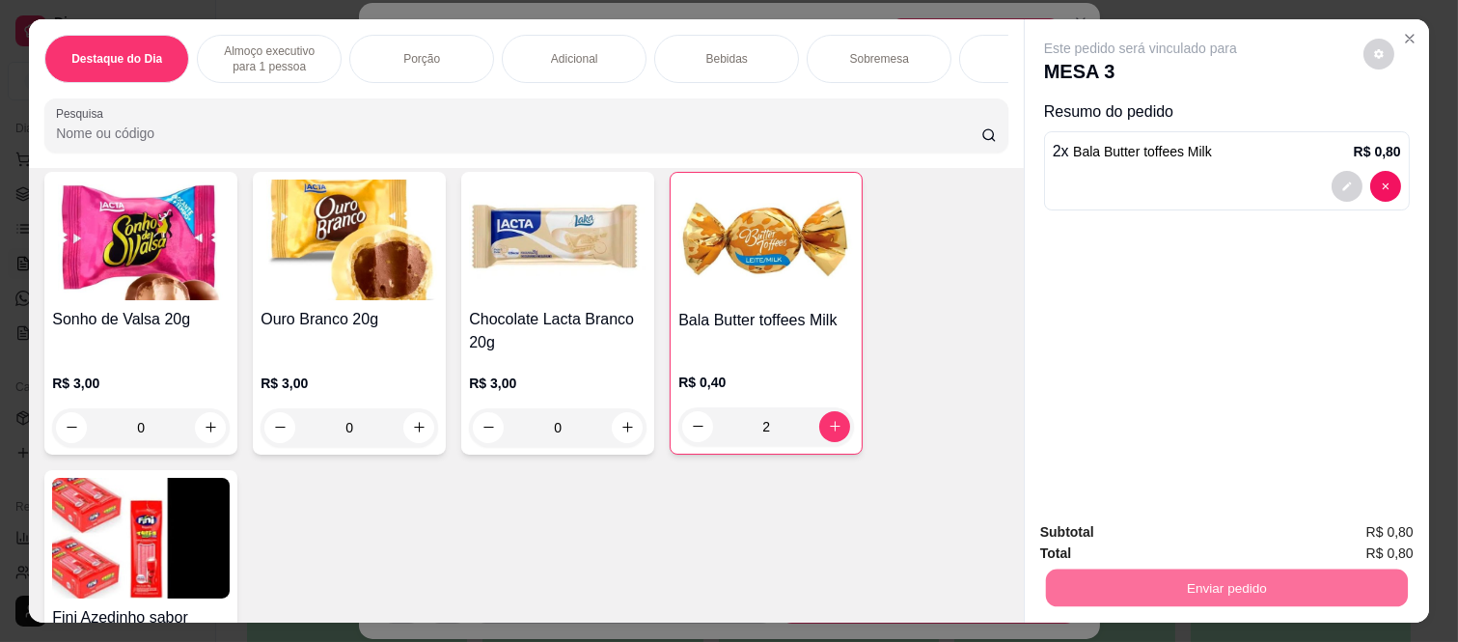
click at [1113, 522] on button "Não registrar e enviar pedido" at bounding box center [1163, 532] width 195 height 36
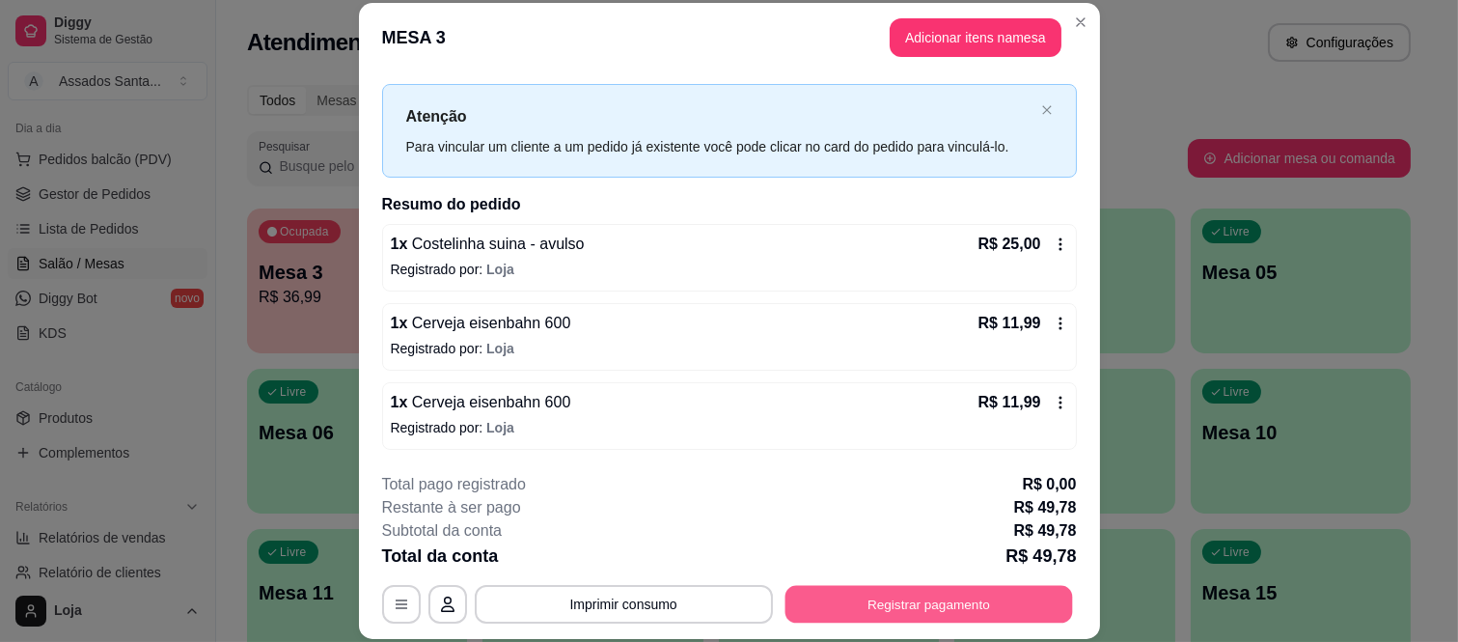
click at [980, 592] on button "Registrar pagamento" at bounding box center [929, 604] width 288 height 38
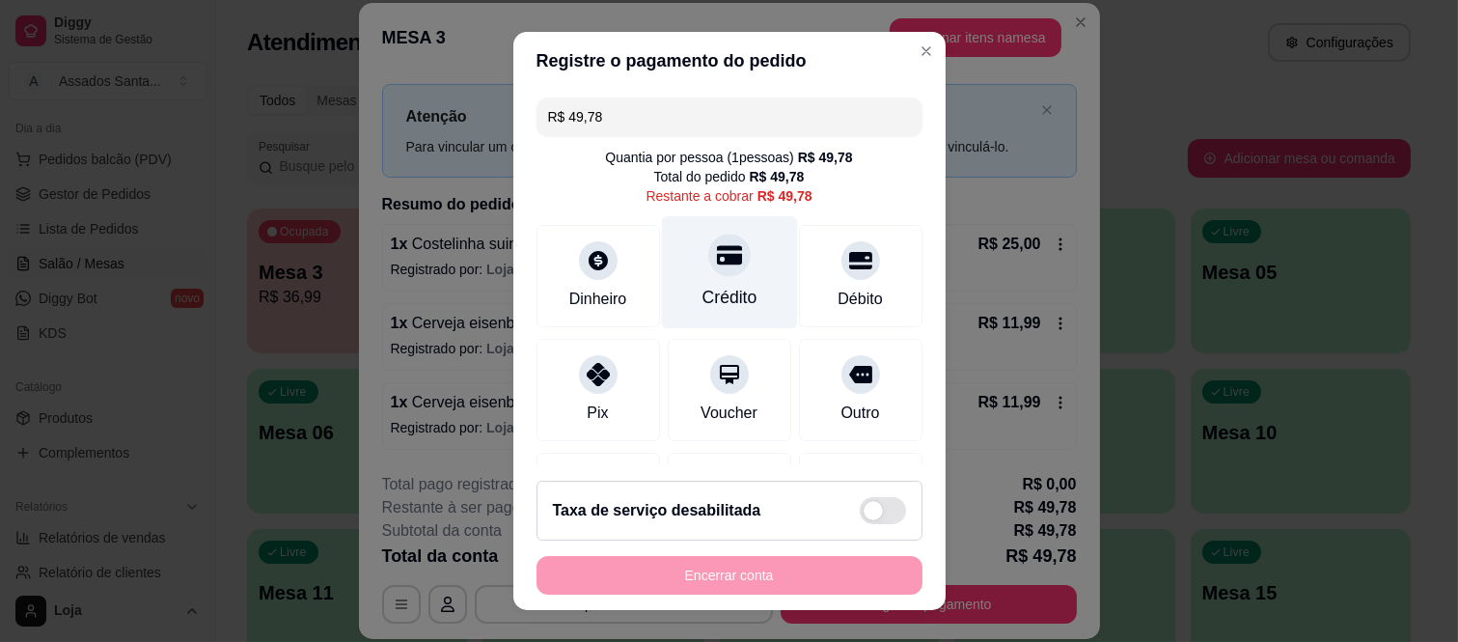
click at [716, 254] on icon at bounding box center [728, 255] width 25 height 19
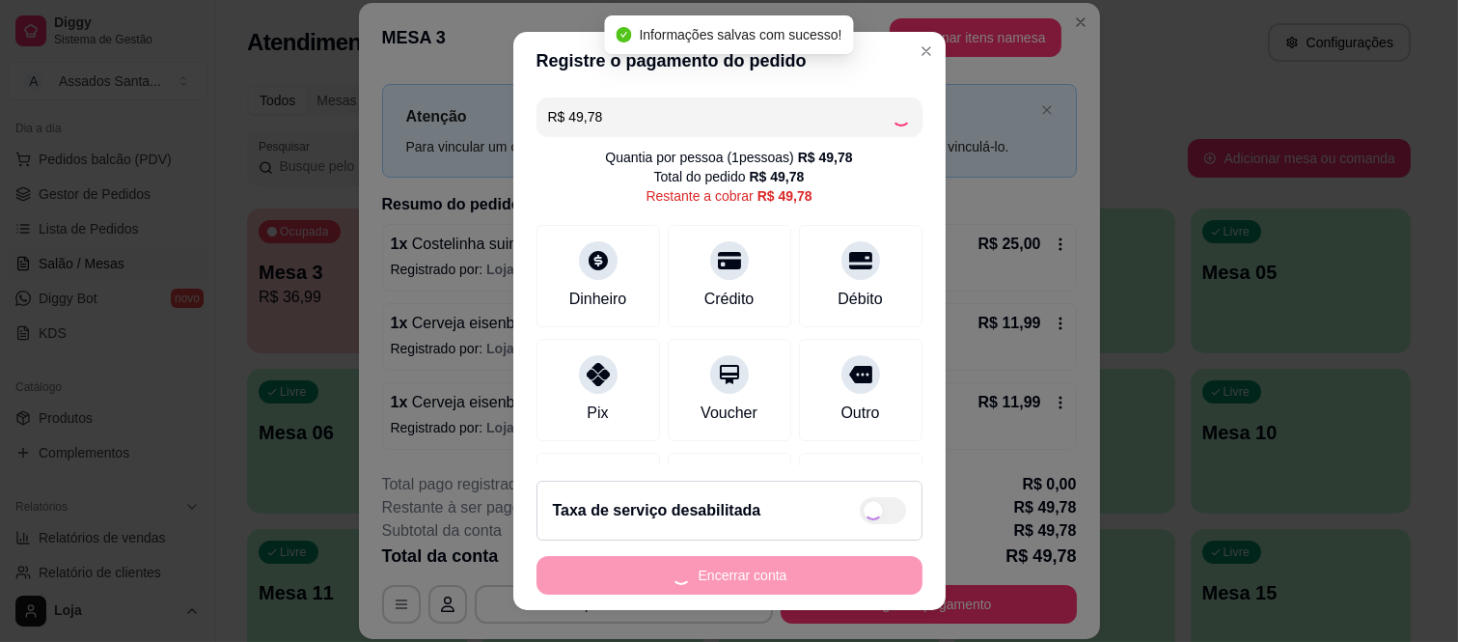
type input "R$ 0,00"
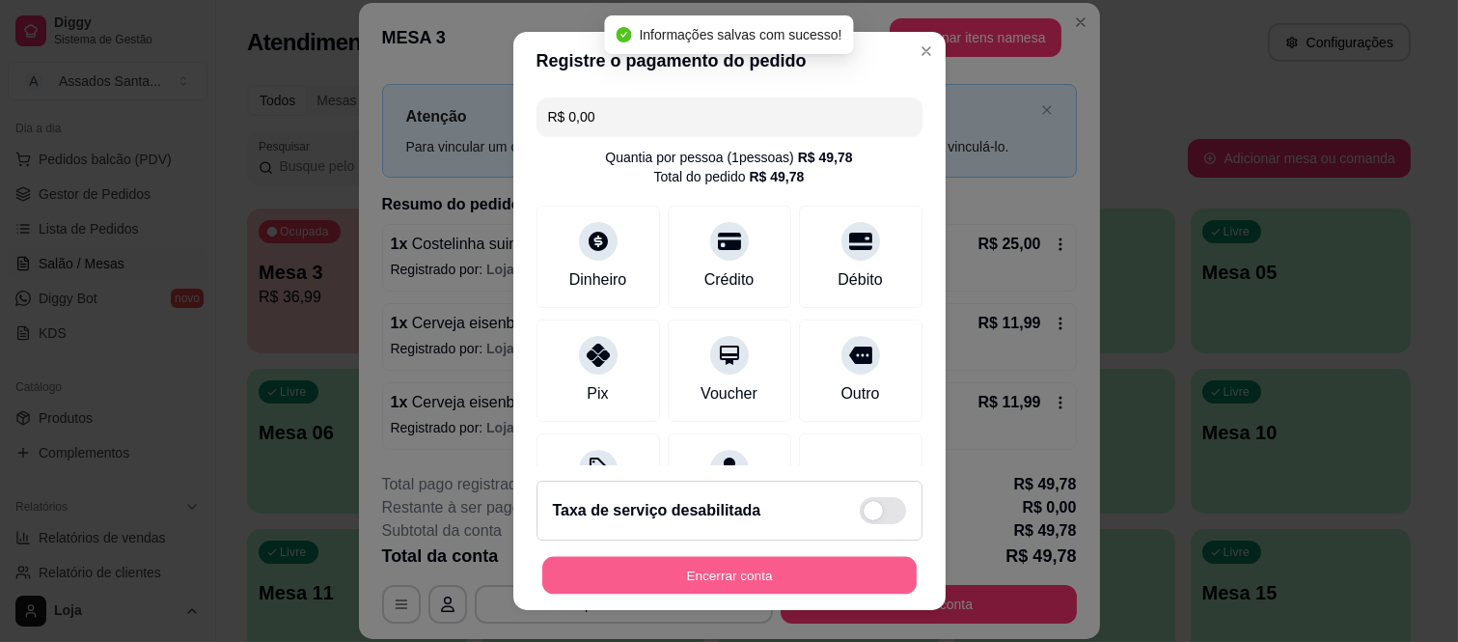
click at [670, 573] on button "Encerrar conta" at bounding box center [729, 575] width 375 height 38
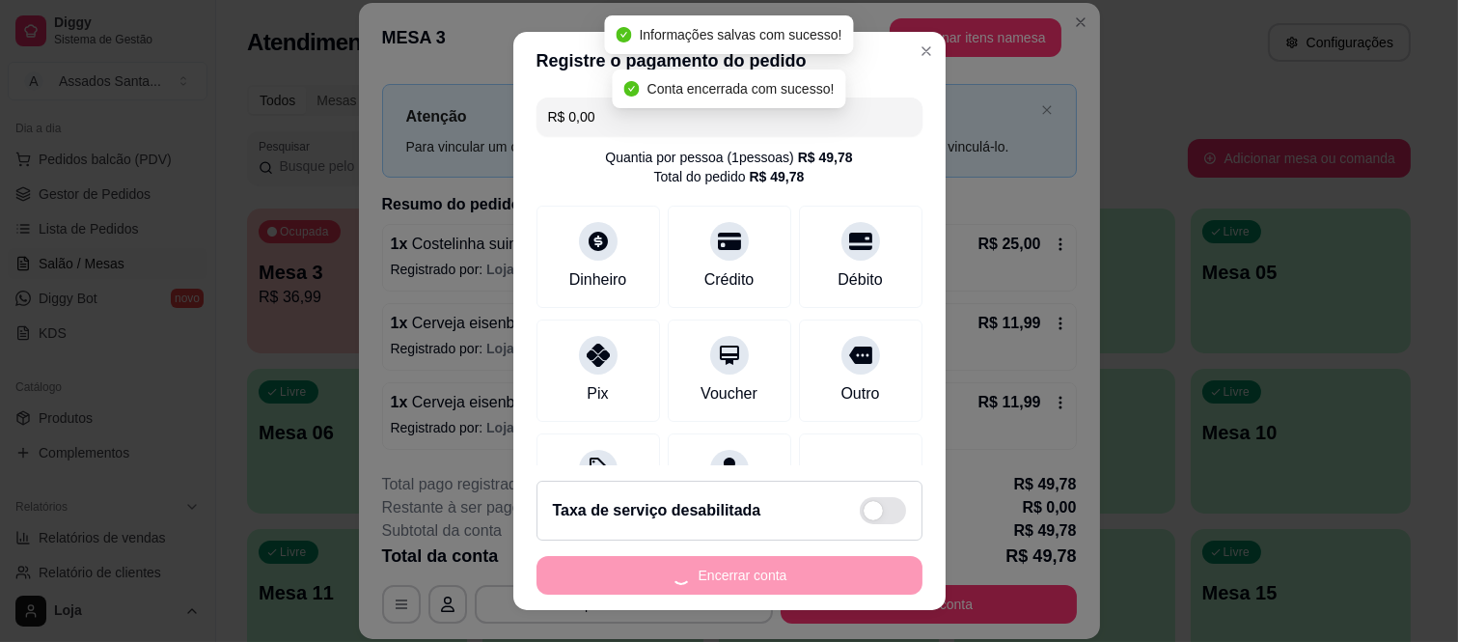
scroll to position [0, 0]
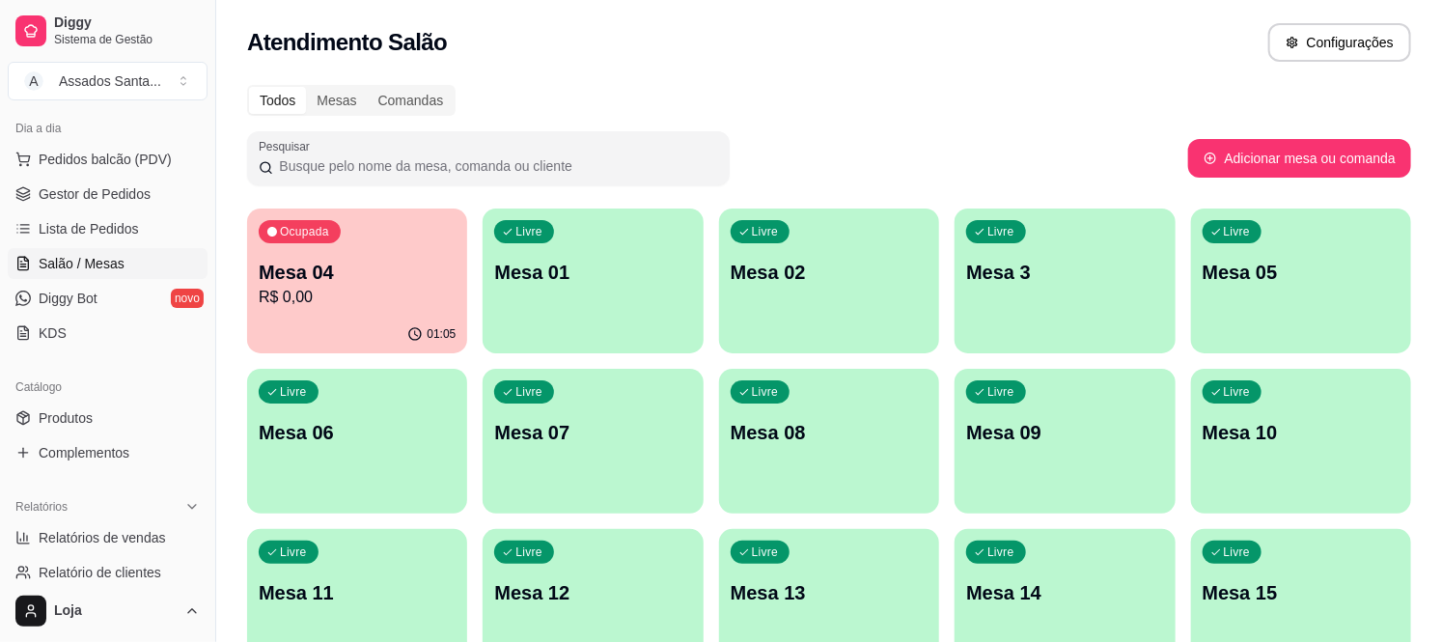
click at [343, 247] on div "Ocupada Mesa 04 R$ 0,00" at bounding box center [357, 261] width 220 height 107
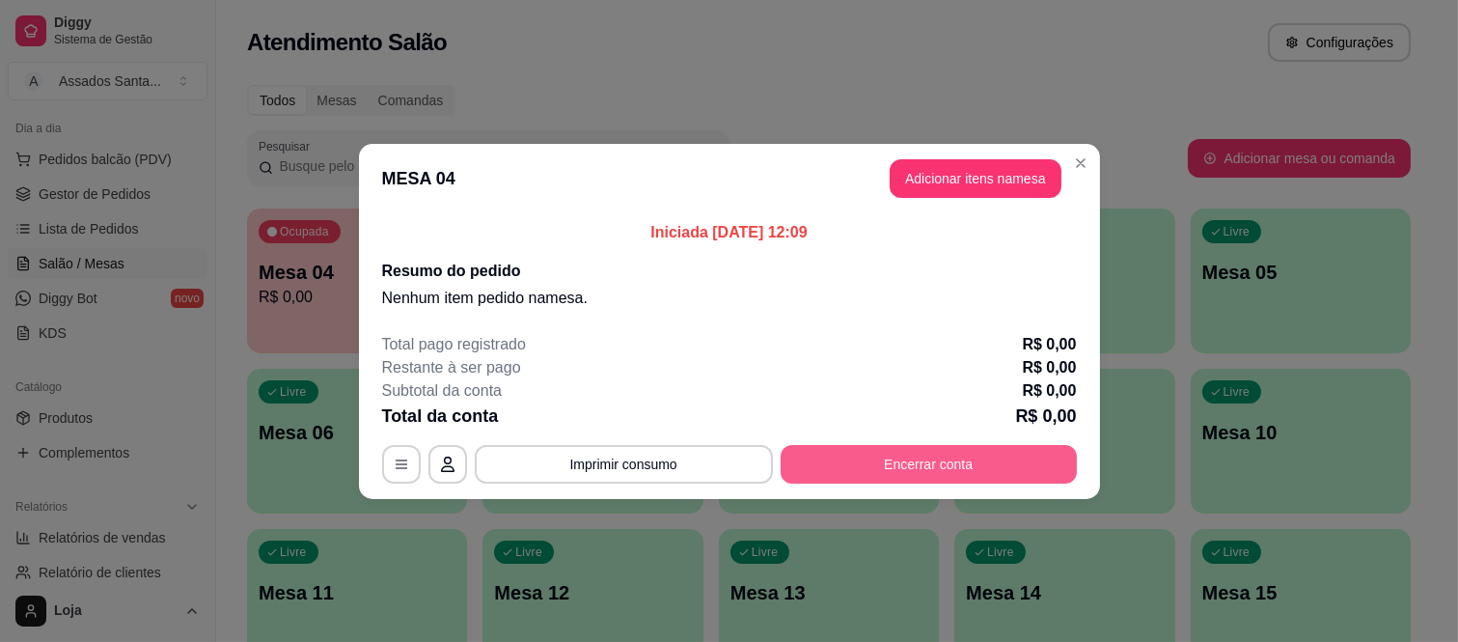
click at [888, 461] on button "Encerrar conta" at bounding box center [929, 464] width 296 height 39
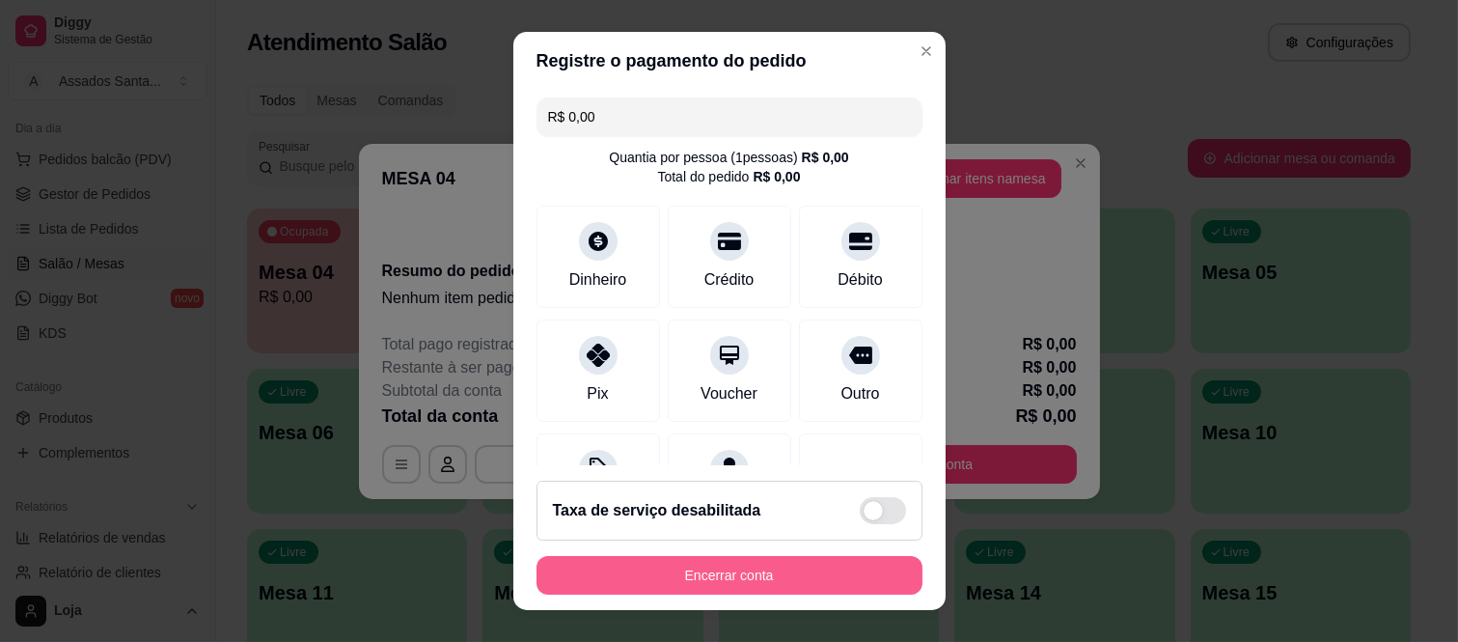
click at [724, 568] on button "Encerrar conta" at bounding box center [730, 575] width 386 height 39
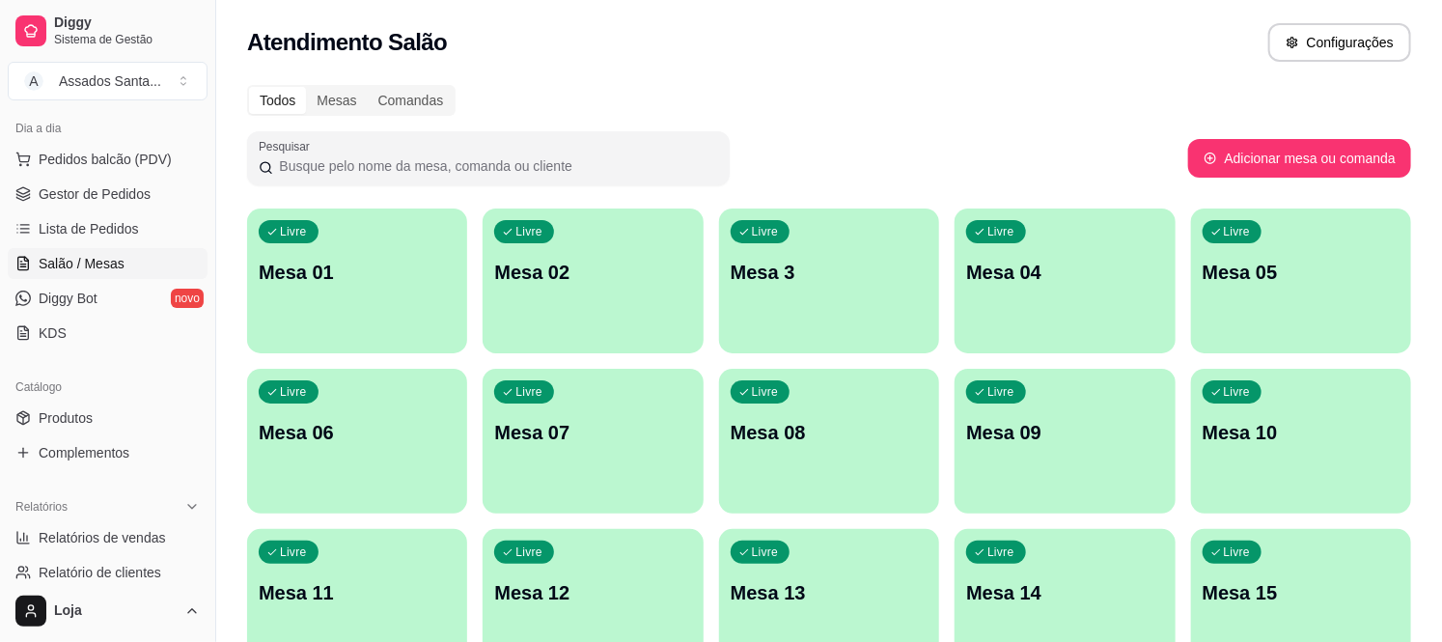
click at [292, 275] on p "Mesa 01" at bounding box center [357, 272] width 197 height 27
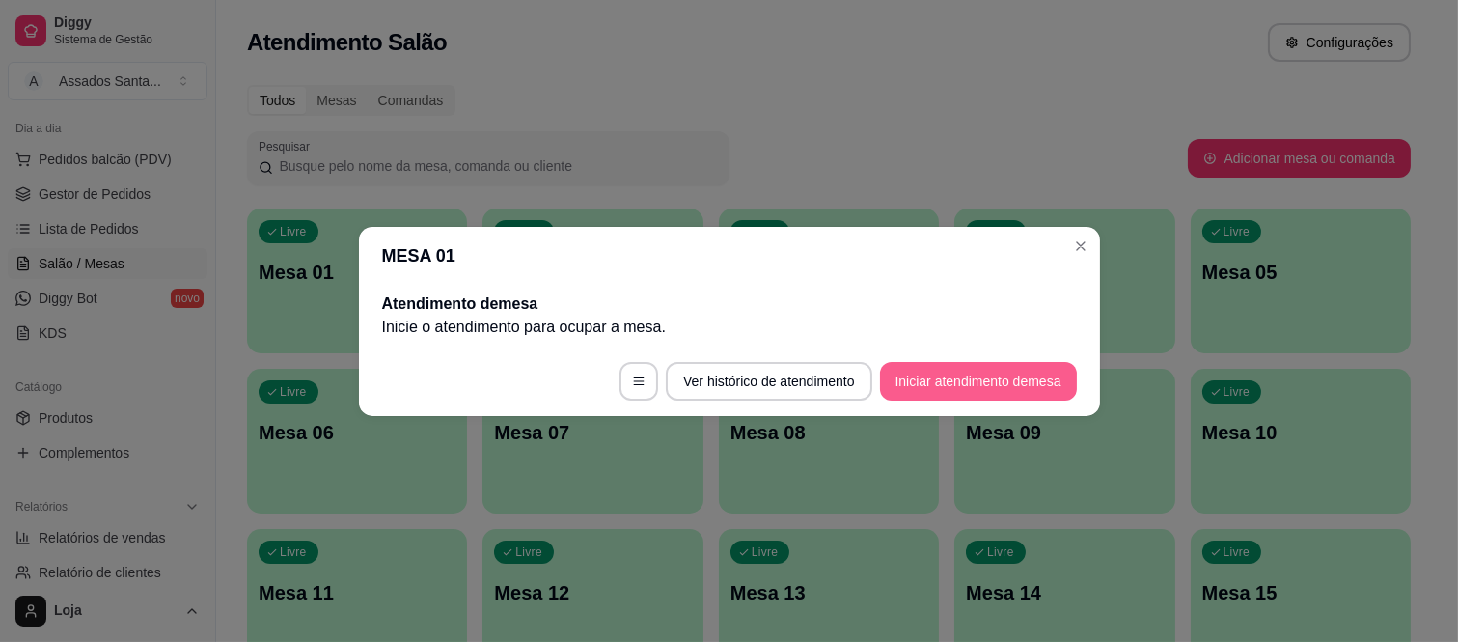
click at [924, 388] on button "Iniciar atendimento de mesa" at bounding box center [978, 381] width 197 height 39
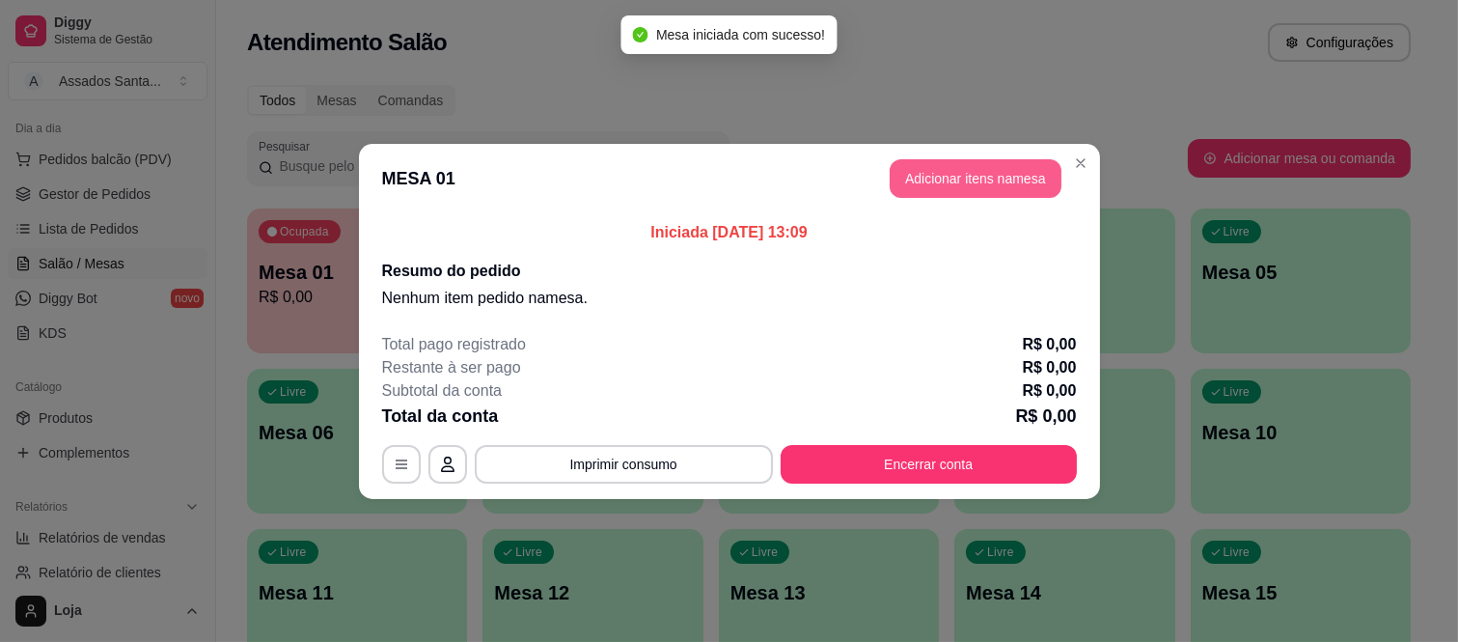
click at [988, 185] on button "Adicionar itens na mesa" at bounding box center [976, 178] width 172 height 39
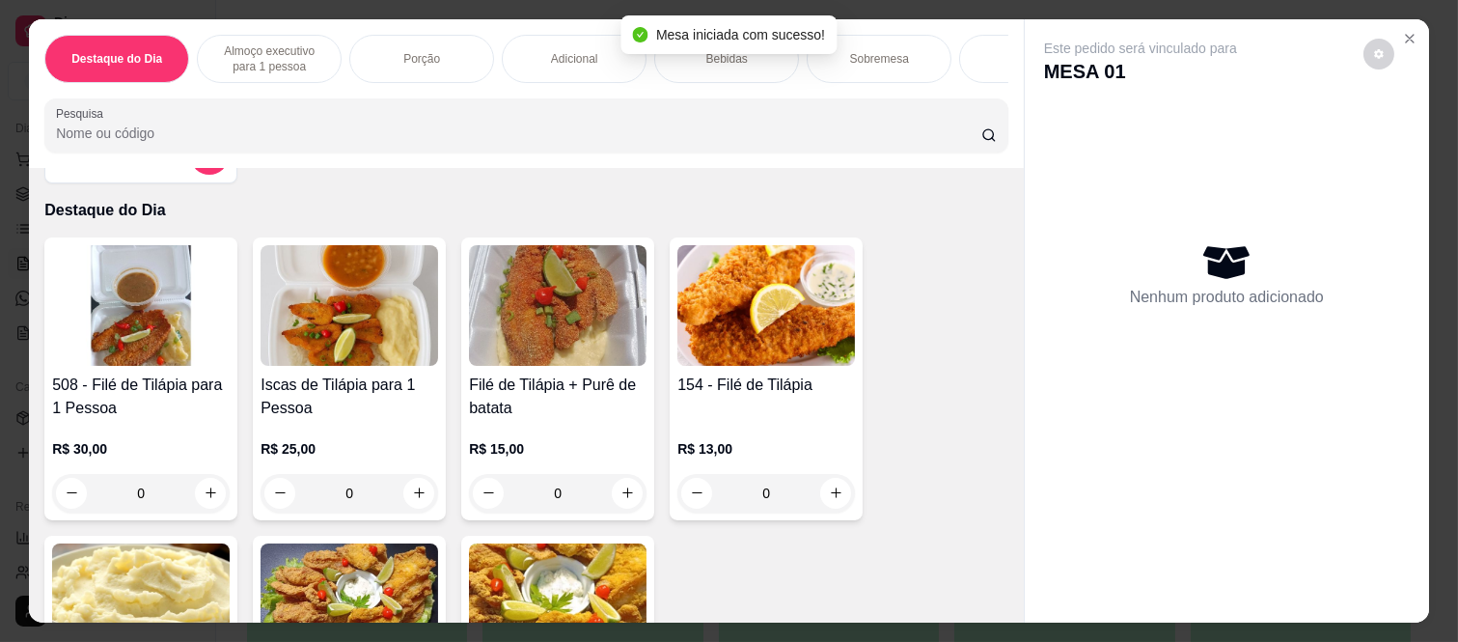
scroll to position [107, 0]
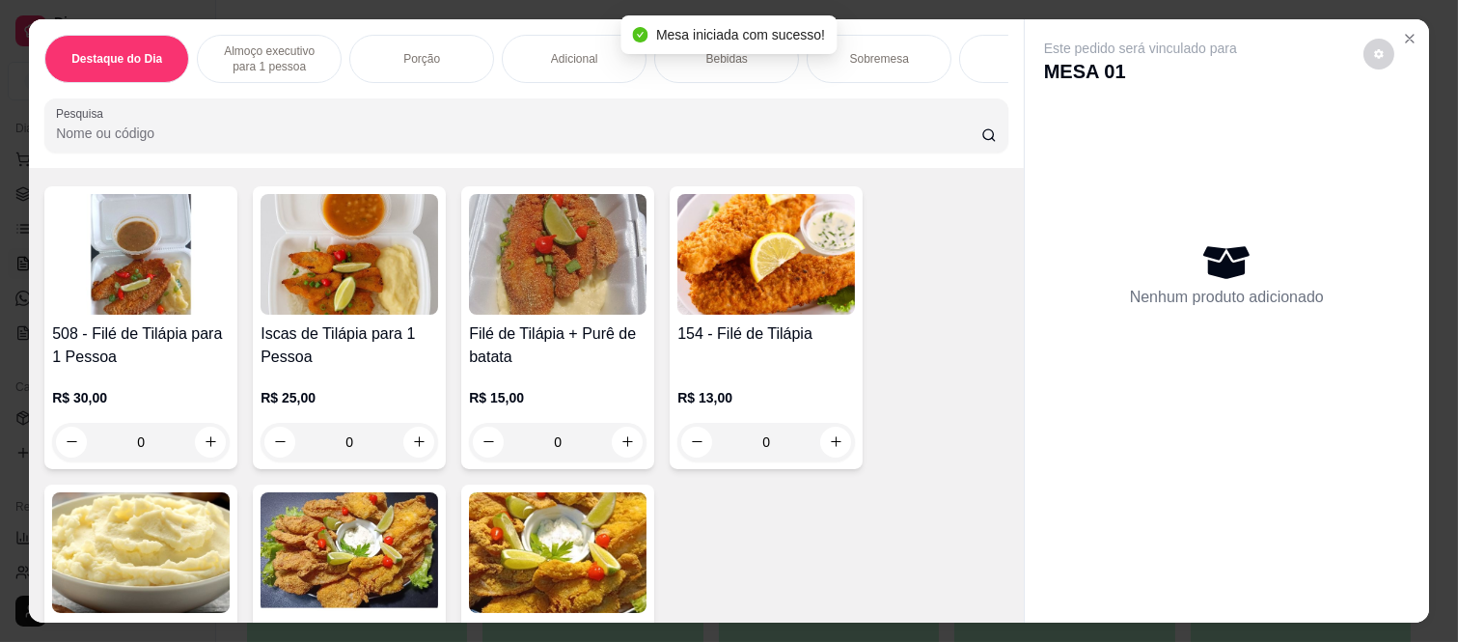
click at [206, 446] on div "0" at bounding box center [141, 442] width 178 height 39
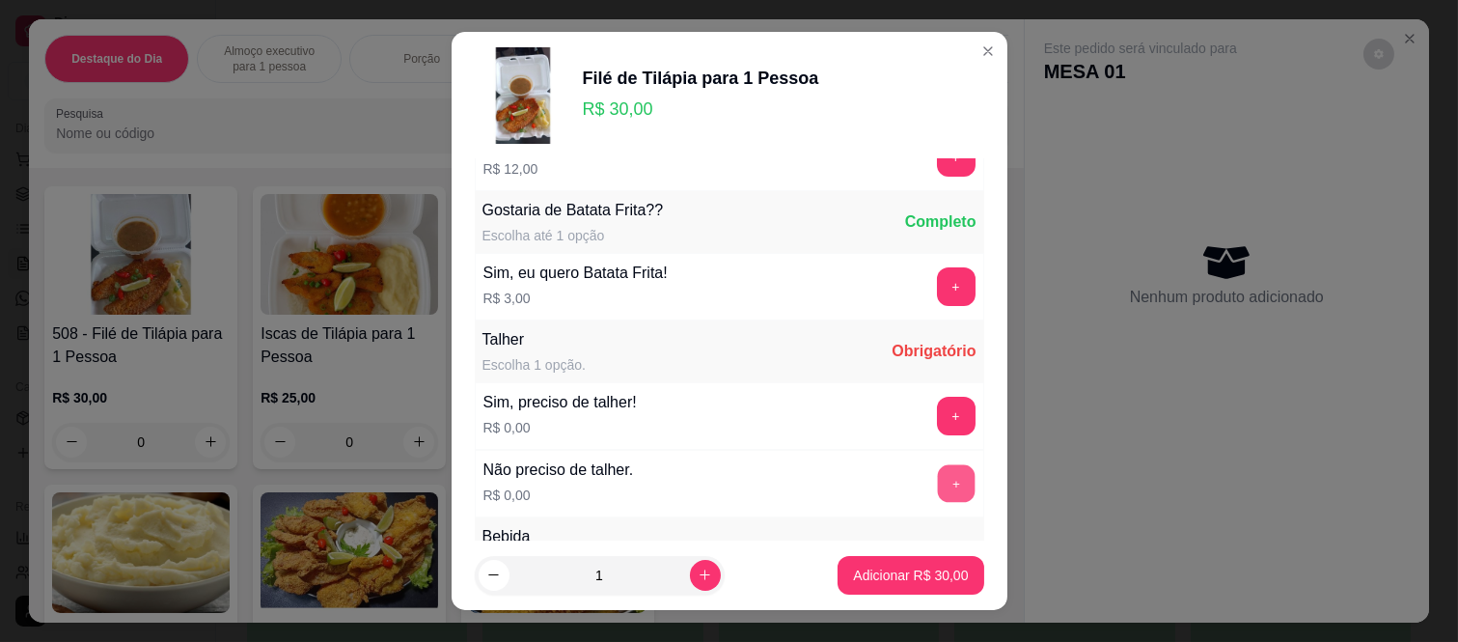
click at [937, 485] on button "+" at bounding box center [956, 484] width 38 height 38
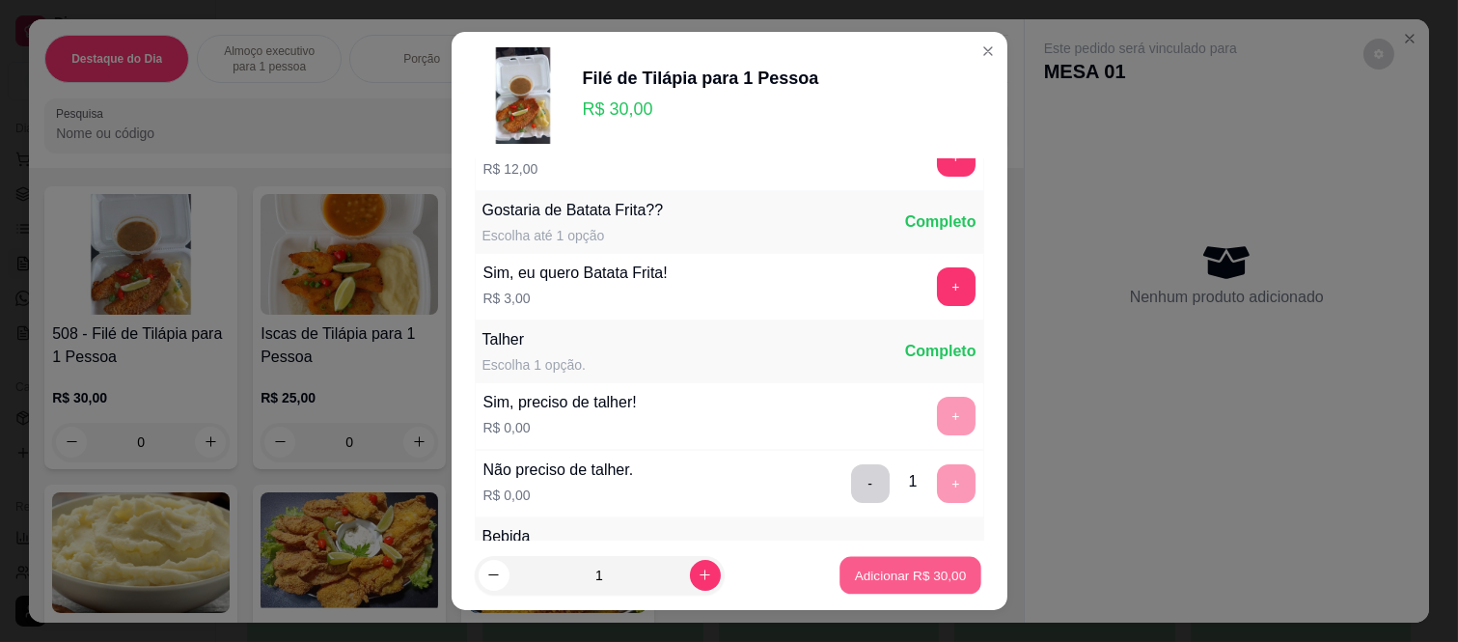
click at [911, 563] on button "Adicionar R$ 30,00" at bounding box center [912, 575] width 142 height 38
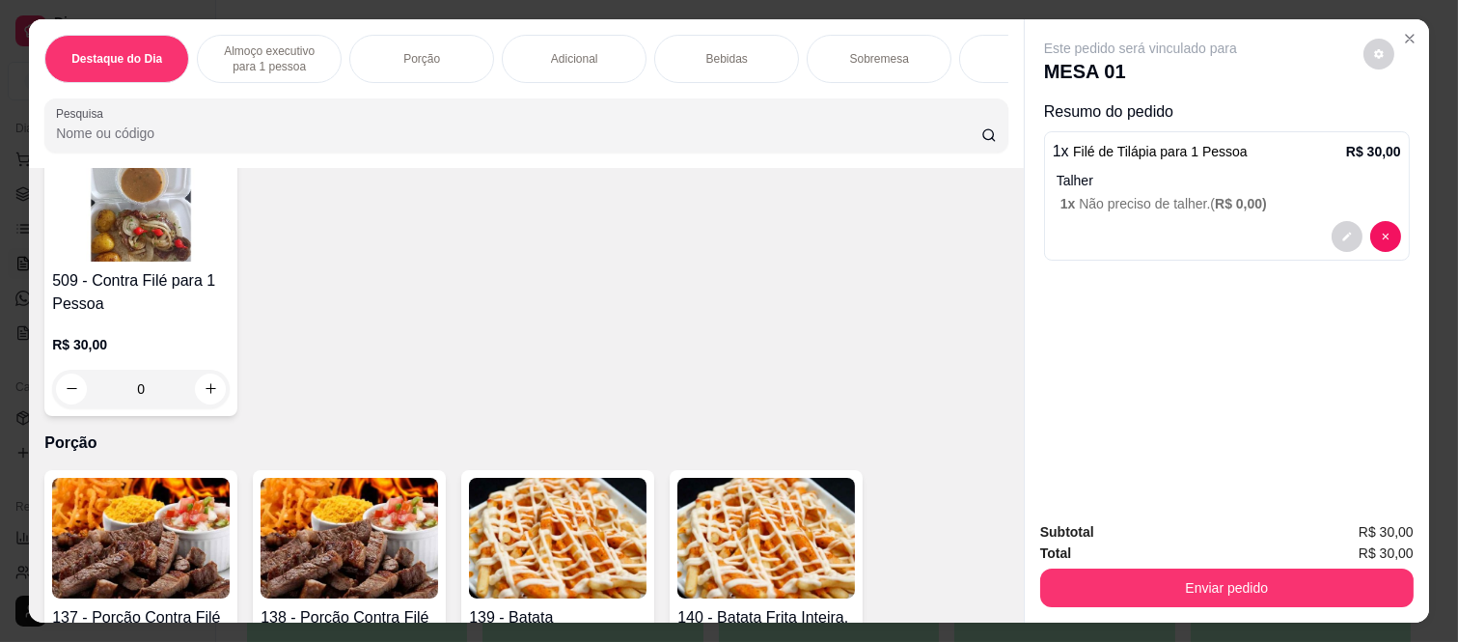
scroll to position [1394, 0]
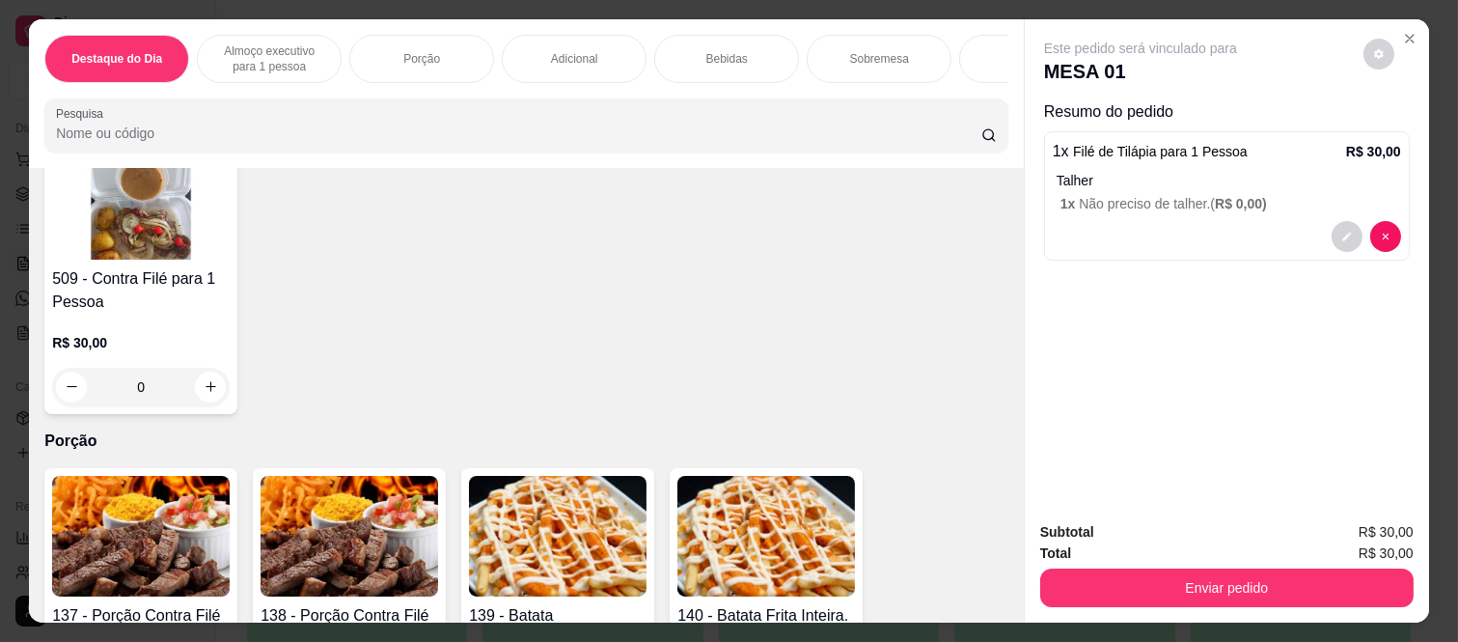
click at [188, 389] on div "0" at bounding box center [141, 387] width 178 height 39
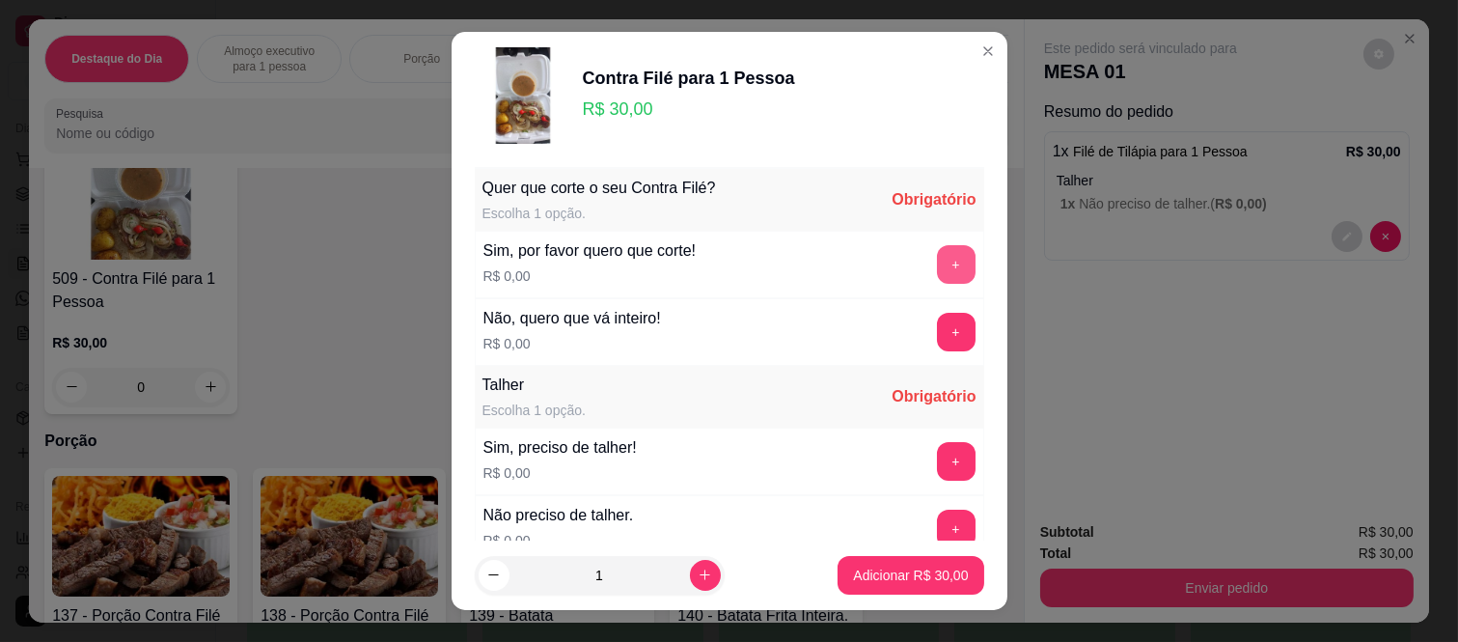
click at [937, 271] on button "+" at bounding box center [956, 264] width 39 height 39
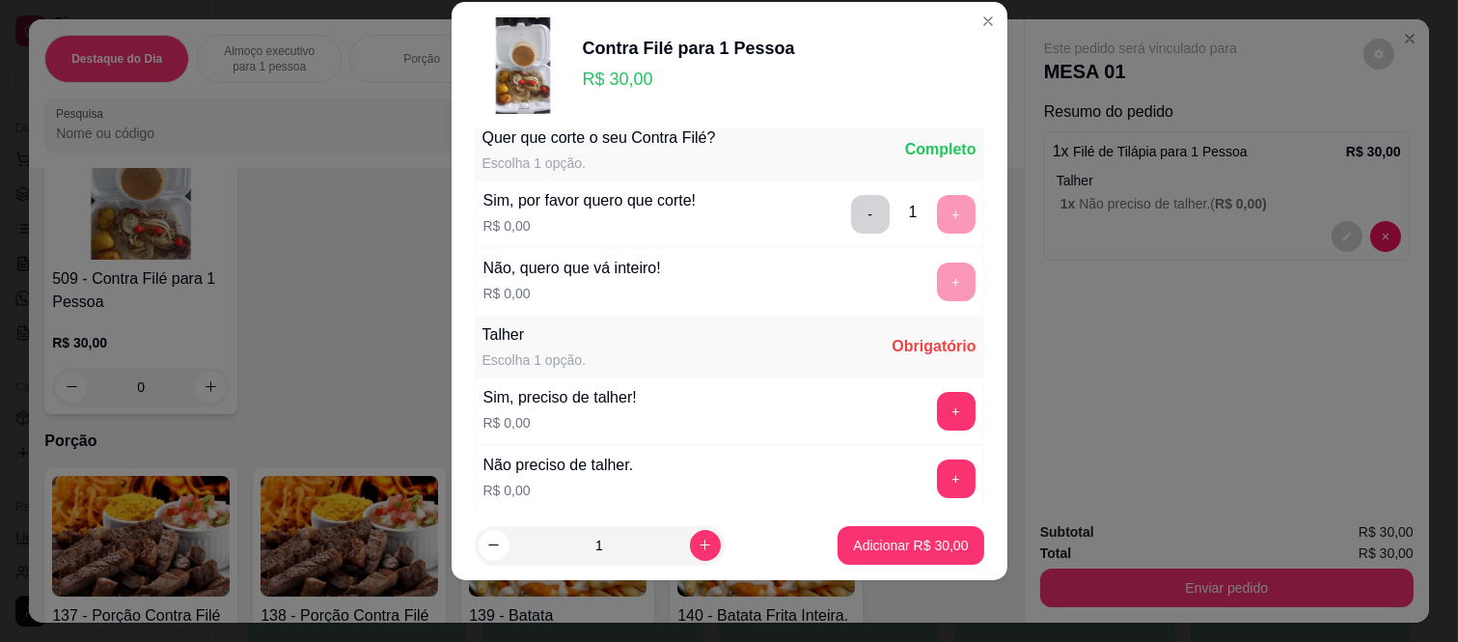
scroll to position [0, 0]
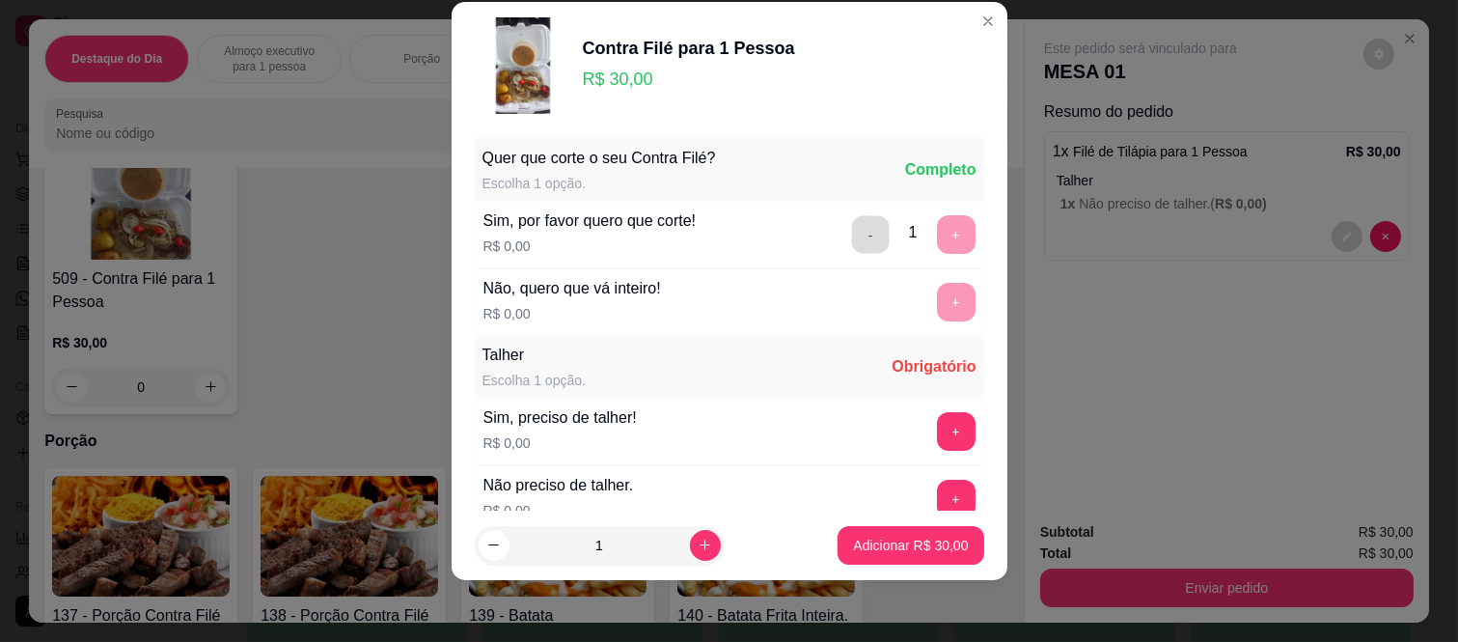
click at [851, 247] on button "-" at bounding box center [870, 235] width 38 height 38
click at [937, 288] on button "+" at bounding box center [956, 303] width 38 height 38
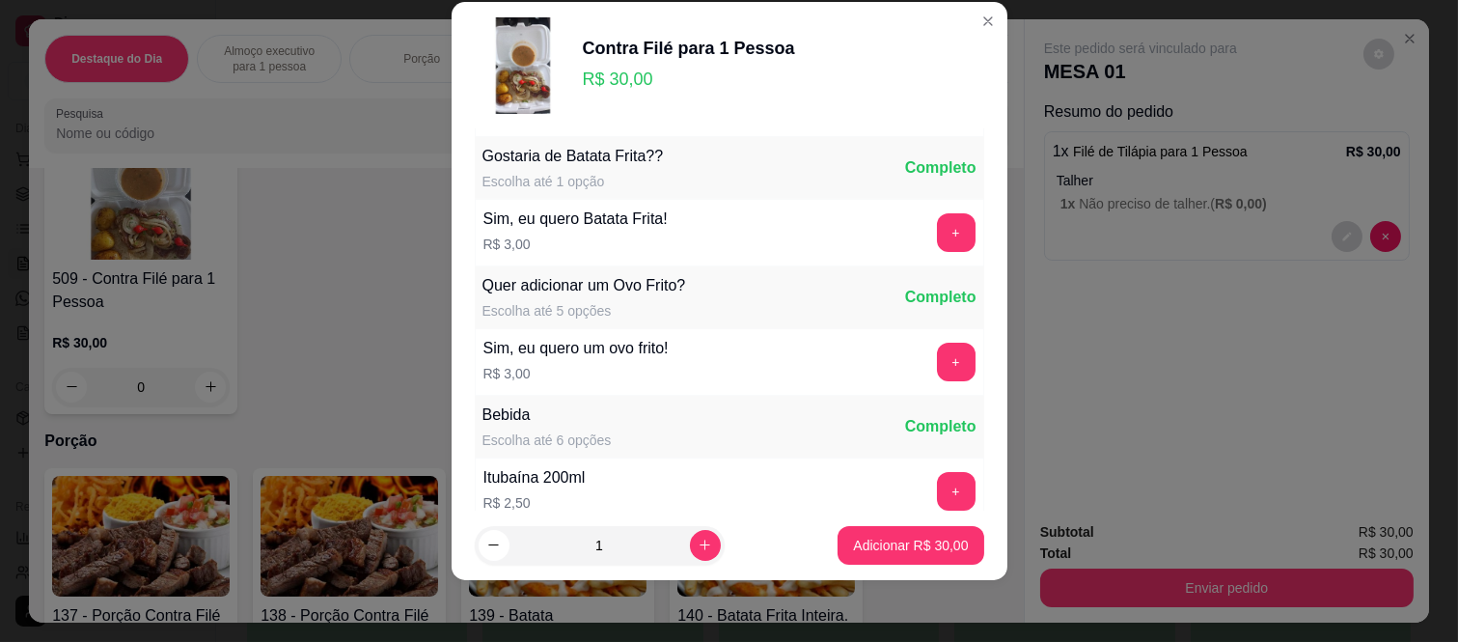
scroll to position [429, 0]
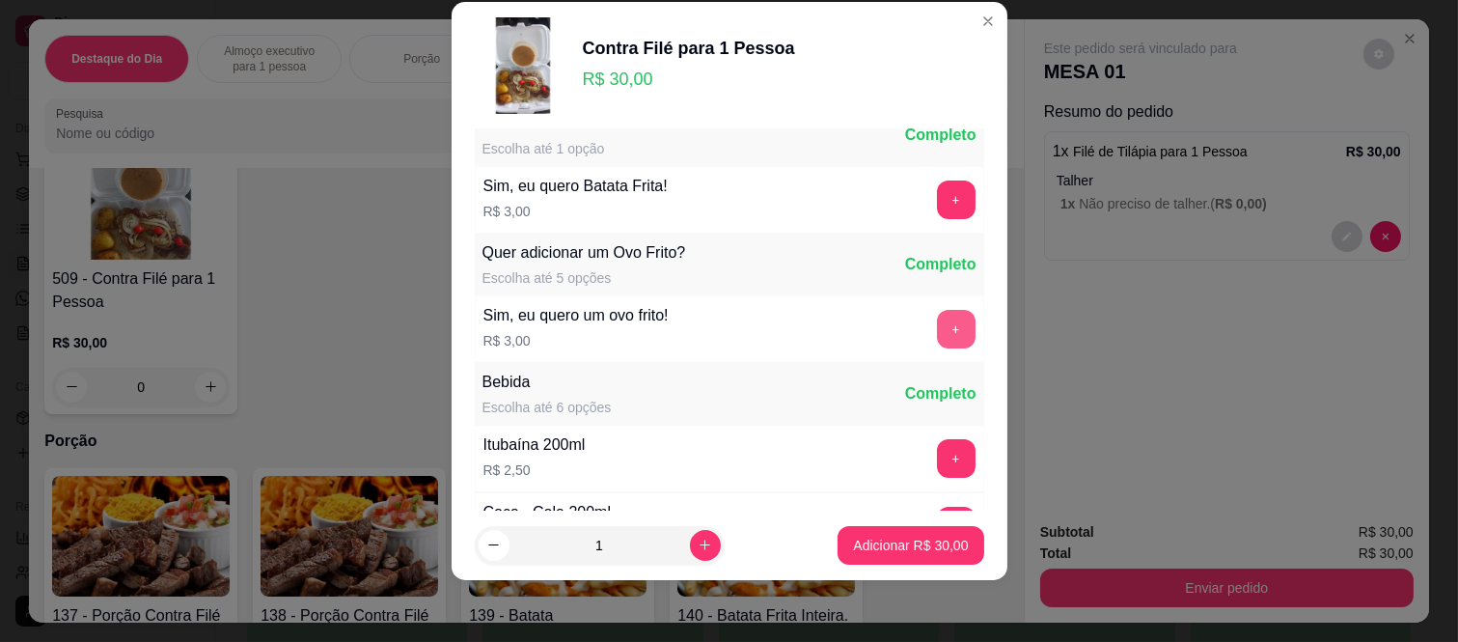
click at [937, 336] on button "+" at bounding box center [956, 329] width 39 height 39
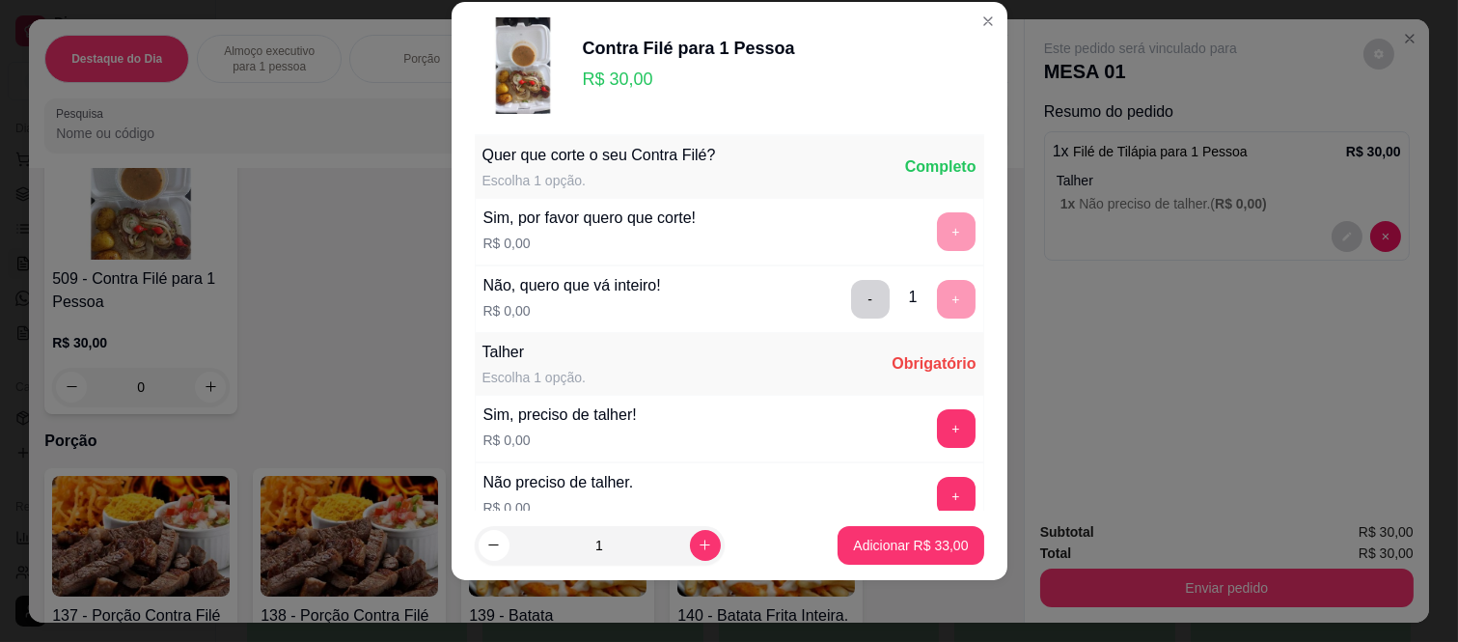
scroll to position [0, 0]
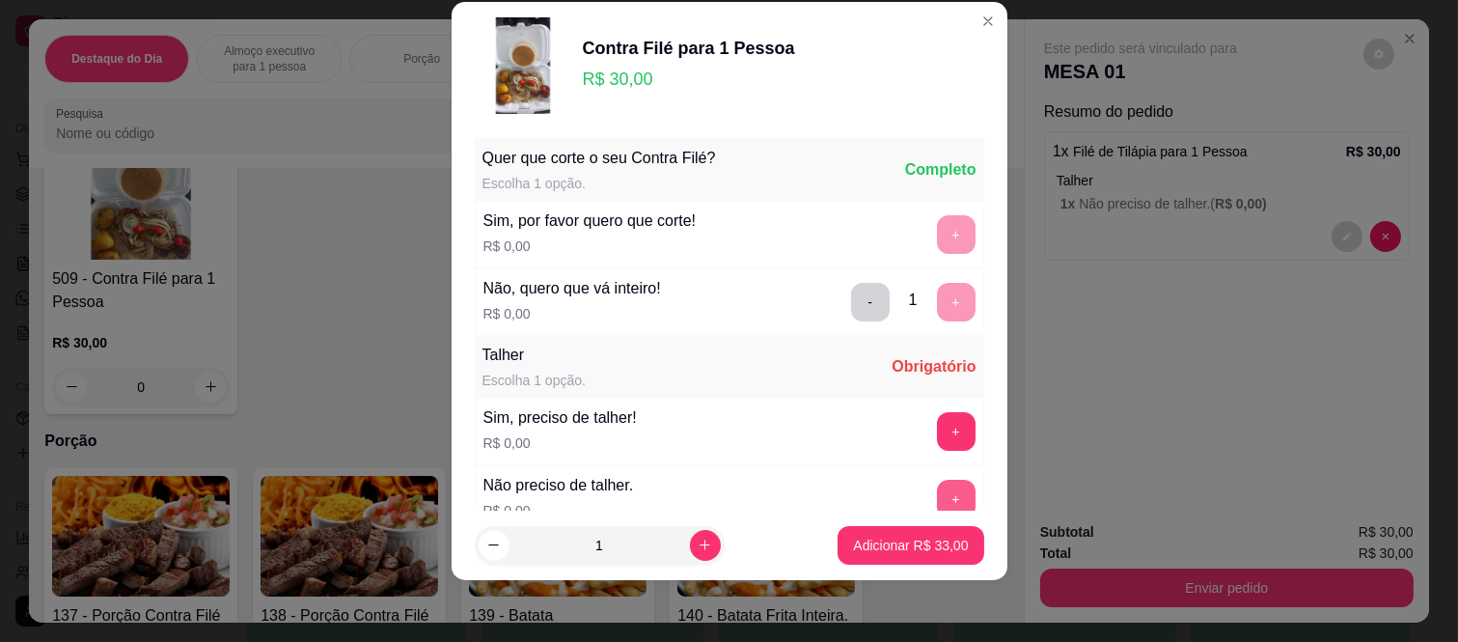
click at [937, 486] on button "+" at bounding box center [956, 499] width 39 height 39
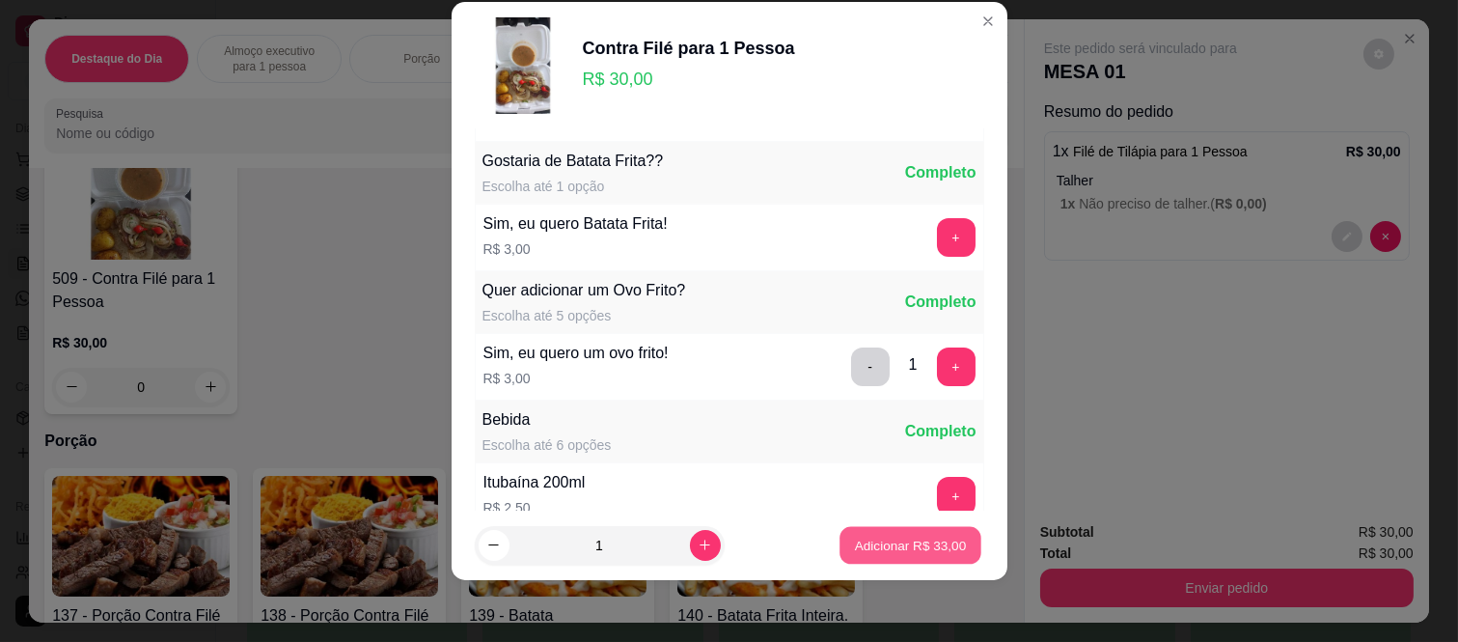
scroll to position [403, 0]
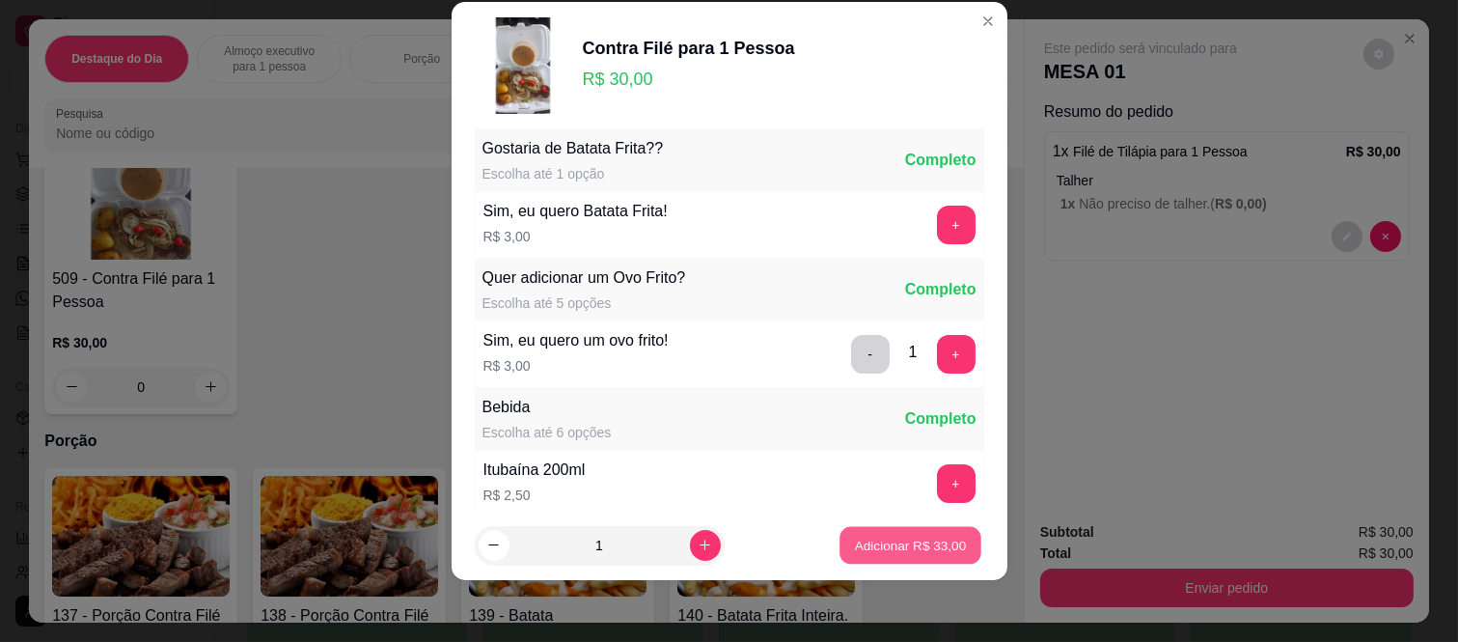
click at [911, 543] on p "Adicionar R$ 33,00" at bounding box center [911, 545] width 112 height 18
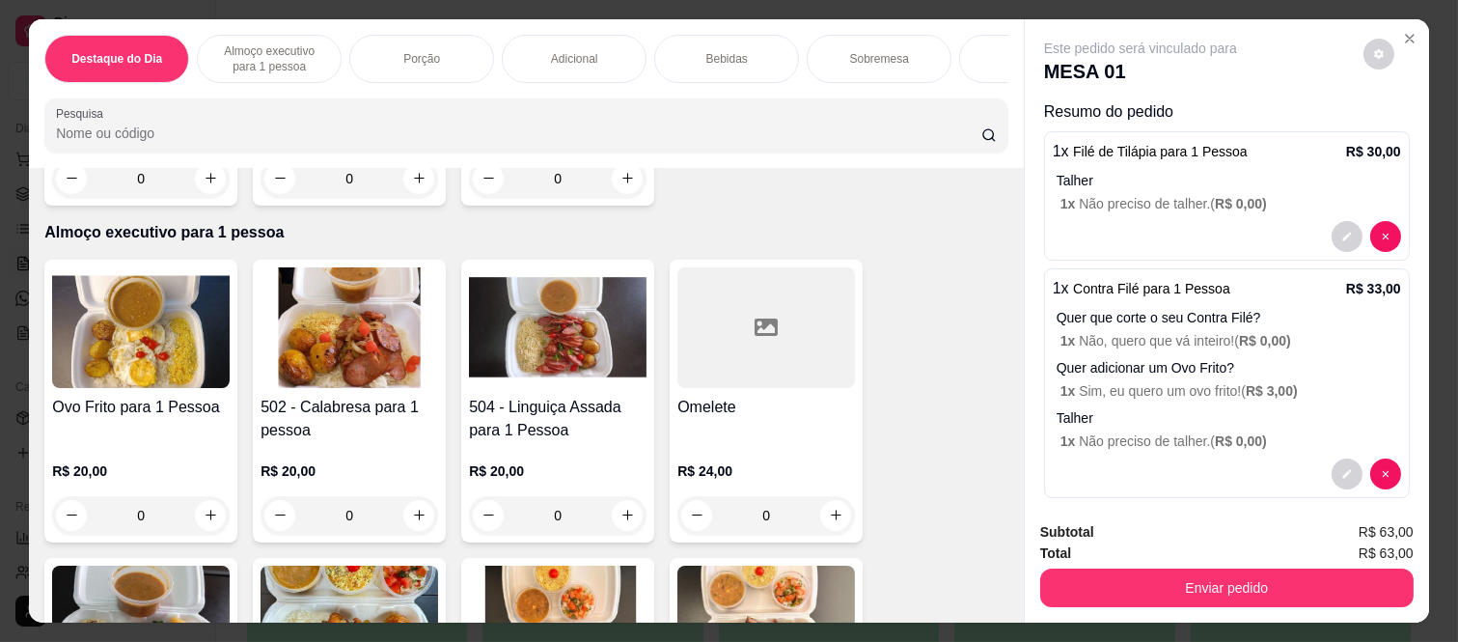
scroll to position [643, 0]
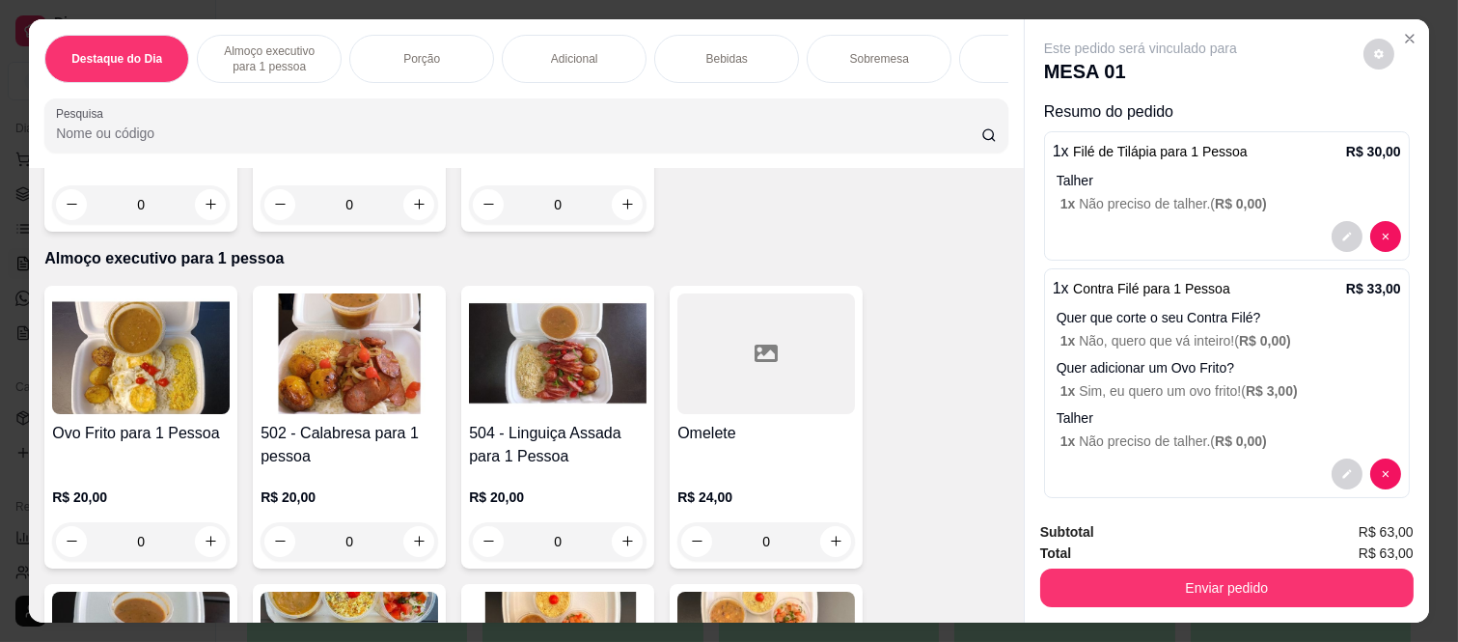
click at [615, 557] on div "0" at bounding box center [558, 541] width 178 height 39
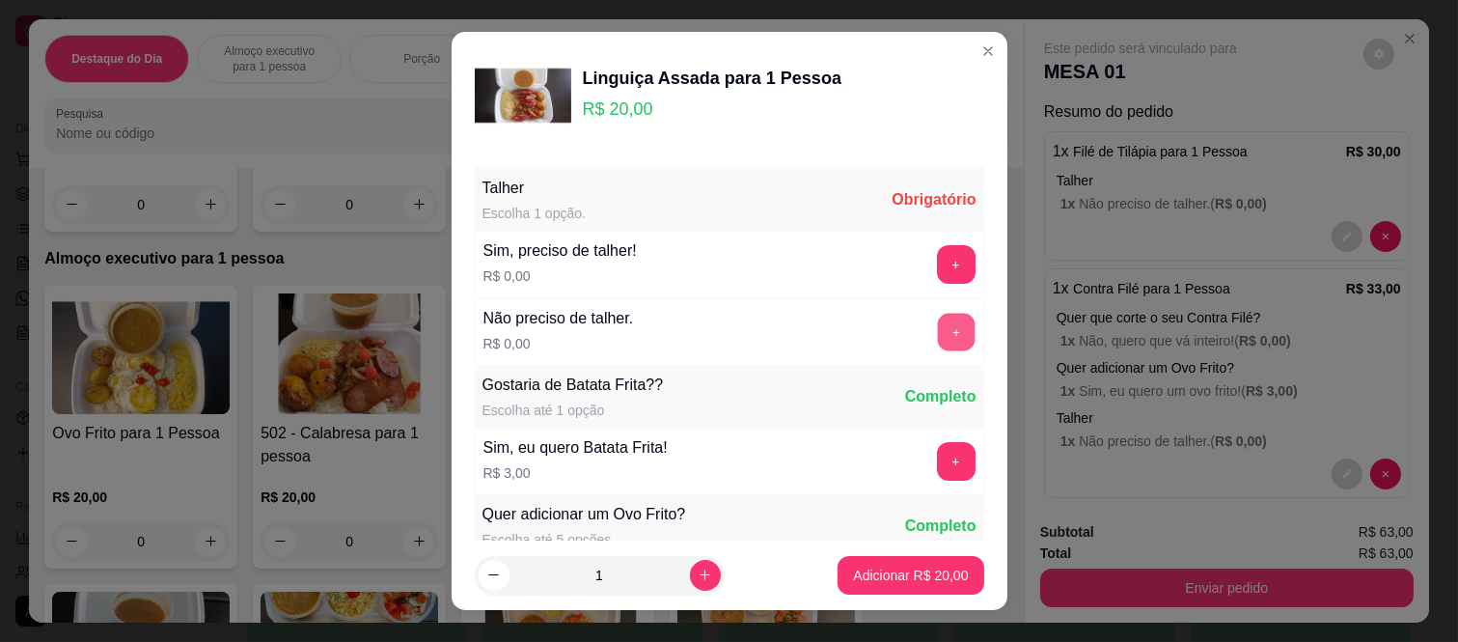
click at [937, 330] on button "+" at bounding box center [956, 333] width 38 height 38
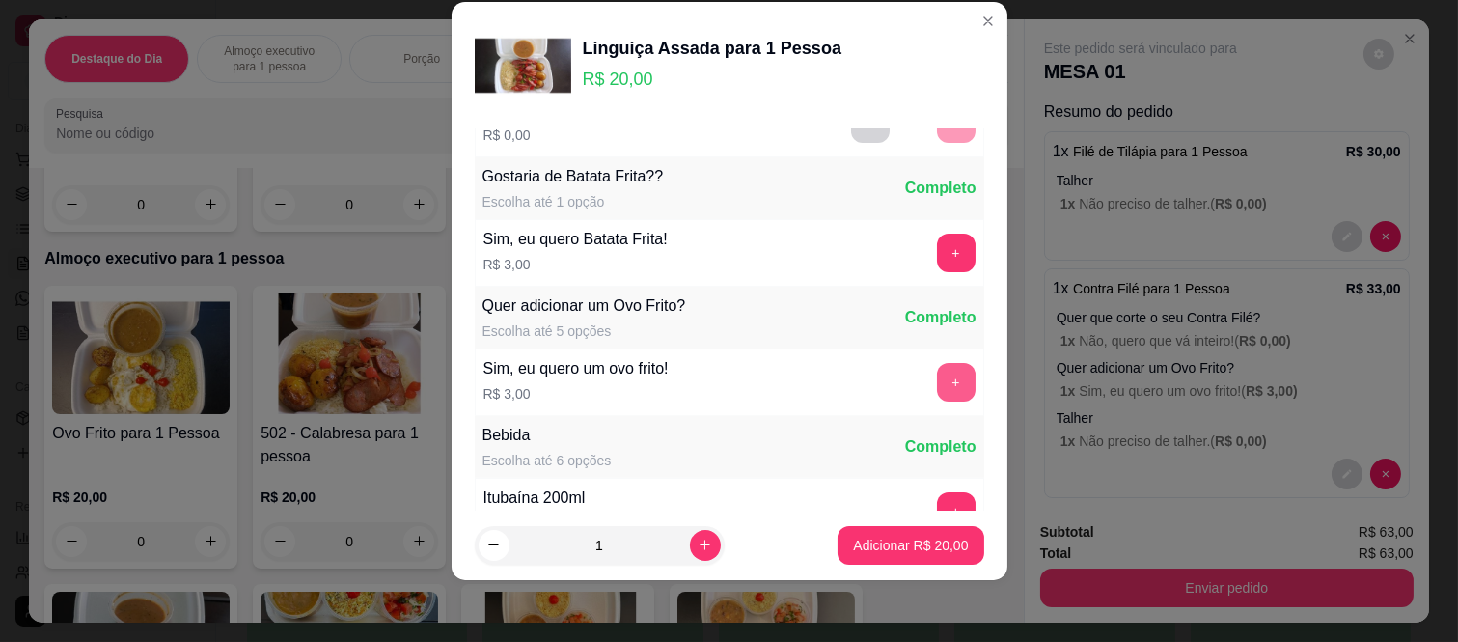
scroll to position [207, 0]
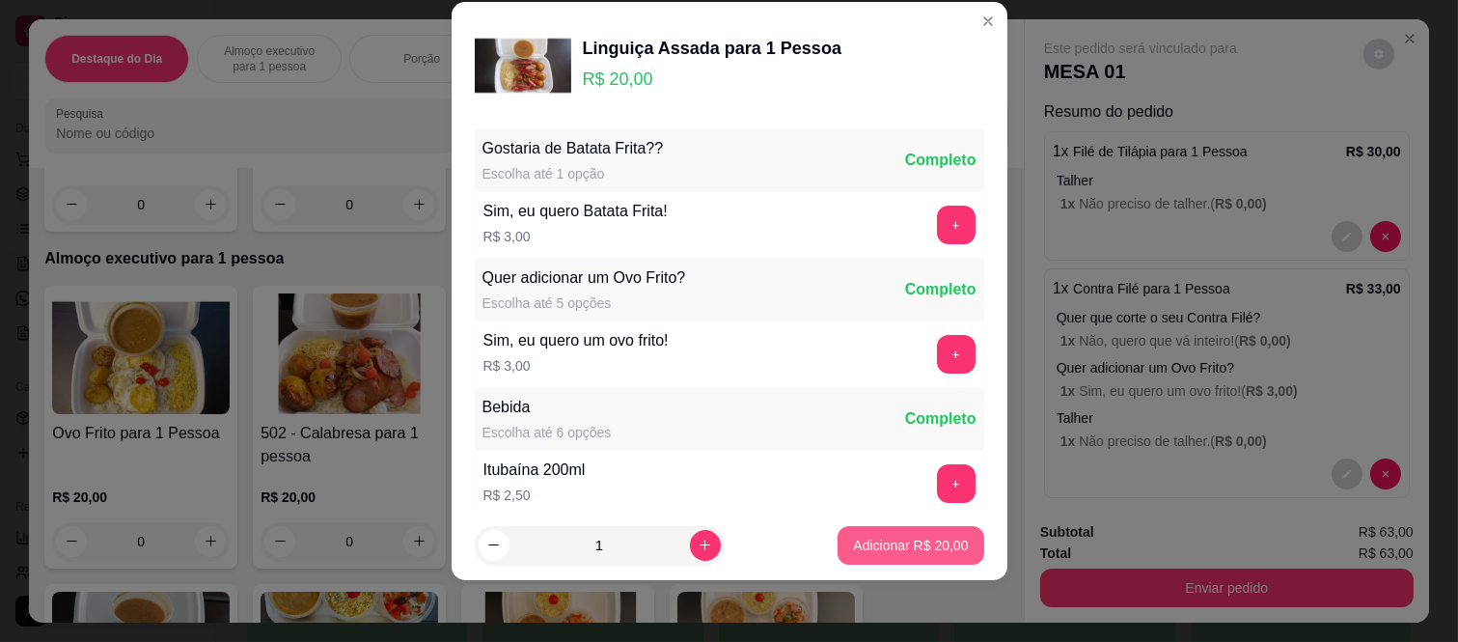
click at [859, 547] on p "Adicionar R$ 20,00" at bounding box center [910, 545] width 115 height 19
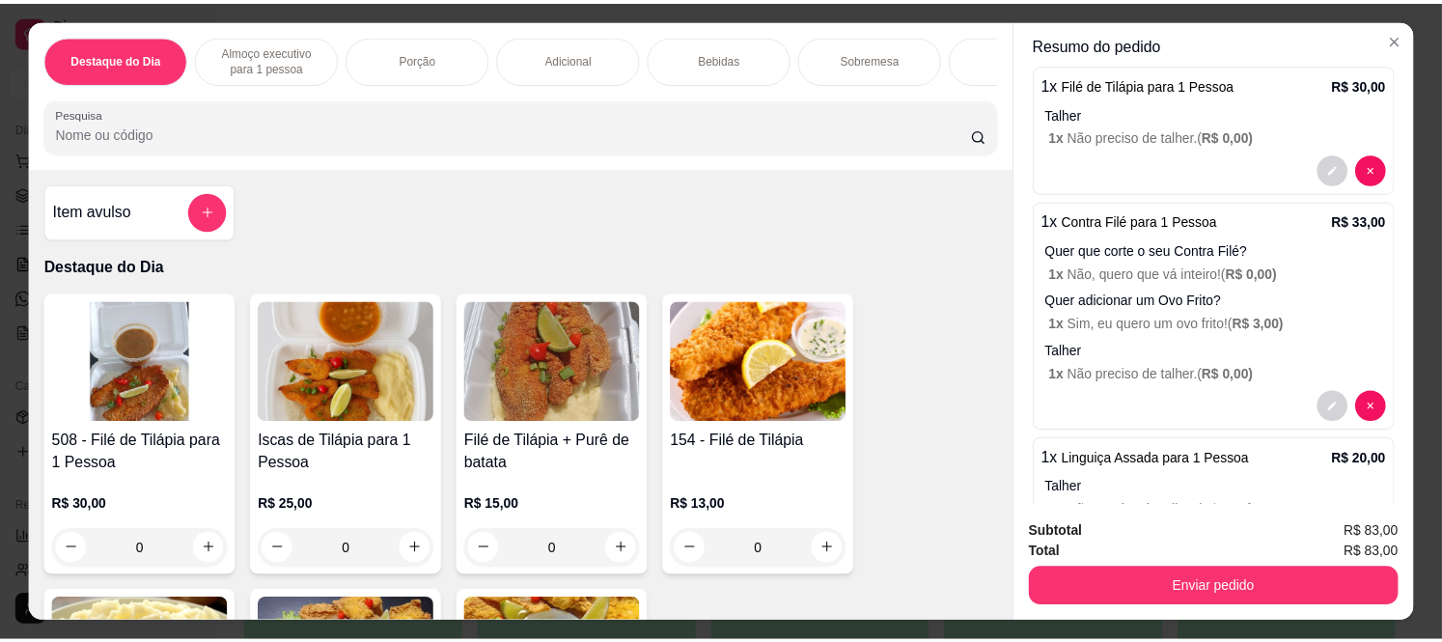
scroll to position [0, 0]
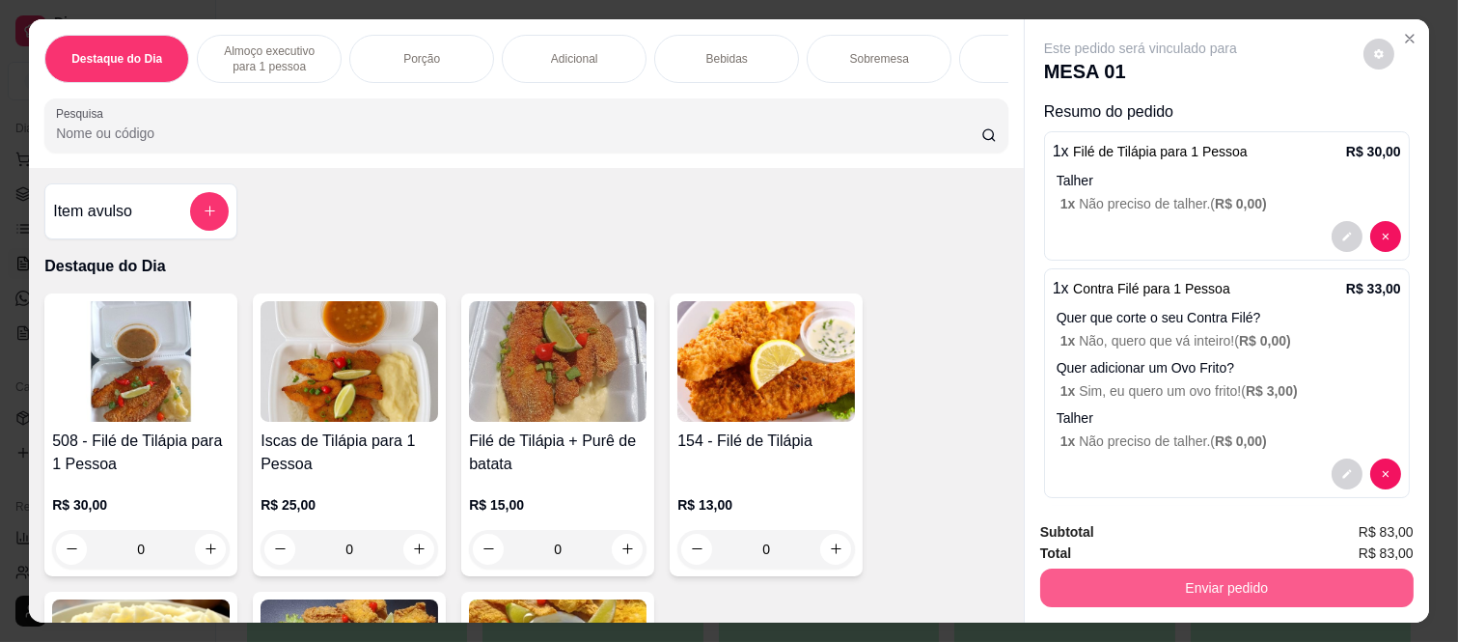
click at [1092, 591] on button "Enviar pedido" at bounding box center [1228, 588] width 374 height 39
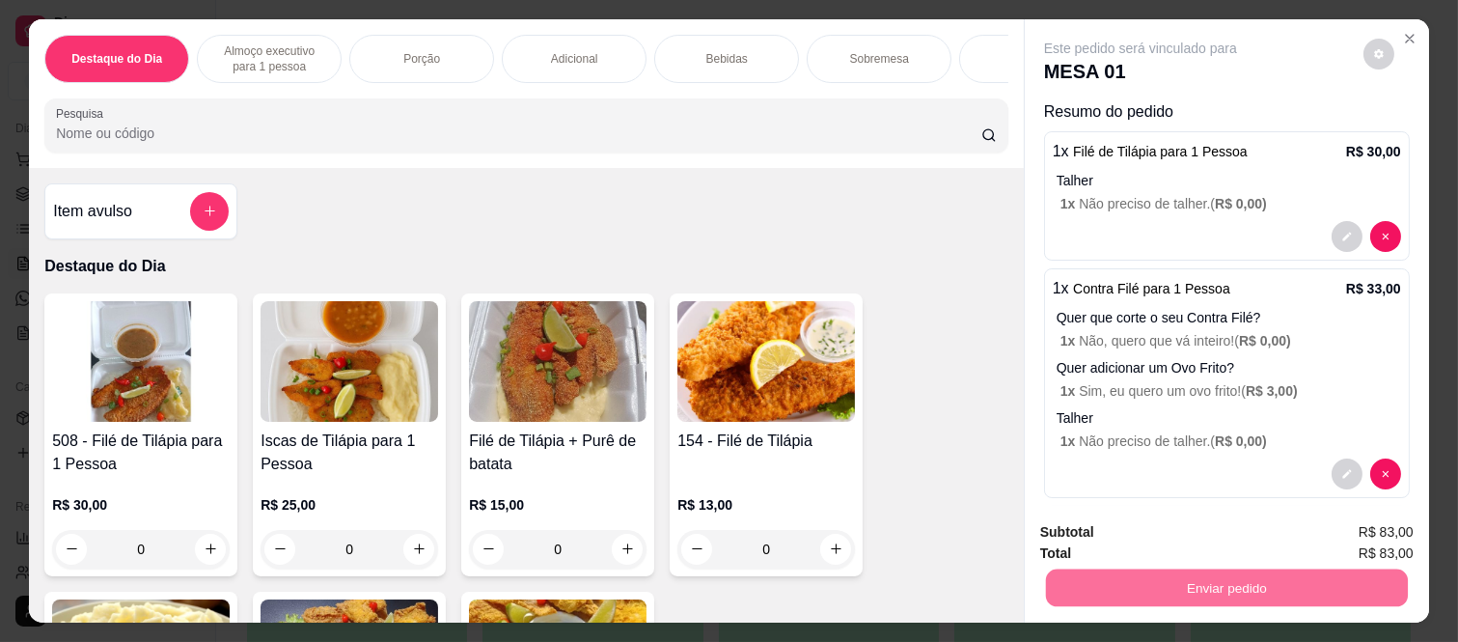
click at [1098, 527] on button "Não registrar e enviar pedido" at bounding box center [1163, 532] width 195 height 36
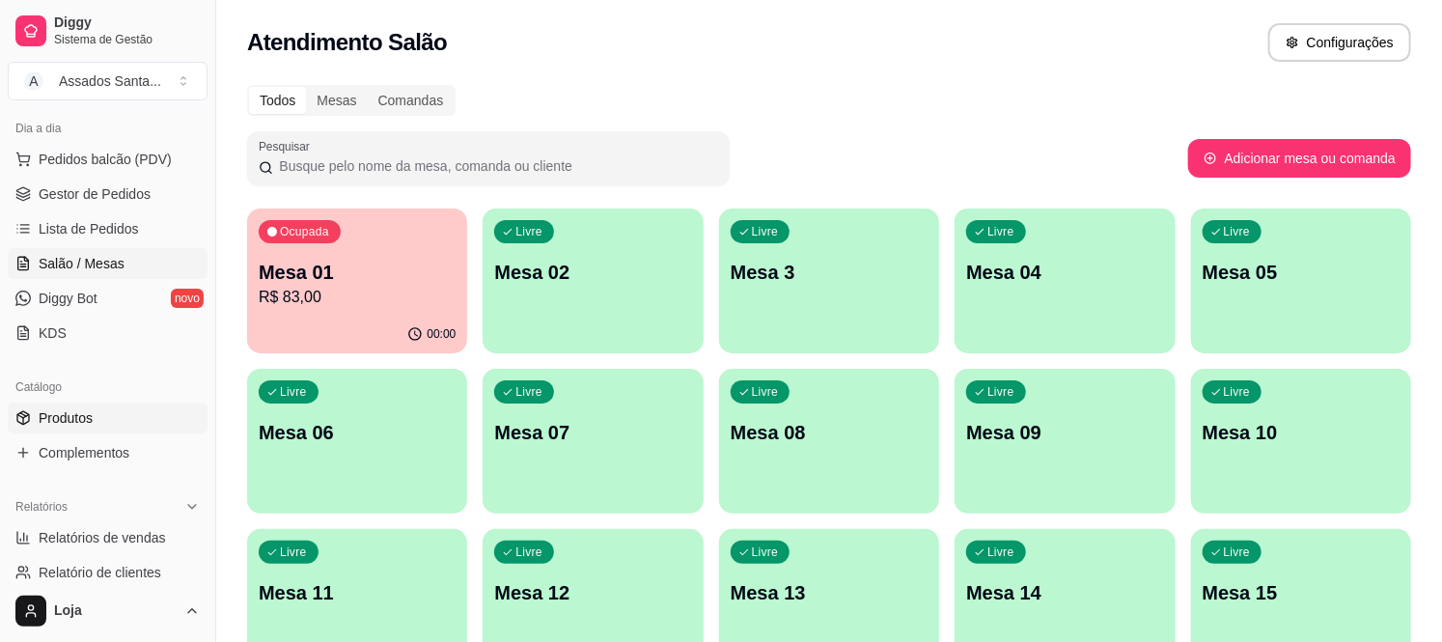
click at [104, 410] on link "Produtos" at bounding box center [108, 418] width 200 height 31
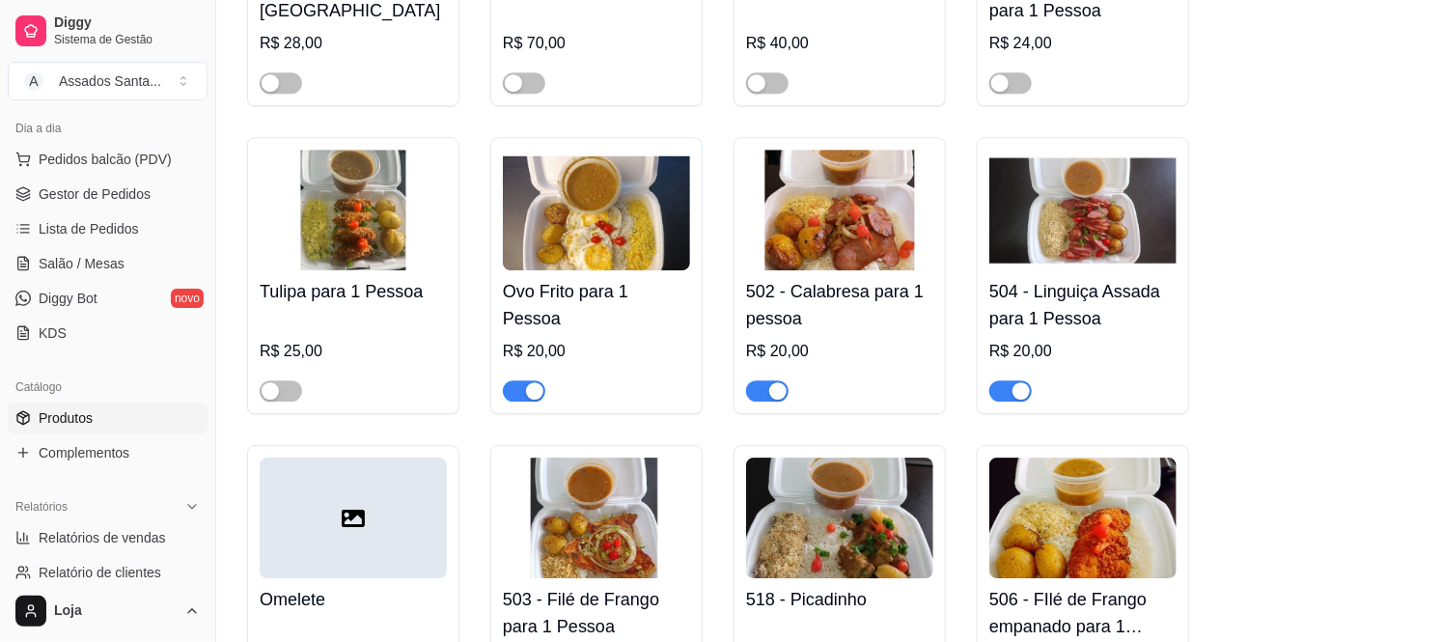
scroll to position [2466, 0]
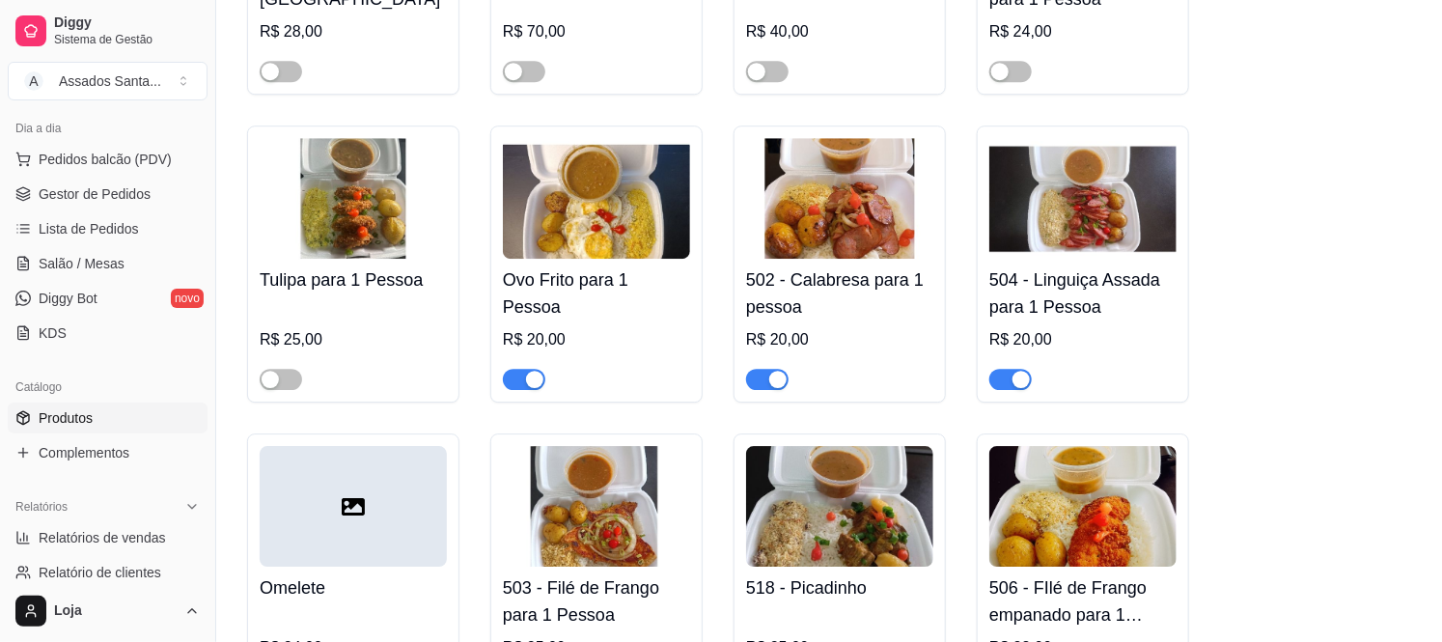
click at [1004, 369] on span "button" at bounding box center [1010, 379] width 42 height 21
click at [121, 264] on link "Salão / Mesas" at bounding box center [108, 263] width 200 height 31
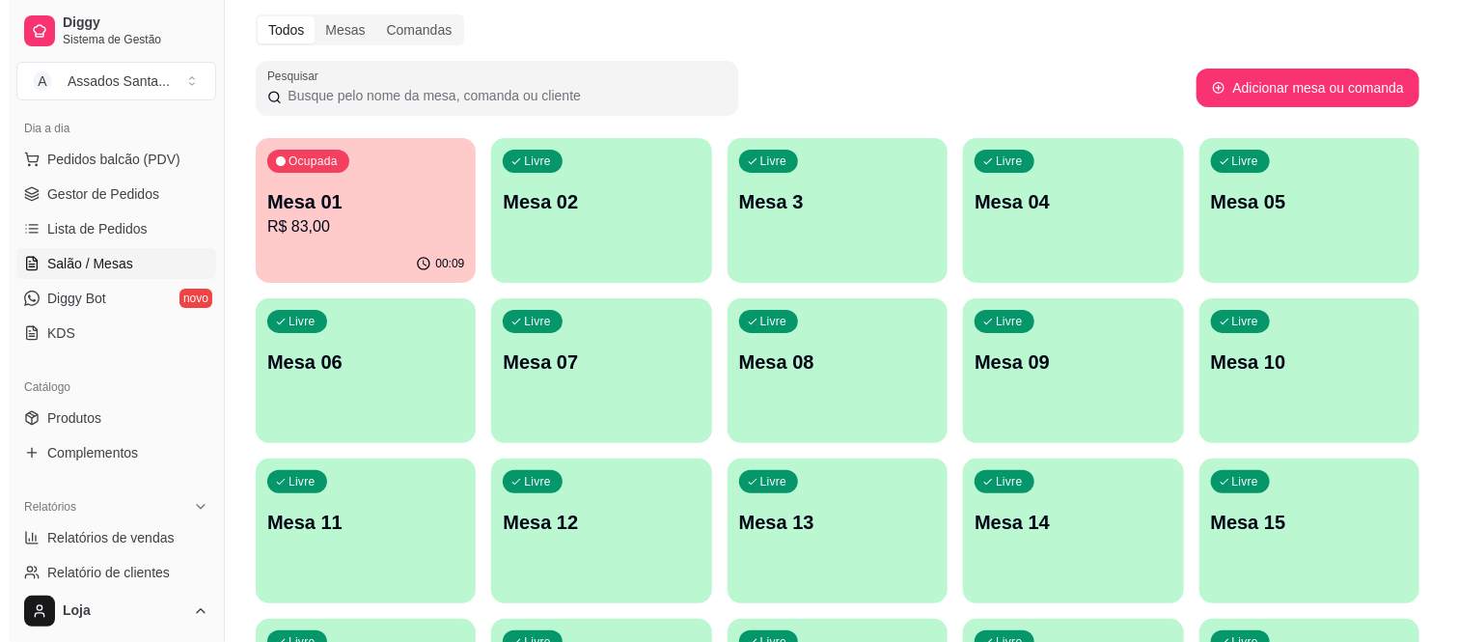
scroll to position [107, 0]
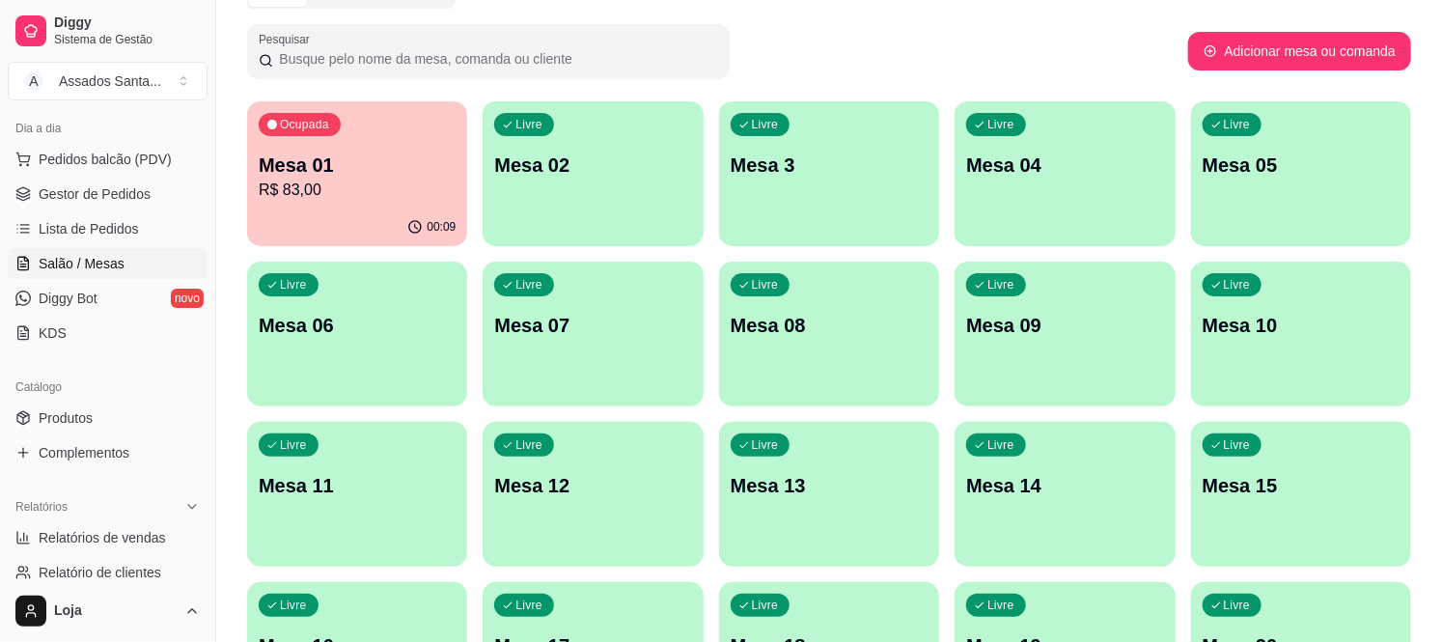
click at [387, 217] on div "00:09" at bounding box center [357, 227] width 220 height 38
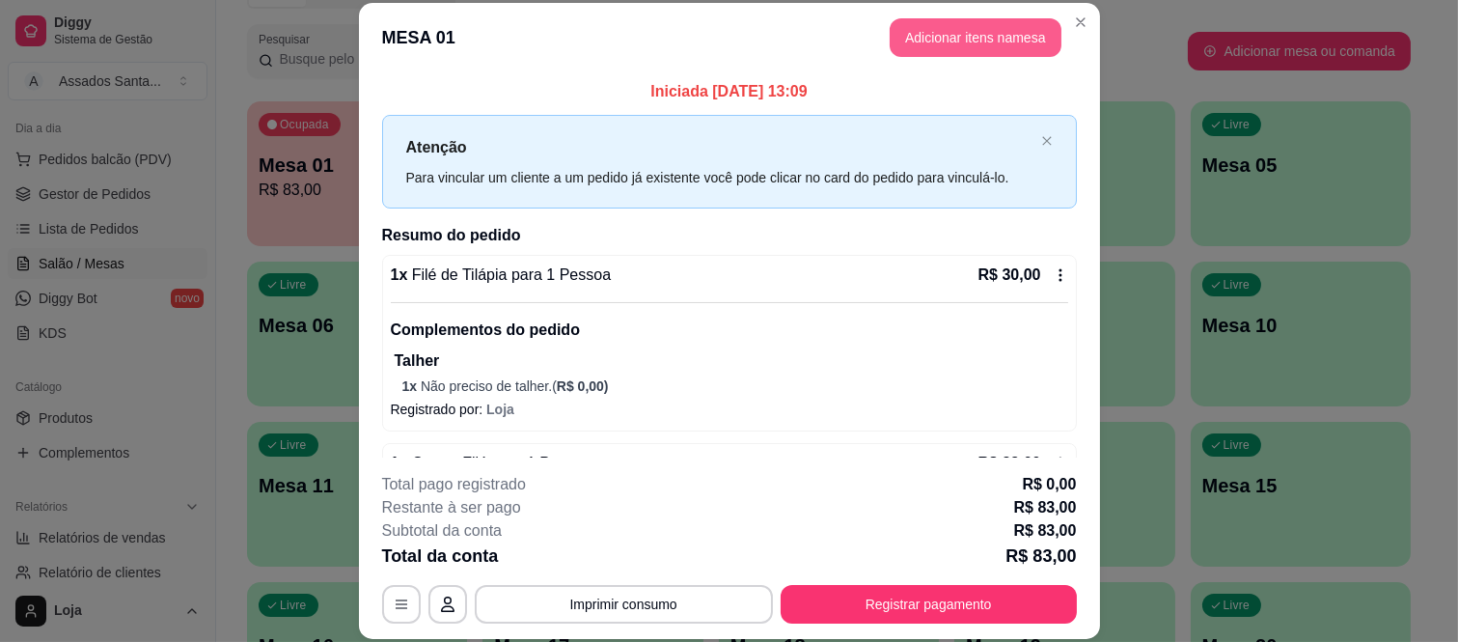
click at [918, 36] on button "Adicionar itens na mesa" at bounding box center [976, 37] width 172 height 39
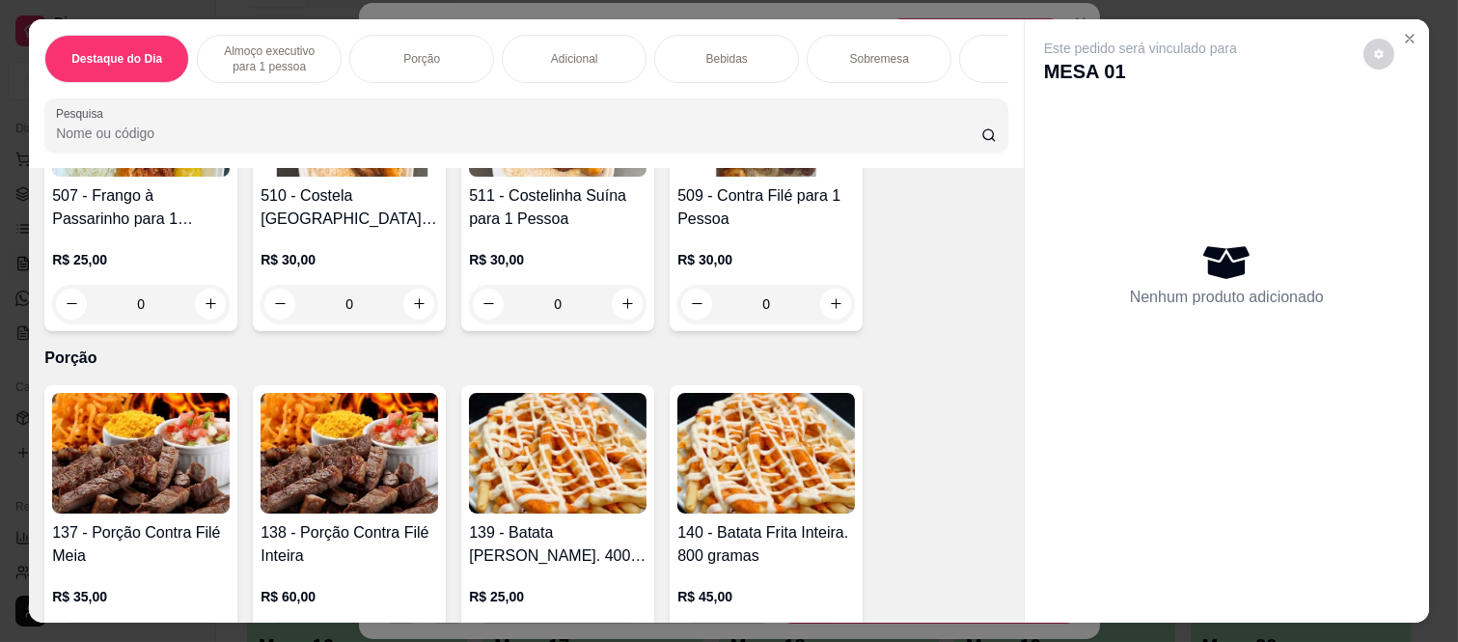
scroll to position [1180, 0]
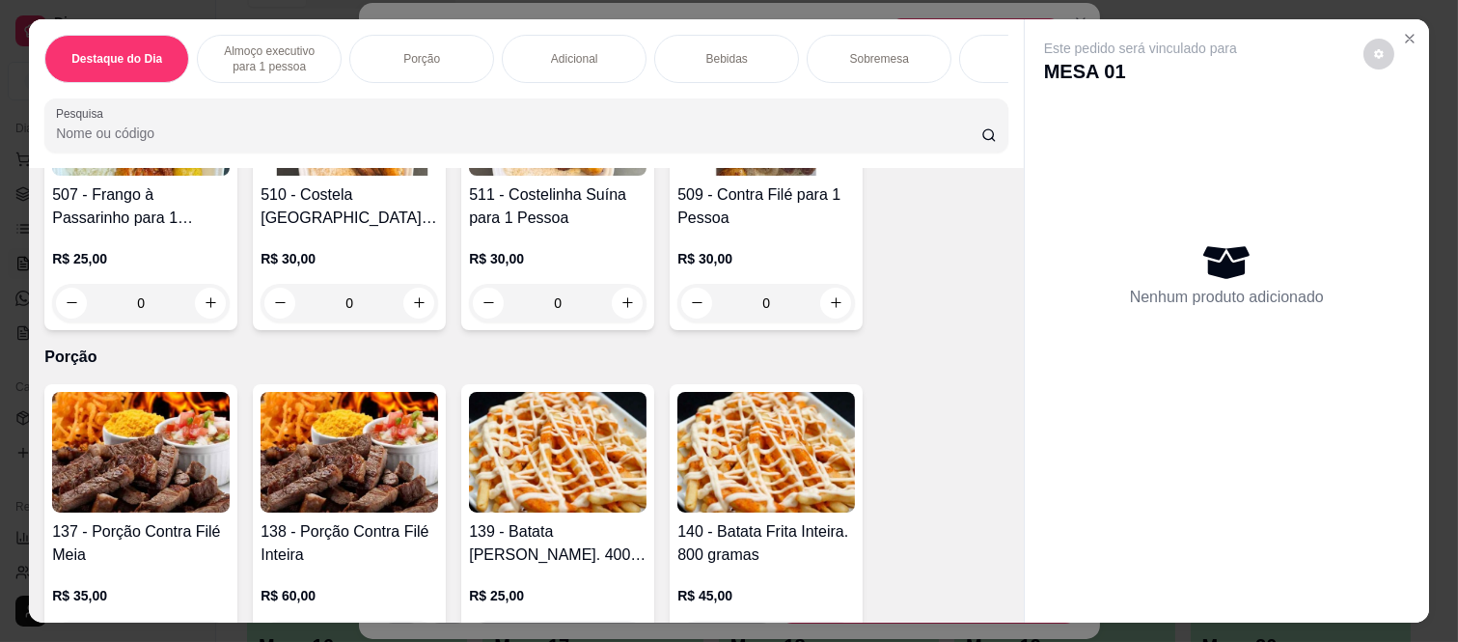
click at [836, 294] on div "0" at bounding box center [767, 303] width 178 height 39
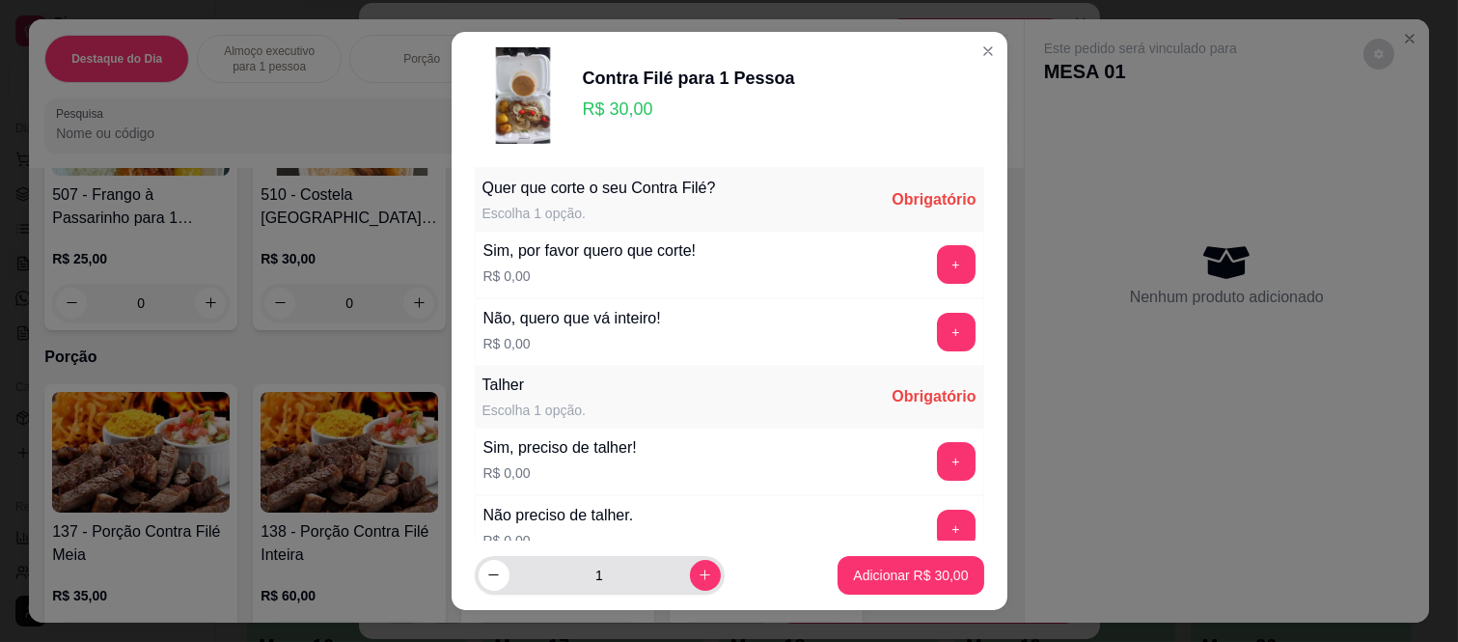
click at [698, 579] on button "increase-product-quantity" at bounding box center [705, 575] width 31 height 31
type input "2"
click at [937, 264] on button "+" at bounding box center [956, 265] width 38 height 38
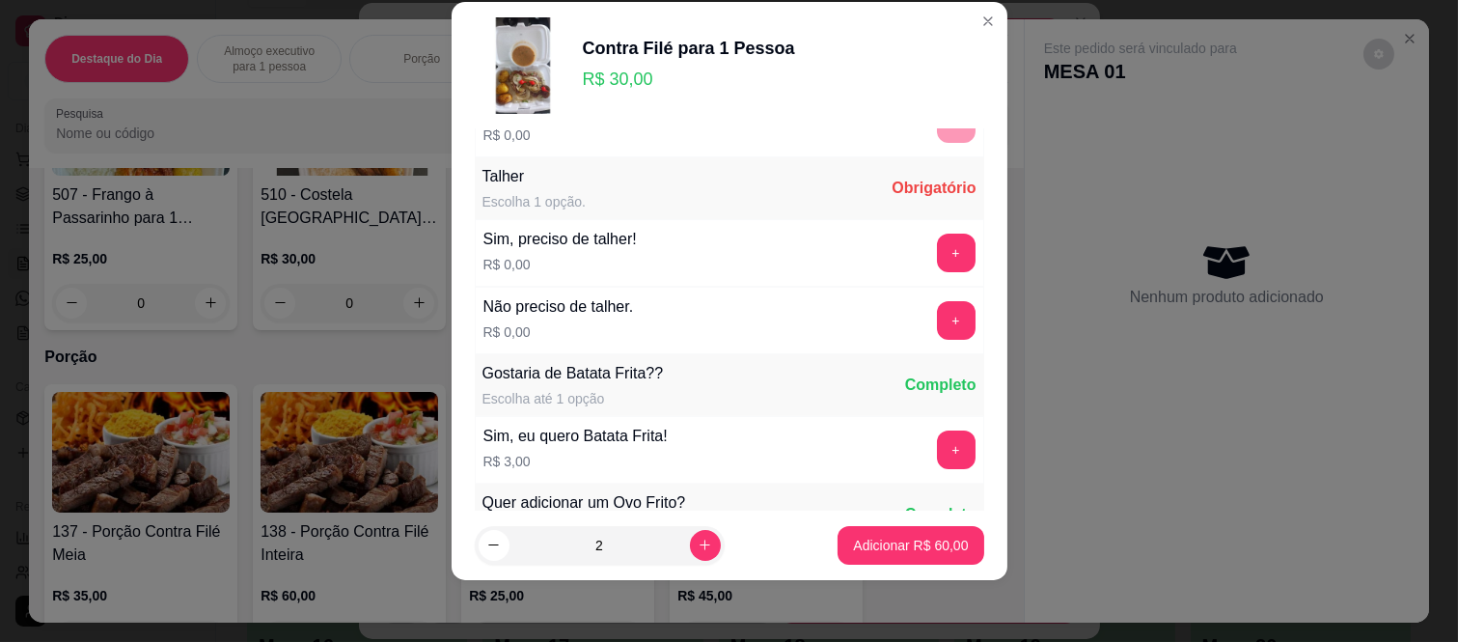
scroll to position [207, 0]
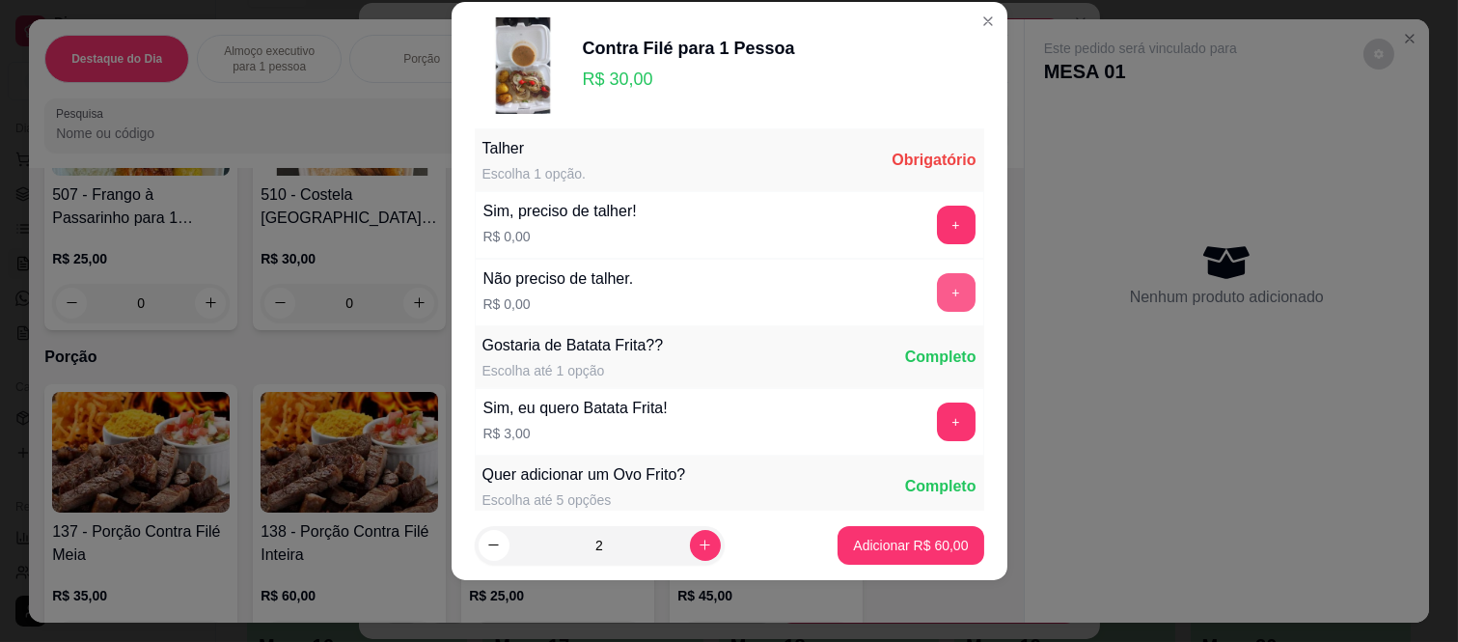
click at [937, 285] on button "+" at bounding box center [956, 292] width 39 height 39
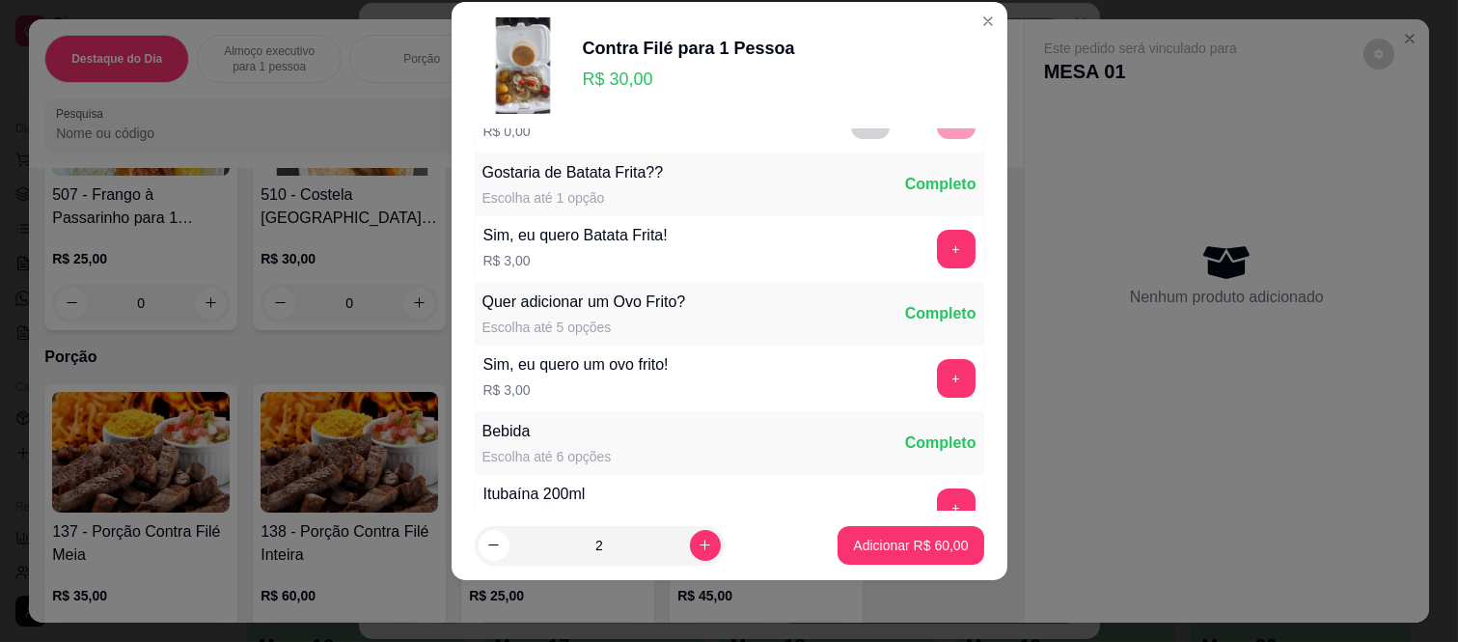
scroll to position [403, 0]
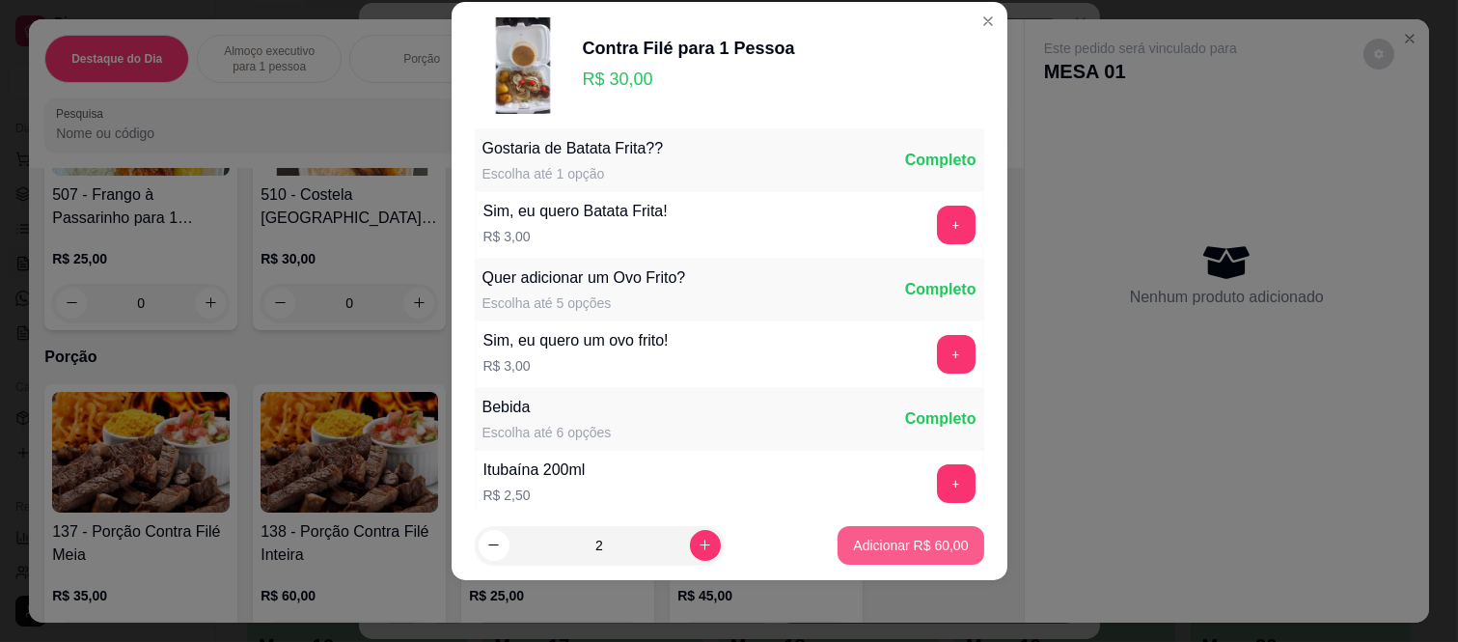
click at [873, 545] on p "Adicionar R$ 60,00" at bounding box center [910, 545] width 115 height 19
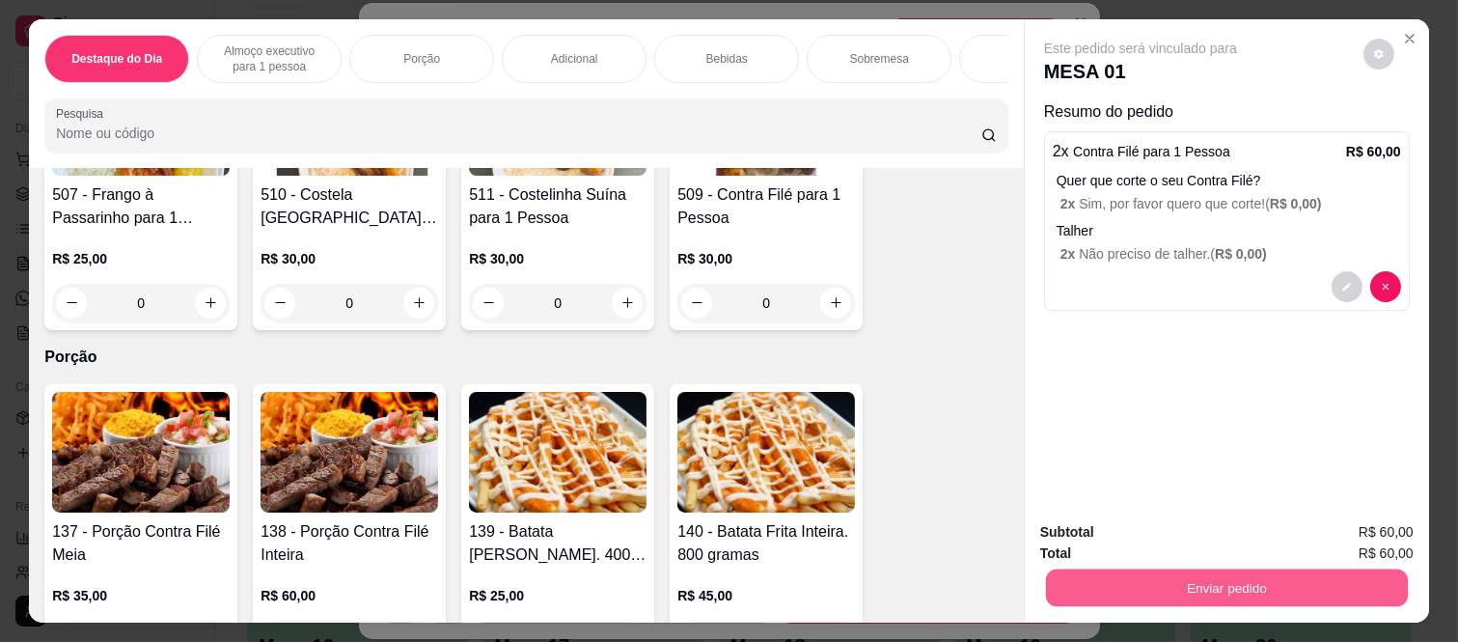
click at [1131, 570] on button "Enviar pedido" at bounding box center [1227, 589] width 362 height 38
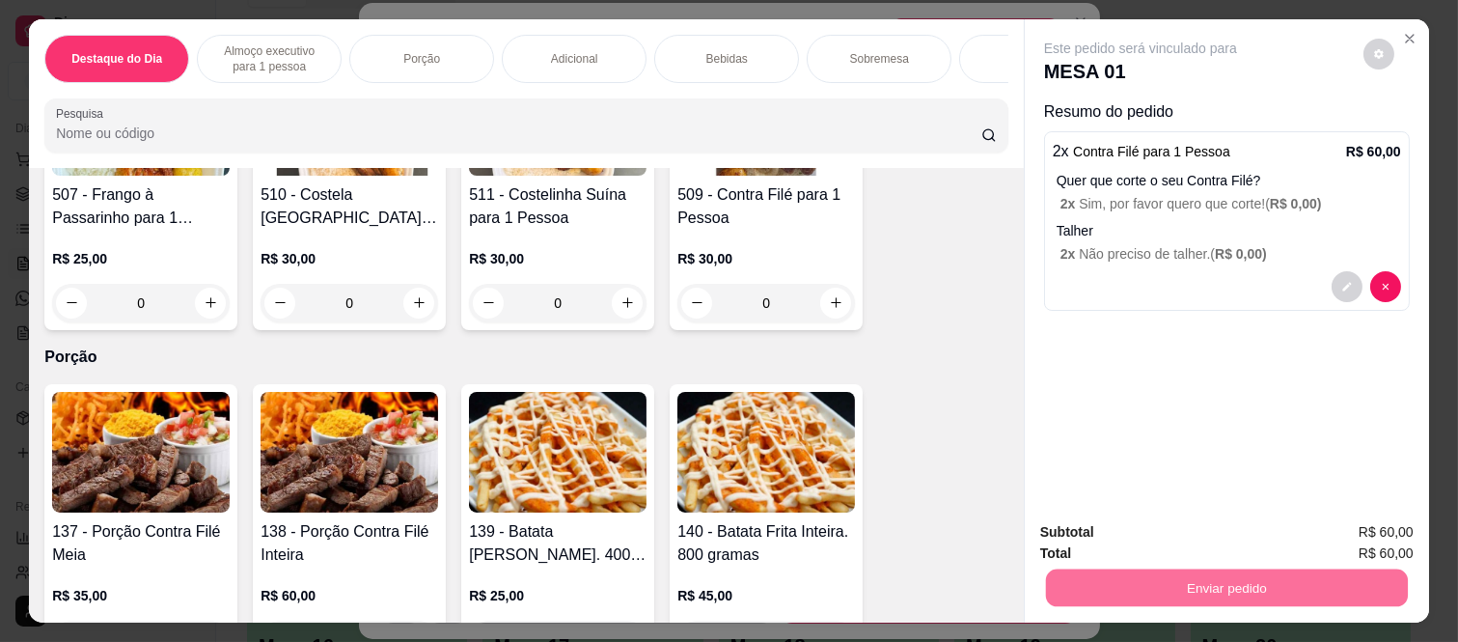
click at [1151, 525] on button "Não registrar e enviar pedido" at bounding box center [1162, 532] width 201 height 37
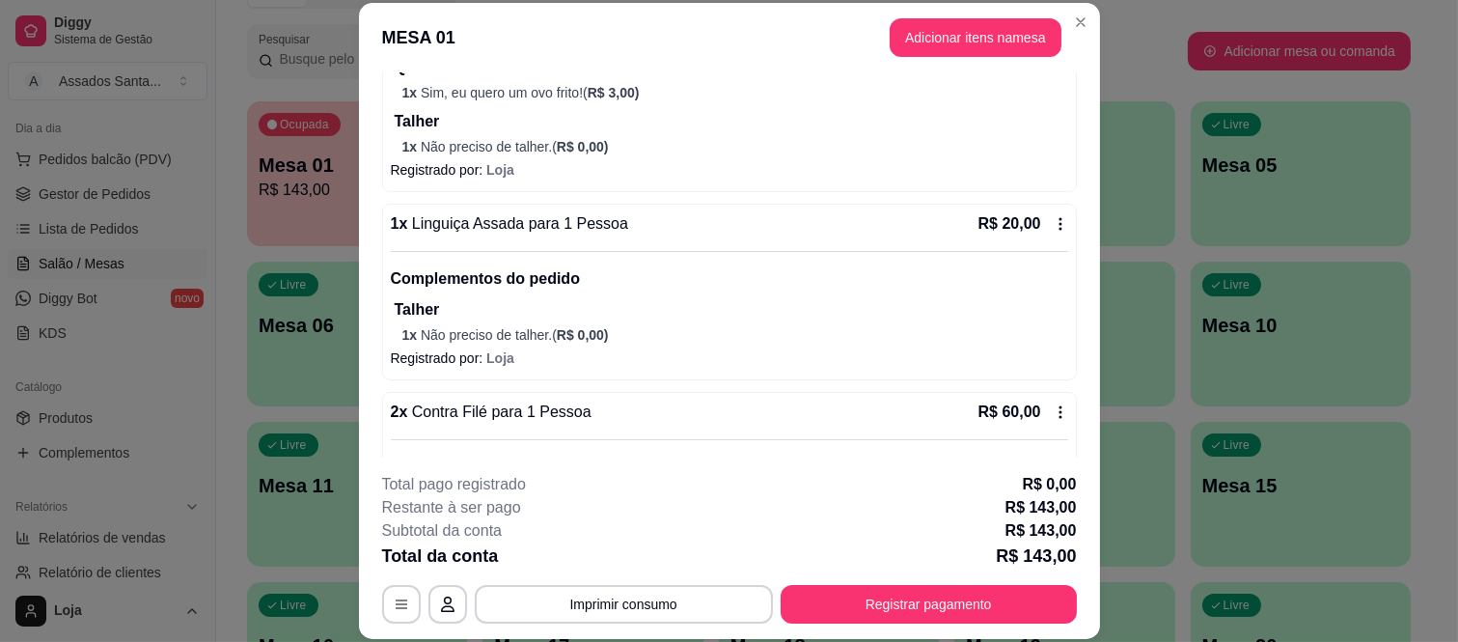
scroll to position [708, 0]
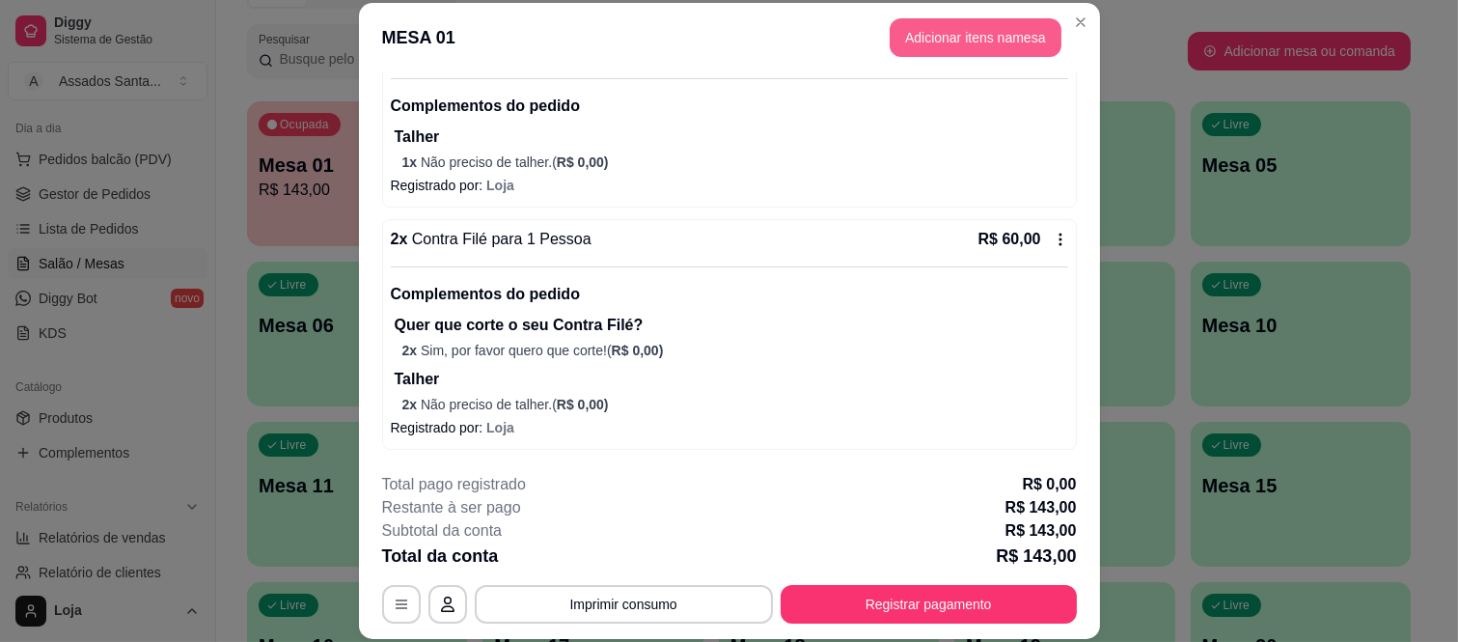
click at [917, 52] on button "Adicionar itens na mesa" at bounding box center [976, 37] width 172 height 39
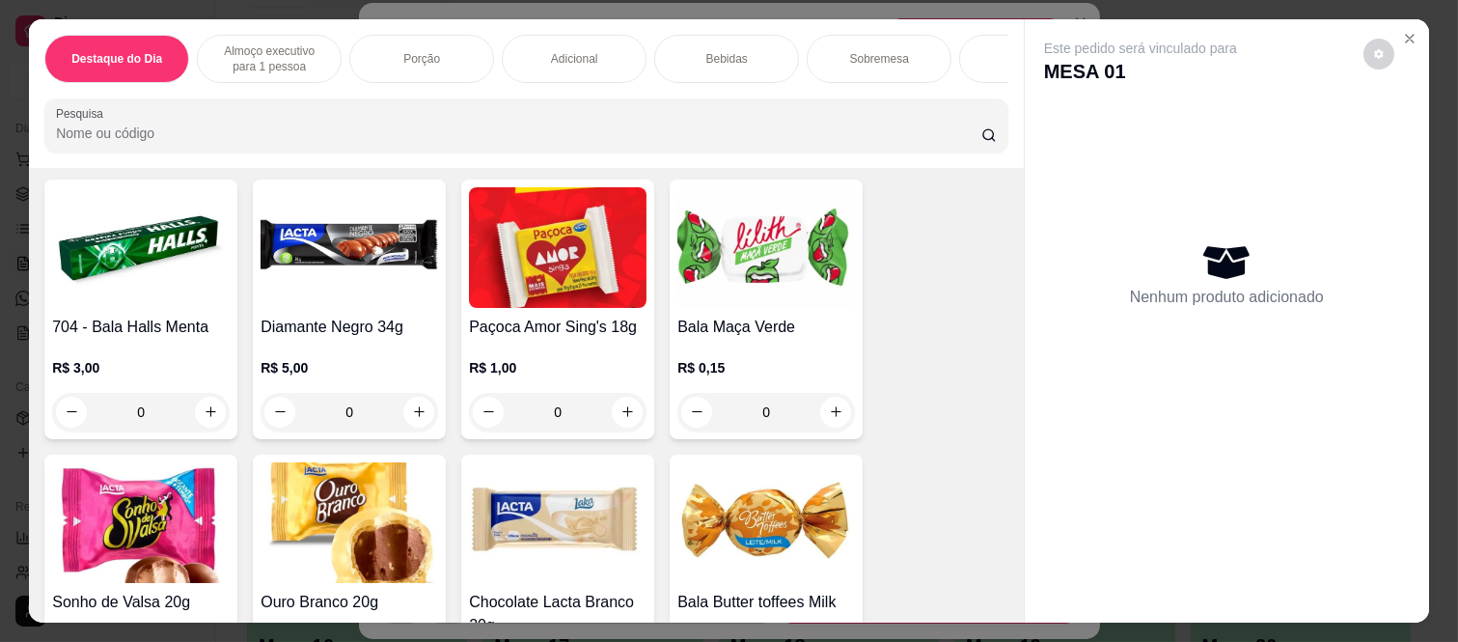
scroll to position [4465, 0]
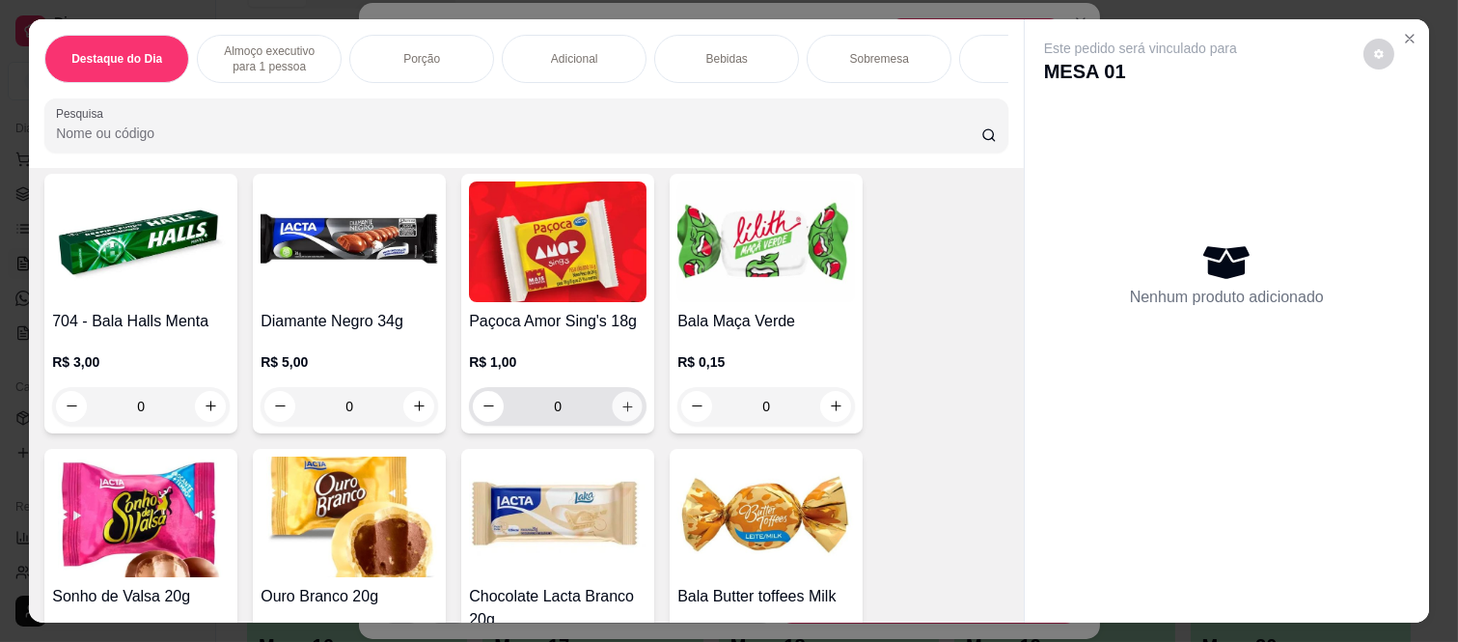
click at [621, 413] on icon "increase-product-quantity" at bounding box center [628, 407] width 14 height 14
click at [623, 411] on icon "increase-product-quantity" at bounding box center [628, 407] width 10 height 10
type input "2"
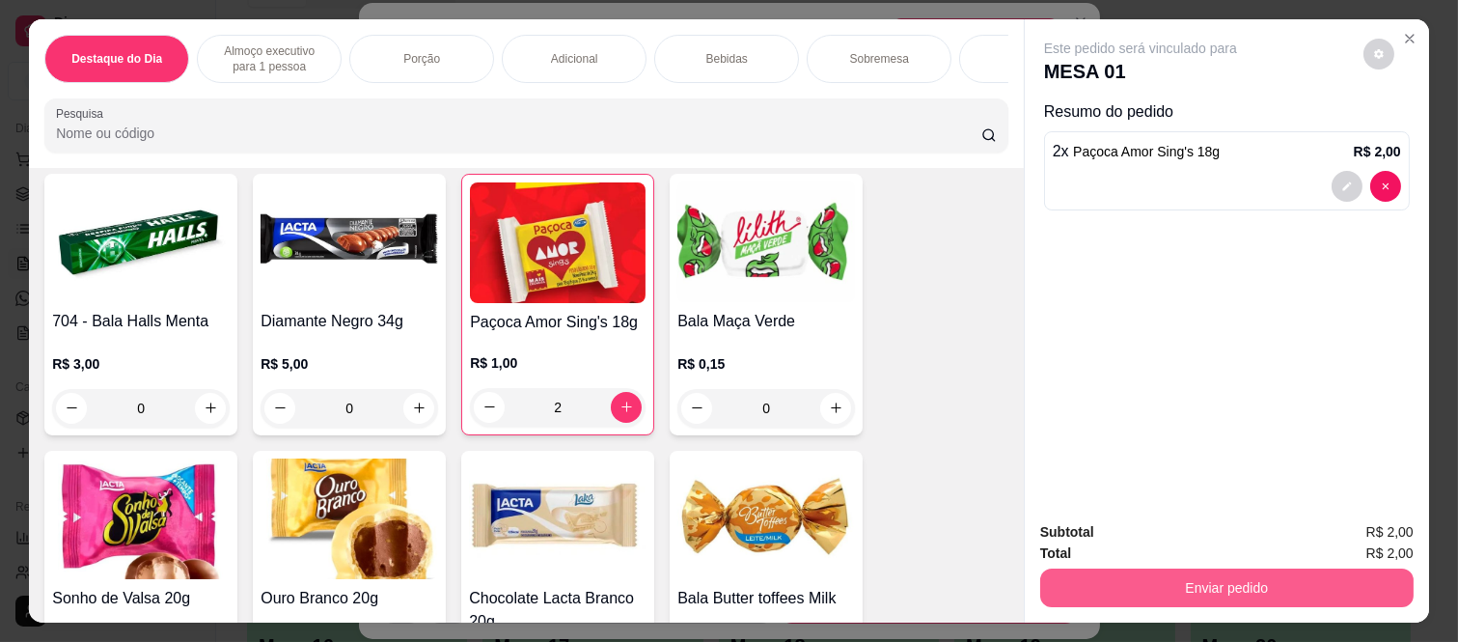
click at [1195, 570] on button "Enviar pedido" at bounding box center [1228, 588] width 374 height 39
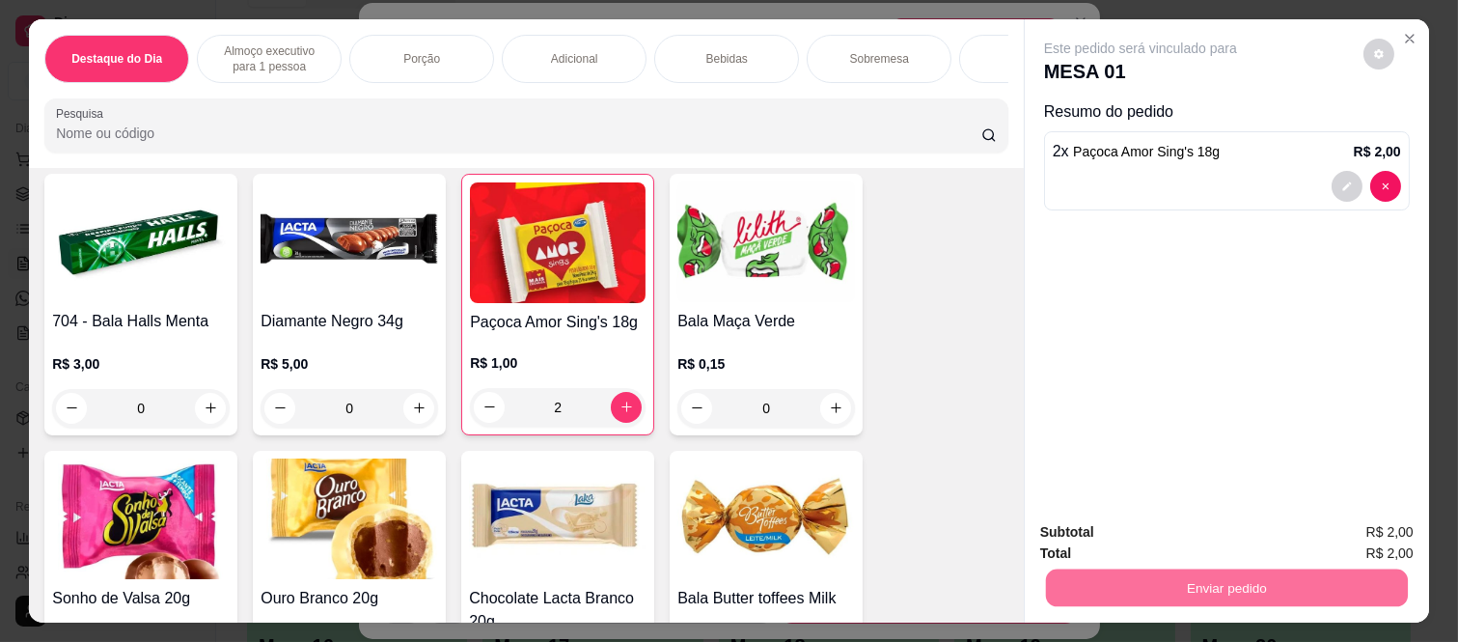
click at [1166, 536] on button "Não registrar e enviar pedido" at bounding box center [1162, 532] width 201 height 37
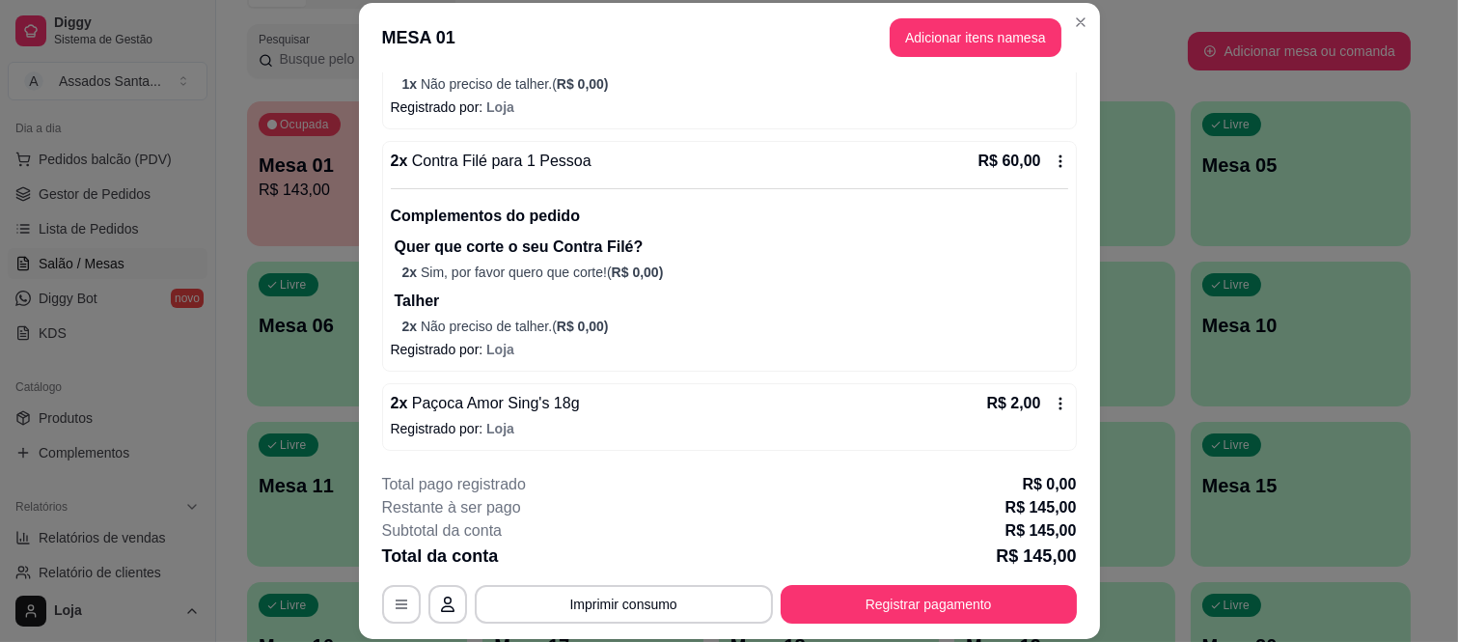
scroll to position [788, 0]
click at [866, 619] on button "Registrar pagamento" at bounding box center [929, 604] width 296 height 39
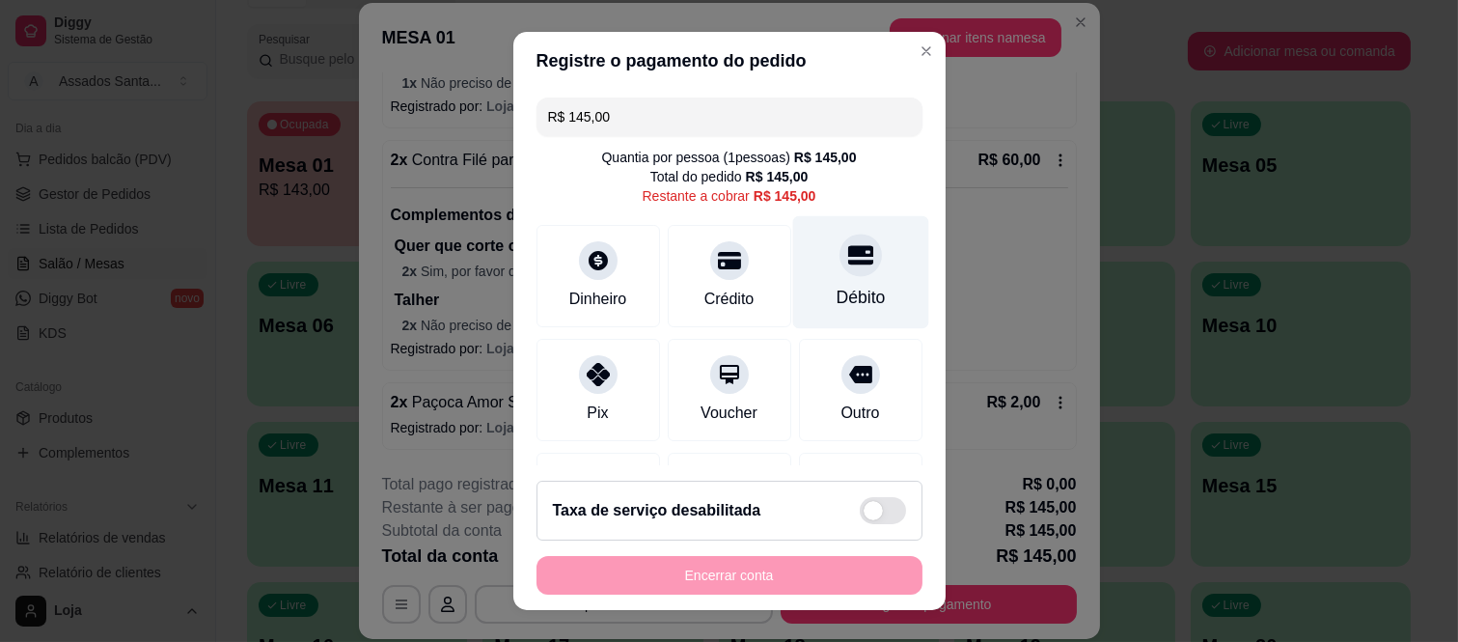
click at [840, 259] on div at bounding box center [861, 256] width 42 height 42
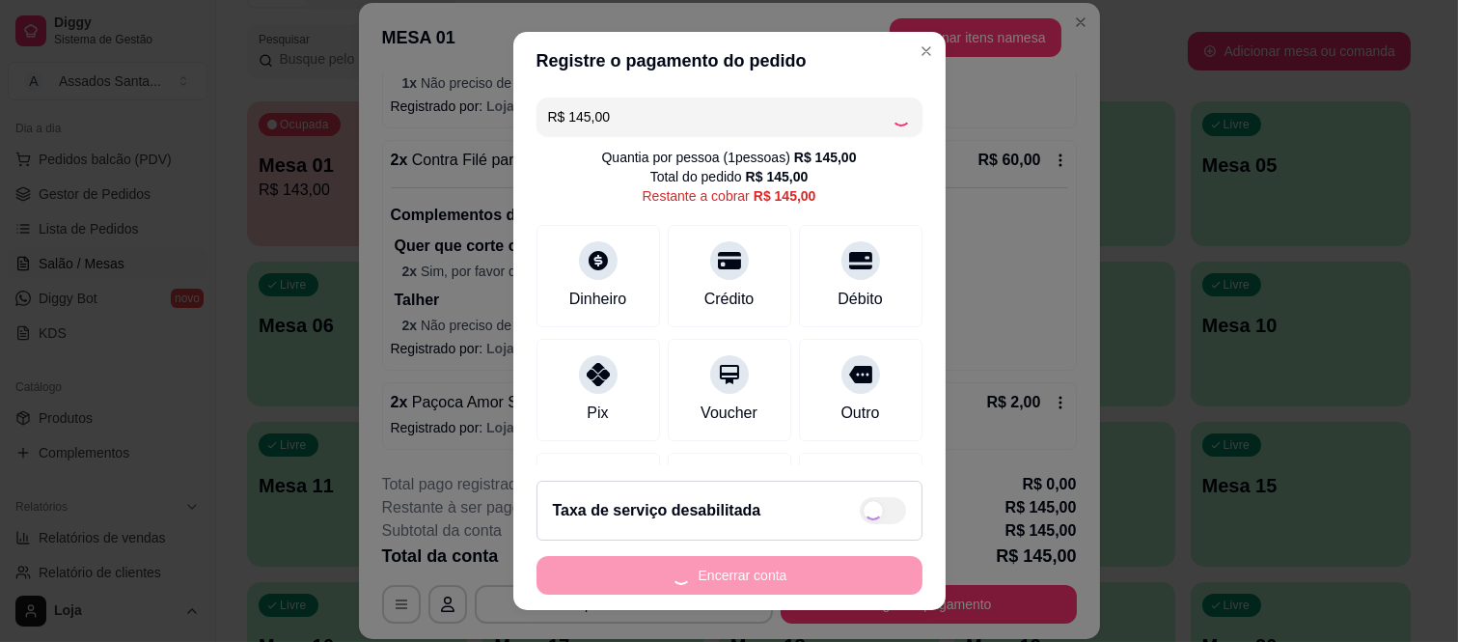
type input "R$ 0,00"
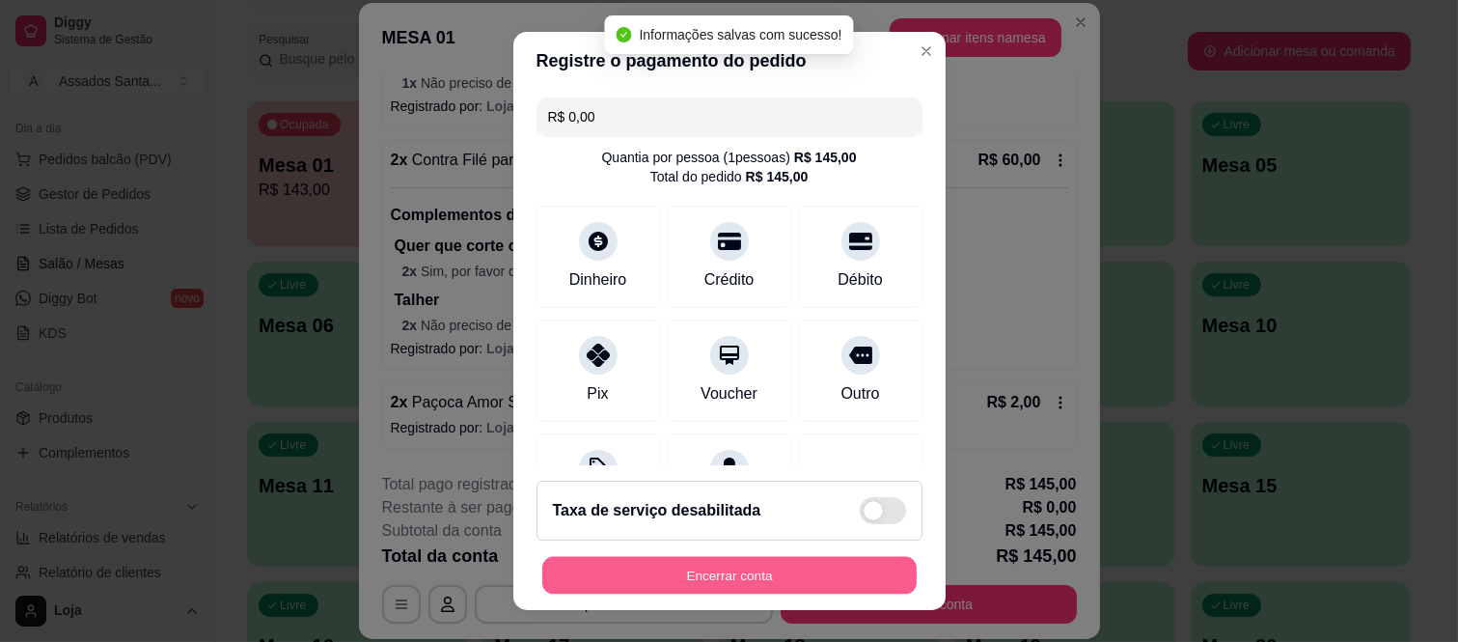
click at [794, 567] on button "Encerrar conta" at bounding box center [729, 575] width 375 height 38
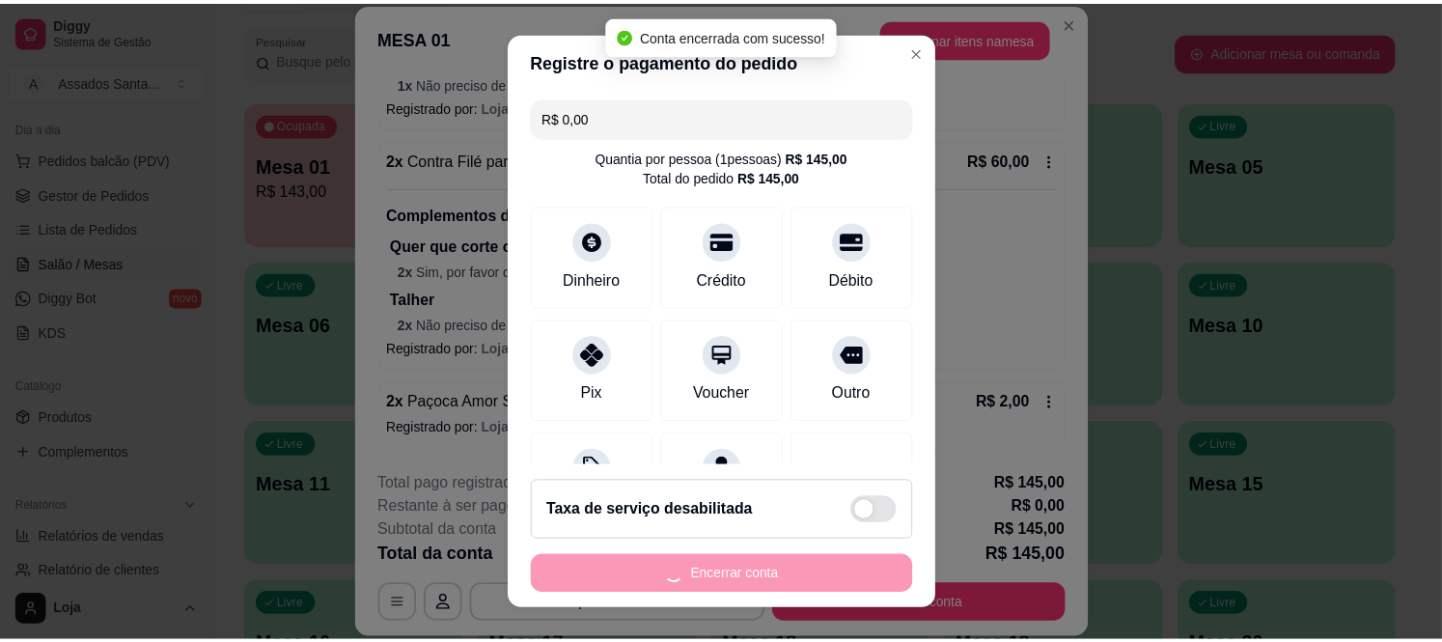
scroll to position [0, 0]
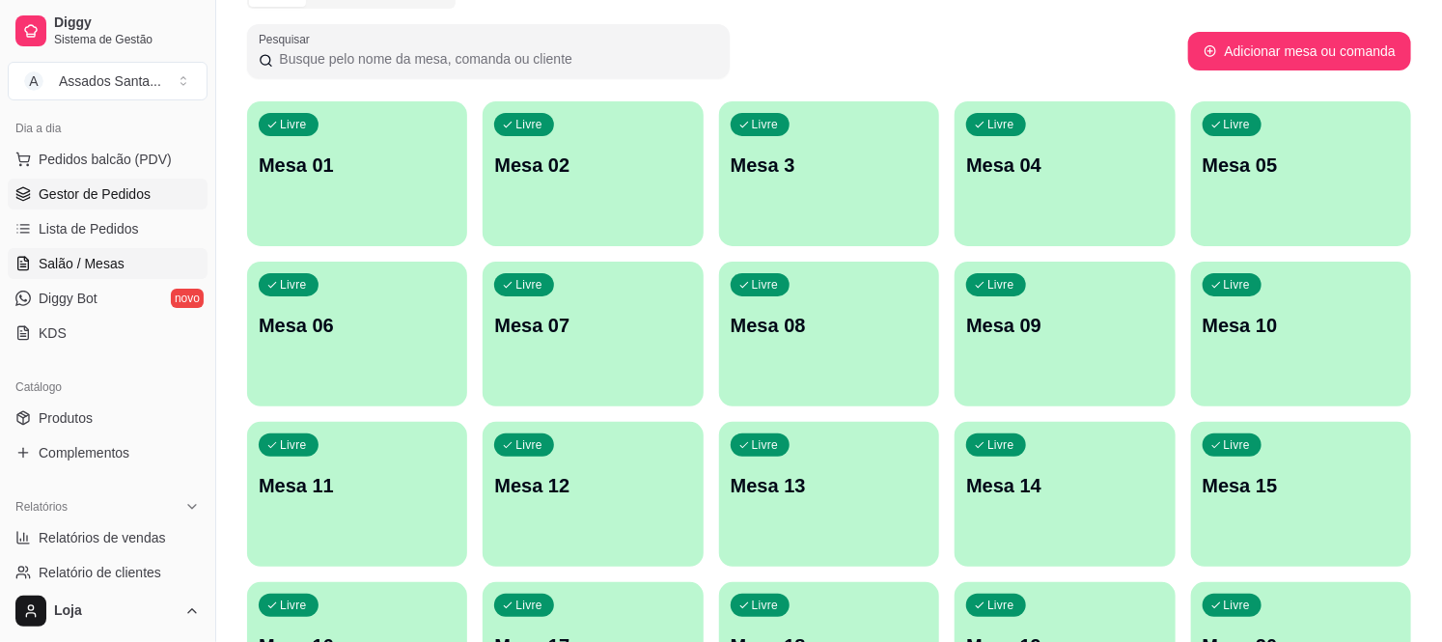
click at [124, 194] on span "Gestor de Pedidos" at bounding box center [95, 193] width 112 height 19
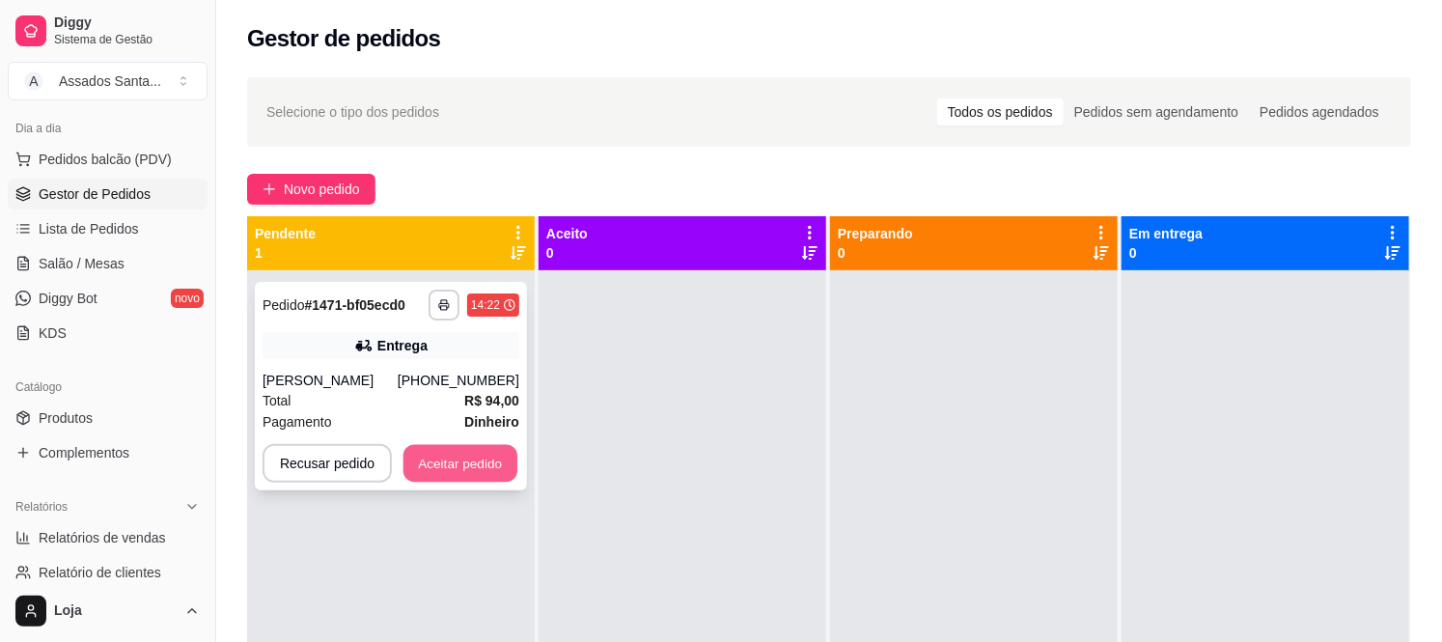
click at [446, 481] on button "Aceitar pedido" at bounding box center [460, 464] width 114 height 38
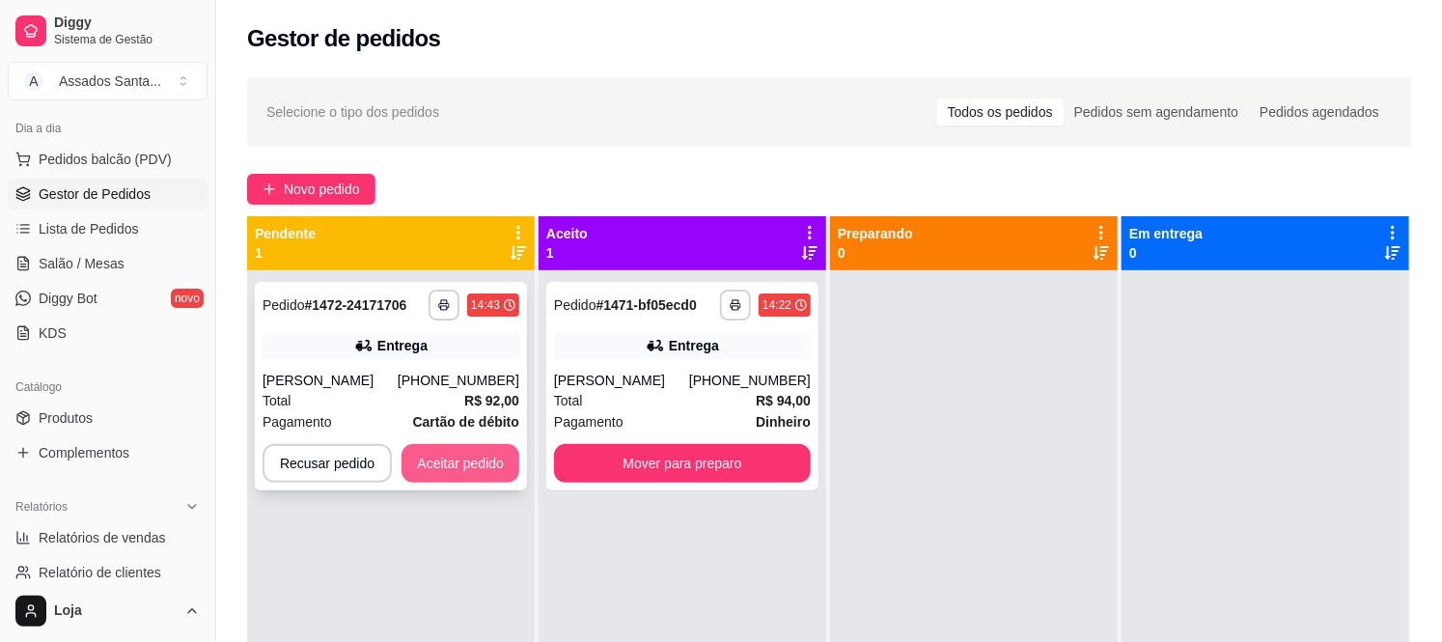
click at [475, 473] on button "Aceitar pedido" at bounding box center [461, 463] width 118 height 39
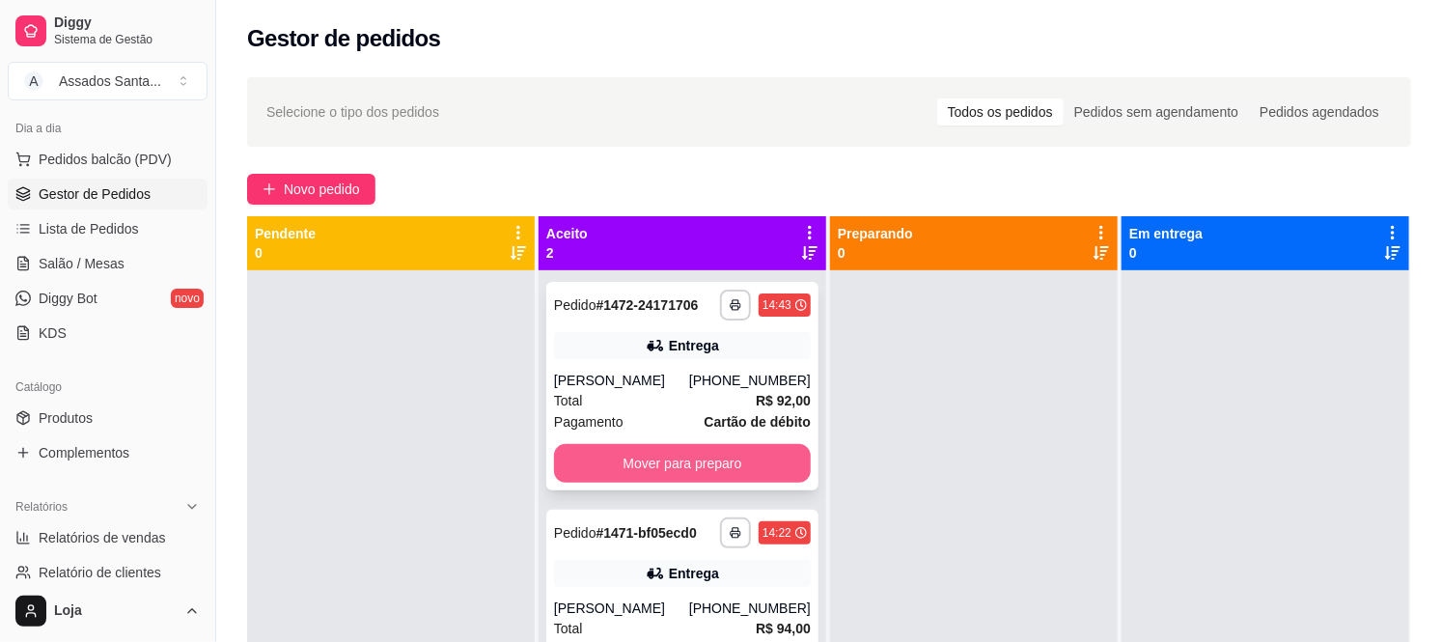
click at [653, 478] on button "Mover para preparo" at bounding box center [682, 463] width 257 height 39
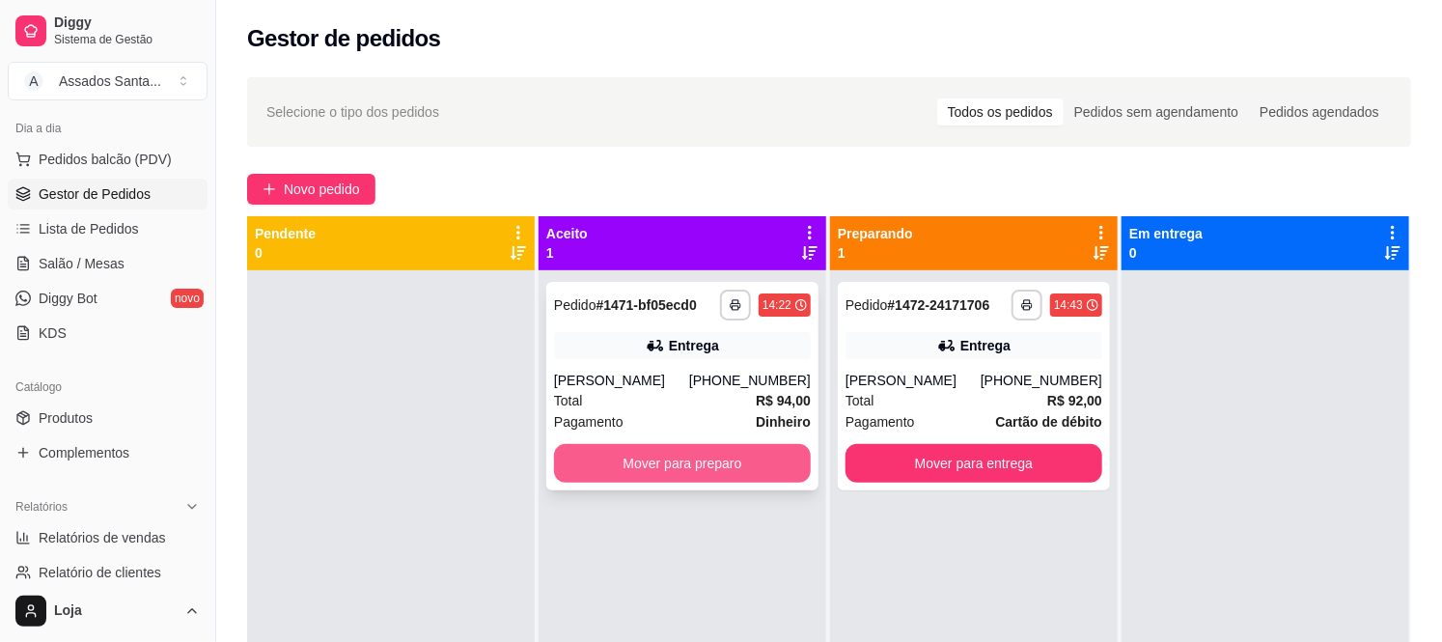
click at [691, 481] on button "Mover para preparo" at bounding box center [682, 463] width 257 height 39
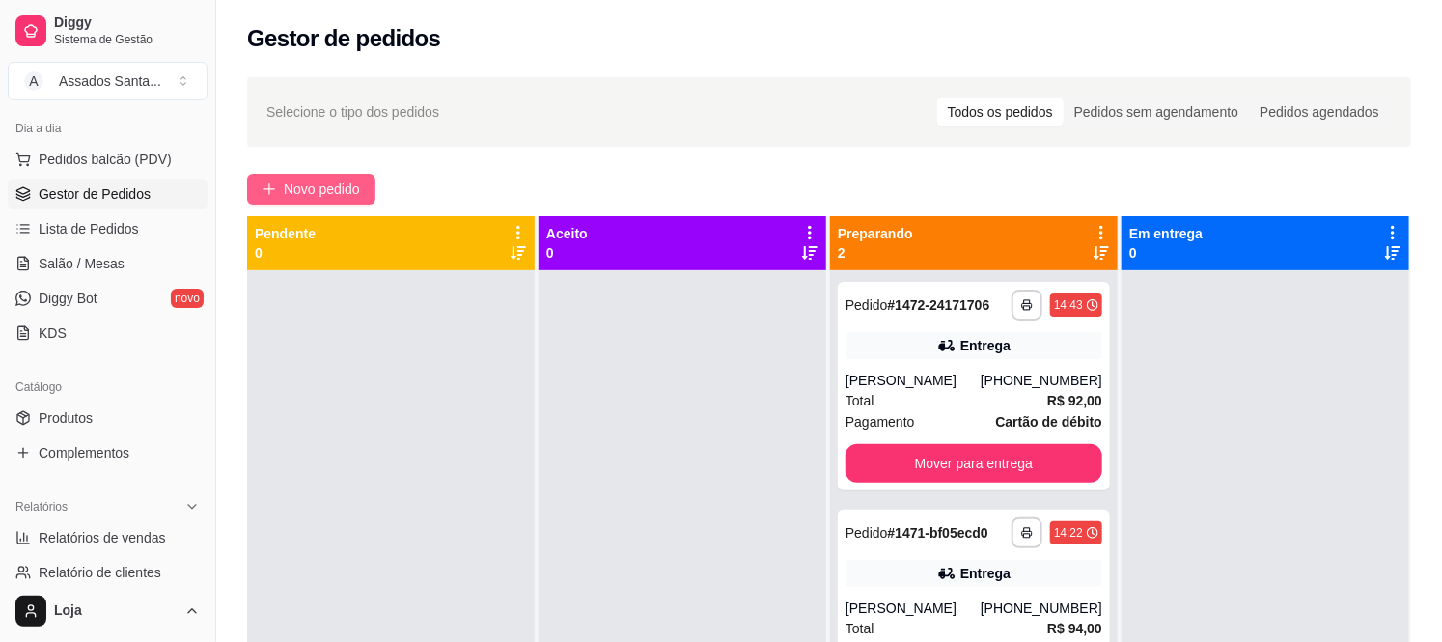
click at [345, 179] on span "Novo pedido" at bounding box center [322, 189] width 76 height 21
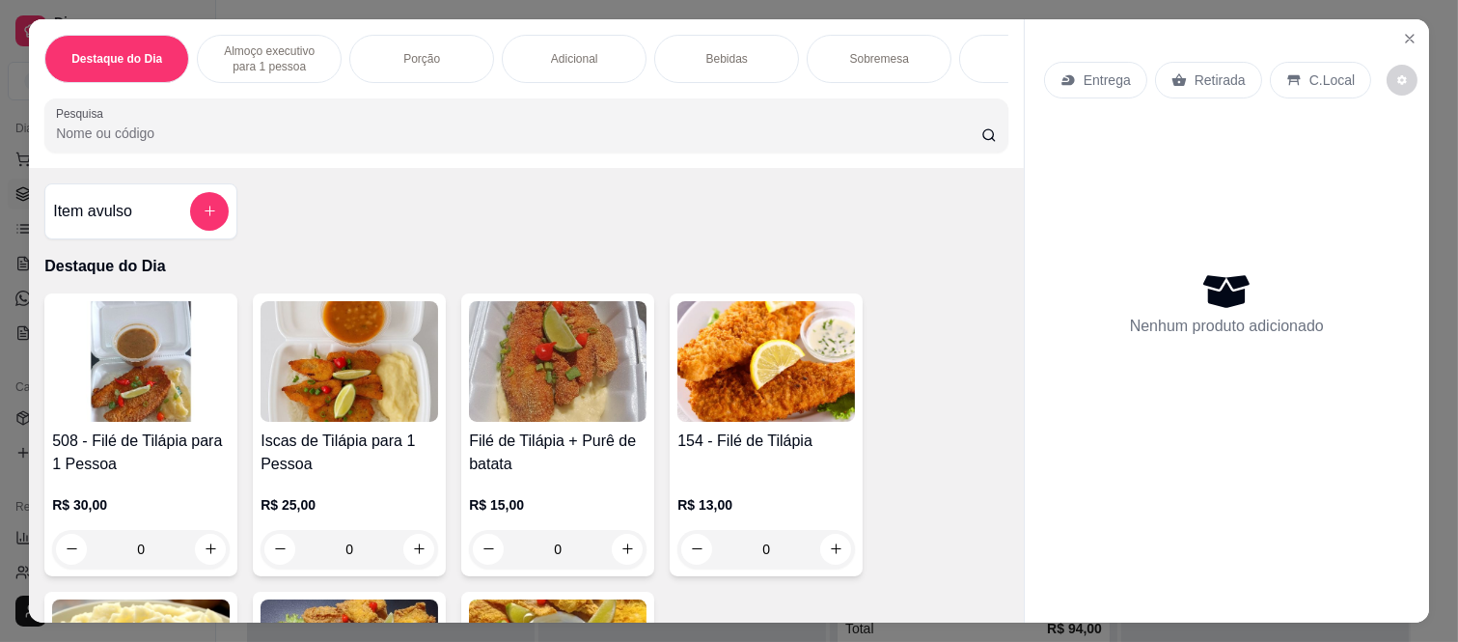
click at [304, 43] on p "Almoço executivo para 1 pessoa" at bounding box center [269, 58] width 112 height 31
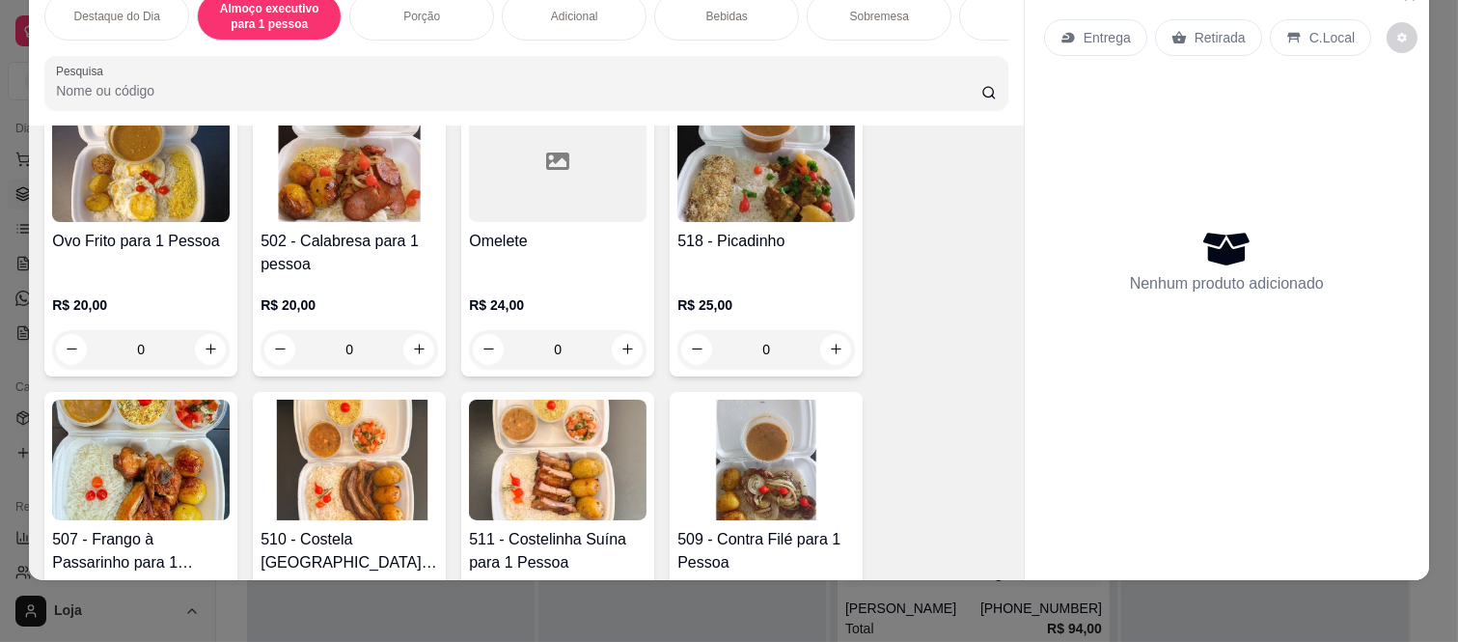
scroll to position [828, 0]
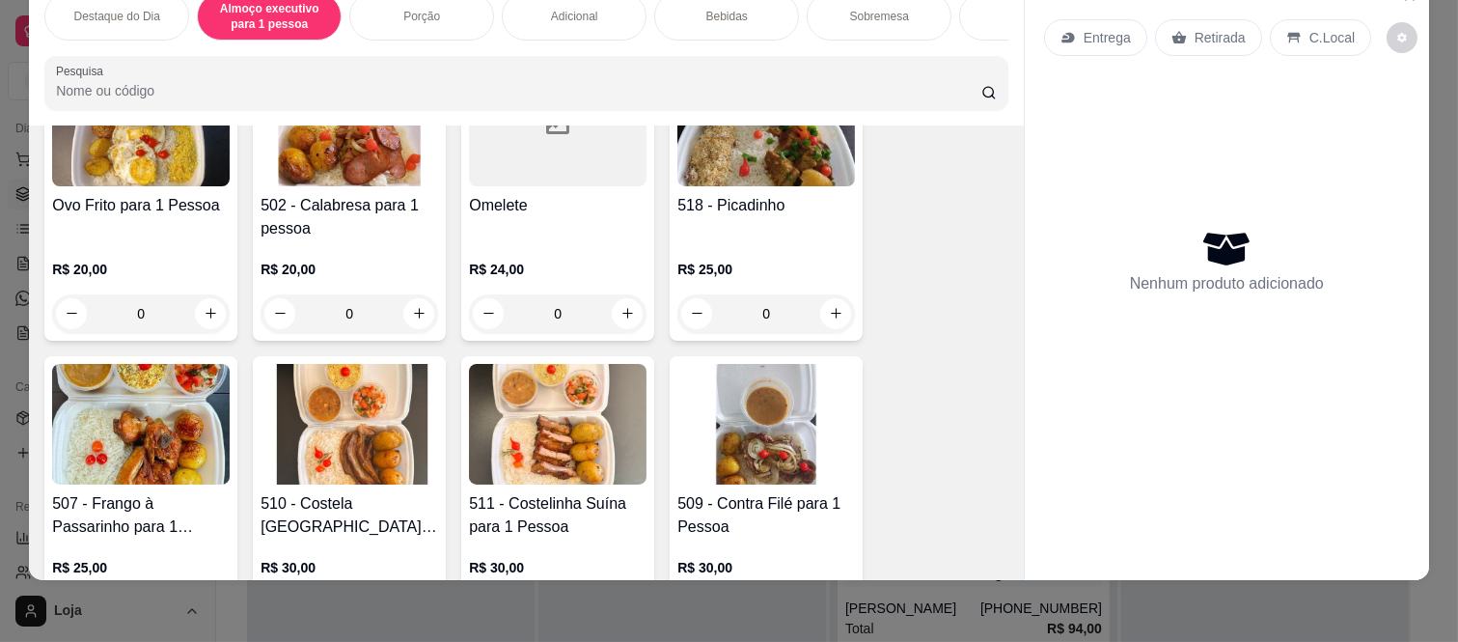
click at [828, 319] on div "0" at bounding box center [767, 313] width 178 height 39
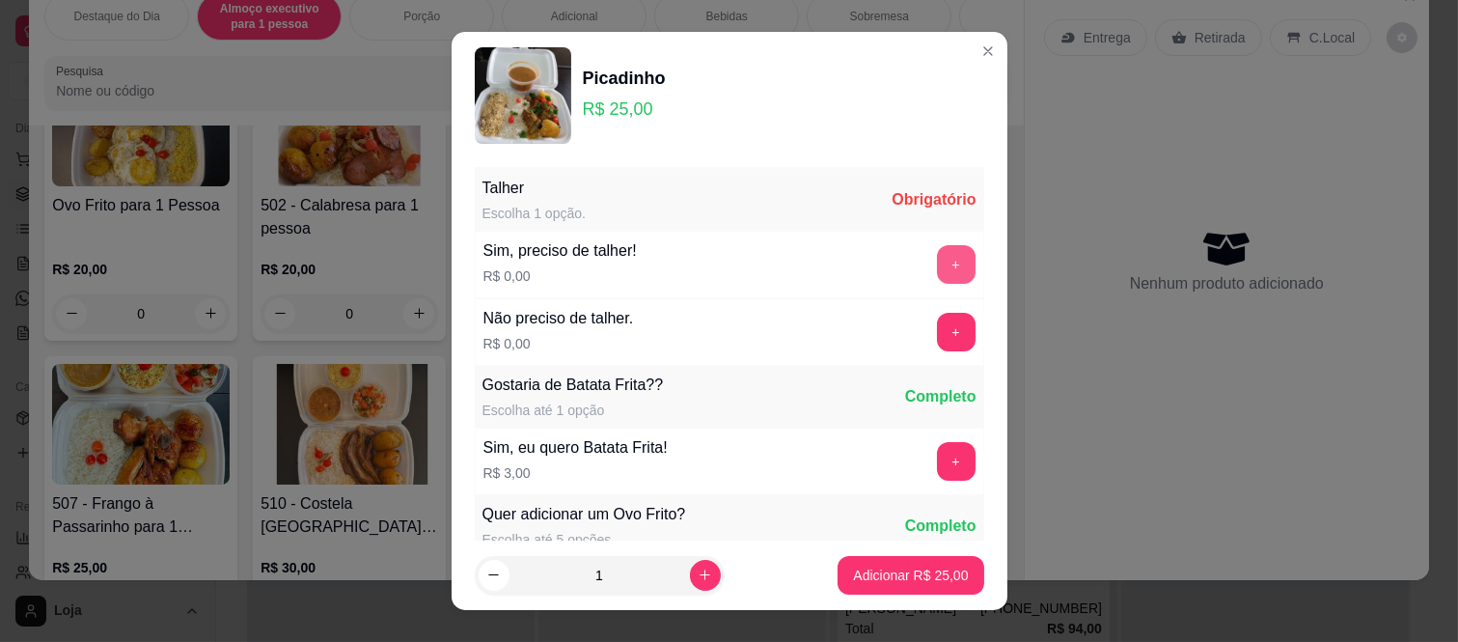
click at [937, 267] on button "+" at bounding box center [956, 264] width 39 height 39
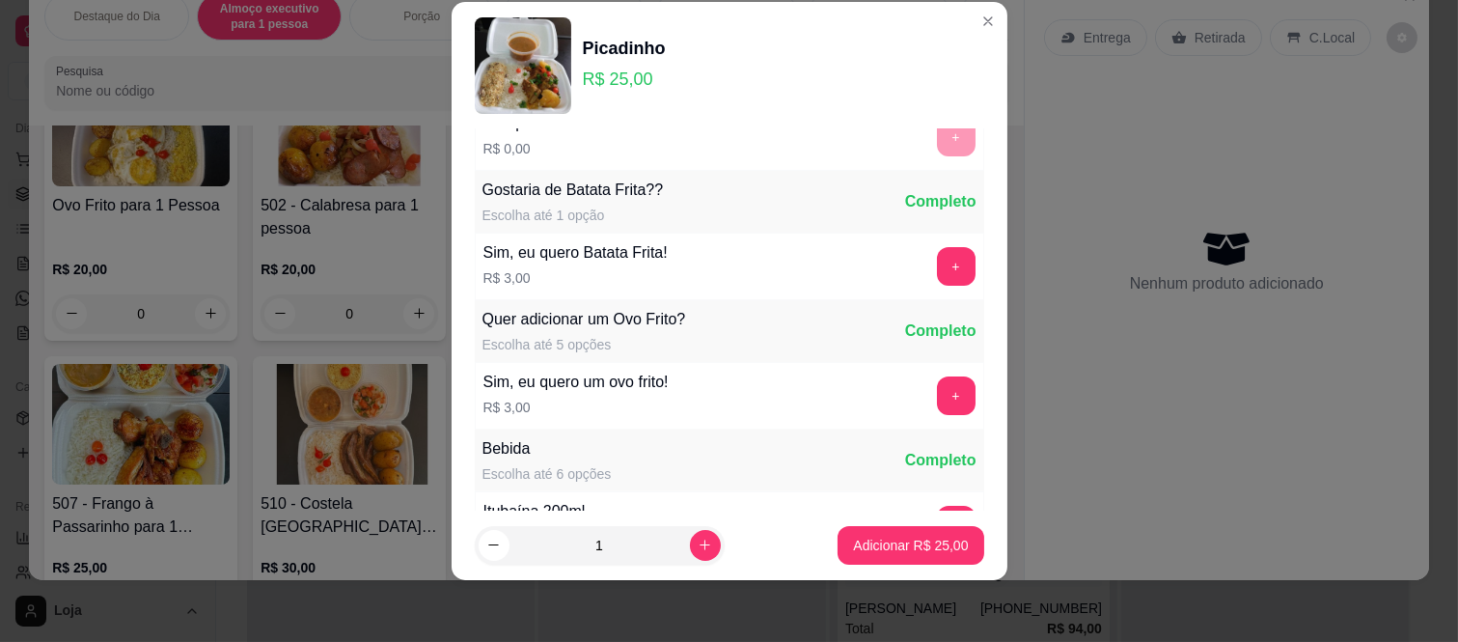
scroll to position [207, 0]
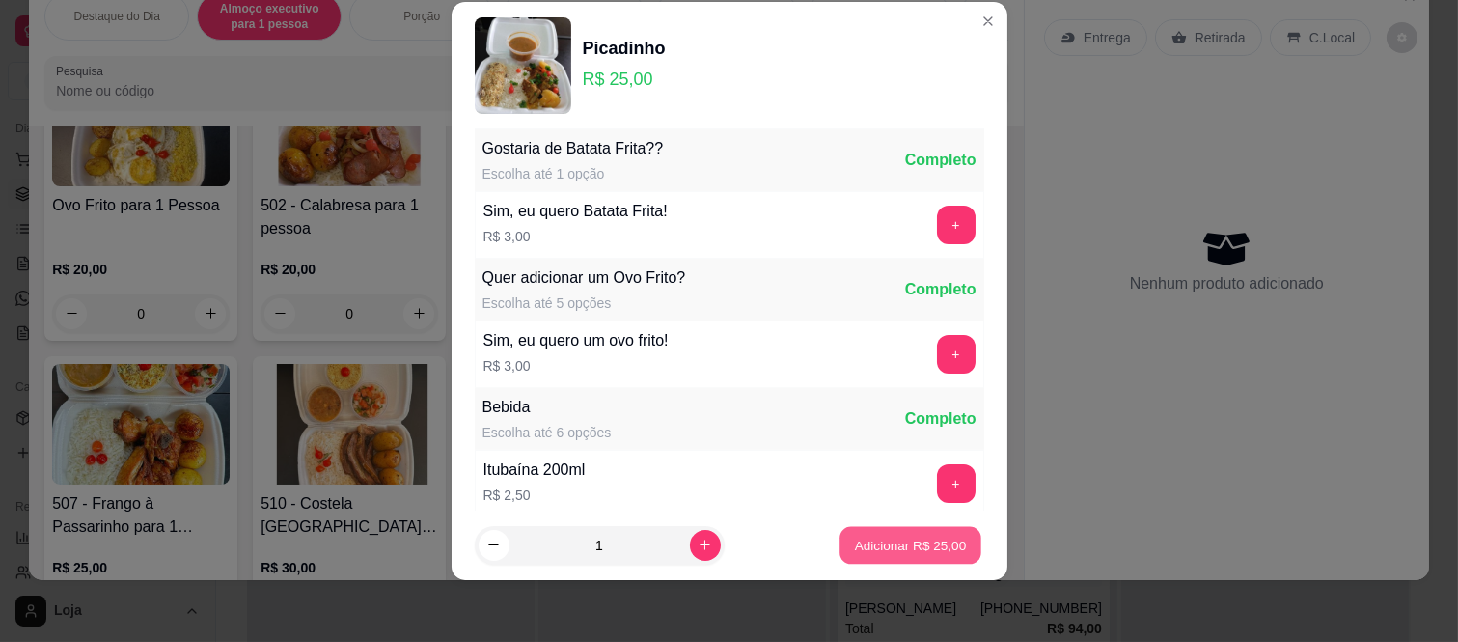
click at [902, 538] on p "Adicionar R$ 25,00" at bounding box center [911, 545] width 112 height 18
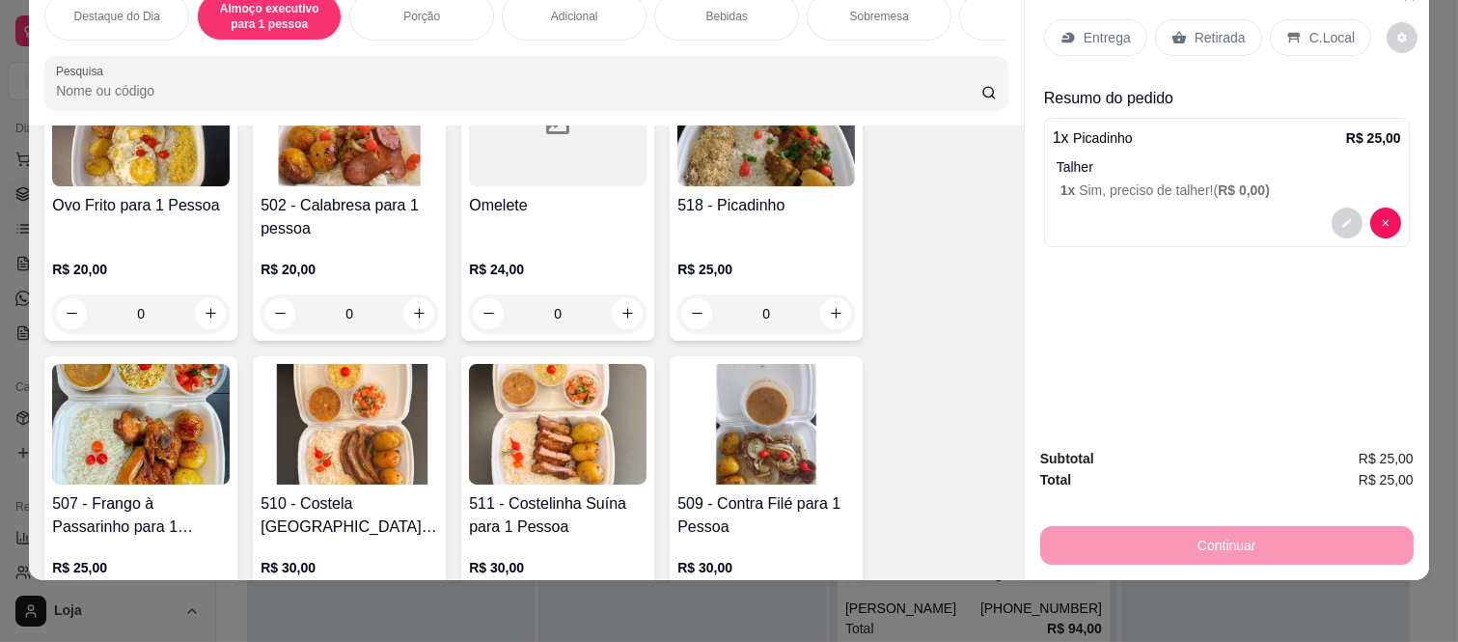
click at [1322, 28] on p "C.Local" at bounding box center [1332, 37] width 45 height 19
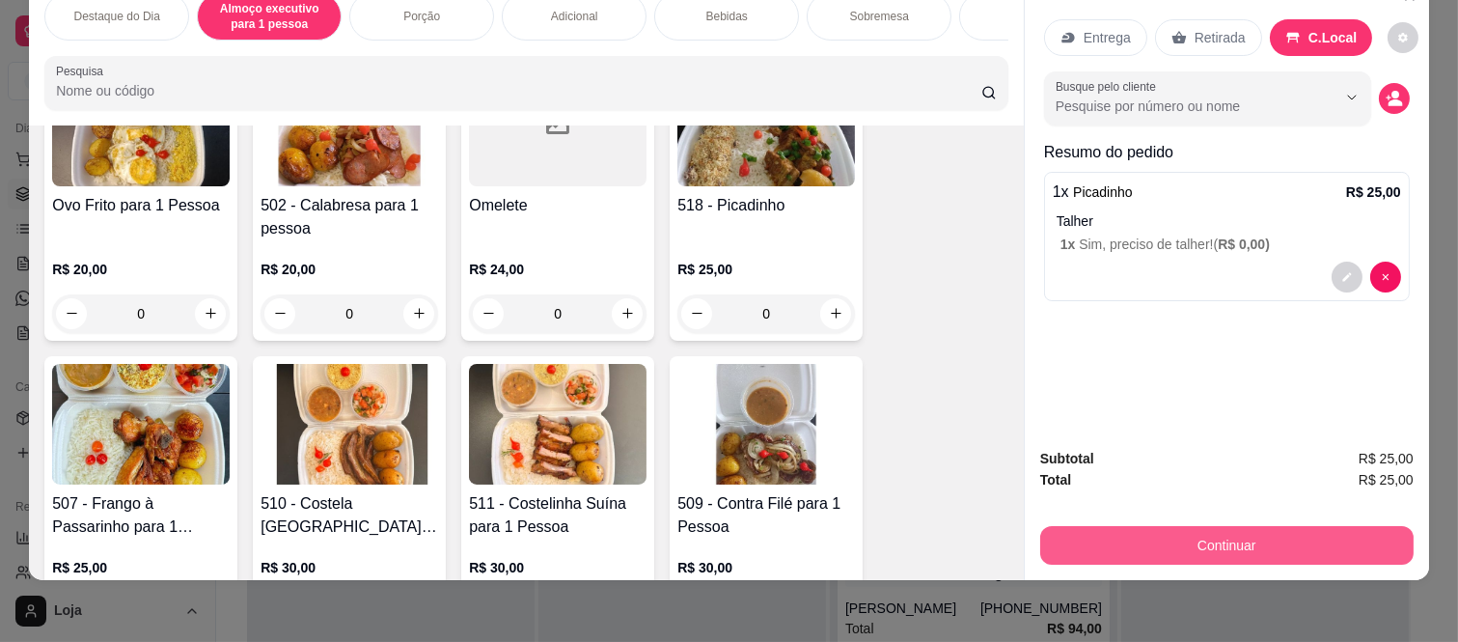
click at [1221, 535] on button "Continuar" at bounding box center [1228, 545] width 374 height 39
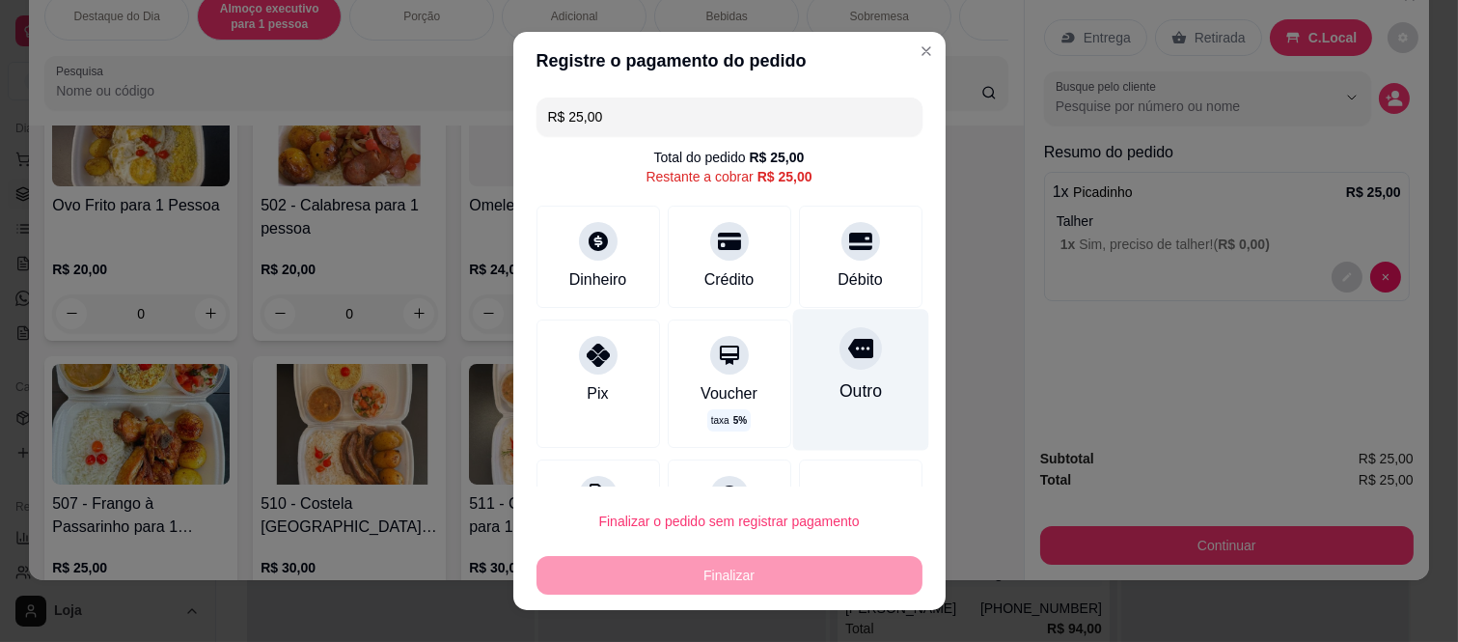
click at [854, 360] on div "Outro" at bounding box center [860, 380] width 136 height 141
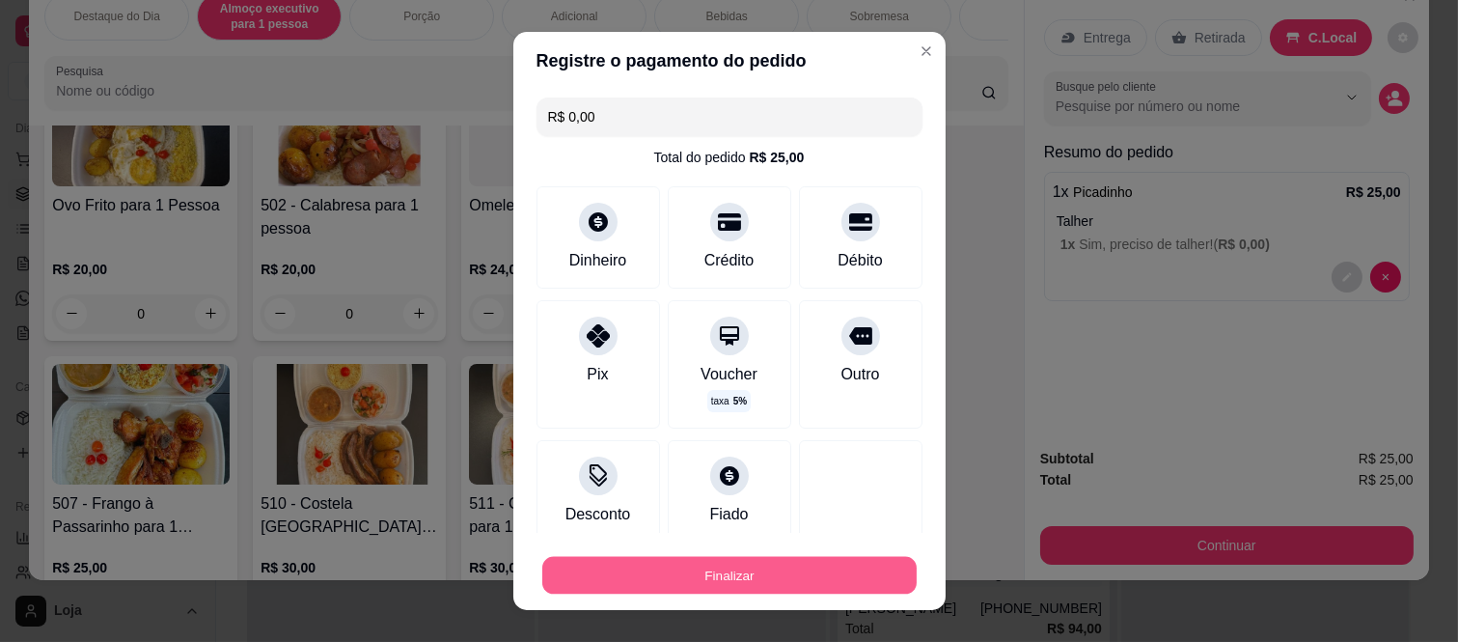
click at [726, 593] on button "Finalizar" at bounding box center [729, 575] width 375 height 38
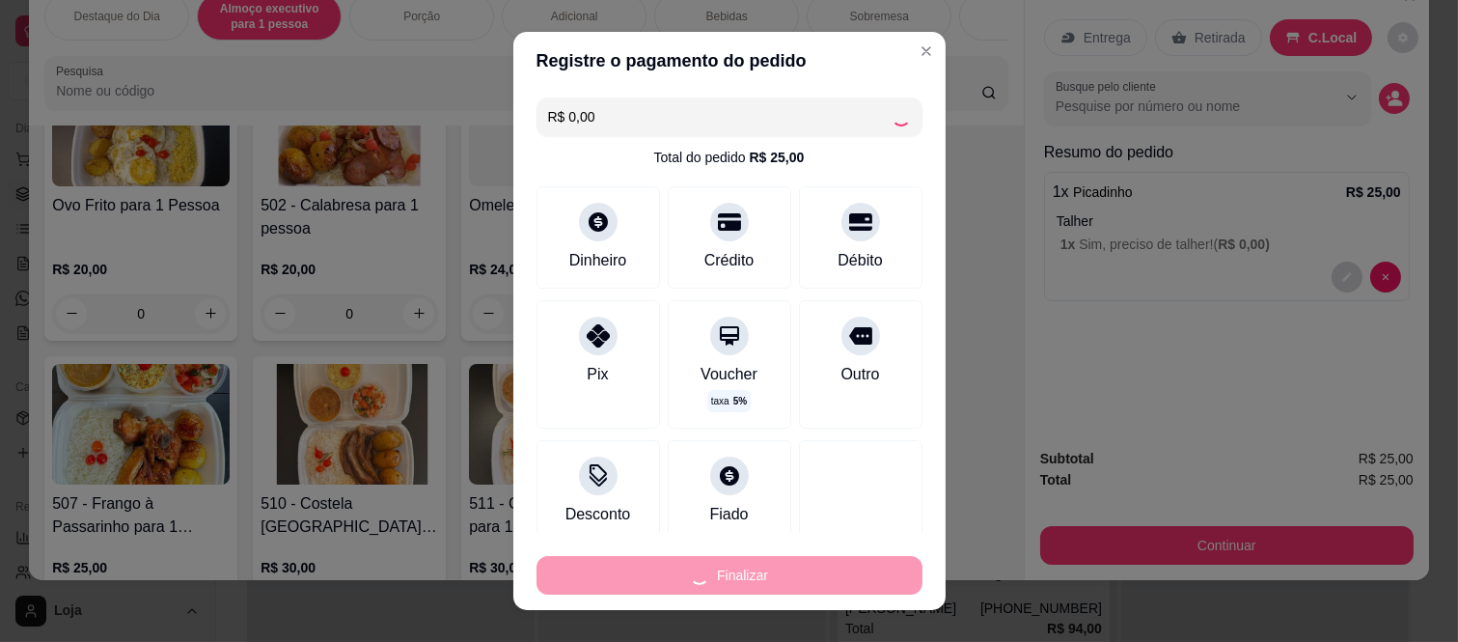
type input "-R$ 25,00"
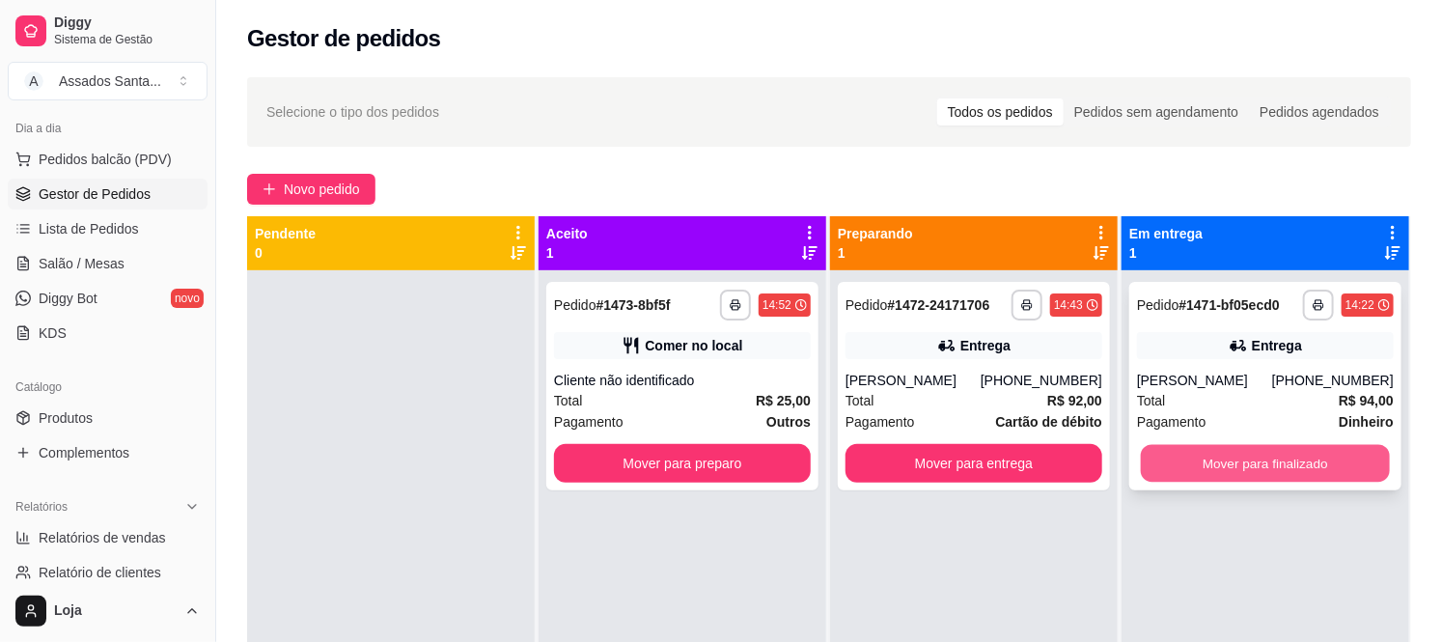
click at [1253, 479] on button "Mover para finalizado" at bounding box center [1265, 464] width 249 height 38
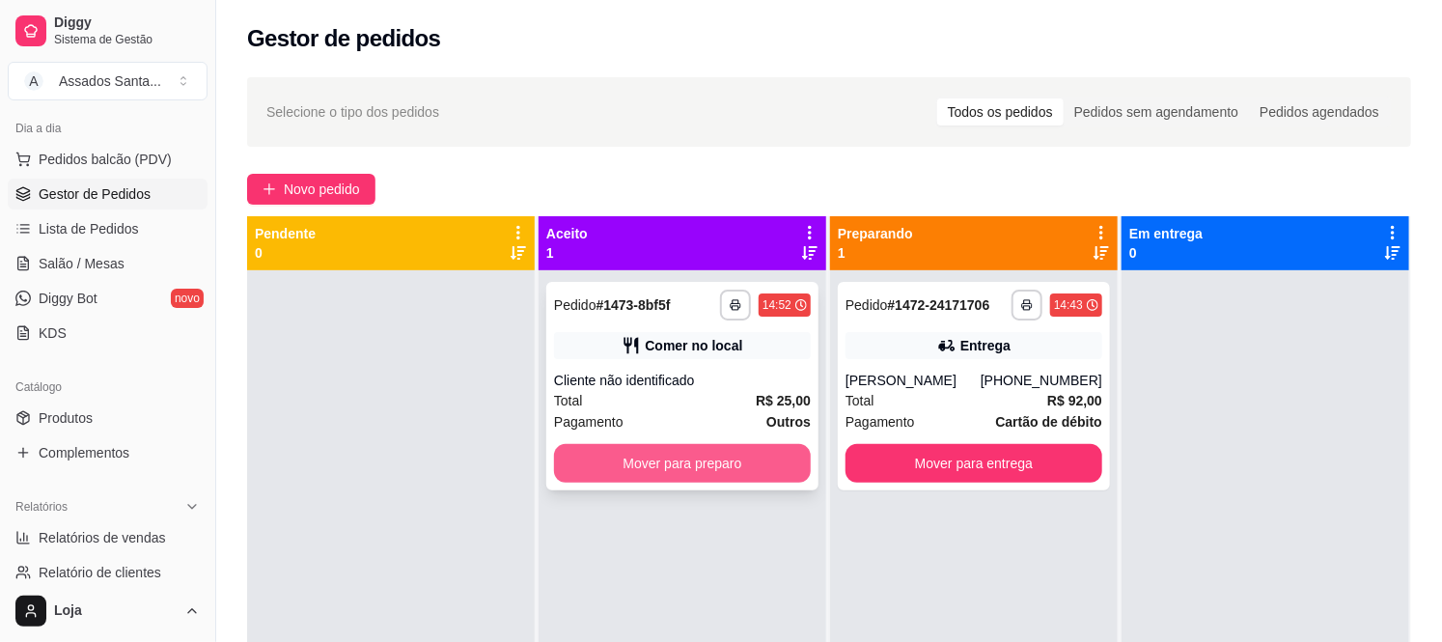
click at [746, 477] on button "Mover para preparo" at bounding box center [682, 463] width 257 height 39
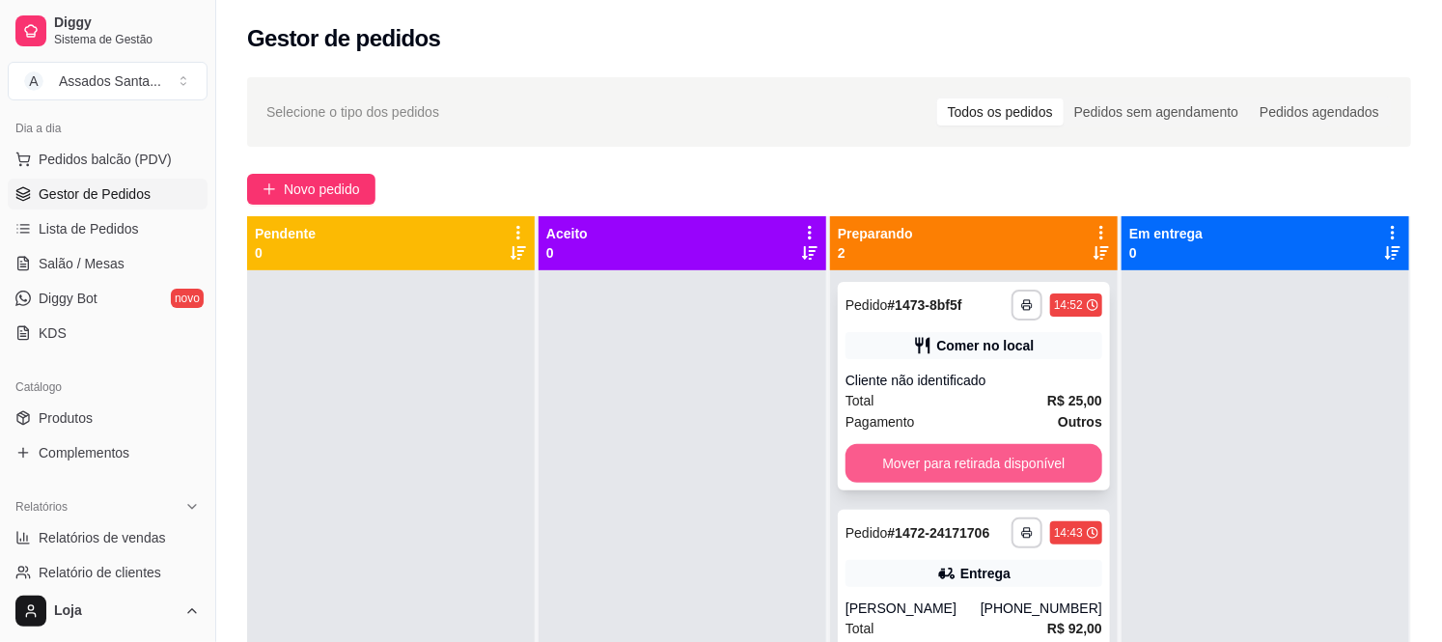
click at [996, 466] on button "Mover para retirada disponível" at bounding box center [974, 463] width 257 height 39
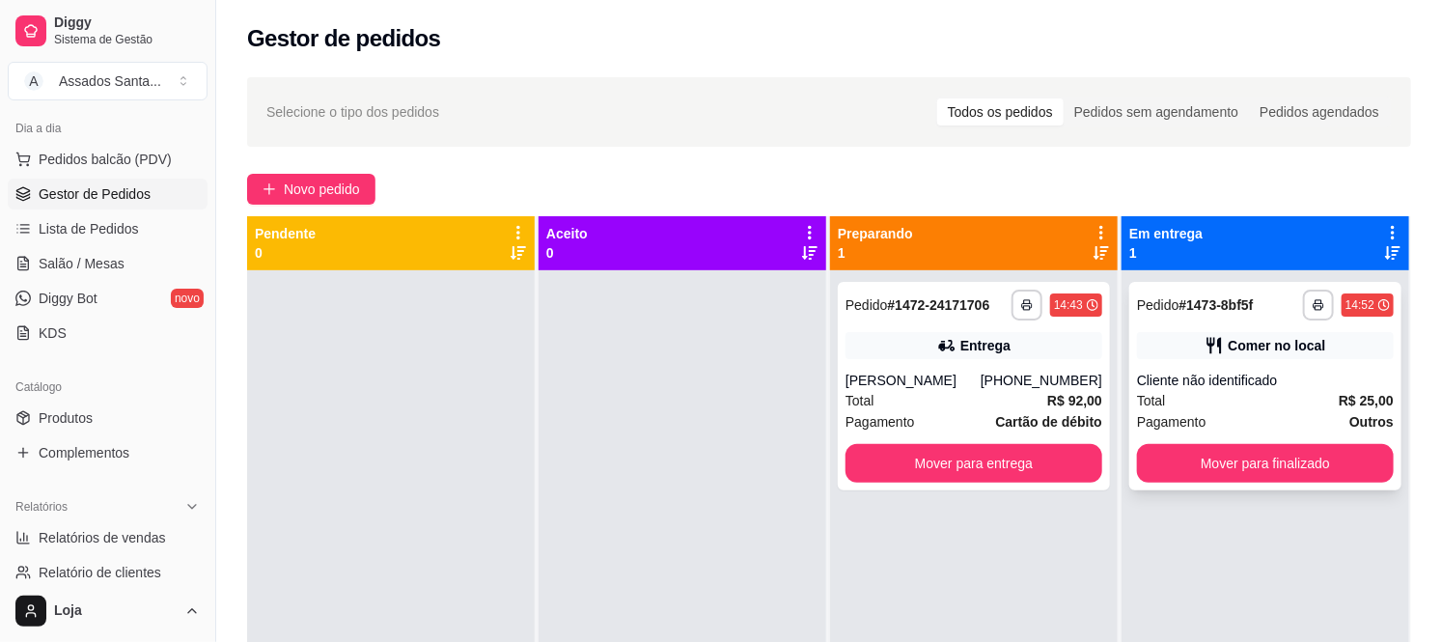
click at [1256, 392] on div "Total R$ 25,00" at bounding box center [1265, 400] width 257 height 21
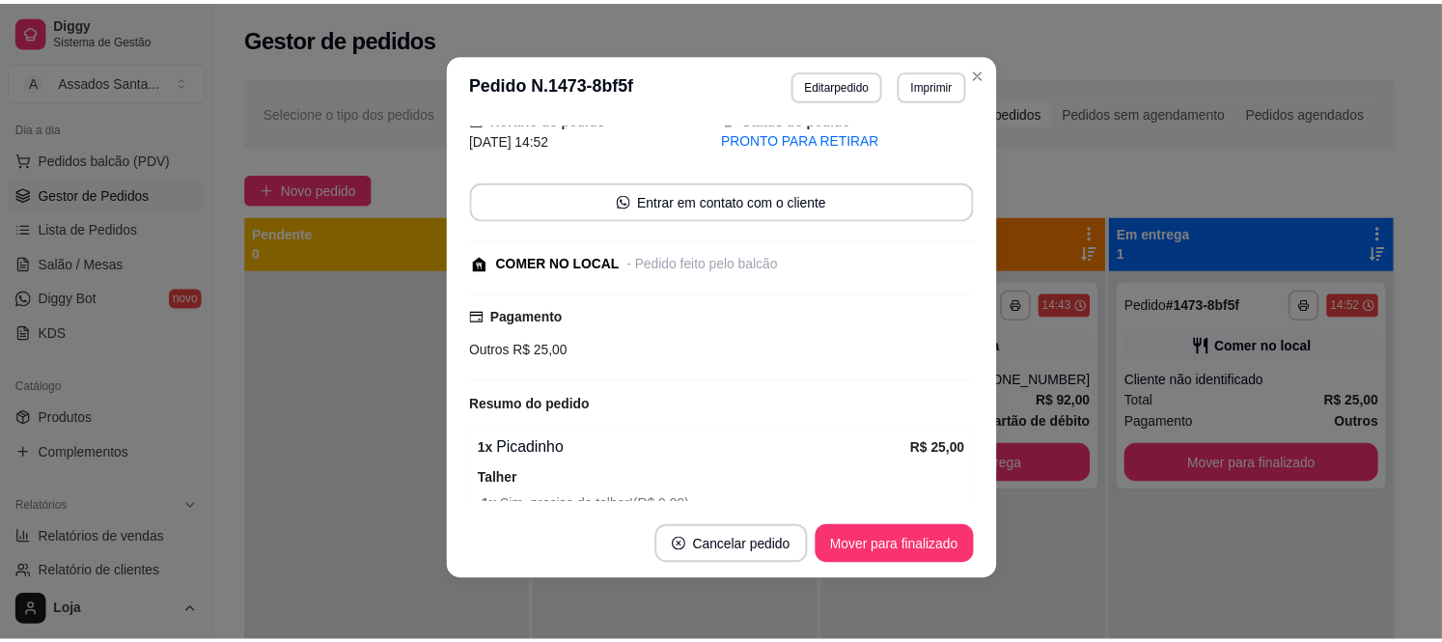
scroll to position [178, 0]
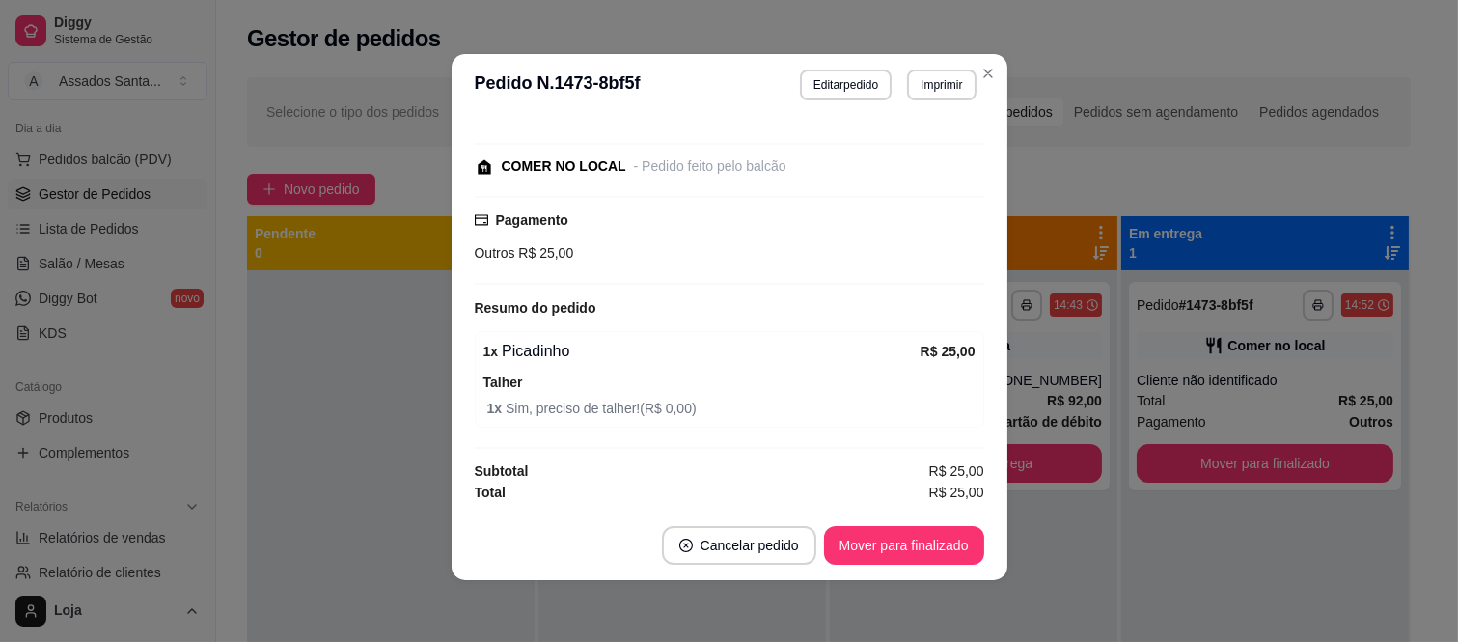
click at [885, 521] on footer "Cancelar pedido Mover para finalizado" at bounding box center [730, 545] width 556 height 69
click at [893, 543] on button "Mover para finalizado" at bounding box center [903, 546] width 155 height 38
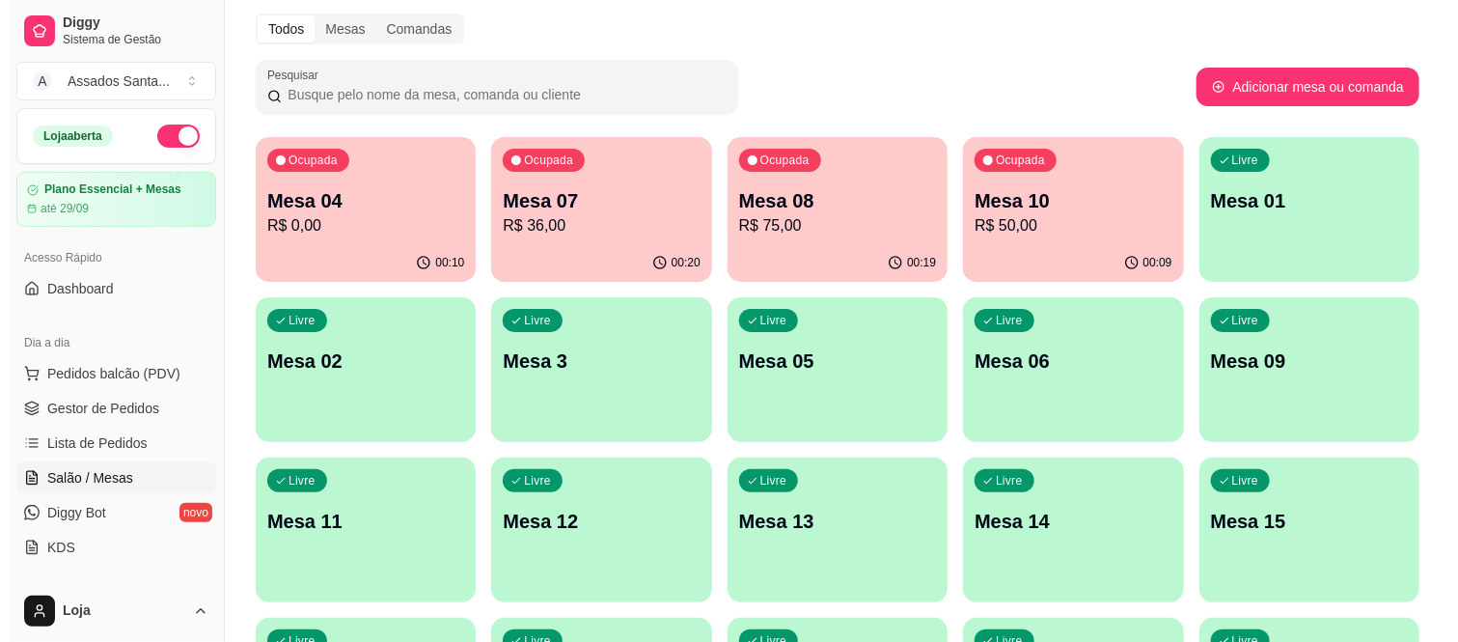
scroll to position [107, 0]
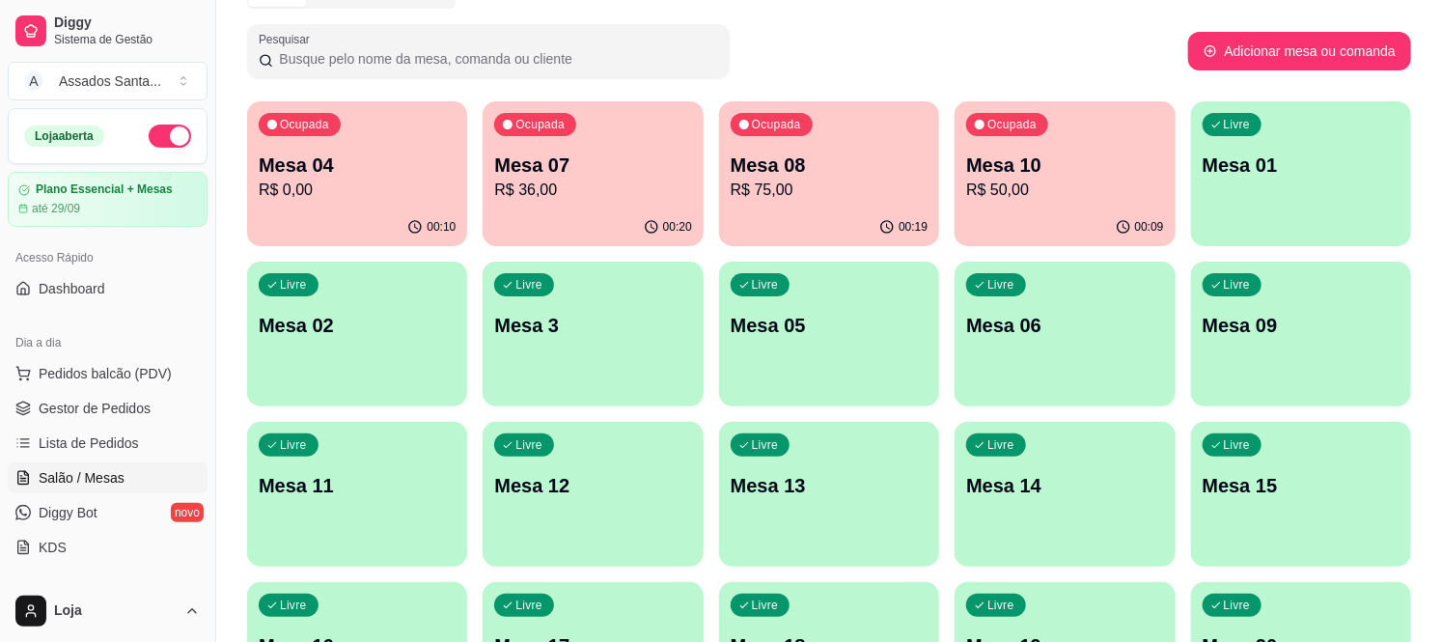
click at [782, 170] on p "Mesa 08" at bounding box center [829, 165] width 197 height 27
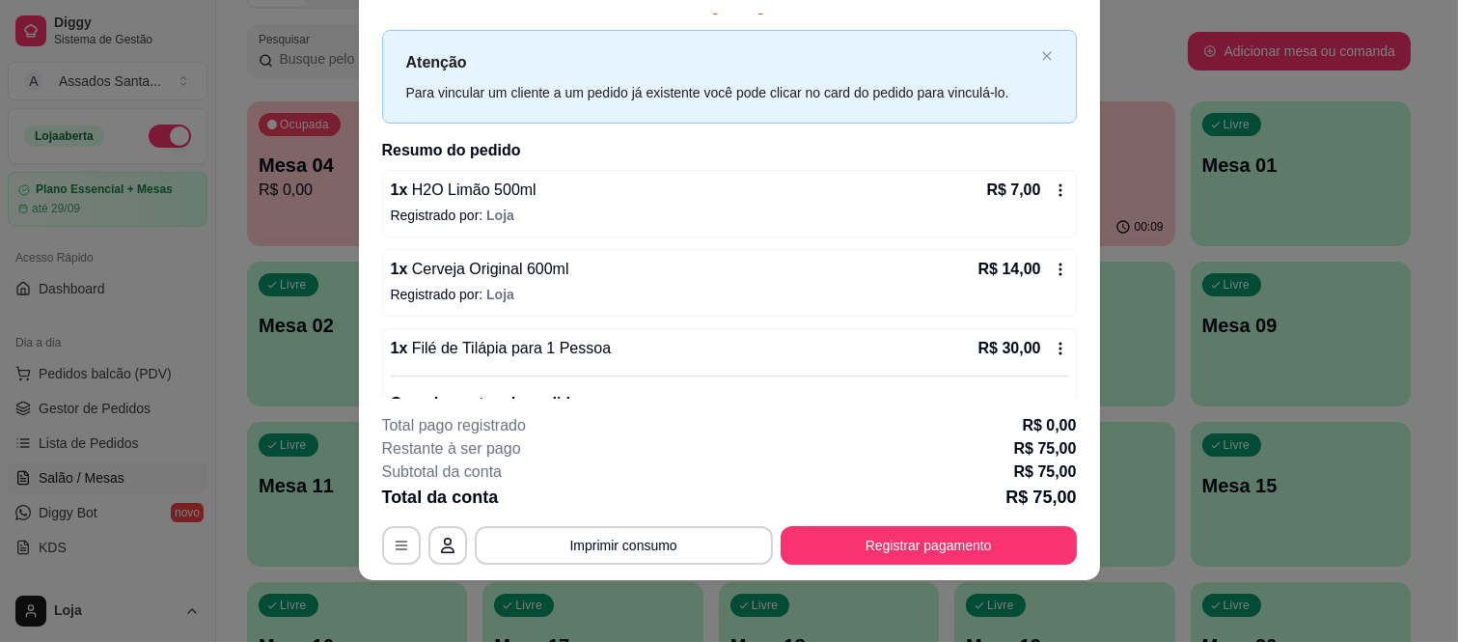
scroll to position [0, 0]
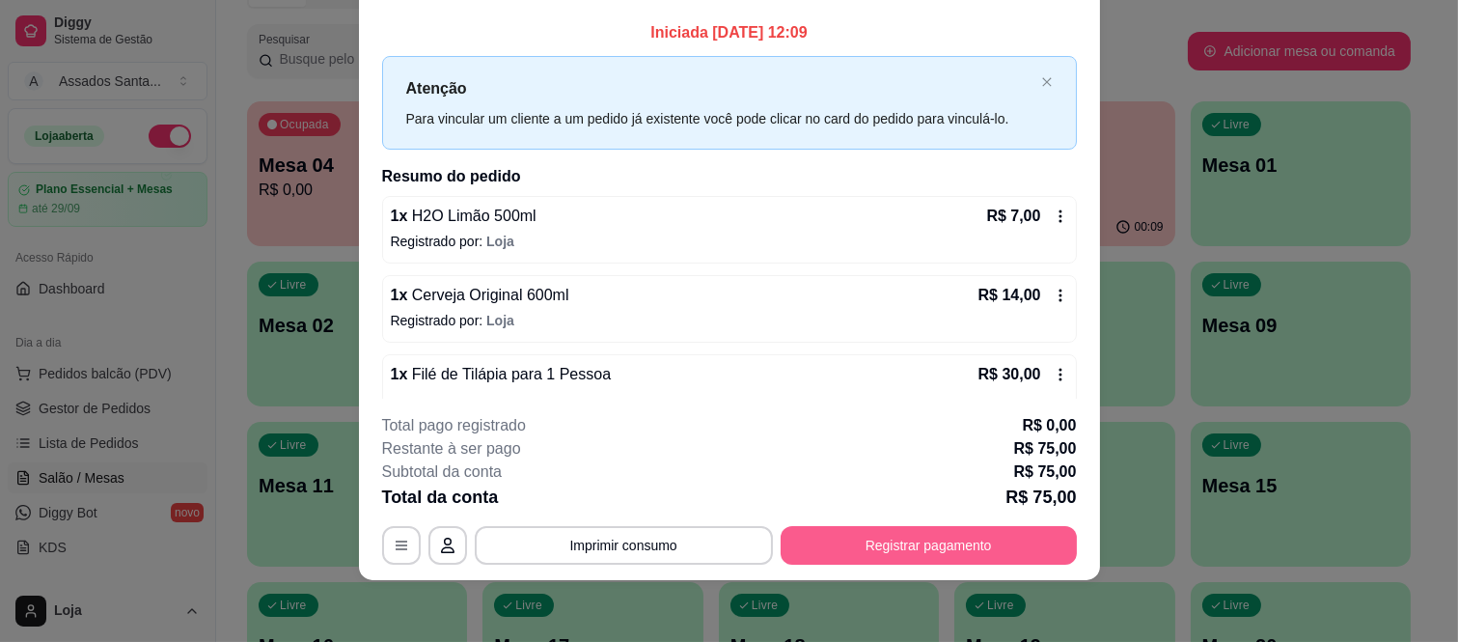
click at [852, 538] on button "Registrar pagamento" at bounding box center [929, 545] width 296 height 39
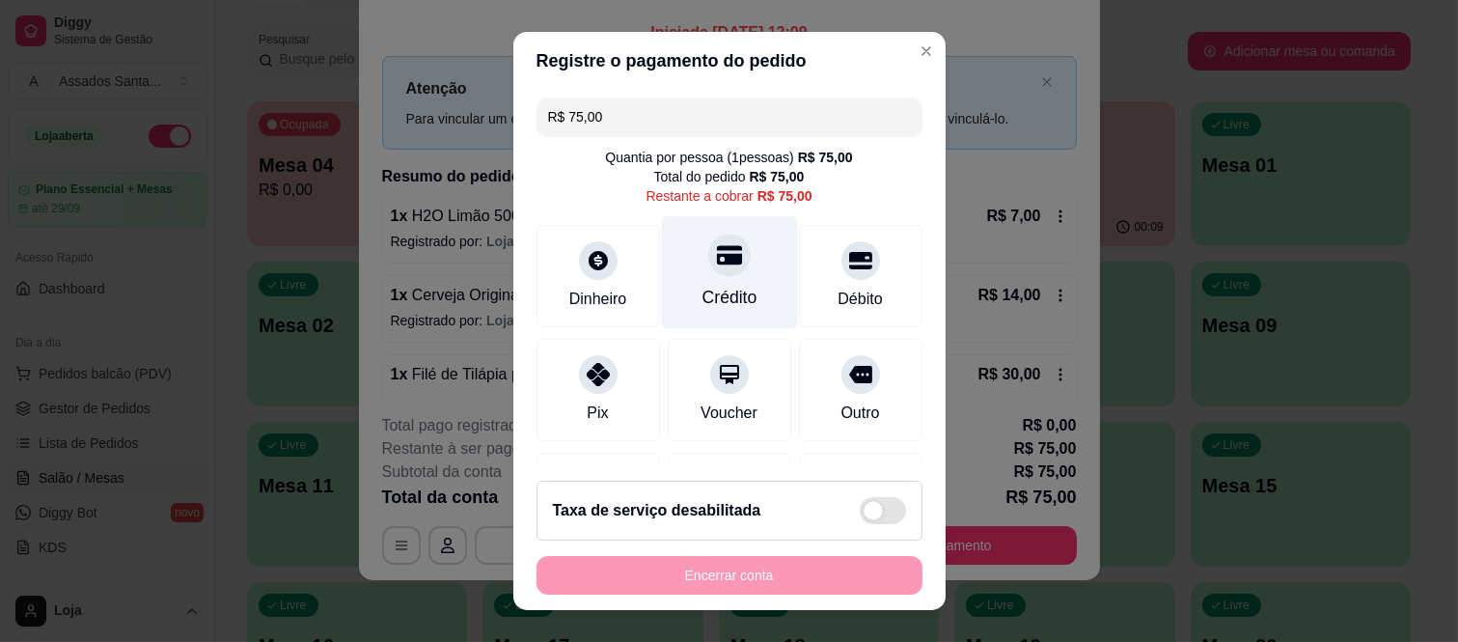
click at [682, 254] on div "Crédito" at bounding box center [729, 272] width 136 height 113
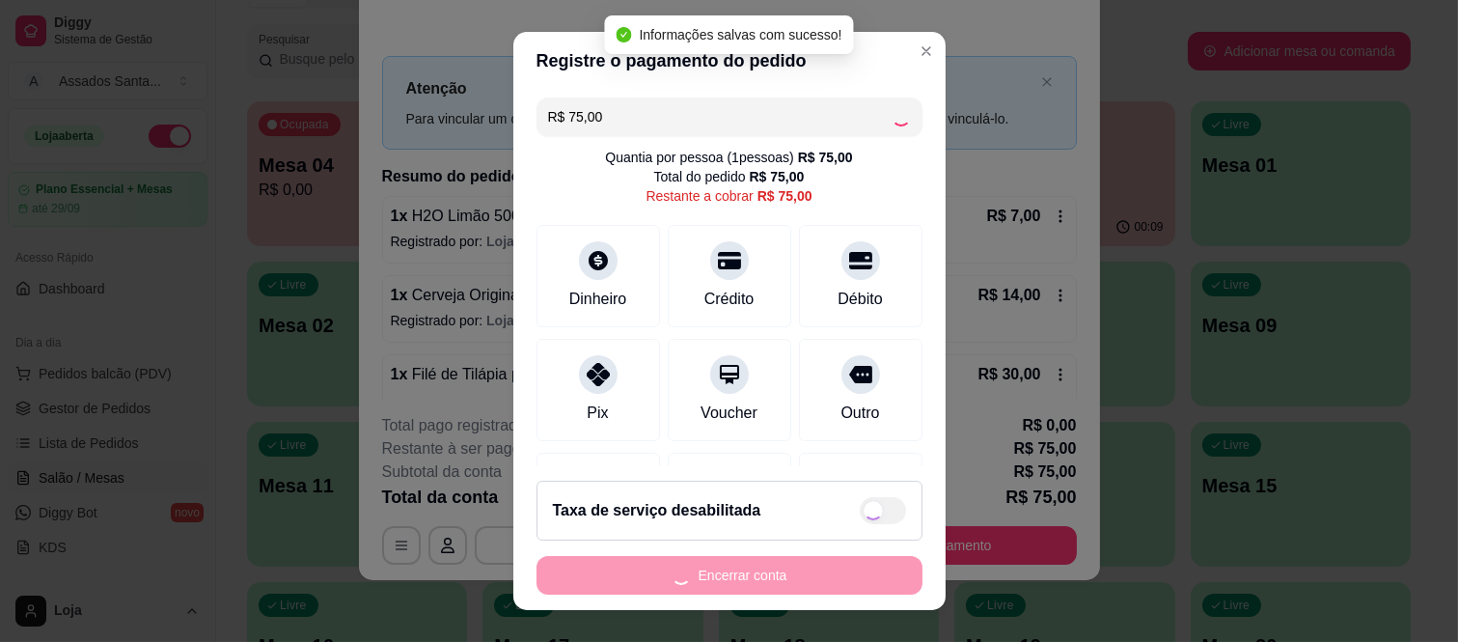
type input "R$ 0,00"
click at [714, 584] on button "Encerrar conta" at bounding box center [730, 575] width 386 height 39
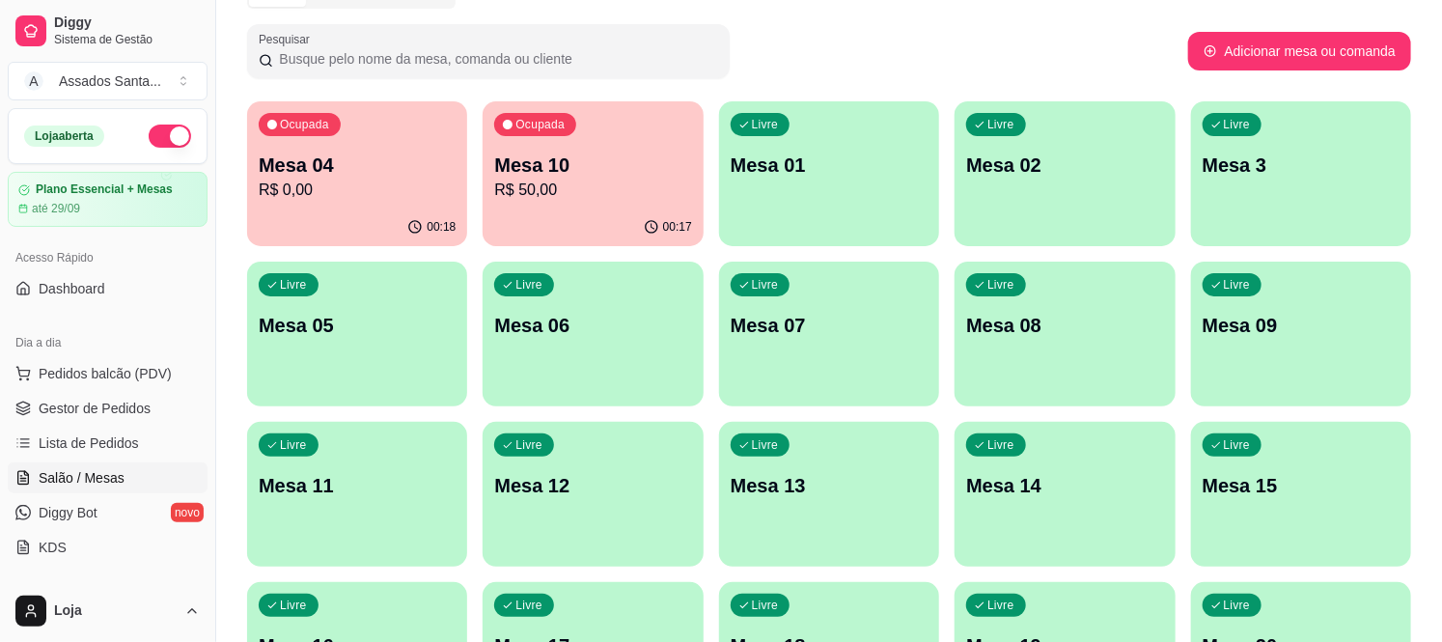
click at [1246, 186] on div "Livre Mesa 3" at bounding box center [1301, 162] width 220 height 122
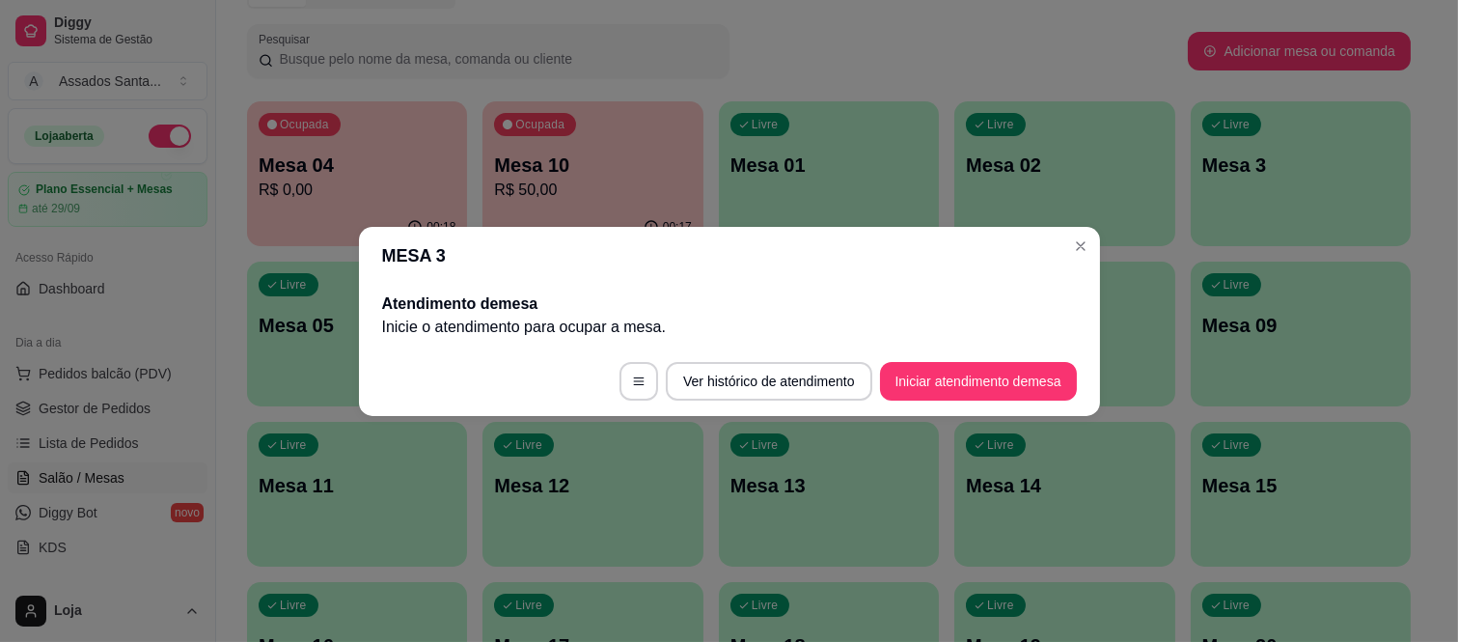
click at [944, 360] on footer "Ver histórico de atendimento Iniciar atendimento de mesa" at bounding box center [729, 381] width 741 height 69
click at [941, 388] on button "Iniciar atendimento de mesa" at bounding box center [978, 381] width 197 height 39
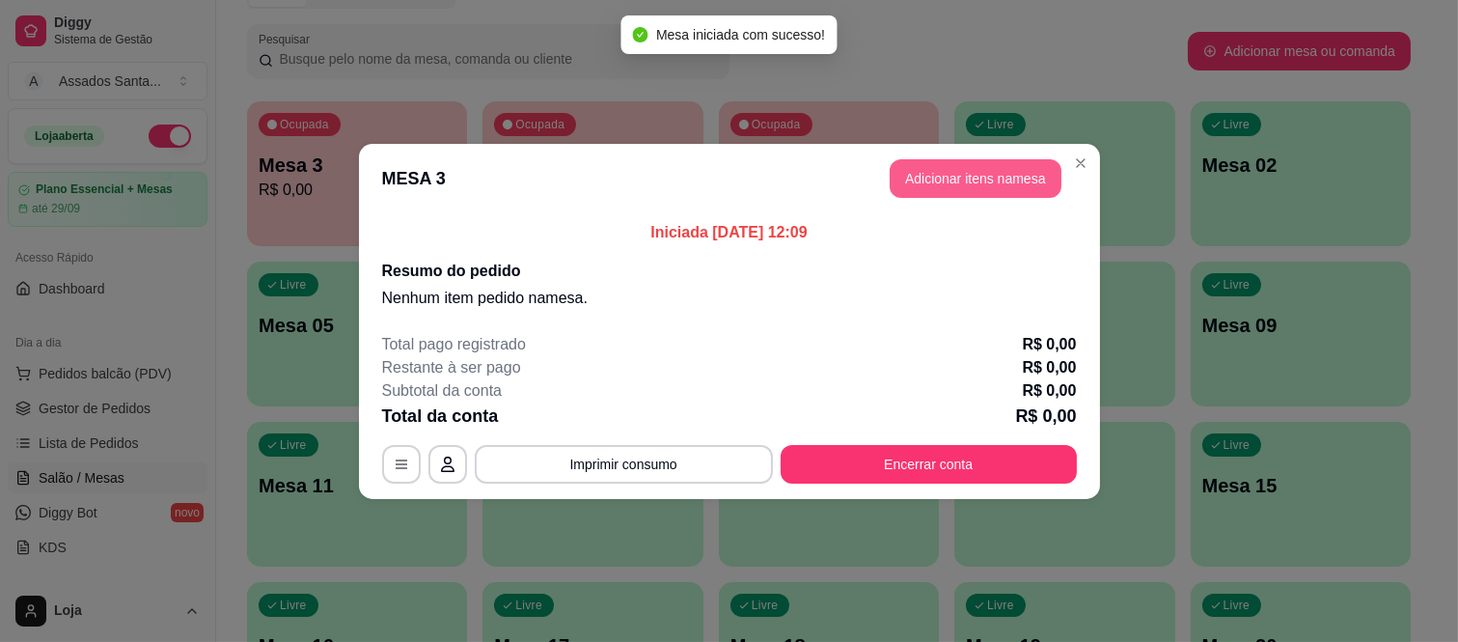
click at [1043, 162] on button "Adicionar itens na mesa" at bounding box center [976, 178] width 172 height 39
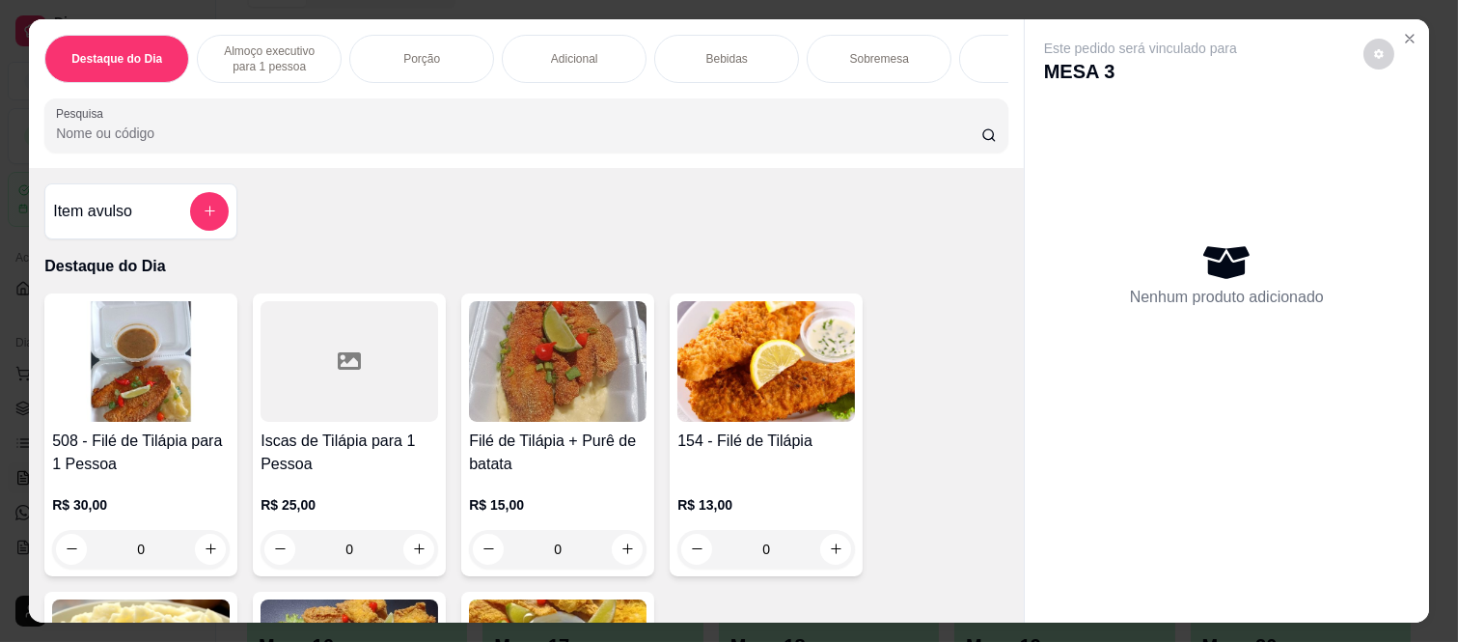
click at [190, 220] on button "add-separate-item" at bounding box center [209, 211] width 39 height 39
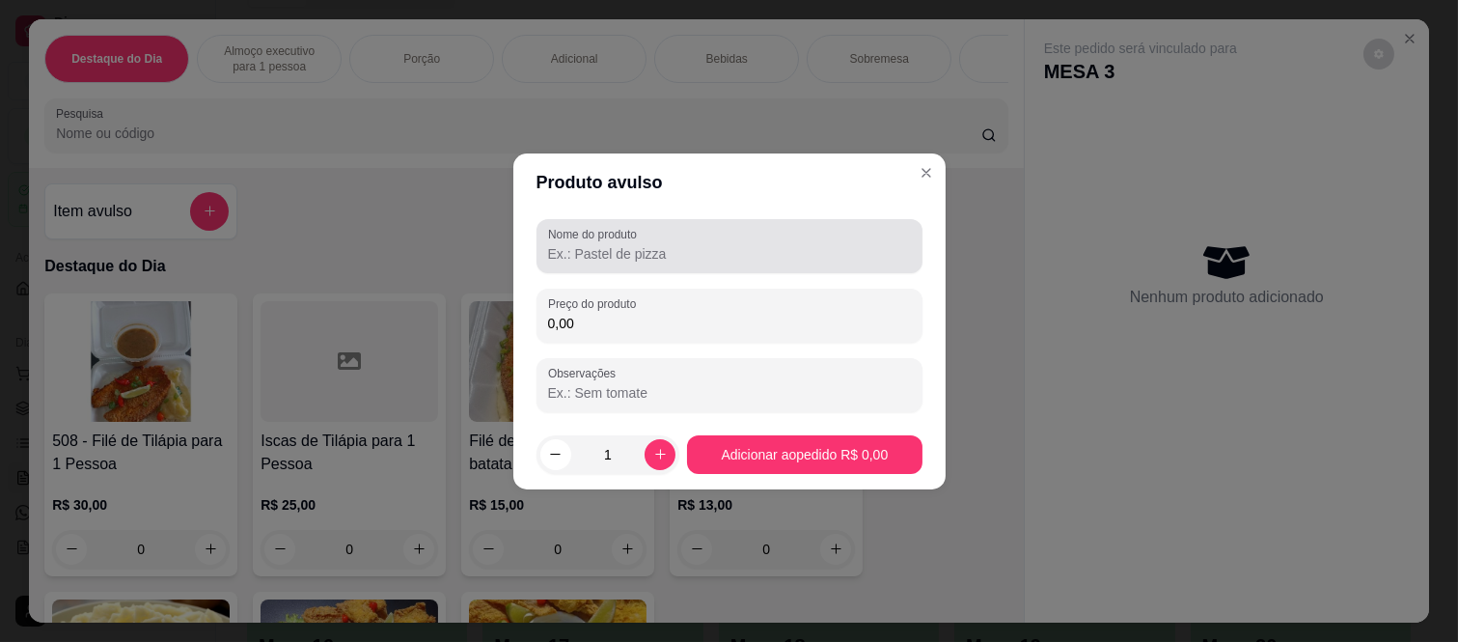
click at [593, 238] on label "Nome do produto" at bounding box center [596, 234] width 96 height 16
click at [593, 244] on input "Nome do produto" at bounding box center [729, 253] width 363 height 19
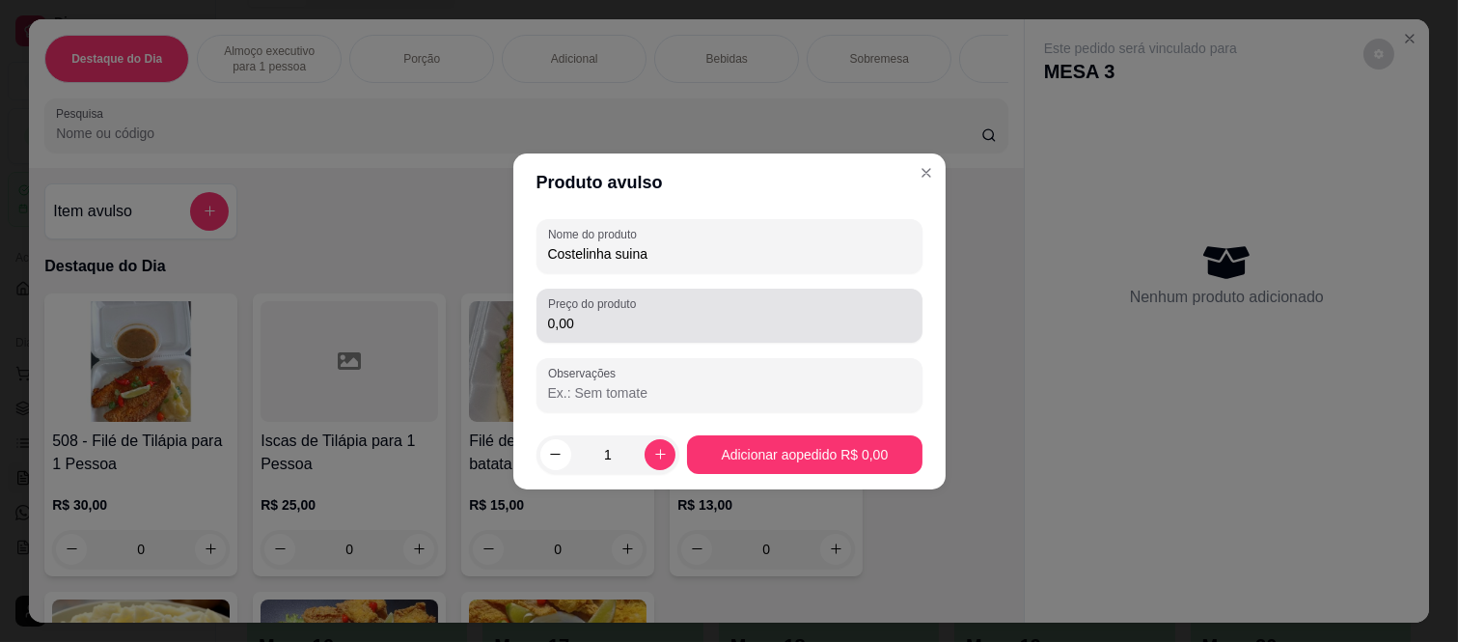
type input "Costelinha suina"
click at [691, 336] on div "Preço do produto 0,00" at bounding box center [730, 316] width 386 height 54
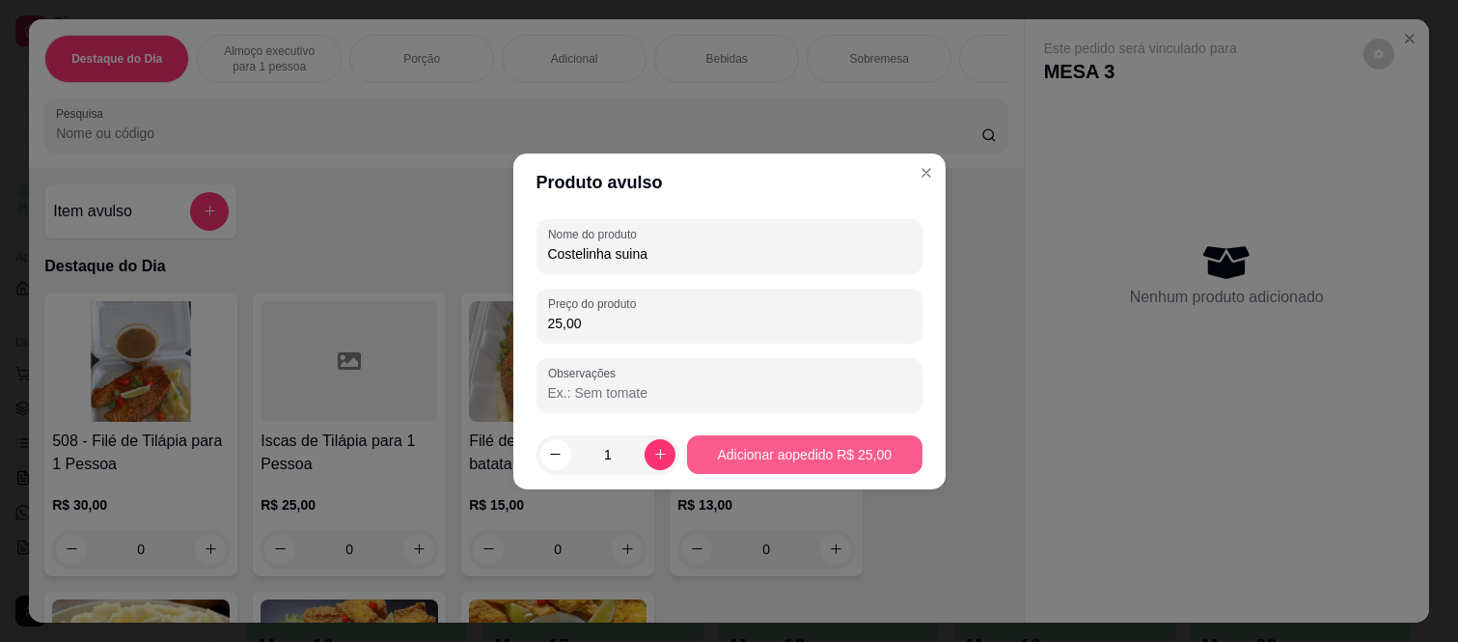
type input "25,00"
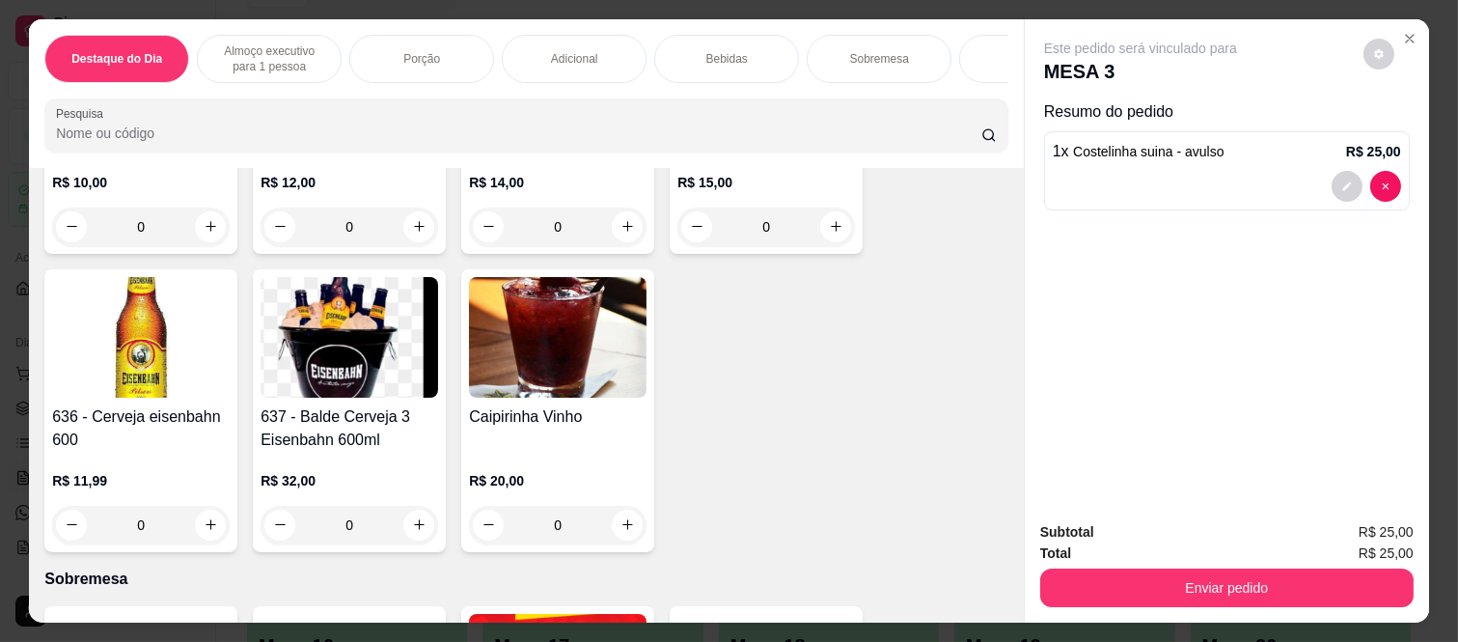
scroll to position [4397, 0]
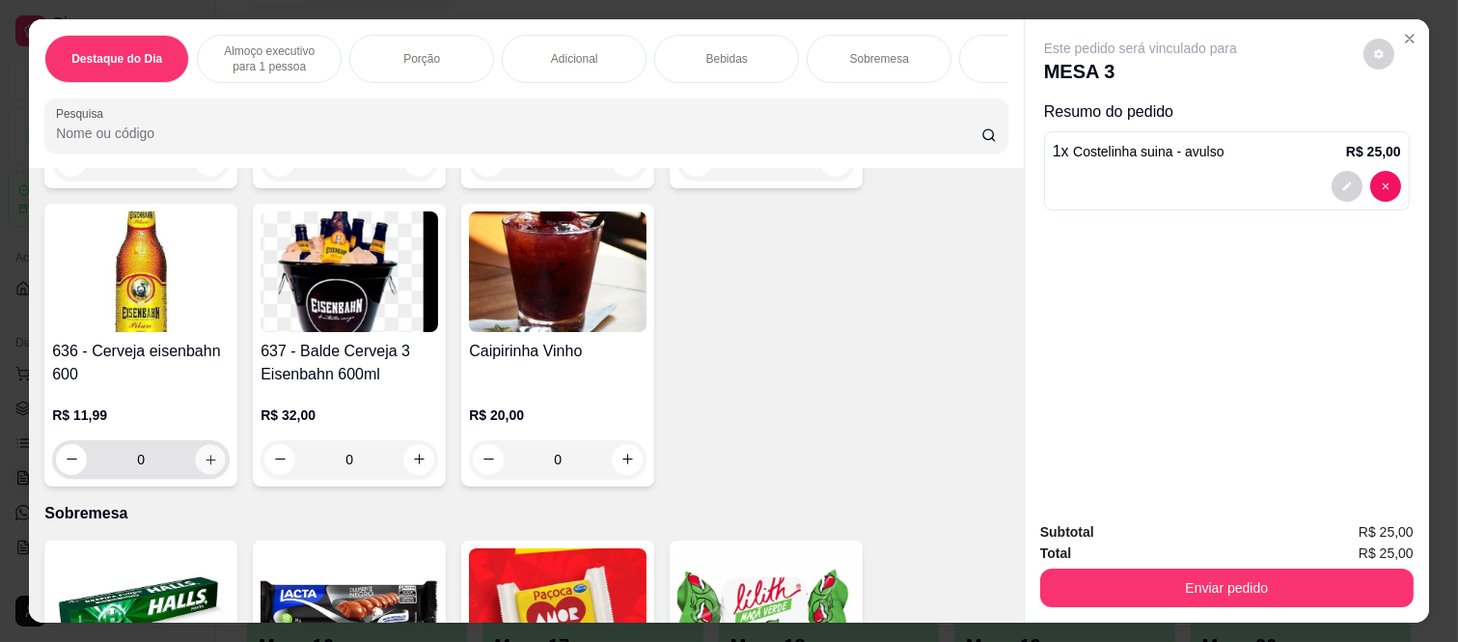
click at [204, 461] on icon "increase-product-quantity" at bounding box center [211, 460] width 14 height 14
type input "1"
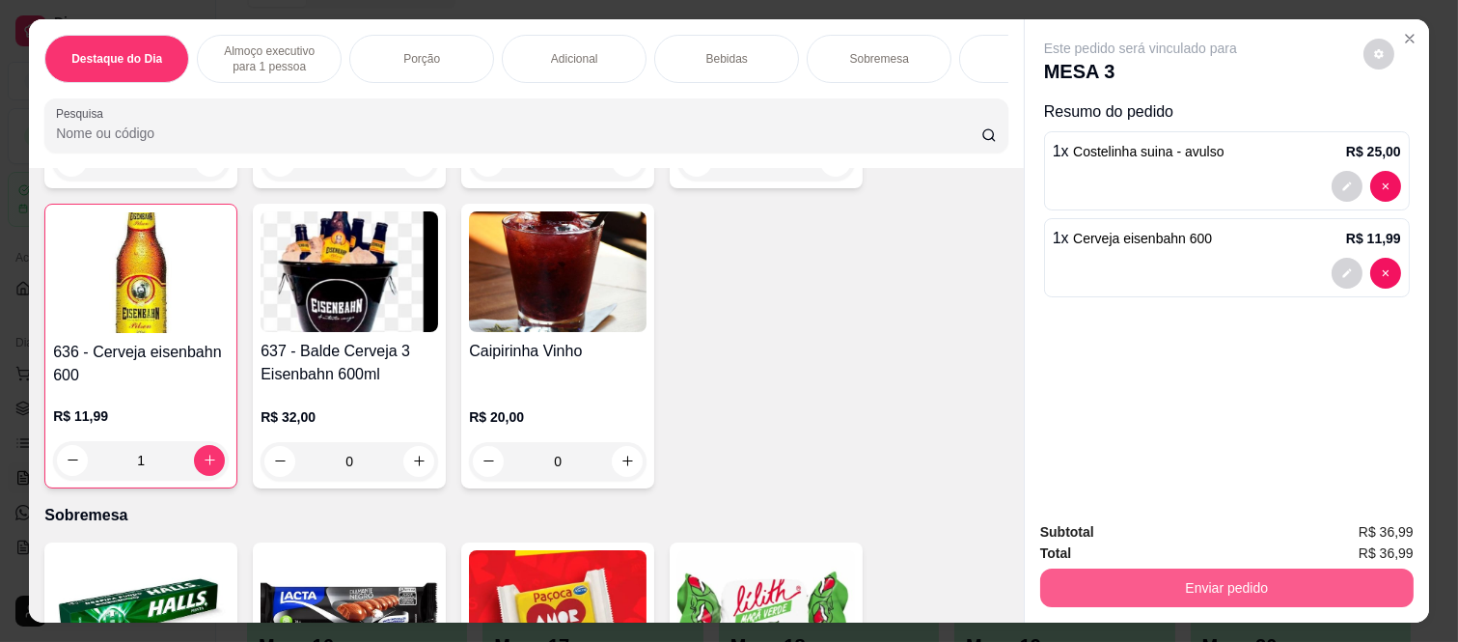
click at [1168, 579] on button "Enviar pedido" at bounding box center [1228, 588] width 374 height 39
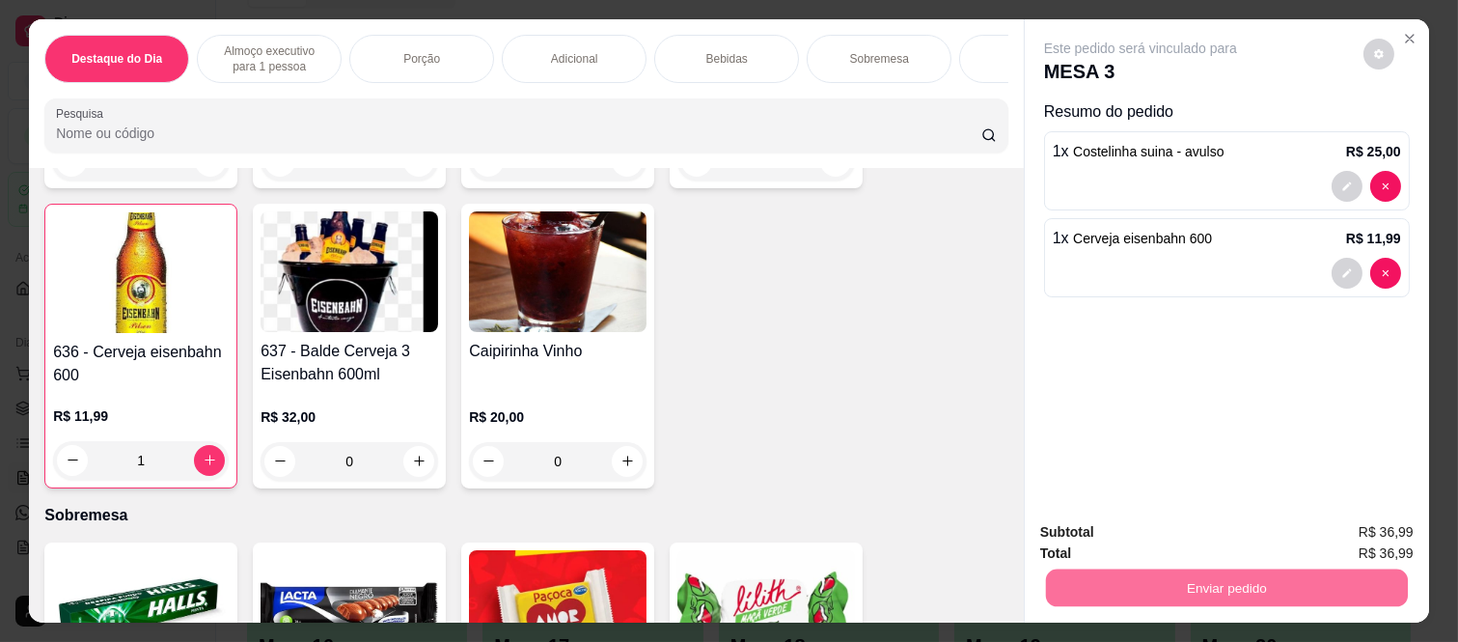
click at [1154, 531] on button "Não registrar e enviar pedido" at bounding box center [1163, 532] width 195 height 36
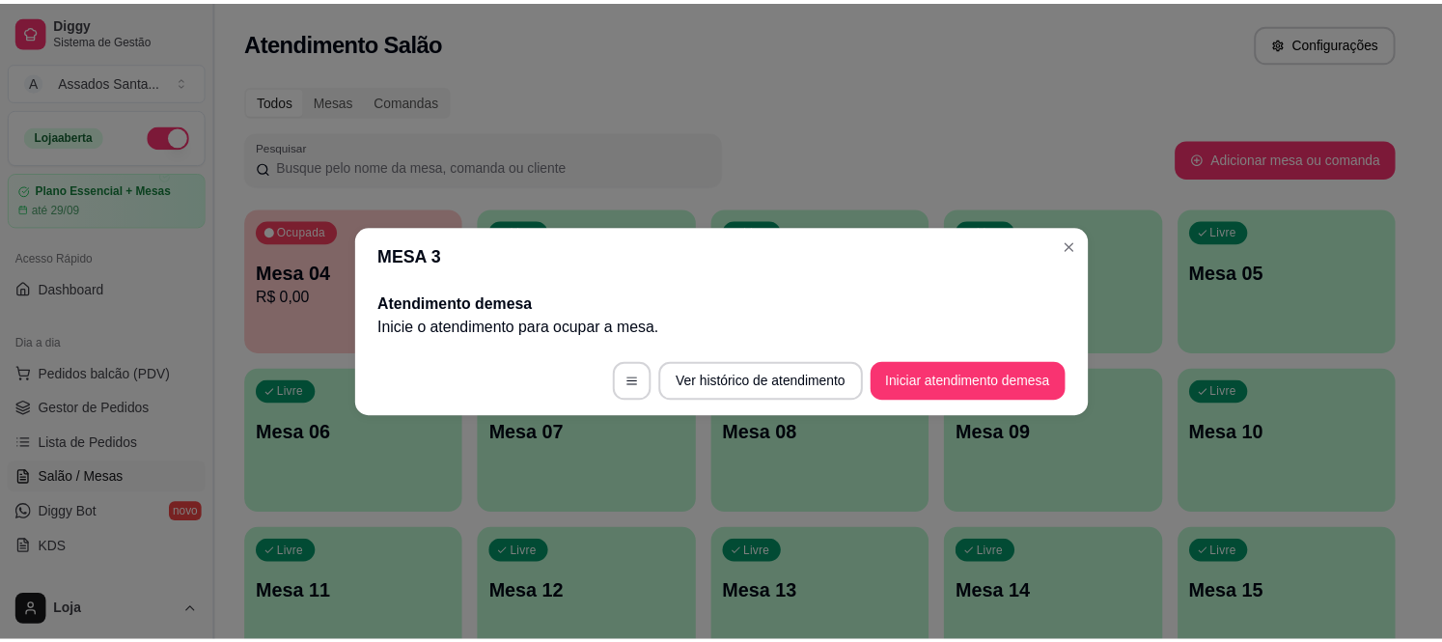
scroll to position [107, 0]
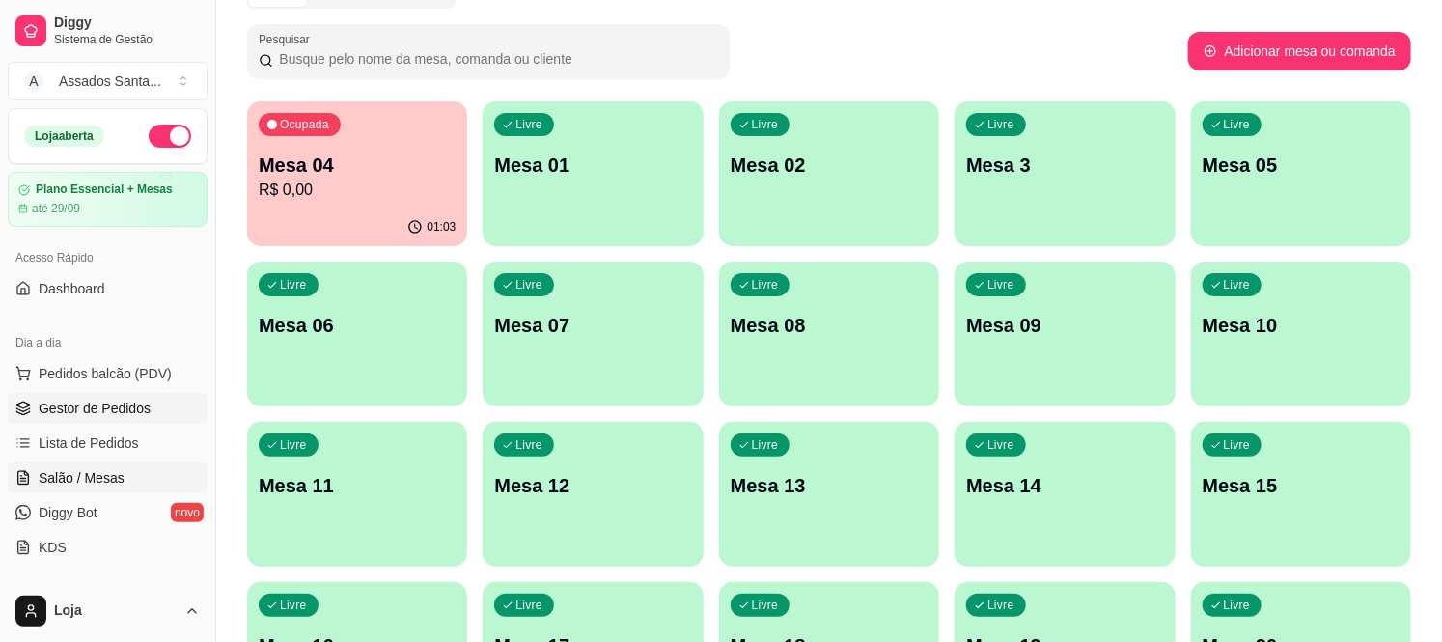
click at [142, 397] on link "Gestor de Pedidos" at bounding box center [108, 408] width 200 height 31
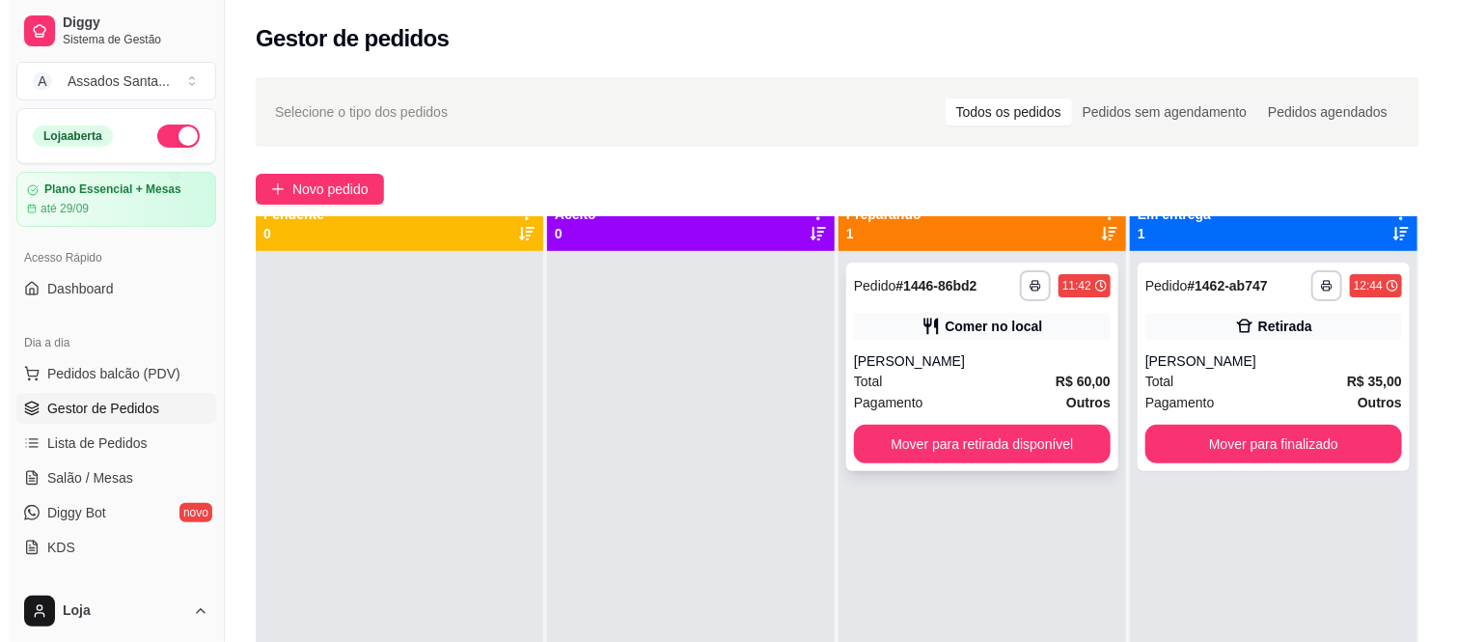
scroll to position [53, 0]
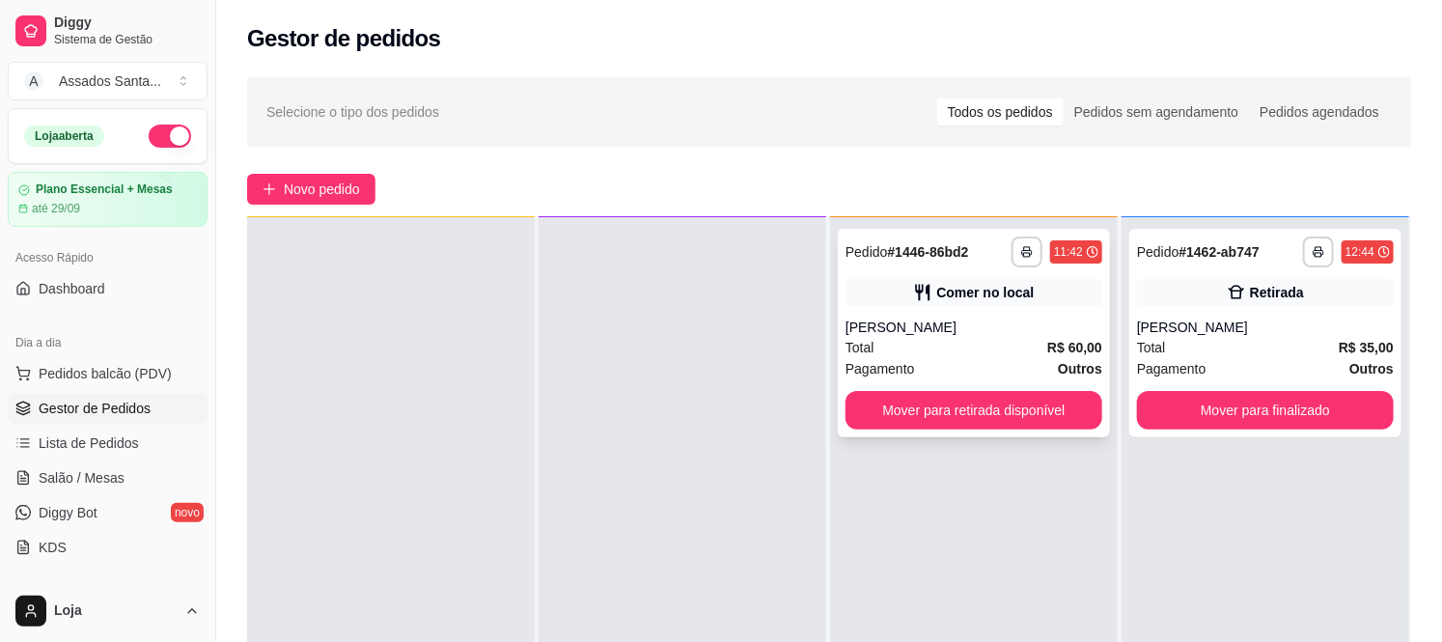
click at [1007, 330] on div "[PERSON_NAME]" at bounding box center [974, 327] width 257 height 19
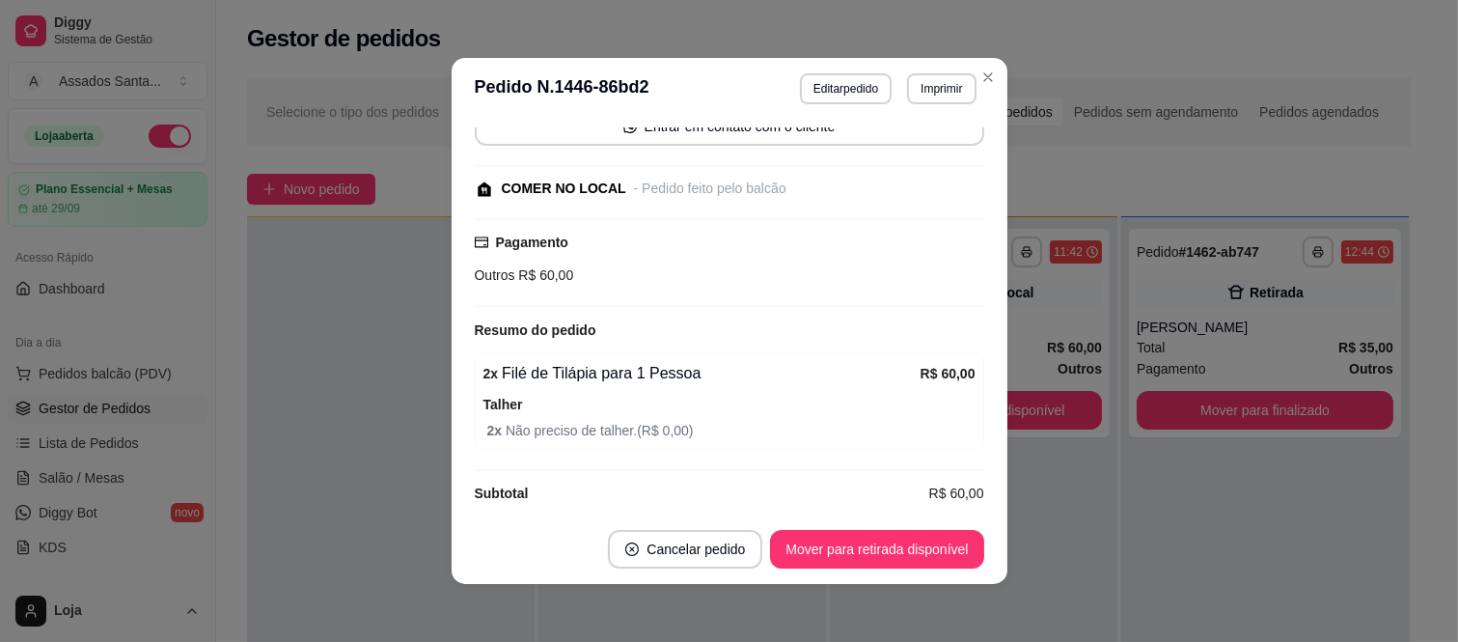
scroll to position [219, 0]
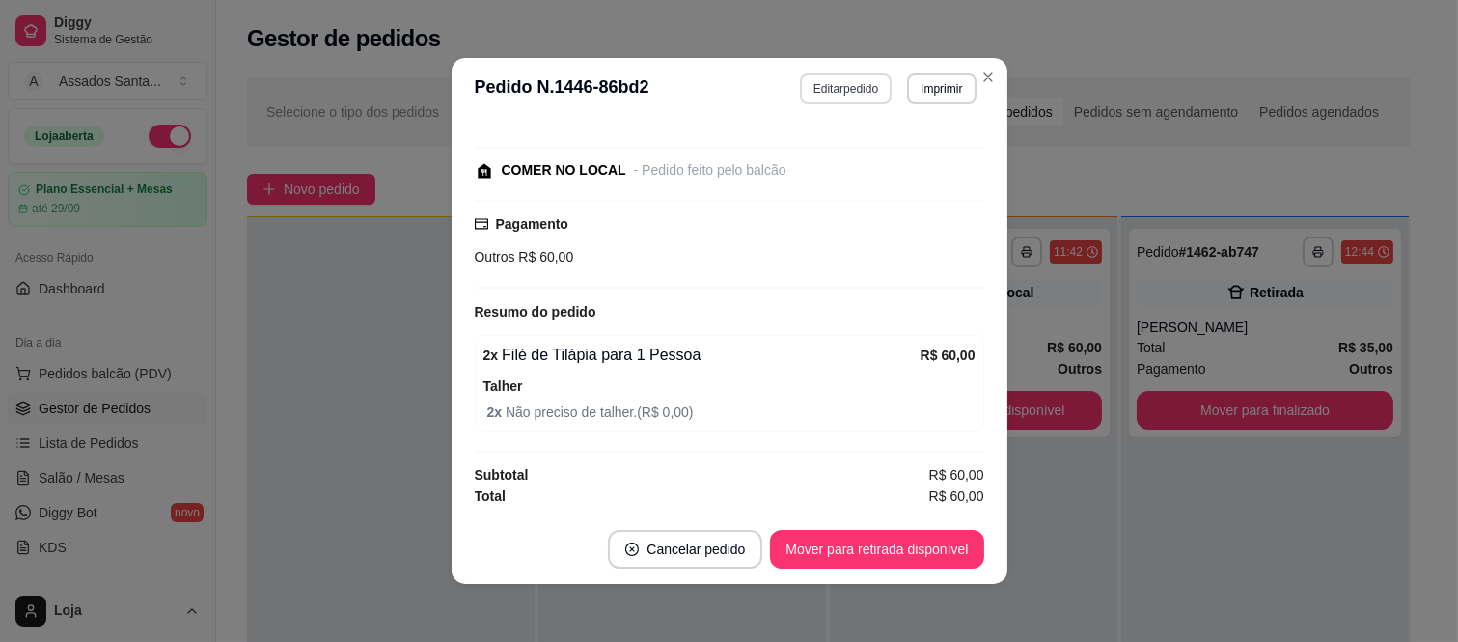
click at [825, 95] on button "Editar pedido" at bounding box center [846, 88] width 92 height 31
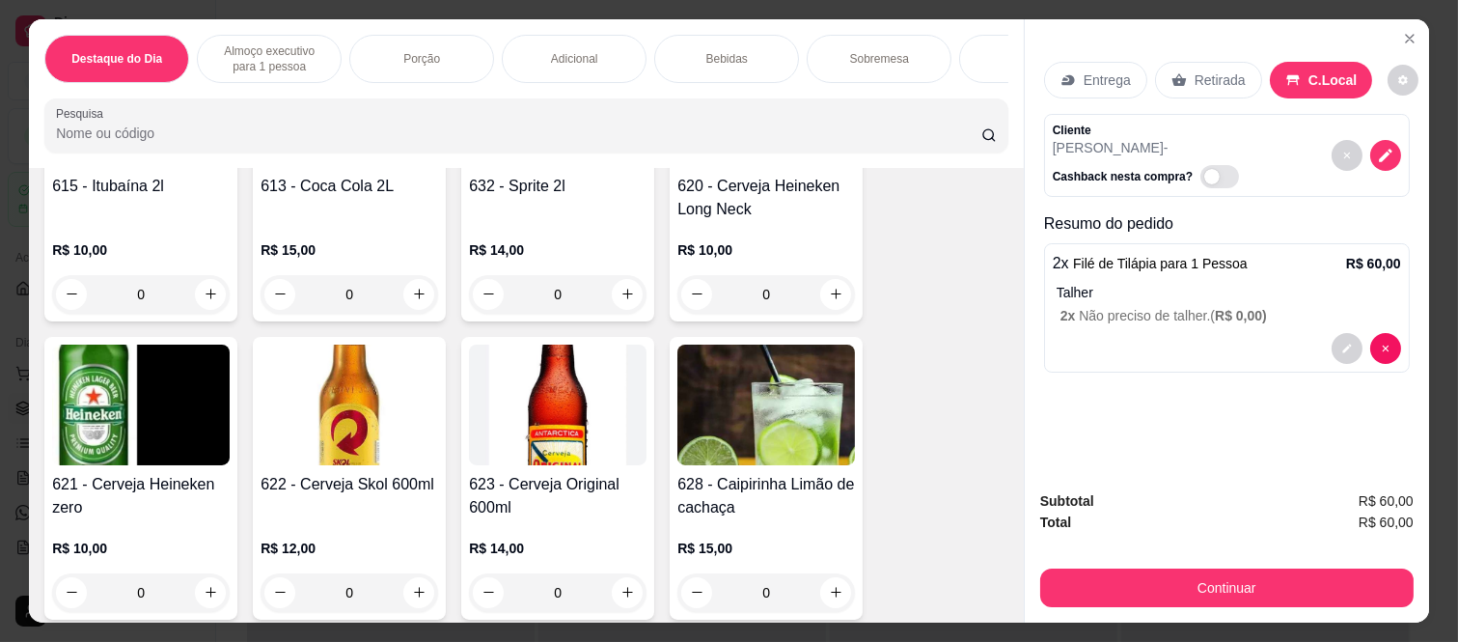
scroll to position [3968, 0]
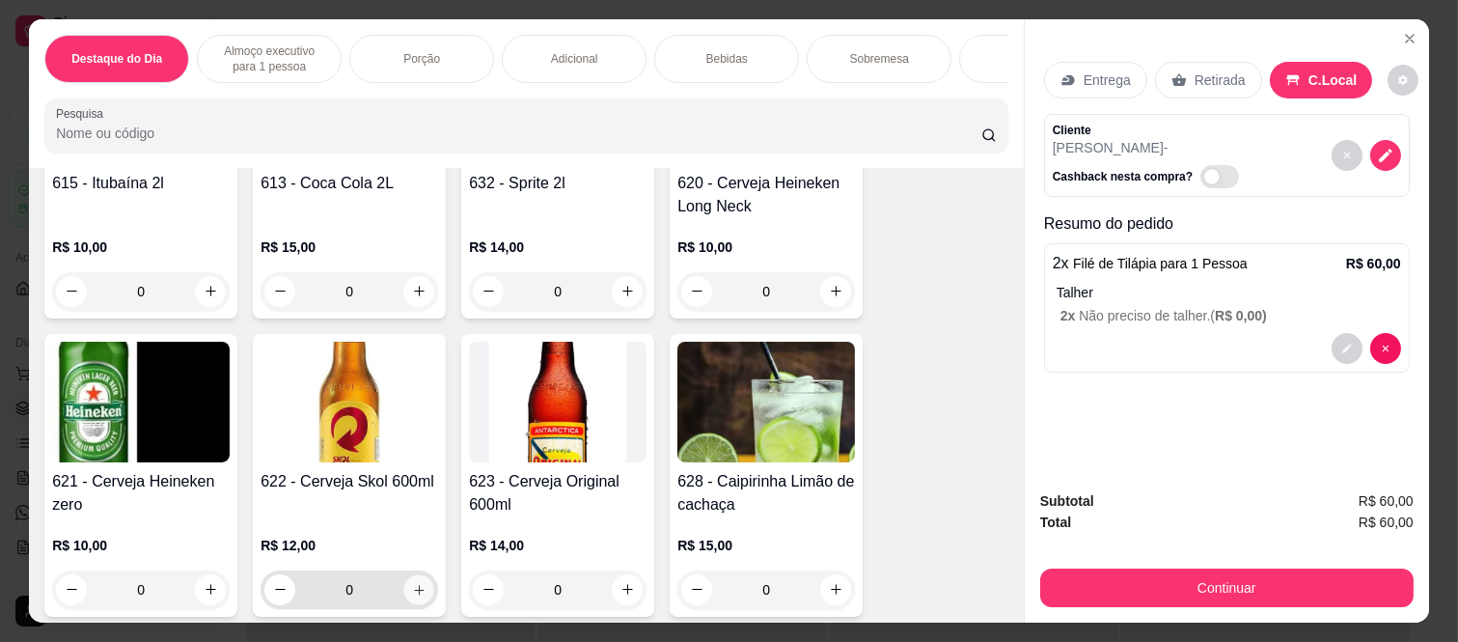
click at [421, 594] on button "increase-product-quantity" at bounding box center [419, 589] width 30 height 30
type input "1"
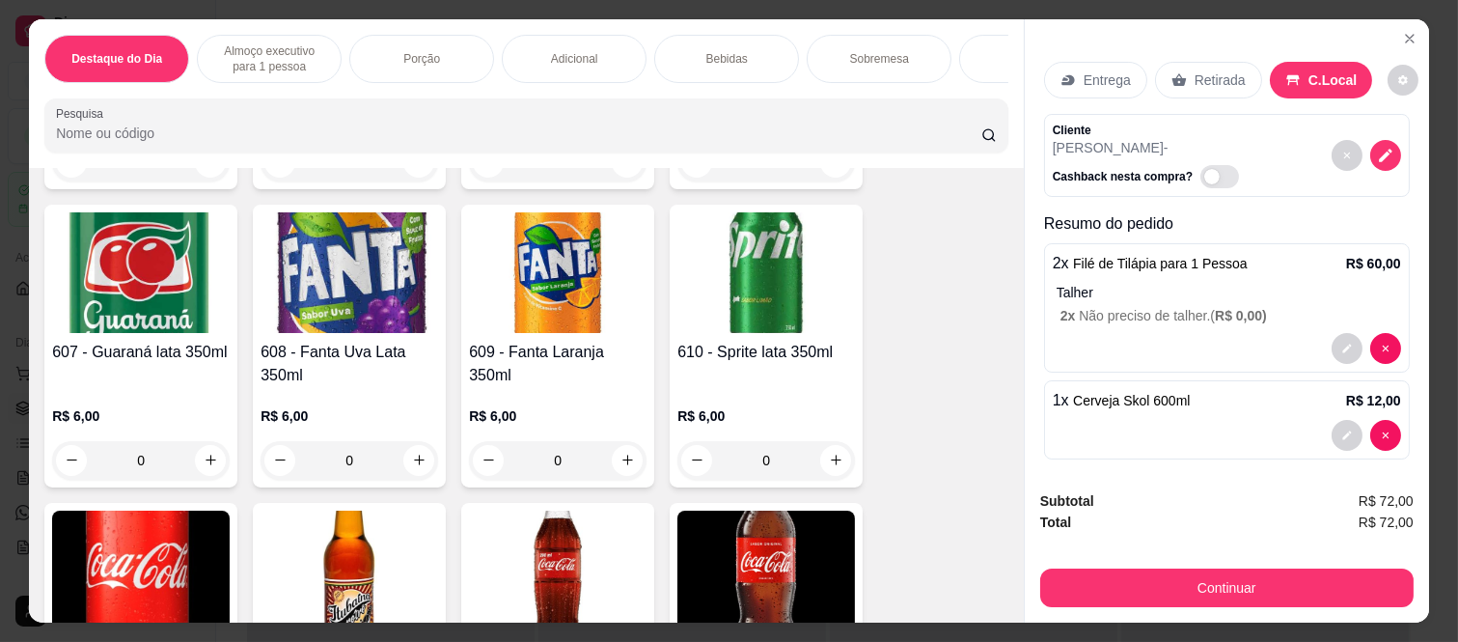
scroll to position [3217, 0]
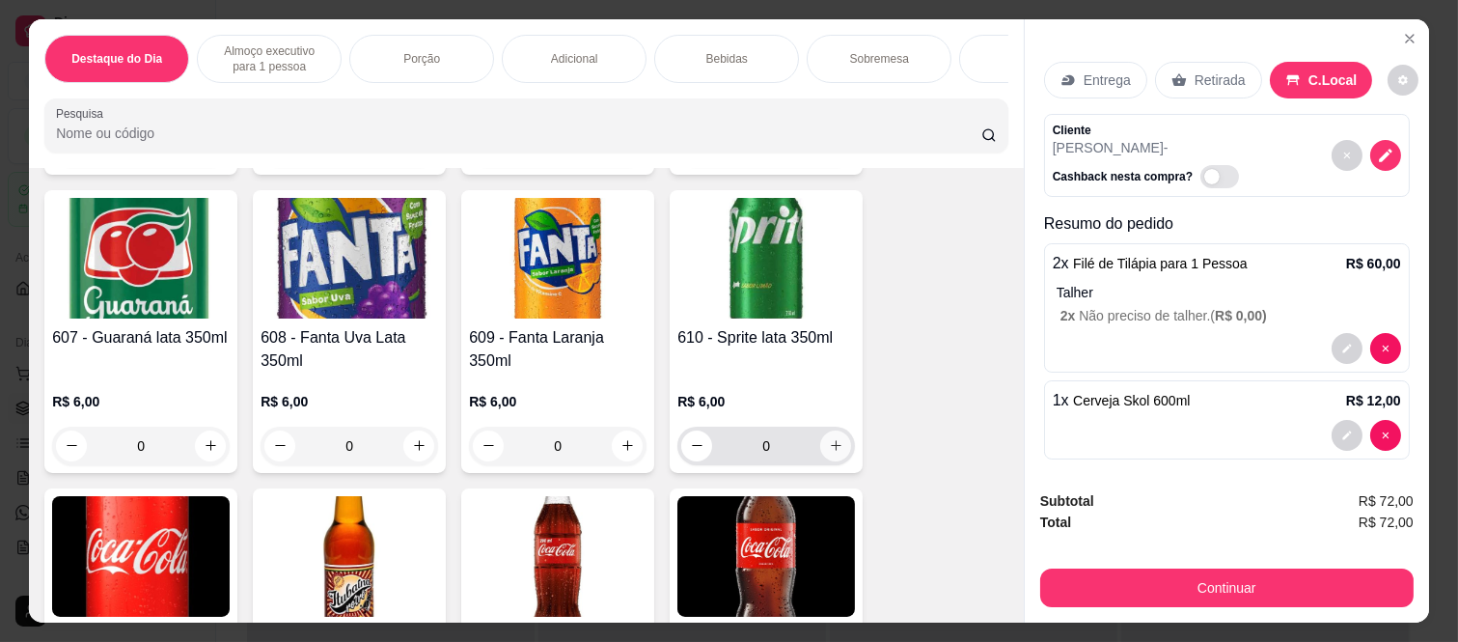
click at [823, 461] on button "increase-product-quantity" at bounding box center [835, 446] width 31 height 31
type input "1"
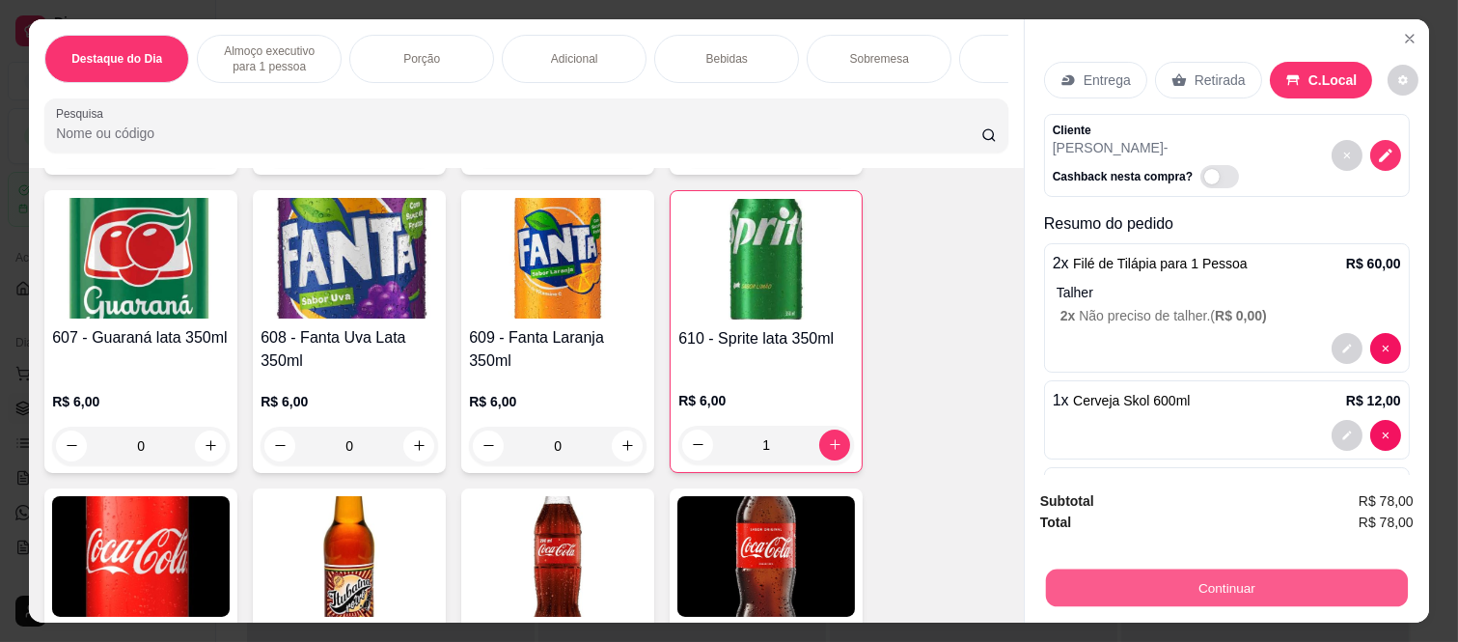
click at [1105, 576] on button "Continuar" at bounding box center [1227, 589] width 362 height 38
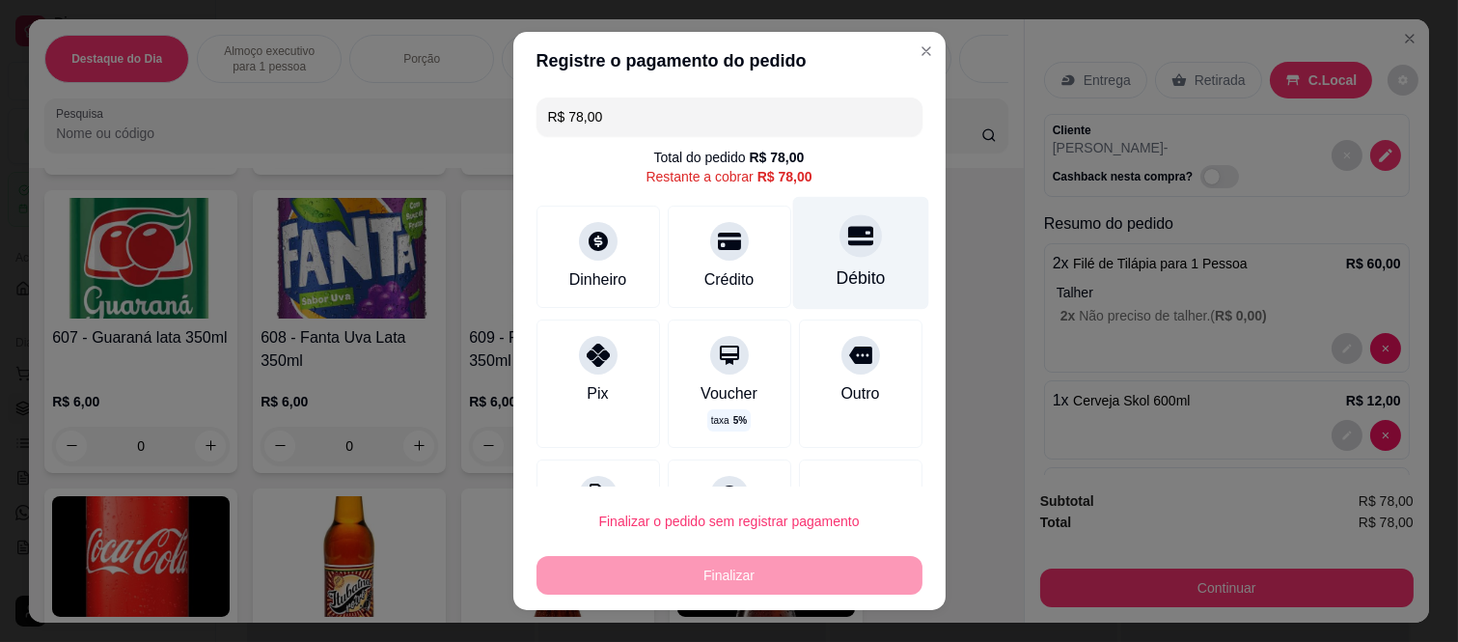
click at [847, 246] on icon at bounding box center [859, 235] width 25 height 25
type input "R$ 0,00"
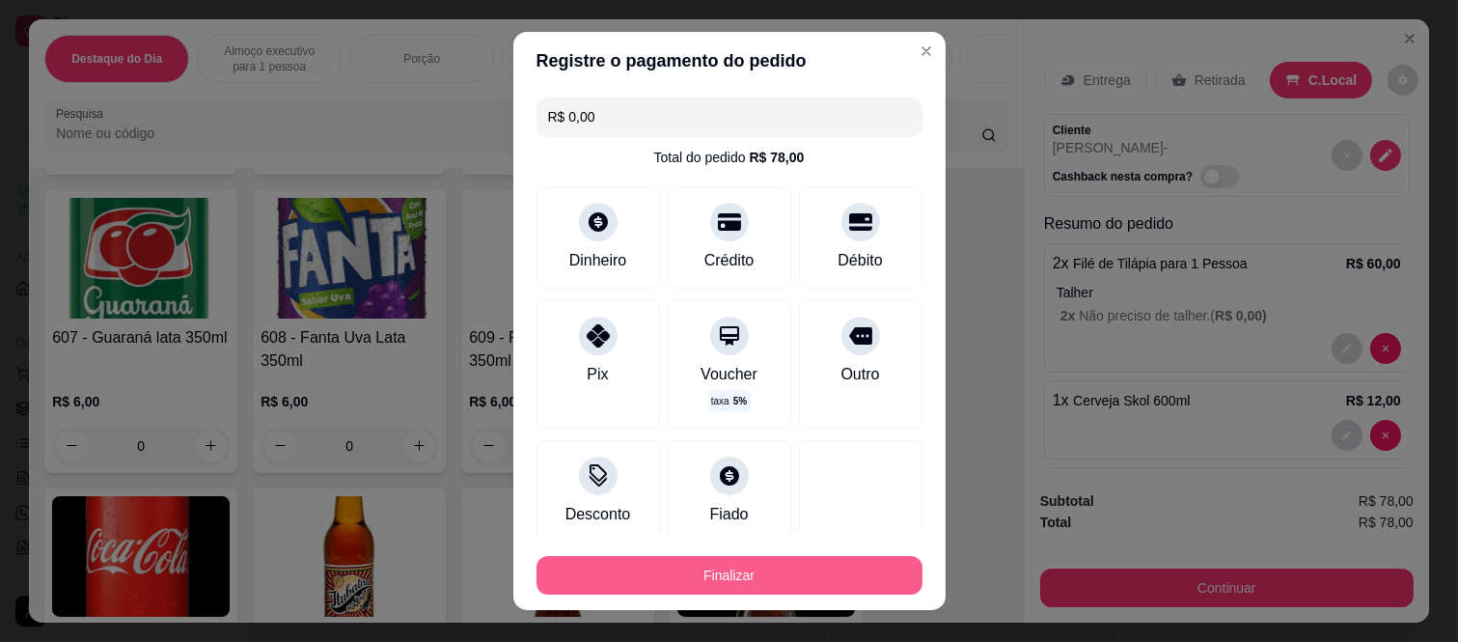
click at [737, 581] on button "Finalizar" at bounding box center [730, 575] width 386 height 39
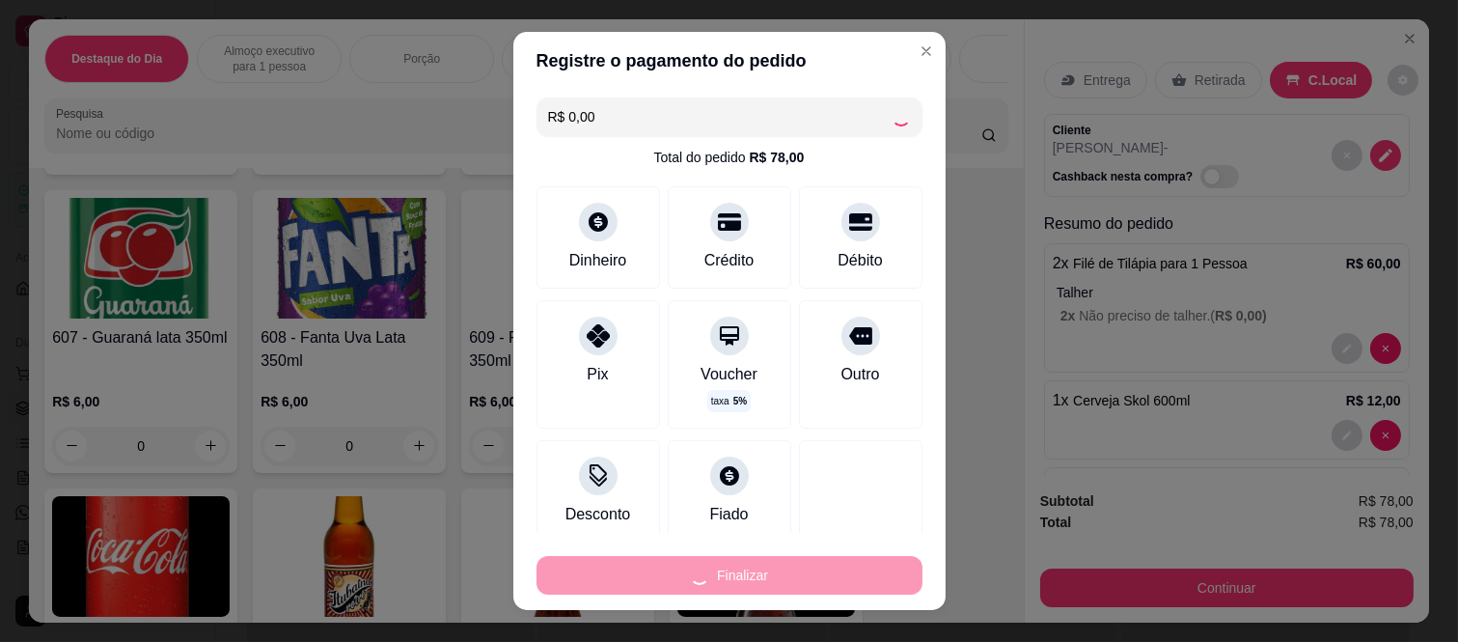
type input "0"
type input "-R$ 78,00"
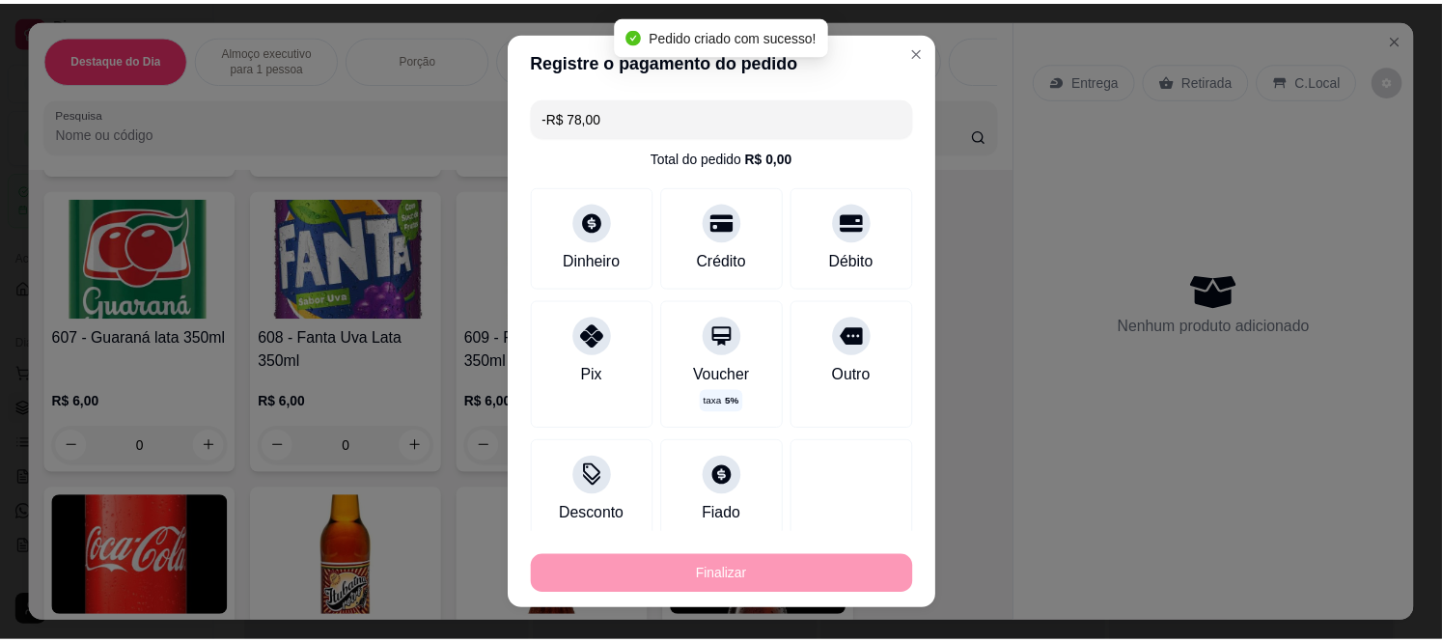
scroll to position [263, 0]
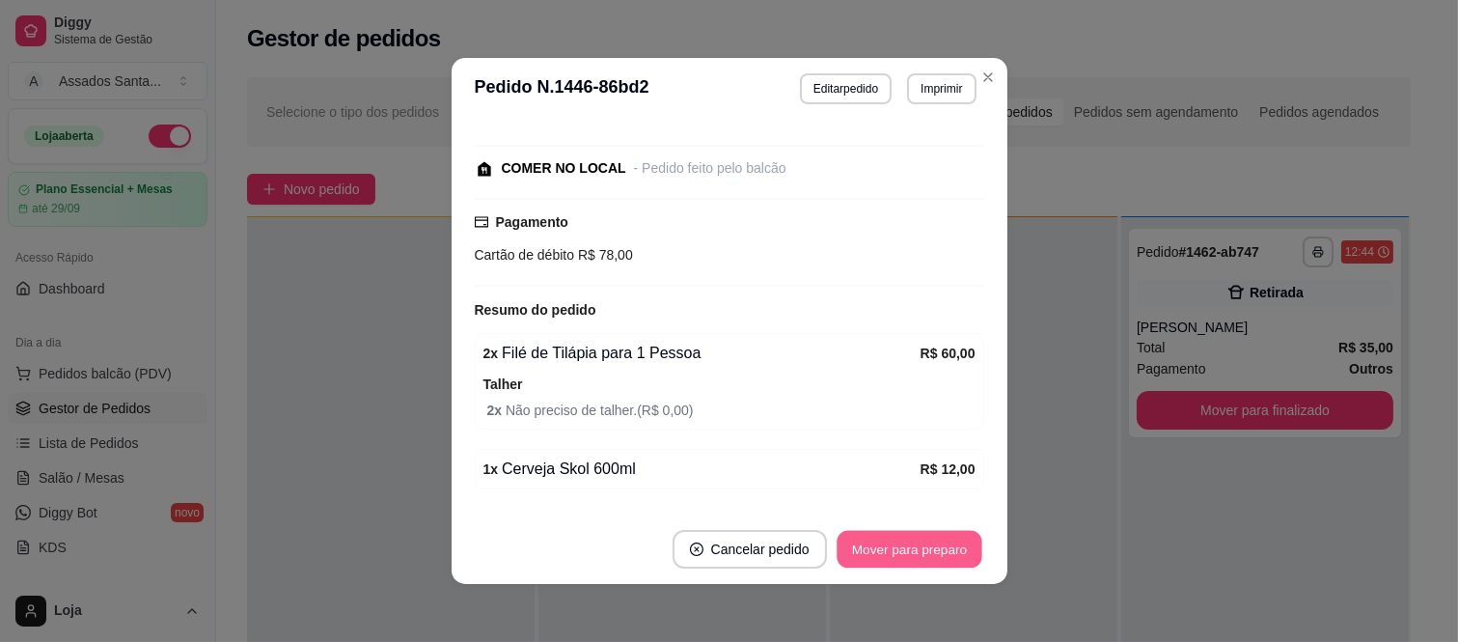
click at [882, 541] on button "Mover para preparo" at bounding box center [909, 550] width 145 height 38
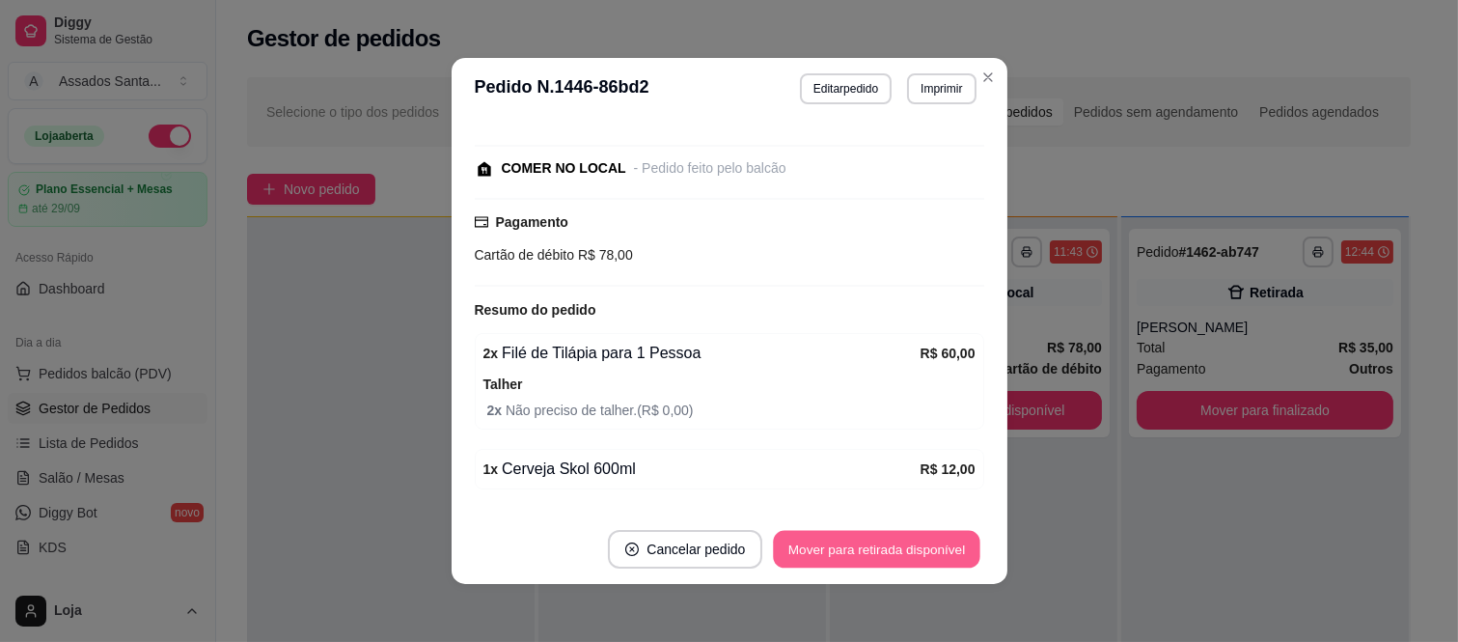
click at [886, 543] on button "Mover para retirada disponível" at bounding box center [877, 550] width 207 height 38
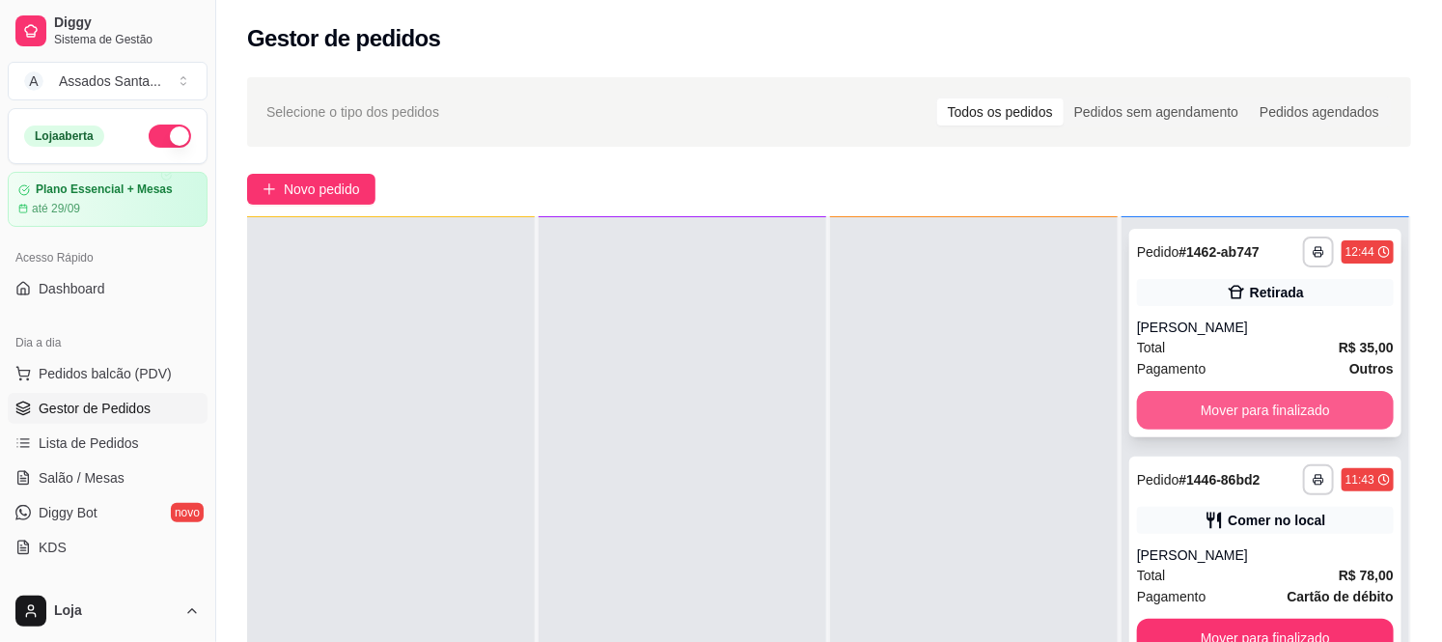
click at [1166, 402] on button "Mover para finalizado" at bounding box center [1265, 410] width 257 height 39
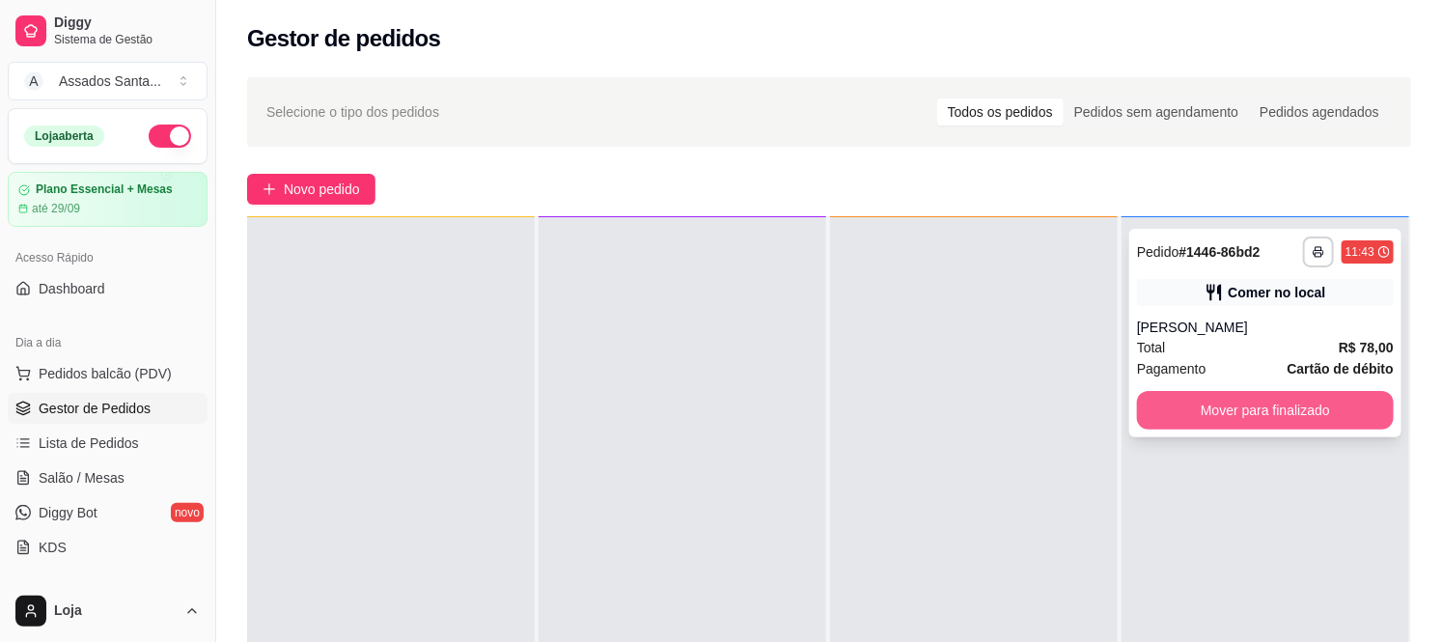
click at [1166, 411] on button "Mover para finalizado" at bounding box center [1265, 410] width 257 height 39
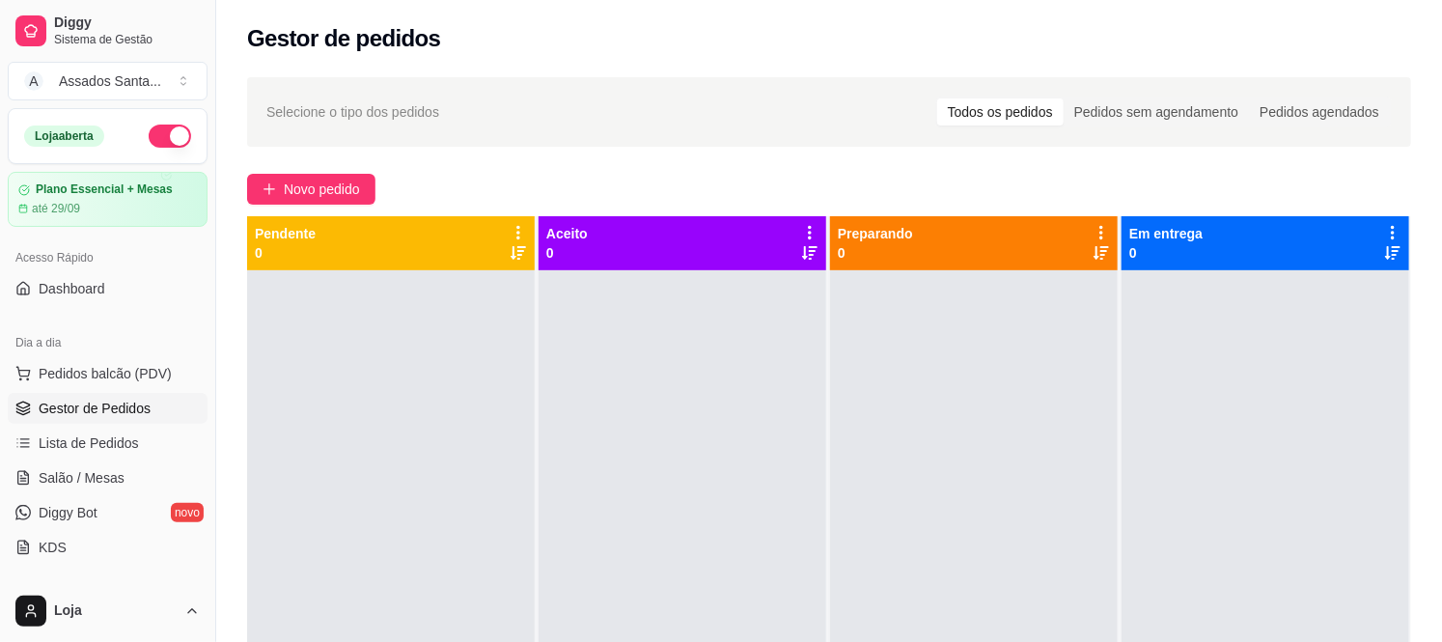
scroll to position [53, 0]
